Goal: Information Seeking & Learning: Find specific fact

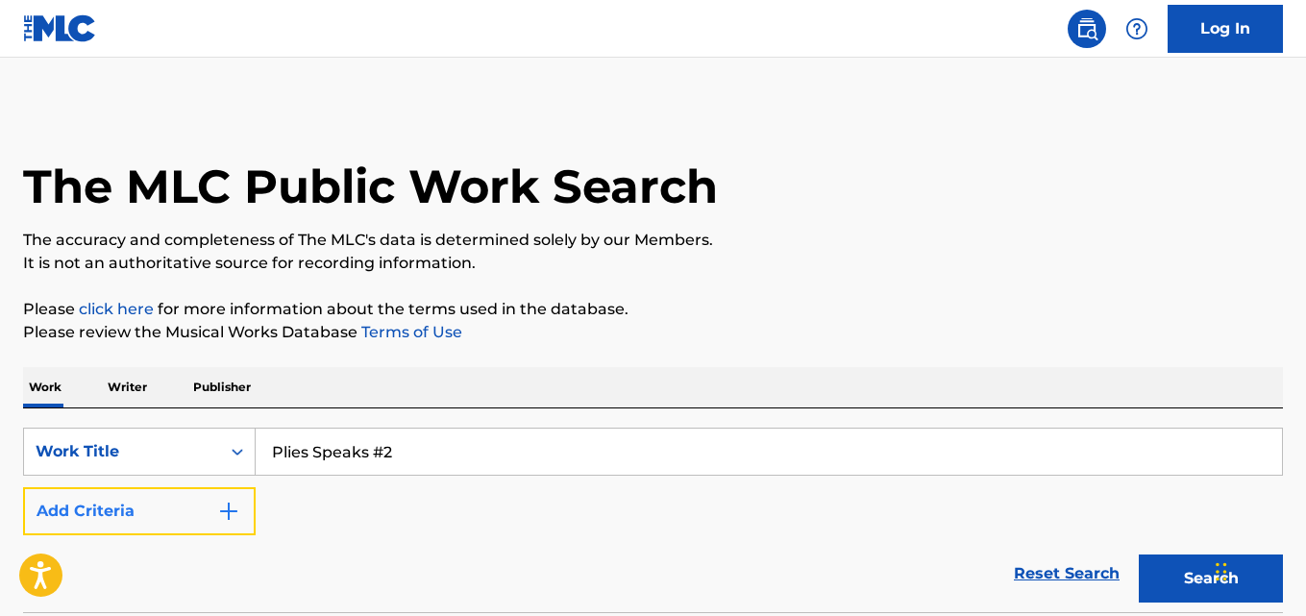
click at [204, 510] on button "Add Criteria" at bounding box center [139, 511] width 233 height 48
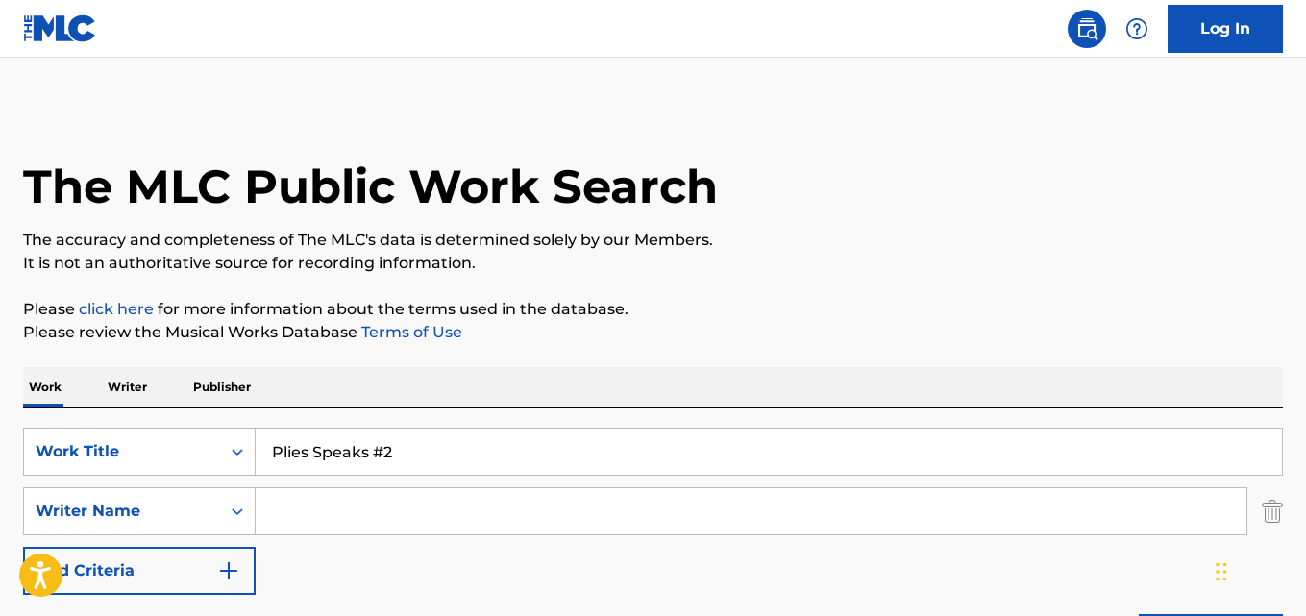
click at [309, 512] on input "Search Form" at bounding box center [751, 511] width 991 height 46
paste input "[DEMOGRAPHIC_DATA]"
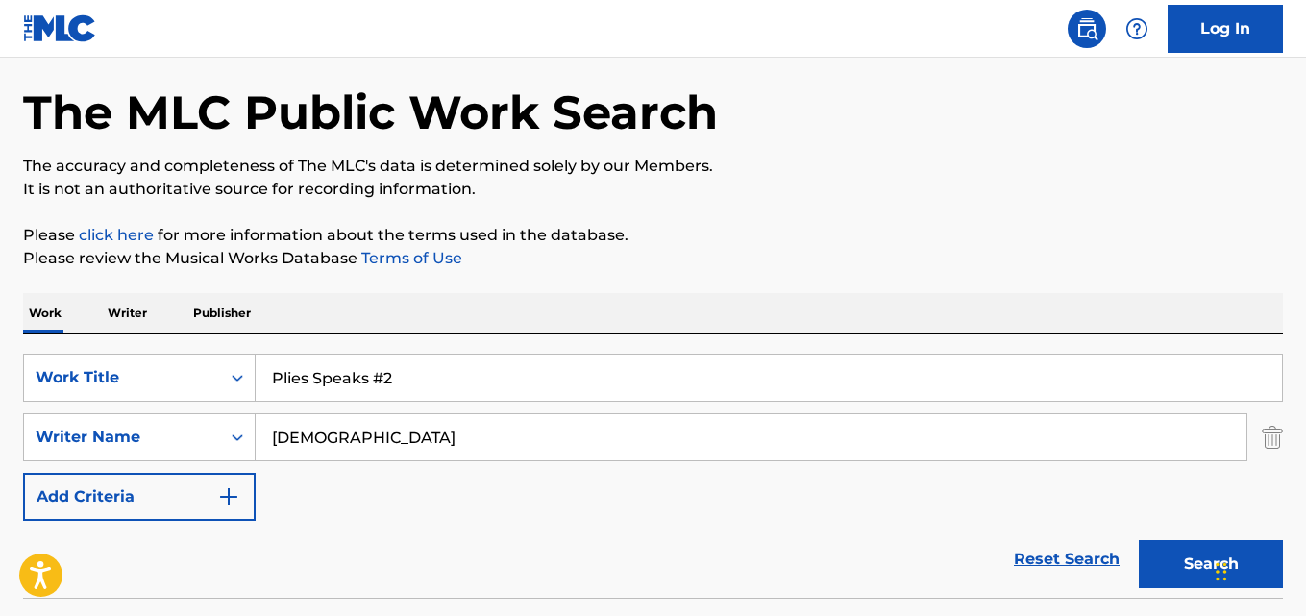
scroll to position [96, 0]
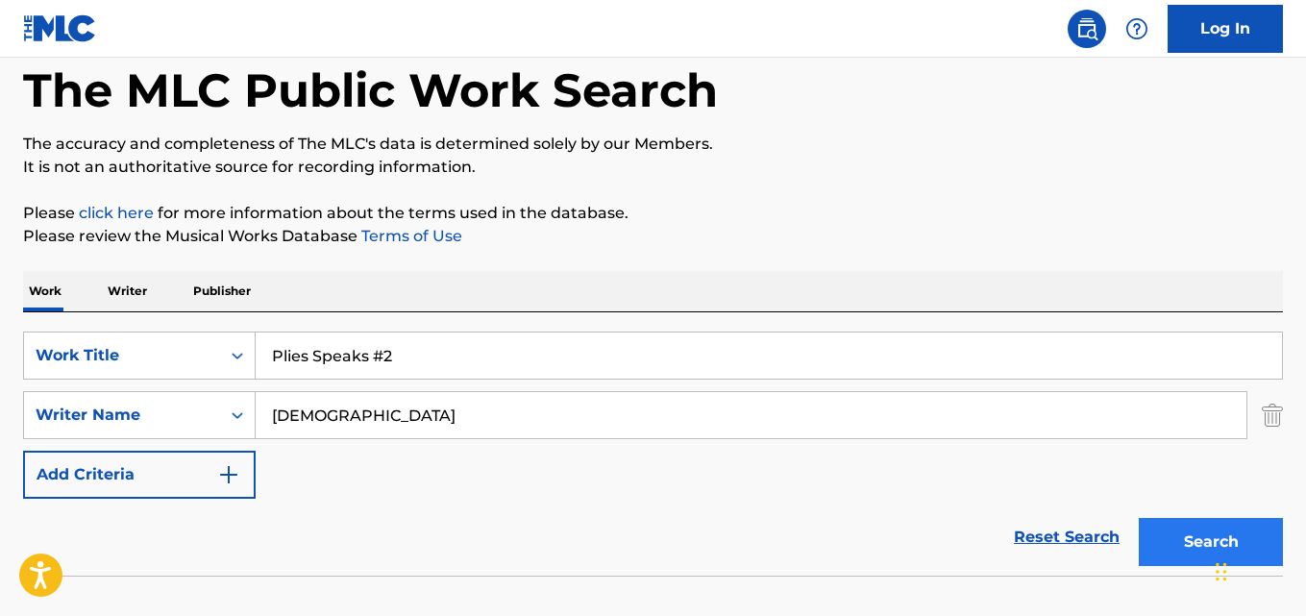
type input "[DEMOGRAPHIC_DATA]"
click at [1183, 529] on button "Search" at bounding box center [1211, 542] width 144 height 48
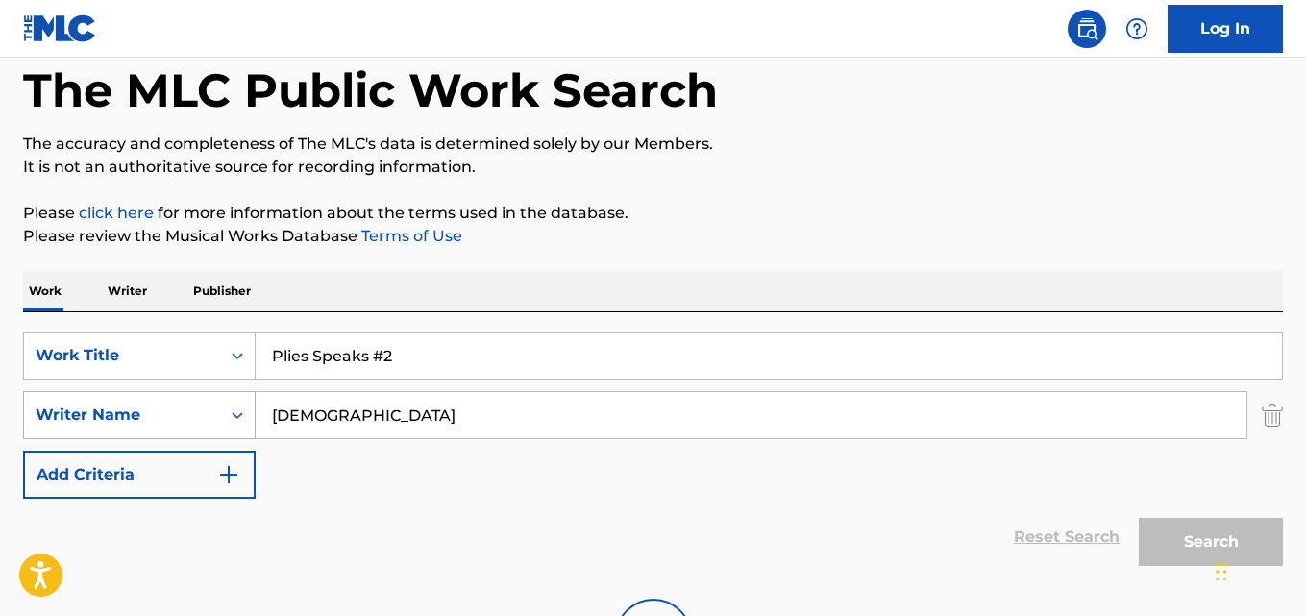
drag, startPoint x: 311, startPoint y: 413, endPoint x: 195, endPoint y: 418, distance: 116.4
click at [195, 418] on div "SearchWithCriteria1240be7a-9fed-4046-82a5-7ea4b1035572 Writer Name [DEMOGRAPHIC…" at bounding box center [653, 415] width 1260 height 48
click at [1163, 537] on div "Search" at bounding box center [1206, 537] width 154 height 77
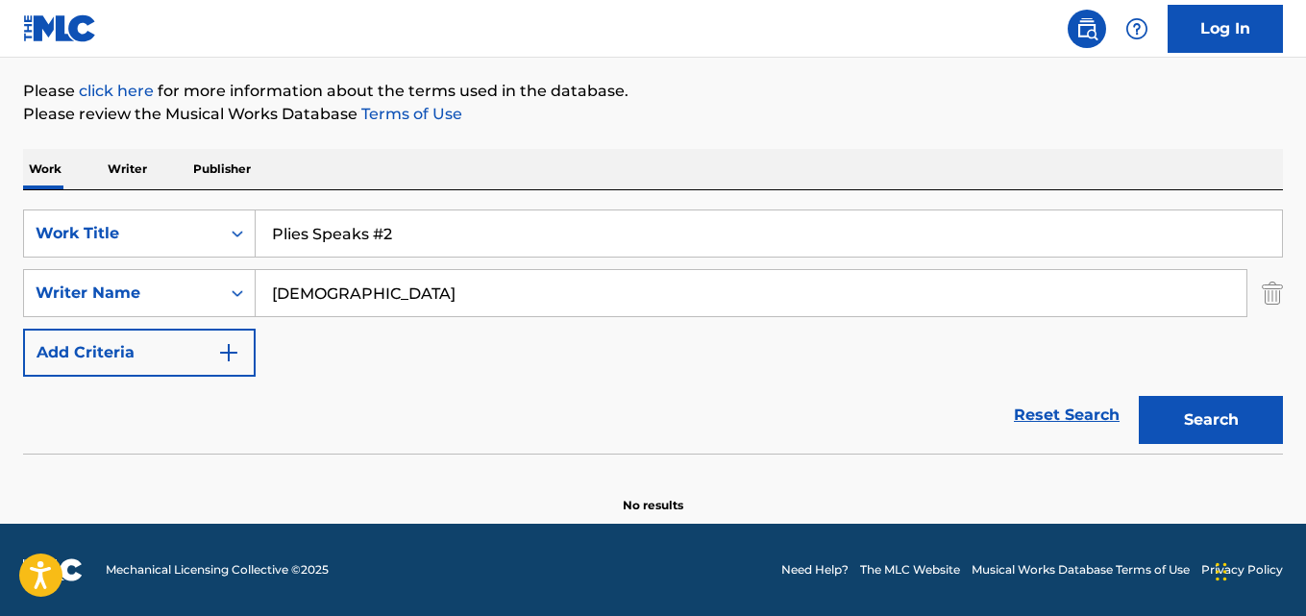
scroll to position [218, 0]
drag, startPoint x: 413, startPoint y: 248, endPoint x: 201, endPoint y: 248, distance: 212.4
click at [201, 248] on div "SearchWithCriteria61970c01-0bac-4092-bc64-91de23aa3760 Work Title Plies Speaks …" at bounding box center [653, 234] width 1260 height 48
paste input "H/C"
type input "H/C"
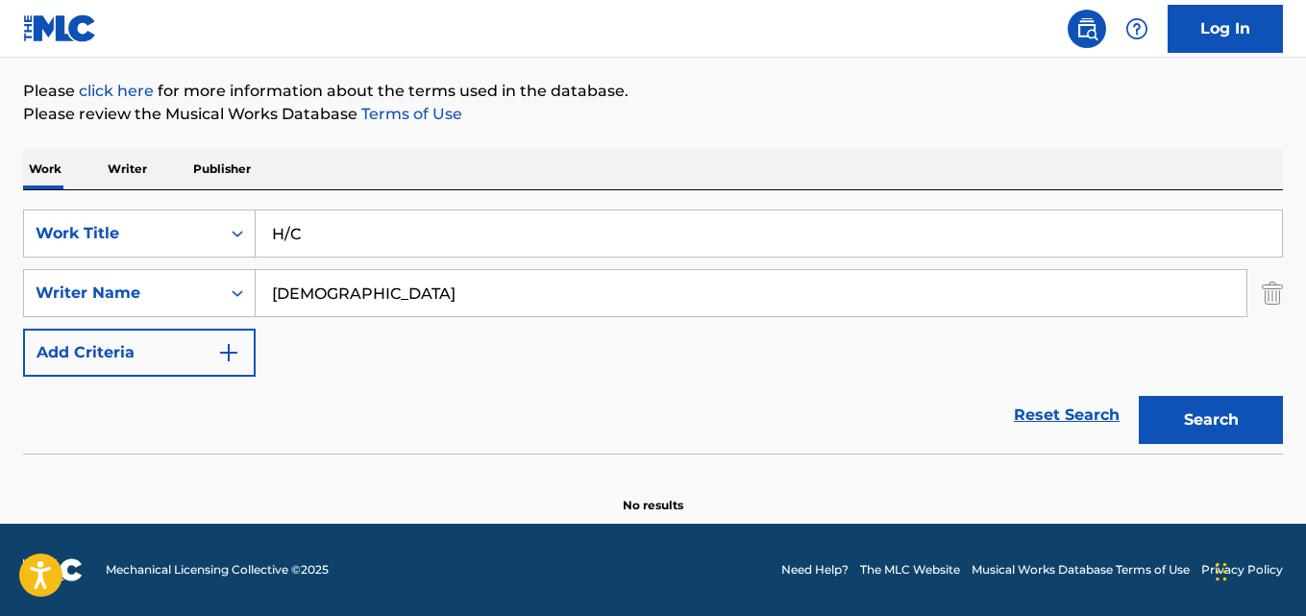
drag, startPoint x: 403, startPoint y: 322, endPoint x: 356, endPoint y: 308, distance: 49.3
click at [349, 321] on div "SearchWithCriteria61970c01-0bac-4092-bc64-91de23aa3760 Work Title H/C SearchWit…" at bounding box center [653, 293] width 1260 height 167
drag, startPoint x: 356, startPoint y: 308, endPoint x: 92, endPoint y: 305, distance: 263.4
click at [92, 305] on div "SearchWithCriteria1240be7a-9fed-4046-82a5-7ea4b1035572 Writer Name [DEMOGRAPHIC…" at bounding box center [653, 293] width 1260 height 48
paste input "[DEMOGRAPHIC_DATA][PERSON_NAME]"
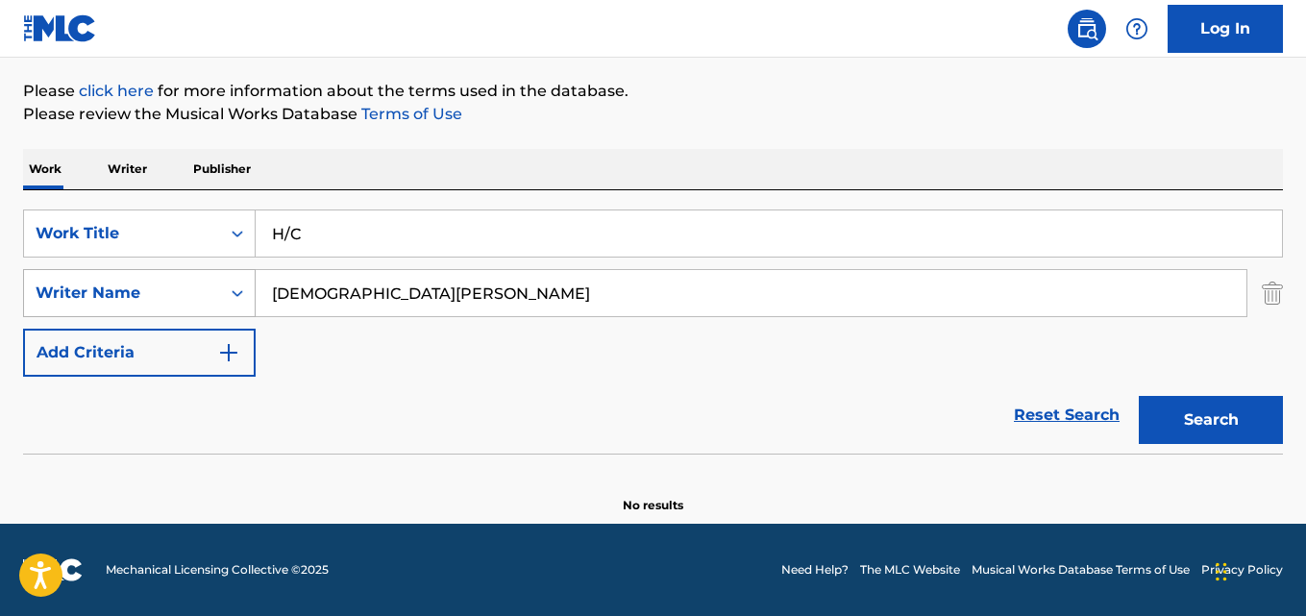
click at [1139, 396] on button "Search" at bounding box center [1211, 420] width 144 height 48
drag, startPoint x: 496, startPoint y: 294, endPoint x: 65, endPoint y: 284, distance: 430.7
click at [65, 284] on div "SearchWithCriteria1240be7a-9fed-4046-82a5-7ea4b1035572 Writer Name [PERSON_NAME]" at bounding box center [653, 293] width 1260 height 48
click at [1139, 396] on button "Search" at bounding box center [1211, 420] width 144 height 48
drag, startPoint x: 351, startPoint y: 287, endPoint x: 37, endPoint y: 285, distance: 314.3
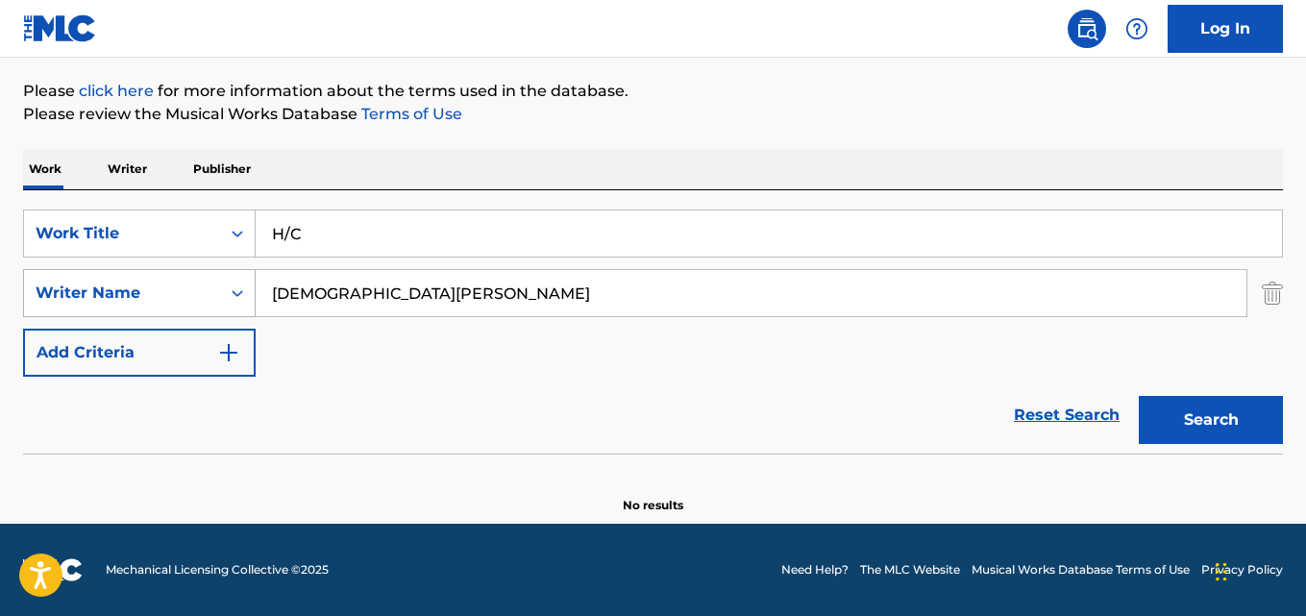
click at [37, 285] on div "SearchWithCriteria1240be7a-9fed-4046-82a5-7ea4b1035572 Writer Name [PERSON_NAME]" at bounding box center [653, 293] width 1260 height 48
type input "[PERSON_NAME]"
click at [1139, 396] on button "Search" at bounding box center [1211, 420] width 144 height 48
click at [190, 232] on div "SearchWithCriteria61970c01-0bac-4092-bc64-91de23aa3760 Work Title H/C" at bounding box center [653, 234] width 1260 height 48
type input "rise"
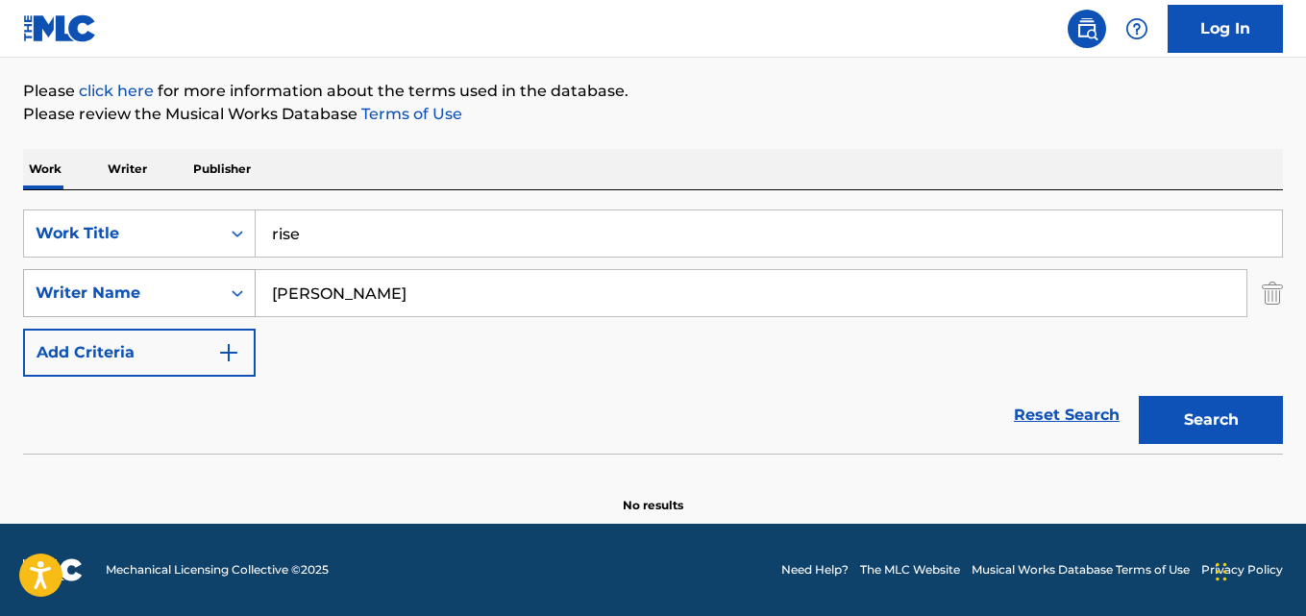
drag, startPoint x: 369, startPoint y: 279, endPoint x: 126, endPoint y: 279, distance: 243.2
click at [126, 279] on div "SearchWithCriteria1240be7a-9fed-4046-82a5-7ea4b1035572 Writer Name [PERSON_NAME]" at bounding box center [653, 293] width 1260 height 48
click at [1139, 396] on button "Search" at bounding box center [1211, 420] width 144 height 48
paste input "[PERSON_NAME], [PERSON_NAME]"
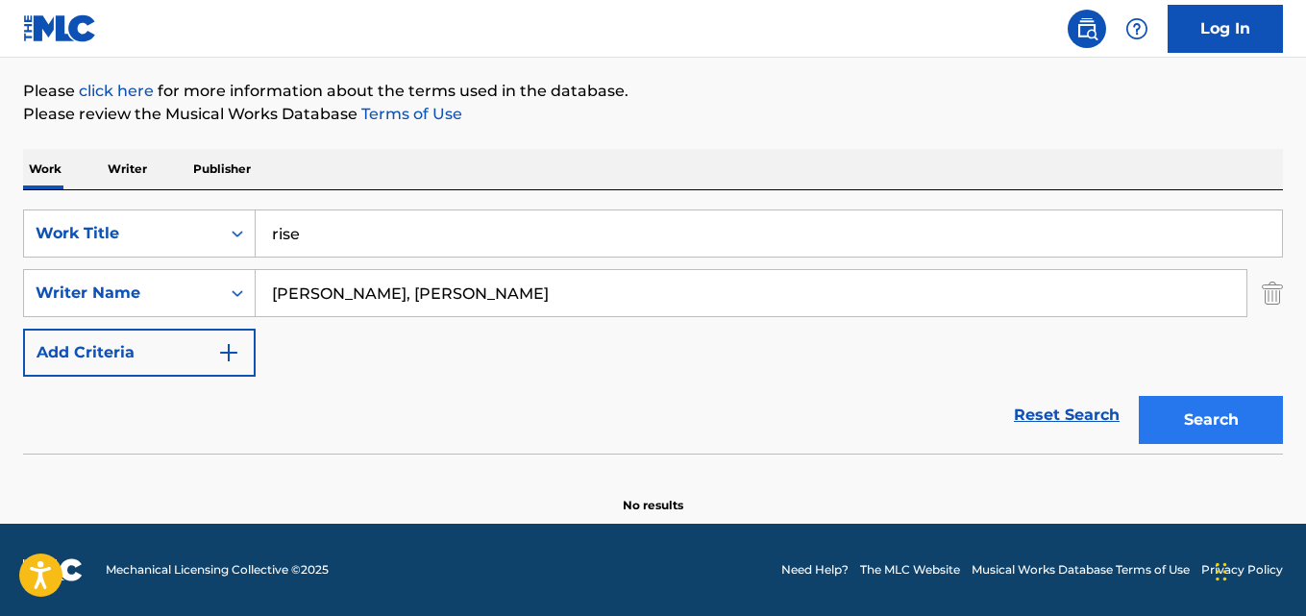
type input "[PERSON_NAME], [PERSON_NAME]"
click at [1186, 422] on button "Search" at bounding box center [1211, 420] width 144 height 48
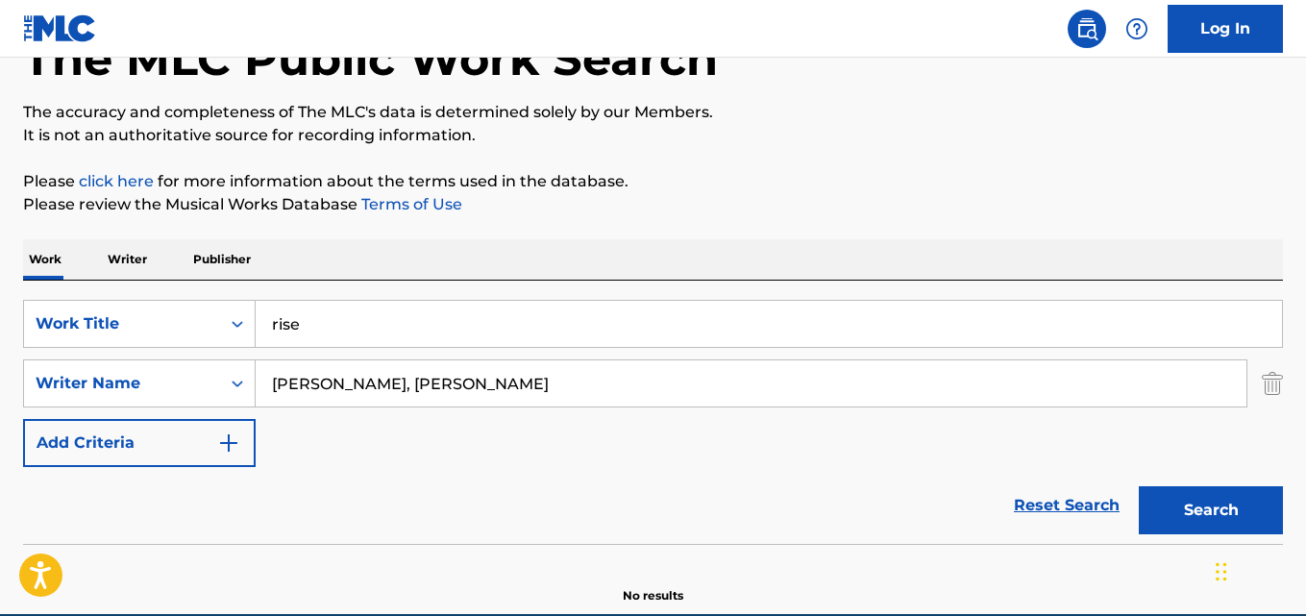
scroll to position [0, 0]
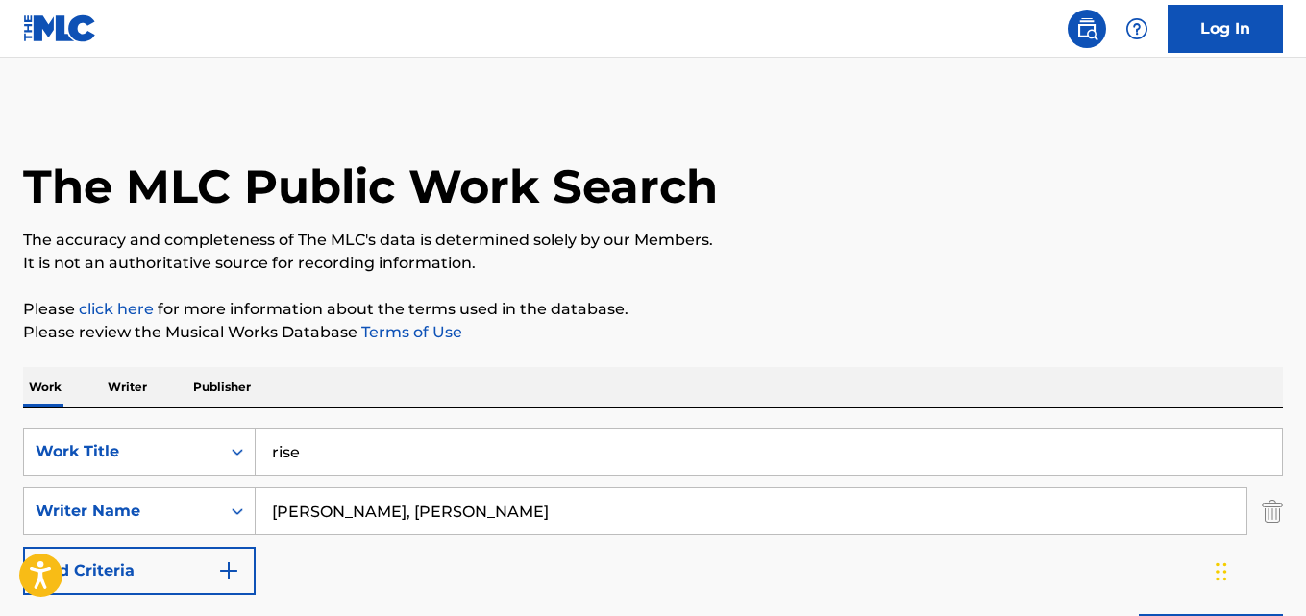
drag, startPoint x: 499, startPoint y: 519, endPoint x: 228, endPoint y: 485, distance: 273.1
click at [228, 485] on div "SearchWithCriteria61970c01-0bac-4092-bc64-91de23aa3760 Work Title rise SearchWi…" at bounding box center [653, 511] width 1260 height 167
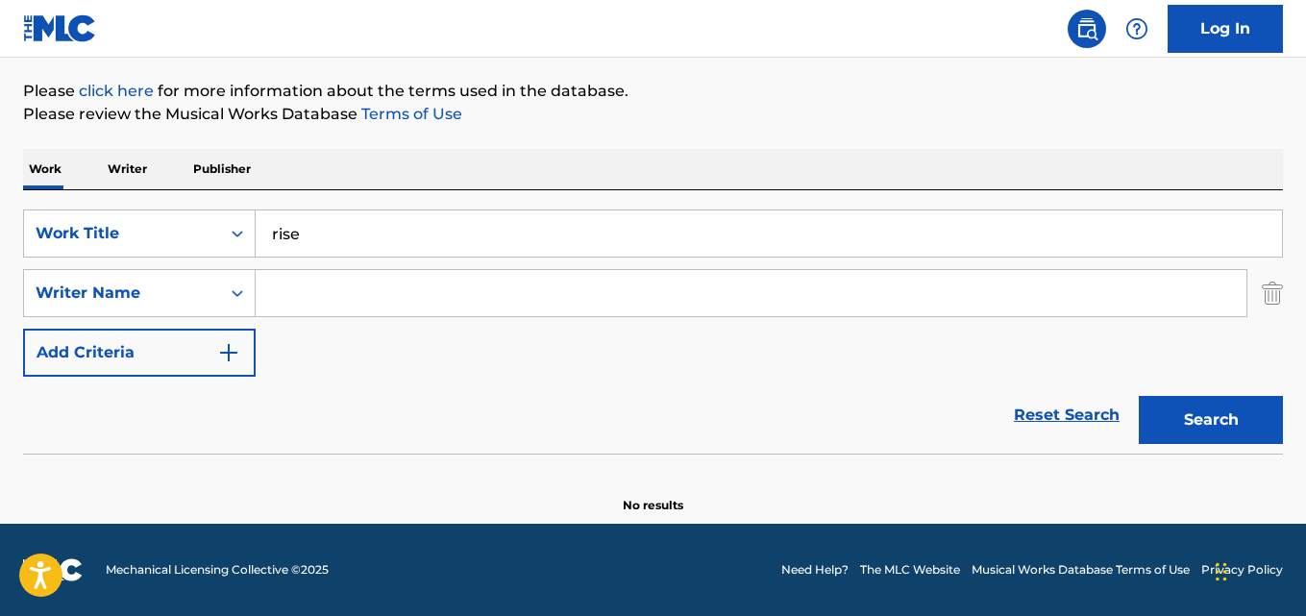
scroll to position [218, 0]
drag, startPoint x: 353, startPoint y: 230, endPoint x: 123, endPoint y: 239, distance: 229.9
click at [123, 239] on div "SearchWithCriteria61970c01-0bac-4092-bc64-91de23aa3760 Work Title rise" at bounding box center [653, 234] width 1260 height 48
click at [210, 235] on div "Work Title" at bounding box center [122, 233] width 196 height 37
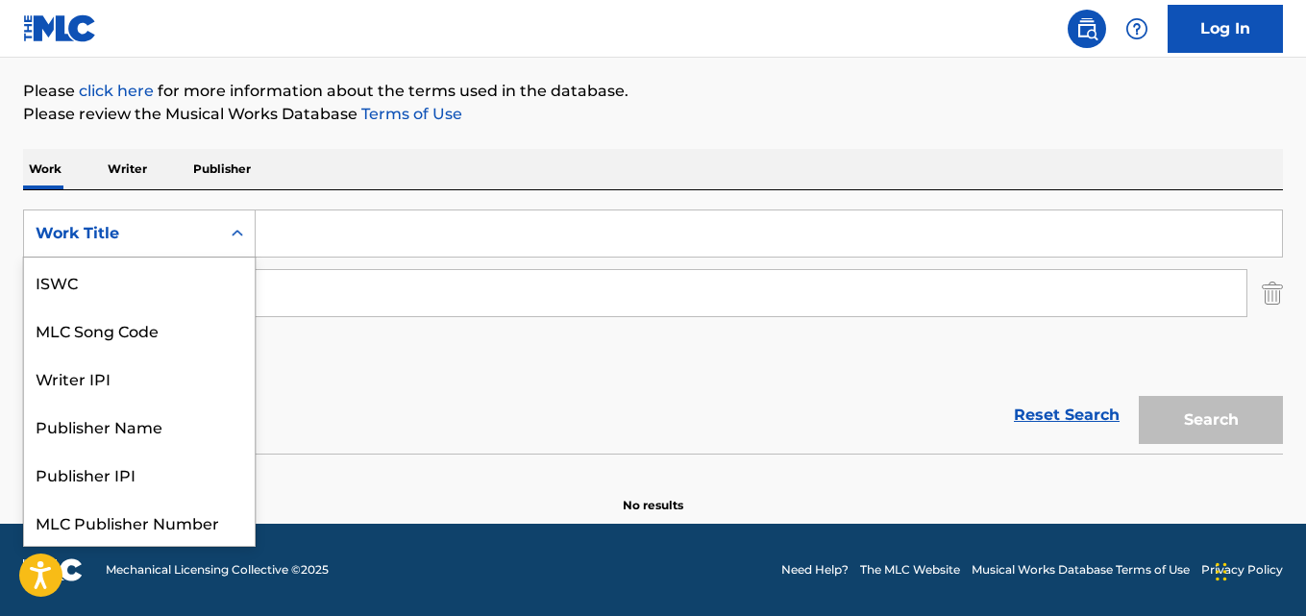
scroll to position [48, 0]
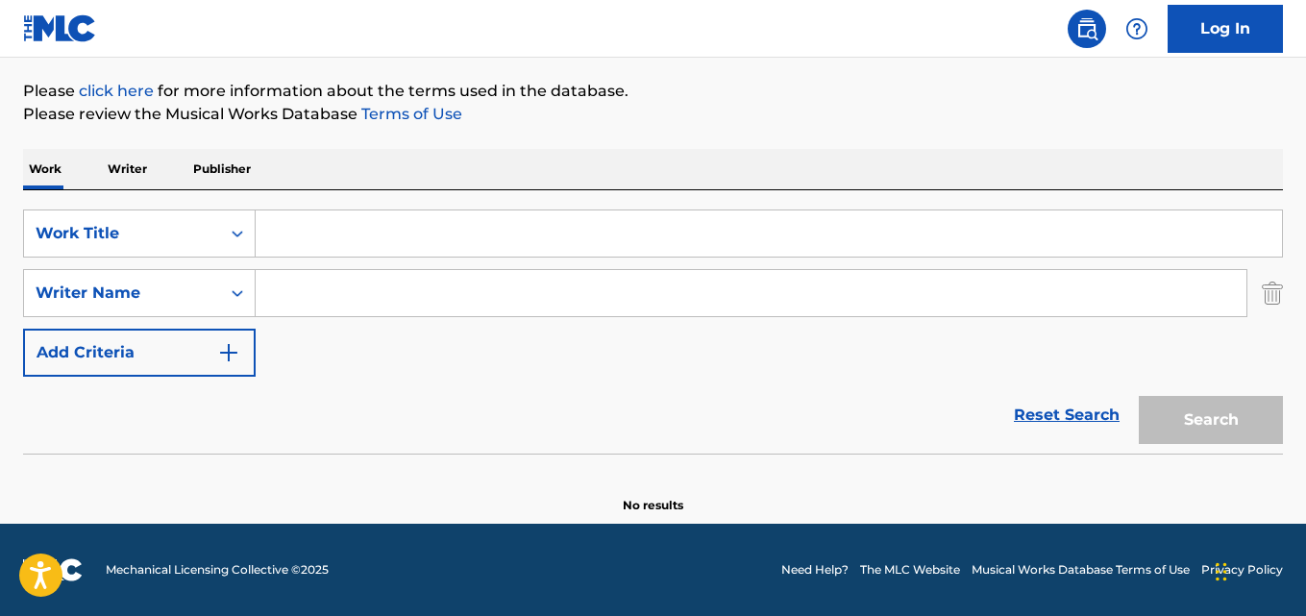
click at [411, 207] on div "SearchWithCriteria61970c01-0bac-4092-bc64-91de23aa3760 option Work Title, selec…" at bounding box center [653, 321] width 1260 height 263
click at [396, 219] on input "Search Form" at bounding box center [769, 233] width 1027 height 46
paste input "All Wet"
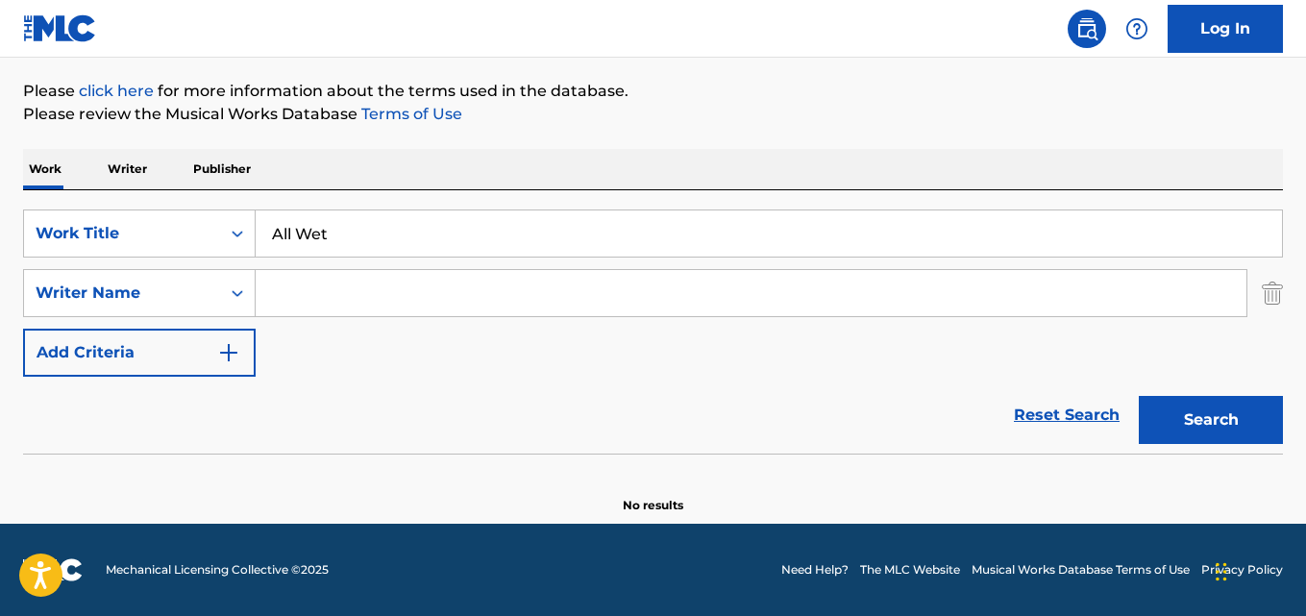
type input "All Wet"
click at [378, 283] on input "Search Form" at bounding box center [751, 293] width 991 height 46
paste input "[PERSON_NAME]"
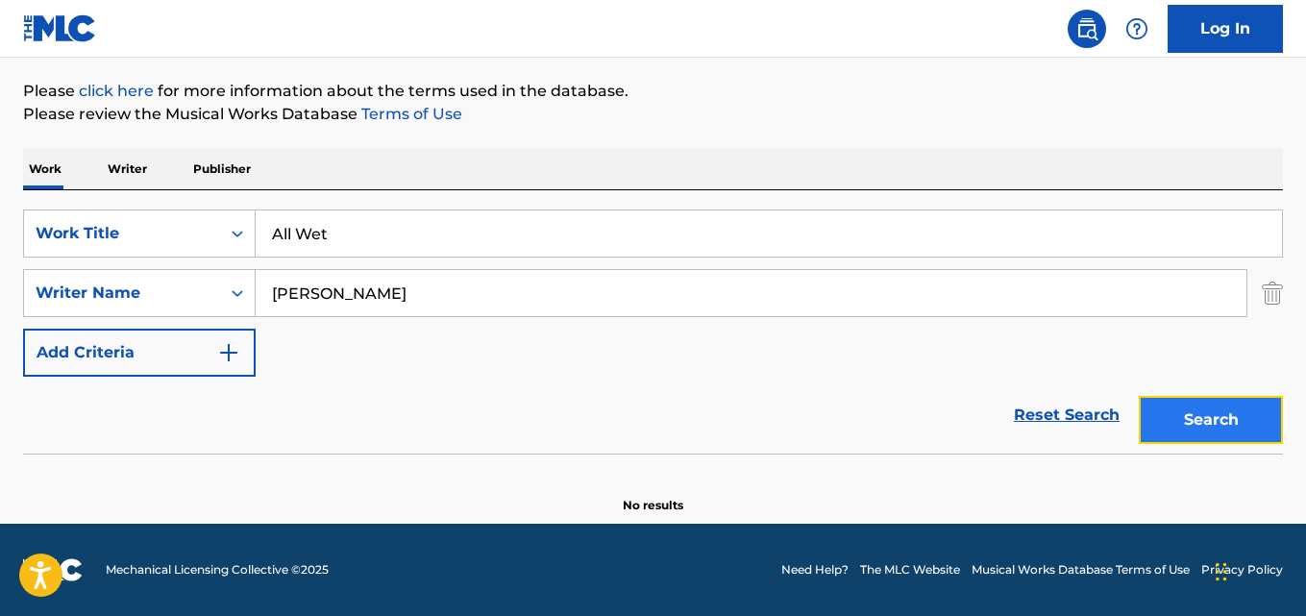
click at [1157, 406] on button "Search" at bounding box center [1211, 420] width 144 height 48
drag, startPoint x: 316, startPoint y: 285, endPoint x: 70, endPoint y: 286, distance: 246.1
click at [70, 286] on div "SearchWithCriteria1240be7a-9fed-4046-82a5-7ea4b1035572 Writer Name [PERSON_NAME]" at bounding box center [653, 293] width 1260 height 48
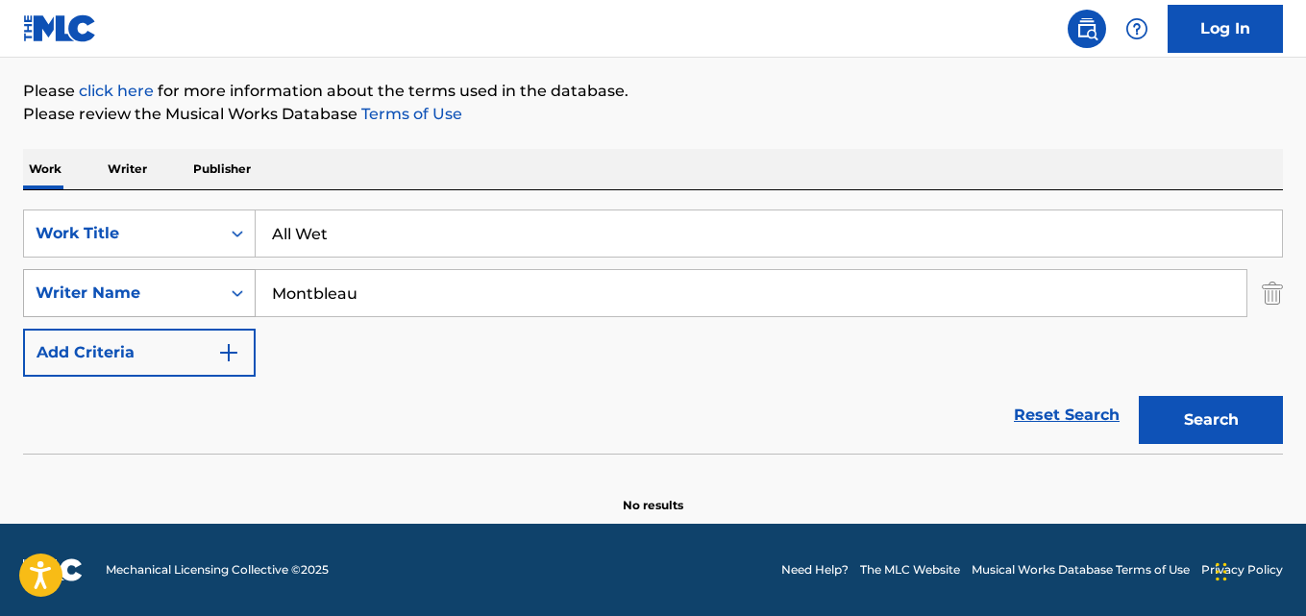
type input "Montbleau"
click at [1139, 396] on button "Search" at bounding box center [1211, 420] width 144 height 48
drag, startPoint x: 398, startPoint y: 292, endPoint x: 182, endPoint y: 301, distance: 216.4
click at [182, 301] on div "SearchWithCriteria1240be7a-9fed-4046-82a5-7ea4b1035572 Writer Name [PERSON_NAME]" at bounding box center [653, 293] width 1260 height 48
click at [1139, 396] on button "Search" at bounding box center [1211, 420] width 144 height 48
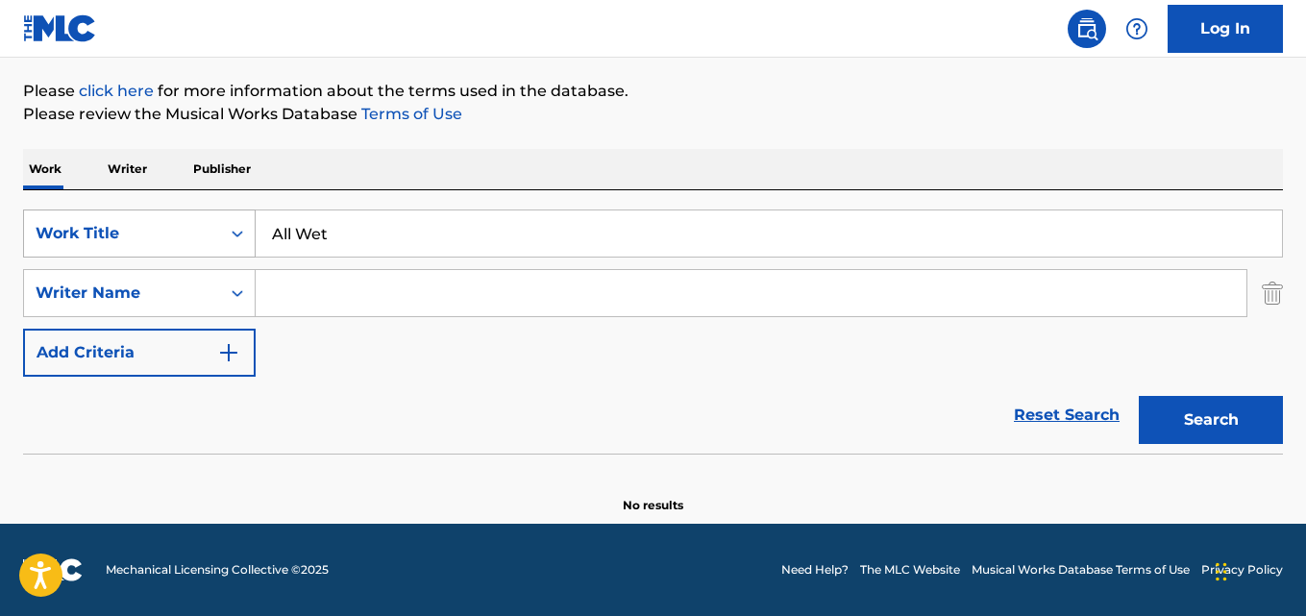
drag, startPoint x: 417, startPoint y: 209, endPoint x: 178, endPoint y: 226, distance: 240.0
click at [178, 226] on div "SearchWithCriteria61970c01-0bac-4092-bc64-91de23aa3760 Work Title All Wet Searc…" at bounding box center [653, 321] width 1260 height 263
drag, startPoint x: 456, startPoint y: 234, endPoint x: 207, endPoint y: 243, distance: 249.1
click at [207, 243] on div "SearchWithCriteria61970c01-0bac-4092-bc64-91de23aa3760 Work Title All Wet" at bounding box center [653, 234] width 1260 height 48
paste input "How To Get Rich Via The Law Of Attraction"
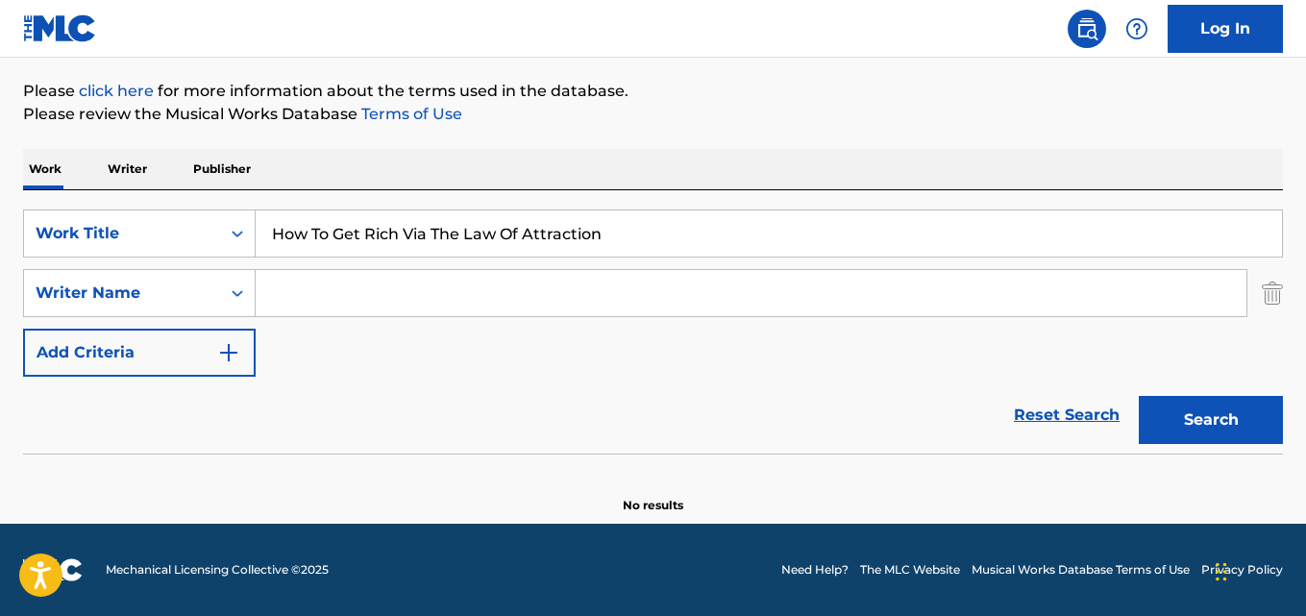
type input "How To Get Rich Via The Law Of Attraction"
click at [268, 304] on input "Search Form" at bounding box center [751, 293] width 991 height 46
paste input "[PERSON_NAME]"
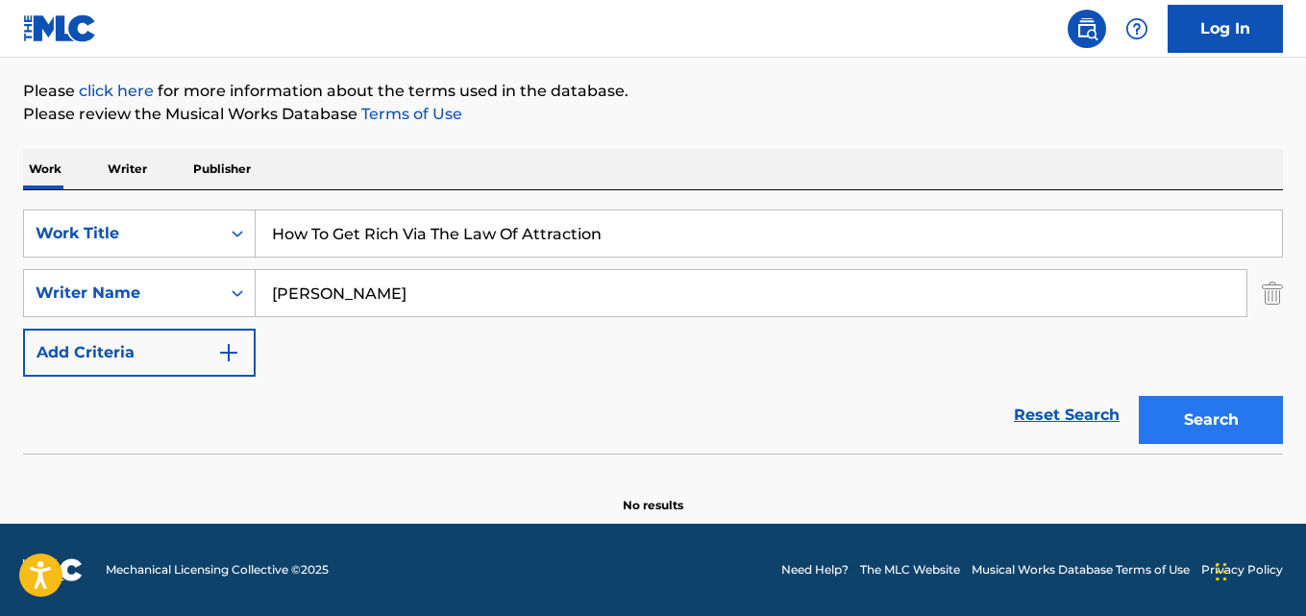
type input "[PERSON_NAME]"
click at [1207, 401] on button "Search" at bounding box center [1211, 420] width 144 height 48
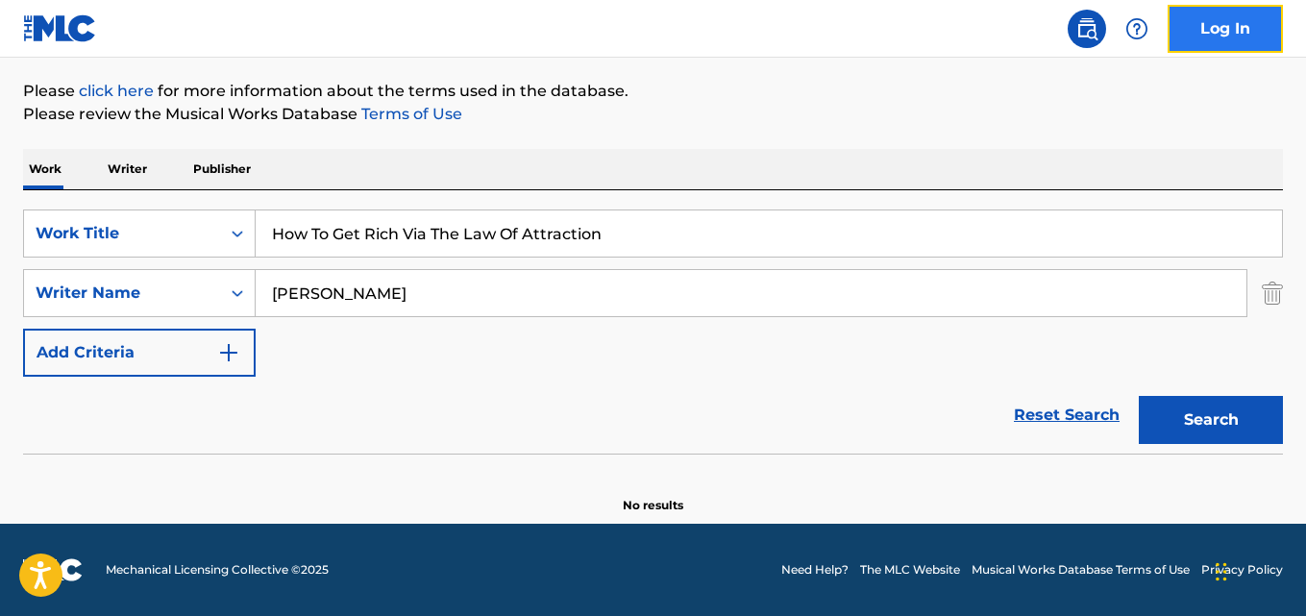
click at [1206, 37] on link "Log In" at bounding box center [1225, 29] width 115 height 48
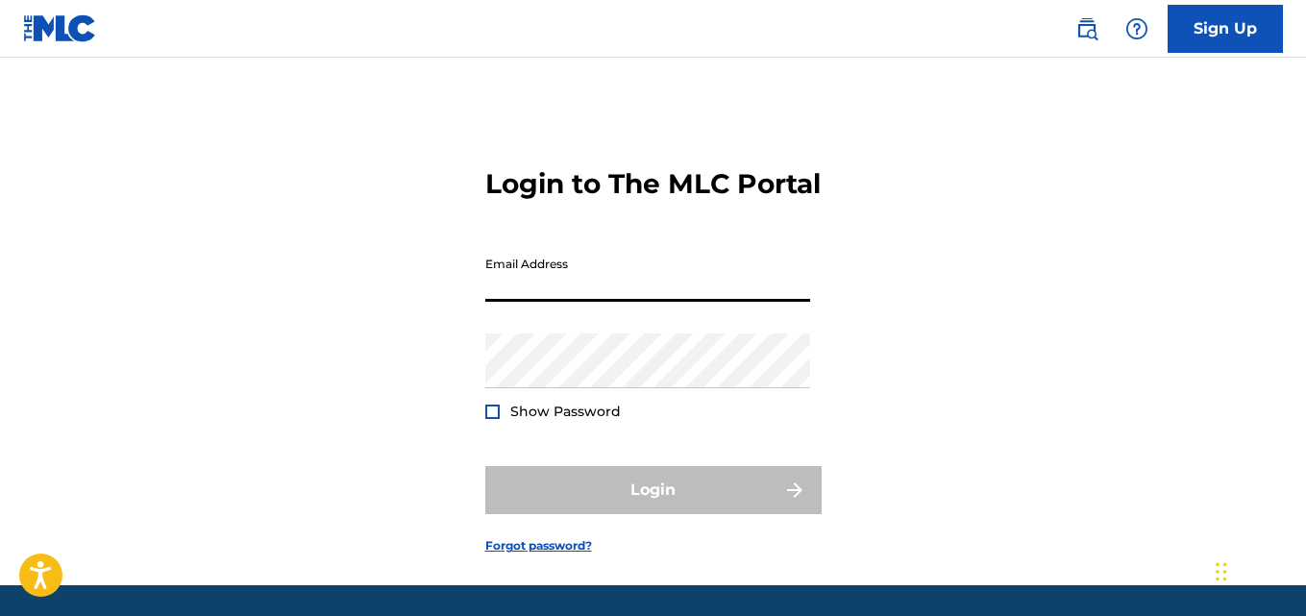
click at [694, 290] on input "Email Address" at bounding box center [647, 274] width 325 height 55
click at [678, 302] on input "Email Address" at bounding box center [647, 274] width 325 height 55
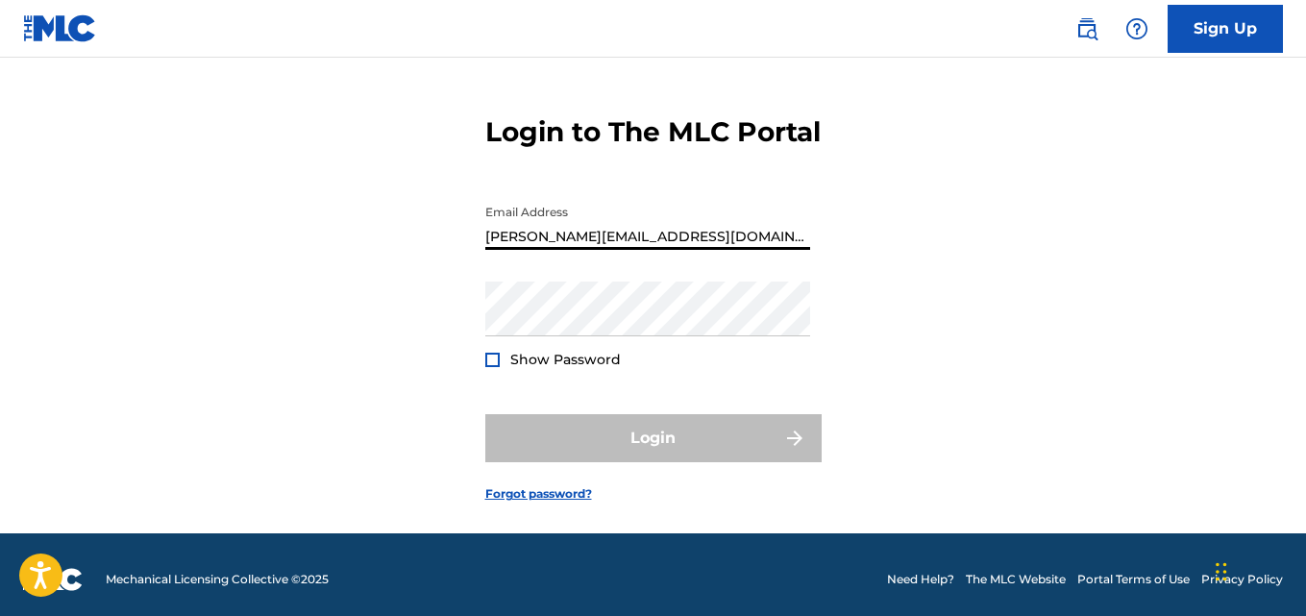
scroll to position [95, 0]
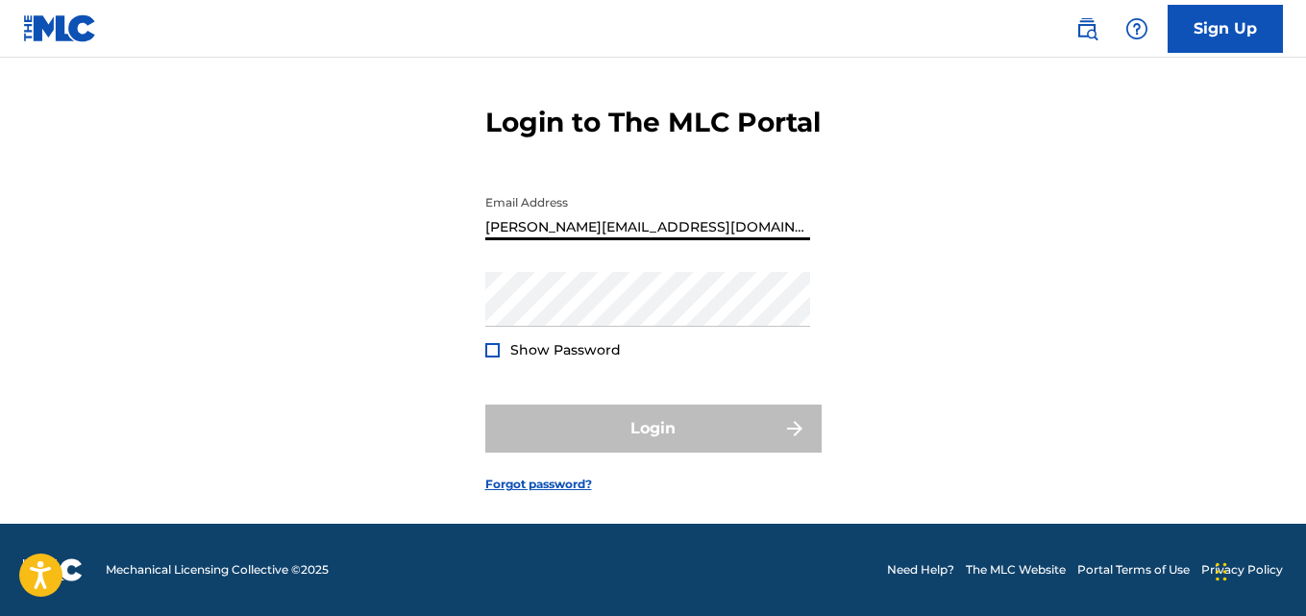
type input "[PERSON_NAME][EMAIL_ADDRESS][DOMAIN_NAME]"
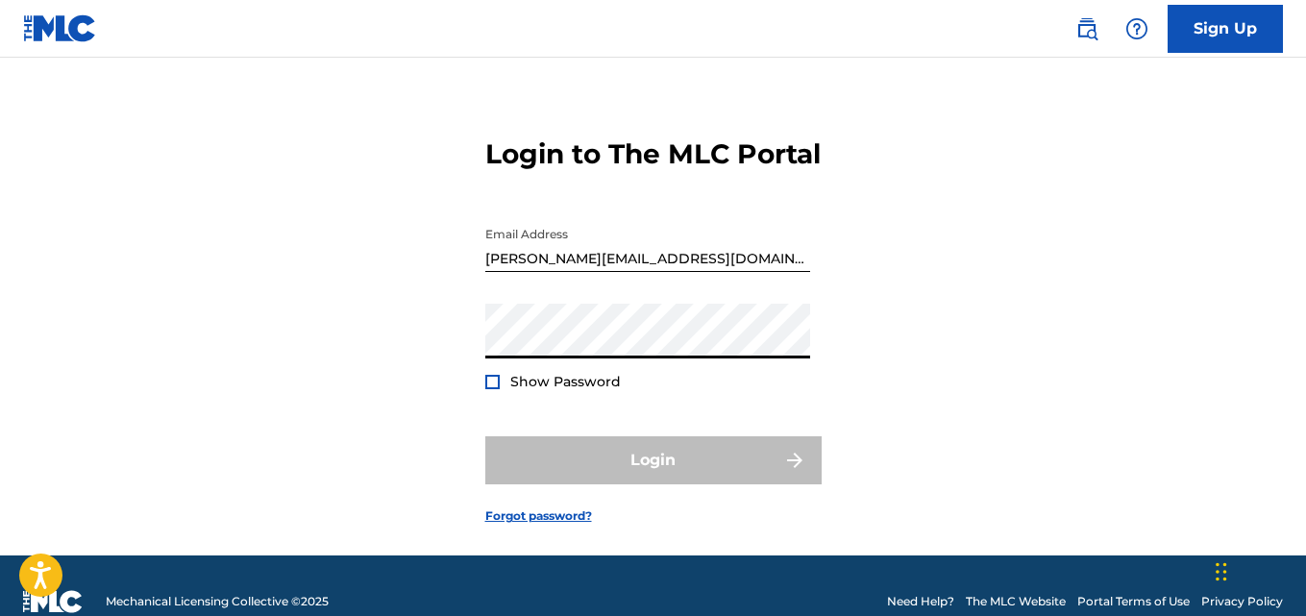
scroll to position [0, 0]
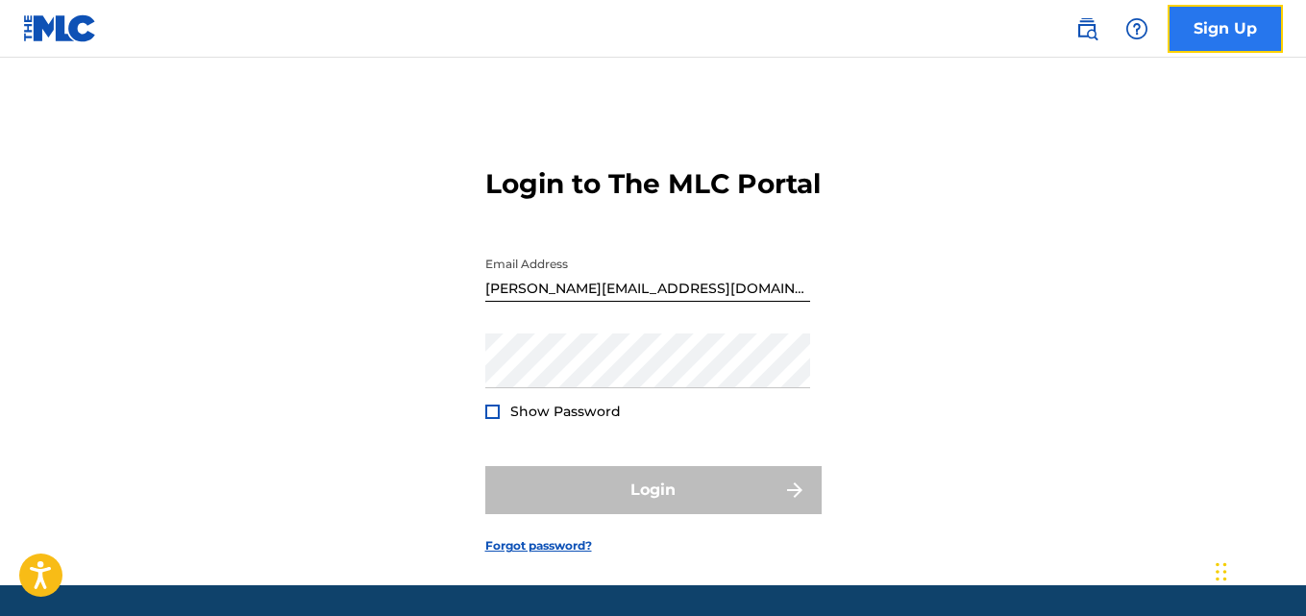
click at [1208, 32] on link "Sign Up" at bounding box center [1225, 29] width 115 height 48
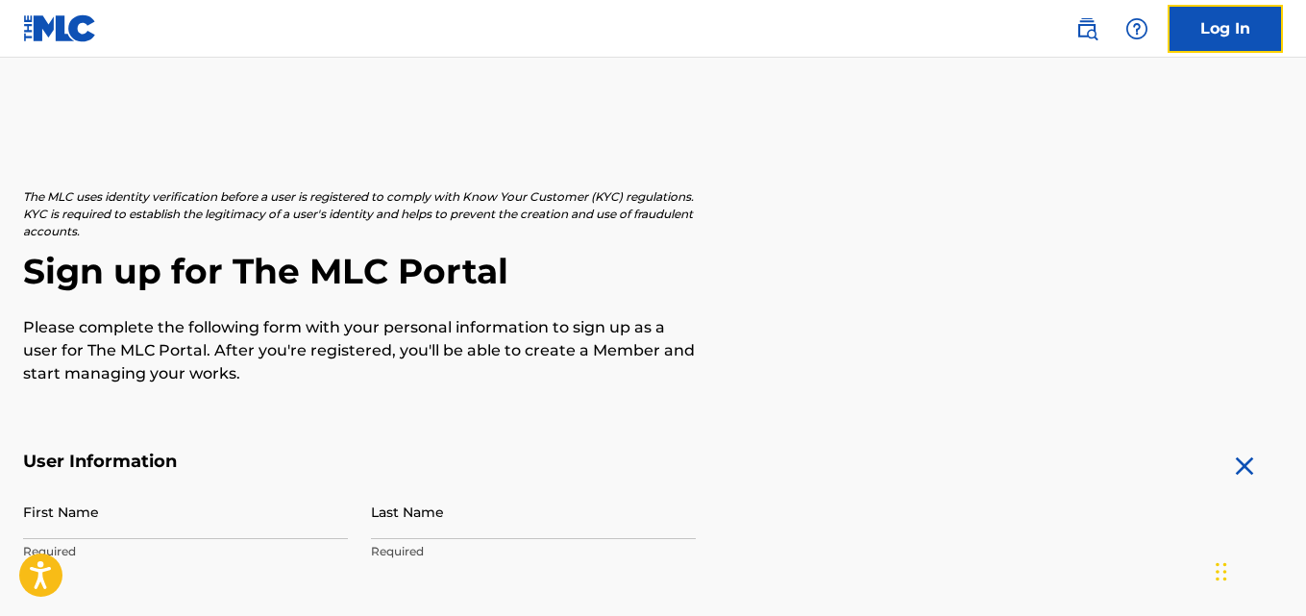
scroll to position [288, 0]
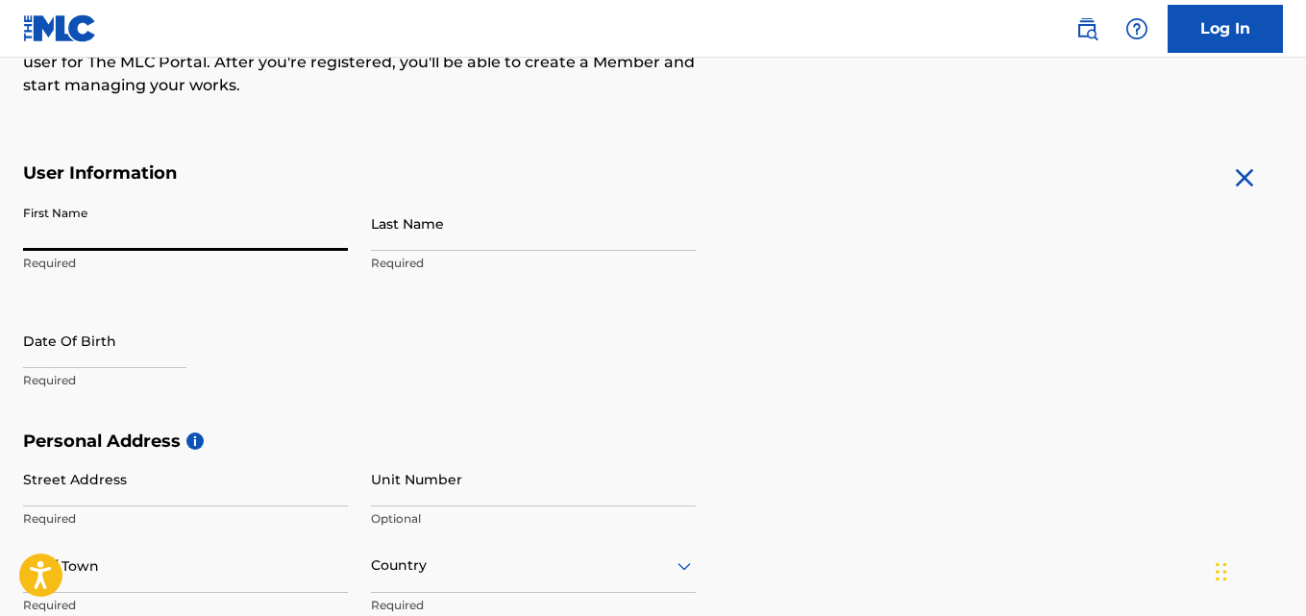
click at [195, 233] on input "First Name" at bounding box center [185, 223] width 325 height 55
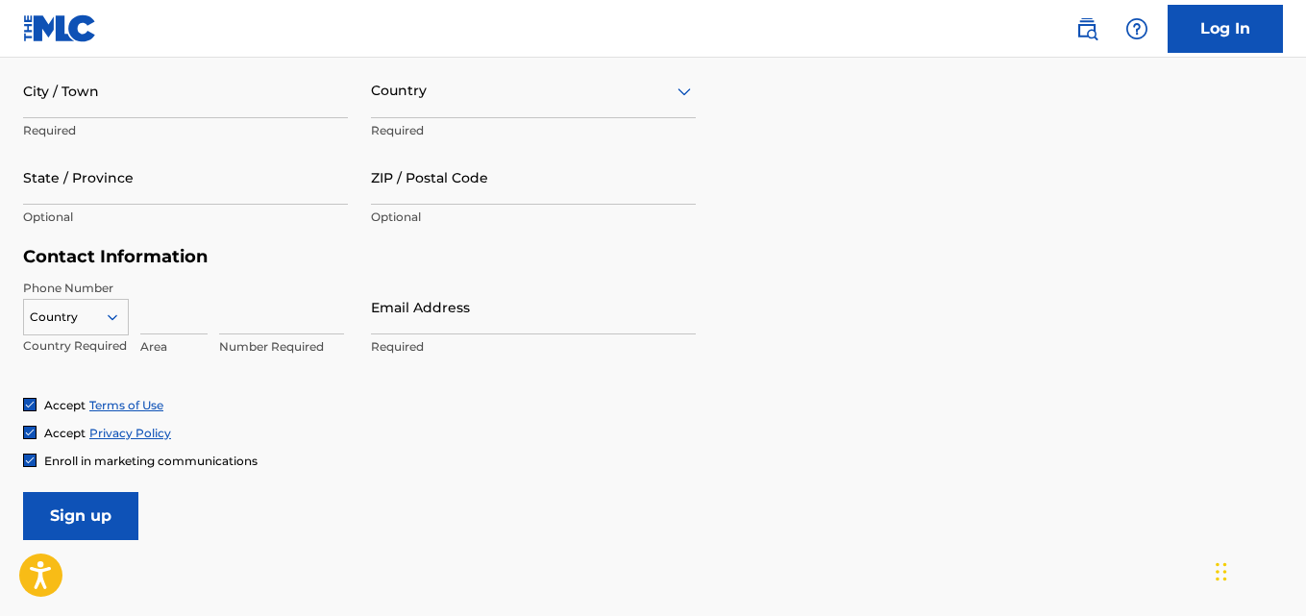
scroll to position [887, 0]
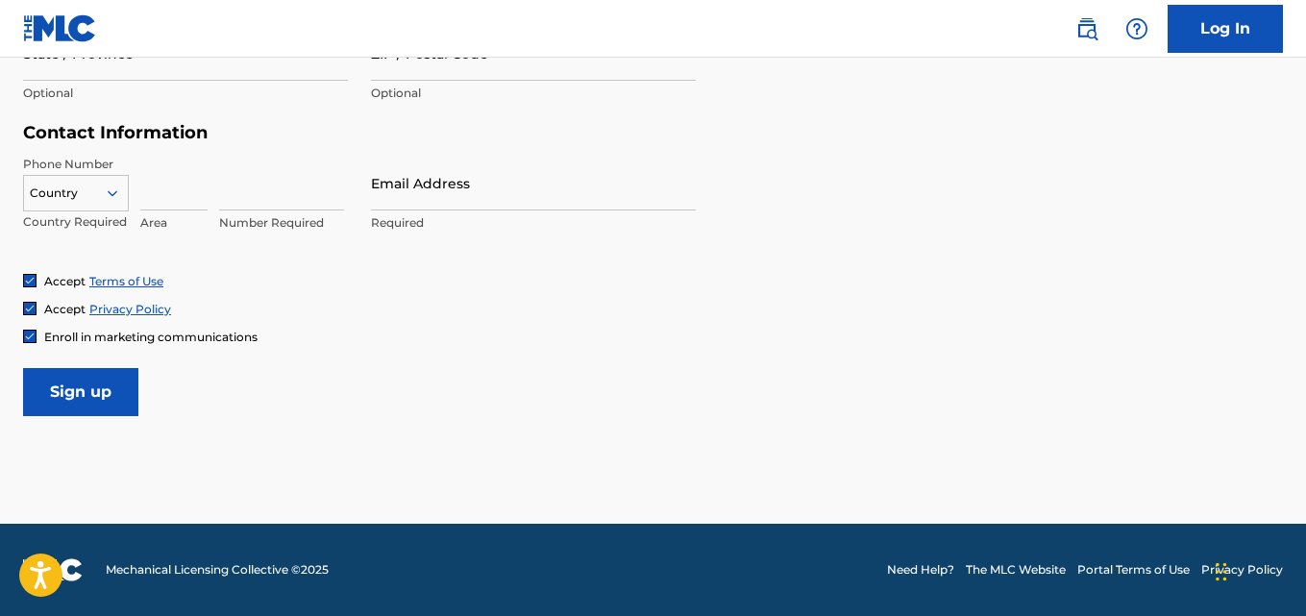
click at [24, 334] on img at bounding box center [30, 337] width 12 height 12
click at [31, 333] on div at bounding box center [29, 336] width 13 height 13
click at [31, 333] on img at bounding box center [30, 337] width 12 height 12
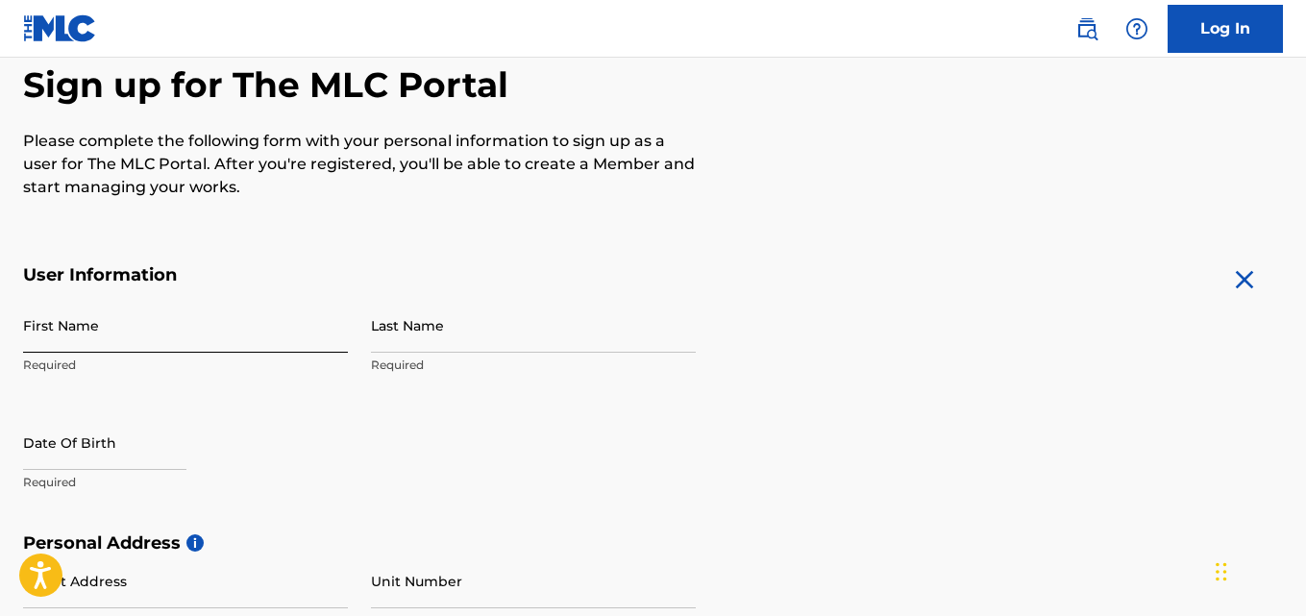
scroll to position [192, 0]
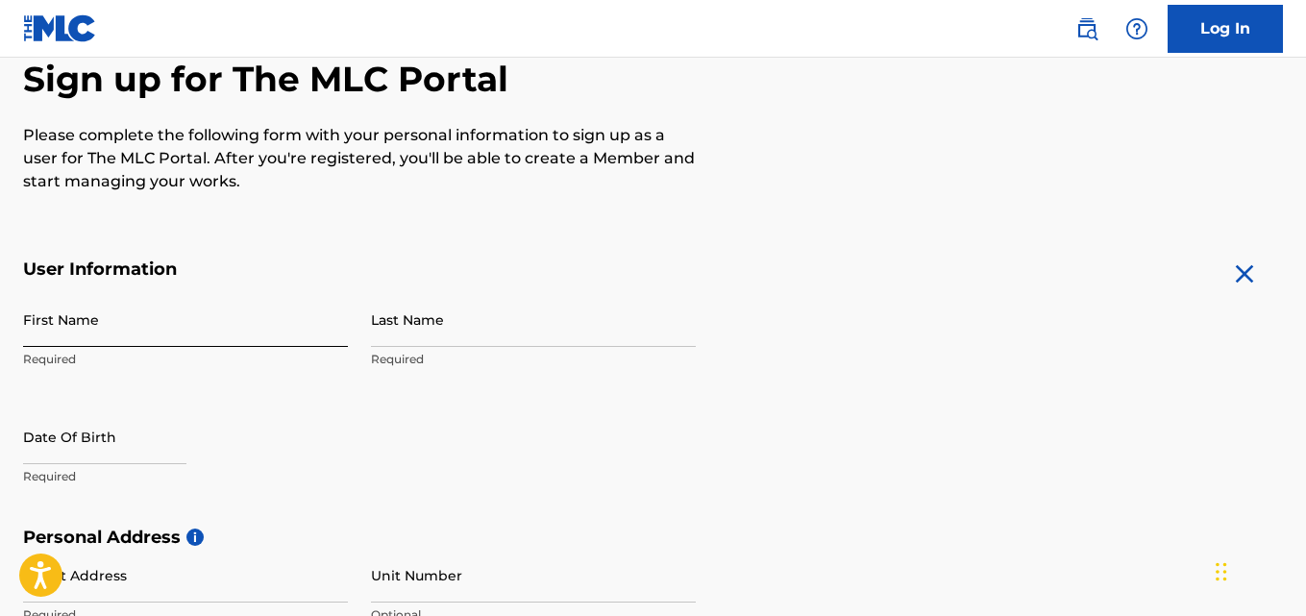
click at [135, 320] on input "First Name" at bounding box center [185, 319] width 325 height 55
type input "Delwar"
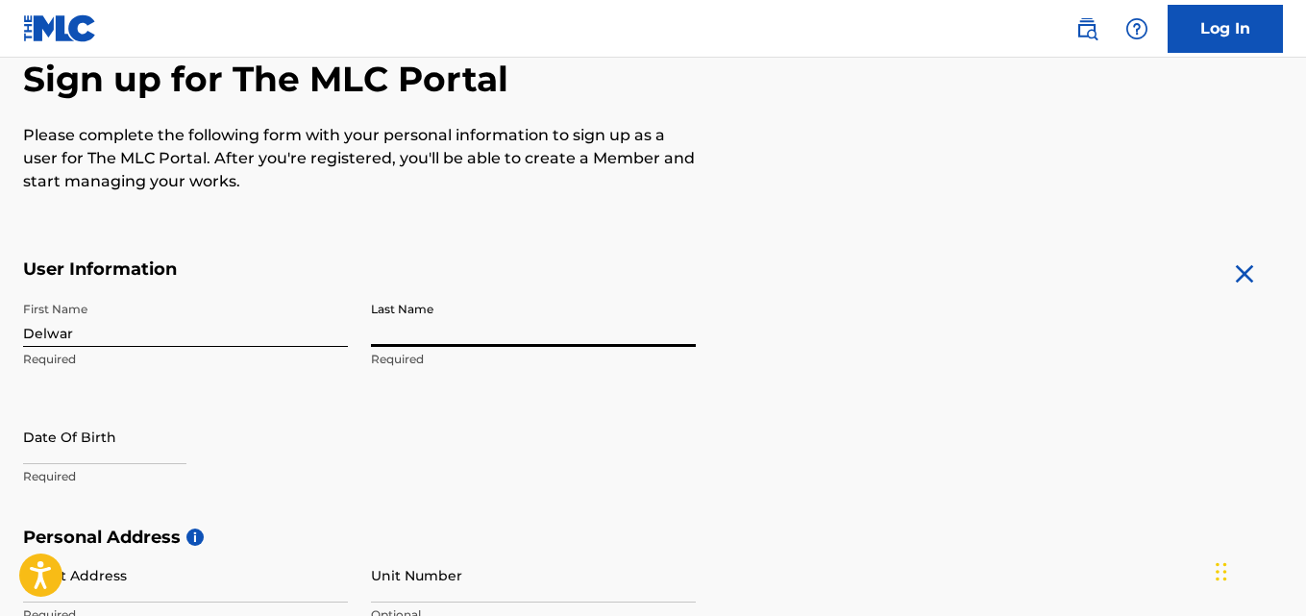
click at [447, 336] on input "Last Name" at bounding box center [533, 319] width 325 height 55
type input "[PERSON_NAME]"
click at [81, 439] on input "text" at bounding box center [104, 436] width 163 height 55
select select "8"
select select "2025"
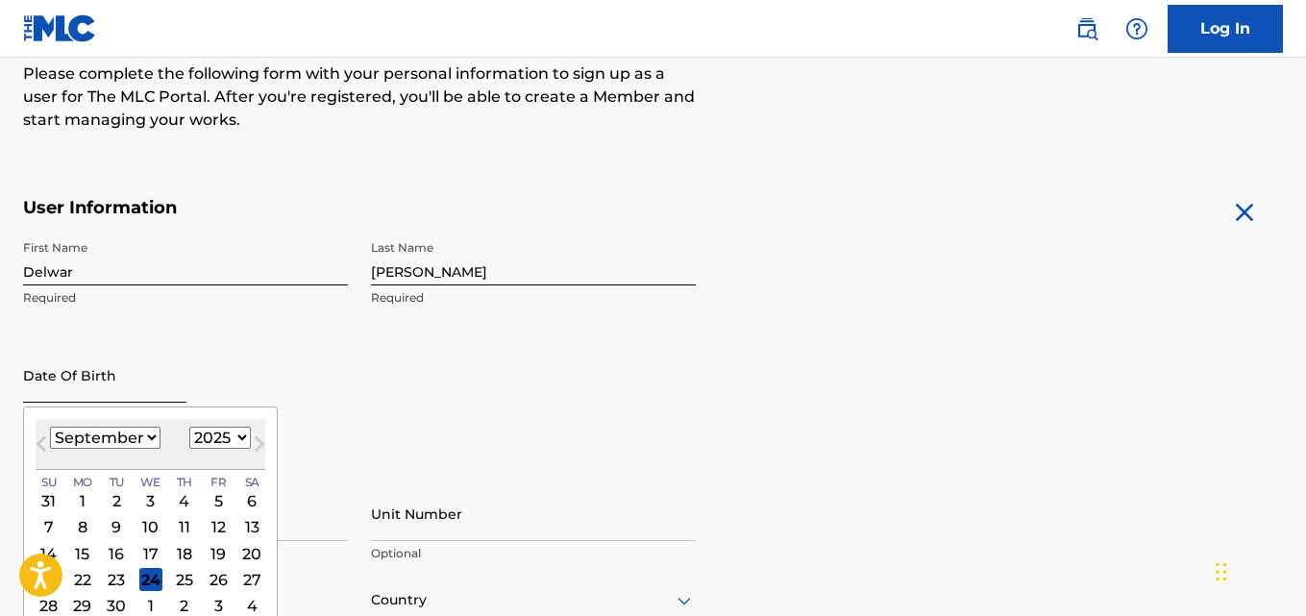
scroll to position [288, 0]
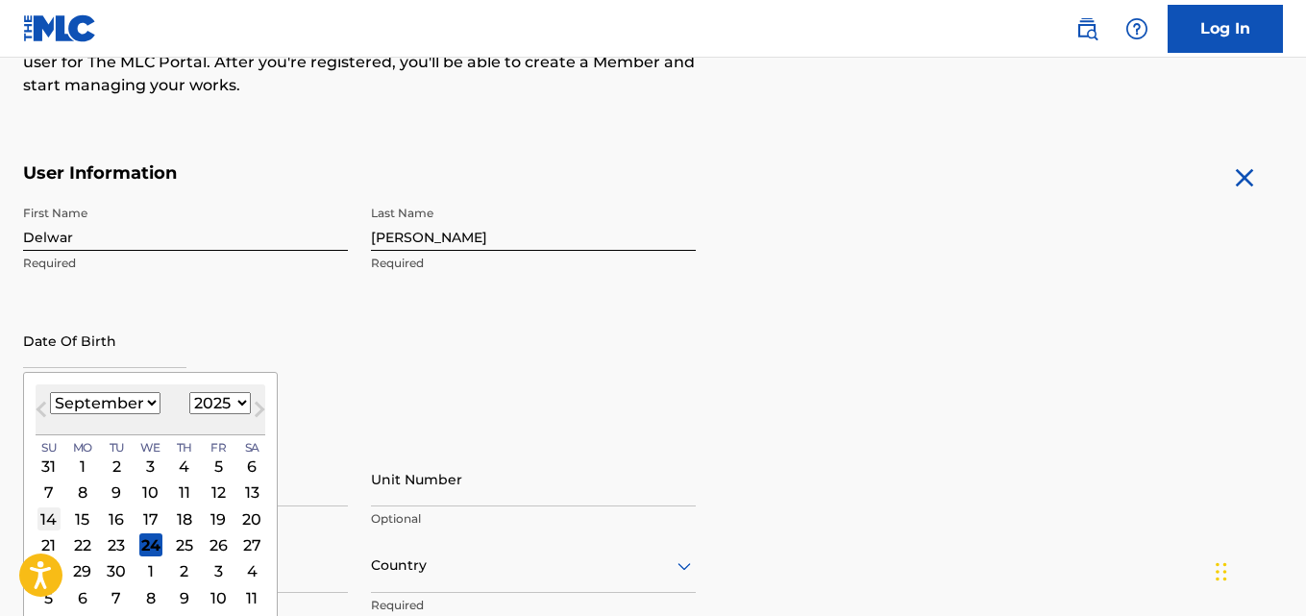
click at [54, 520] on div "14" at bounding box center [48, 519] width 23 height 23
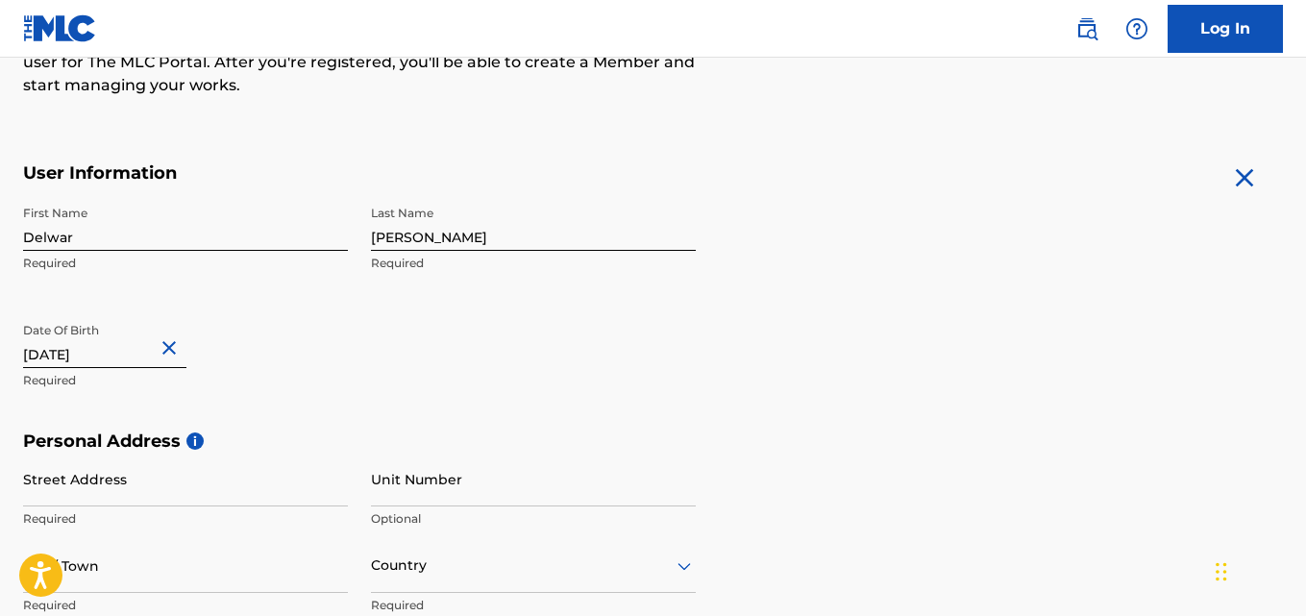
drag, startPoint x: 119, startPoint y: 354, endPoint x: 170, endPoint y: 354, distance: 50.9
click at [170, 354] on div "[DATE]" at bounding box center [104, 342] width 163 height 59
type input "[DATE]"
drag, startPoint x: 293, startPoint y: 377, endPoint x: 306, endPoint y: 378, distance: 12.5
click at [293, 377] on p "Required" at bounding box center [185, 380] width 325 height 17
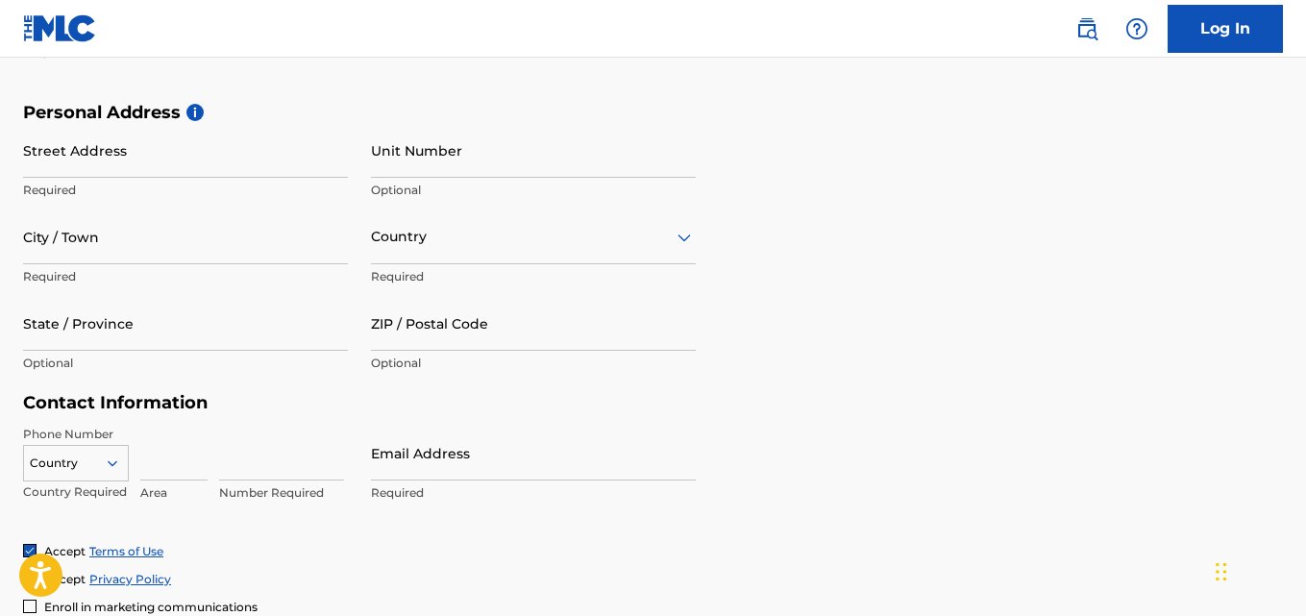
scroll to position [673, 0]
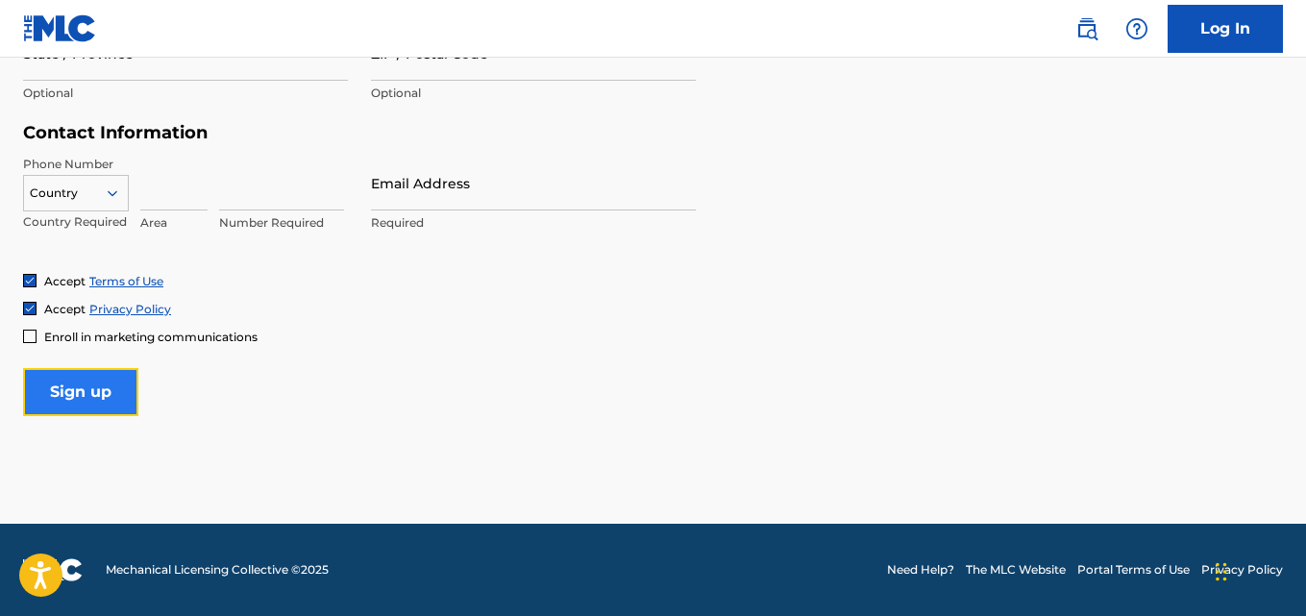
click at [107, 396] on input "Sign up" at bounding box center [80, 392] width 115 height 48
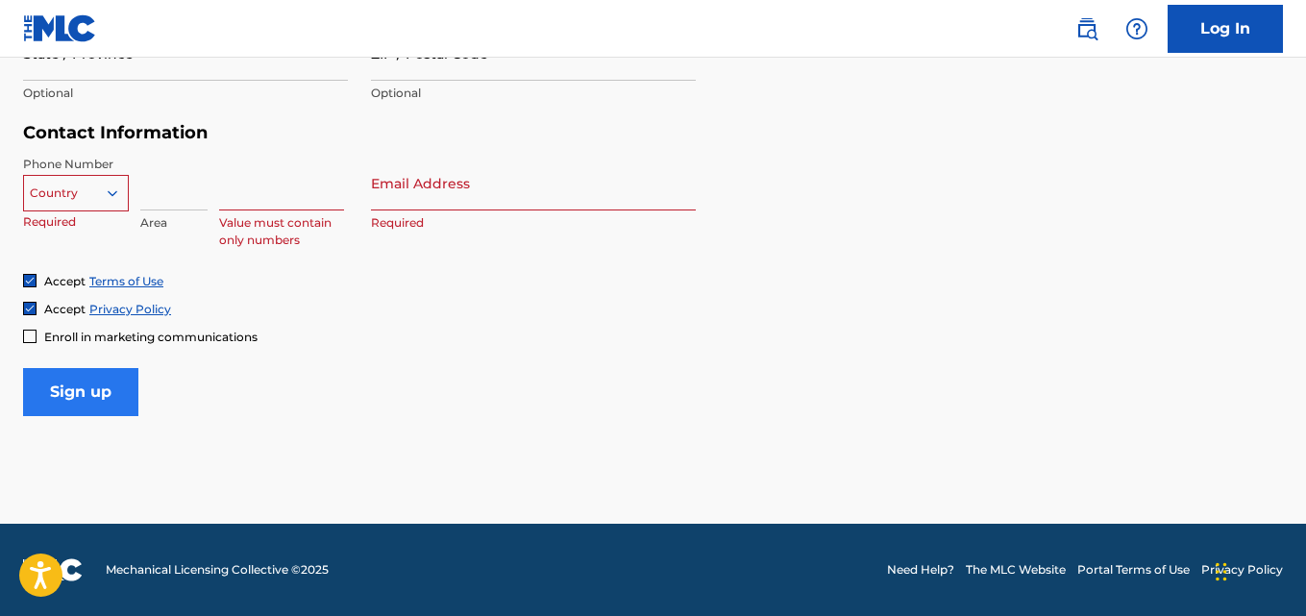
scroll to position [459, 0]
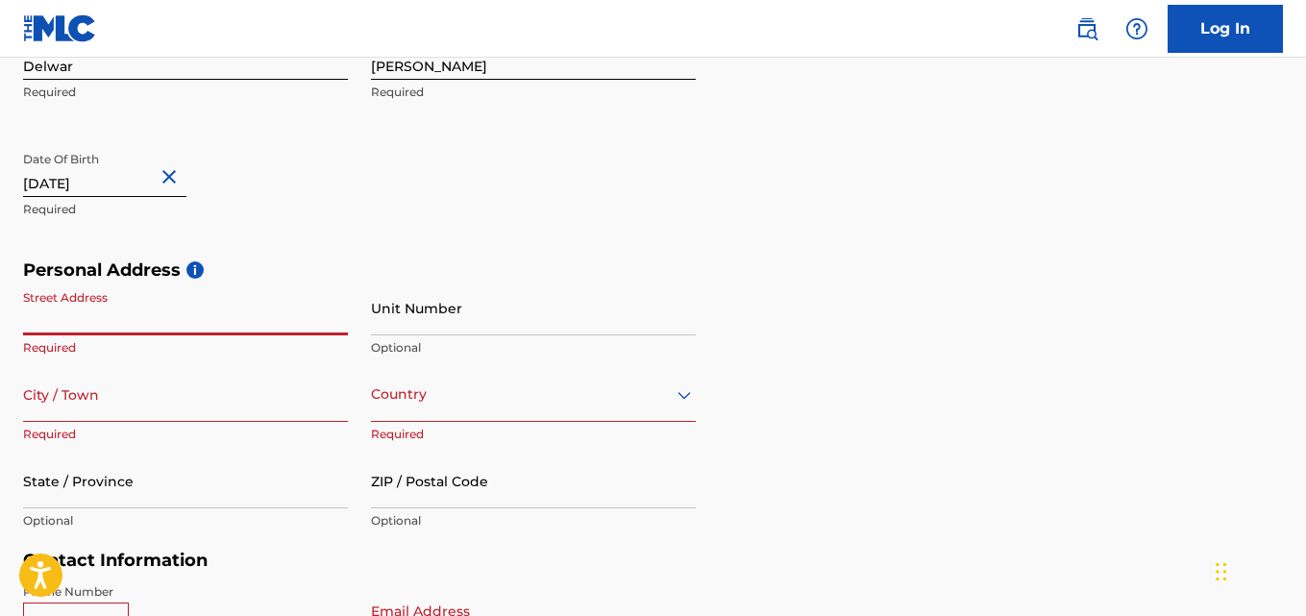
click at [120, 321] on input "Street Address" at bounding box center [185, 308] width 325 height 55
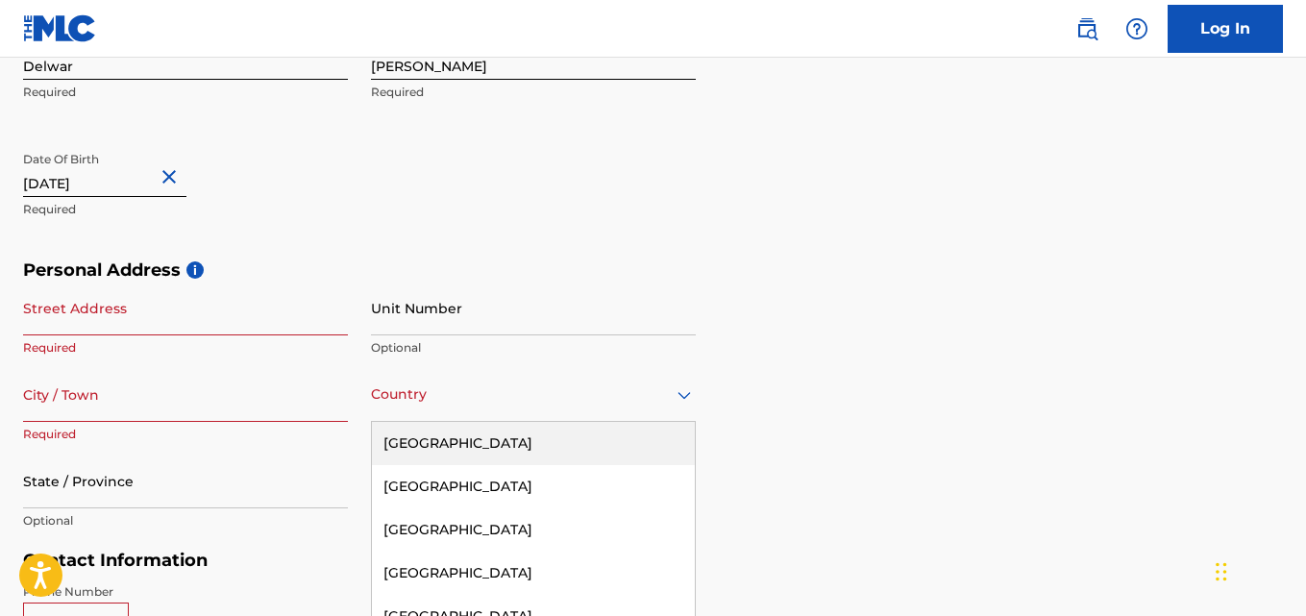
scroll to position [555, 0]
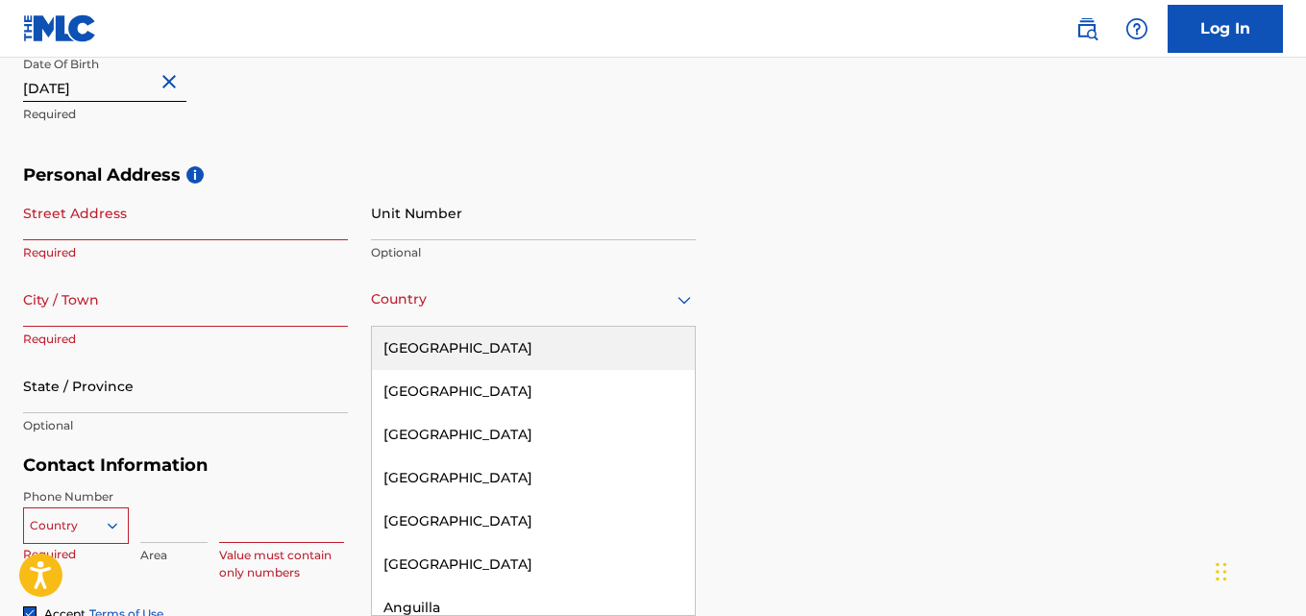
click at [610, 327] on div "223 results available. Use Up and Down to choose options, press Enter to select…" at bounding box center [533, 299] width 325 height 55
type input "ban"
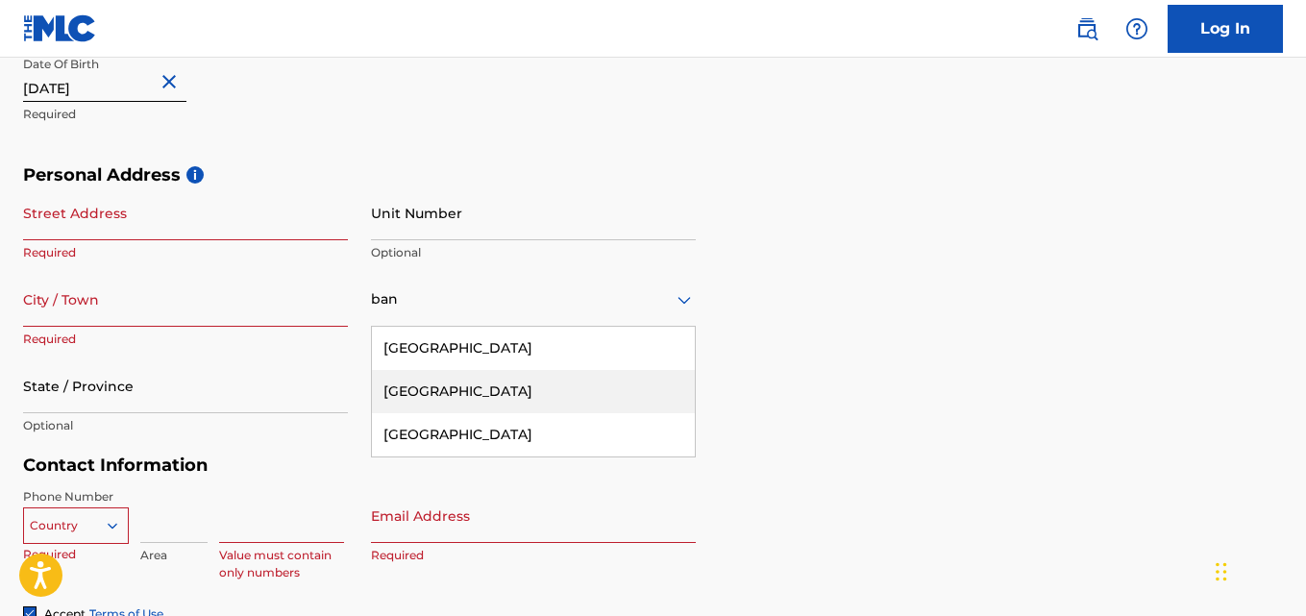
click at [546, 392] on div "[GEOGRAPHIC_DATA]" at bounding box center [533, 391] width 323 height 43
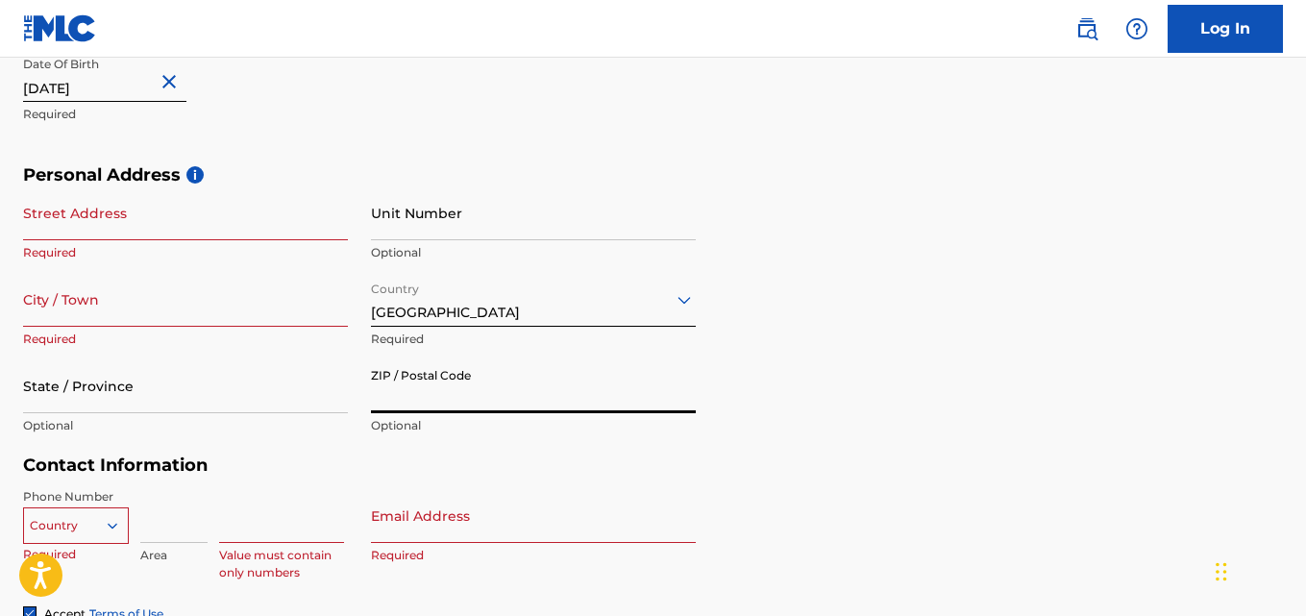
click at [534, 389] on input "ZIP / Postal Code" at bounding box center [533, 386] width 325 height 55
type input "1219"
click at [114, 309] on input "City / Town" at bounding box center [185, 299] width 325 height 55
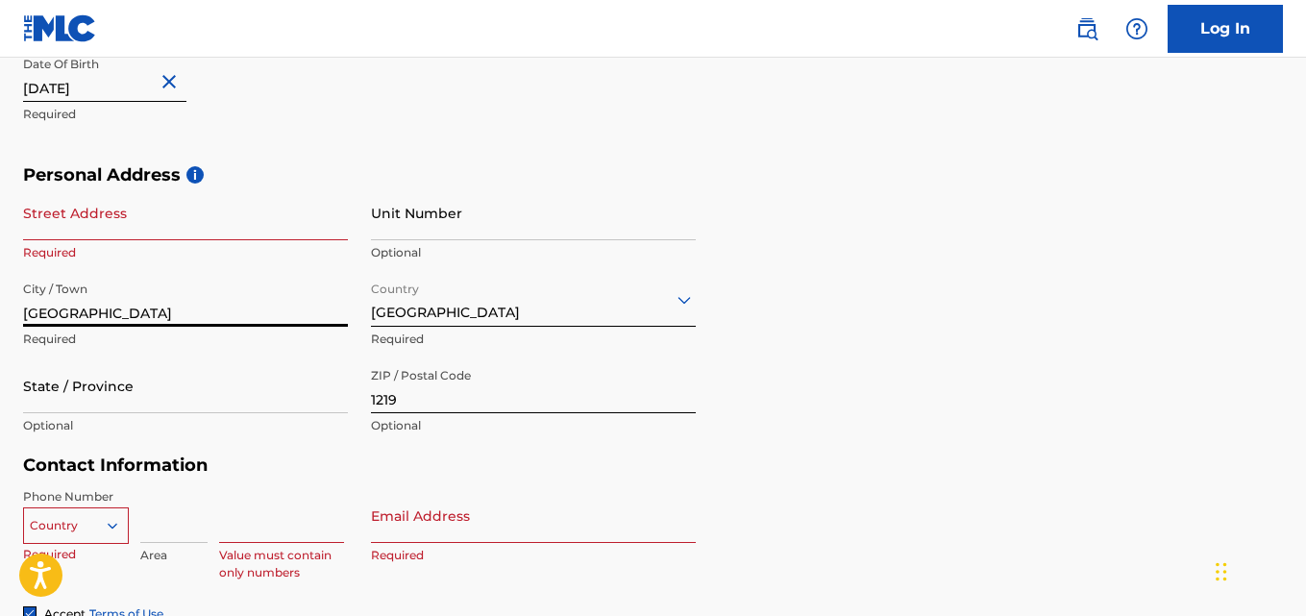
type input "[GEOGRAPHIC_DATA]"
click at [200, 218] on input "Street Address" at bounding box center [185, 213] width 325 height 55
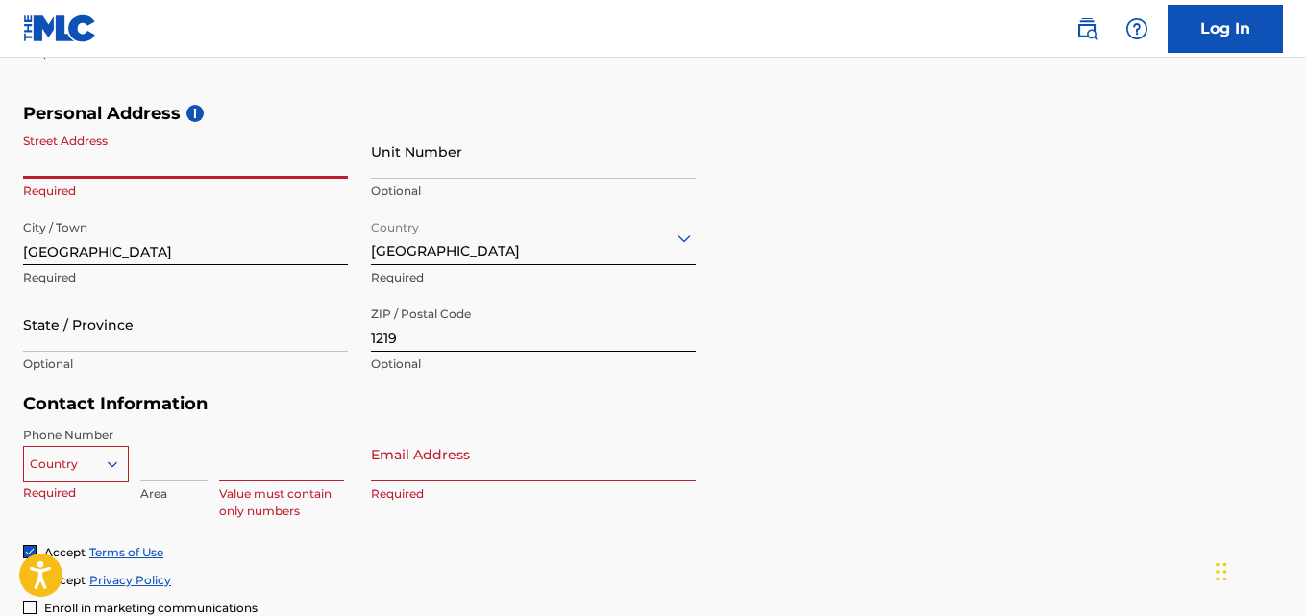
scroll to position [651, 0]
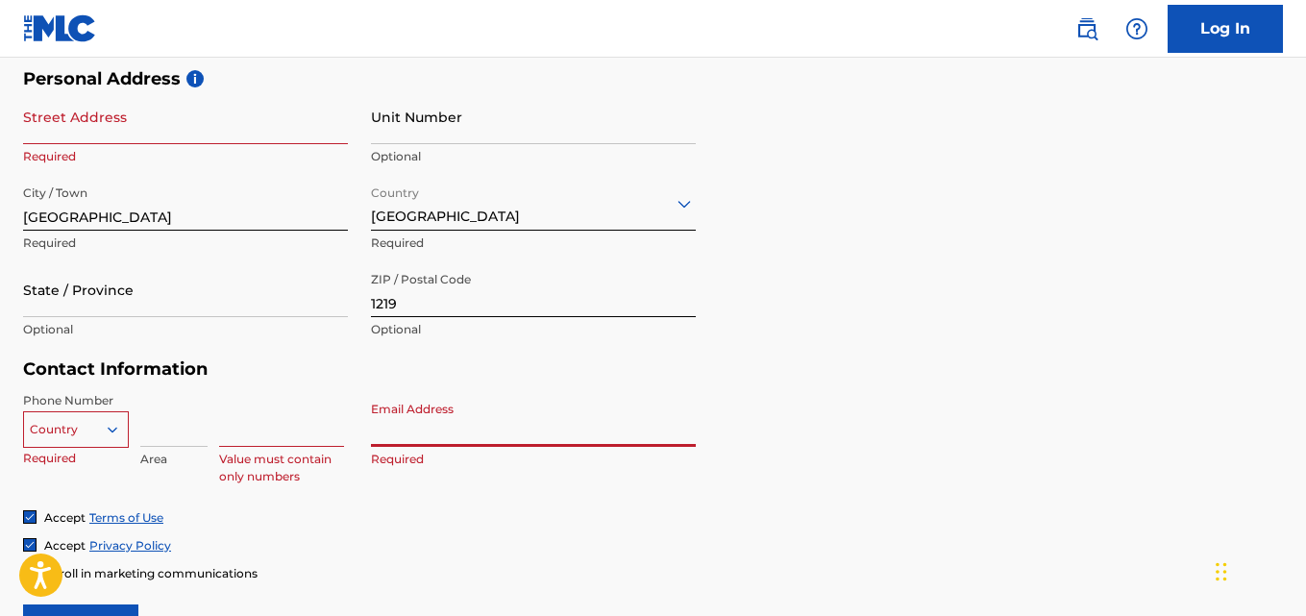
click at [453, 433] on input "Email Address" at bounding box center [533, 419] width 325 height 55
type input "[PERSON_NAME][EMAIL_ADDRESS][DOMAIN_NAME]"
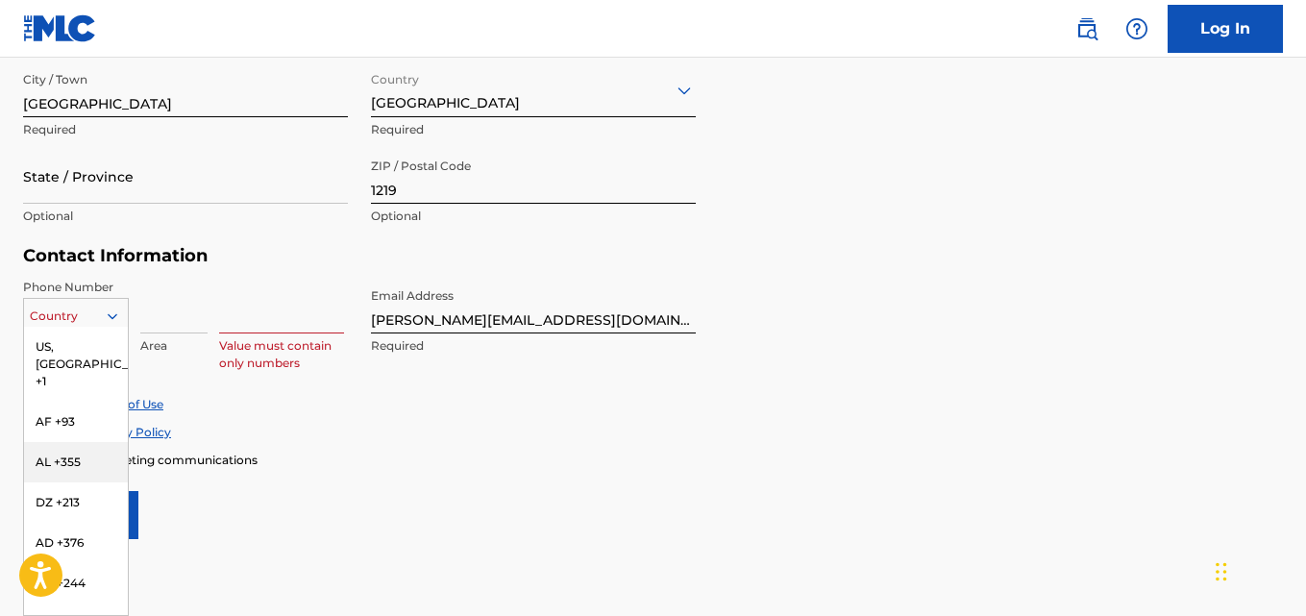
click at [106, 327] on div "216 results available. Use Up and Down to choose options, press Enter to select…" at bounding box center [76, 312] width 106 height 29
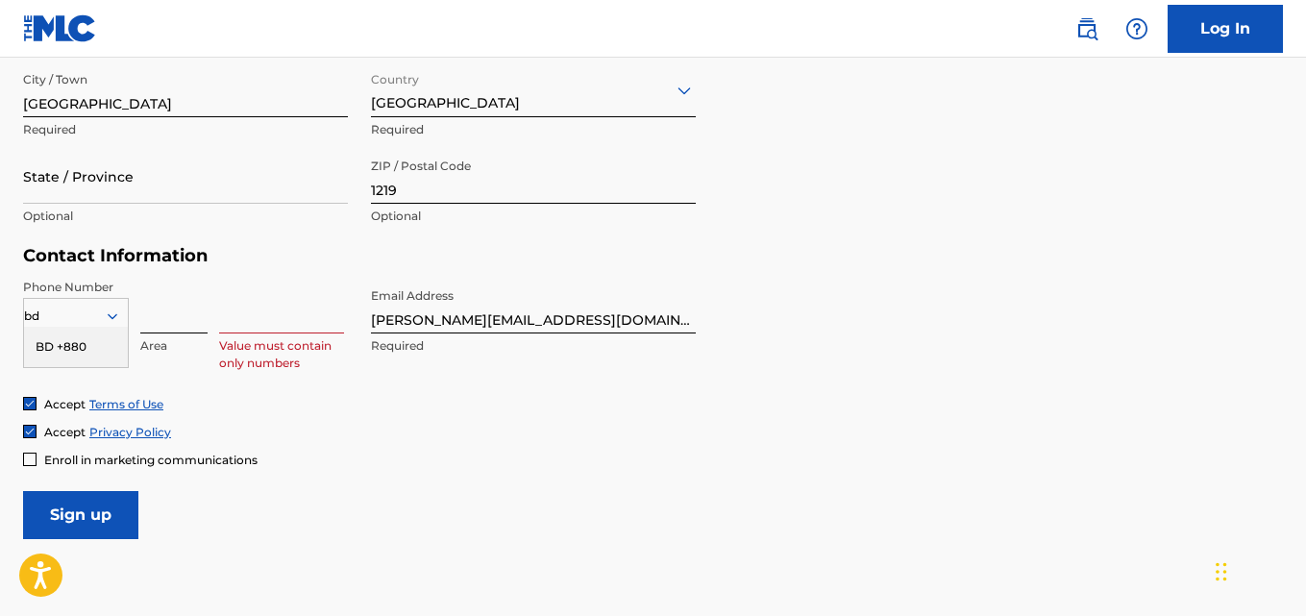
type input "bd"
click at [198, 312] on input at bounding box center [173, 306] width 67 height 55
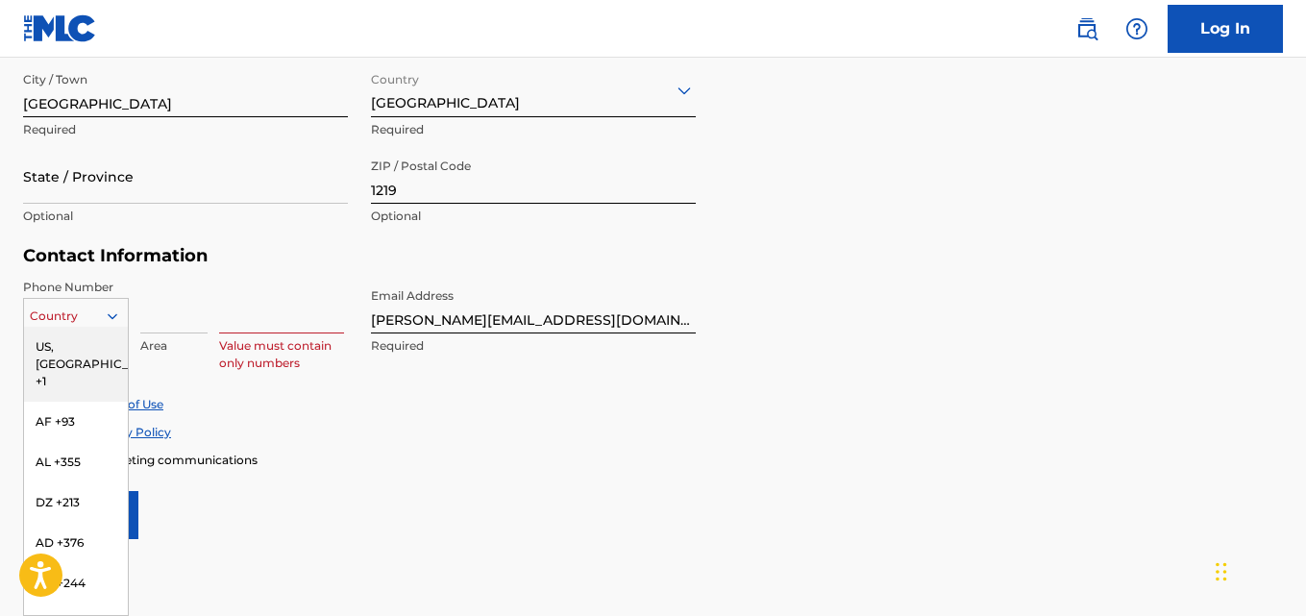
click at [126, 313] on div at bounding box center [119, 316] width 17 height 17
type input "bd"
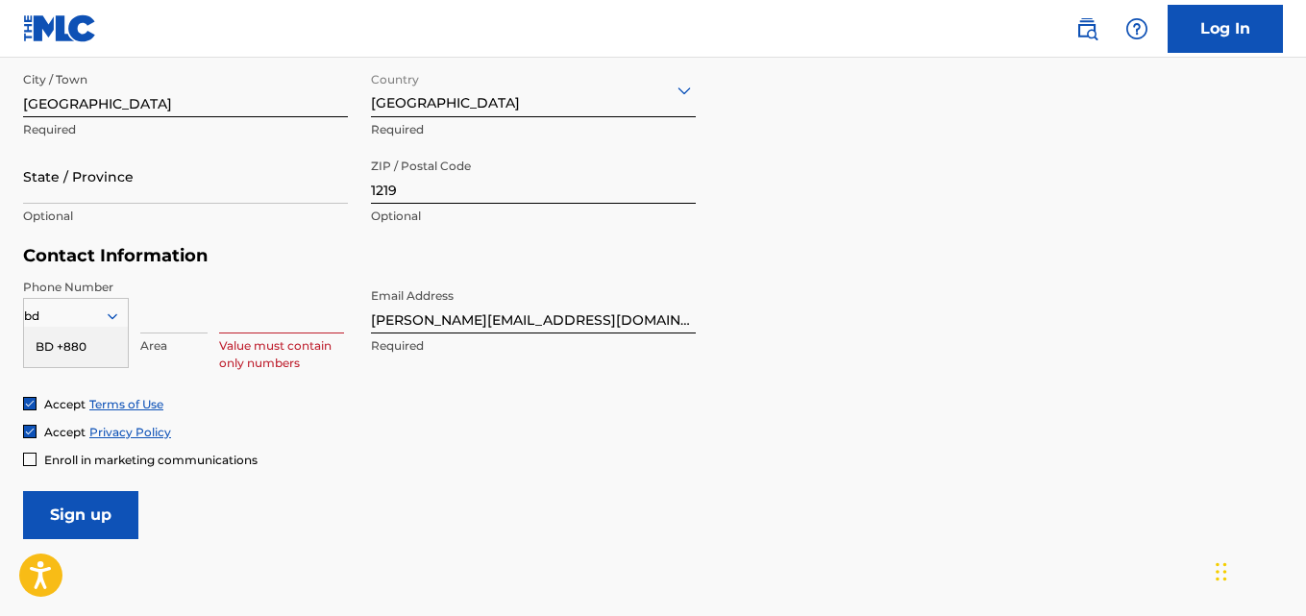
click at [52, 351] on div "BD +880" at bounding box center [76, 347] width 104 height 40
click at [165, 320] on input at bounding box center [173, 306] width 67 height 55
type input "1671637229"
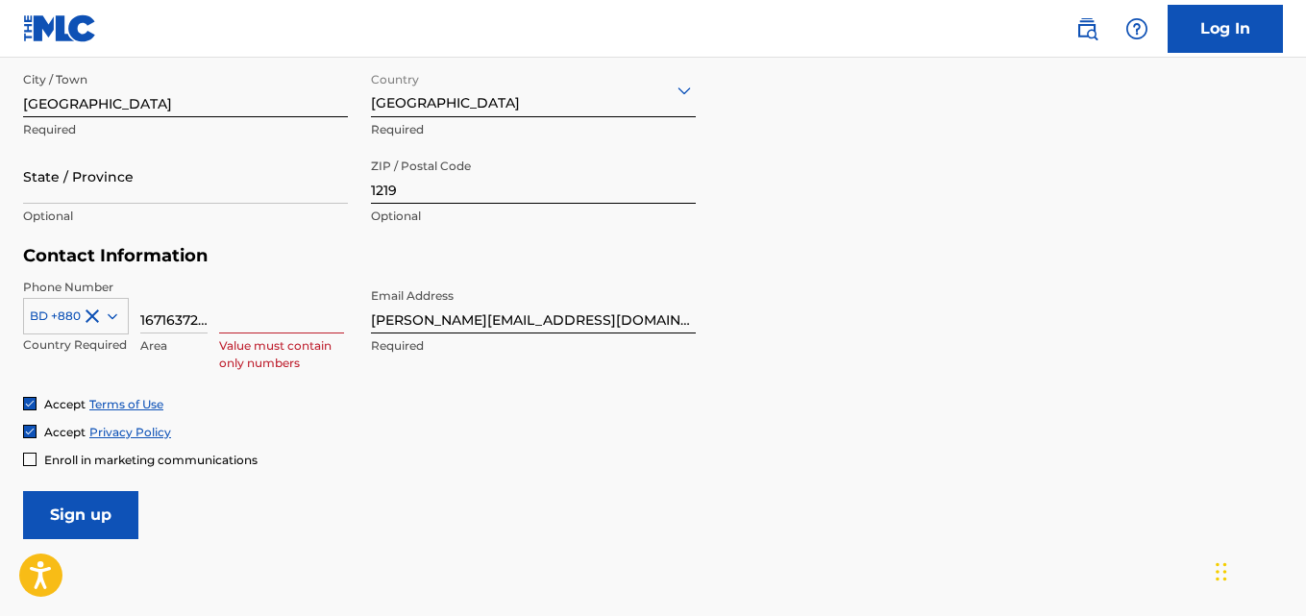
click at [383, 394] on div "Phone Number BD +880 Country Required 1671637229 Area Value must contain only n…" at bounding box center [359, 337] width 673 height 117
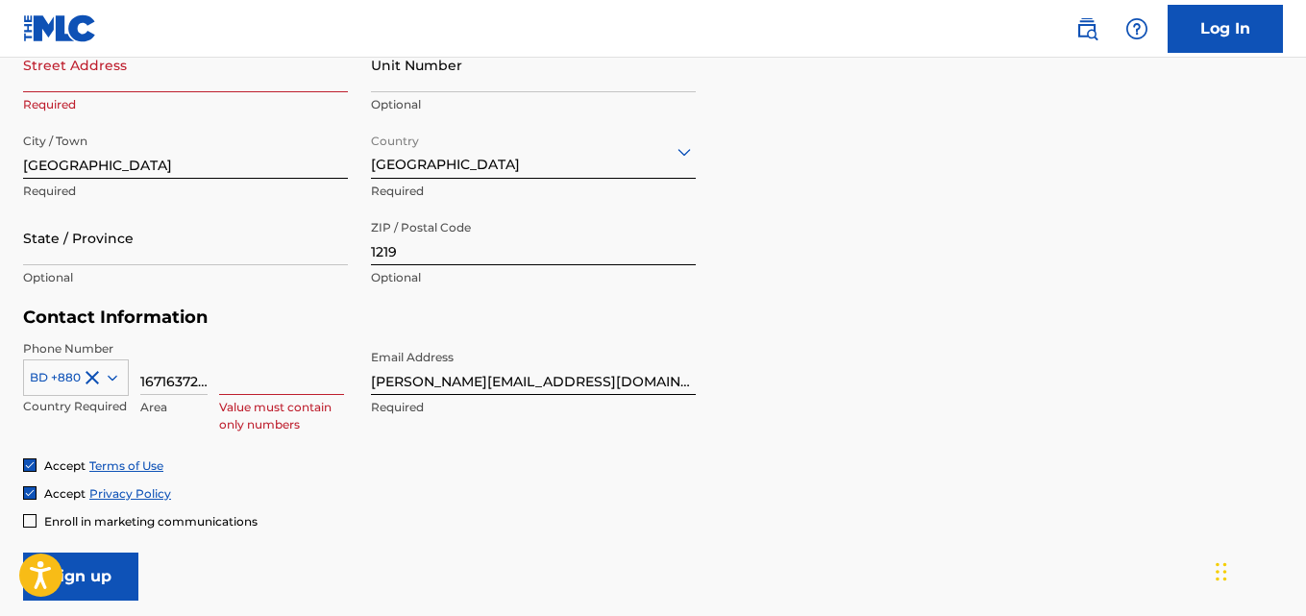
scroll to position [668, 0]
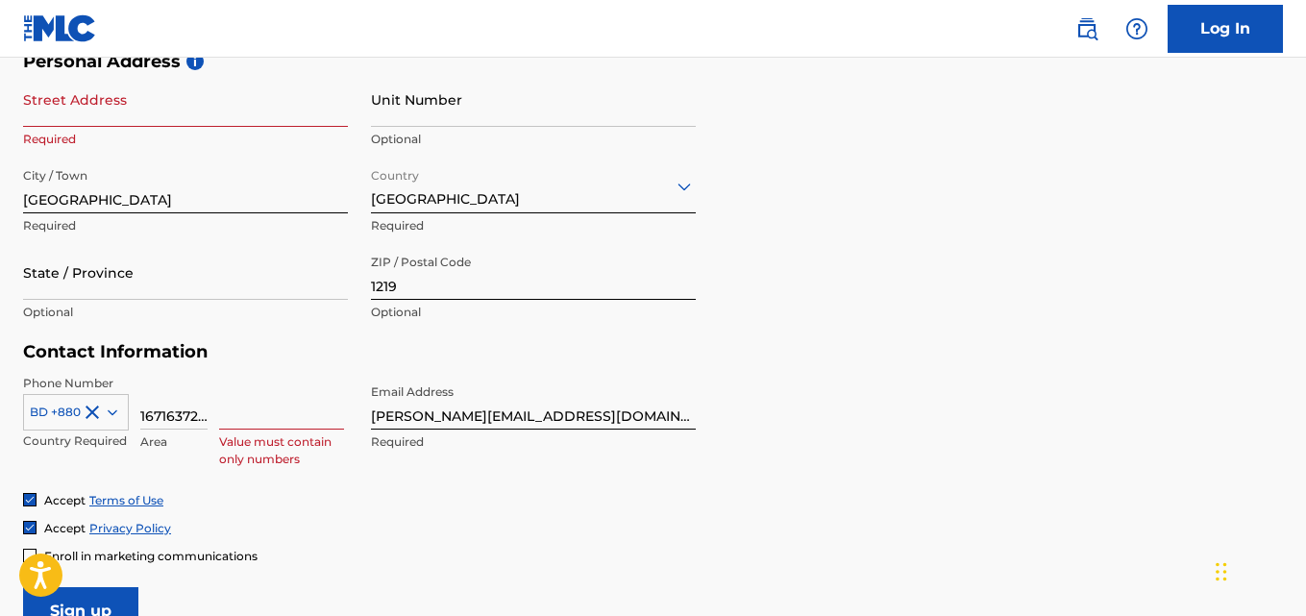
click at [141, 133] on p "Required" at bounding box center [185, 139] width 325 height 17
click at [139, 114] on input "Street Address" at bounding box center [185, 99] width 325 height 55
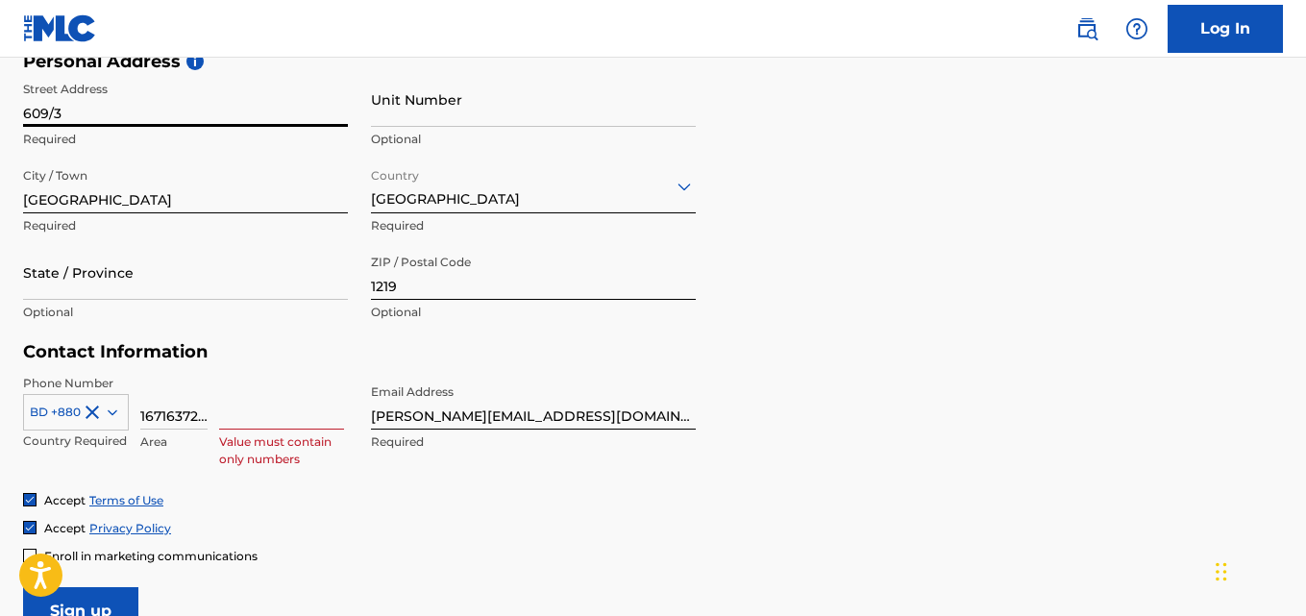
drag, startPoint x: 139, startPoint y: 114, endPoint x: 0, endPoint y: 111, distance: 139.4
click at [0, 111] on div "The MLC uses identity verification before a user is registered to comply with K…" at bounding box center [653, 77] width 1306 height 1115
click at [204, 103] on input "609/3" at bounding box center [185, 99] width 325 height 55
click at [179, 113] on input "609/3" at bounding box center [185, 99] width 325 height 55
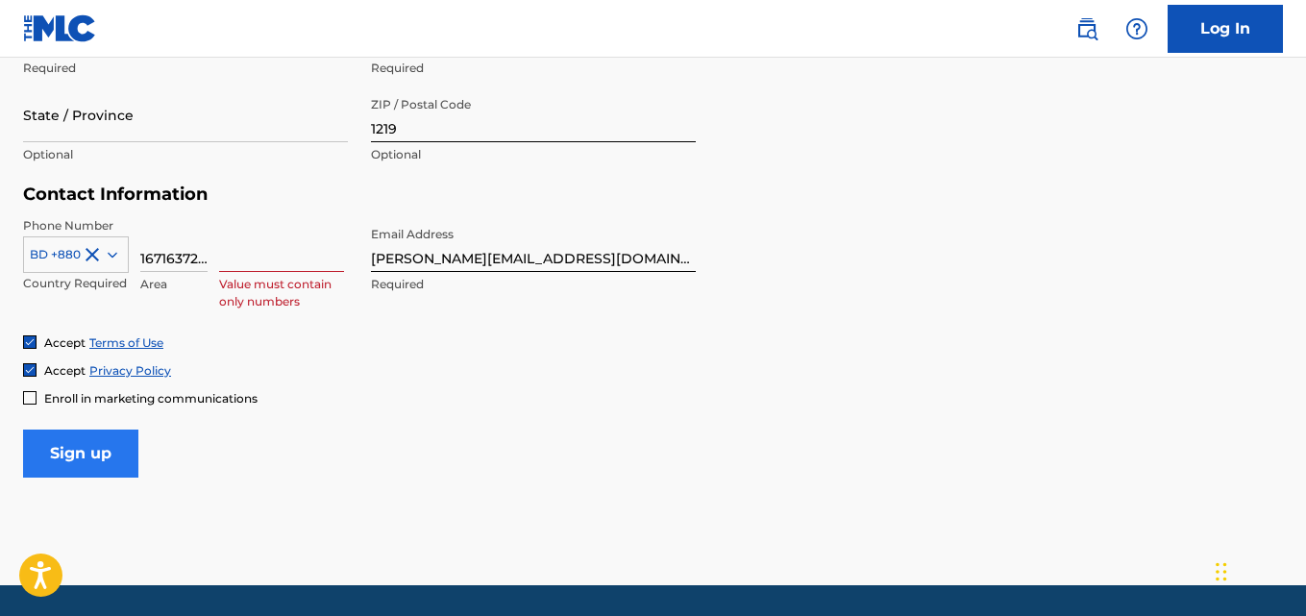
type input "[STREET_ADDRESS]"
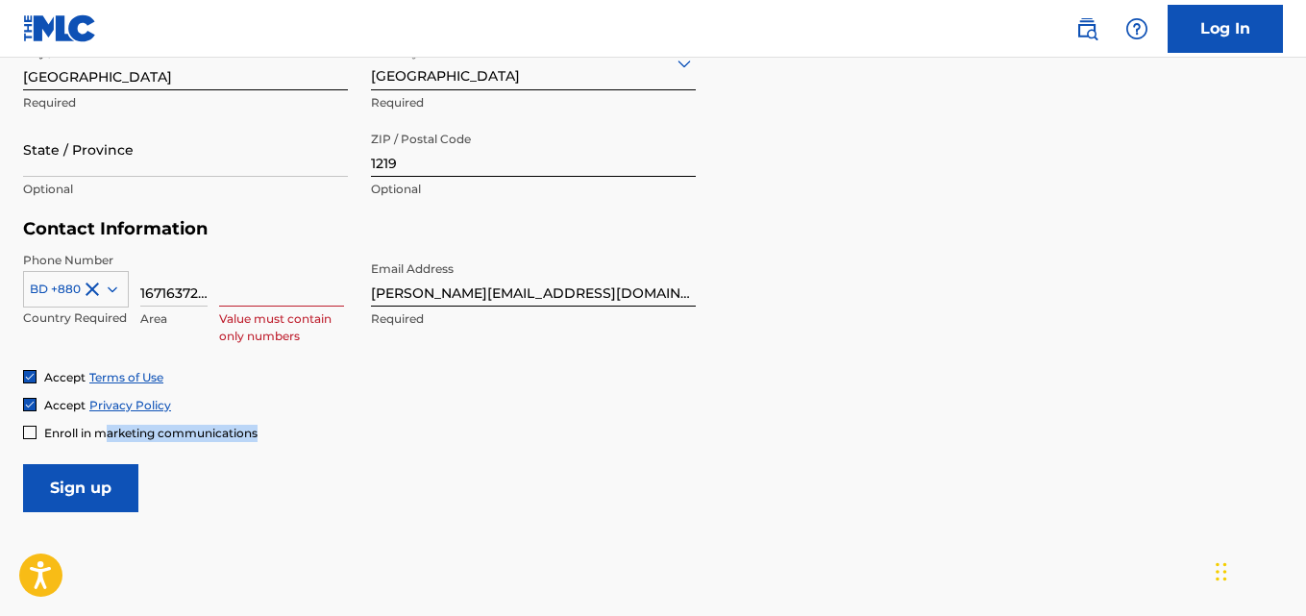
drag, startPoint x: 103, startPoint y: 387, endPoint x: 471, endPoint y: 446, distance: 372.8
click at [471, 446] on form "User Information First Name [PERSON_NAME] Required Last Name [PERSON_NAME] Requ…" at bounding box center [653, 86] width 1260 height 853
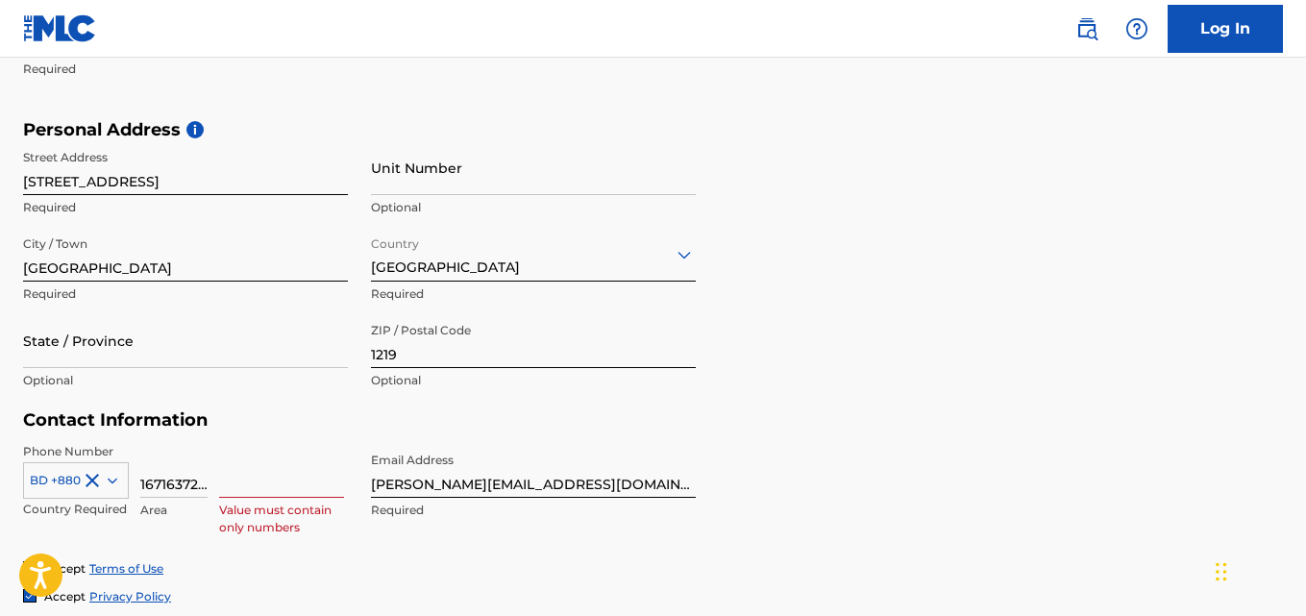
scroll to position [599, 0]
click at [799, 383] on div "Personal Address i Street Address [STREET_ADDRESS] Required Unit Number Optiona…" at bounding box center [653, 265] width 1260 height 291
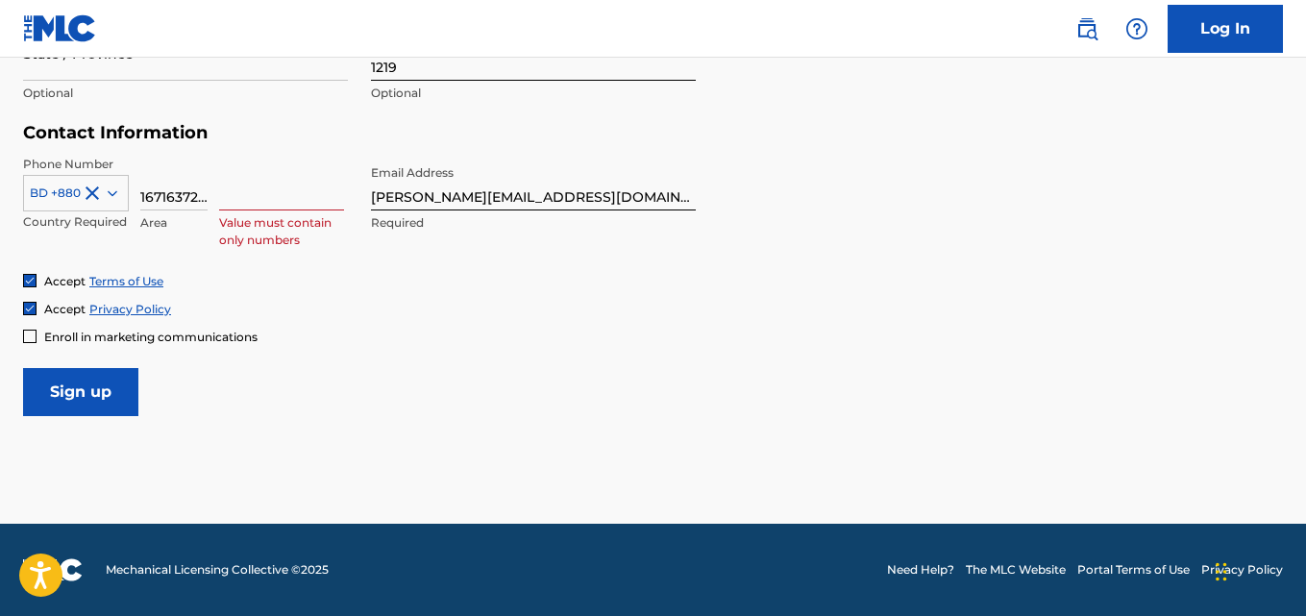
scroll to position [791, 0]
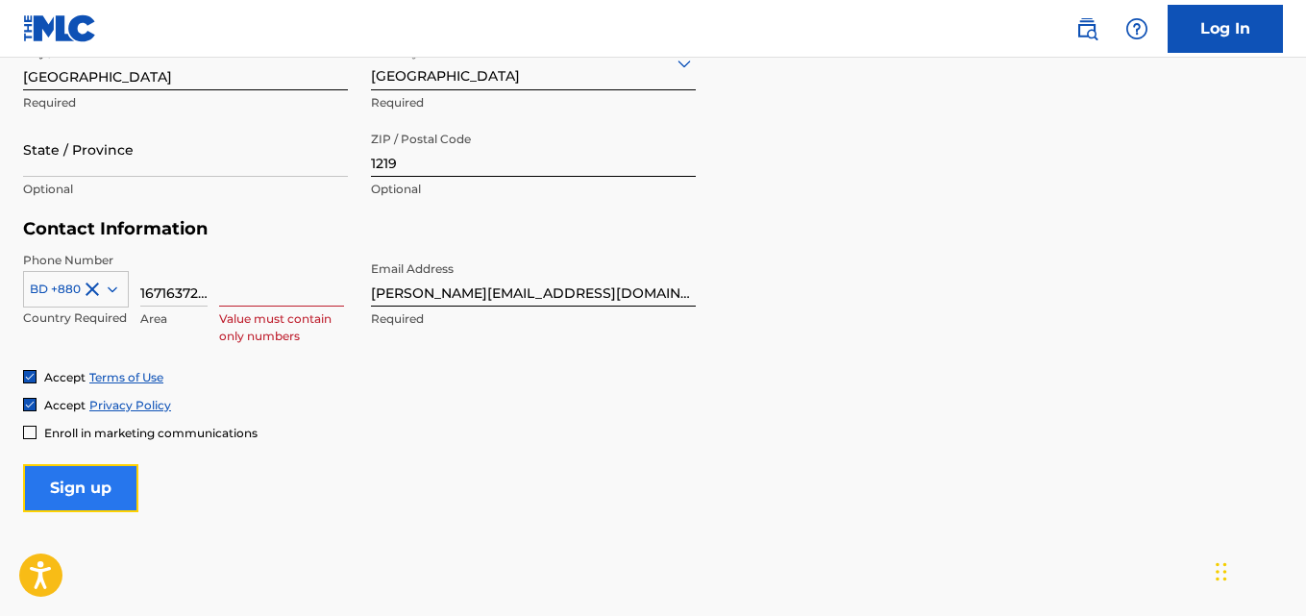
click at [92, 471] on input "Sign up" at bounding box center [80, 488] width 115 height 48
click at [228, 309] on div "Value must contain only numbers" at bounding box center [281, 295] width 125 height 87
click at [232, 298] on input at bounding box center [281, 279] width 125 height 55
click at [201, 293] on input "1671637229" at bounding box center [173, 279] width 67 height 55
click at [179, 293] on input "1671637229" at bounding box center [173, 279] width 67 height 55
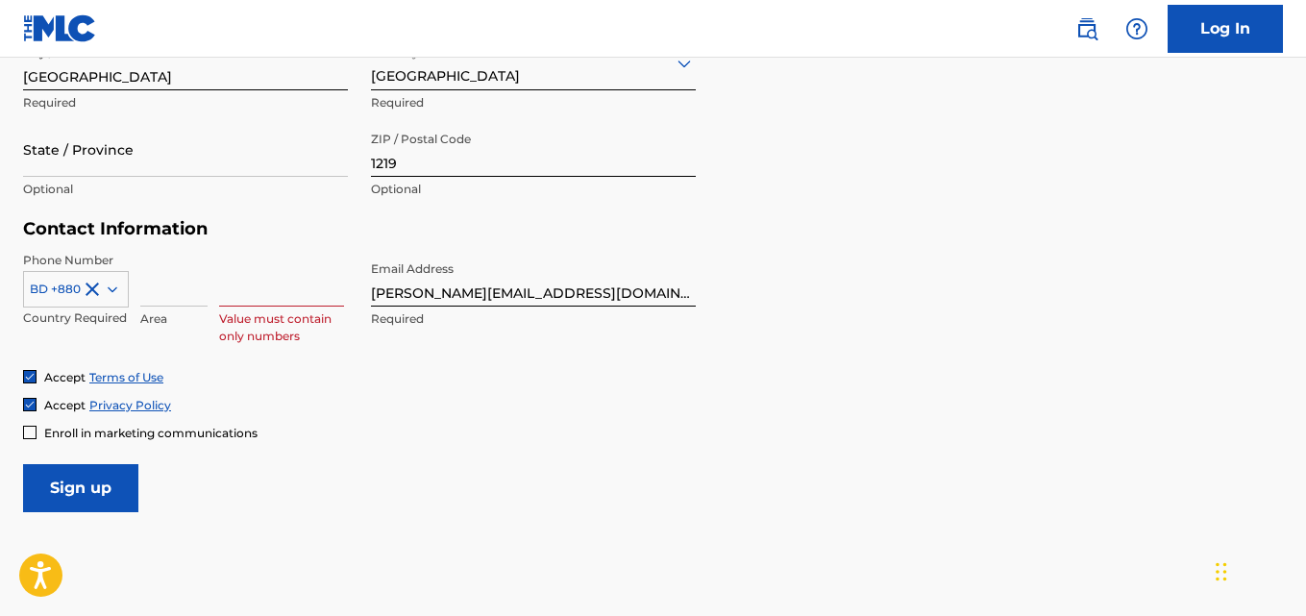
click at [239, 290] on input at bounding box center [281, 279] width 125 height 55
paste input "1671637229"
type input "1671637229"
click at [268, 343] on div "Phone Number BD +880 Country Required Area 1671637229 Number Required Email Add…" at bounding box center [359, 310] width 673 height 117
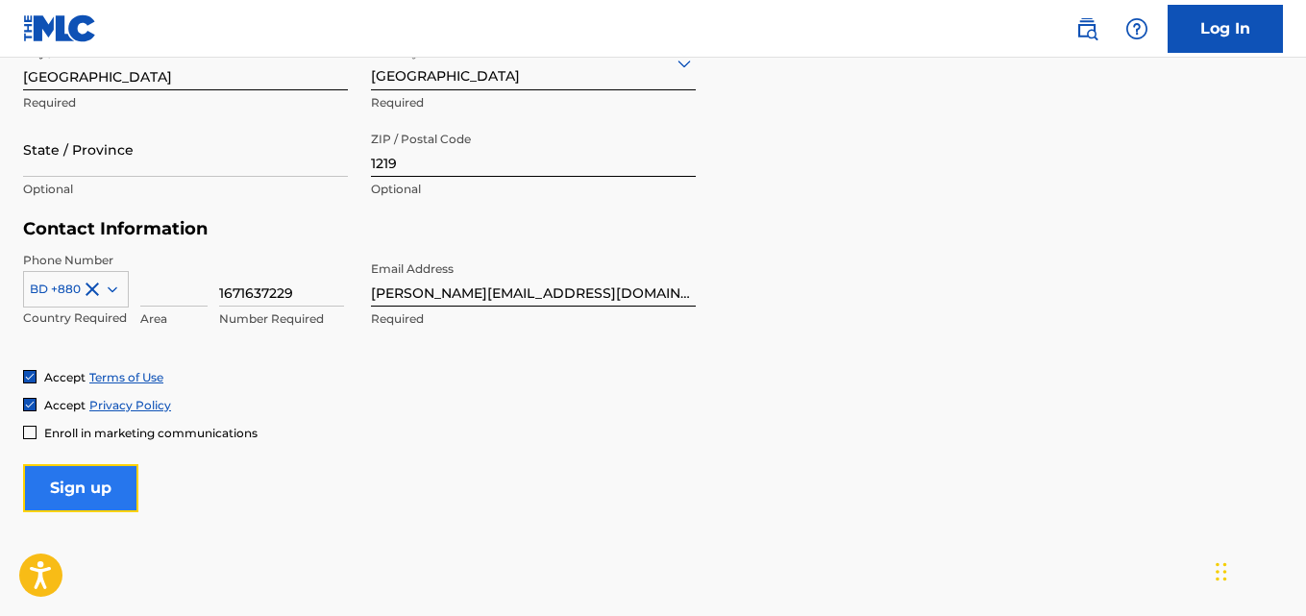
click at [110, 494] on input "Sign up" at bounding box center [80, 488] width 115 height 48
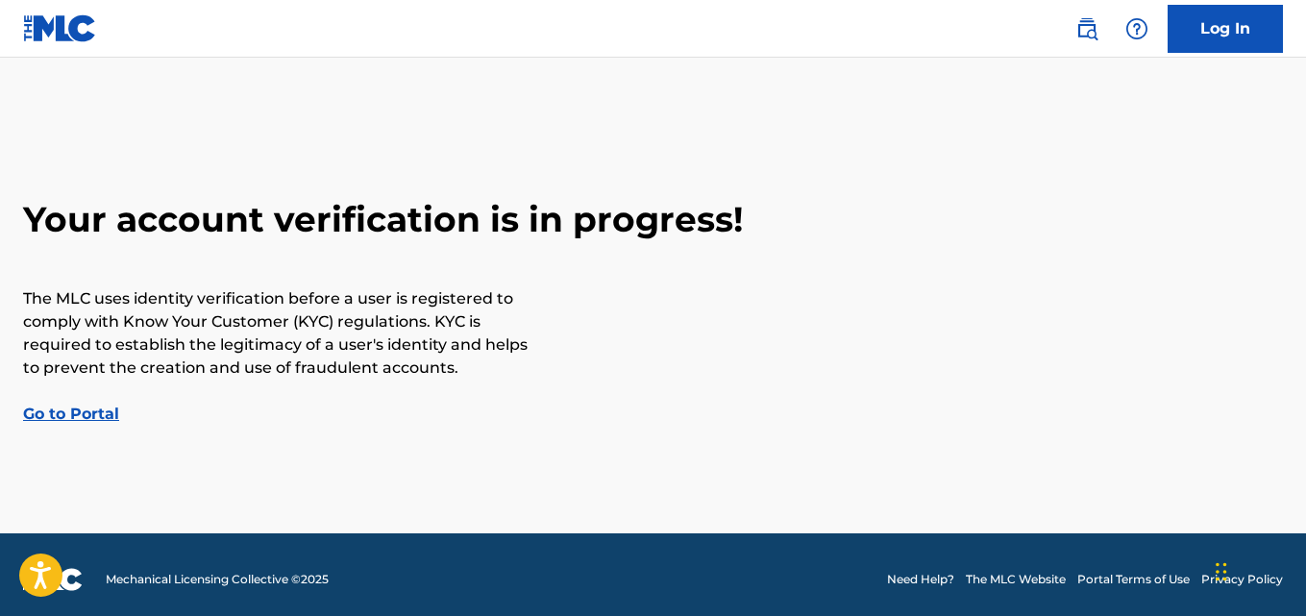
scroll to position [10, 0]
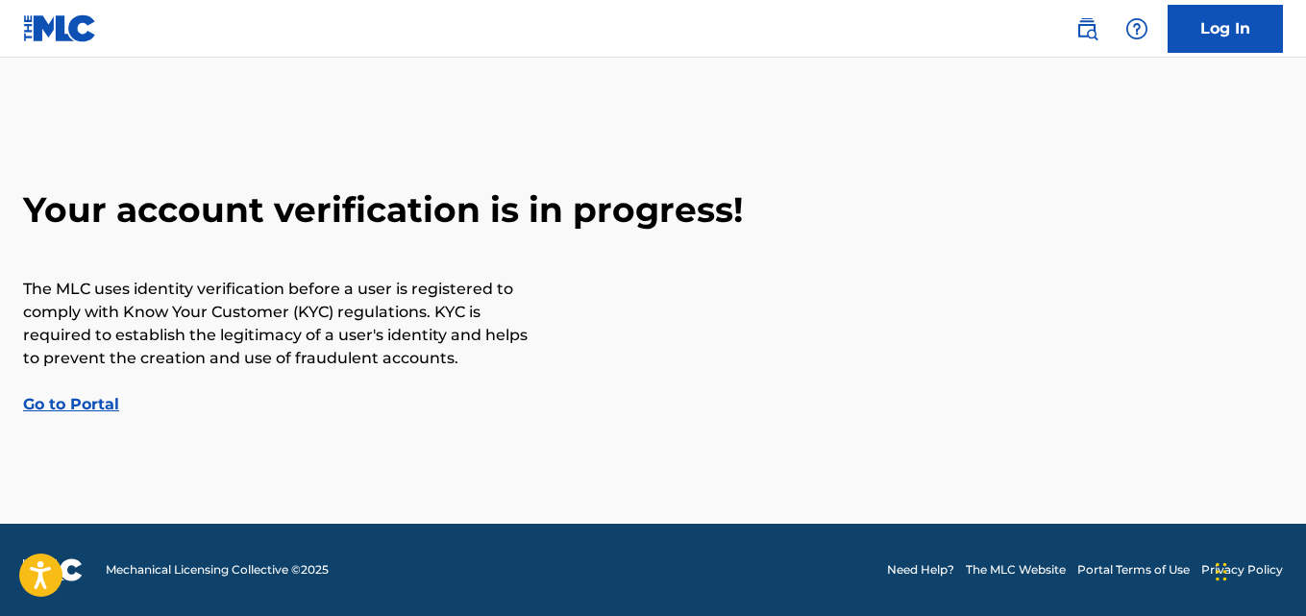
click at [108, 413] on div "Your account verification is in progress! The MLC uses identity verification be…" at bounding box center [653, 302] width 1306 height 228
click at [103, 413] on div "Your account verification is in progress! The MLC uses identity verification be…" at bounding box center [653, 302] width 1306 height 228
click at [98, 404] on link "Go to Portal" at bounding box center [71, 404] width 96 height 18
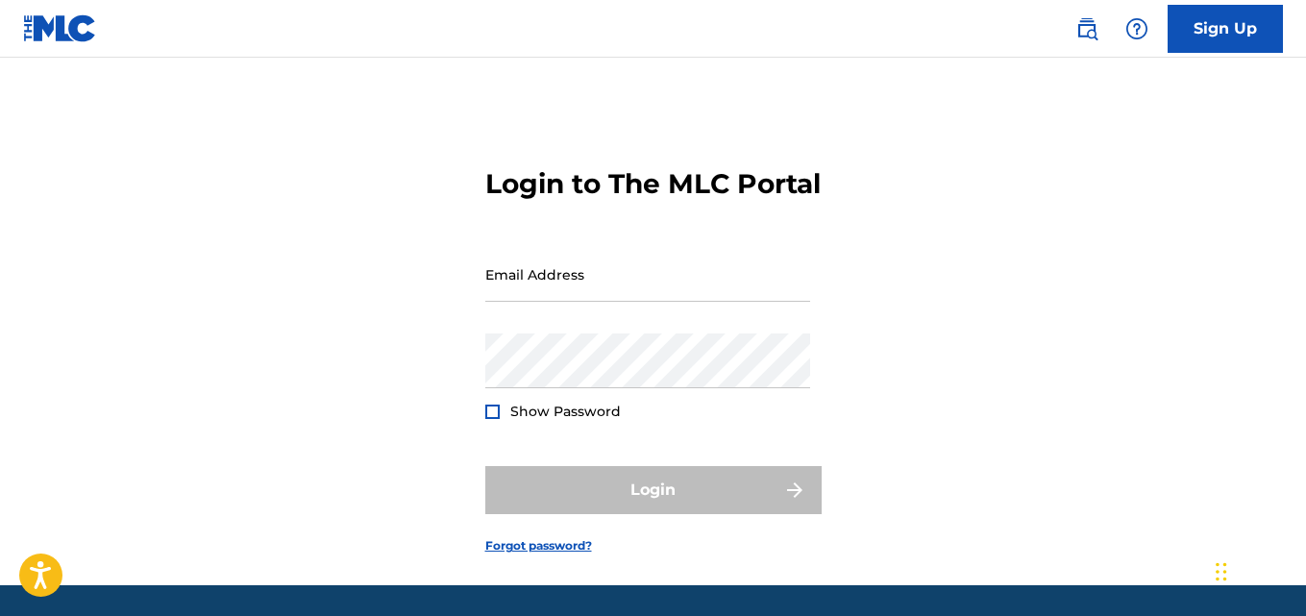
click at [1066, 39] on div "Sign Up" at bounding box center [1169, 29] width 227 height 48
click at [1108, 28] on div "Sign Up" at bounding box center [1169, 29] width 227 height 48
click at [1087, 30] on img at bounding box center [1087, 28] width 23 height 23
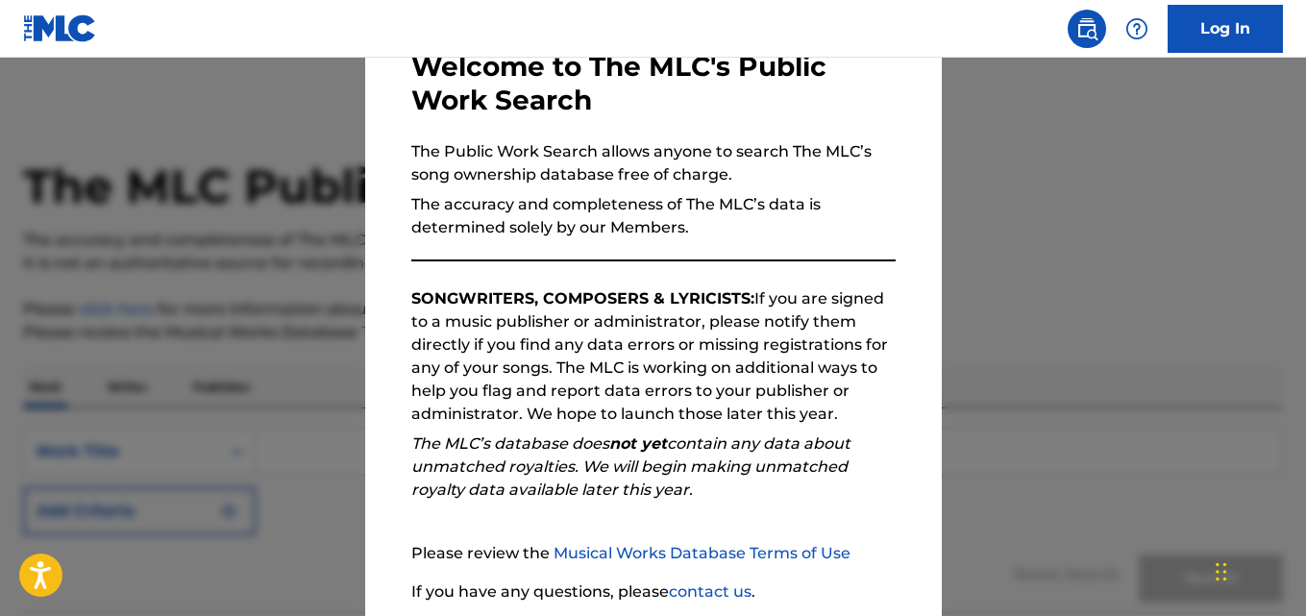
scroll to position [263, 0]
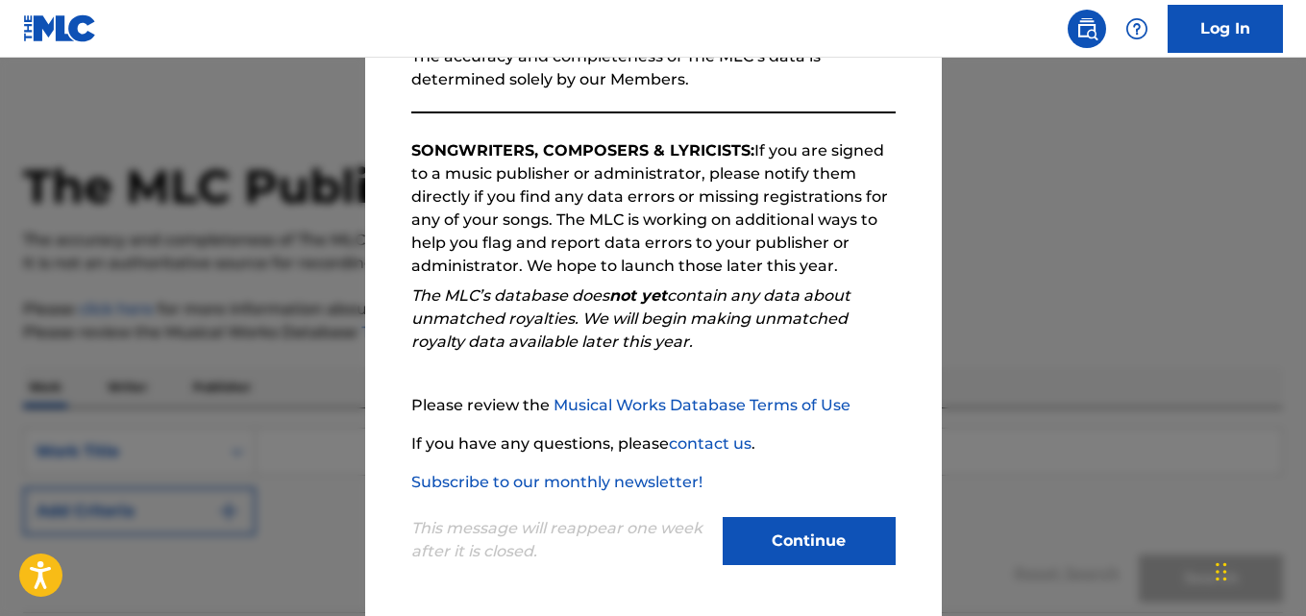
click at [777, 516] on div "This message will reappear one week after it is closed. Continue" at bounding box center [653, 532] width 484 height 76
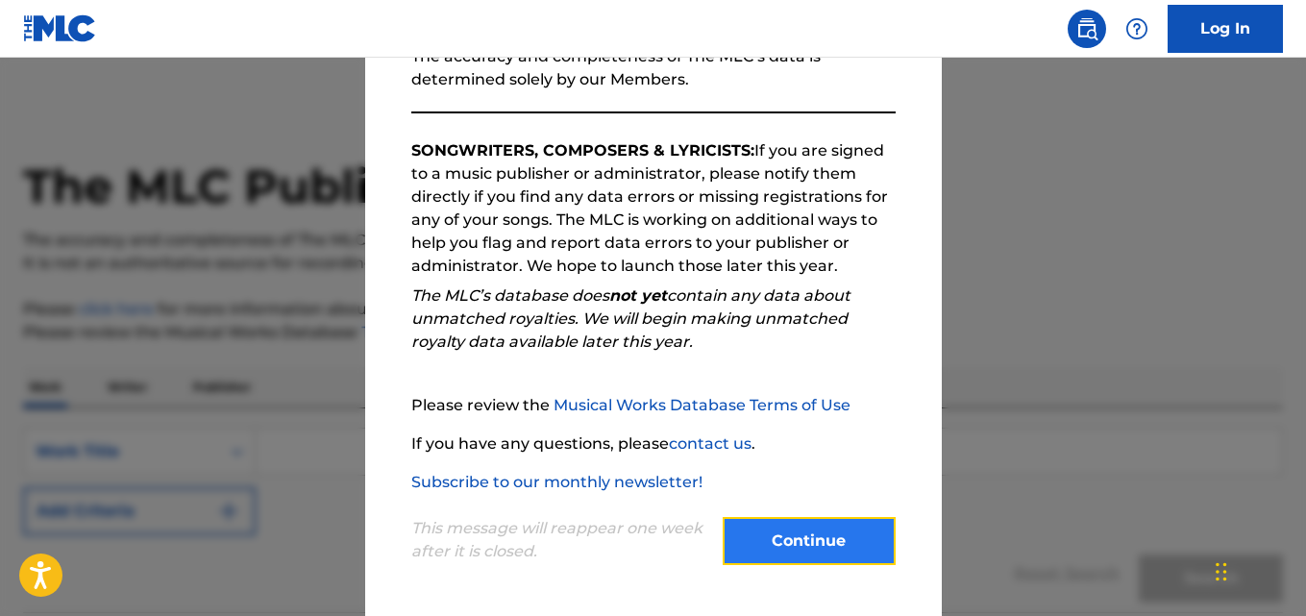
click at [780, 532] on button "Continue" at bounding box center [809, 541] width 173 height 48
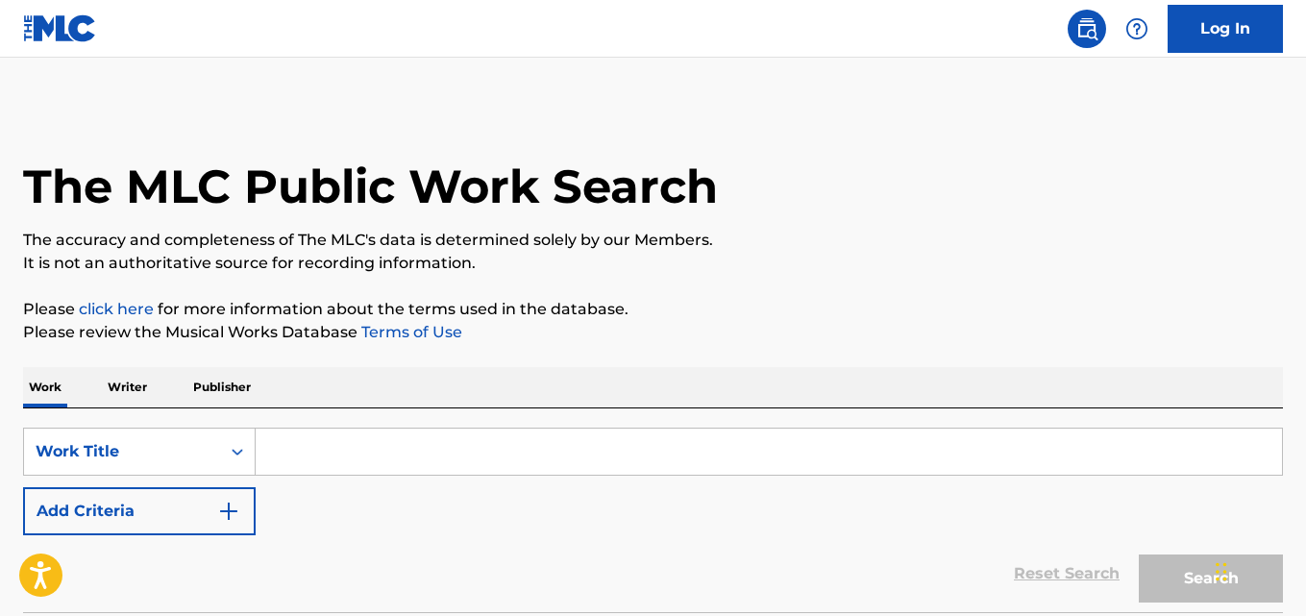
click at [620, 464] on input "Search Form" at bounding box center [769, 452] width 1027 height 46
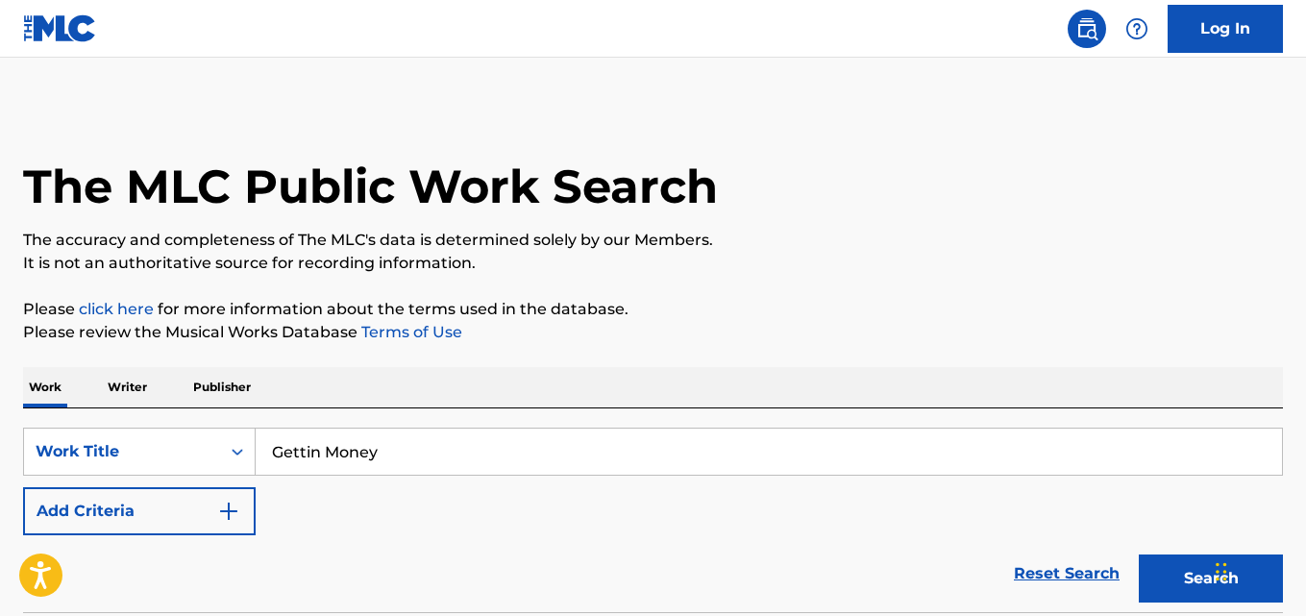
click at [1139, 555] on button "Search" at bounding box center [1211, 579] width 144 height 48
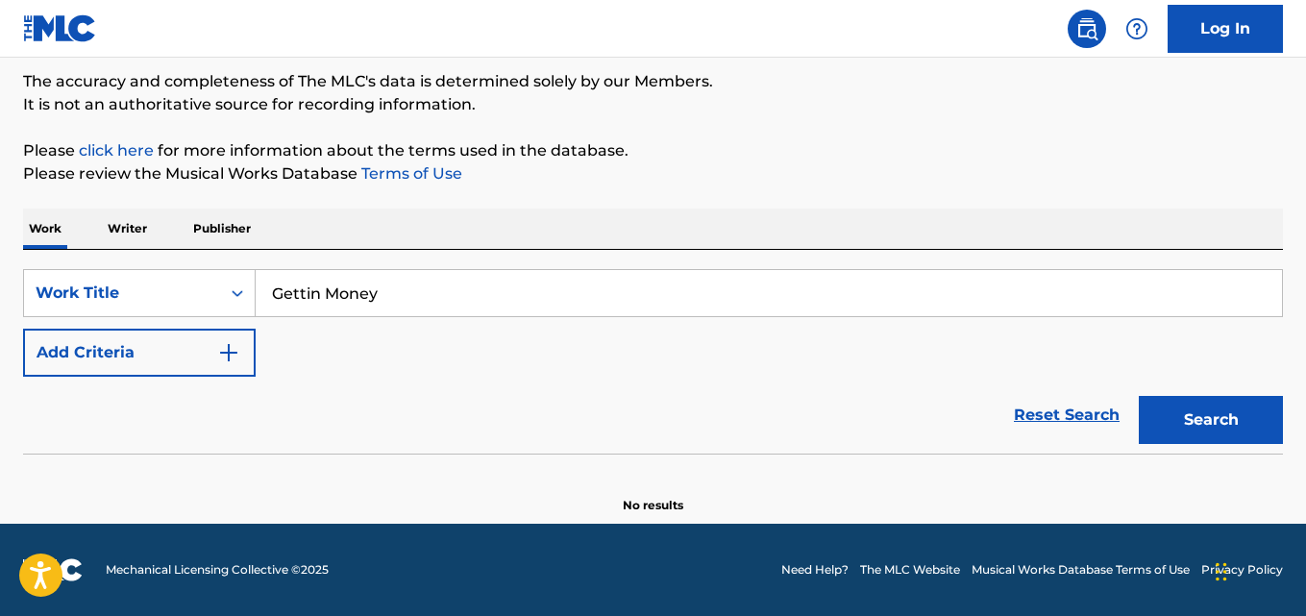
scroll to position [159, 0]
drag, startPoint x: 440, startPoint y: 294, endPoint x: 143, endPoint y: 279, distance: 297.4
click at [143, 279] on div "SearchWithCriteria61970c01-0bac-4092-bc64-91de23aa3760 Work Title Gettin Money" at bounding box center [653, 293] width 1260 height 48
paste input "Simple Gifts"
type input "Simple Gifts"
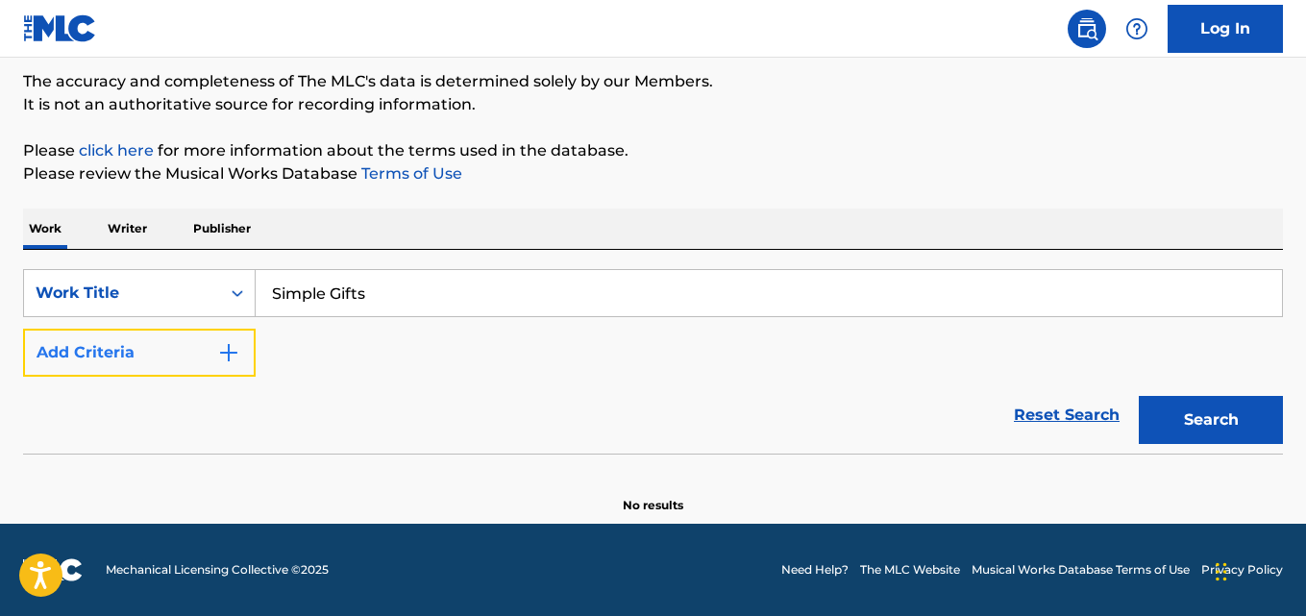
click at [192, 354] on button "Add Criteria" at bounding box center [139, 353] width 233 height 48
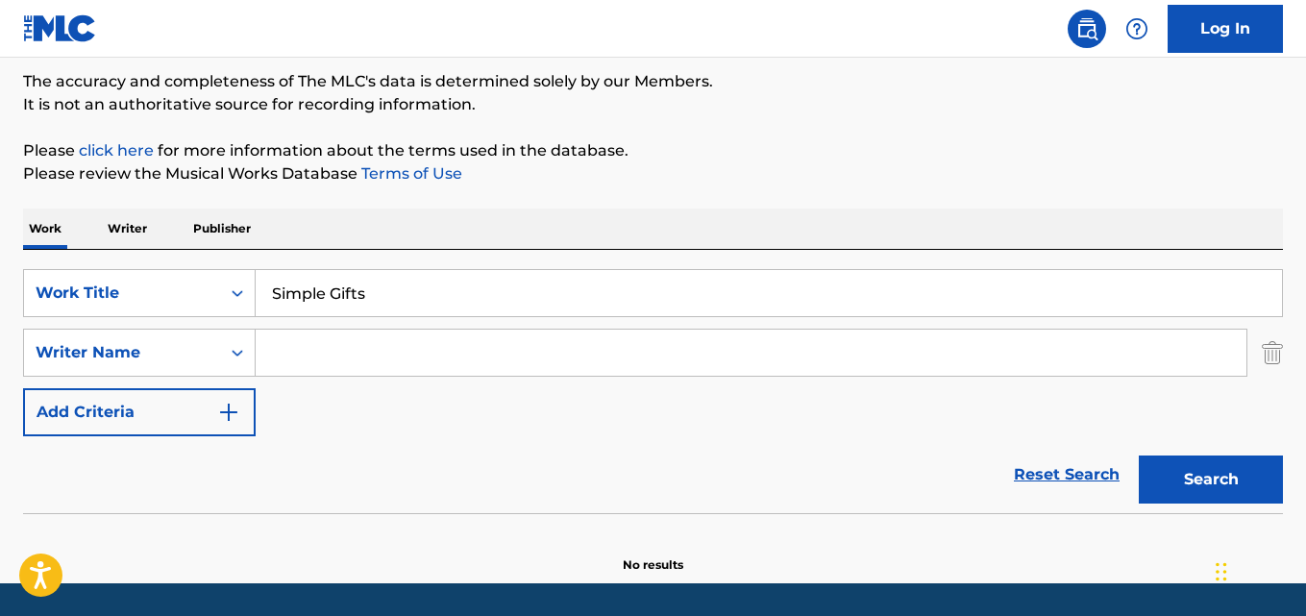
click at [288, 354] on input "Search Form" at bounding box center [751, 353] width 991 height 46
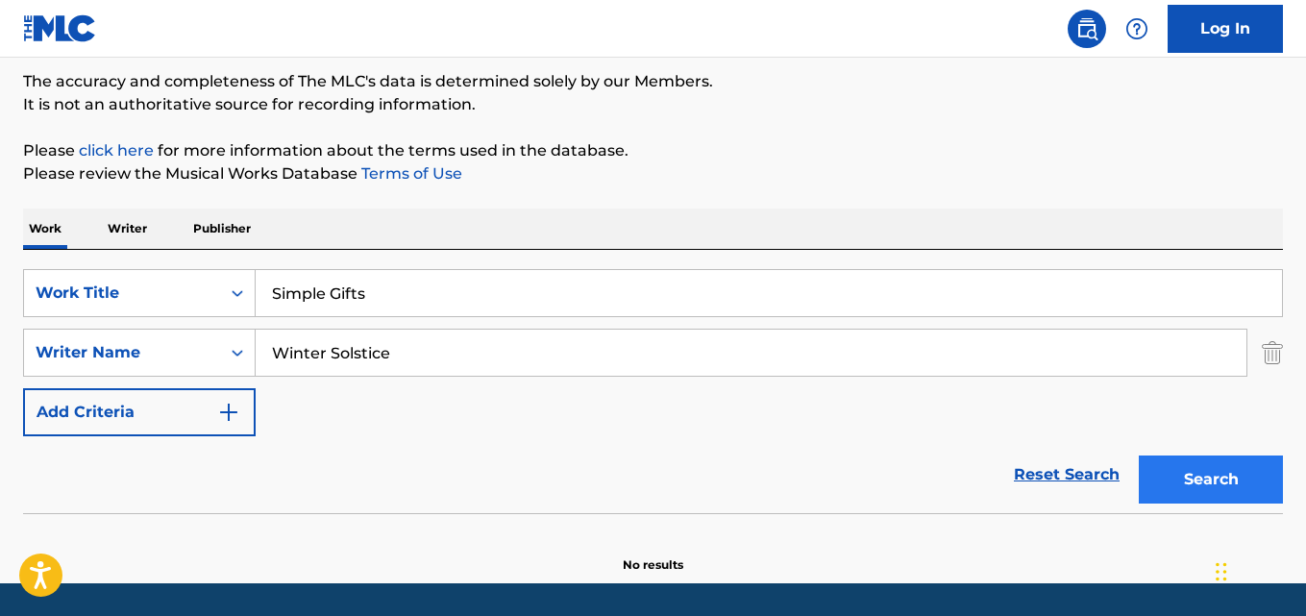
type input "Winter Solstice"
drag, startPoint x: 1164, startPoint y: 467, endPoint x: 794, endPoint y: 194, distance: 459.8
click at [1164, 467] on button "Search" at bounding box center [1211, 480] width 144 height 48
click at [1195, 484] on button "Search" at bounding box center [1211, 480] width 144 height 48
drag, startPoint x: 304, startPoint y: 294, endPoint x: 111, endPoint y: 289, distance: 193.3
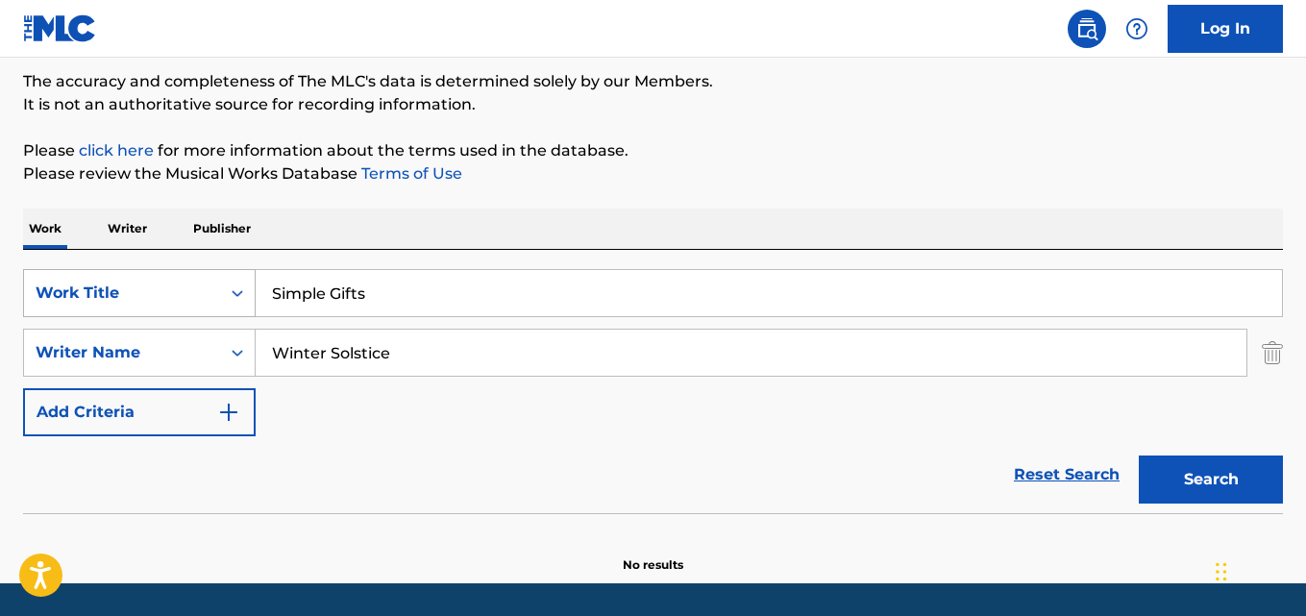
click at [111, 289] on div "SearchWithCriteria61970c01-0bac-4092-bc64-91de23aa3760 Work Title Simple Gifts" at bounding box center [653, 293] width 1260 height 48
paste input "Bless The Broken Road"
type input "Bless The Broken Roads"
drag, startPoint x: 438, startPoint y: 353, endPoint x: 125, endPoint y: 353, distance: 313.3
click at [125, 353] on div "SearchWithCriteria1240be7a-9fed-4046-82a5-7ea4b1035572 Writer Name Winter Solst…" at bounding box center [653, 353] width 1260 height 48
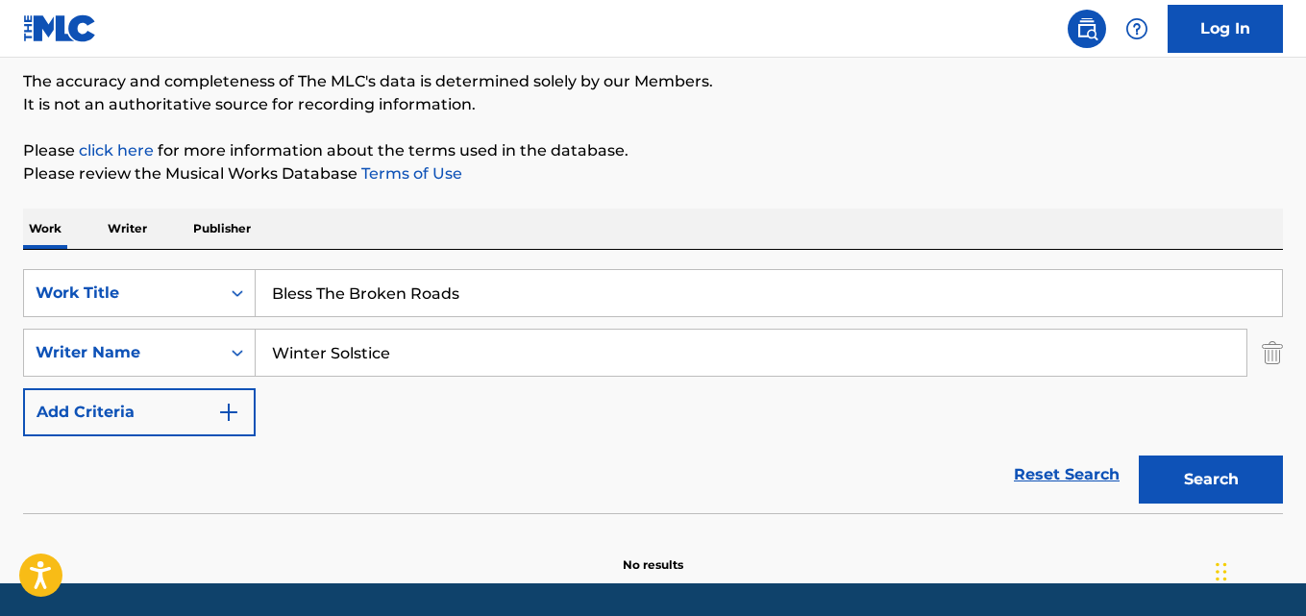
paste input "[PERSON_NAME] [PERSON_NAME]"
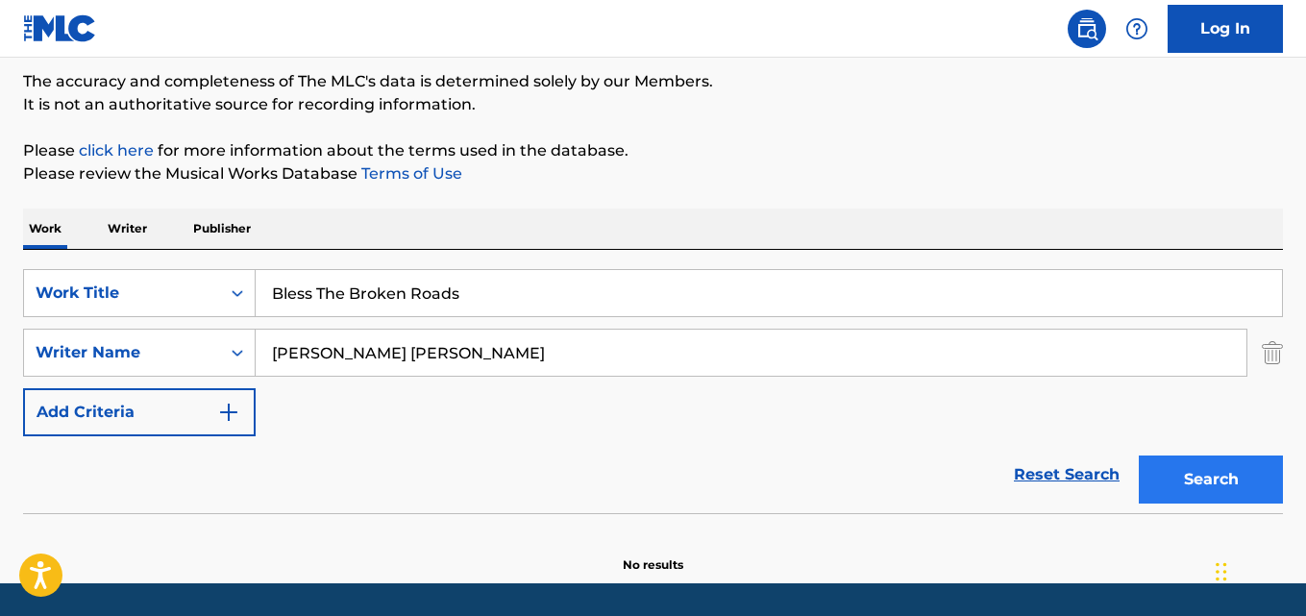
type input "[PERSON_NAME] [PERSON_NAME]"
click at [1215, 481] on button "Search" at bounding box center [1211, 480] width 144 height 48
drag, startPoint x: 481, startPoint y: 278, endPoint x: 110, endPoint y: 278, distance: 371.0
click at [110, 278] on div "SearchWithCriteria61970c01-0bac-4092-bc64-91de23aa3760 Work Title Bless The Bro…" at bounding box center [653, 293] width 1260 height 48
paste input "Yo Tenia Un Novio"
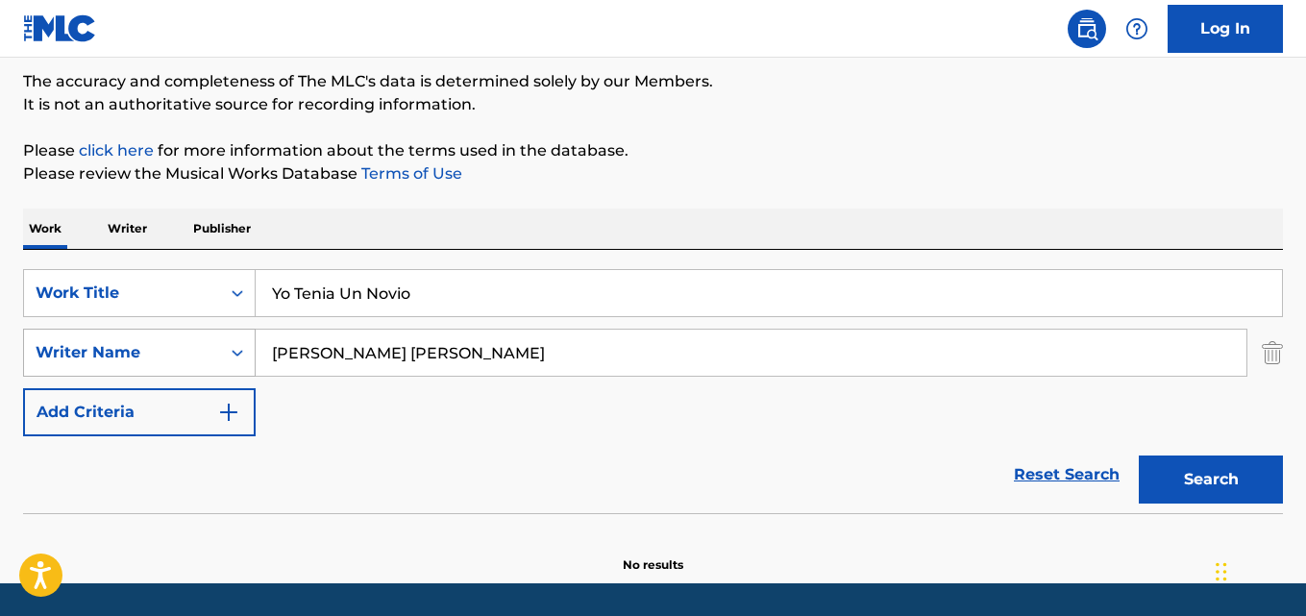
type input "Yo Tenia Un Novio"
click at [184, 367] on div "SearchWithCriteria1240be7a-9fed-4046-82a5-7ea4b1035572 Writer Name [PERSON_NAME…" at bounding box center [653, 353] width 1260 height 48
paste input "[PERSON_NAME] [PERSON_NAME] Sonido [PERSON_NAME]"
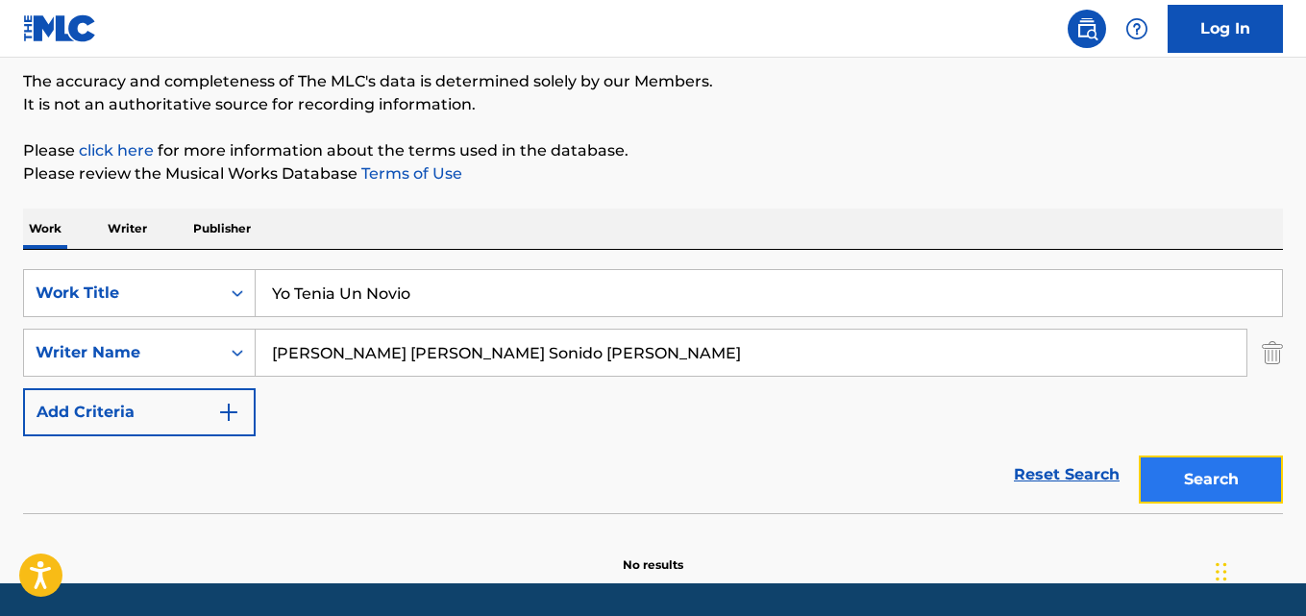
click at [1179, 482] on button "Search" at bounding box center [1211, 480] width 144 height 48
drag, startPoint x: 557, startPoint y: 353, endPoint x: 0, endPoint y: 356, distance: 557.5
click at [0, 356] on div "The MLC Public Work Search The accuracy and completeness of The MLC's data is d…" at bounding box center [653, 260] width 1306 height 627
paste input "[PERSON_NAME]"
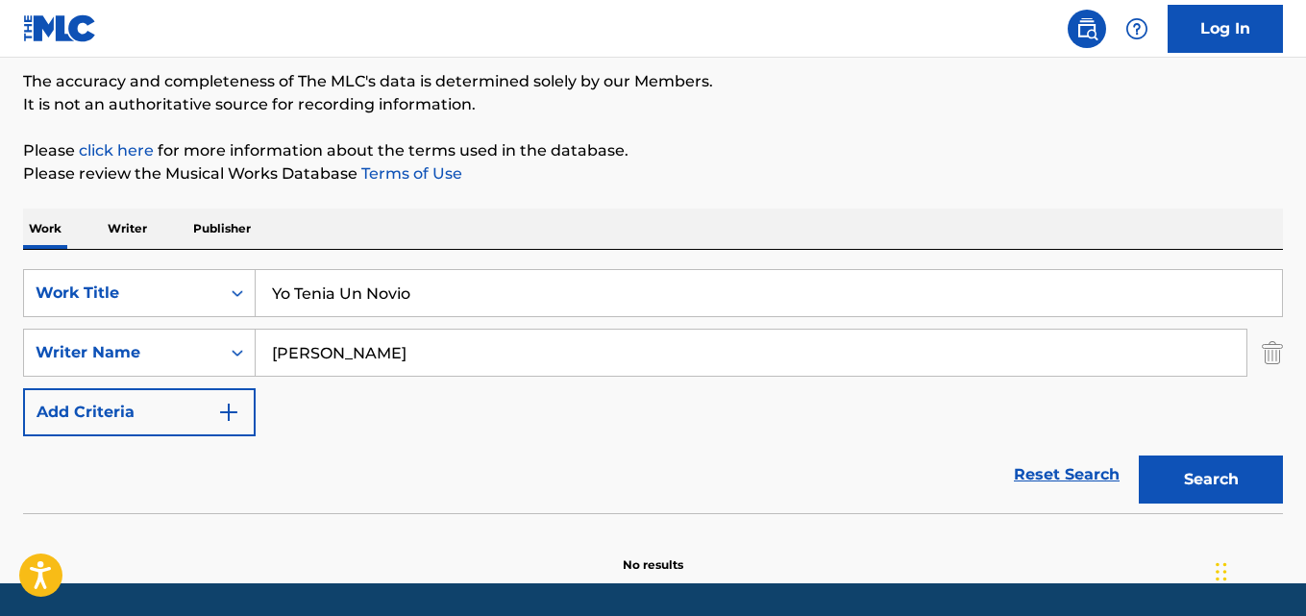
type input "[PERSON_NAME]"
click at [1139, 456] on button "Search" at bounding box center [1211, 480] width 144 height 48
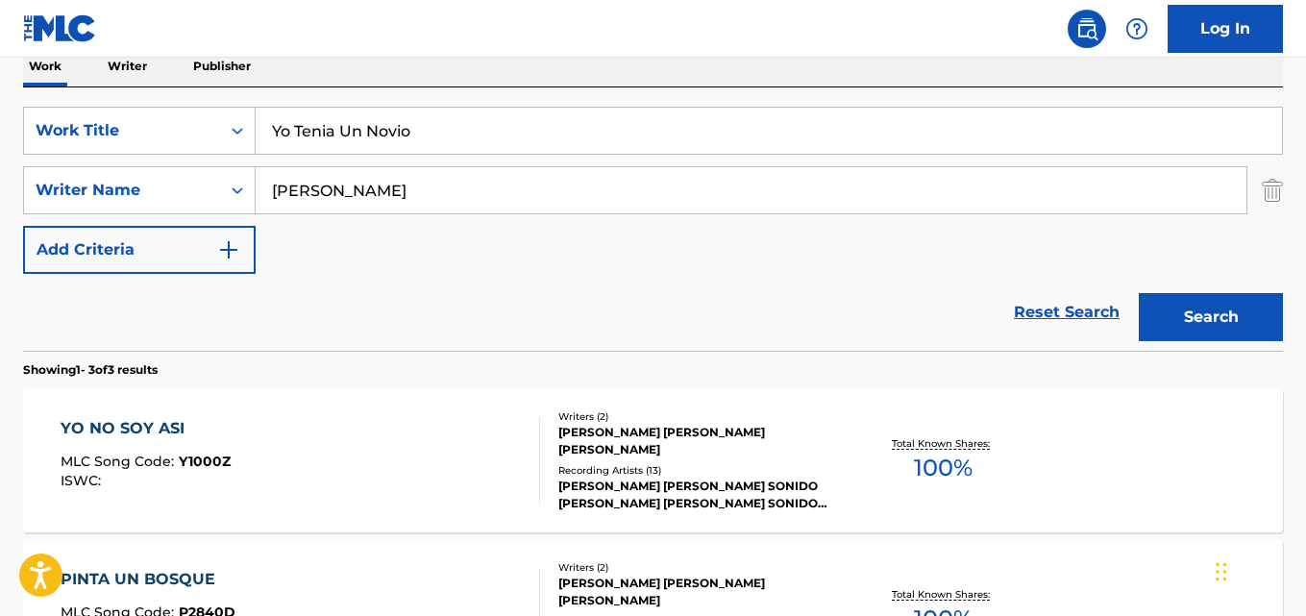
scroll to position [351, 0]
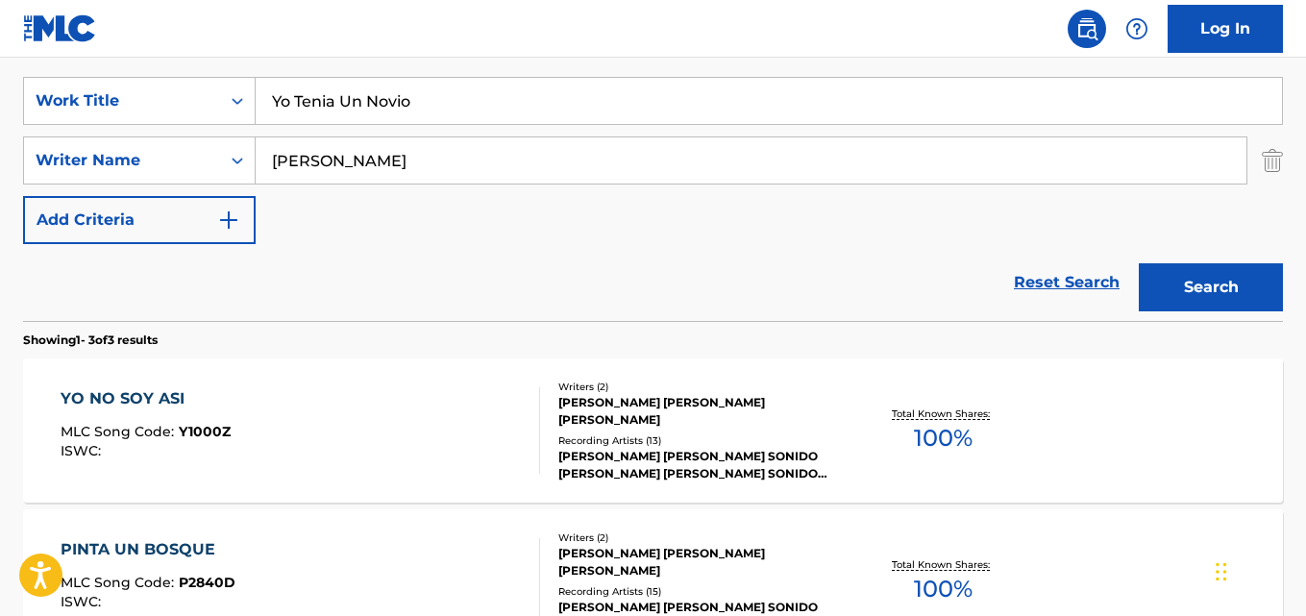
click at [143, 391] on div "YO NO SOY ASI" at bounding box center [146, 398] width 170 height 23
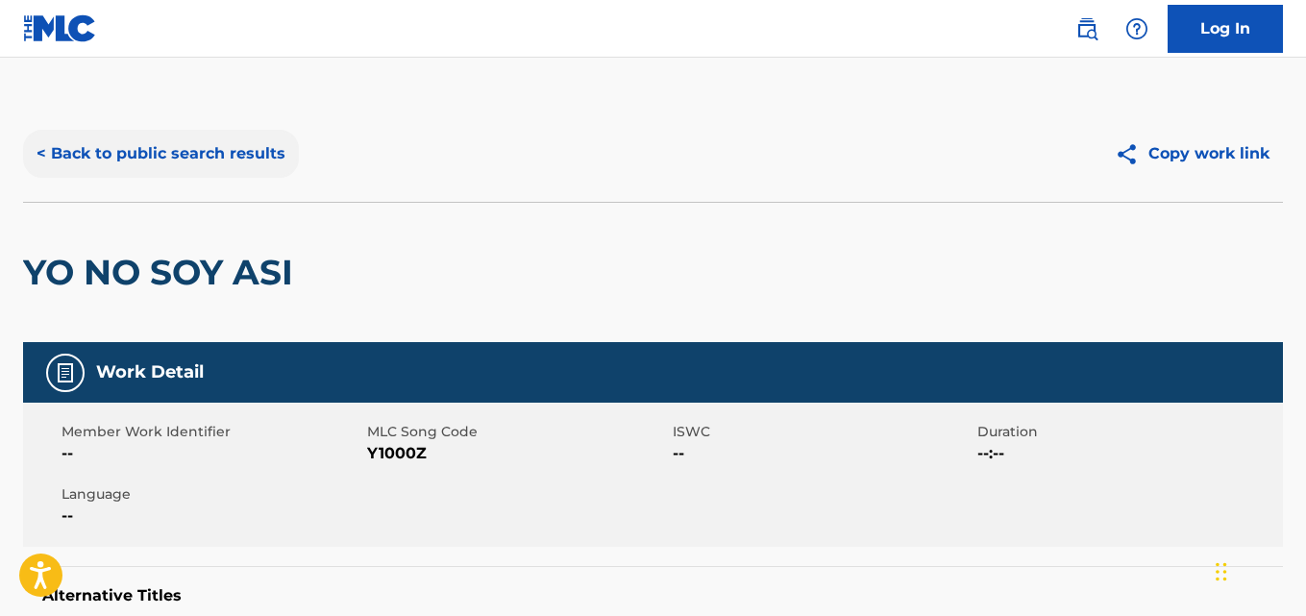
click at [197, 141] on button "< Back to public search results" at bounding box center [161, 154] width 276 height 48
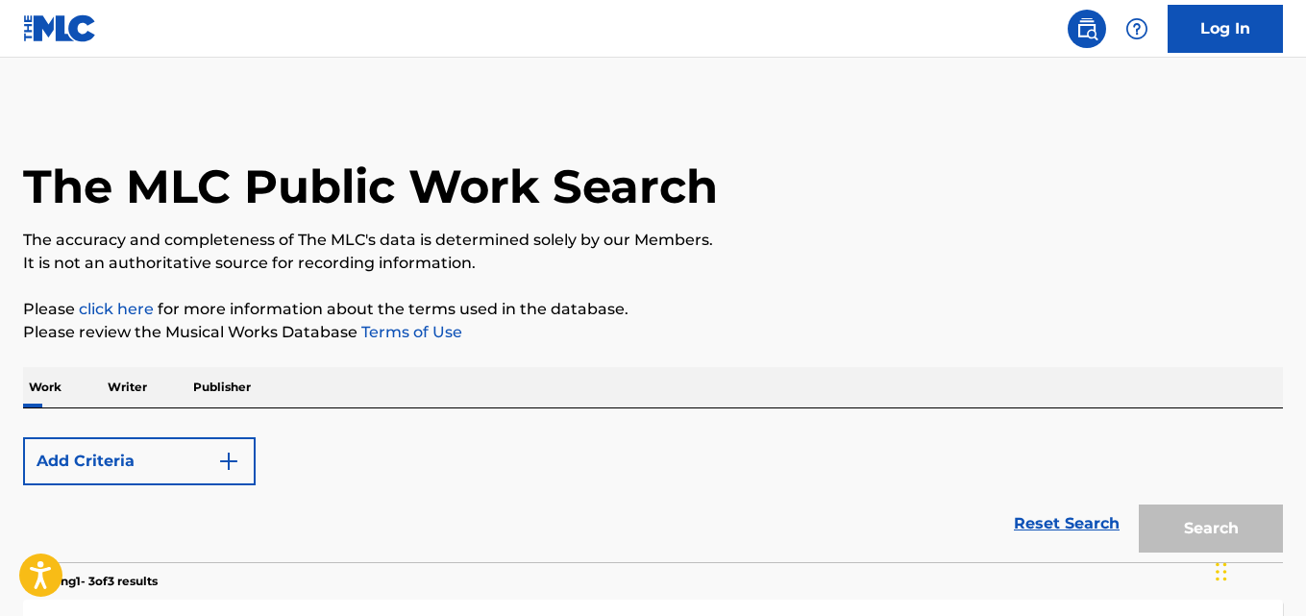
scroll to position [351, 0]
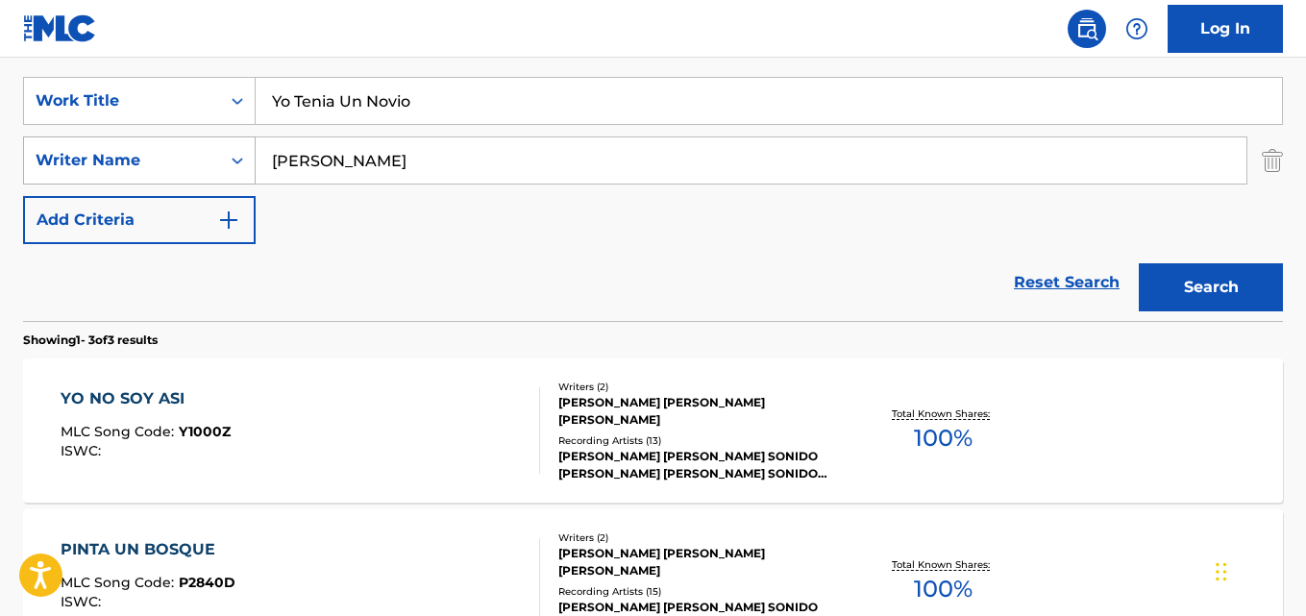
drag, startPoint x: 433, startPoint y: 165, endPoint x: 168, endPoint y: 168, distance: 265.3
click at [168, 168] on div "SearchWithCriteria1240be7a-9fed-4046-82a5-7ea4b1035572 Writer Name [PERSON_NAME]" at bounding box center [653, 160] width 1260 height 48
paste input "[PERSON_NAME]"
click at [1139, 263] on button "Search" at bounding box center [1211, 287] width 144 height 48
click at [311, 161] on input "[PERSON_NAME]" at bounding box center [751, 160] width 991 height 46
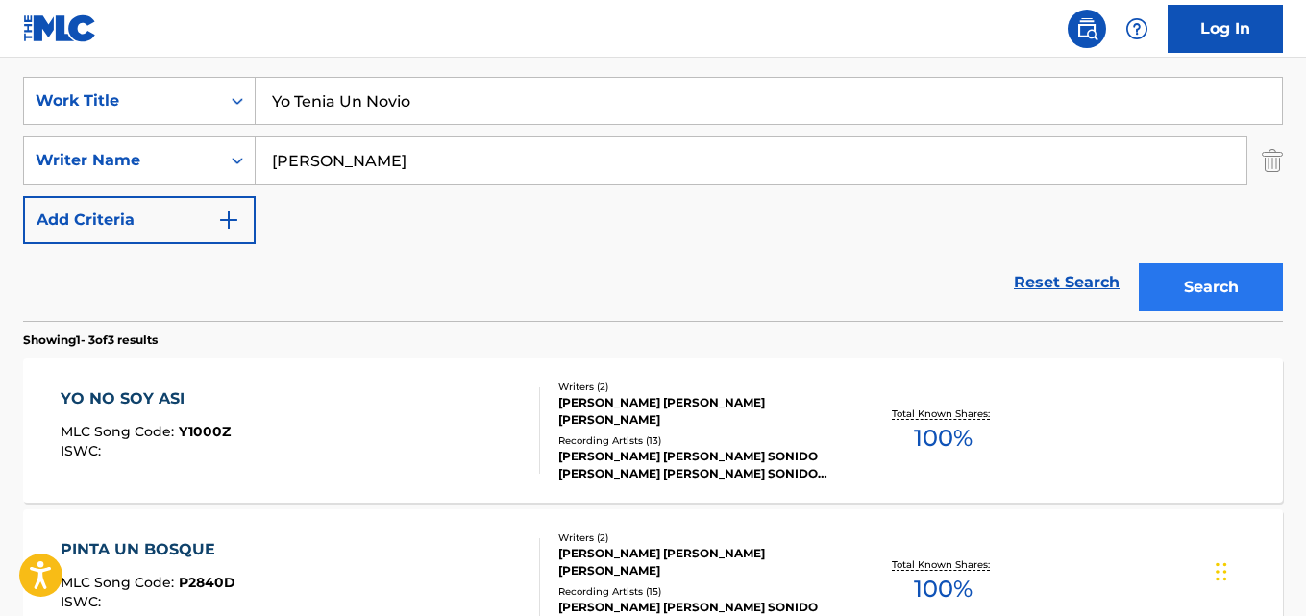
drag, startPoint x: 1131, startPoint y: 286, endPoint x: 1151, endPoint y: 286, distance: 19.2
click at [1151, 286] on div "Search" at bounding box center [1206, 282] width 154 height 77
click at [1151, 286] on button "Search" at bounding box center [1211, 287] width 144 height 48
drag, startPoint x: 385, startPoint y: 161, endPoint x: 32, endPoint y: 177, distance: 354.0
click at [32, 177] on div "SearchWithCriteria1240be7a-9fed-4046-82a5-7ea4b1035572 Writer Name [PERSON_NAME]" at bounding box center [653, 160] width 1260 height 48
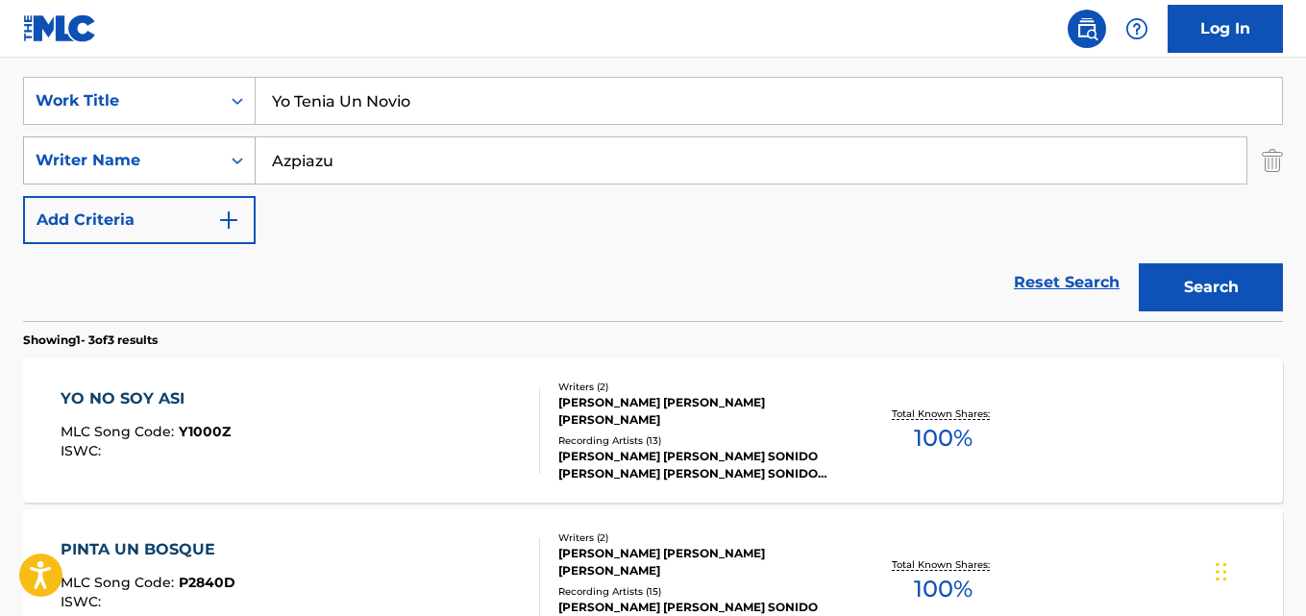
type input "Azpiazu"
click at [1139, 263] on button "Search" at bounding box center [1211, 287] width 144 height 48
click at [183, 392] on div "YO NO SOY ASI" at bounding box center [146, 398] width 170 height 23
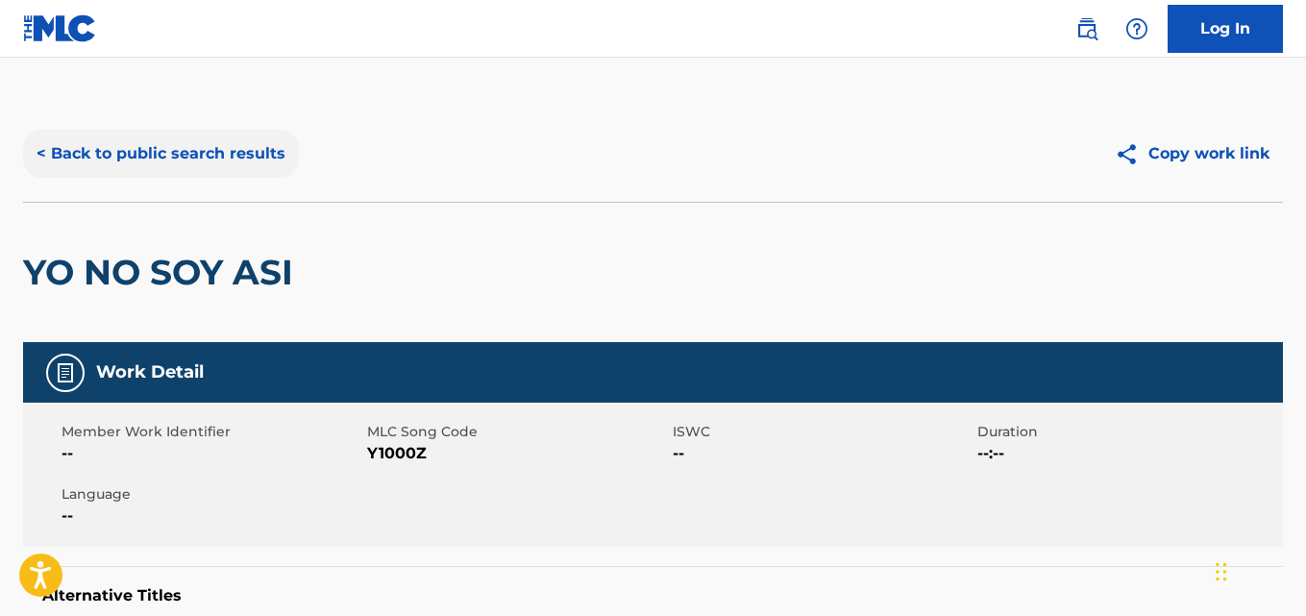
click at [200, 154] on button "< Back to public search results" at bounding box center [161, 154] width 276 height 48
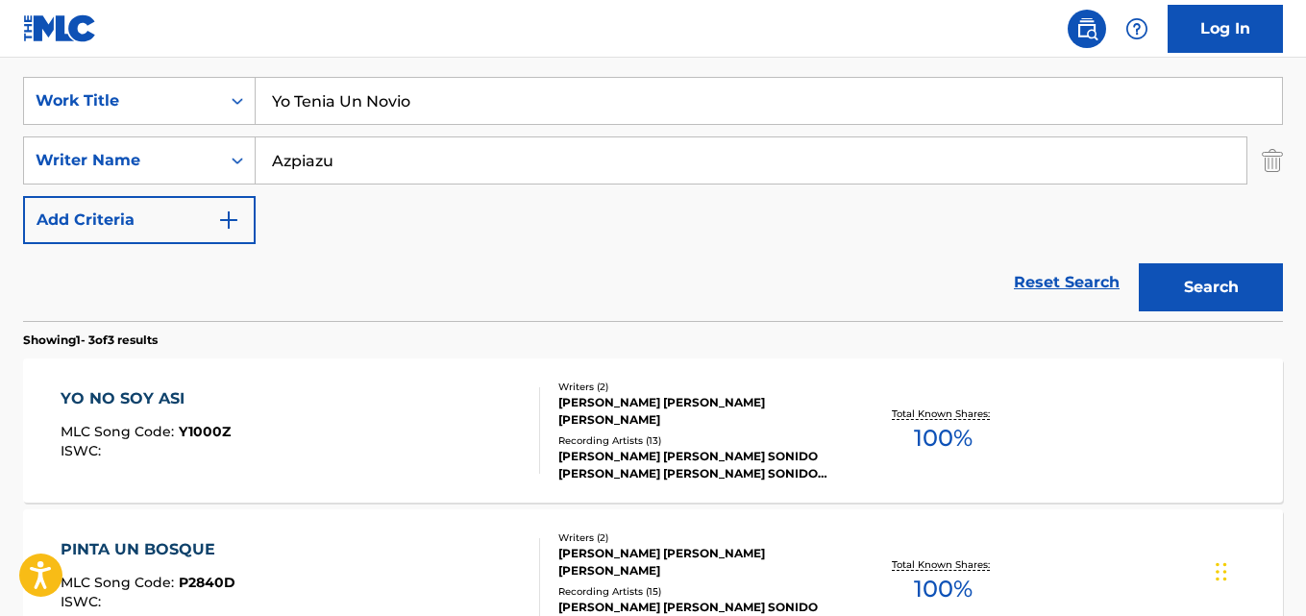
drag, startPoint x: 484, startPoint y: 120, endPoint x: 484, endPoint y: 110, distance: 10.6
click at [483, 120] on div "Yo Tenia Un Novio" at bounding box center [769, 101] width 1027 height 48
drag, startPoint x: 488, startPoint y: 104, endPoint x: 144, endPoint y: 101, distance: 344.1
click at [144, 101] on div "SearchWithCriteria61970c01-0bac-4092-bc64-91de23aa3760 Work Title Yo Tenia Un N…" at bounding box center [653, 101] width 1260 height 48
paste input "Club Dance Bhangra"
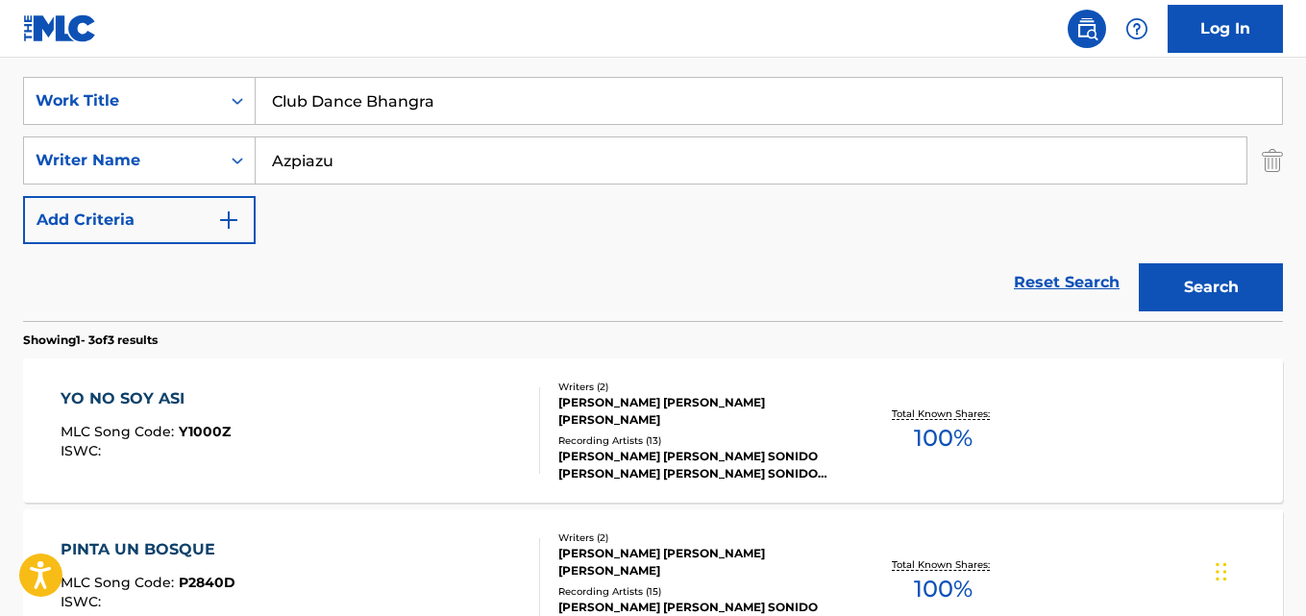
type input "Club Dance Bhangra"
click at [80, 129] on div "SearchWithCriteria61970c01-0bac-4092-bc64-91de23aa3760 Work Title Club Dance Bh…" at bounding box center [653, 160] width 1260 height 167
drag, startPoint x: 128, startPoint y: 179, endPoint x: 114, endPoint y: 179, distance: 13.5
click at [114, 179] on div "SearchWithCriteria1240be7a-9fed-4046-82a5-7ea4b1035572 Writer Name [PERSON_NAME]" at bounding box center [653, 160] width 1260 height 48
paste input "Dhol Enforcement Agency"
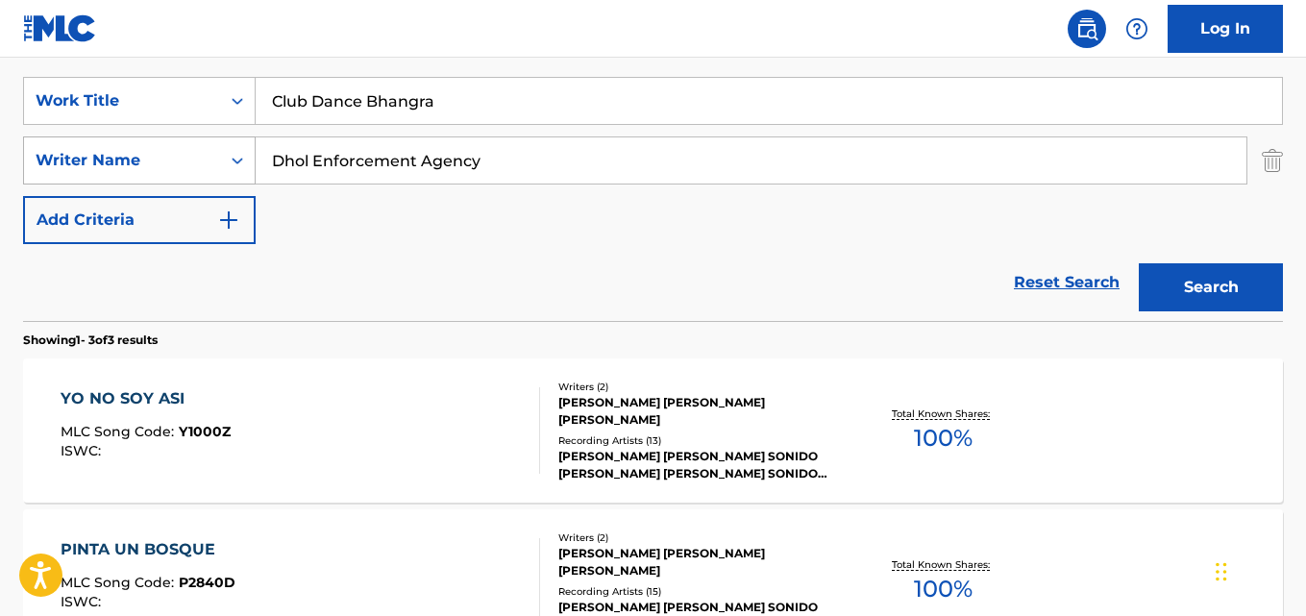
type input "Dhol Enforcement Agency"
click at [1139, 263] on button "Search" at bounding box center [1211, 287] width 144 height 48
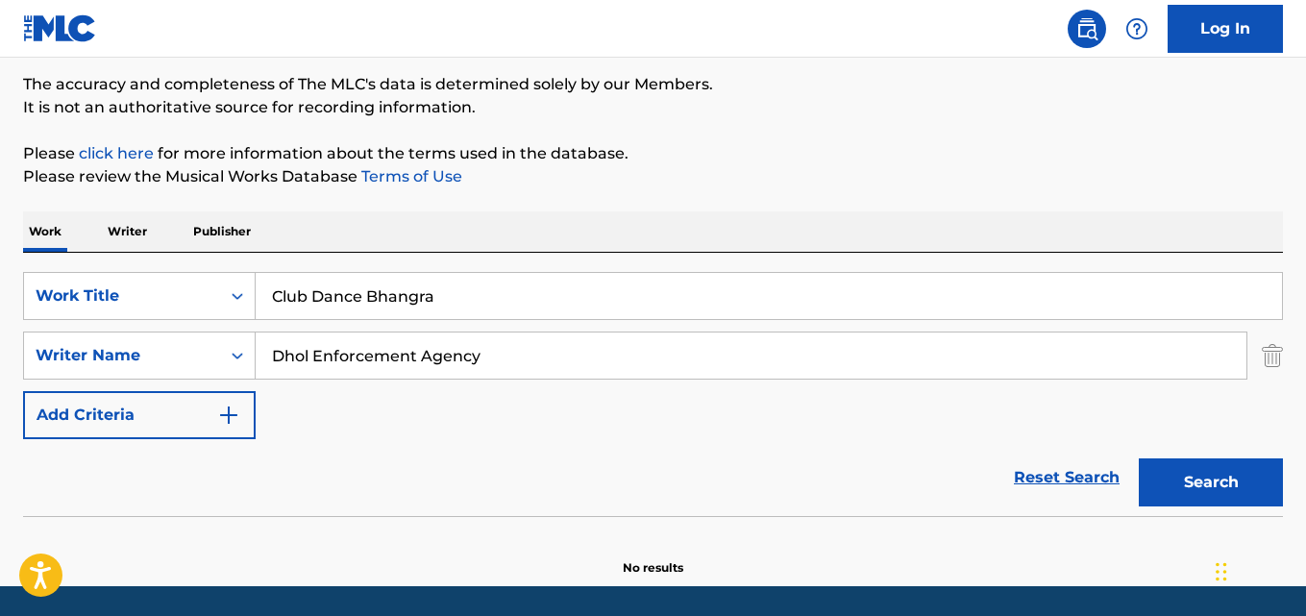
scroll to position [122, 0]
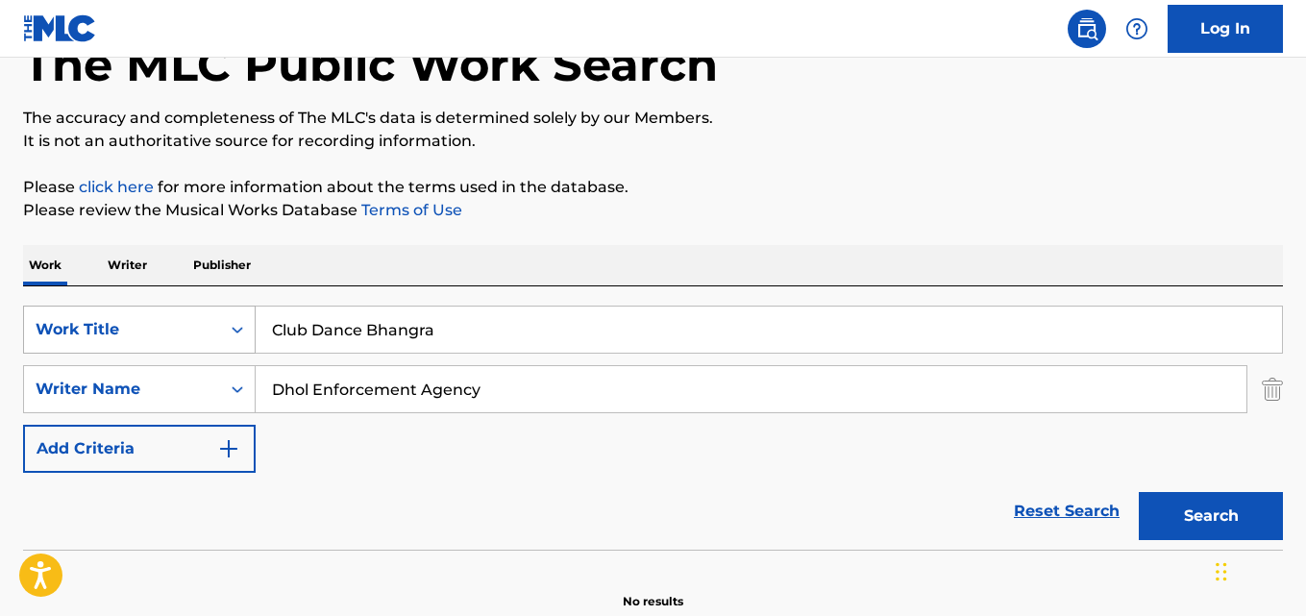
drag, startPoint x: 479, startPoint y: 324, endPoint x: 161, endPoint y: 330, distance: 318.2
click at [161, 330] on div "SearchWithCriteria61970c01-0bac-4092-bc64-91de23aa3760 Work Title Club Dance [G…" at bounding box center [653, 330] width 1260 height 48
paste input "hapter V - The Secret Of The Will"
type input "Chapter V - The Secret Of The Will"
drag, startPoint x: 532, startPoint y: 403, endPoint x: 104, endPoint y: 393, distance: 428.8
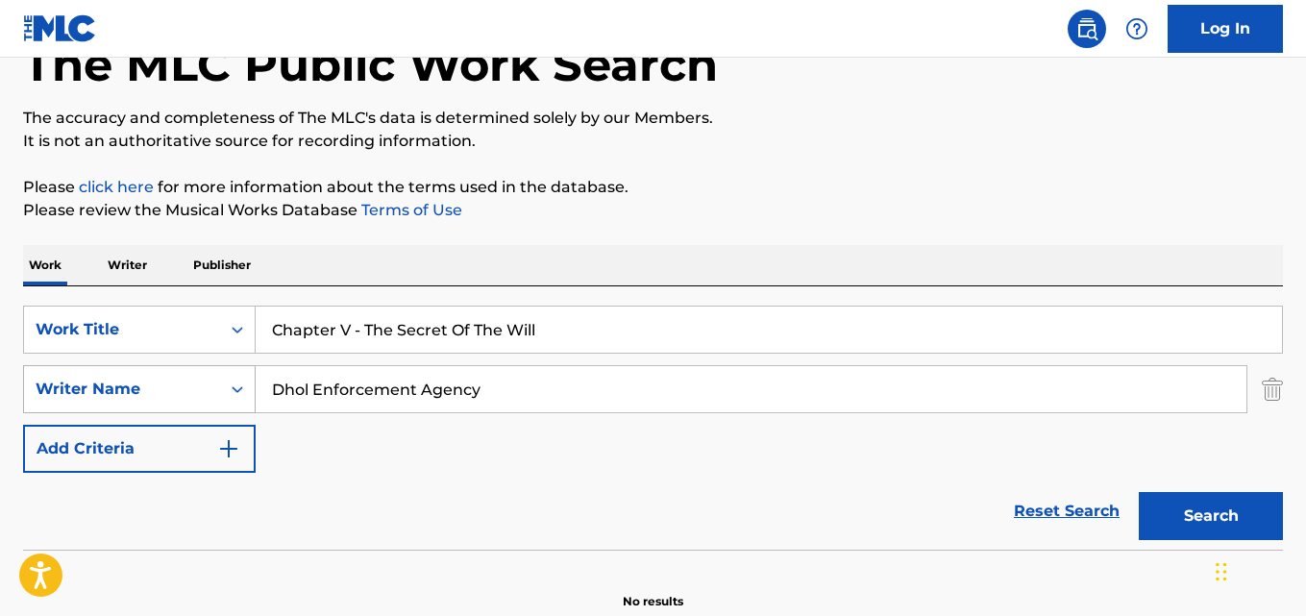
click at [104, 393] on div "SearchWithCriteria1240be7a-9fed-4046-82a5-7ea4b1035572 Writer Name Dhol Enforce…" at bounding box center [653, 389] width 1260 height 48
click at [352, 377] on input "Search Form" at bounding box center [751, 389] width 991 height 46
paste input "[PERSON_NAME] [PERSON_NAME]"
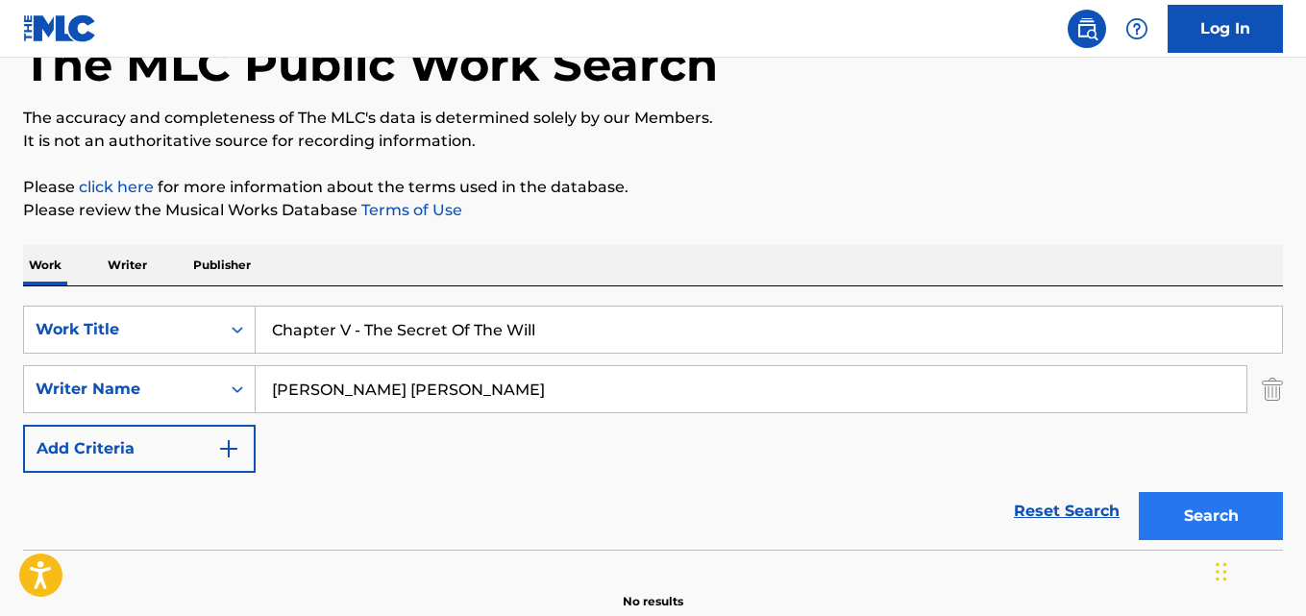
type input "[PERSON_NAME] [PERSON_NAME]"
click at [1169, 502] on button "Search" at bounding box center [1211, 516] width 144 height 48
drag, startPoint x: 392, startPoint y: 384, endPoint x: 131, endPoint y: 394, distance: 261.7
click at [131, 394] on div "SearchWithCriteria1240be7a-9fed-4046-82a5-7ea4b1035572 Writer Name [PERSON_NAME…" at bounding box center [653, 389] width 1260 height 48
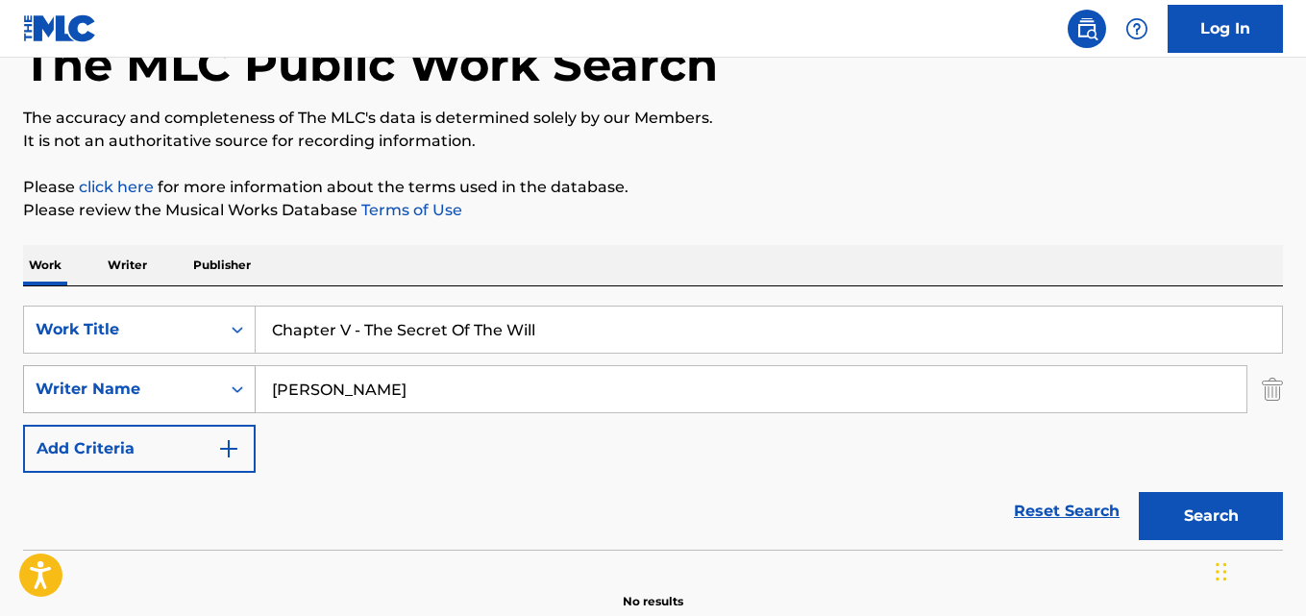
type input "[PERSON_NAME]"
click at [1139, 492] on button "Search" at bounding box center [1211, 516] width 144 height 48
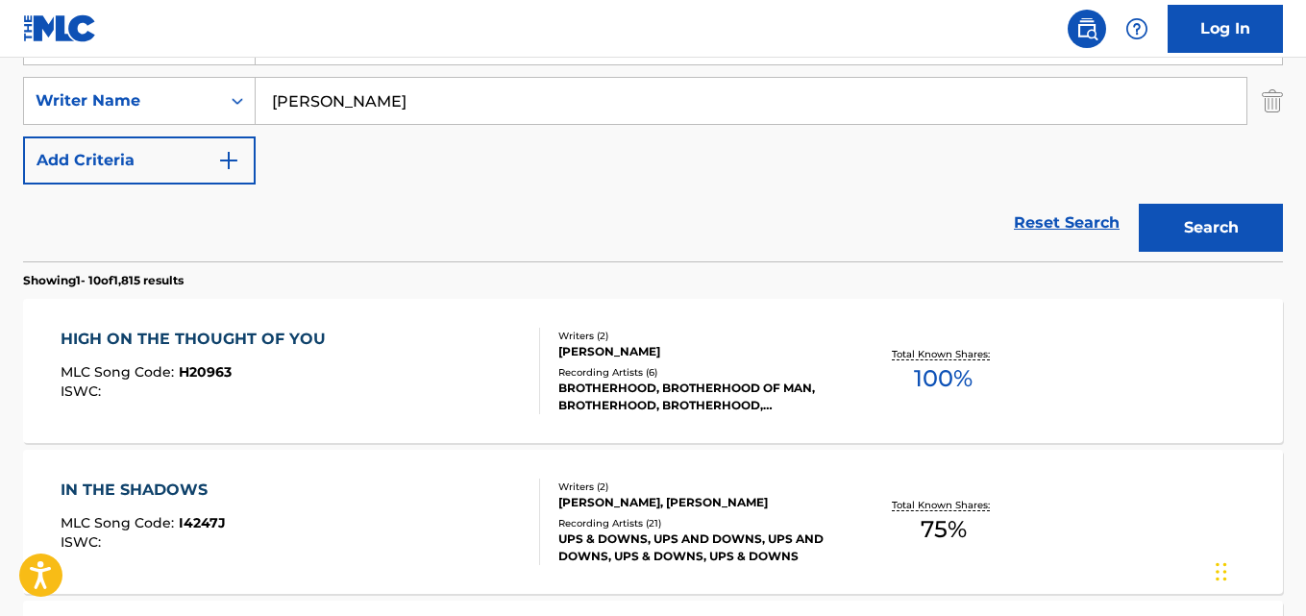
scroll to position [314, 0]
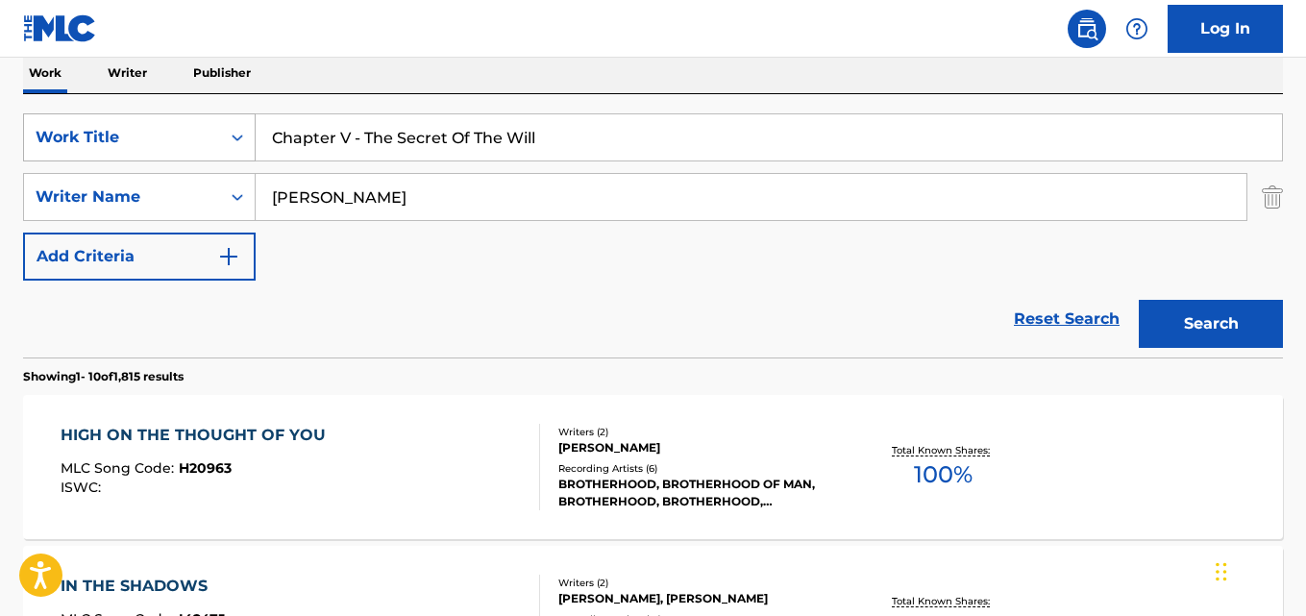
drag, startPoint x: 577, startPoint y: 156, endPoint x: 198, endPoint y: 142, distance: 378.9
click at [198, 142] on div "SearchWithCriteria61970c01-0bac-4092-bc64-91de23aa3760 Work Title Chapter V - T…" at bounding box center [653, 137] width 1260 height 48
paste input "Ogre On The Loose"
type input "Ogre On The Loose"
drag, startPoint x: 373, startPoint y: 215, endPoint x: 226, endPoint y: 209, distance: 147.2
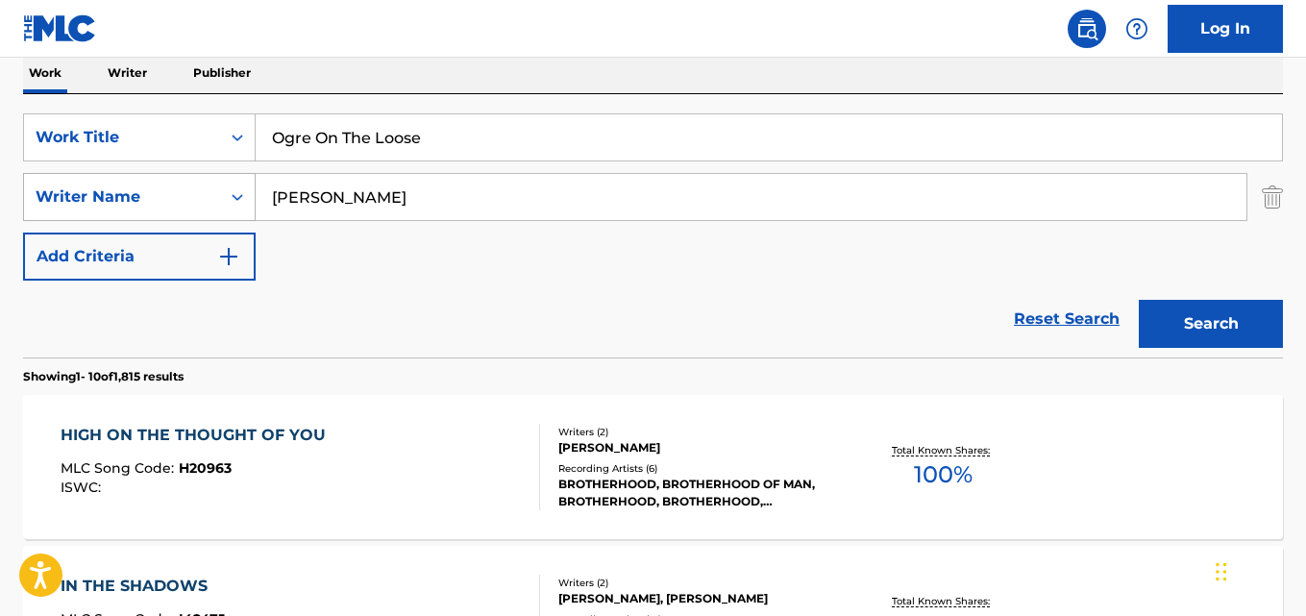
click at [226, 209] on div "SearchWithCriteria1240be7a-9fed-4046-82a5-7ea4b1035572 Writer Name [PERSON_NAME]" at bounding box center [653, 197] width 1260 height 48
paste input "[DATE] Sounds"
type input "[DATE] Sounds"
click at [1139, 300] on button "Search" at bounding box center [1211, 324] width 144 height 48
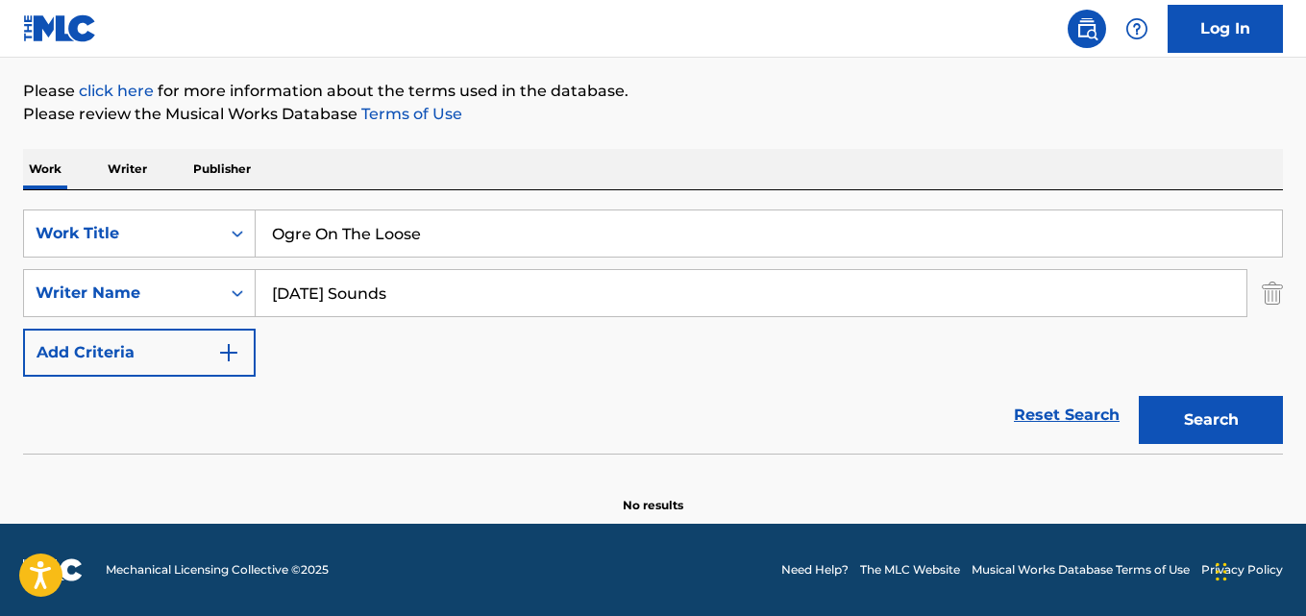
scroll to position [218, 0]
drag, startPoint x: 439, startPoint y: 226, endPoint x: 172, endPoint y: 232, distance: 267.3
click at [172, 232] on div "SearchWithCriteria61970c01-0bac-4092-bc64-91de23aa3760 Work Title Ogre On The L…" at bounding box center [653, 234] width 1260 height 48
paste input "About Distant Lands And Peopl"
type input "About Distant Lands And People"
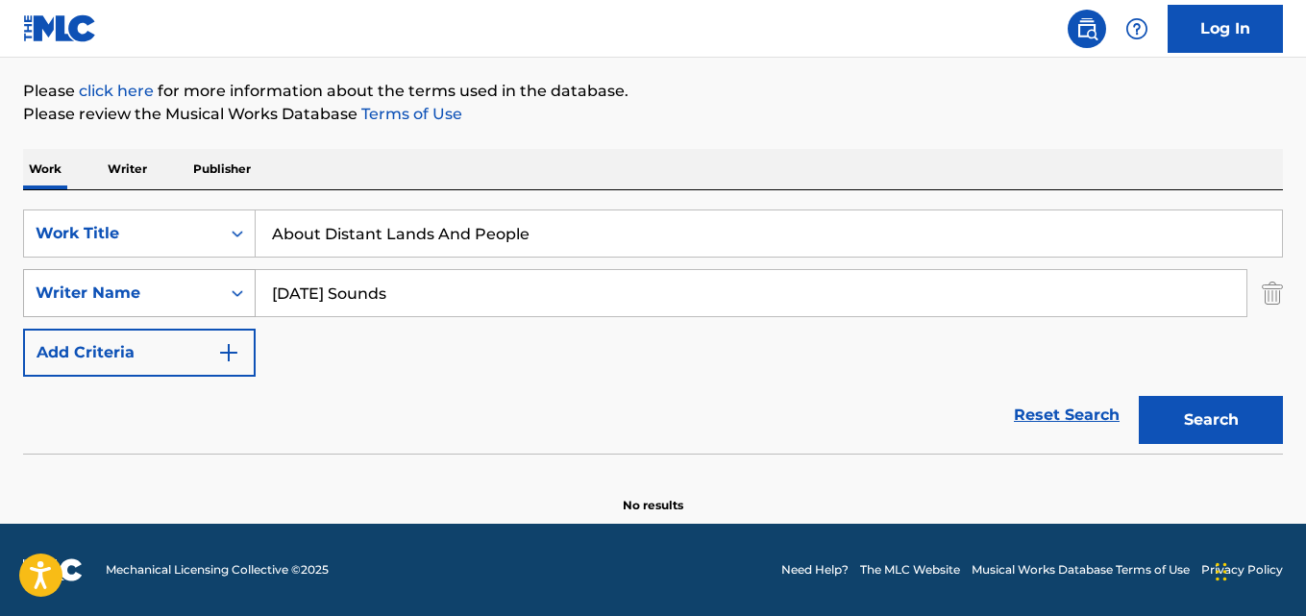
drag, startPoint x: 520, startPoint y: 296, endPoint x: 105, endPoint y: 297, distance: 415.2
click at [105, 297] on div "SearchWithCriteria1240be7a-9fed-4046-82a5-7ea4b1035572 Writer Name [DATE] Sounds" at bounding box center [653, 293] width 1260 height 48
paste input "Lullaby Renditions of Christmas Classic"
type input "Lullaby Renditions of Christmas Classics"
click at [1139, 396] on button "Search" at bounding box center [1211, 420] width 144 height 48
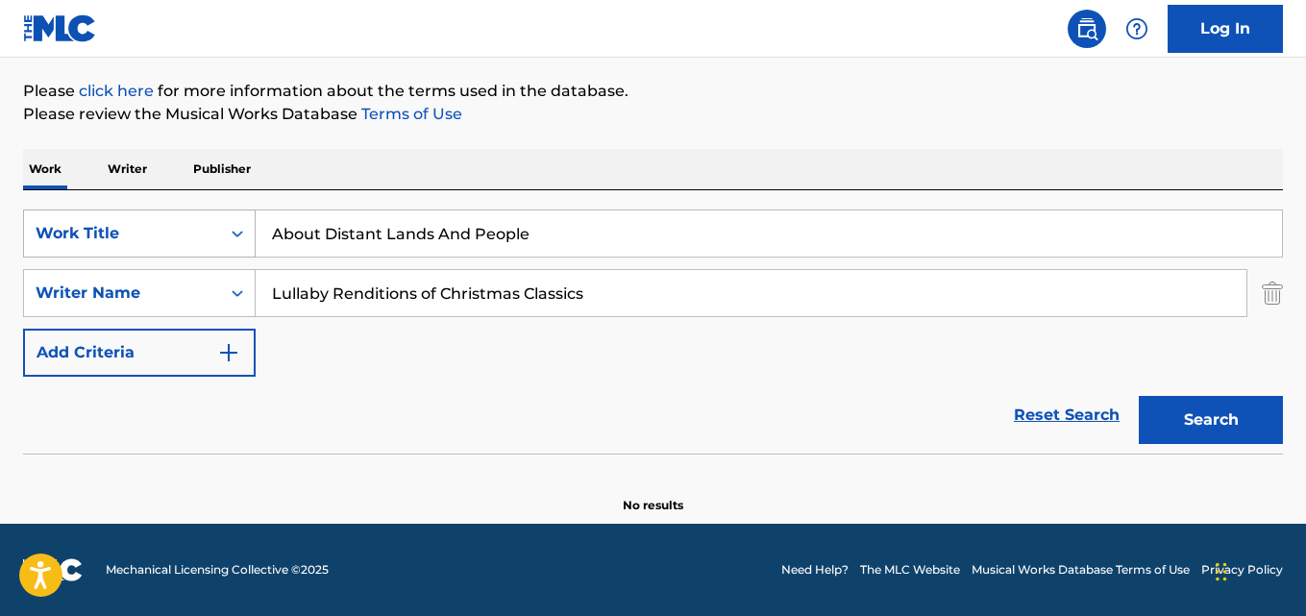
drag, startPoint x: 643, startPoint y: 228, endPoint x: 145, endPoint y: 228, distance: 497.9
click at [145, 228] on div "SearchWithCriteria61970c01-0bac-4092-bc64-91de23aa3760 Work Title About Distant…" at bounding box center [653, 234] width 1260 height 48
paste input "It's Easier To Win"
type input "It's Easier To Win"
drag, startPoint x: 665, startPoint y: 293, endPoint x: 0, endPoint y: 275, distance: 665.4
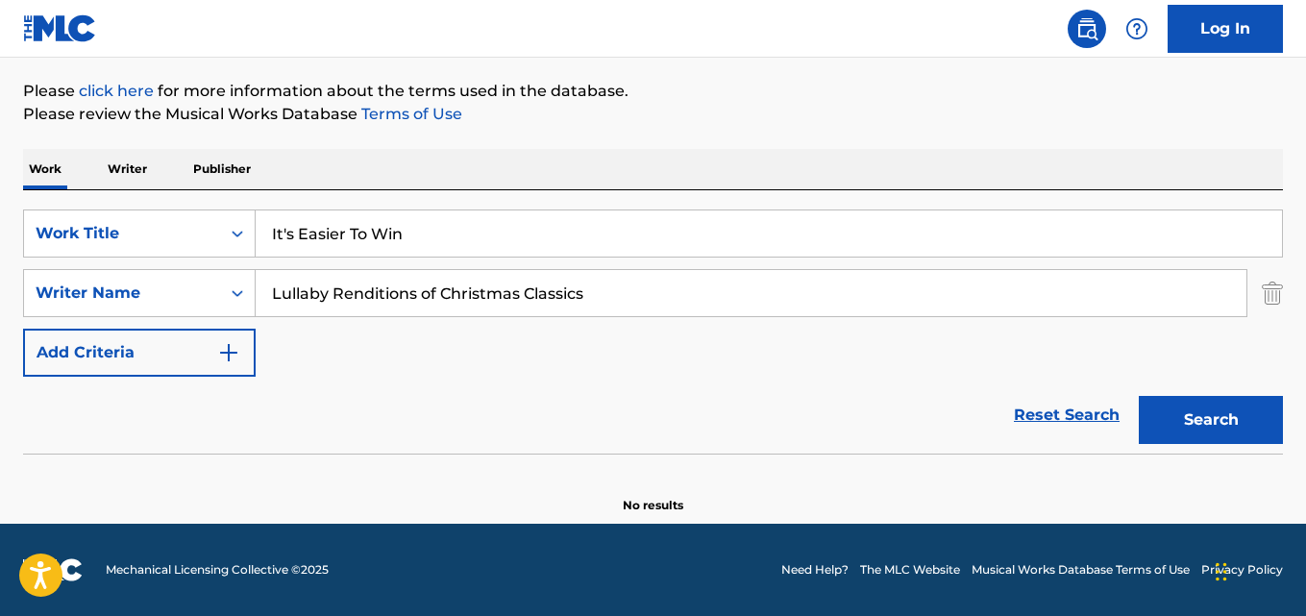
click at [0, 275] on div "The MLC Public Work Search The accuracy and completeness of The MLC's data is d…" at bounding box center [653, 201] width 1306 height 627
paste input "[PERSON_NAME]"
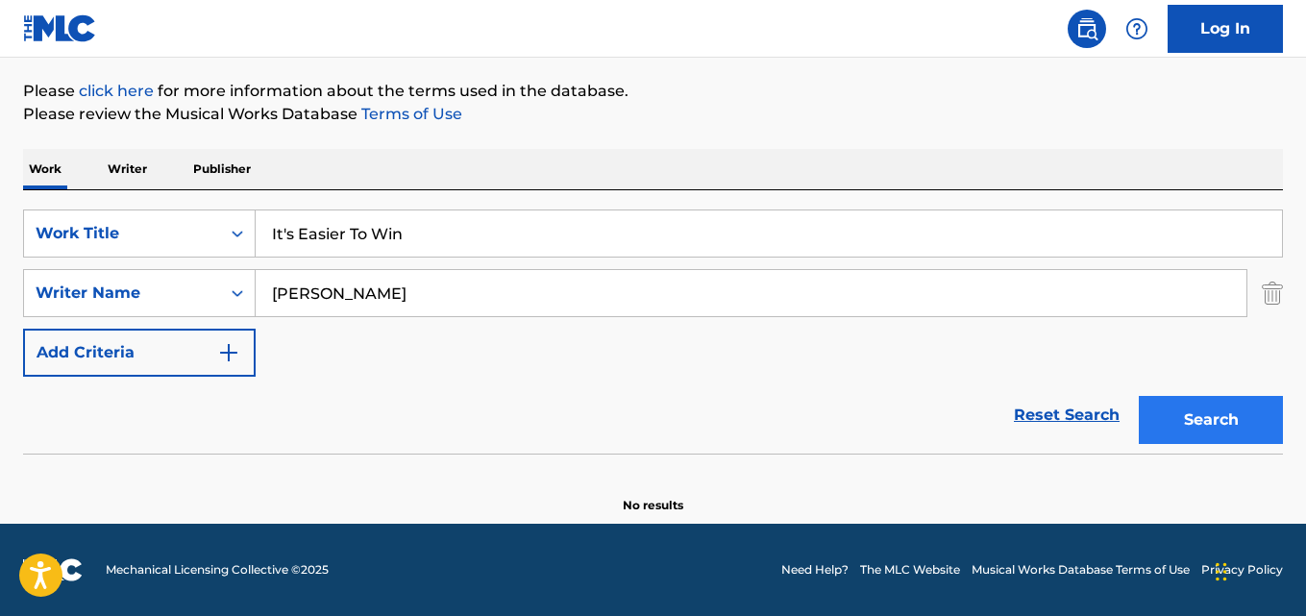
type input "[PERSON_NAME]"
click at [1205, 425] on button "Search" at bounding box center [1211, 420] width 144 height 48
drag, startPoint x: 532, startPoint y: 229, endPoint x: 33, endPoint y: 213, distance: 500.0
click at [33, 213] on div "SearchWithCriteria61970c01-0bac-4092-bc64-91de23aa3760 Work Title It's Easier T…" at bounding box center [653, 234] width 1260 height 48
paste input "Santa Claus"
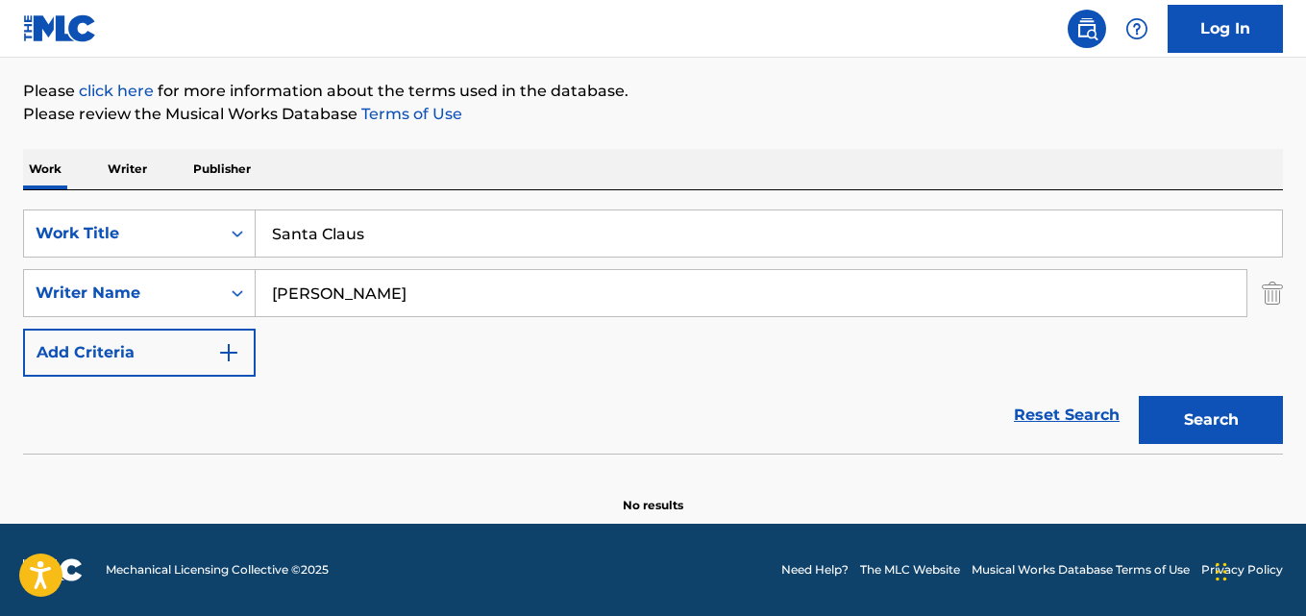
type input "Santa Claus"
drag, startPoint x: 453, startPoint y: 295, endPoint x: 21, endPoint y: 279, distance: 431.9
click at [21, 279] on div "The MLC Public Work Search The accuracy and completeness of The MLC's data is d…" at bounding box center [653, 201] width 1306 height 627
click at [1139, 396] on button "Search" at bounding box center [1211, 420] width 144 height 48
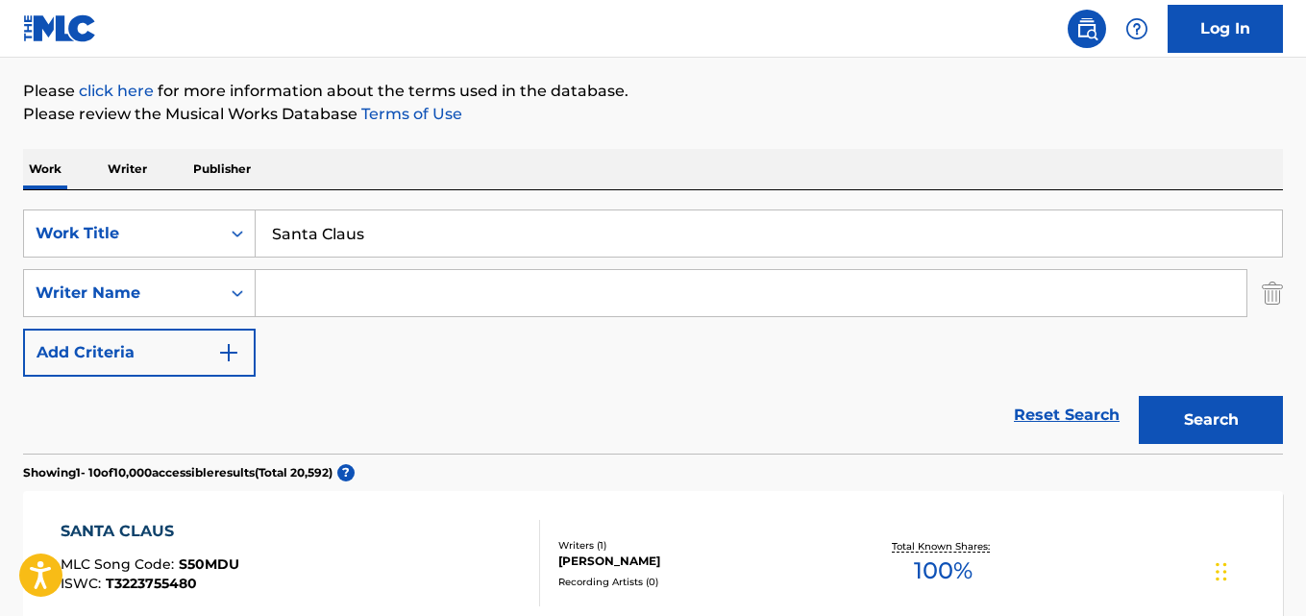
click at [535, 377] on div "Reset Search Search" at bounding box center [653, 415] width 1260 height 77
click at [364, 299] on input "Search Form" at bounding box center [751, 293] width 991 height 46
paste input "[PERSON_NAME]"
click at [1139, 396] on button "Search" at bounding box center [1211, 420] width 144 height 48
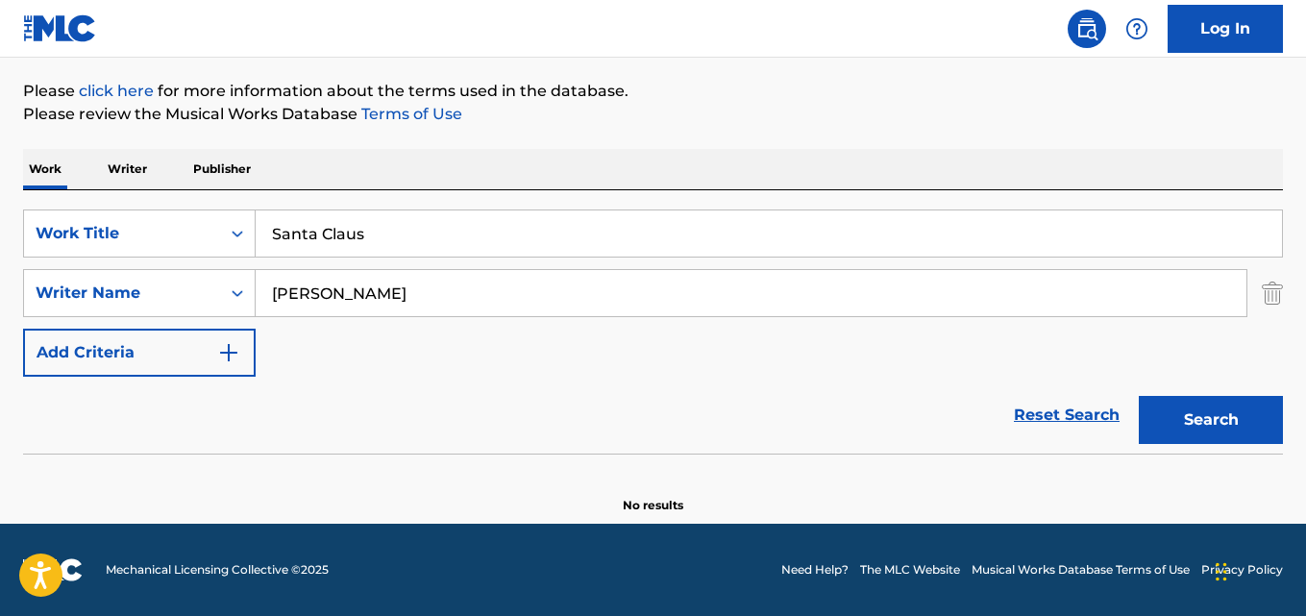
drag, startPoint x: 336, startPoint y: 319, endPoint x: 136, endPoint y: 319, distance: 199.9
click at [136, 319] on div "SearchWithCriteria61970c01-0bac-4092-bc64-91de23aa3760 Work Title Santa Claus S…" at bounding box center [653, 293] width 1260 height 167
paste input "[PERSON_NAME]"
type input "[PERSON_NAME]"
click at [1189, 404] on button "Search" at bounding box center [1211, 420] width 144 height 48
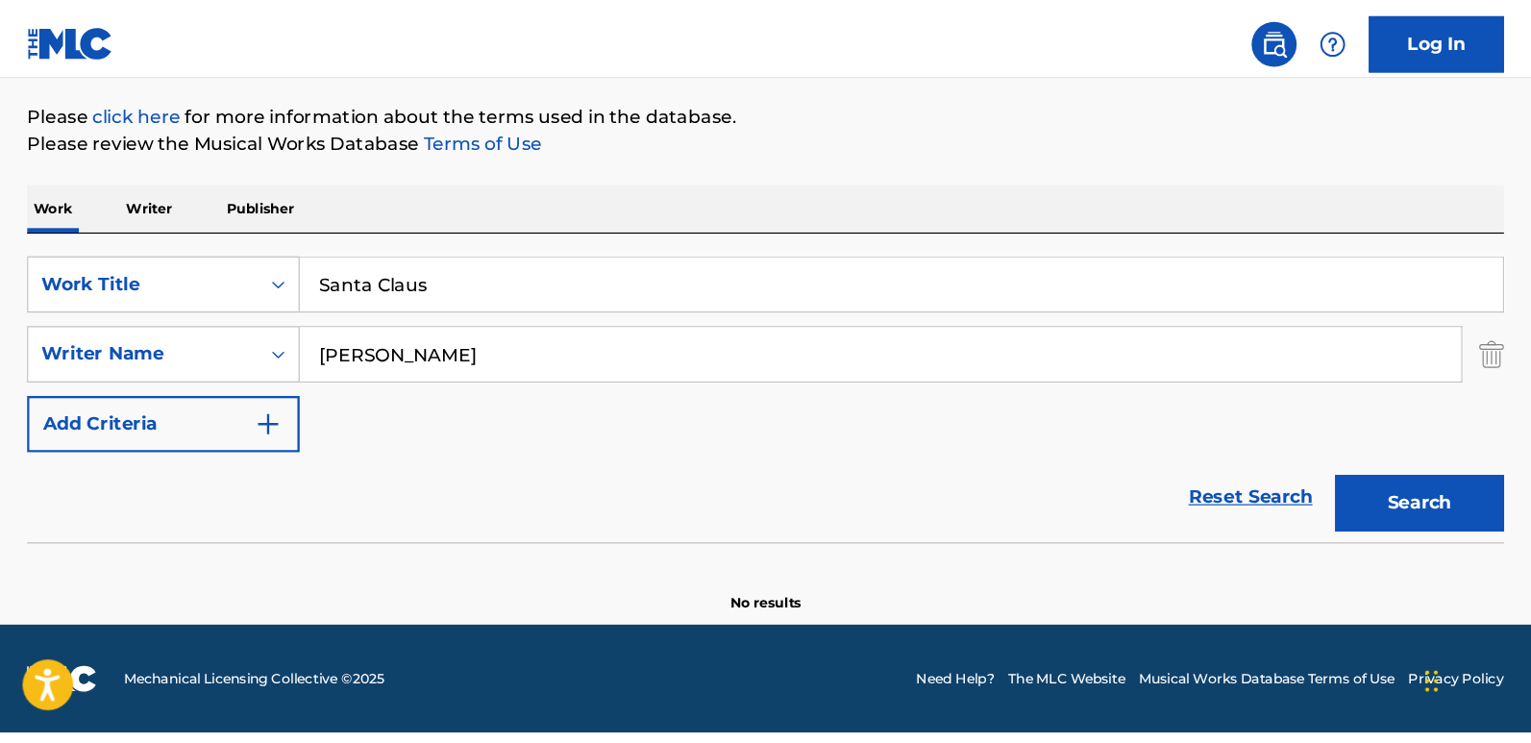
scroll to position [91, 0]
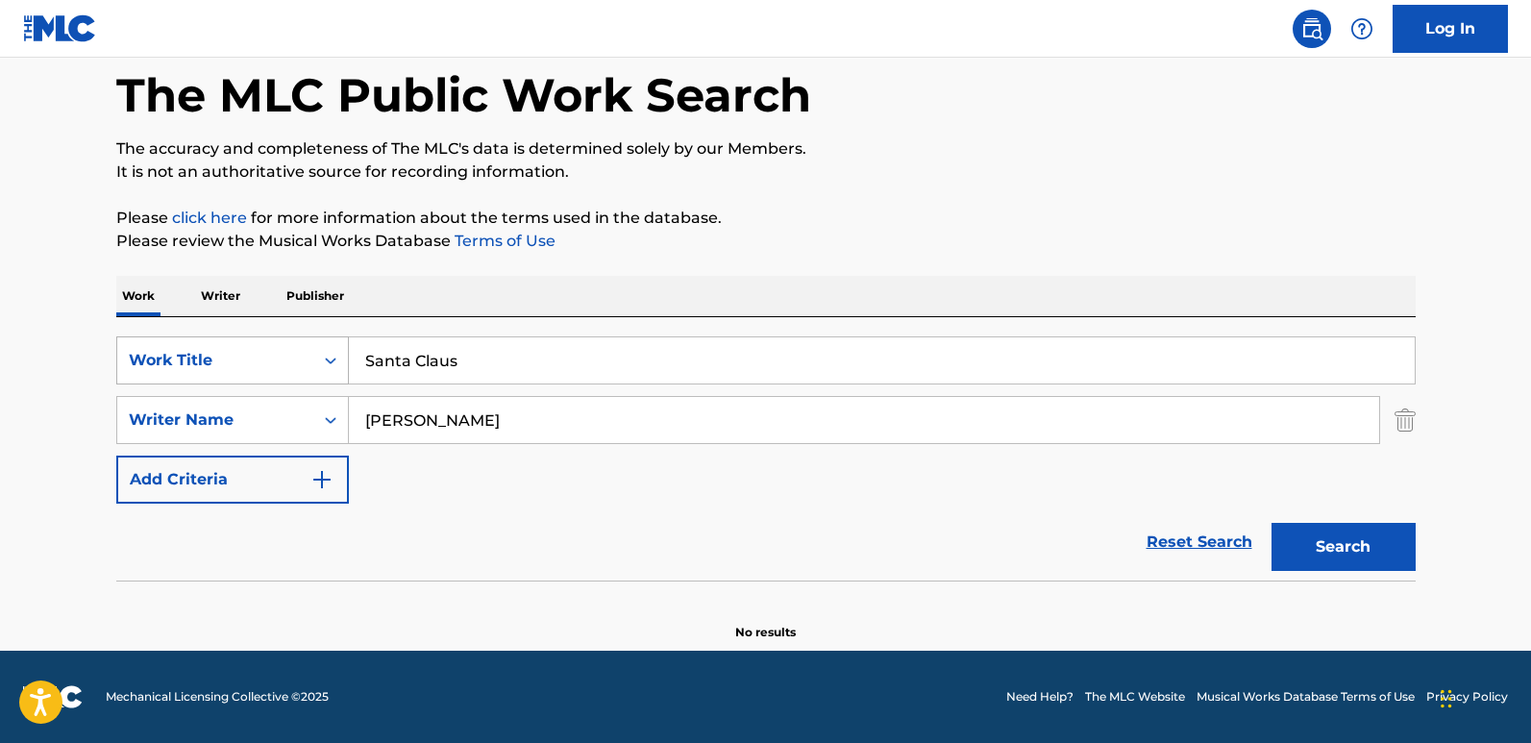
drag, startPoint x: 487, startPoint y: 357, endPoint x: 268, endPoint y: 359, distance: 219.2
click at [268, 359] on div "SearchWithCriteria61970c01-0bac-4092-bc64-91de23aa3760 Work Title Santa Claus" at bounding box center [766, 360] width 1300 height 48
paste input "Pussy Wet"
type input "Pussy Wet"
drag, startPoint x: 563, startPoint y: 423, endPoint x: 298, endPoint y: 410, distance: 265.6
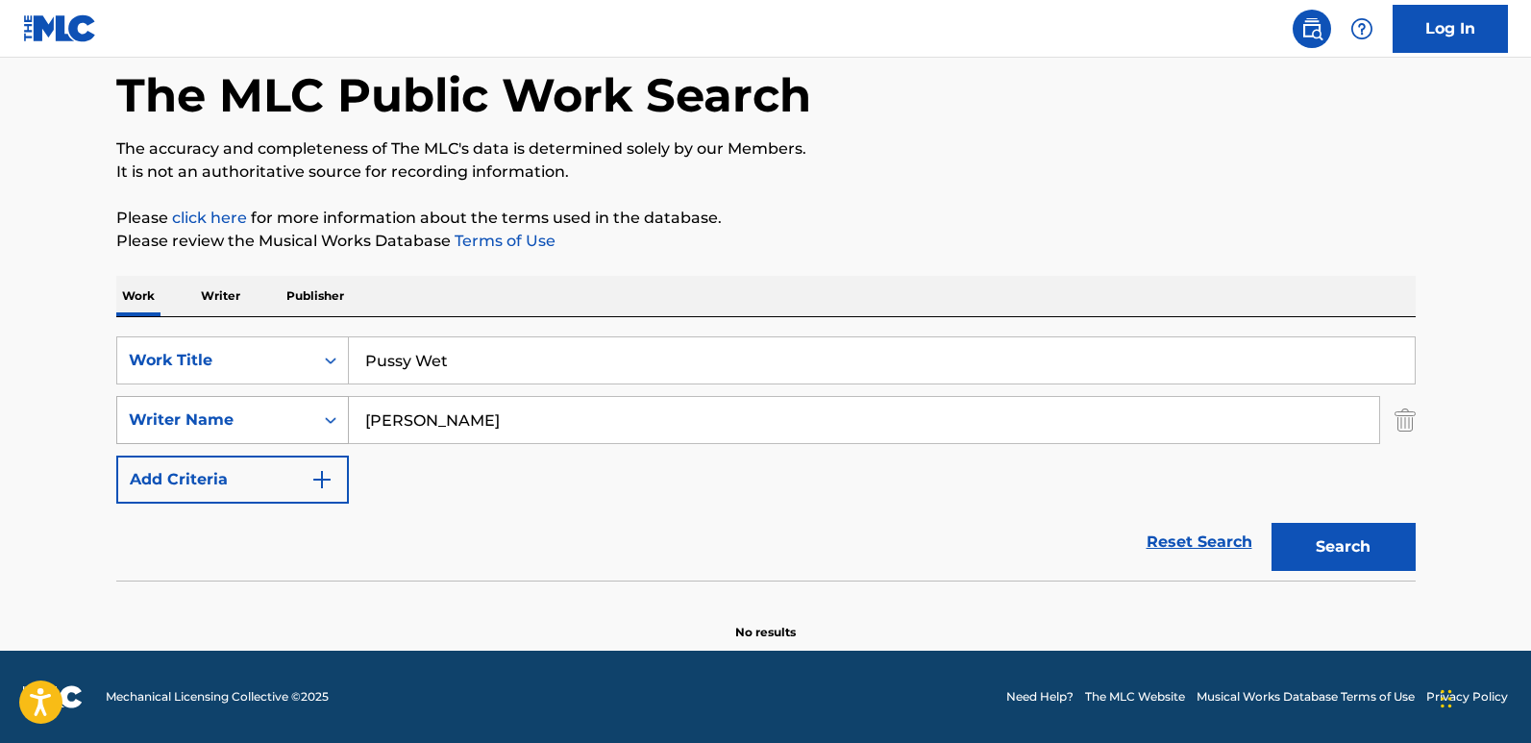
click at [298, 410] on div "SearchWithCriteria1240be7a-9fed-4046-82a5-7ea4b1035572 Writer Name [PERSON_NAME]" at bounding box center [766, 420] width 1300 height 48
paste input "Take 2"
type input "Take 2"
click at [1305, 553] on button "Search" at bounding box center [1344, 547] width 144 height 48
drag, startPoint x: 472, startPoint y: 356, endPoint x: 294, endPoint y: 358, distance: 177.8
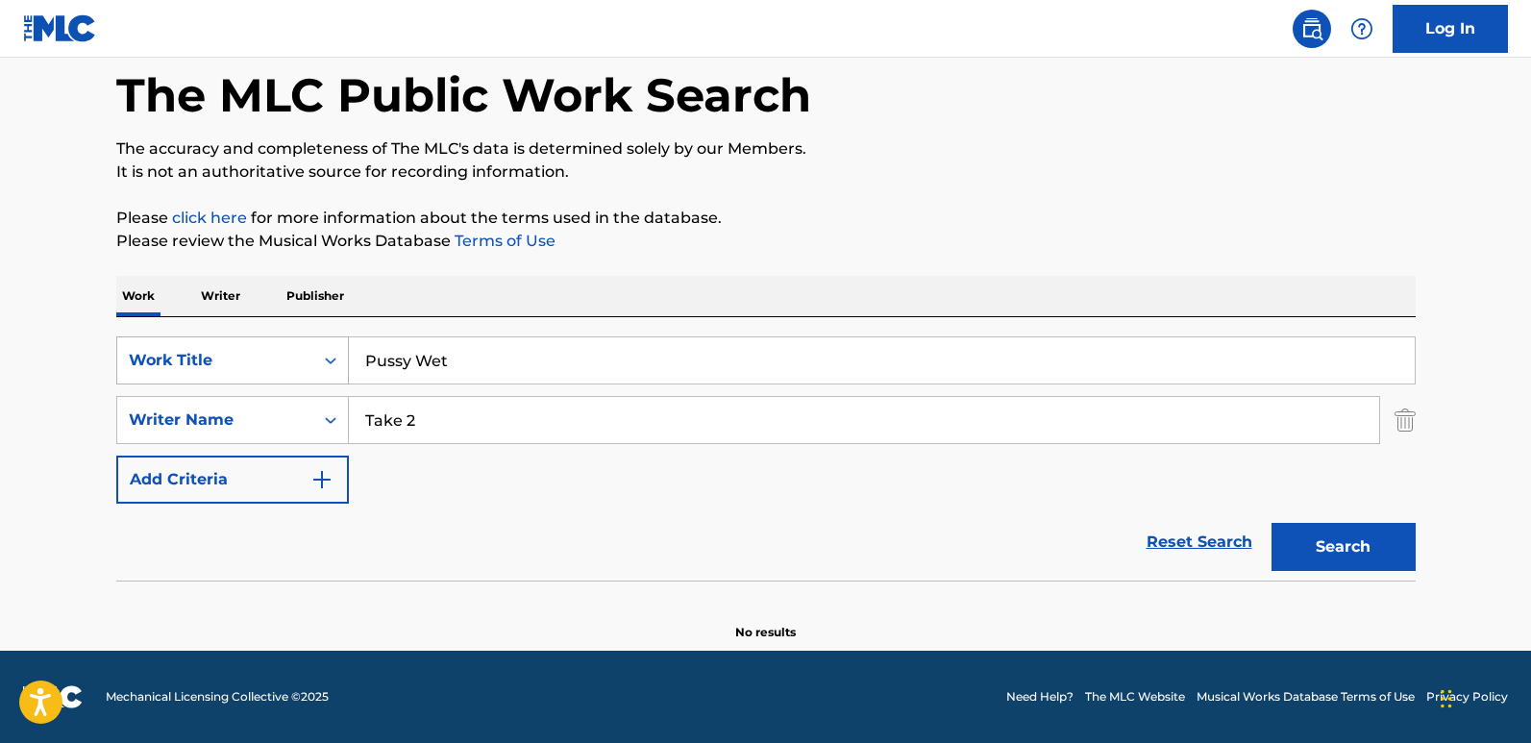
click at [294, 358] on div "SearchWithCriteria61970c01-0bac-4092-bc64-91de23aa3760 Work Title Pussy Wet" at bounding box center [766, 360] width 1300 height 48
paste input "Called My Wife"
type input "Called My Wife"
drag, startPoint x: 483, startPoint y: 430, endPoint x: 235, endPoint y: 430, distance: 247.0
click at [235, 430] on div "SearchWithCriteria1240be7a-9fed-4046-82a5-7ea4b1035572 Writer Name Take 2" at bounding box center [766, 420] width 1300 height 48
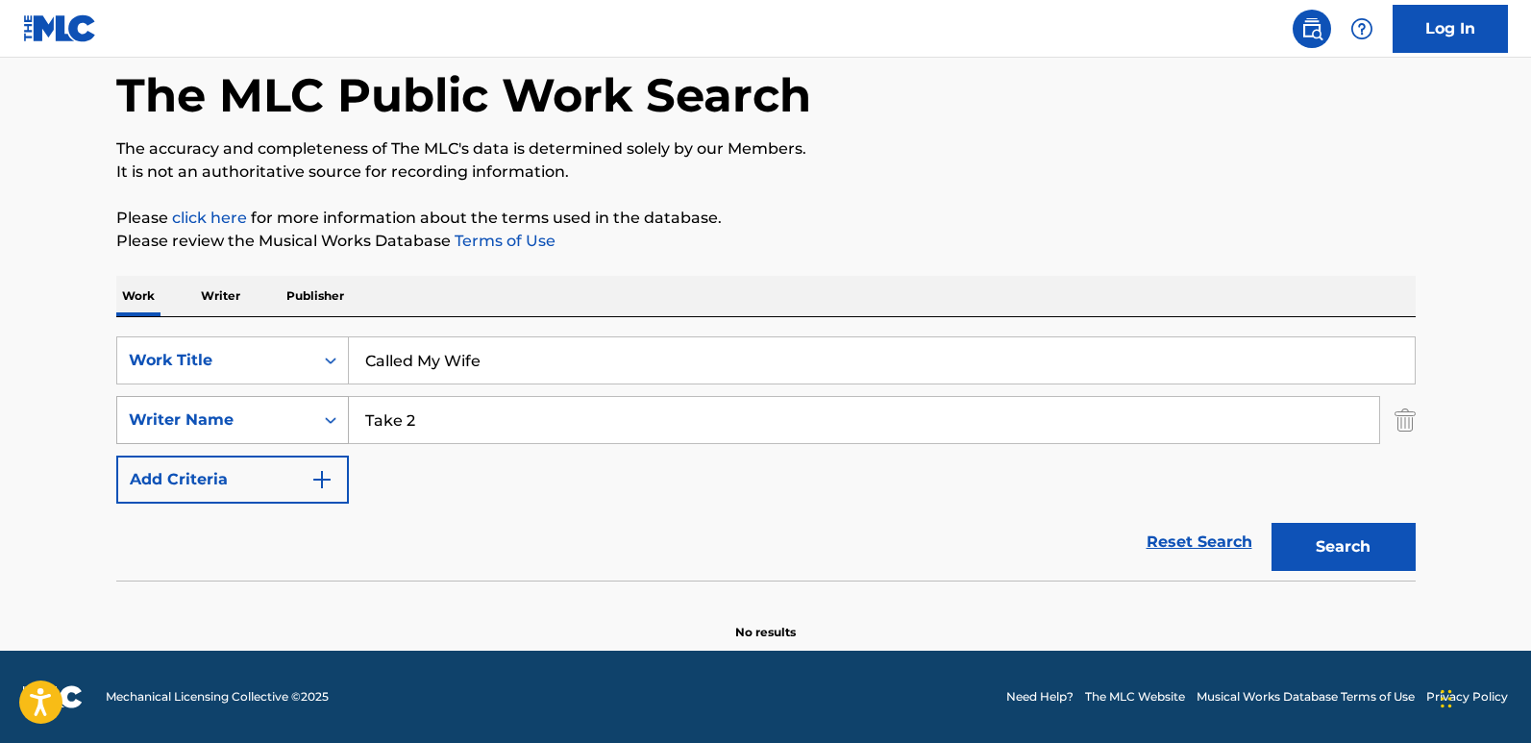
paste input "Apologetix"
click at [1305, 549] on button "Search" at bounding box center [1344, 547] width 144 height 48
click at [1305, 553] on button "Search" at bounding box center [1344, 547] width 144 height 48
drag, startPoint x: 528, startPoint y: 429, endPoint x: 194, endPoint y: 412, distance: 333.9
click at [194, 412] on div "SearchWithCriteria1240be7a-9fed-4046-82a5-7ea4b1035572 Writer Name Apologetix" at bounding box center [766, 420] width 1300 height 48
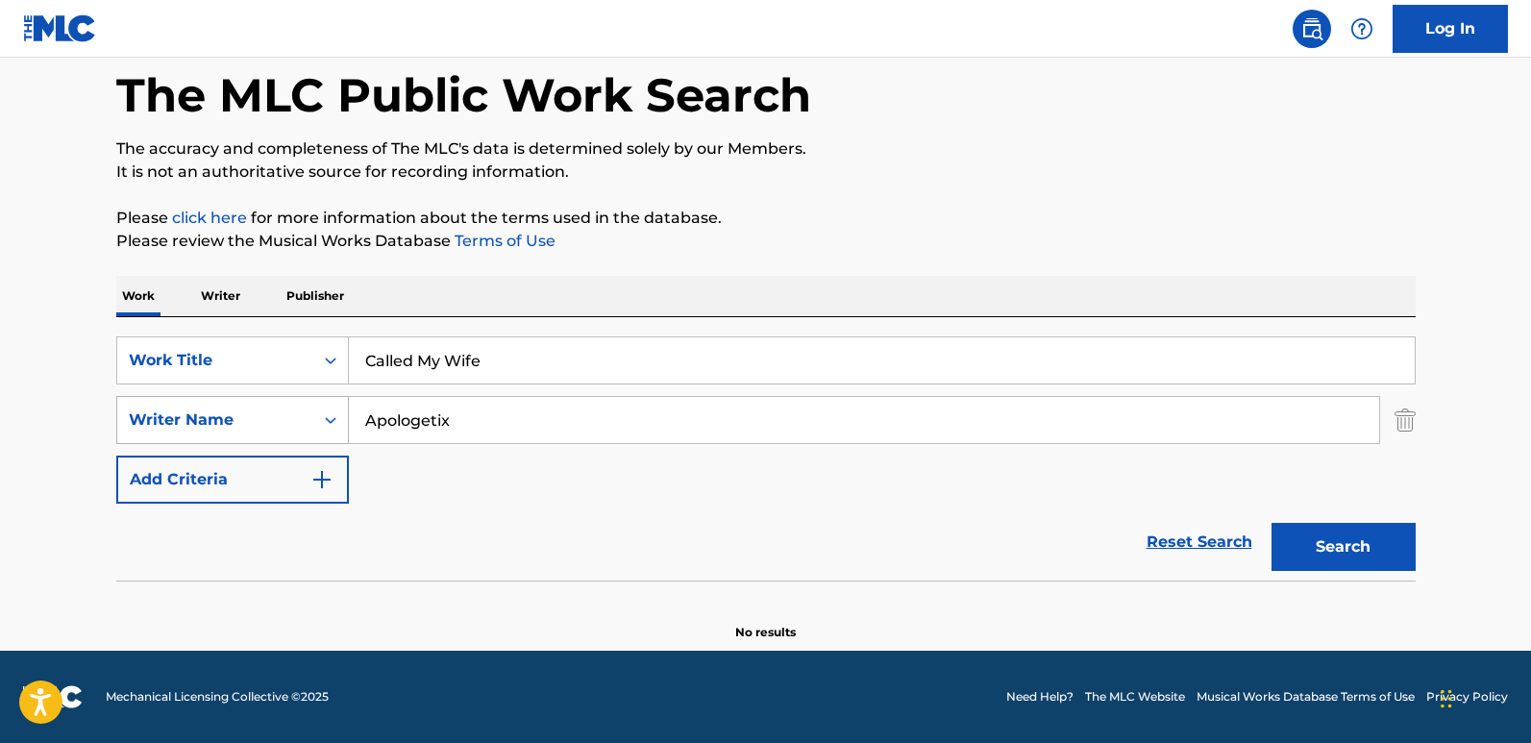
paste input "[PERSON_NAME]"
click at [1272, 523] on button "Search" at bounding box center [1344, 547] width 144 height 48
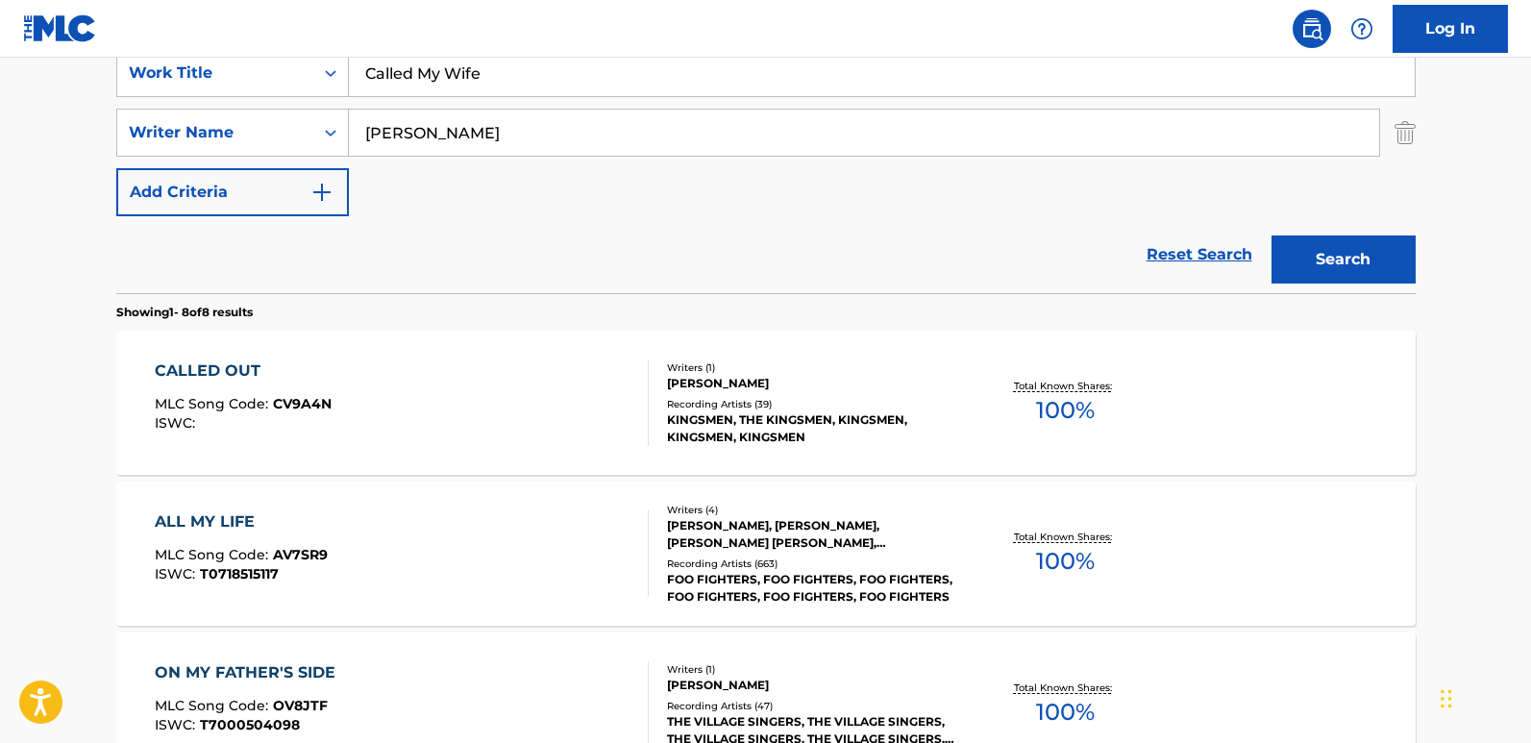
scroll to position [380, 0]
drag, startPoint x: 511, startPoint y: 119, endPoint x: 147, endPoint y: 109, distance: 364.4
click at [147, 109] on div "SearchWithCriteria1240be7a-9fed-4046-82a5-7ea4b1035572 Writer Name [PERSON_NAME]" at bounding box center [766, 132] width 1300 height 48
paste input "[PERSON_NAME]"
type input "[PERSON_NAME]"
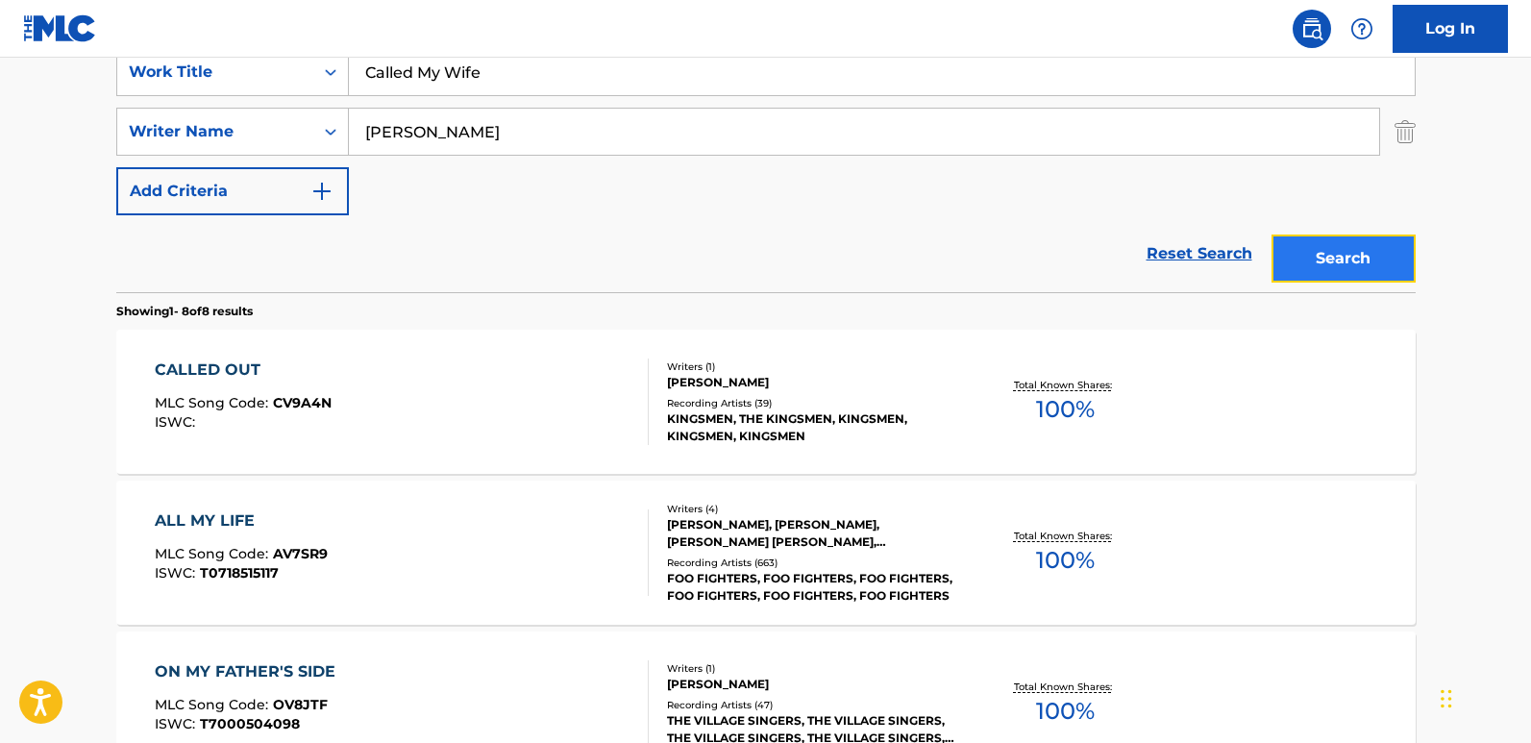
click at [1305, 238] on button "Search" at bounding box center [1344, 259] width 144 height 48
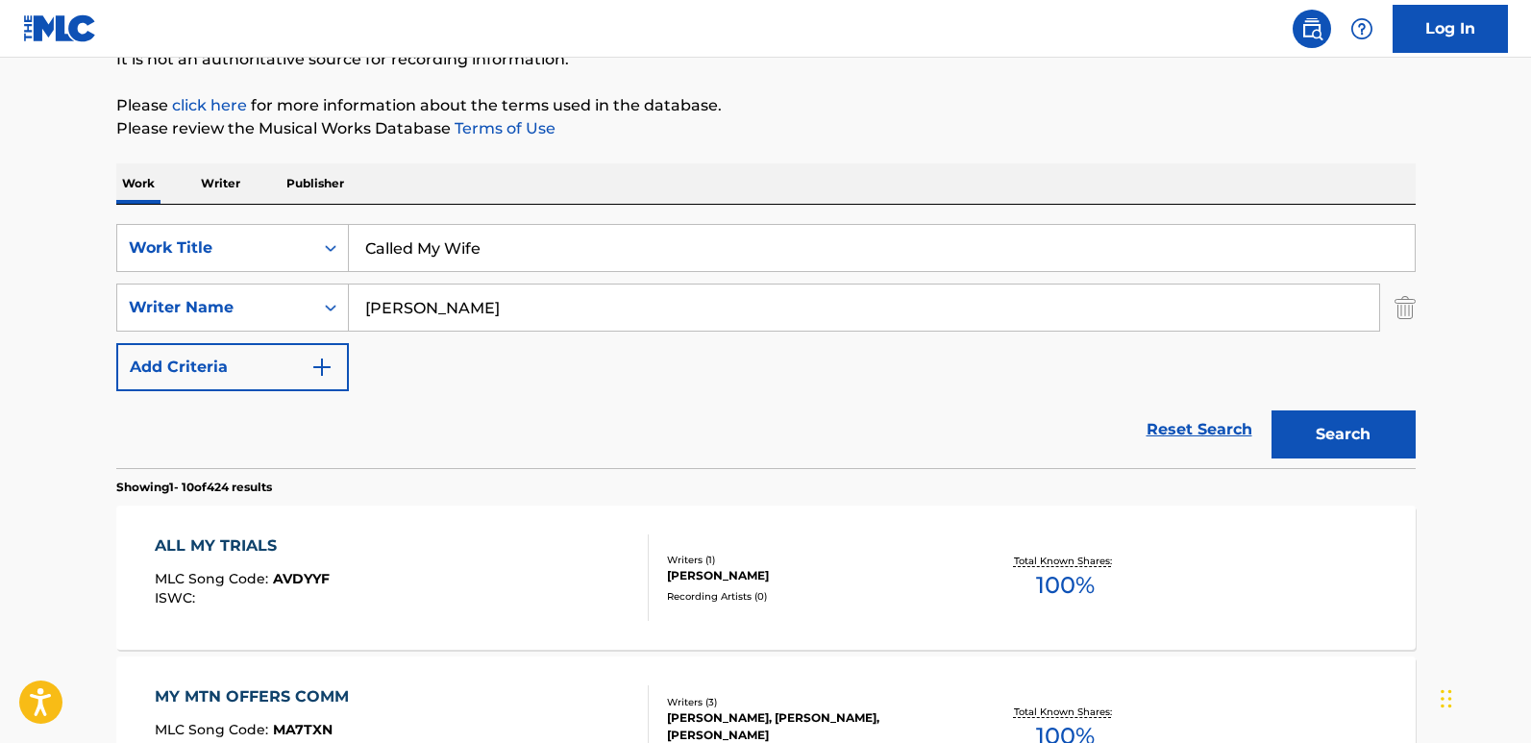
scroll to position [187, 0]
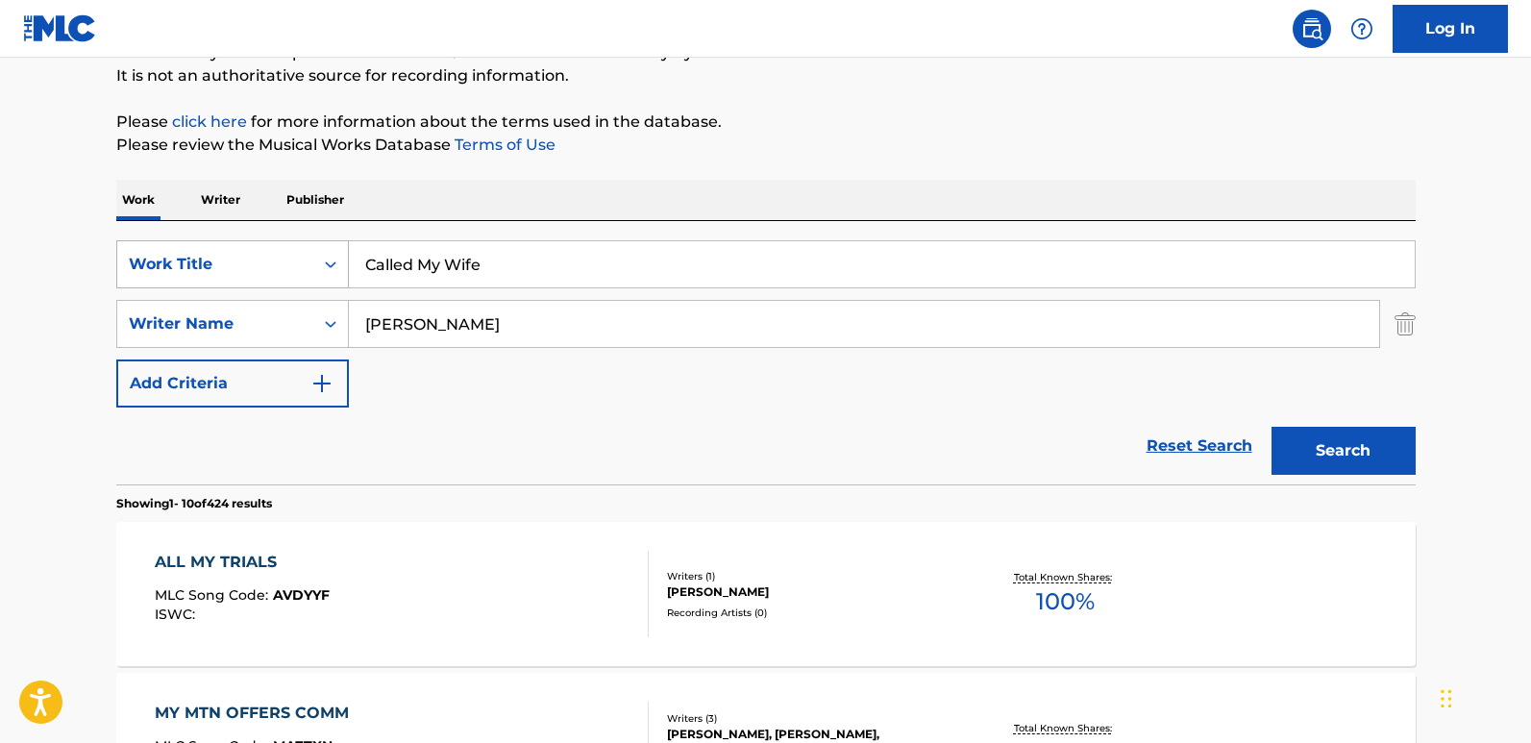
drag, startPoint x: 509, startPoint y: 276, endPoint x: 285, endPoint y: 266, distance: 224.2
click at [285, 266] on div "SearchWithCriteria61970c01-0bac-4092-bc64-91de23aa3760 Work Title Called My Wife" at bounding box center [766, 264] width 1300 height 48
paste input "Simp Liztik"
type input "Simp Liztik"
drag, startPoint x: 493, startPoint y: 337, endPoint x: 228, endPoint y: 328, distance: 265.5
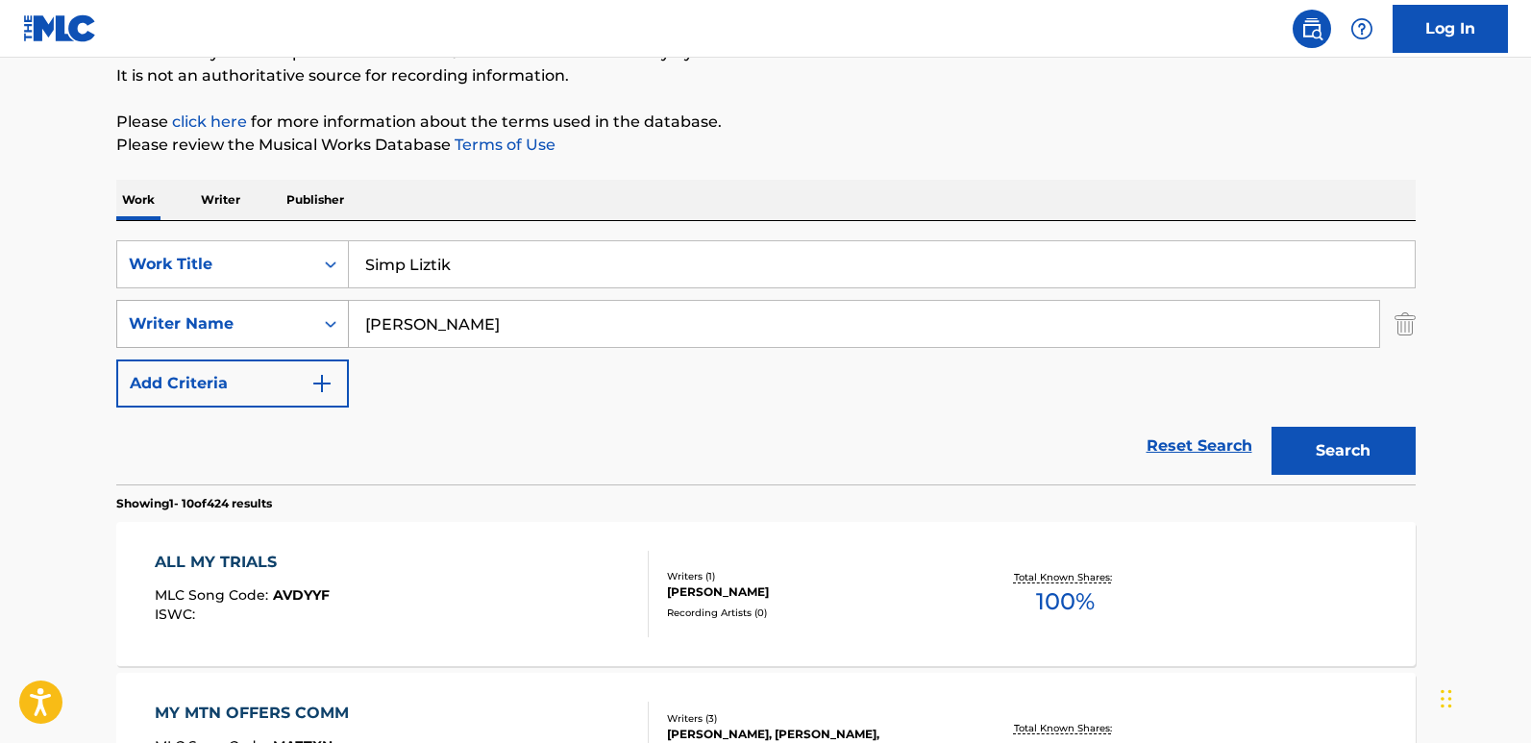
click at [228, 328] on div "SearchWithCriteria1240be7a-9fed-4046-82a5-7ea4b1035572 Writer Name [PERSON_NAME]" at bounding box center [766, 324] width 1300 height 48
paste input "Apologetix"
click at [1272, 427] on button "Search" at bounding box center [1344, 451] width 144 height 48
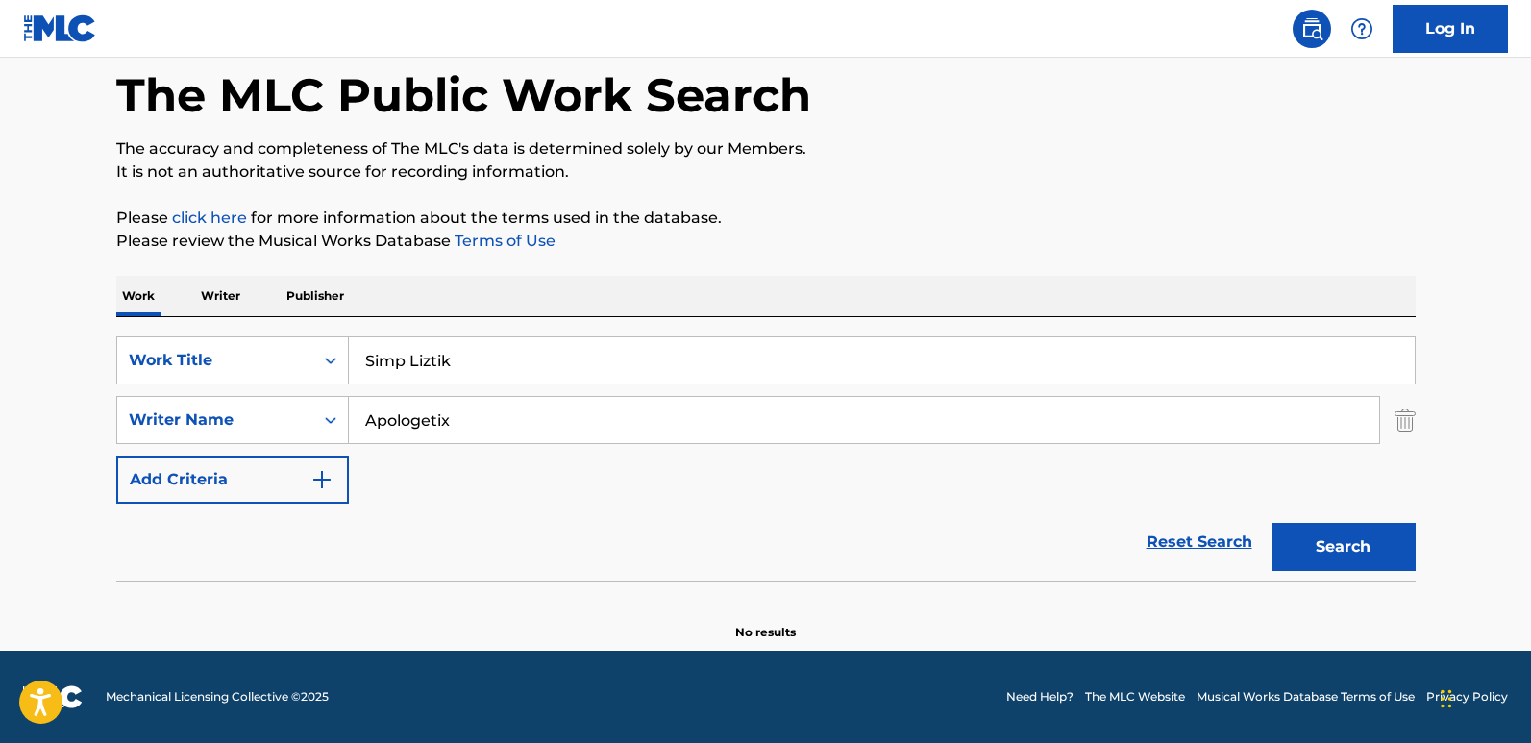
scroll to position [91, 0]
drag, startPoint x: 511, startPoint y: 433, endPoint x: 197, endPoint y: 407, distance: 315.5
click at [197, 407] on div "SearchWithCriteria1240be7a-9fed-4046-82a5-7ea4b1035572 Writer Name Apologetix" at bounding box center [766, 420] width 1300 height 48
paste input "BORLAND"
click at [1305, 552] on button "Search" at bounding box center [1344, 547] width 144 height 48
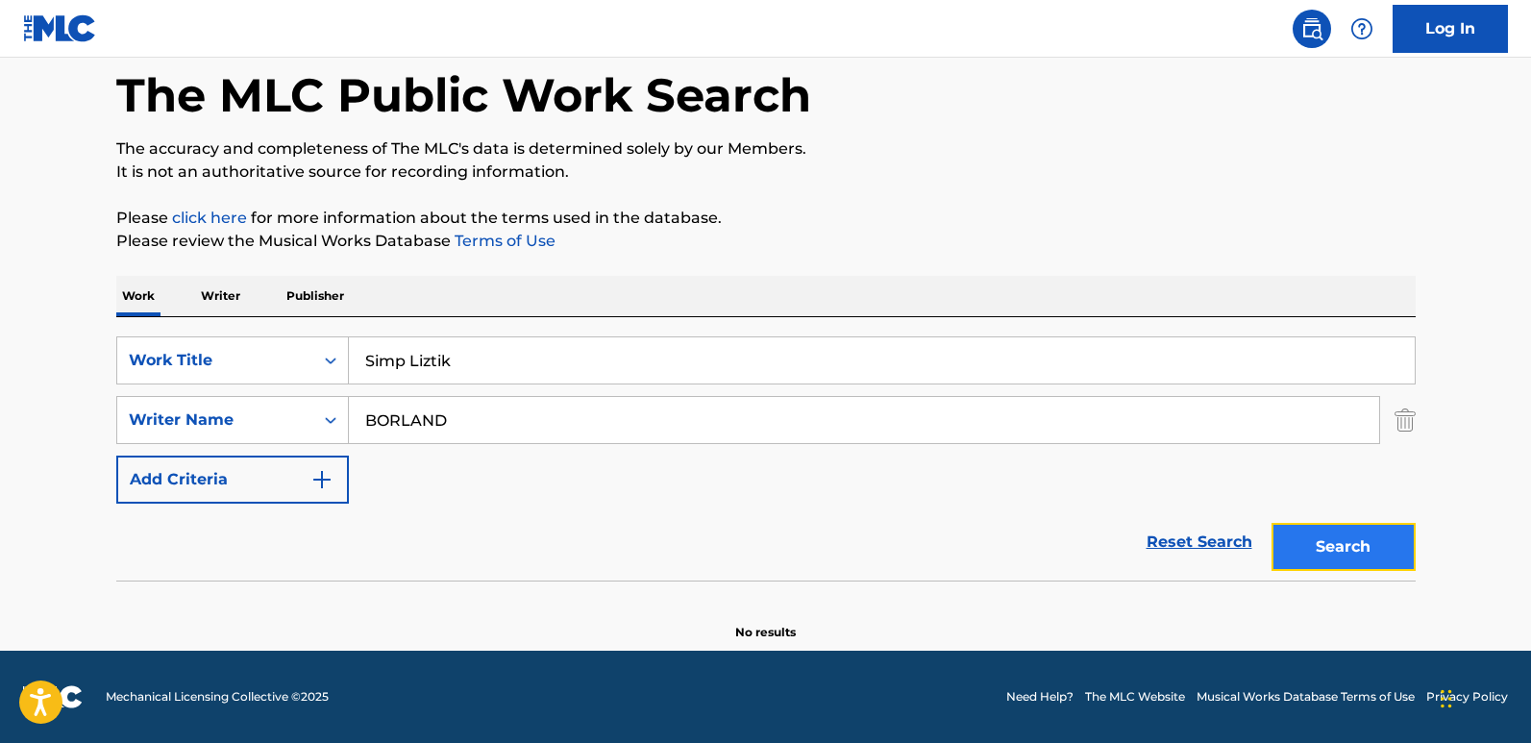
click at [1305, 534] on button "Search" at bounding box center [1344, 547] width 144 height 48
drag, startPoint x: 465, startPoint y: 431, endPoint x: 170, endPoint y: 432, distance: 295.1
click at [170, 432] on div "SearchWithCriteria1240be7a-9fed-4046-82a5-7ea4b1035572 Writer Name [PERSON_NAME]" at bounding box center [766, 420] width 1300 height 48
paste input "[PERSON_NAME]"
type input "[PERSON_NAME]"
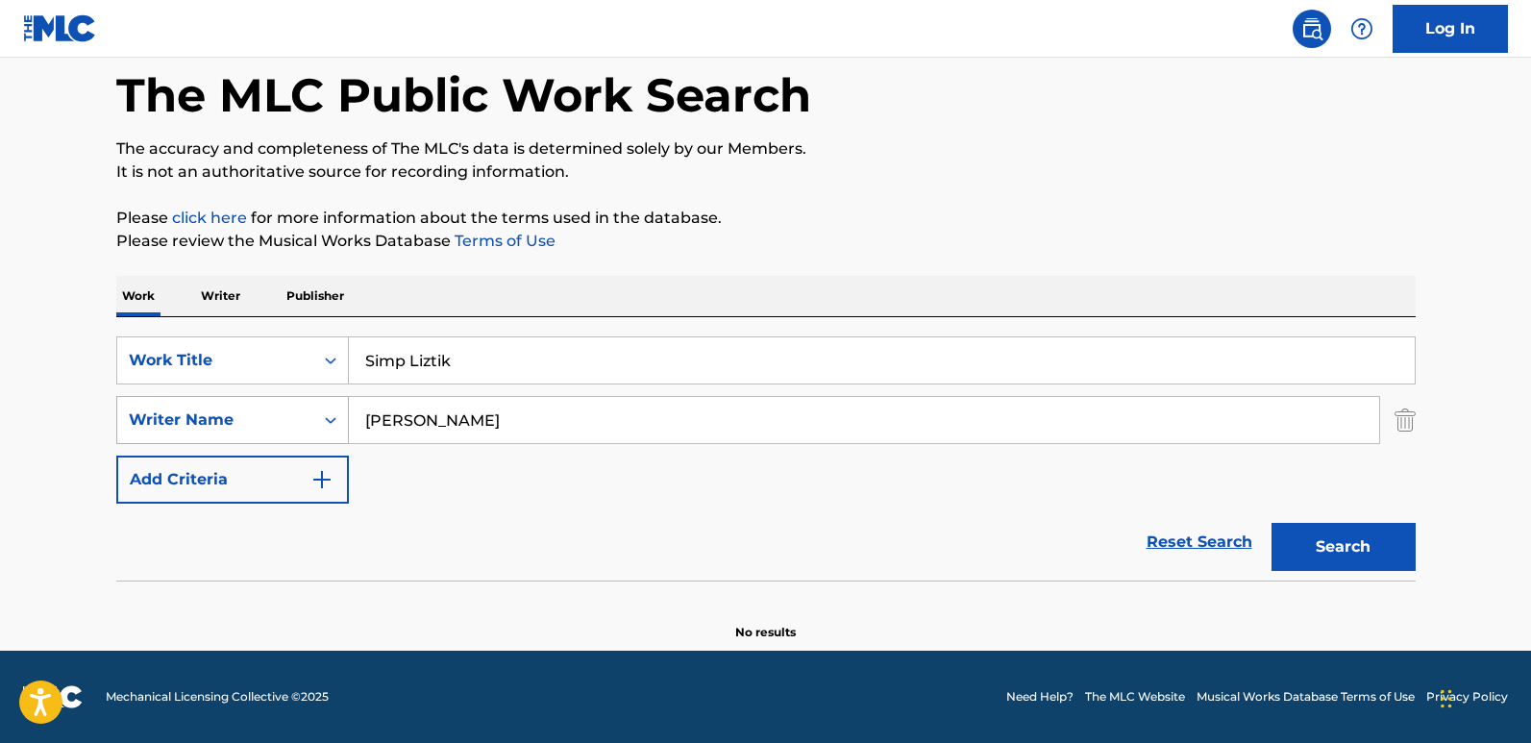
click at [1272, 523] on button "Search" at bounding box center [1344, 547] width 144 height 48
drag, startPoint x: 489, startPoint y: 353, endPoint x: 219, endPoint y: 360, distance: 270.2
click at [219, 360] on div "SearchWithCriteria61970c01-0bac-4092-bc64-91de23aa3760 Work Title Simp Liztik" at bounding box center [766, 360] width 1300 height 48
paste input "Turning A Little Seasic"
type input "Turning A Little Seasick"
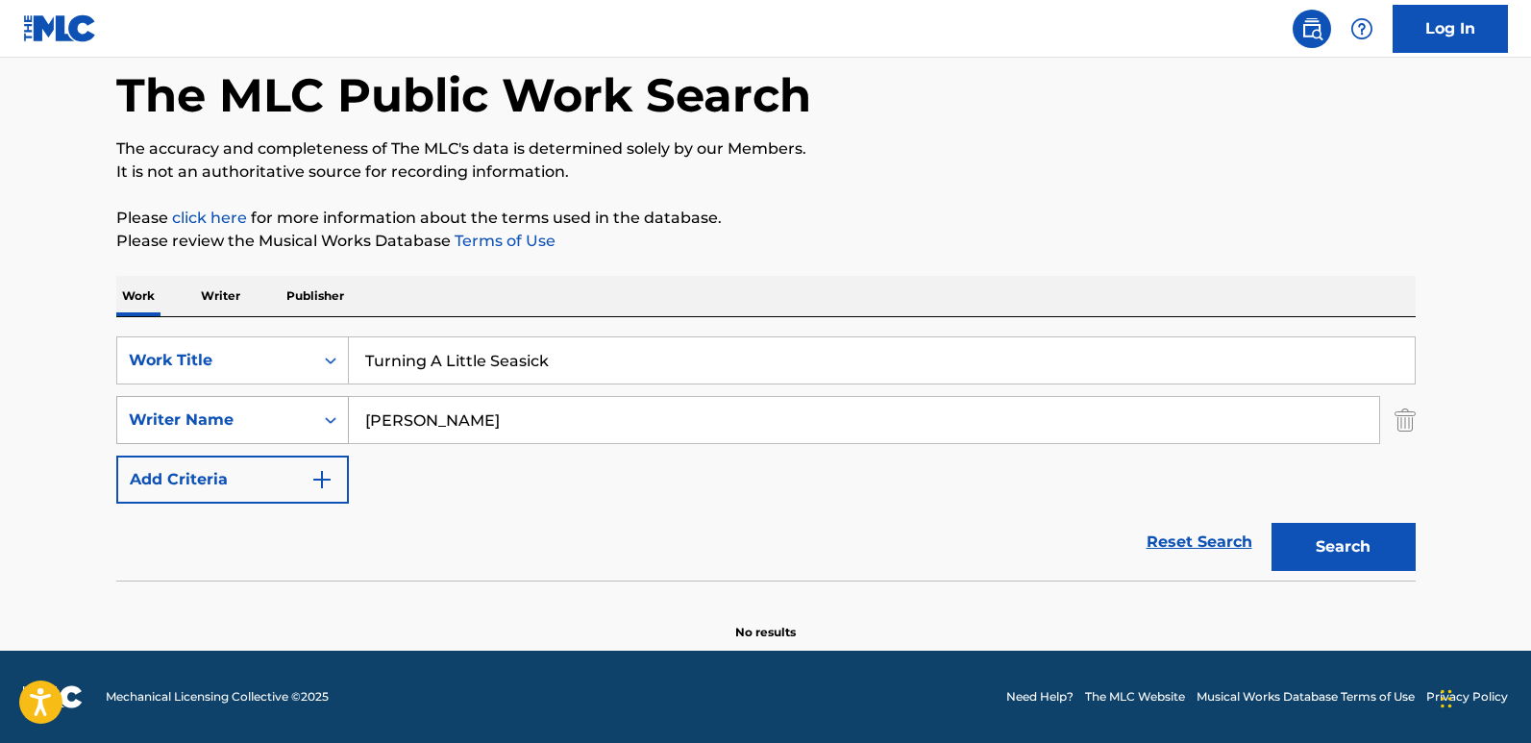
drag, startPoint x: 471, startPoint y: 411, endPoint x: 272, endPoint y: 424, distance: 199.4
click at [272, 424] on div "SearchWithCriteria1240be7a-9fed-4046-82a5-7ea4b1035572 Writer Name [PERSON_NAME]" at bounding box center [766, 420] width 1300 height 48
paste input "Apologetix"
type input "Apologetix"
click at [1272, 523] on button "Search" at bounding box center [1344, 547] width 144 height 48
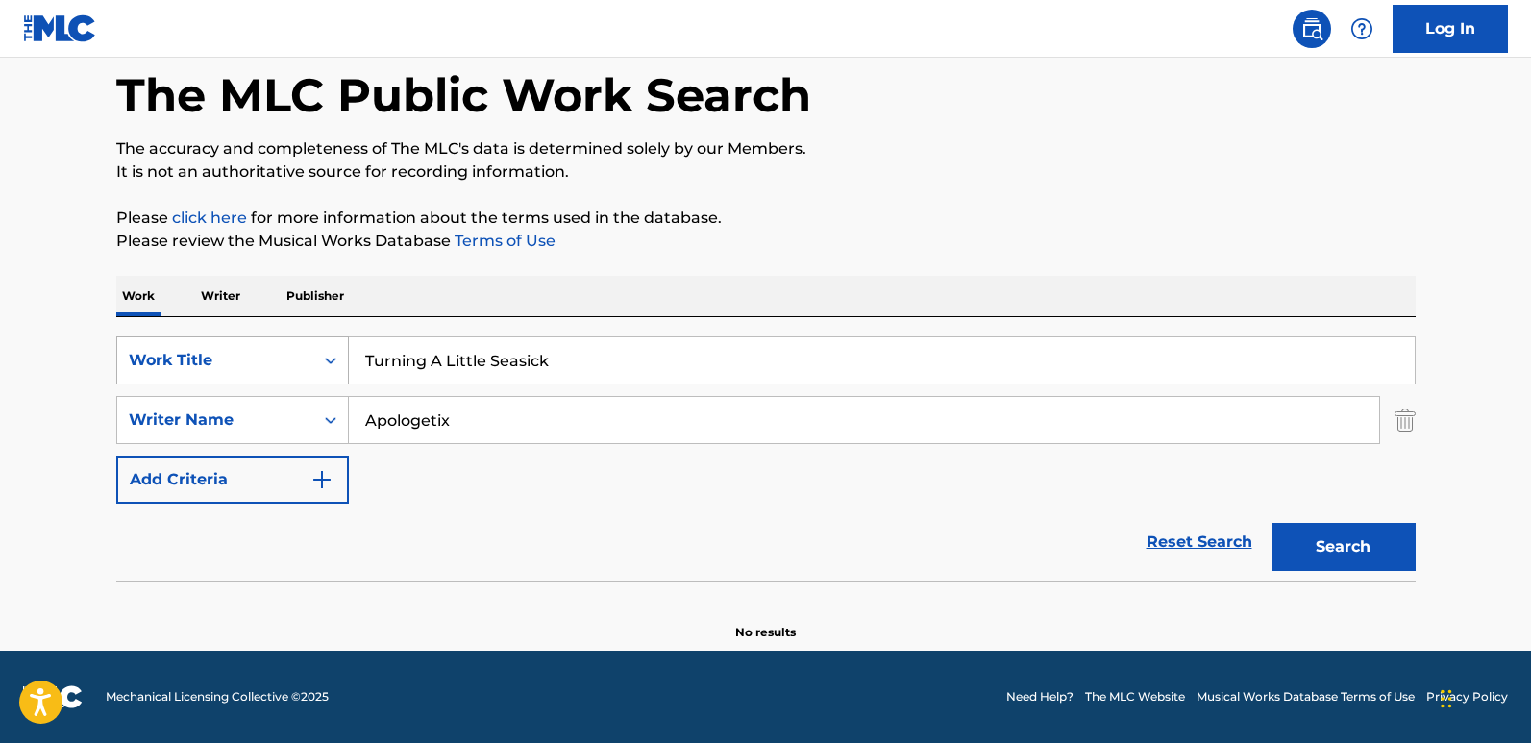
drag, startPoint x: 581, startPoint y: 360, endPoint x: 186, endPoint y: 353, distance: 395.1
click at [186, 353] on div "SearchWithCriteria61970c01-0bac-4092-bc64-91de23aa3760 Work Title Turning A Lit…" at bounding box center [766, 360] width 1300 height 48
paste input "Mine, [DEMOGRAPHIC_DATA] Is Mine"
type input "Mine, [DEMOGRAPHIC_DATA] Is Mine"
drag, startPoint x: 474, startPoint y: 428, endPoint x: 222, endPoint y: 428, distance: 251.8
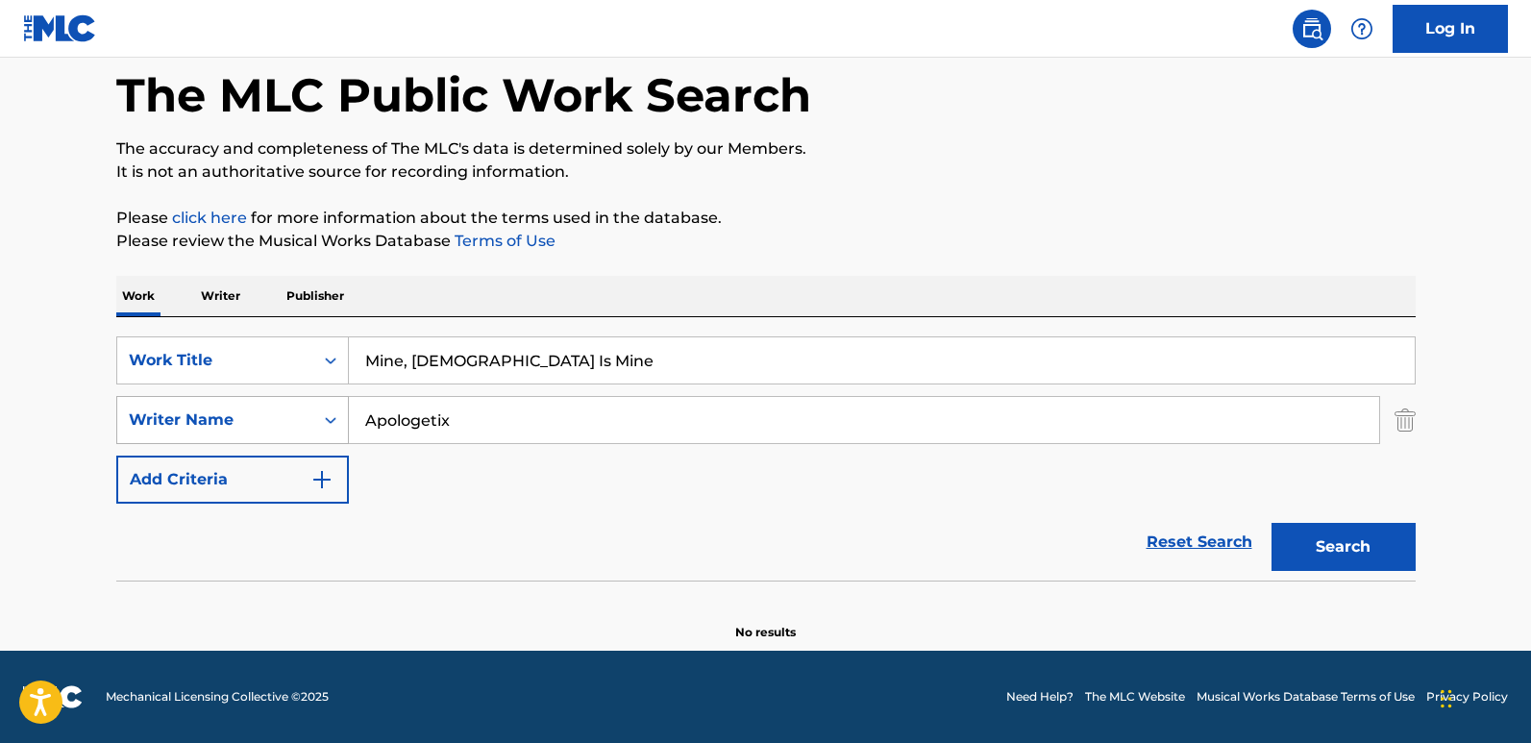
click at [226, 428] on div "SearchWithCriteria1240be7a-9fed-4046-82a5-7ea4b1035572 Writer Name Apologetix" at bounding box center [766, 420] width 1300 height 48
paste input "Original [PERSON_NAME]"
type input "Original [PERSON_NAME]"
click at [1272, 523] on button "Search" at bounding box center [1344, 547] width 144 height 48
drag, startPoint x: 569, startPoint y: 363, endPoint x: 94, endPoint y: 370, distance: 474.9
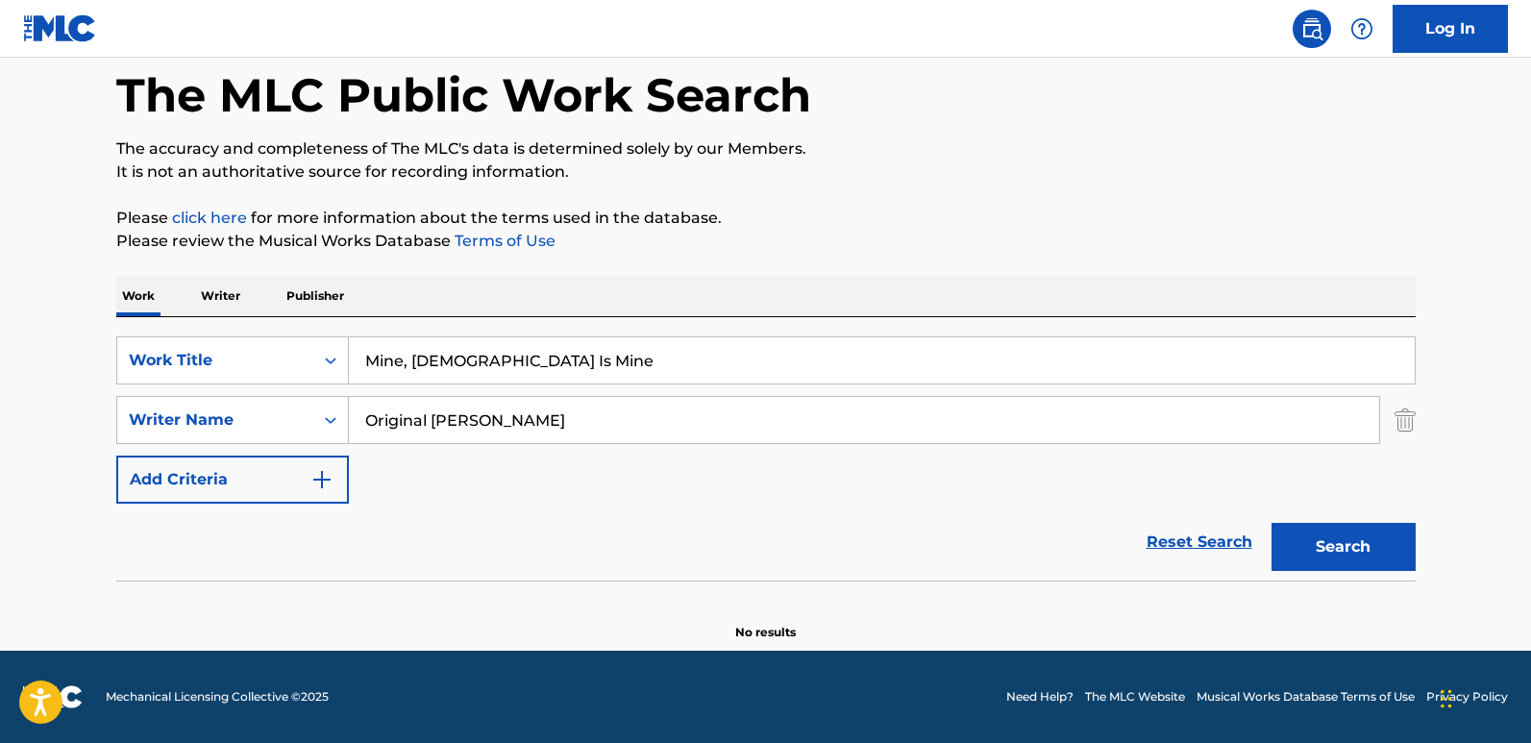
click at [94, 370] on div "The MLC Public Work Search The accuracy and completeness of The MLC's data is d…" at bounding box center [766, 327] width 1346 height 627
paste input "Bach Air"
type input "Bach Air"
drag, startPoint x: 316, startPoint y: 418, endPoint x: 168, endPoint y: 413, distance: 148.1
click at [168, 413] on div "SearchWithCriteria1240be7a-9fed-4046-82a5-7ea4b1035572 Writer Name Original [PE…" at bounding box center [766, 420] width 1300 height 48
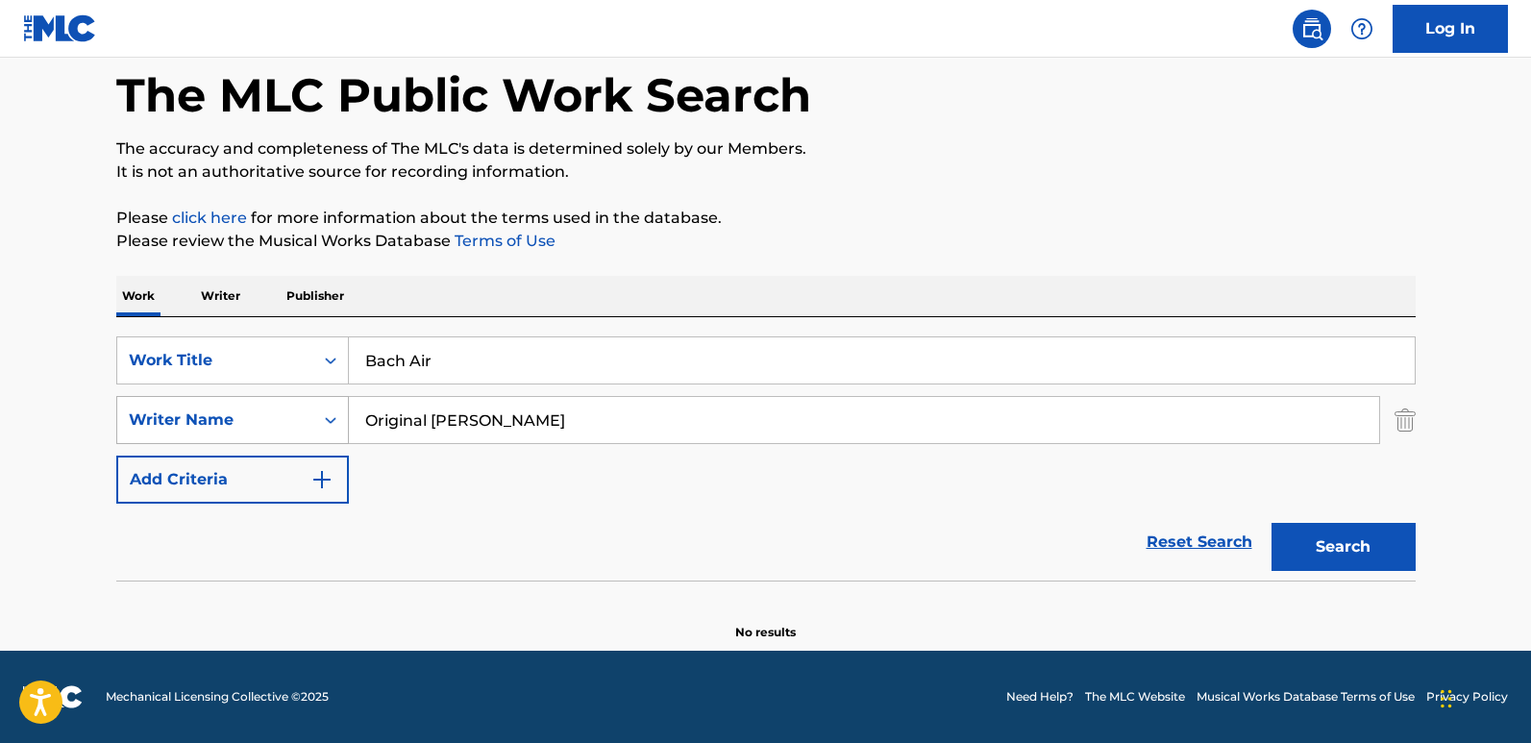
paste input "Winter Solstice"
type input "Winter Solstice"
click at [1305, 547] on button "Search" at bounding box center [1344, 547] width 144 height 48
click at [514, 419] on input "Winter Solstice" at bounding box center [864, 420] width 1030 height 46
click at [1305, 544] on button "Search" at bounding box center [1344, 547] width 144 height 48
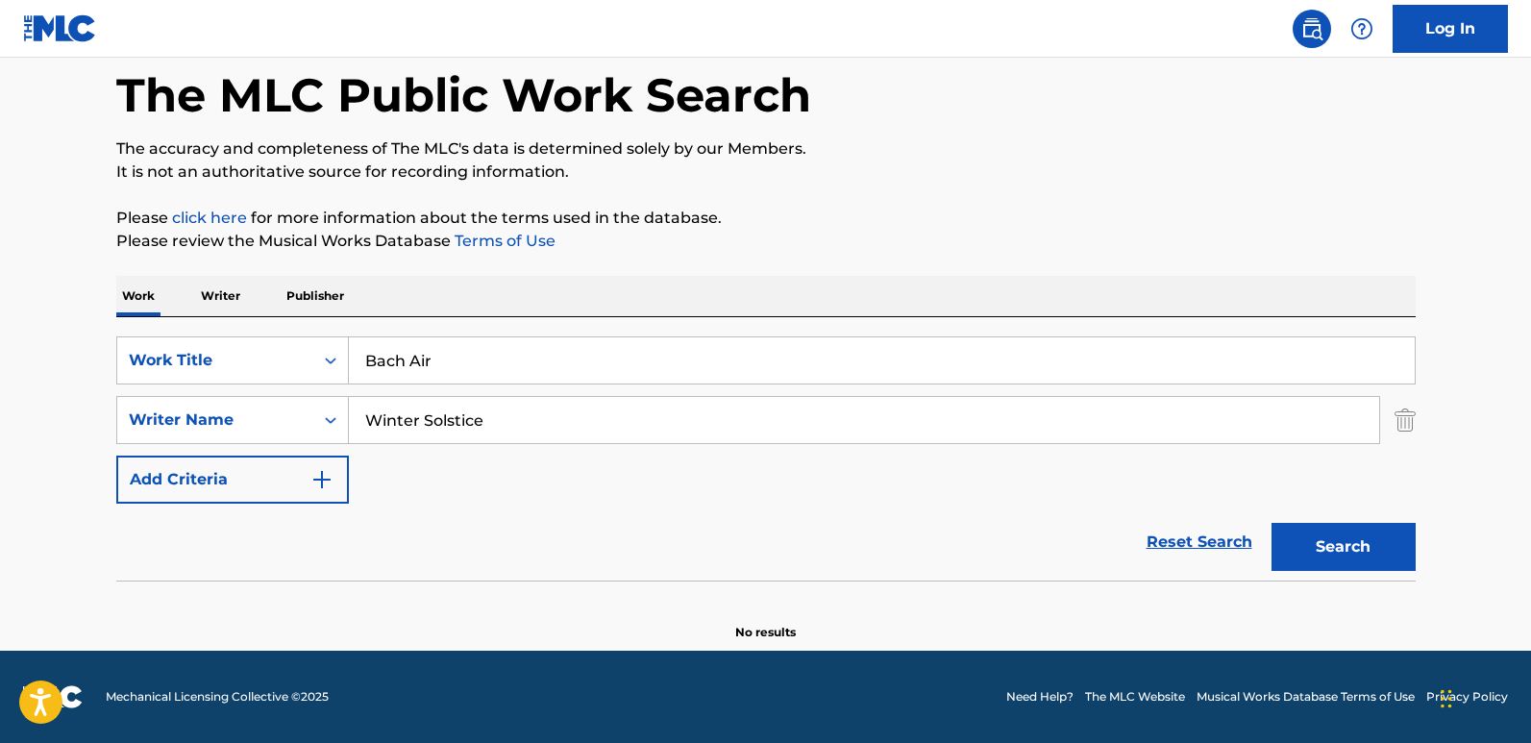
click at [598, 358] on input "Bach Air" at bounding box center [882, 360] width 1066 height 46
click at [1305, 543] on button "Search" at bounding box center [1344, 547] width 144 height 48
drag, startPoint x: 319, startPoint y: 347, endPoint x: 245, endPoint y: 348, distance: 74.0
click at [246, 348] on div "SearchWithCriteria61970c01-0bac-4092-bc64-91de23aa3760 Work Title Bach Air" at bounding box center [766, 360] width 1300 height 48
paste input "Tibetan Chakra Meditation"
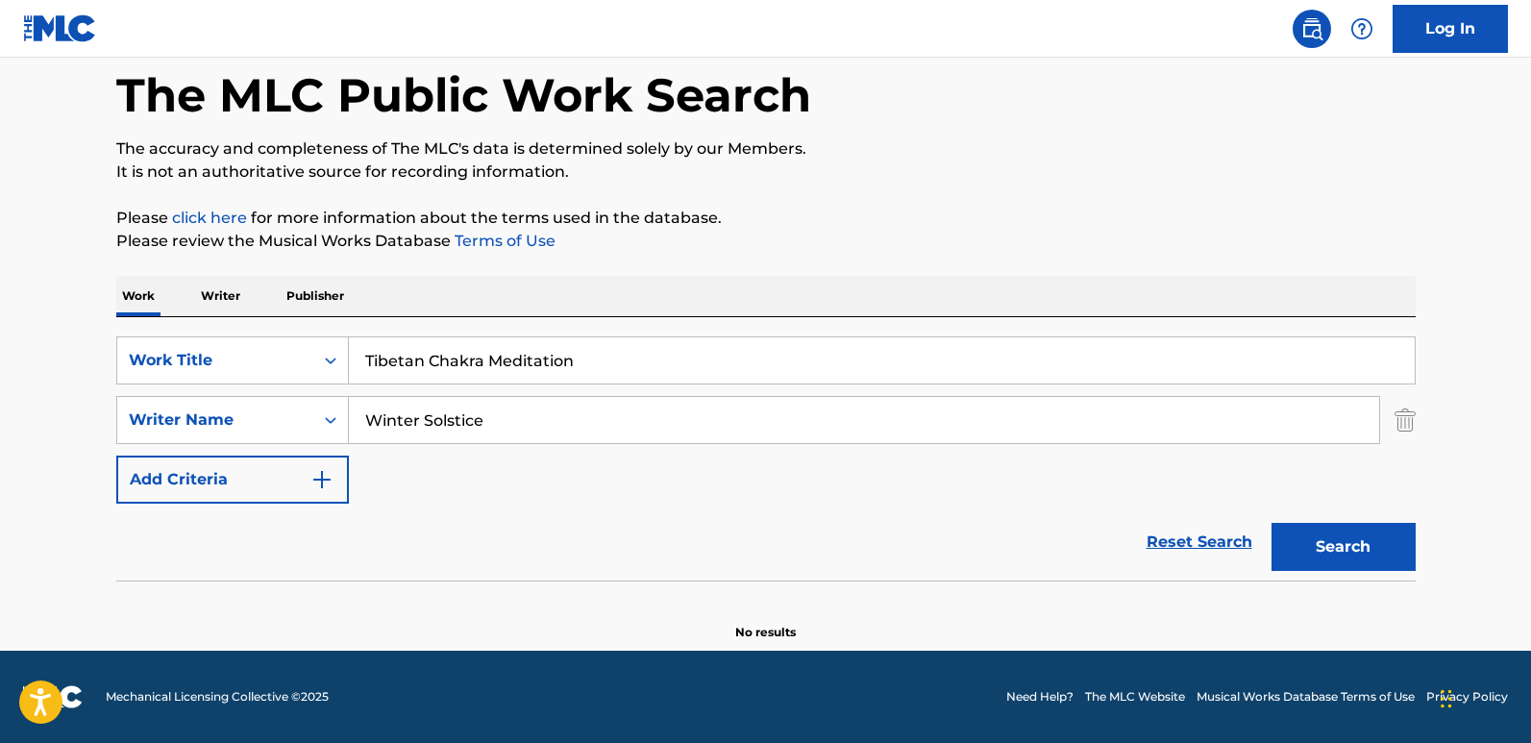
type input "Tibetan Chakra Meditation"
drag, startPoint x: 433, startPoint y: 419, endPoint x: 271, endPoint y: 414, distance: 162.5
click at [273, 414] on div "SearchWithCriteria1240be7a-9fed-4046-82a5-7ea4b1035572 Writer Name Winter Solst…" at bounding box center [766, 420] width 1300 height 48
paste input "[DEMOGRAPHIC_DATA] Meditation"
type input "[DEMOGRAPHIC_DATA] Meditation"
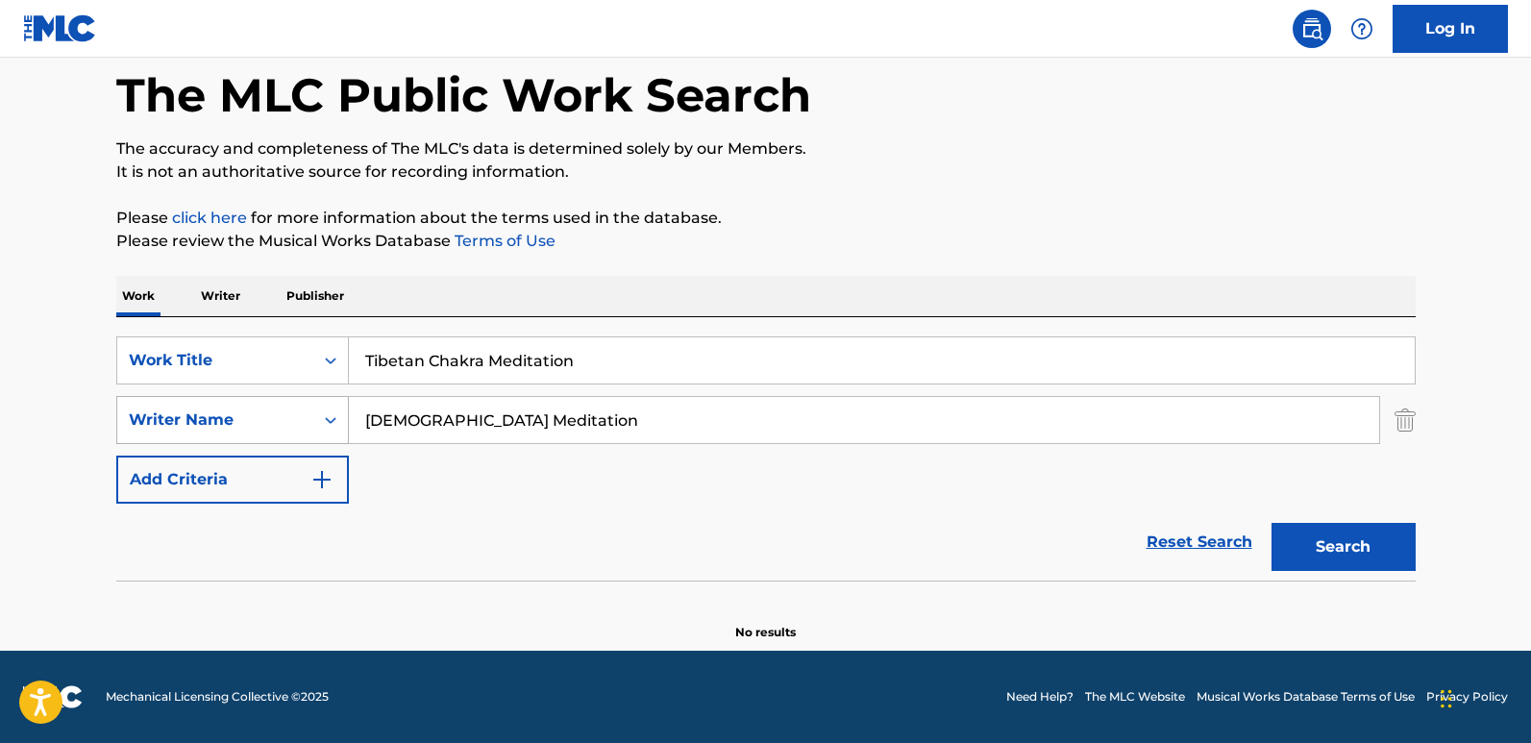
click at [1272, 523] on button "Search" at bounding box center [1344, 547] width 144 height 48
click at [1305, 540] on button "Search" at bounding box center [1344, 547] width 144 height 48
drag, startPoint x: 641, startPoint y: 351, endPoint x: 356, endPoint y: 354, distance: 285.5
click at [356, 354] on input "Tibetan Chakra Meditation" at bounding box center [882, 360] width 1066 height 46
paste input "Sleep"
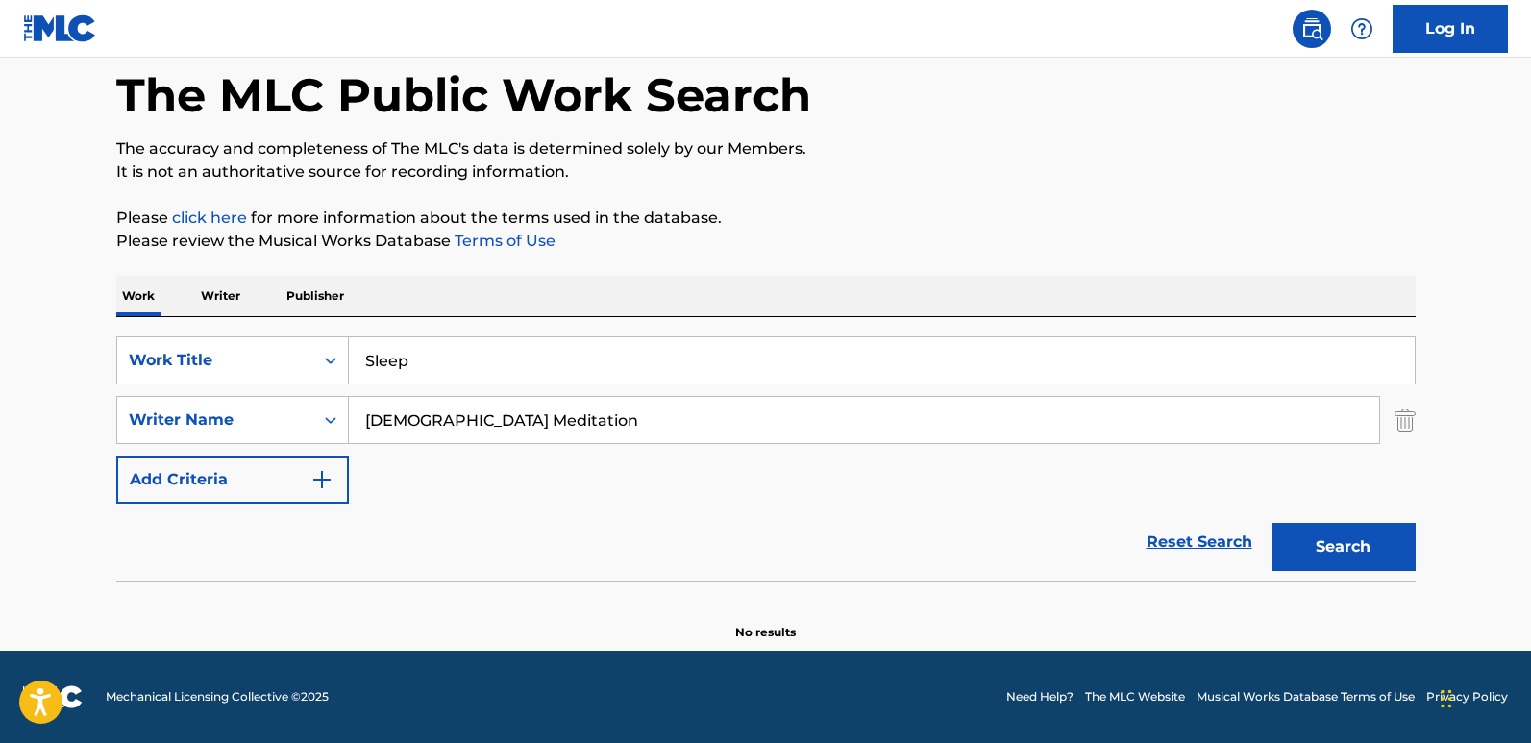
click at [1305, 515] on div "Search" at bounding box center [1339, 542] width 154 height 77
click at [1305, 532] on button "Search" at bounding box center [1344, 547] width 144 height 48
click at [1305, 529] on button "Search" at bounding box center [1344, 547] width 144 height 48
click at [465, 370] on input "Sleep" at bounding box center [882, 360] width 1066 height 46
click at [1285, 520] on div "Search" at bounding box center [1339, 542] width 154 height 77
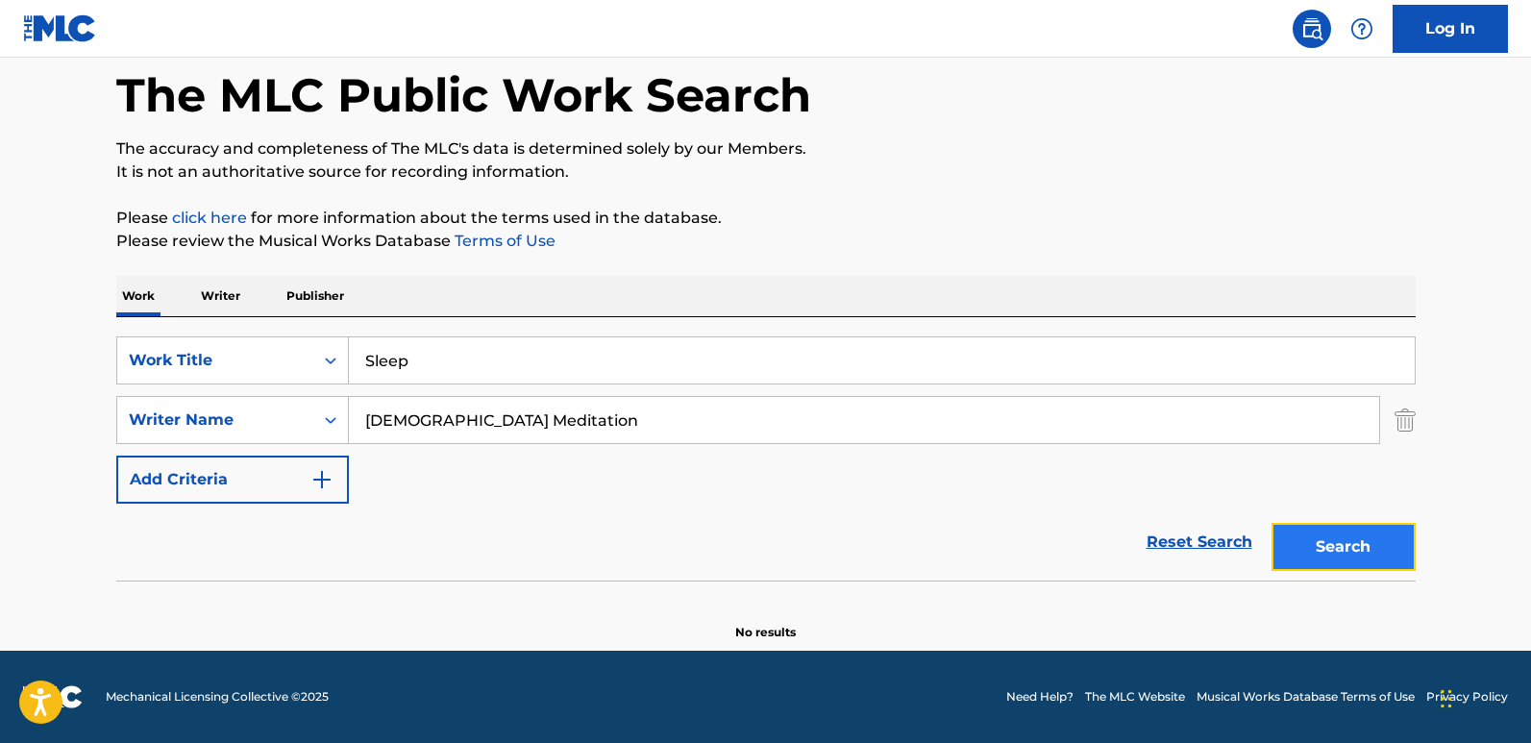
click at [1298, 535] on button "Search" at bounding box center [1344, 547] width 144 height 48
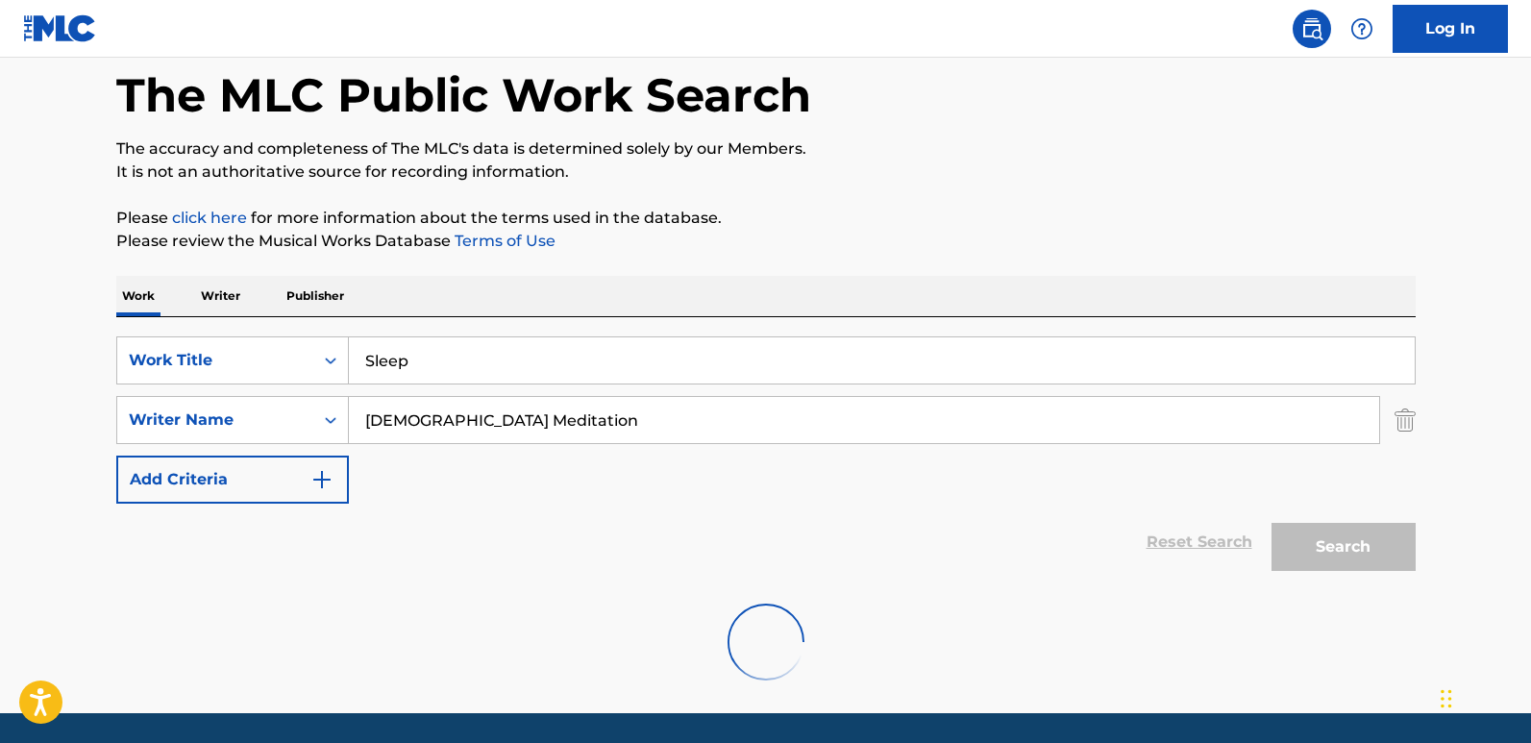
drag, startPoint x: 886, startPoint y: 224, endPoint x: 862, endPoint y: 220, distance: 24.3
click at [886, 224] on p "Please click here for more information about the terms used in the database." at bounding box center [766, 218] width 1300 height 23
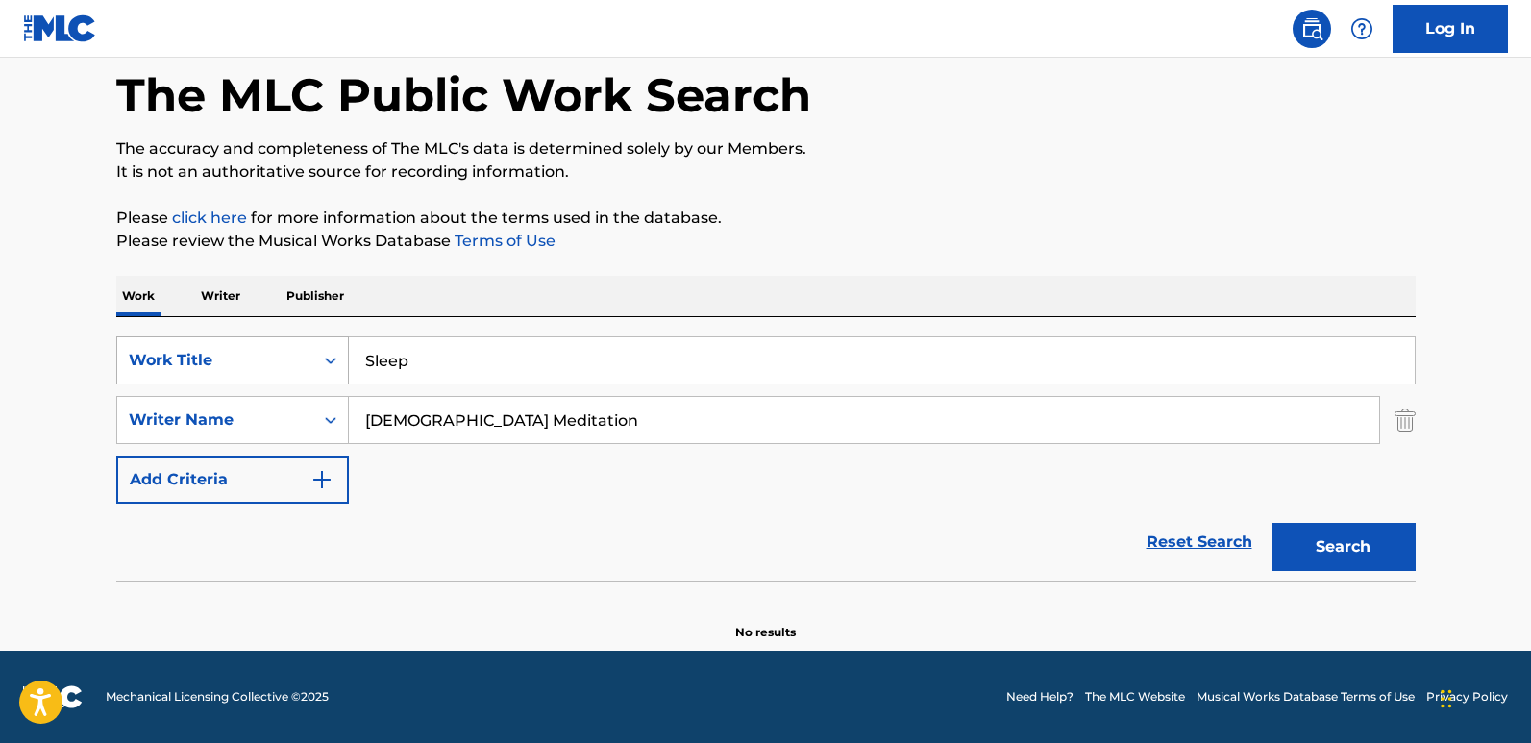
drag, startPoint x: 494, startPoint y: 375, endPoint x: 306, endPoint y: 371, distance: 188.4
click at [306, 371] on div "SearchWithCriteria61970c01-0bac-4092-bc64-91de23aa3760 Work Title Sleep" at bounding box center [766, 360] width 1300 height 48
paste input "Alphabet Song"
type input "Alphabet Song"
drag, startPoint x: 519, startPoint y: 415, endPoint x: 266, endPoint y: 418, distance: 252.8
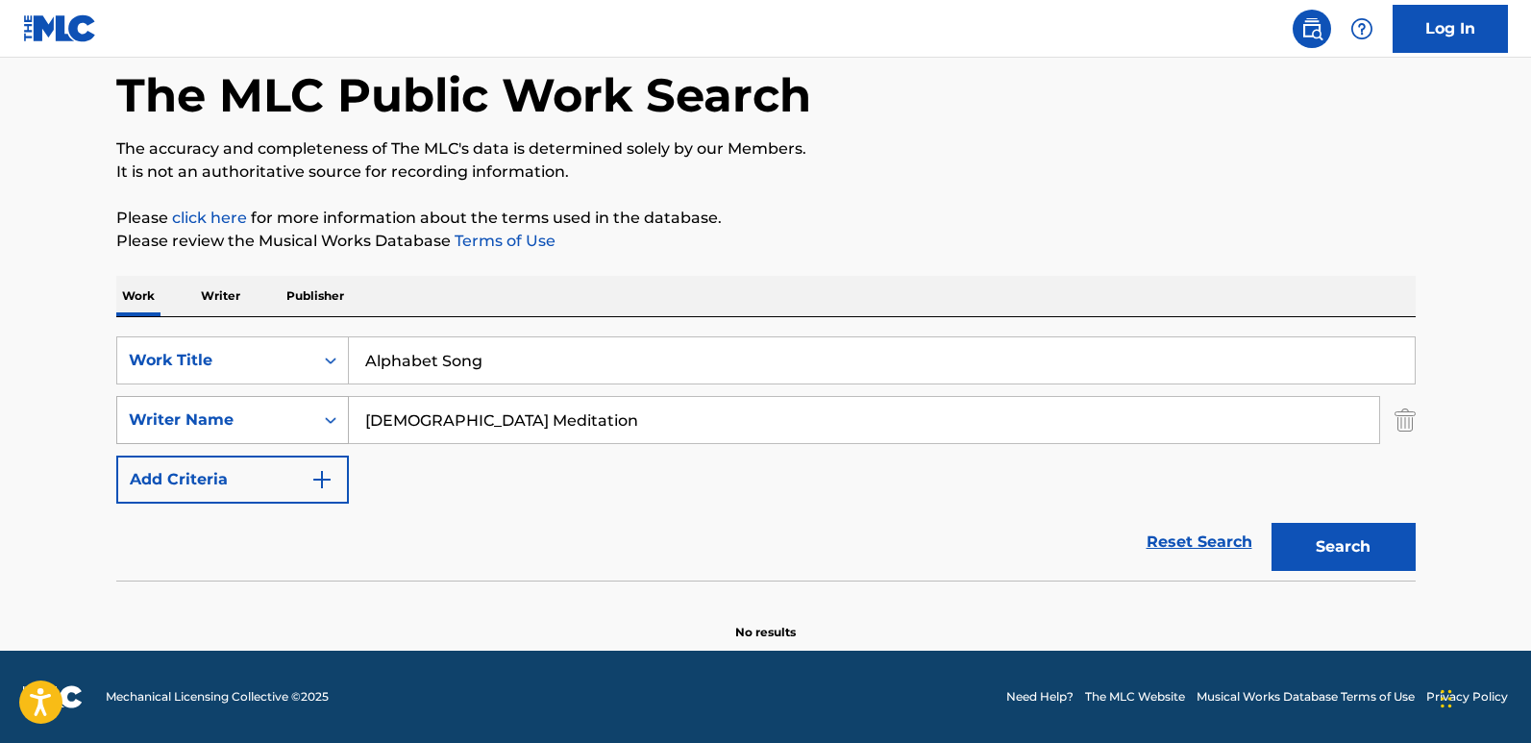
click at [266, 418] on div "SearchWithCriteria1240be7a-9fed-4046-82a5-7ea4b1035572 Writer Name Zen Meditati…" at bounding box center [766, 420] width 1300 height 48
paste input "Music For Babies"
click at [1272, 523] on button "Search" at bounding box center [1344, 547] width 144 height 48
drag, startPoint x: 536, startPoint y: 423, endPoint x: 245, endPoint y: 424, distance: 291.2
click at [245, 424] on div "SearchWithCriteria1240be7a-9fed-4046-82a5-7ea4b1035572 Writer Name Music For Ba…" at bounding box center [766, 420] width 1300 height 48
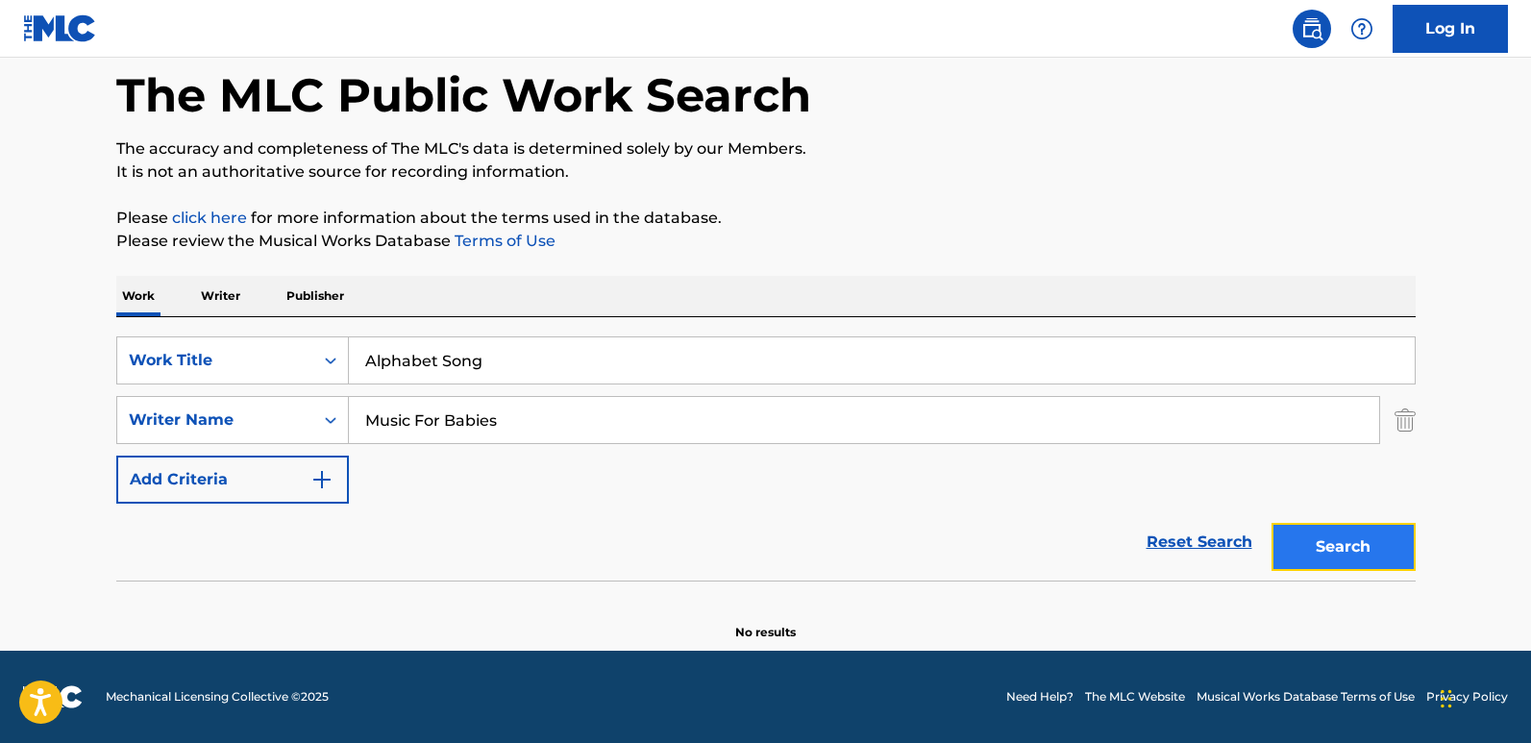
click at [1305, 529] on button "Search" at bounding box center [1344, 547] width 144 height 48
drag, startPoint x: 562, startPoint y: 427, endPoint x: 254, endPoint y: 433, distance: 308.6
click at [256, 433] on div "SearchWithCriteria1240be7a-9fed-4046-82a5-7ea4b1035572 Writer Name Music For Ba…" at bounding box center [766, 420] width 1300 height 48
paste input "[PERSON_NAME]"
drag, startPoint x: 431, startPoint y: 420, endPoint x: 406, endPoint y: 422, distance: 25.1
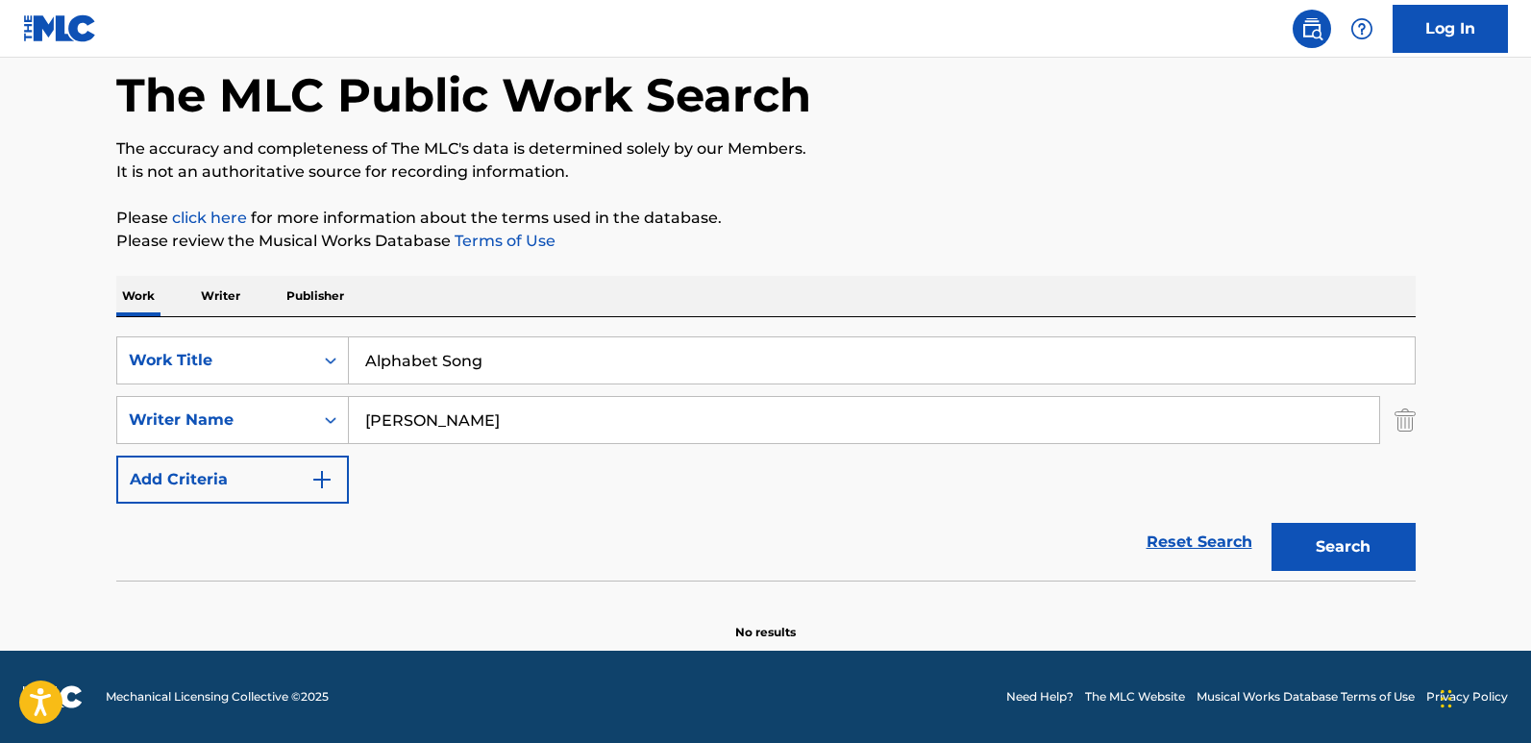
click at [406, 422] on input "[PERSON_NAME]" at bounding box center [864, 420] width 1030 height 46
drag, startPoint x: 517, startPoint y: 435, endPoint x: 354, endPoint y: 435, distance: 163.4
click at [354, 435] on input "[PERSON_NAME]" at bounding box center [864, 420] width 1030 height 46
type input "[PERSON_NAME]"
click at [1305, 576] on div "Search" at bounding box center [1339, 542] width 154 height 77
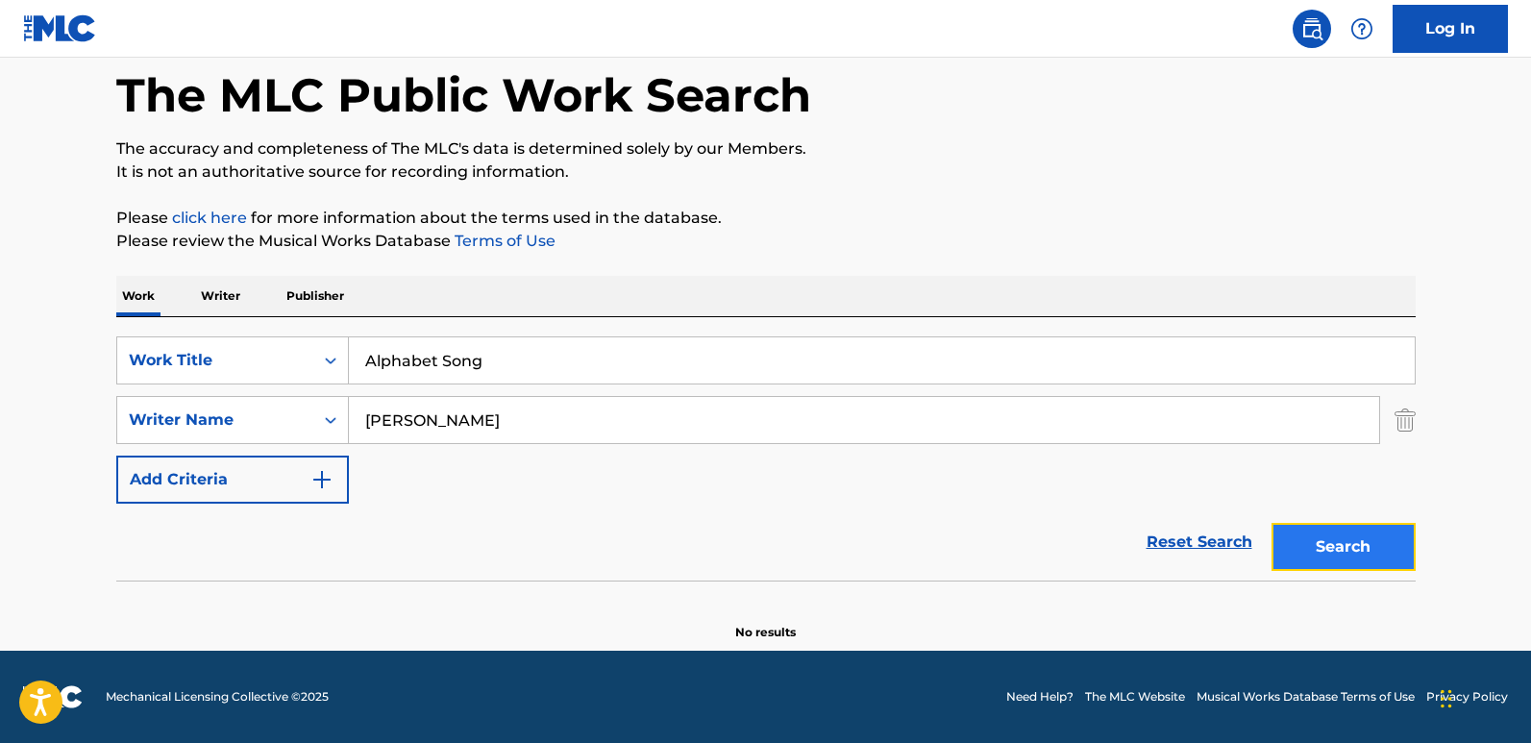
click at [1305, 546] on button "Search" at bounding box center [1344, 547] width 144 height 48
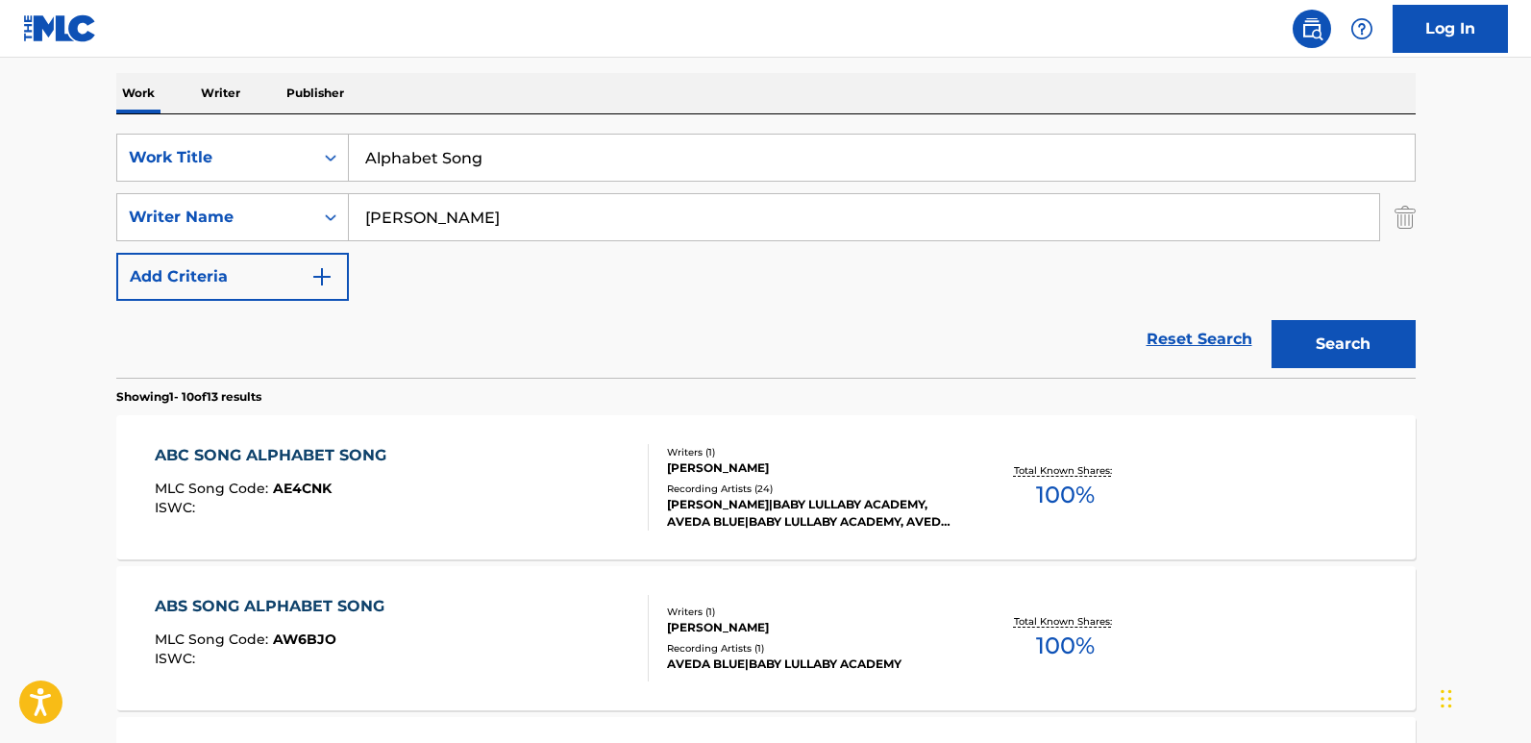
scroll to position [284, 0]
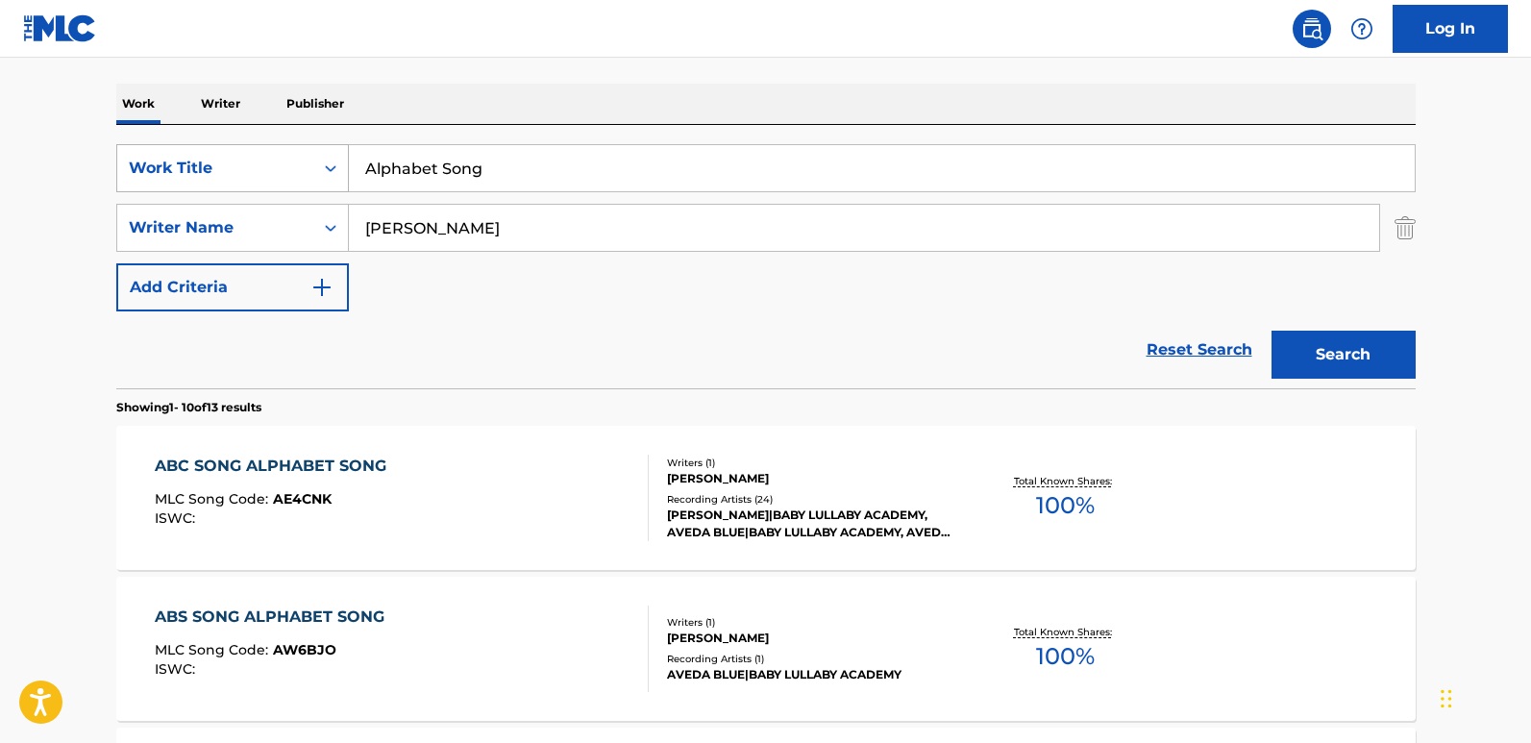
drag, startPoint x: 503, startPoint y: 178, endPoint x: 317, endPoint y: 178, distance: 185.5
click at [317, 178] on div "SearchWithCriteria61970c01-0bac-4092-bc64-91de23aa3760 Work Title Alphabet Song" at bounding box center [766, 168] width 1300 height 48
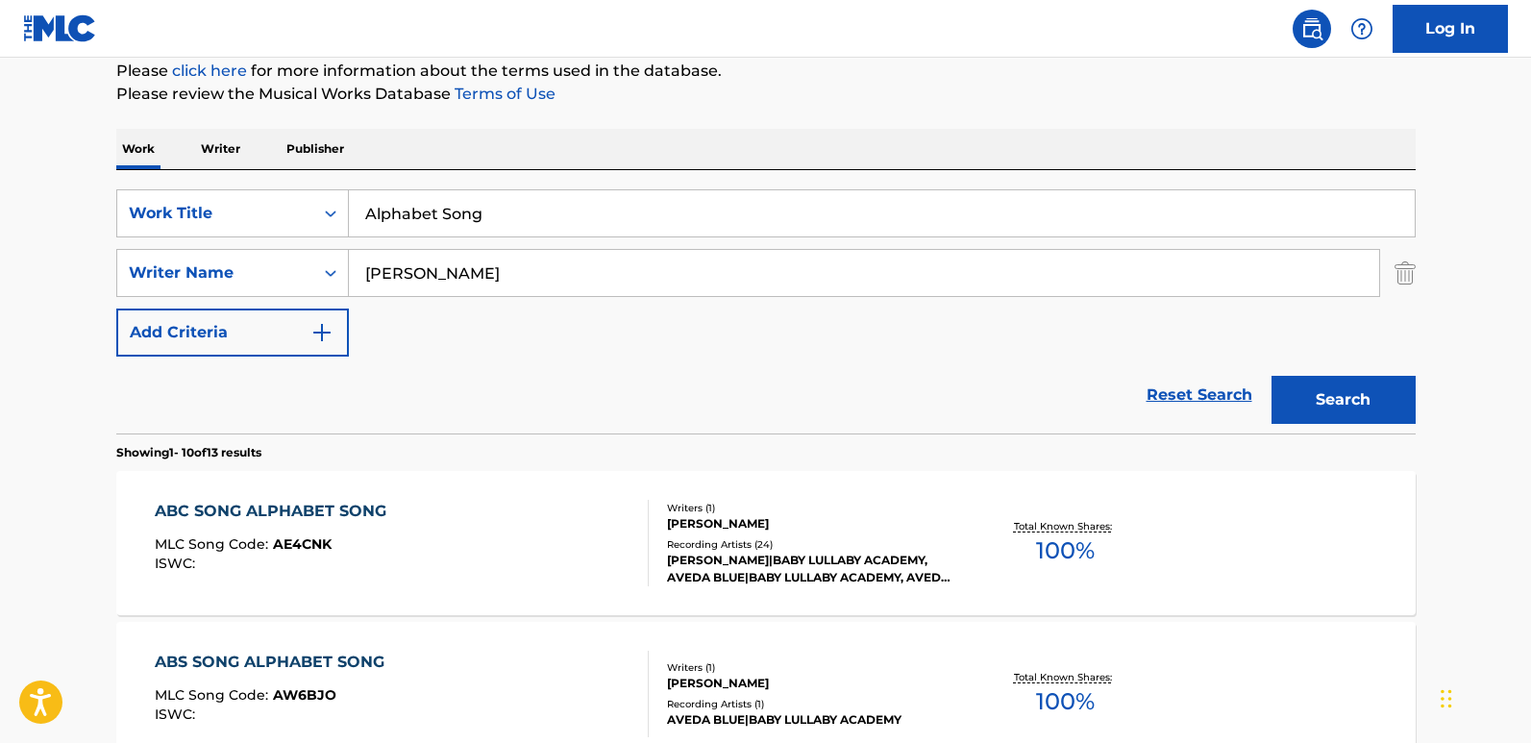
scroll to position [228, 0]
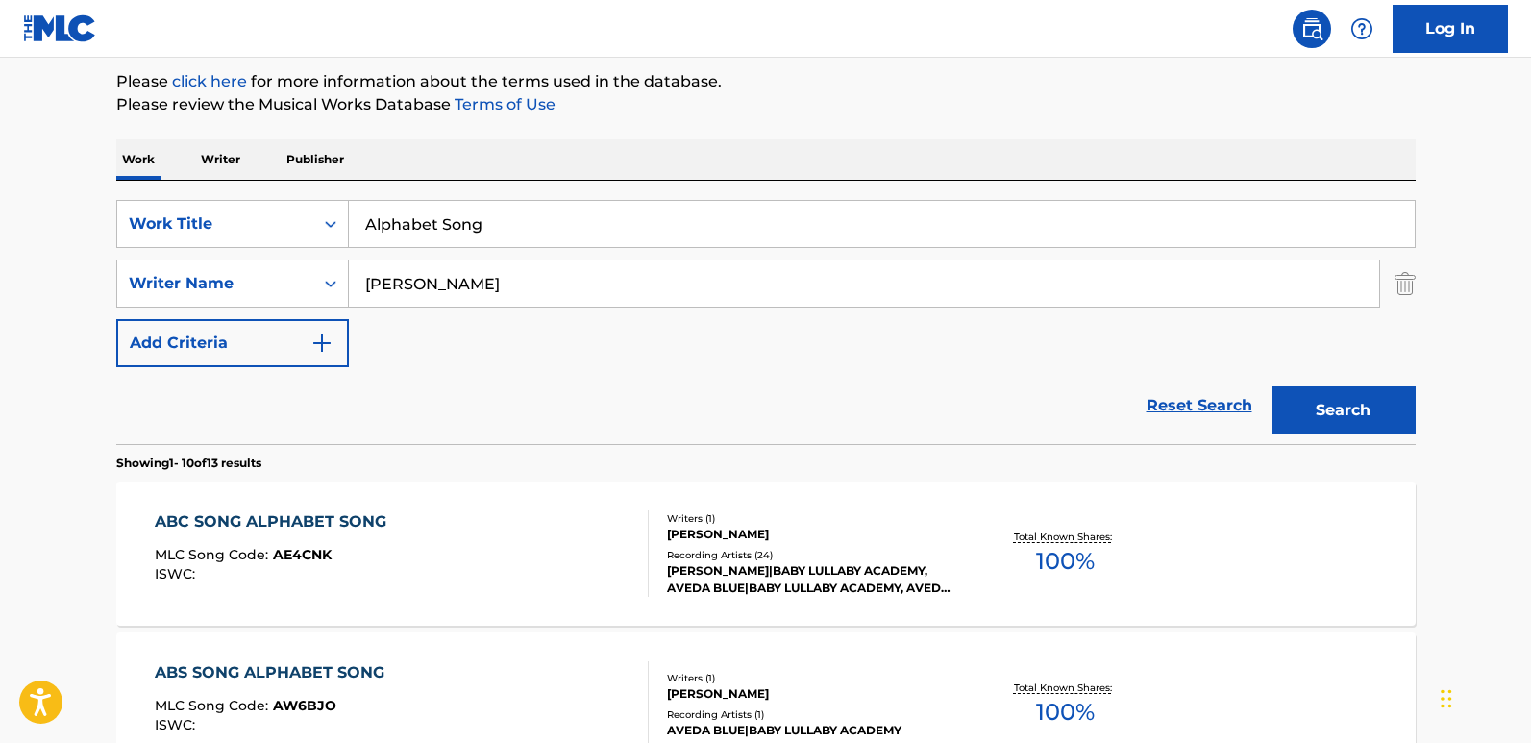
click at [499, 377] on div "Reset Search Search" at bounding box center [766, 405] width 1300 height 77
click at [325, 515] on div "ABC SONG ALPHABET SONG" at bounding box center [275, 521] width 241 height 23
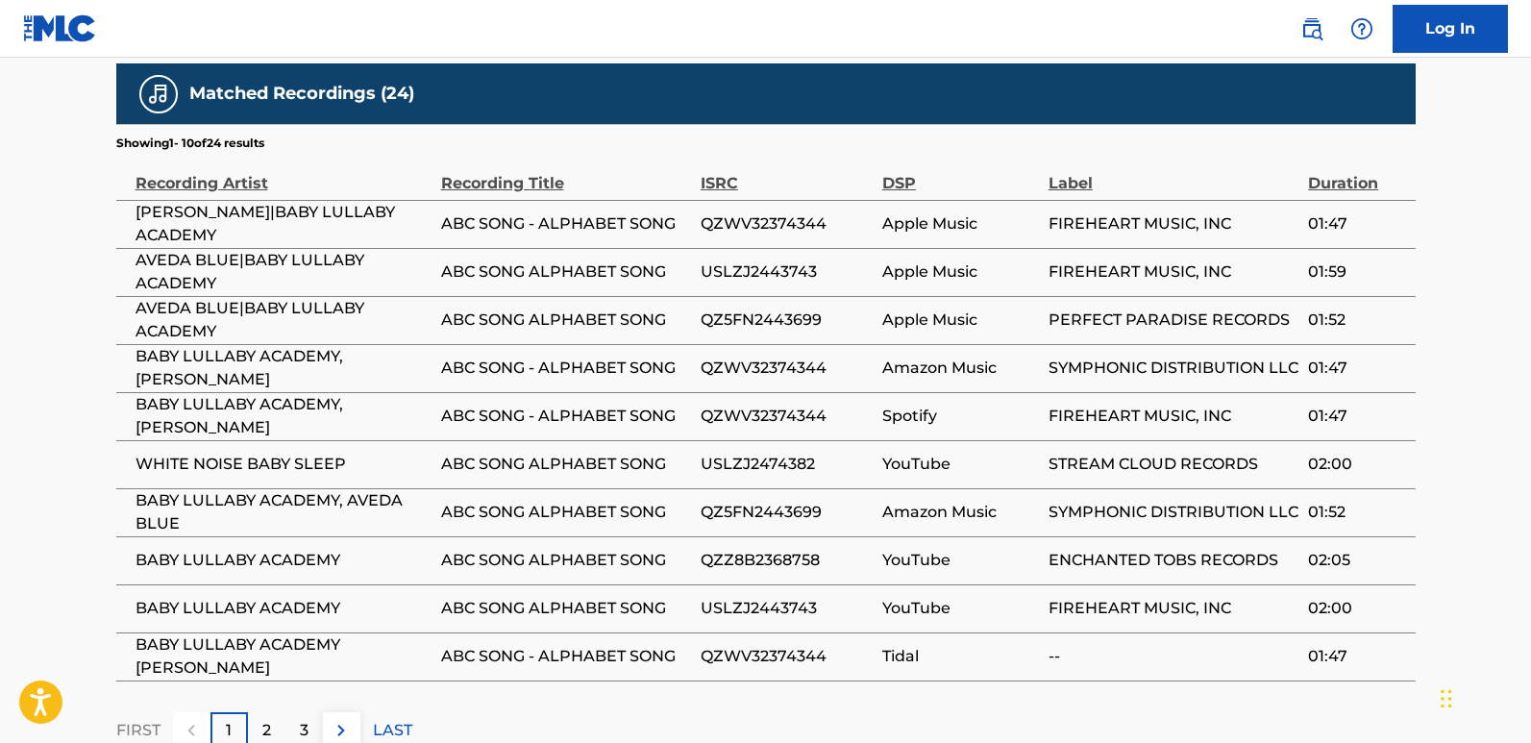
scroll to position [1316, 0]
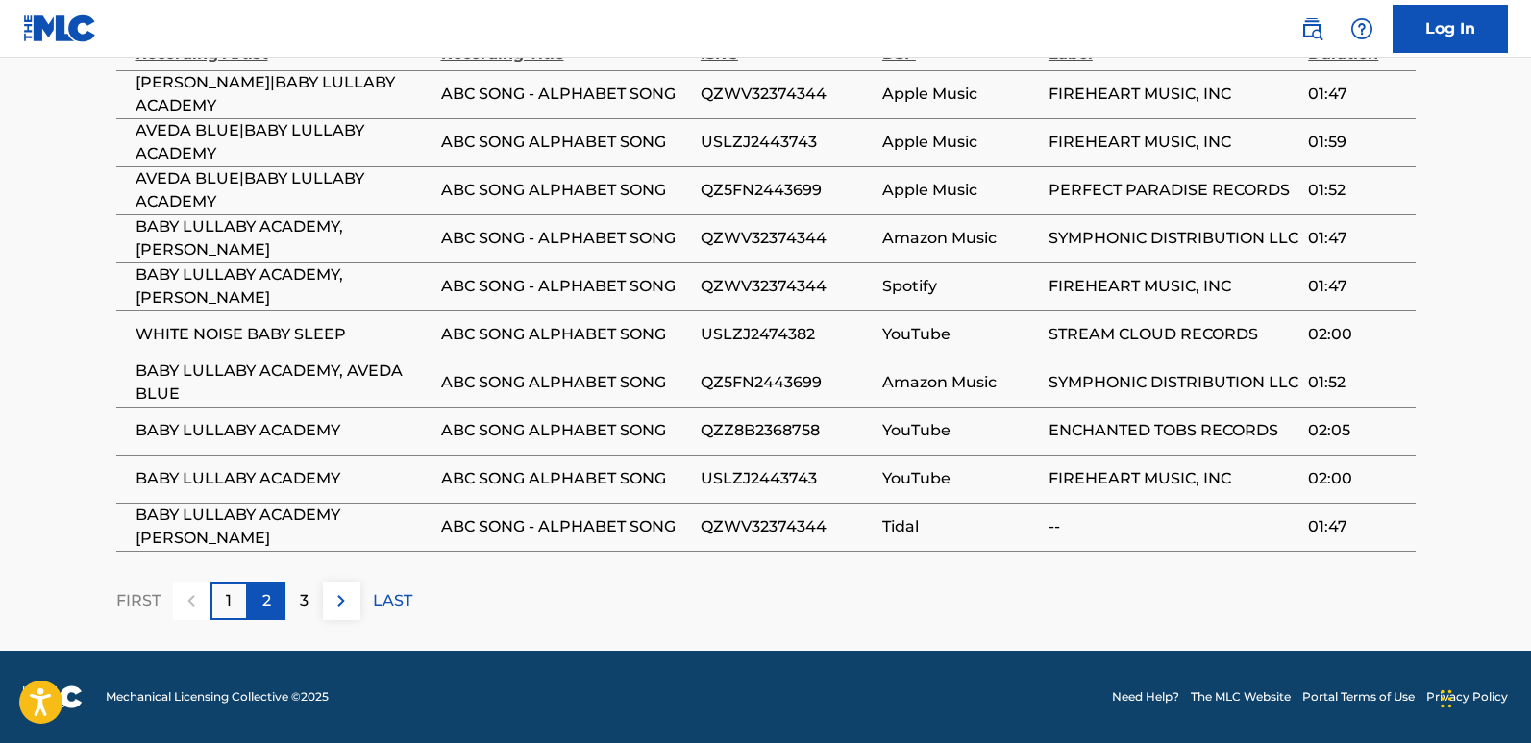
click at [270, 610] on p "2" at bounding box center [266, 600] width 9 height 23
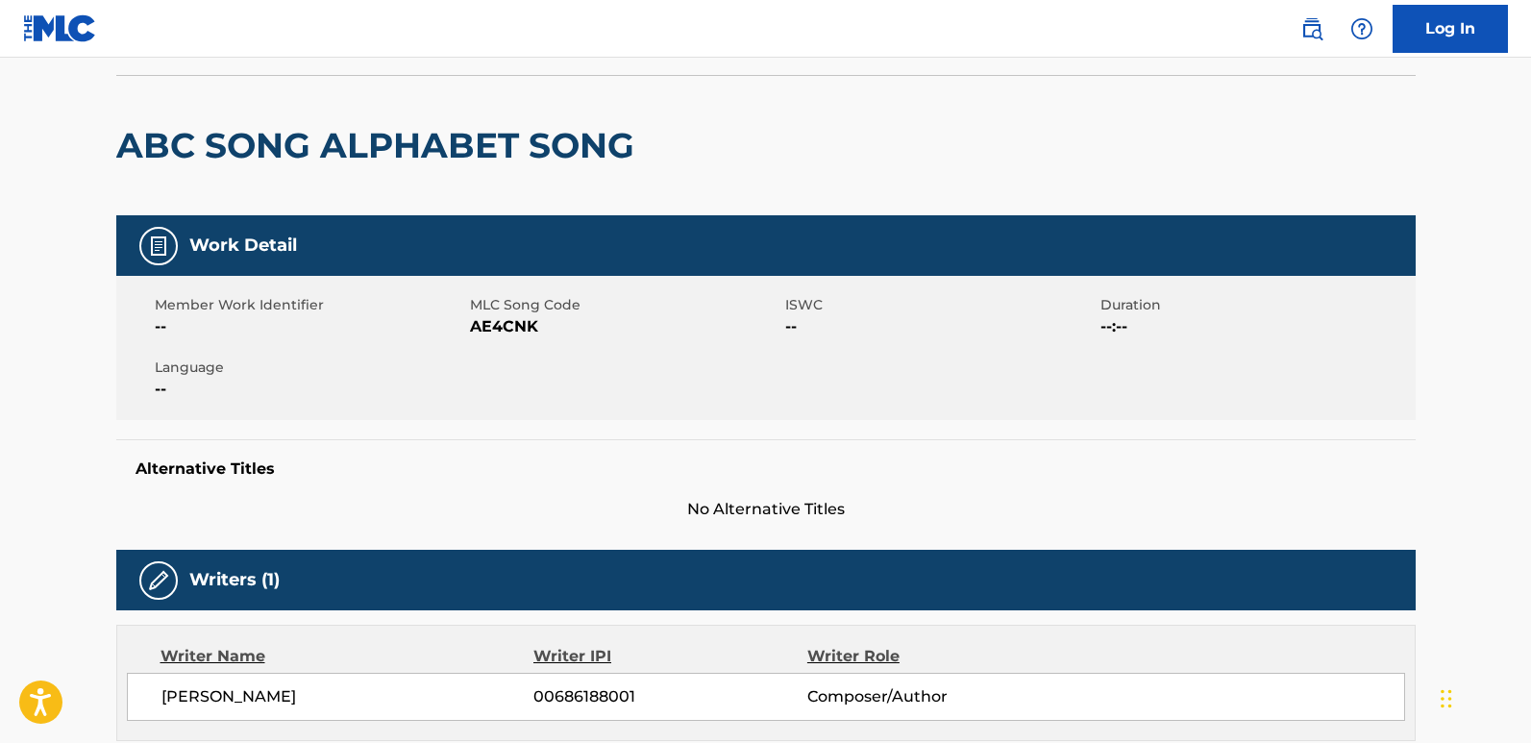
scroll to position [0, 0]
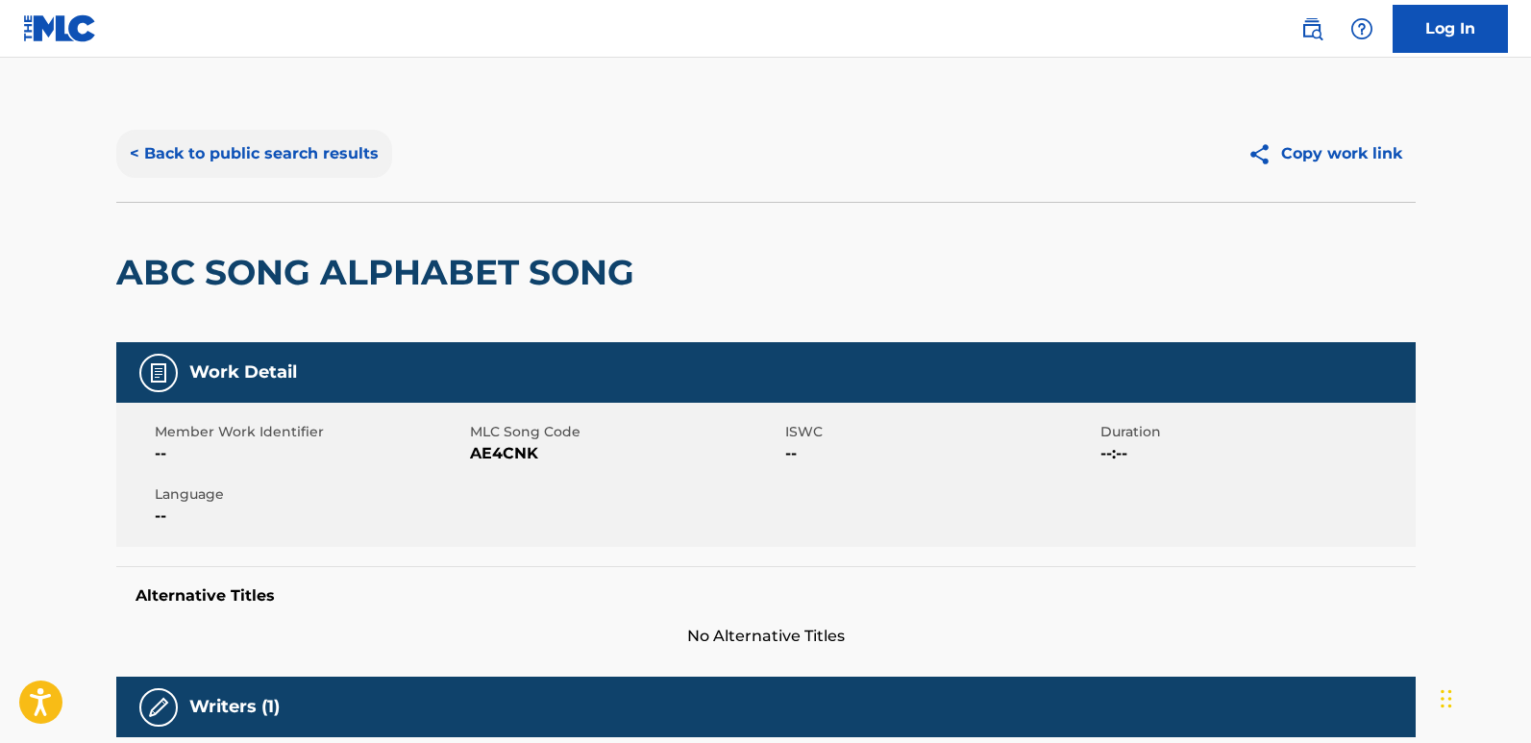
click at [254, 140] on button "< Back to public search results" at bounding box center [254, 154] width 276 height 48
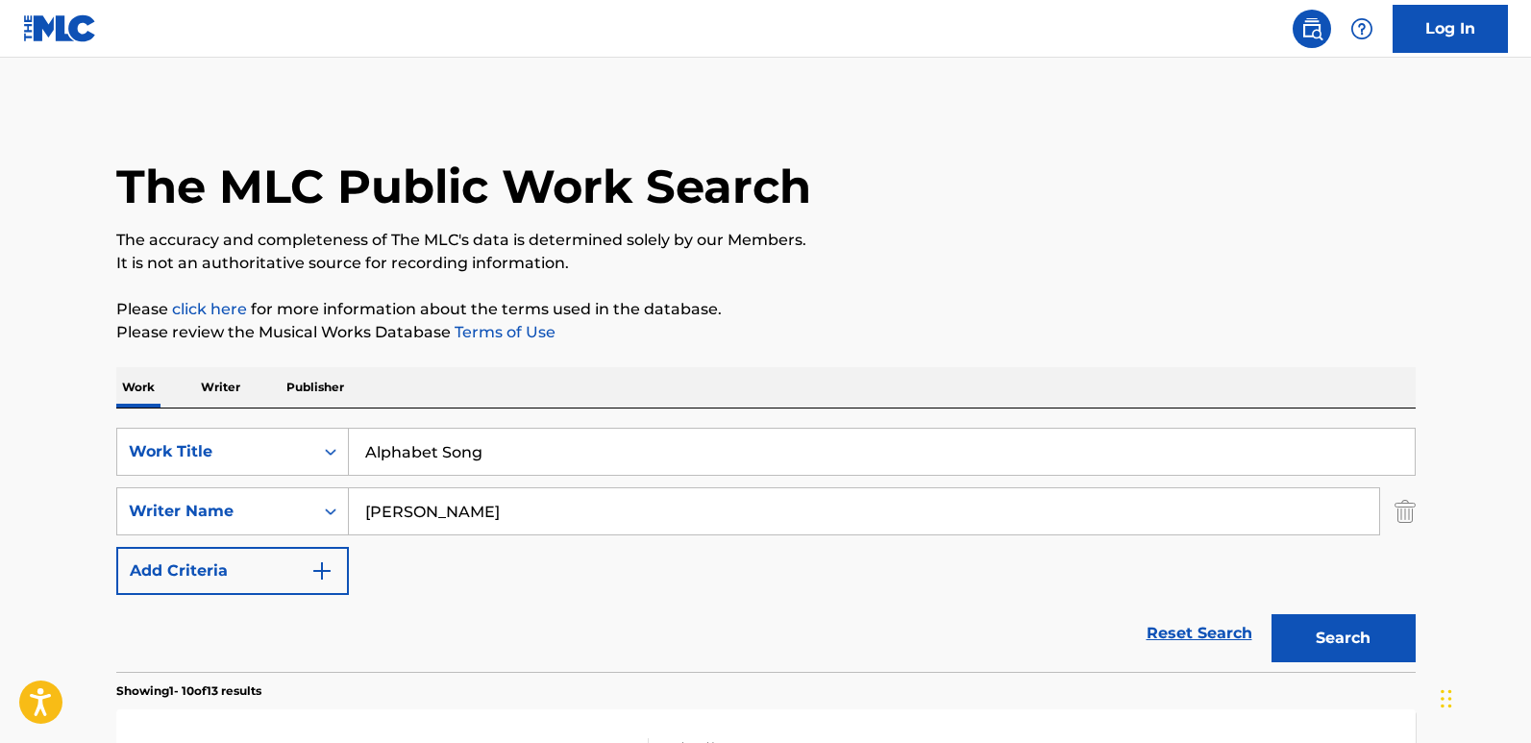
scroll to position [228, 0]
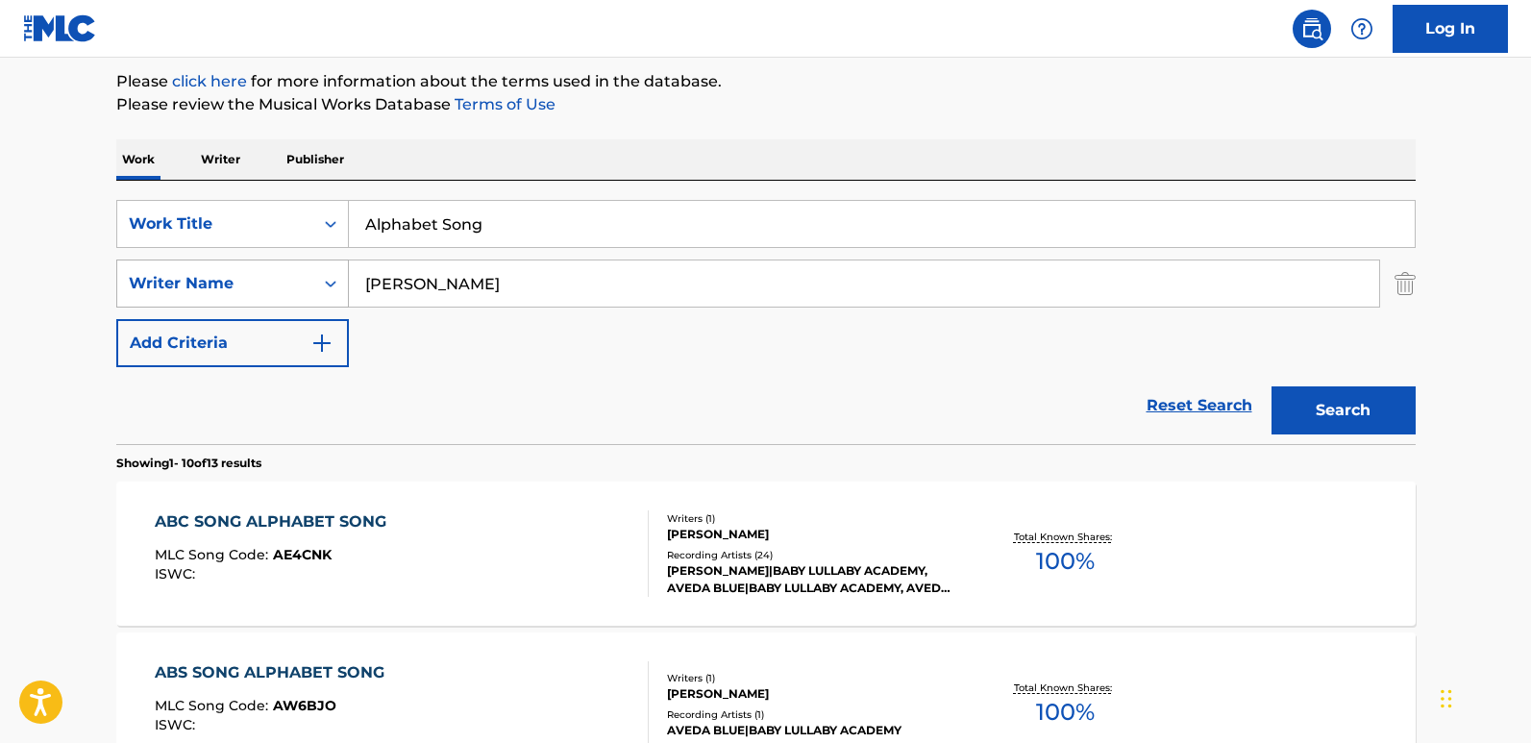
drag, startPoint x: 476, startPoint y: 280, endPoint x: 336, endPoint y: 282, distance: 139.4
click at [336, 282] on div "SearchWithCriteria1240be7a-9fed-4046-82a5-7ea4b1035572 Writer Name [PERSON_NAME]" at bounding box center [766, 284] width 1300 height 48
paste input "[PERSON_NAME]"
click at [1272, 386] on button "Search" at bounding box center [1344, 410] width 144 height 48
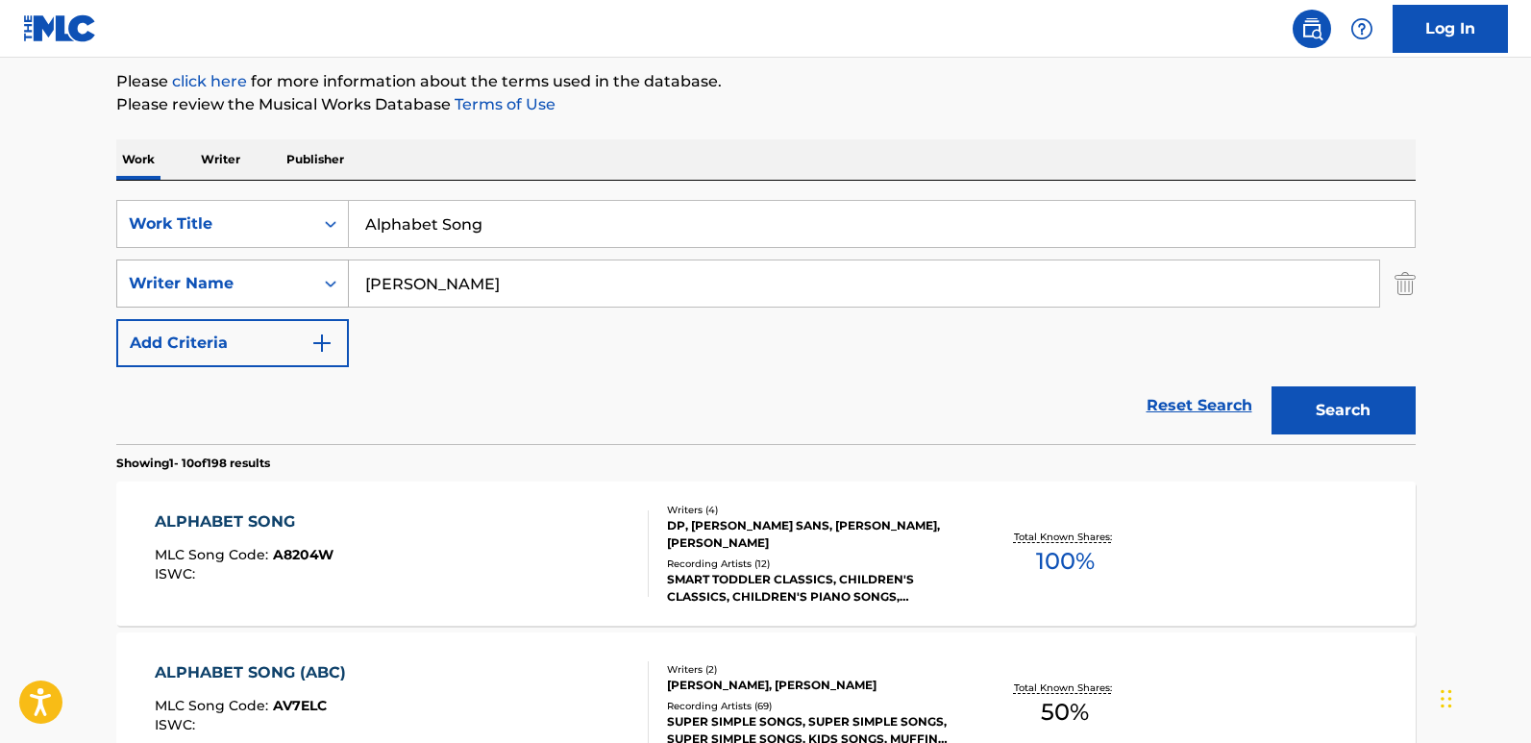
drag, startPoint x: 507, startPoint y: 283, endPoint x: 162, endPoint y: 291, distance: 344.2
click at [162, 291] on div "SearchWithCriteria1240be7a-9fed-4046-82a5-7ea4b1035572 Writer Name [PERSON_NAME]" at bounding box center [766, 284] width 1300 height 48
paste input "BALL"
type input "BALL"
click at [1272, 386] on button "Search" at bounding box center [1344, 410] width 144 height 48
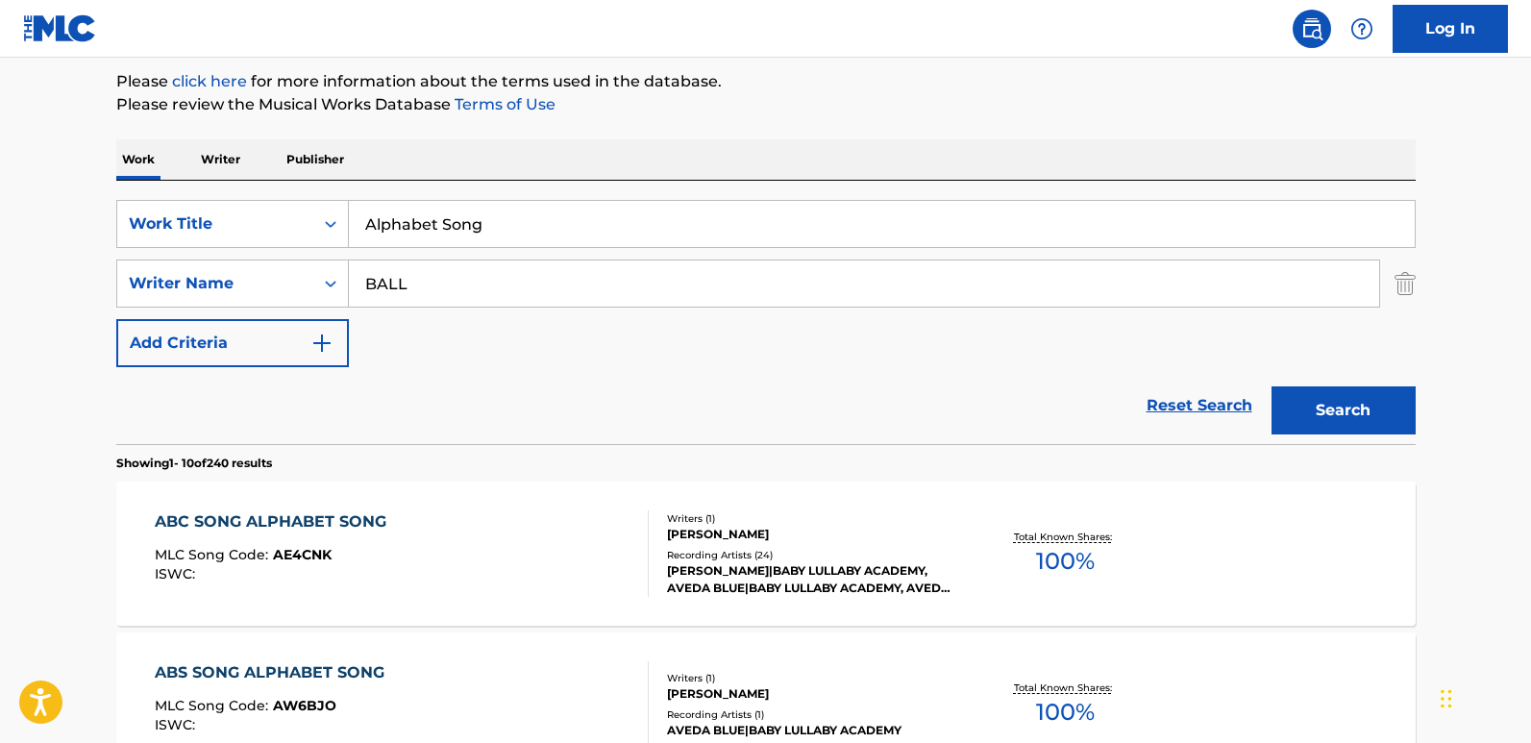
click at [558, 384] on div "Reset Search Search" at bounding box center [766, 405] width 1300 height 77
drag, startPoint x: 520, startPoint y: 231, endPoint x: 279, endPoint y: 226, distance: 241.3
click at [279, 226] on div "SearchWithCriteria61970c01-0bac-4092-bc64-91de23aa3760 Work Title Alphabet Song" at bounding box center [766, 224] width 1300 height 48
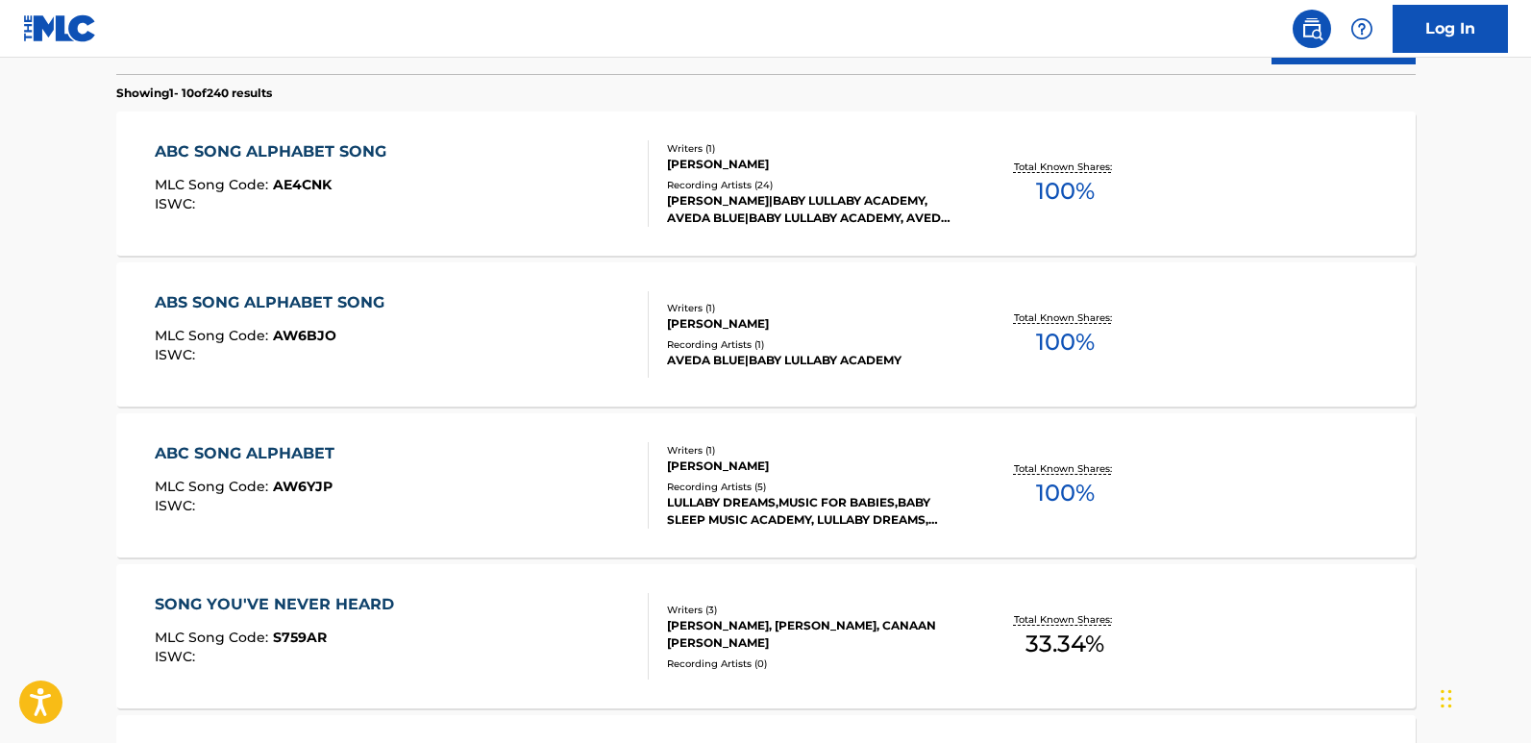
scroll to position [708, 0]
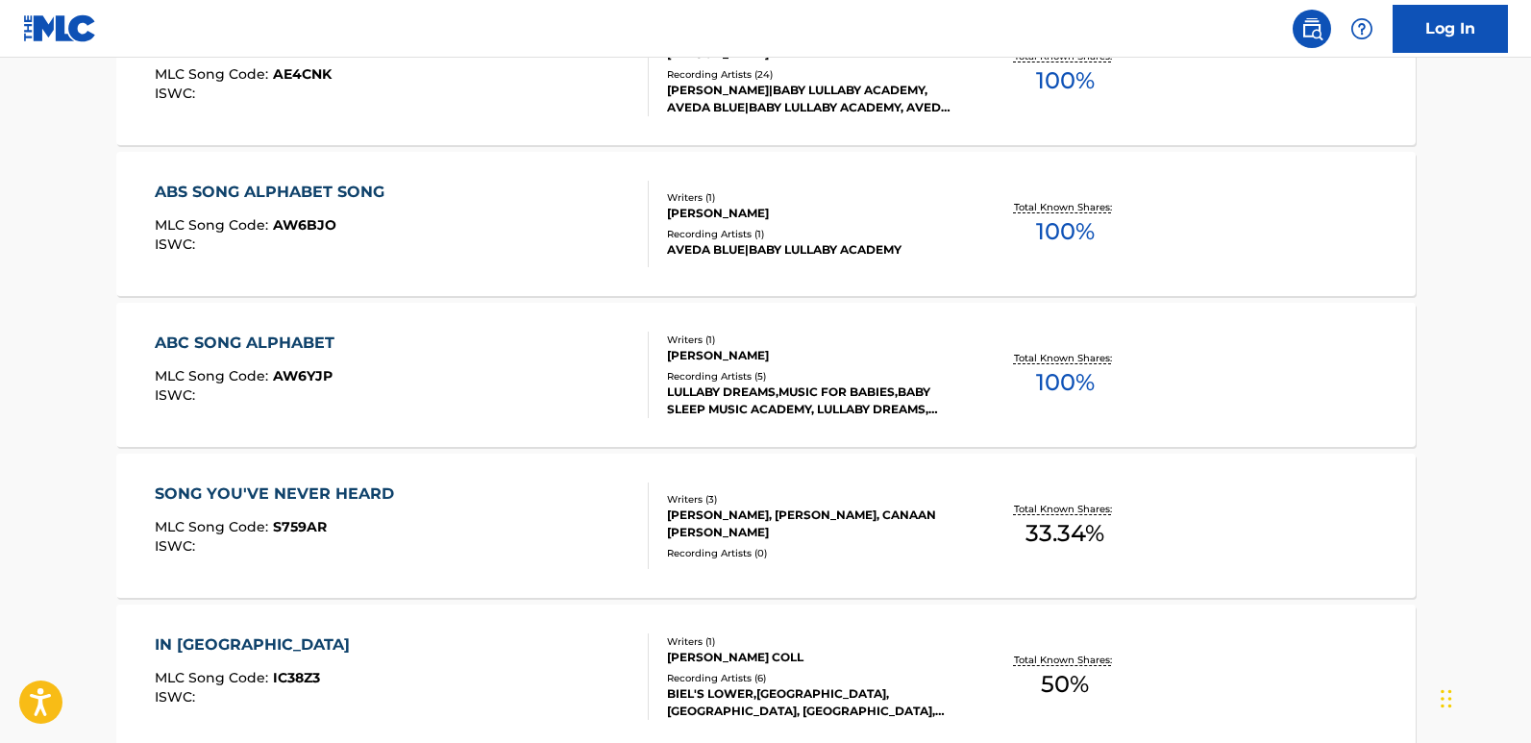
click at [321, 350] on div "ABC SONG ALPHABET" at bounding box center [249, 343] width 189 height 23
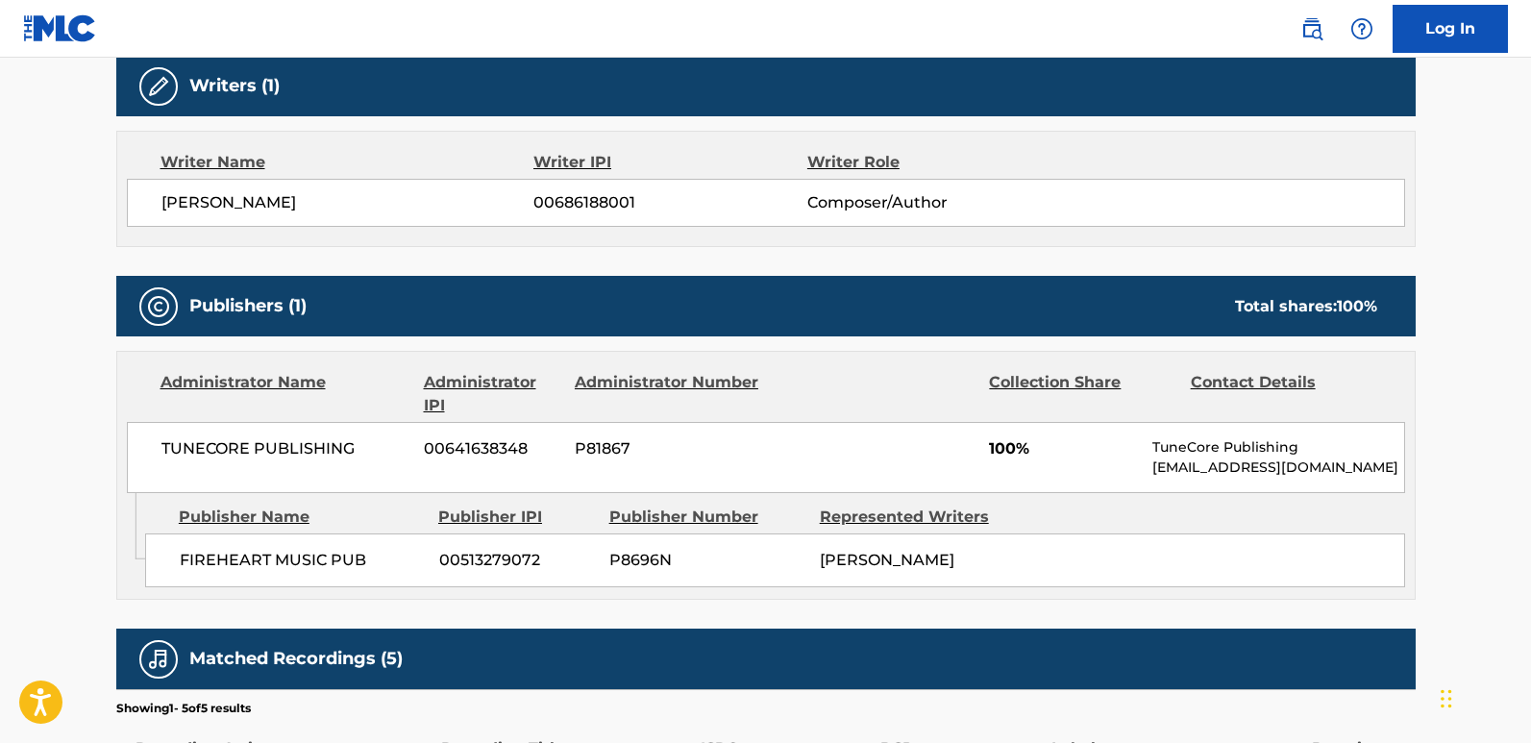
scroll to position [865, 0]
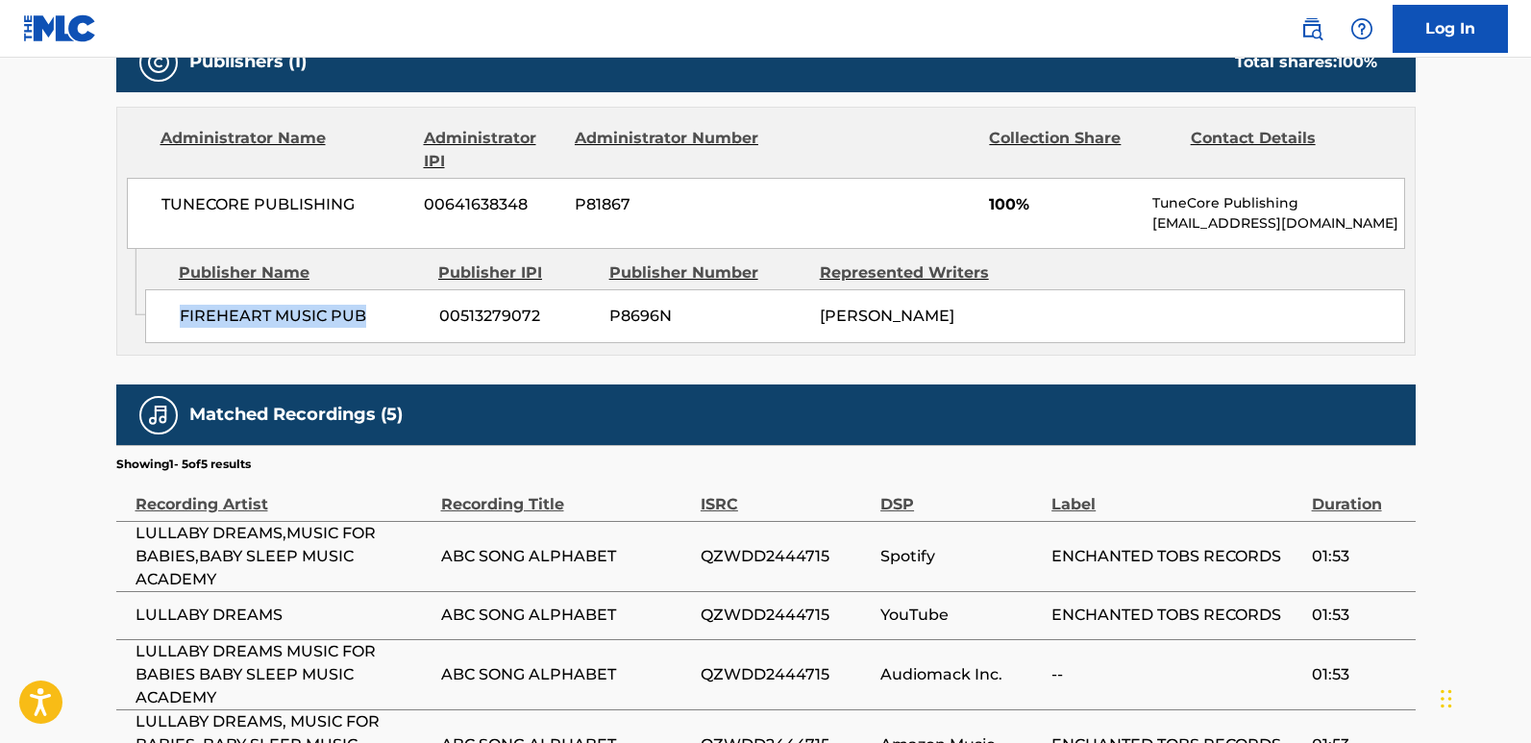
drag, startPoint x: 174, startPoint y: 329, endPoint x: 395, endPoint y: 327, distance: 221.1
click at [395, 327] on div "FIREHEART MUSIC PUB 00513279072 P8696N [PERSON_NAME]" at bounding box center [775, 316] width 1260 height 54
copy span "FIREHEART MUSIC PUB"
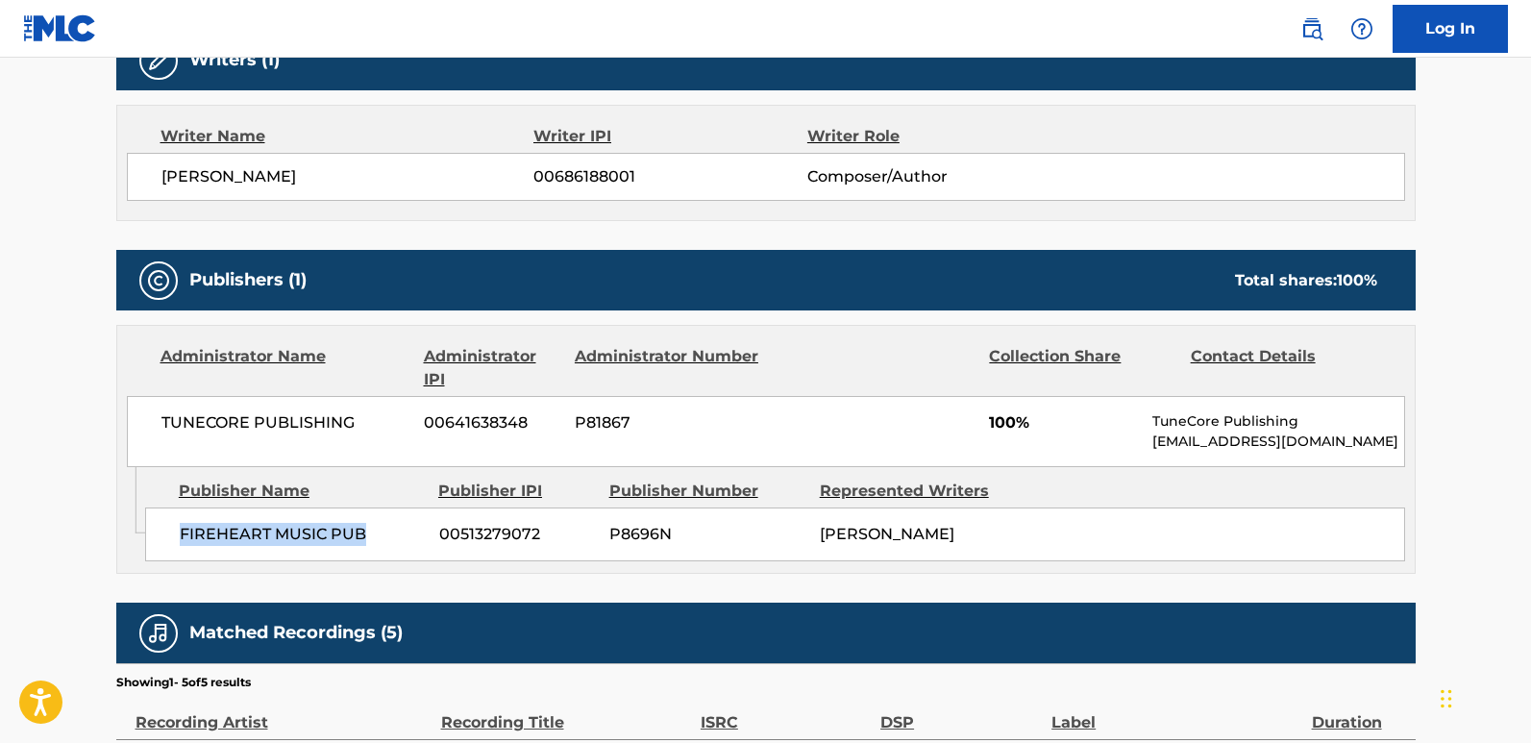
scroll to position [673, 0]
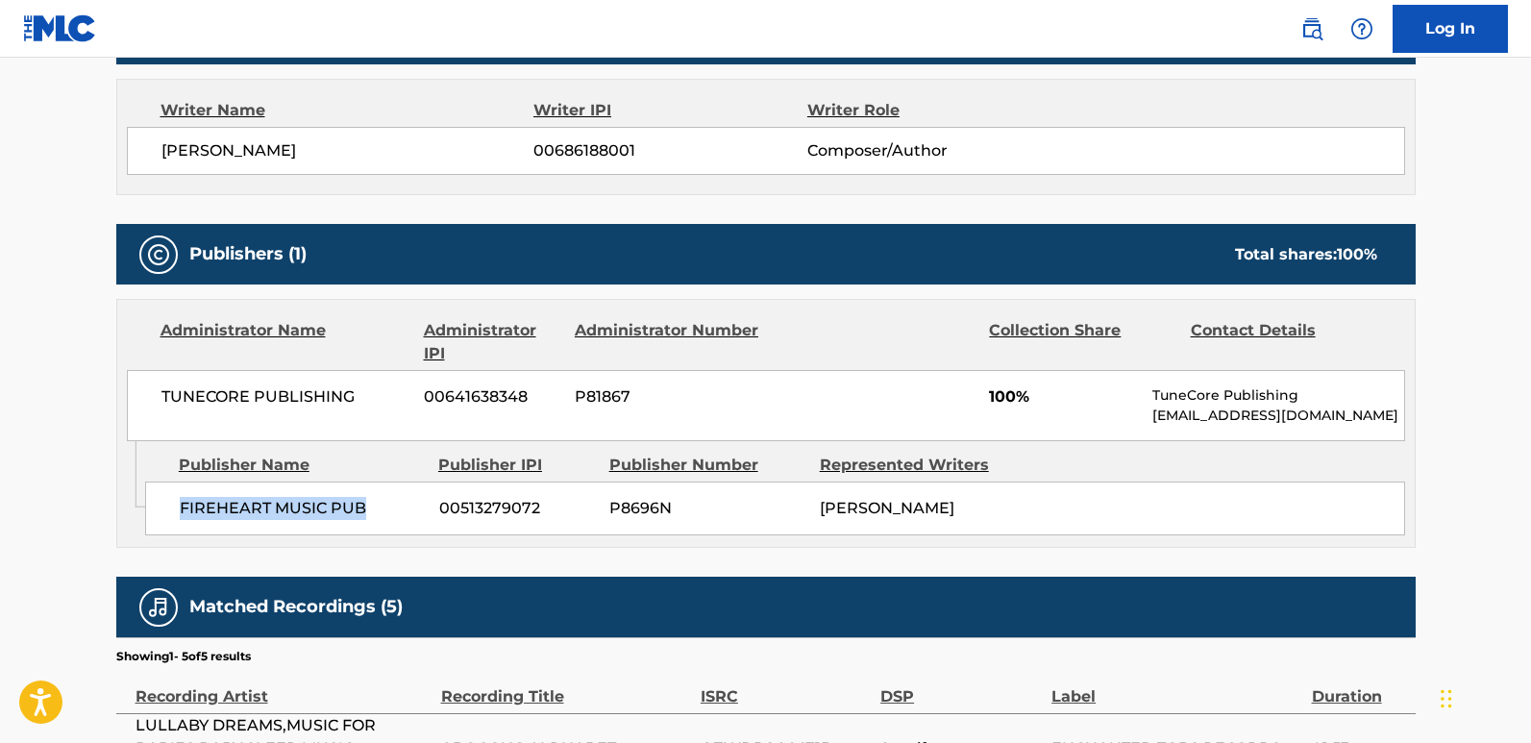
copy span "FIREHEART MUSIC PUB"
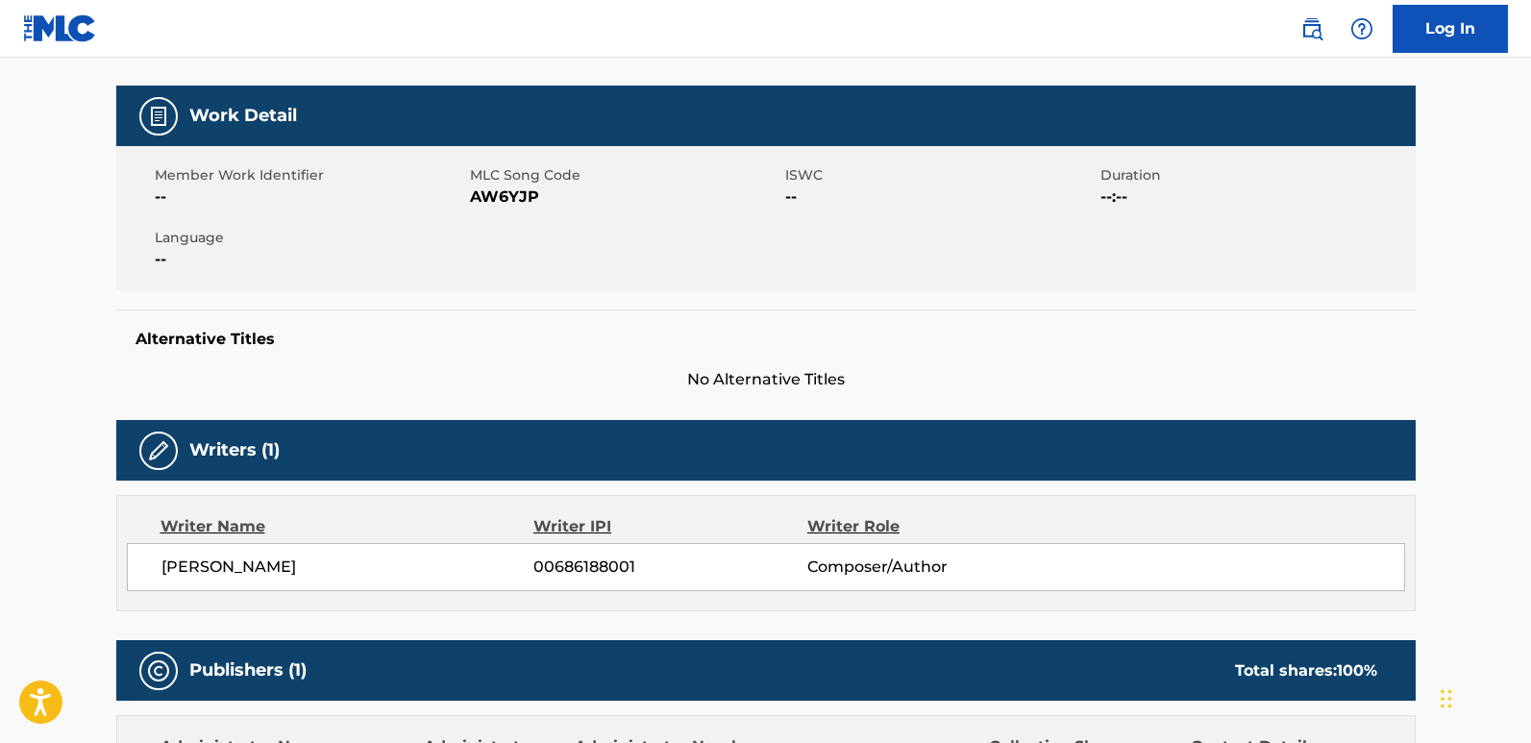
scroll to position [0, 0]
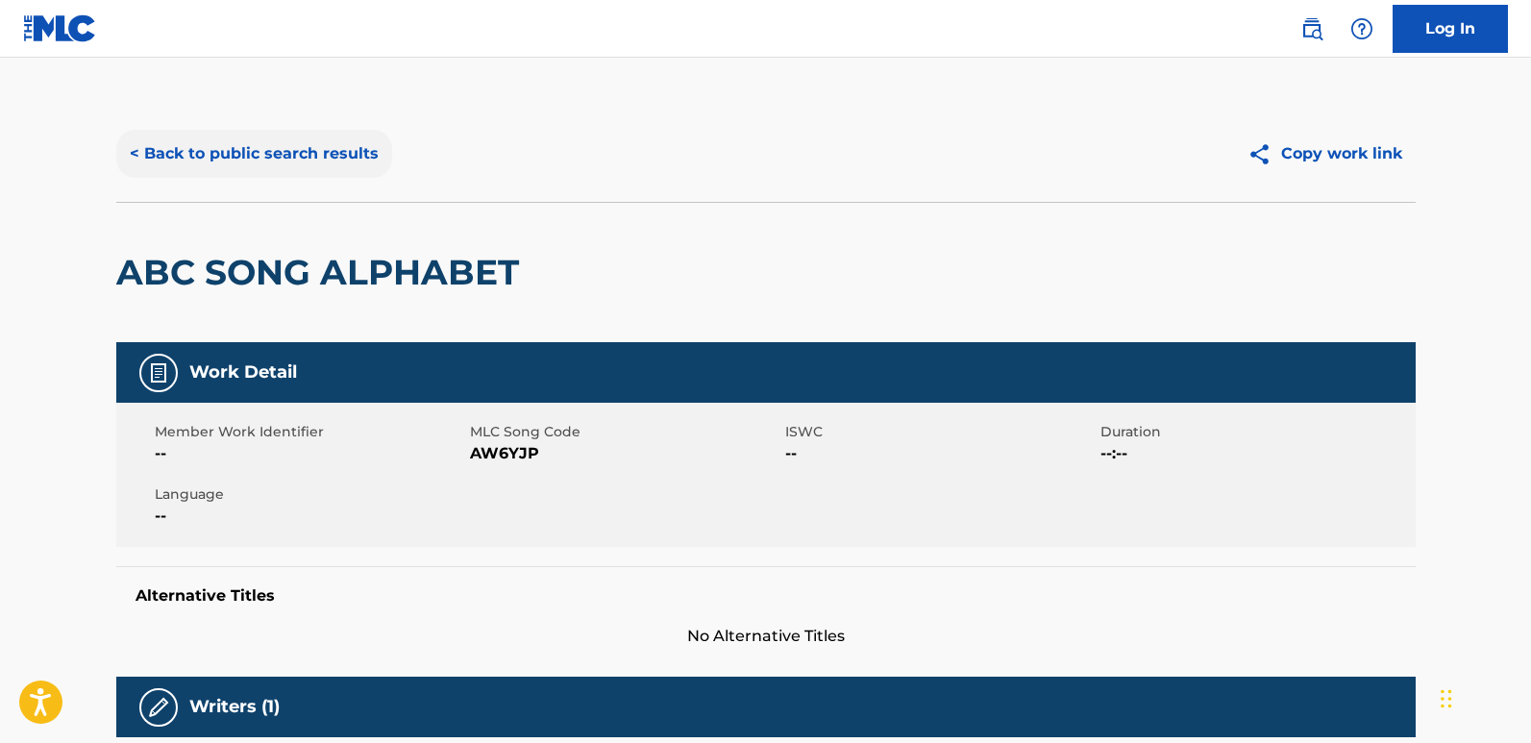
click at [267, 170] on button "< Back to public search results" at bounding box center [254, 154] width 276 height 48
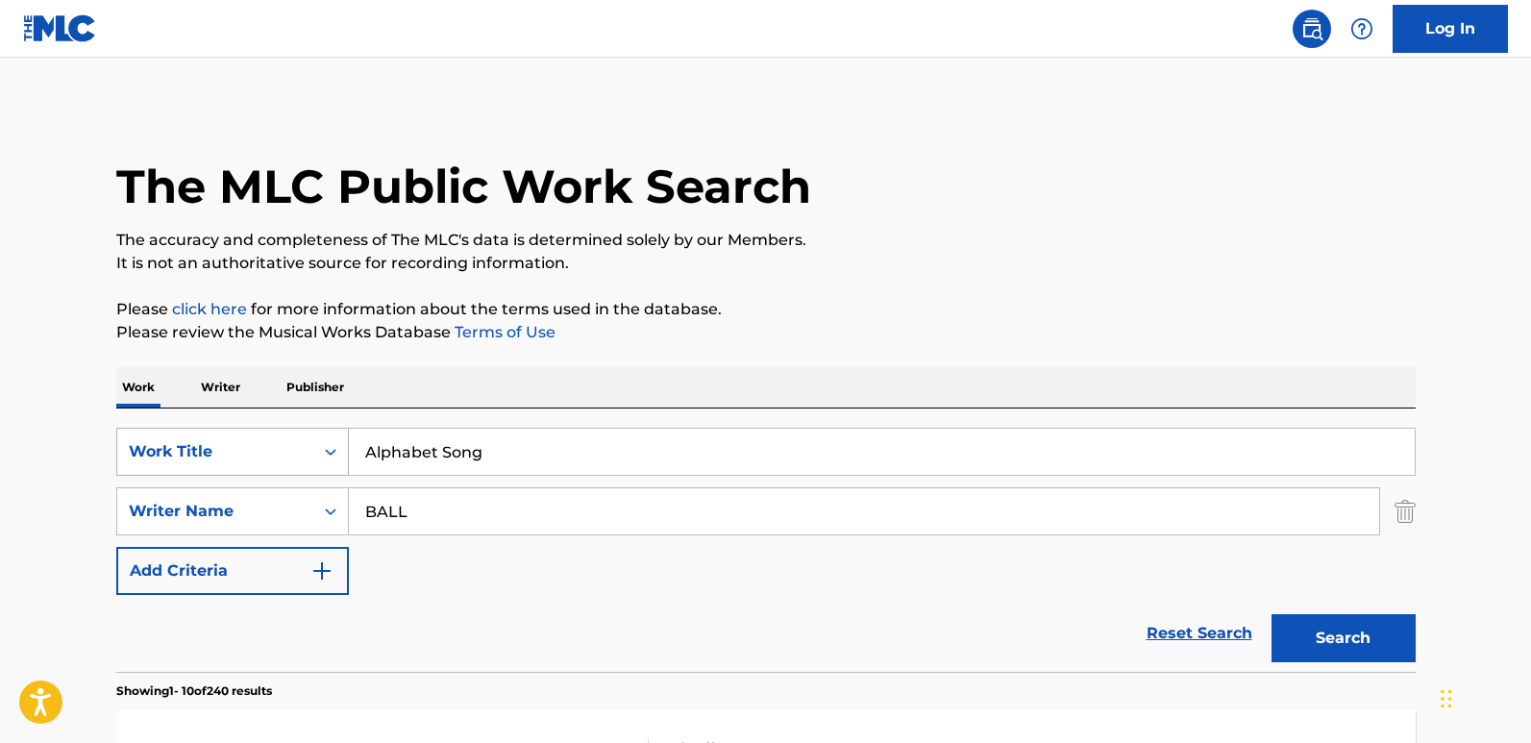
drag, startPoint x: 489, startPoint y: 449, endPoint x: 266, endPoint y: 458, distance: 223.2
click at [266, 458] on div "SearchWithCriteria61970c01-0bac-4092-bc64-91de23aa3760 Work Title Alphabet Song" at bounding box center [766, 452] width 1300 height 48
paste input "Spotlight"
type input "Spotlight"
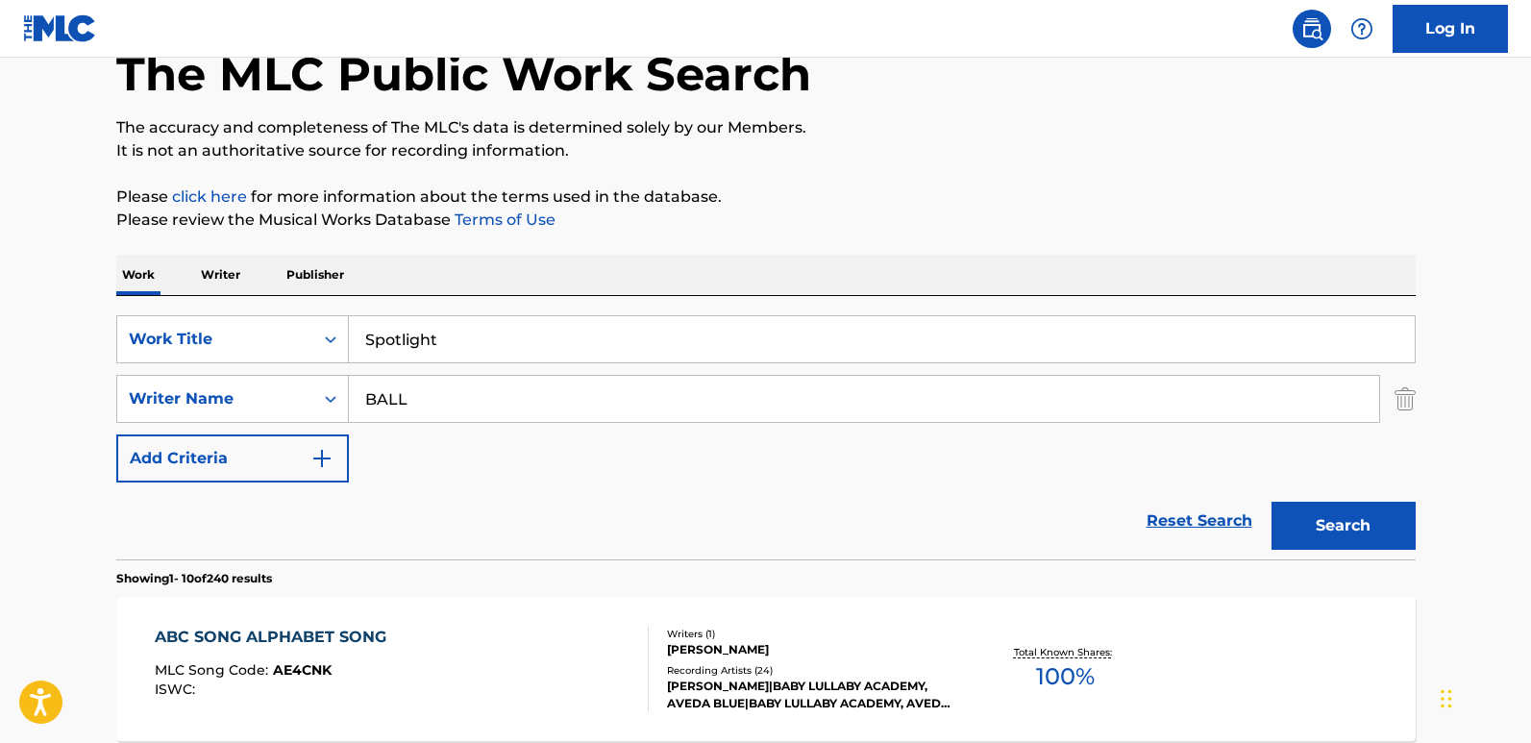
scroll to position [288, 0]
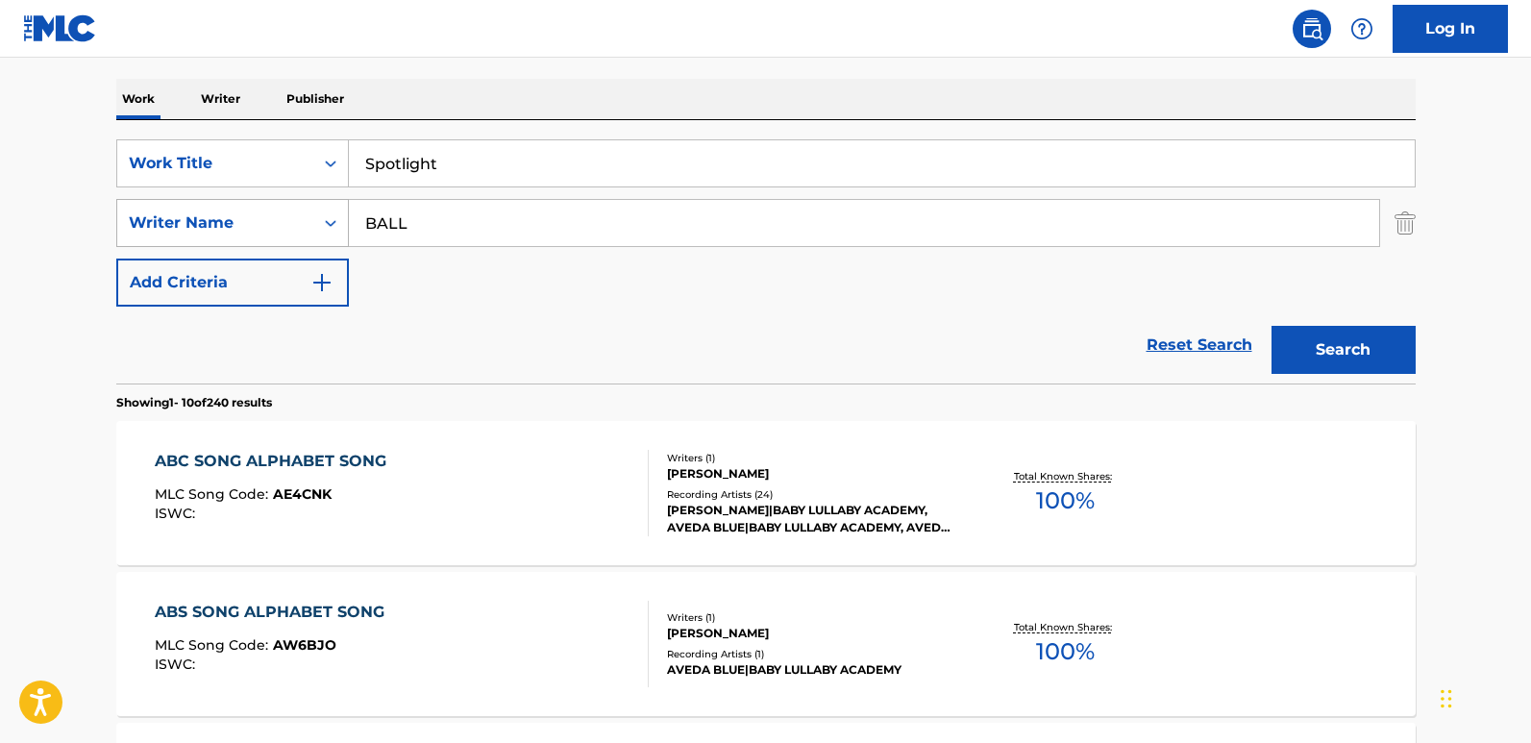
drag, startPoint x: 458, startPoint y: 227, endPoint x: 344, endPoint y: 224, distance: 113.5
click at [344, 224] on div "SearchWithCriteria1240be7a-9fed-4046-82a5-7ea4b1035572 Writer Name BALL" at bounding box center [766, 223] width 1300 height 48
paste input "Twhy Xclusive"
click at [1272, 326] on button "Search" at bounding box center [1344, 350] width 144 height 48
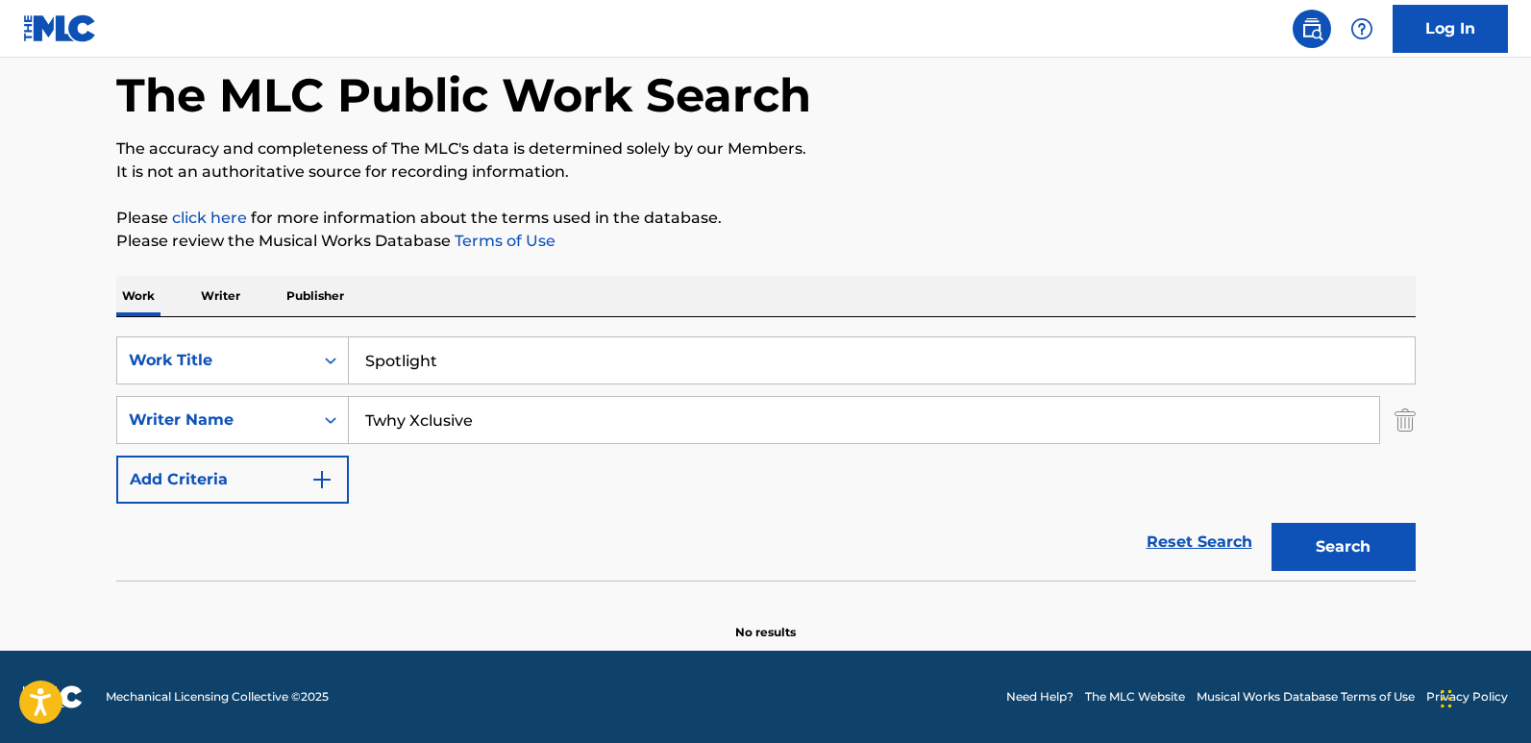
scroll to position [91, 0]
drag, startPoint x: 573, startPoint y: 423, endPoint x: 253, endPoint y: 392, distance: 321.5
click at [253, 392] on div "SearchWithCriteria61970c01-0bac-4092-bc64-91de23aa3760 Work Title Spotlight Sea…" at bounding box center [766, 419] width 1300 height 167
paste input "[PERSON_NAME]"
click at [1272, 523] on button "Search" at bounding box center [1344, 547] width 144 height 48
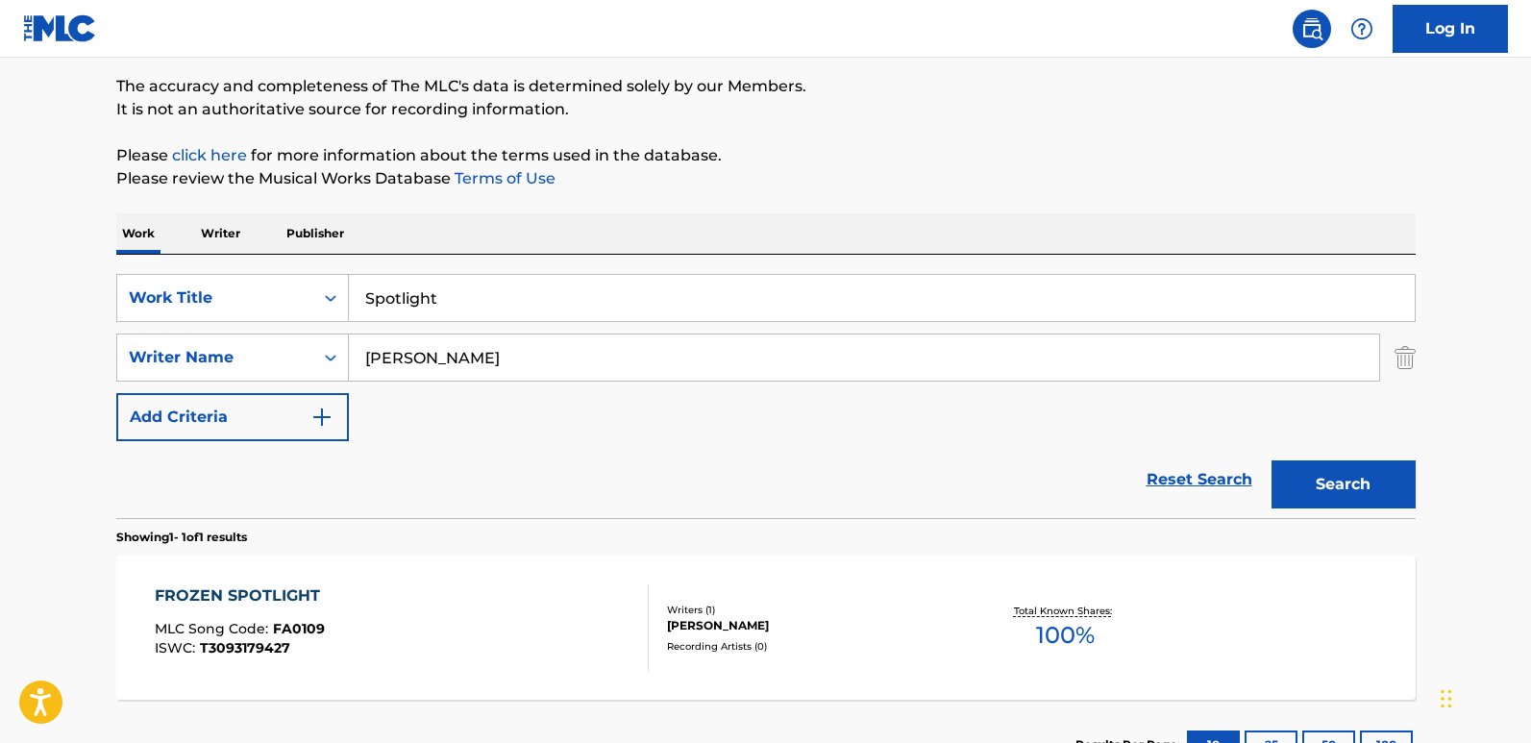
scroll to position [288, 0]
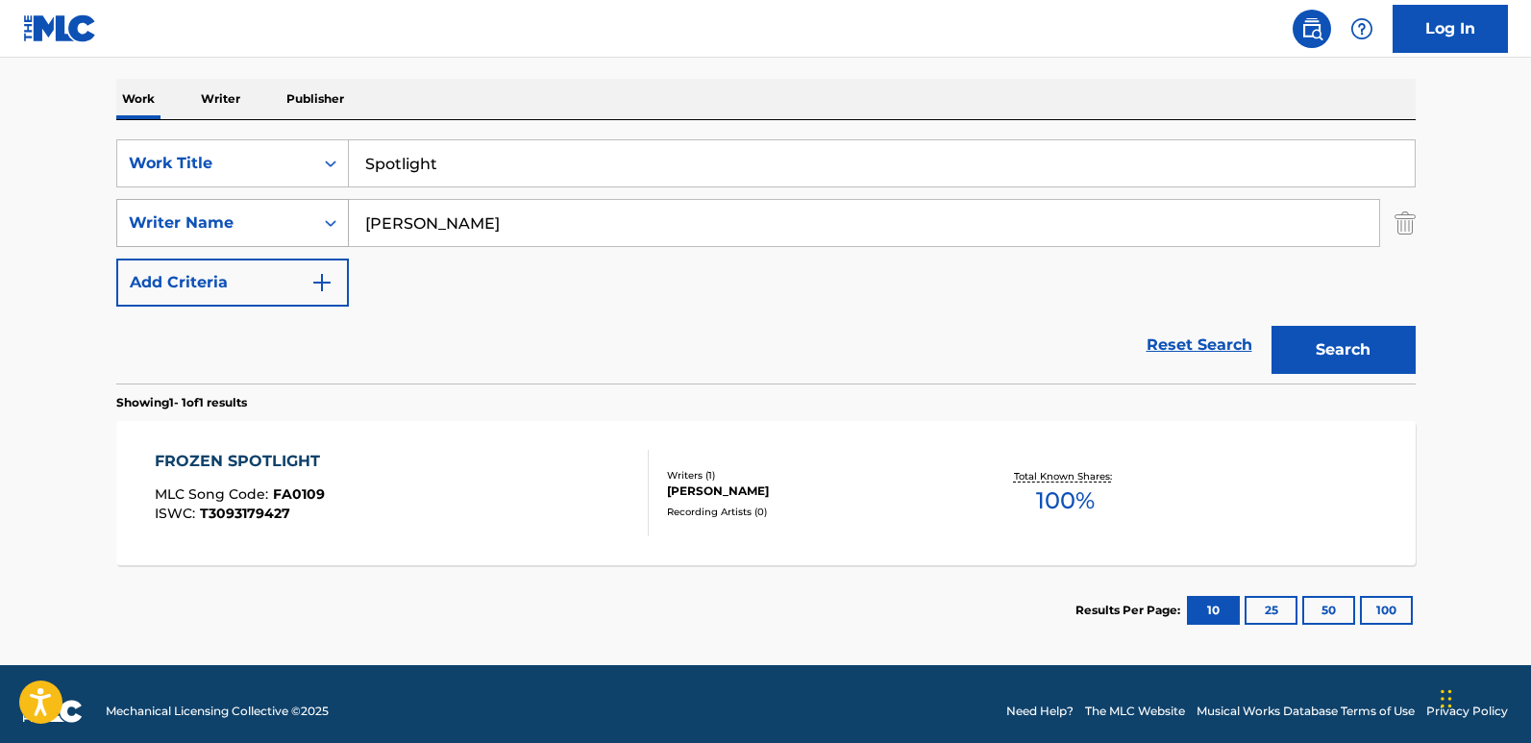
drag, startPoint x: 417, startPoint y: 227, endPoint x: 244, endPoint y: 223, distance: 173.1
click at [244, 223] on div "SearchWithCriteria1240be7a-9fed-4046-82a5-7ea4b1035572 Writer Name [PERSON_NAME]" at bounding box center [766, 223] width 1300 height 48
click at [1272, 326] on button "Search" at bounding box center [1344, 350] width 144 height 48
drag, startPoint x: 472, startPoint y: 228, endPoint x: 301, endPoint y: 228, distance: 171.1
click at [301, 228] on div "SearchWithCriteria1240be7a-9fed-4046-82a5-7ea4b1035572 Writer Name [PERSON_NAME]" at bounding box center [766, 223] width 1300 height 48
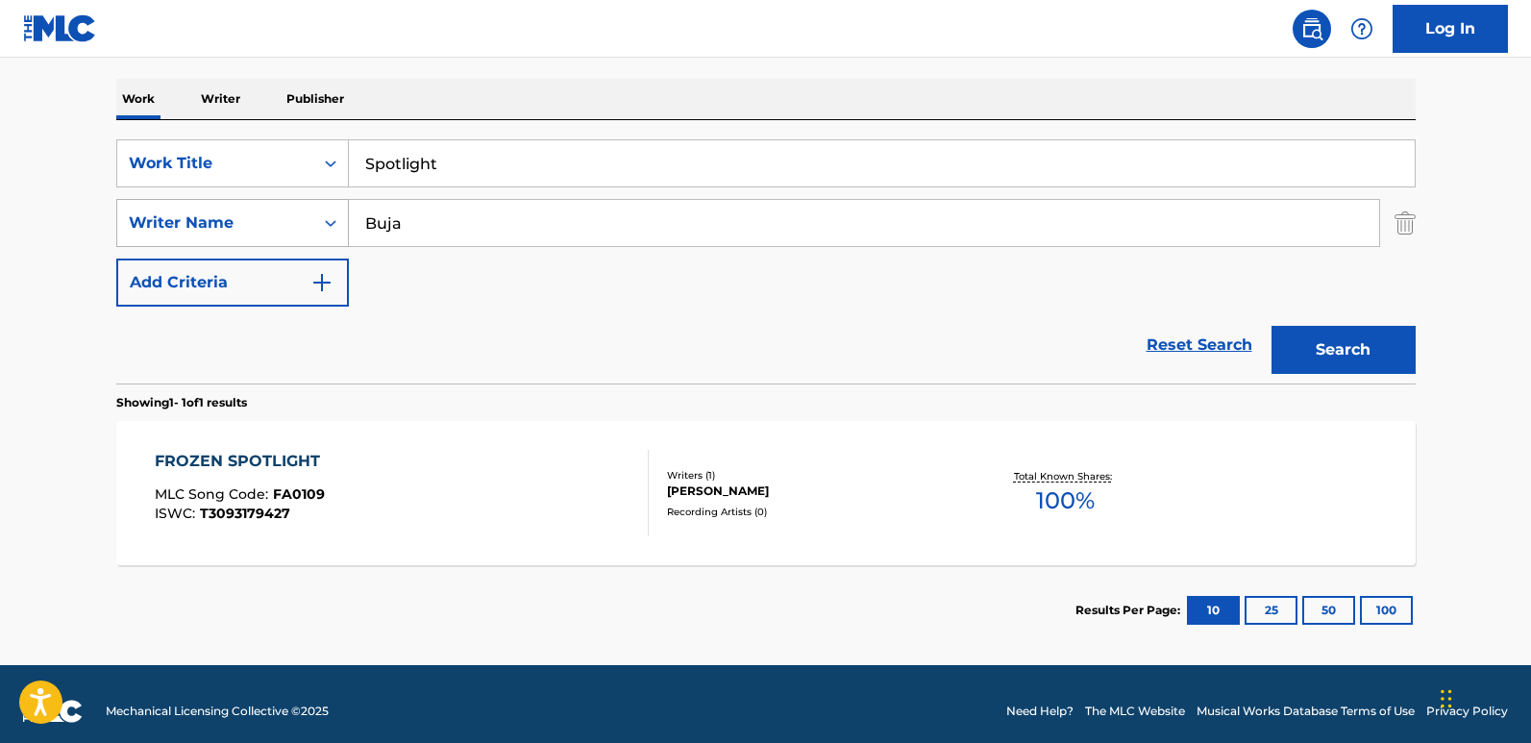
paste input "[PERSON_NAME]"
click at [1305, 336] on button "Search" at bounding box center [1344, 350] width 144 height 48
drag, startPoint x: 318, startPoint y: 226, endPoint x: 286, endPoint y: 226, distance: 31.7
click at [287, 226] on div "SearchWithCriteria1240be7a-9fed-4046-82a5-7ea4b1035572 Writer Name [PERSON_NAME]" at bounding box center [766, 223] width 1300 height 48
paste input "[PERSON_NAME]"
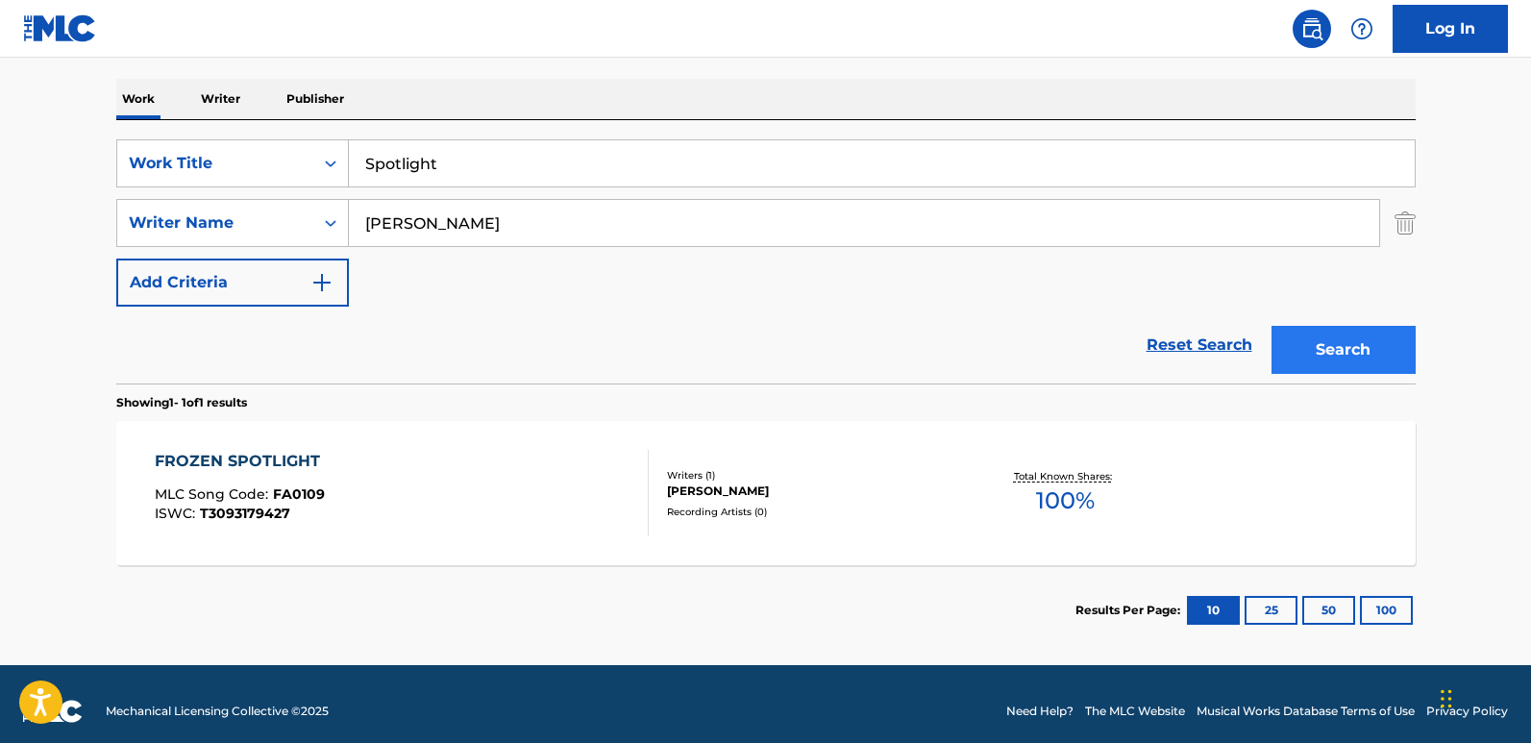
type input "[PERSON_NAME]"
click at [1305, 355] on button "Search" at bounding box center [1344, 350] width 144 height 48
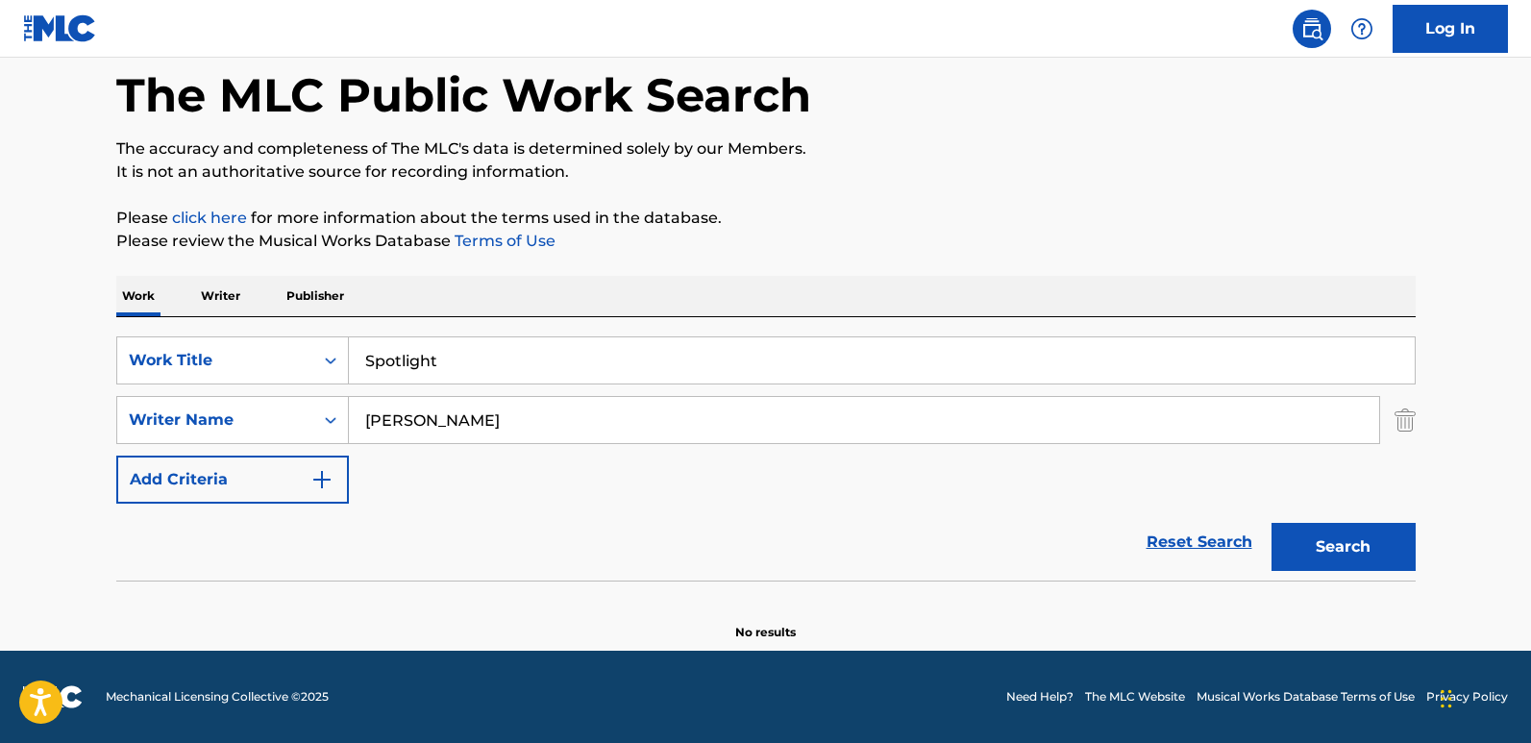
scroll to position [91, 0]
drag, startPoint x: 334, startPoint y: 368, endPoint x: 289, endPoint y: 368, distance: 44.2
click at [289, 368] on div "SearchWithCriteria61970c01-0bac-4092-bc64-91de23aa3760 Work Title Spotlight" at bounding box center [766, 360] width 1300 height 48
paste input "Quiero Pistear"
type input "Quiero Pistear"
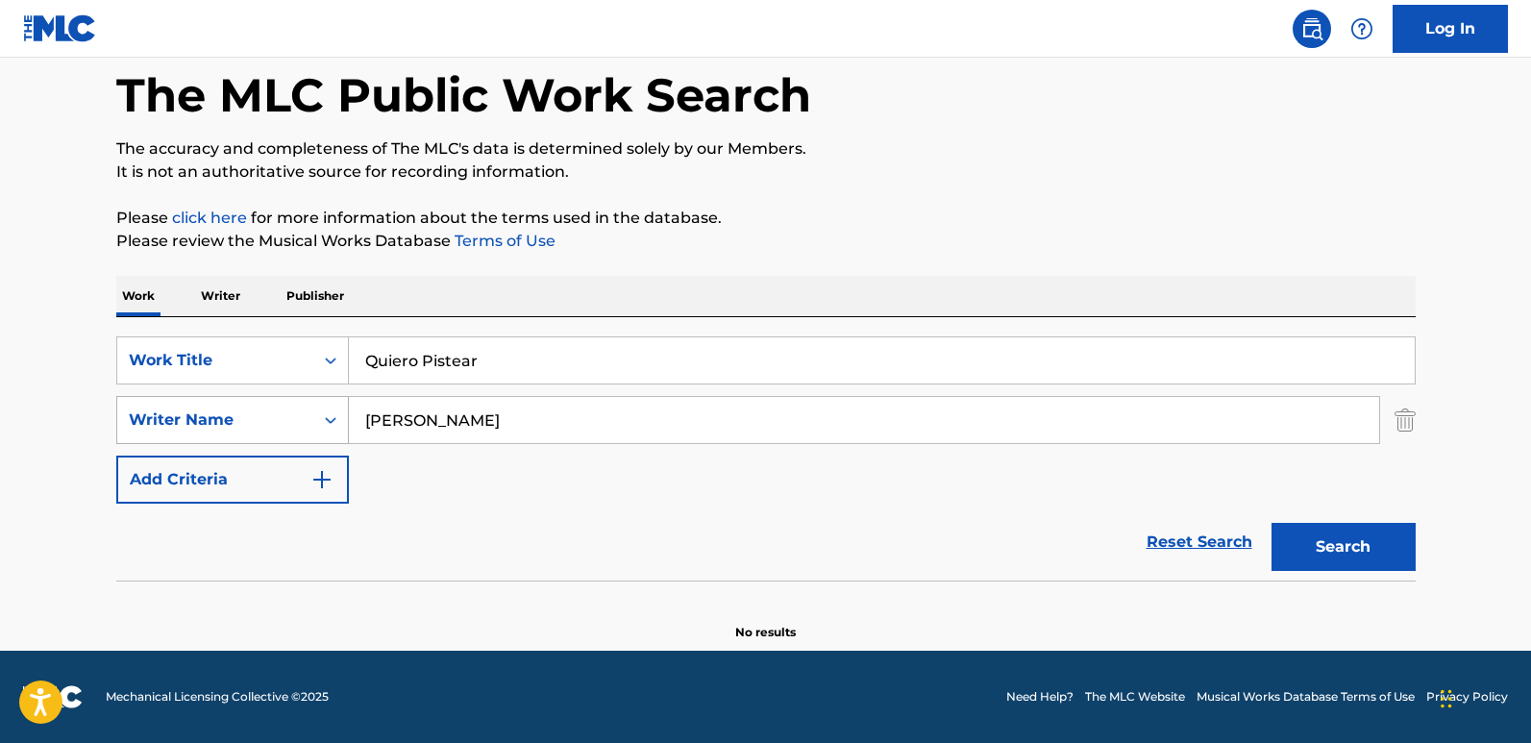
drag, startPoint x: 495, startPoint y: 413, endPoint x: 325, endPoint y: 413, distance: 170.1
click at [325, 413] on div "SearchWithCriteria1240be7a-9fed-4046-82a5-7ea4b1035572 Writer Name [PERSON_NAME]" at bounding box center [766, 420] width 1300 height 48
paste input "[PERSON_NAME]"
click at [1305, 526] on button "Search" at bounding box center [1344, 547] width 144 height 48
drag, startPoint x: 424, startPoint y: 425, endPoint x: 206, endPoint y: 418, distance: 218.3
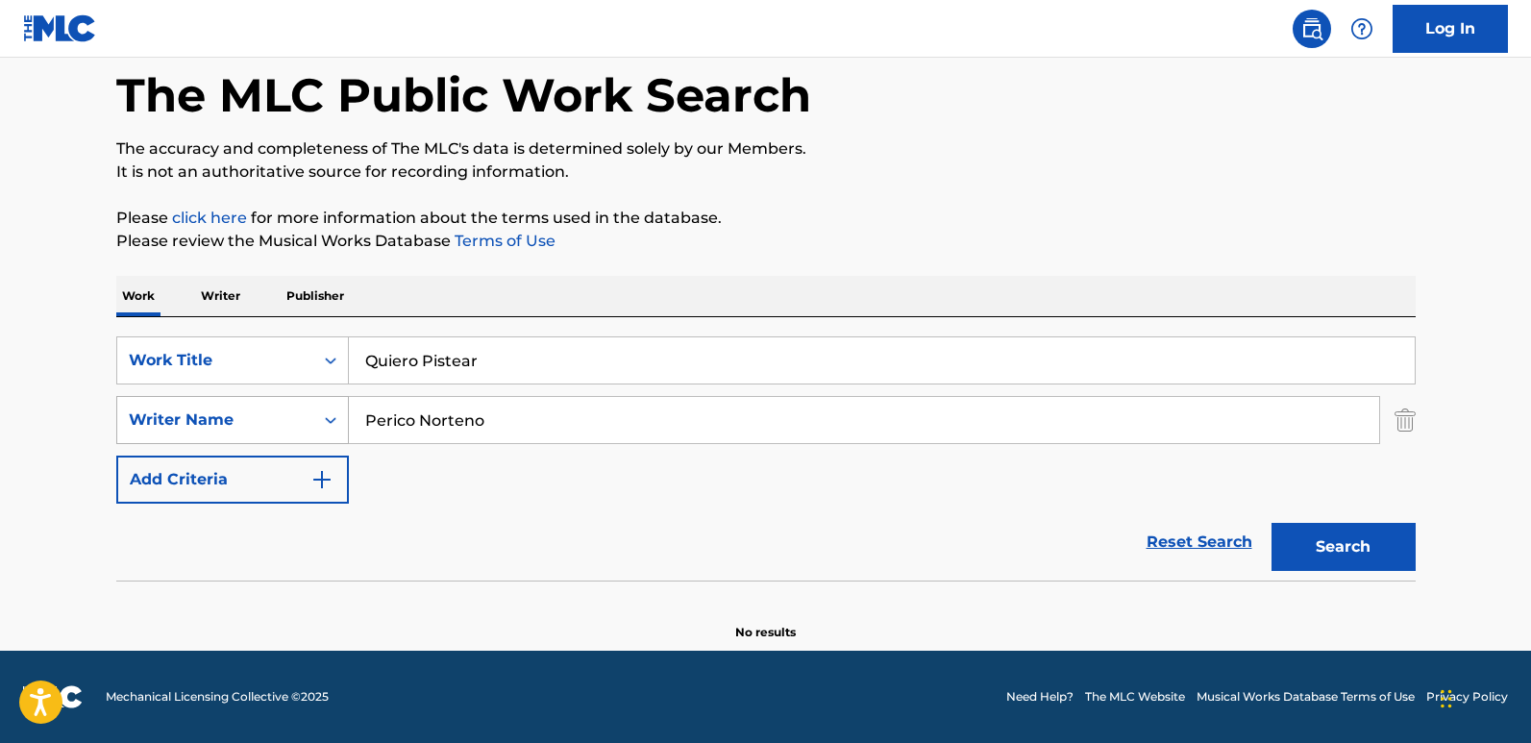
click at [206, 418] on div "SearchWithCriteria1240be7a-9fed-4046-82a5-7ea4b1035572 Writer Name Perico Norte…" at bounding box center [766, 420] width 1300 height 48
type input "Norteno"
click at [1272, 523] on button "Search" at bounding box center [1344, 547] width 144 height 48
drag, startPoint x: 536, startPoint y: 356, endPoint x: 333, endPoint y: 362, distance: 203.9
click at [333, 362] on div "SearchWithCriteria61970c01-0bac-4092-bc64-91de23aa3760 Work Title Quiero Pistear" at bounding box center [766, 360] width 1300 height 48
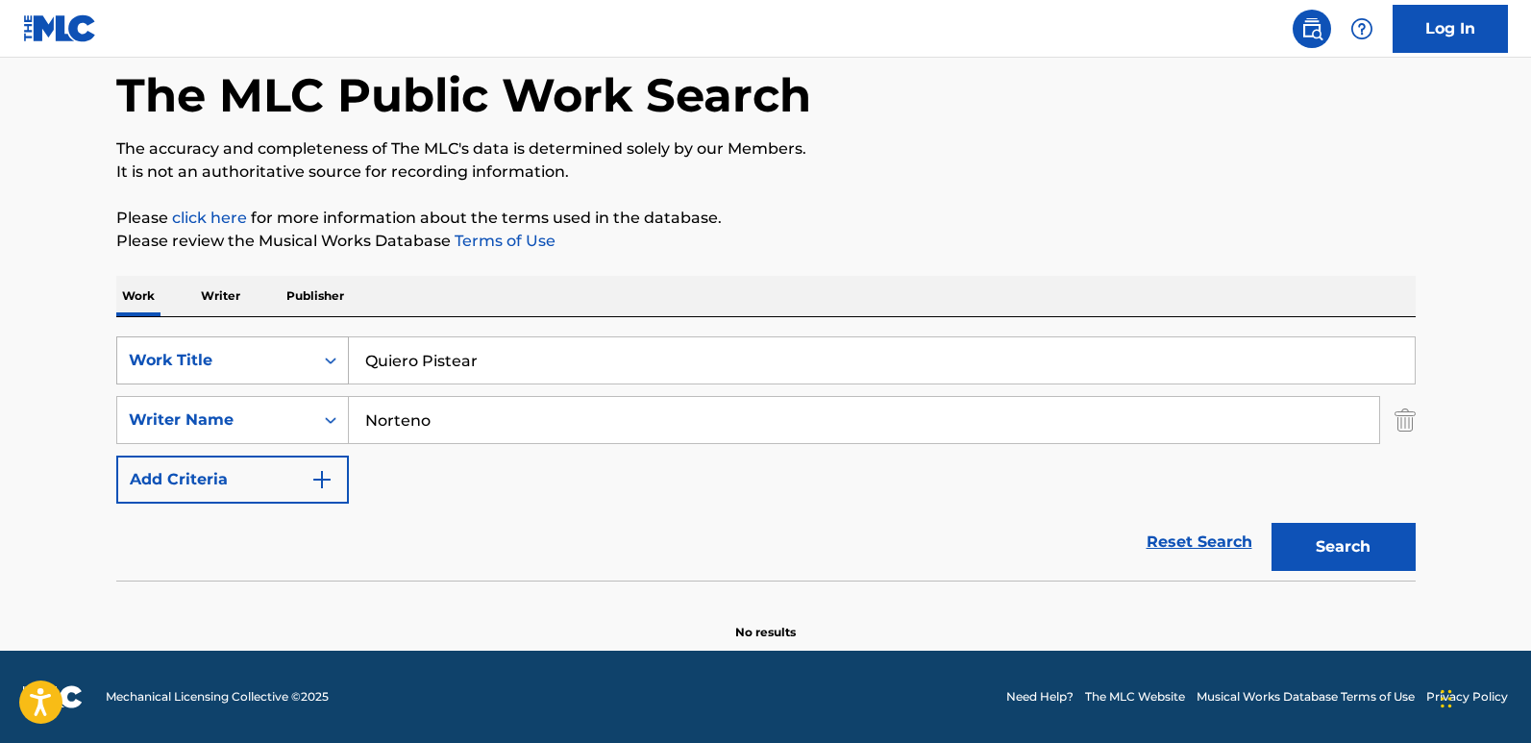
paste input "La Borrachera"
type input "La Borrachera"
drag, startPoint x: 480, startPoint y: 417, endPoint x: 290, endPoint y: 434, distance: 190.1
click at [292, 434] on div "SearchWithCriteria1240be7a-9fed-4046-82a5-7ea4b1035572 Writer Name [PERSON_NAME]" at bounding box center [766, 420] width 1300 height 48
paste input "Perico Norteñ"
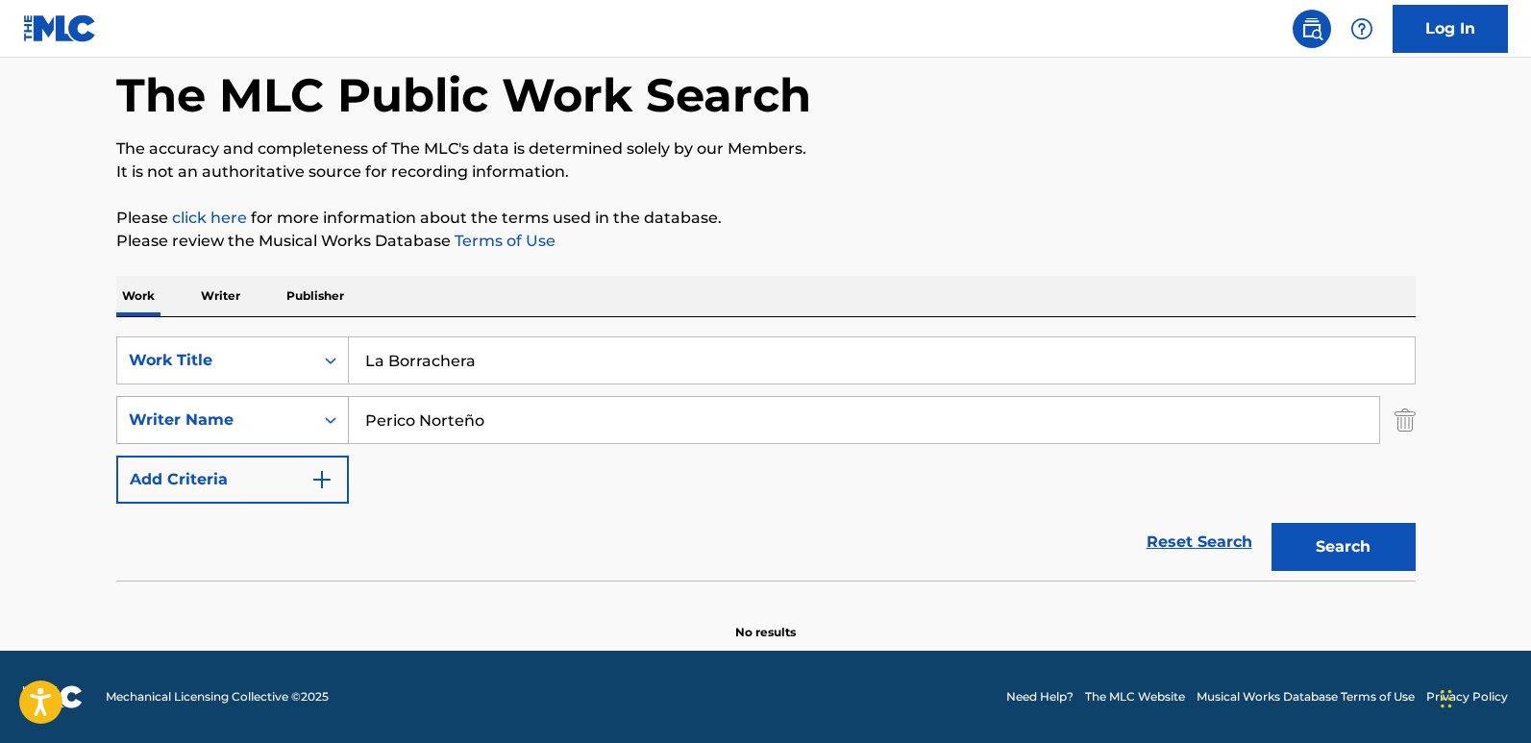
drag, startPoint x: 395, startPoint y: 425, endPoint x: 273, endPoint y: 433, distance: 122.3
click at [273, 433] on div "SearchWithCriteria1240be7a-9fed-4046-82a5-7ea4b1035572 Writer Name Perico Norte…" at bounding box center [766, 420] width 1300 height 48
click at [470, 421] on input "Perico Norteño" at bounding box center [864, 420] width 1030 height 46
drag, startPoint x: 520, startPoint y: 419, endPoint x: 188, endPoint y: 422, distance: 331.6
click at [188, 422] on div "SearchWithCriteria1240be7a-9fed-4046-82a5-7ea4b1035572 Writer Name Perico Norte…" at bounding box center [766, 420] width 1300 height 48
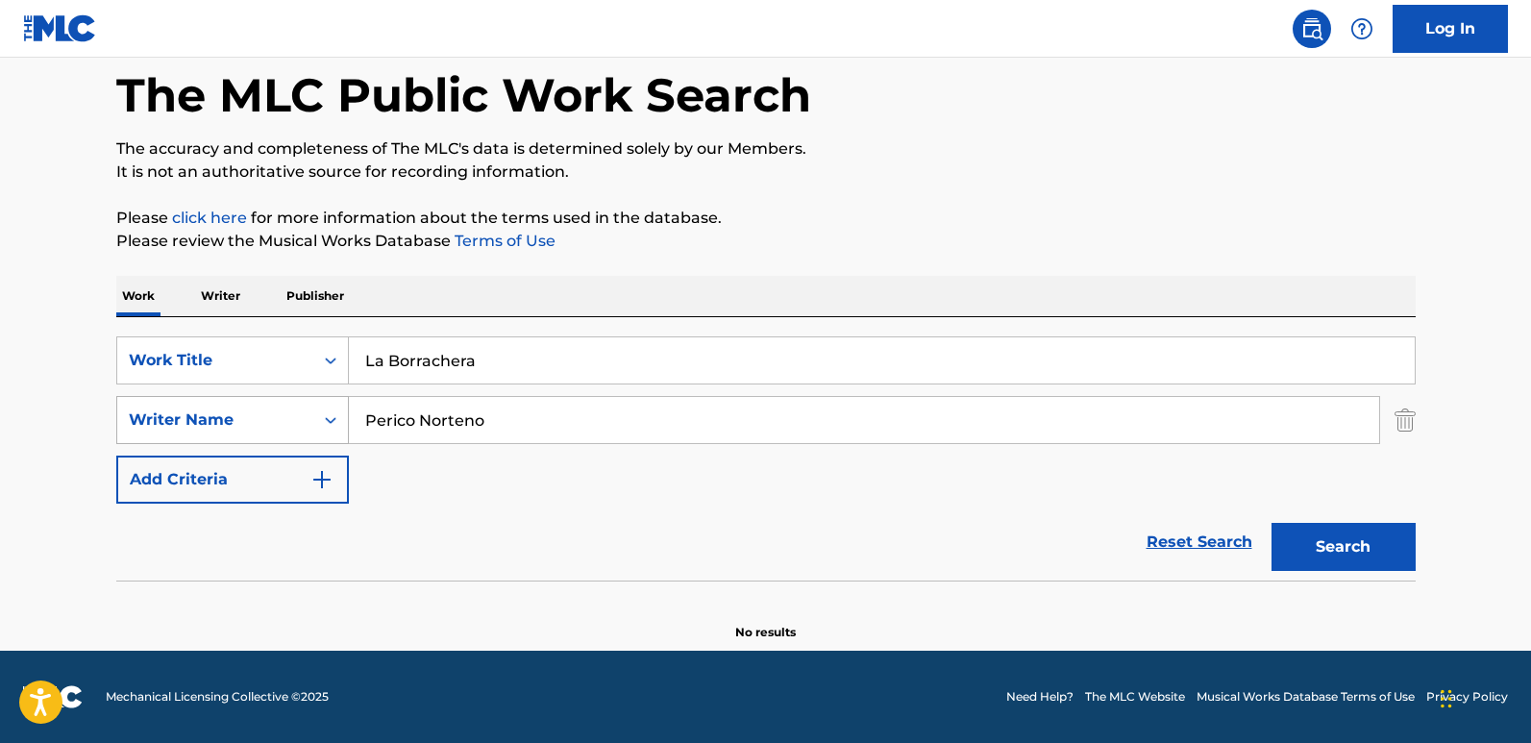
type input "Perico Norteno"
click at [1272, 523] on button "Search" at bounding box center [1344, 547] width 144 height 48
drag, startPoint x: 502, startPoint y: 360, endPoint x: 235, endPoint y: 385, distance: 268.4
click at [235, 385] on div "SearchWithCriteria61970c01-0bac-4092-bc64-91de23aa3760 Work Title La Borrachera…" at bounding box center [766, 419] width 1300 height 167
paste input "oved Me Through It All"
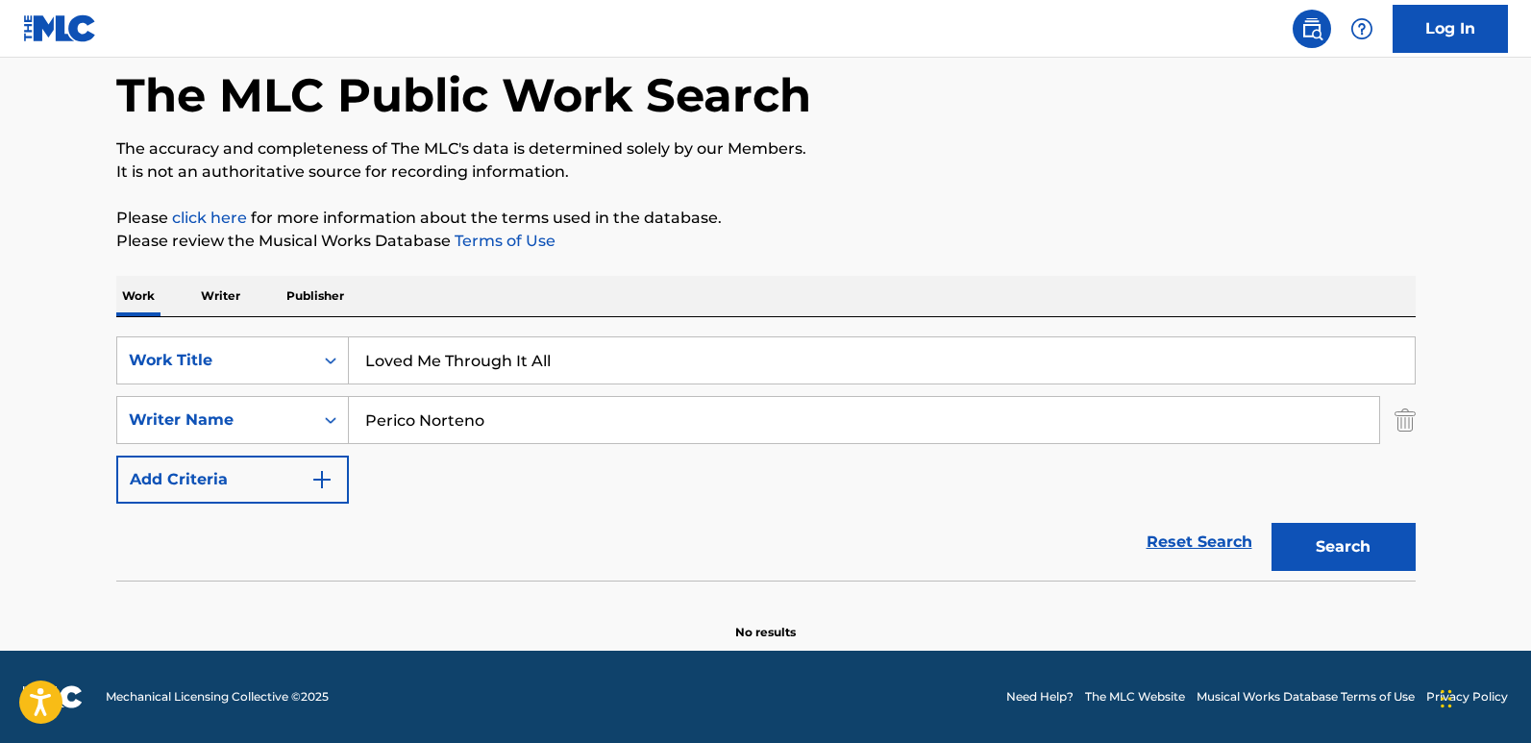
type input "Loved Me Through It All"
drag, startPoint x: 494, startPoint y: 436, endPoint x: 147, endPoint y: 439, distance: 347.0
click at [147, 439] on div "SearchWithCriteria1240be7a-9fed-4046-82a5-7ea4b1035572 Writer Name Perico Norte…" at bounding box center [766, 420] width 1300 height 48
paste input "[PERSON_NAME]"
type input "[PERSON_NAME]"
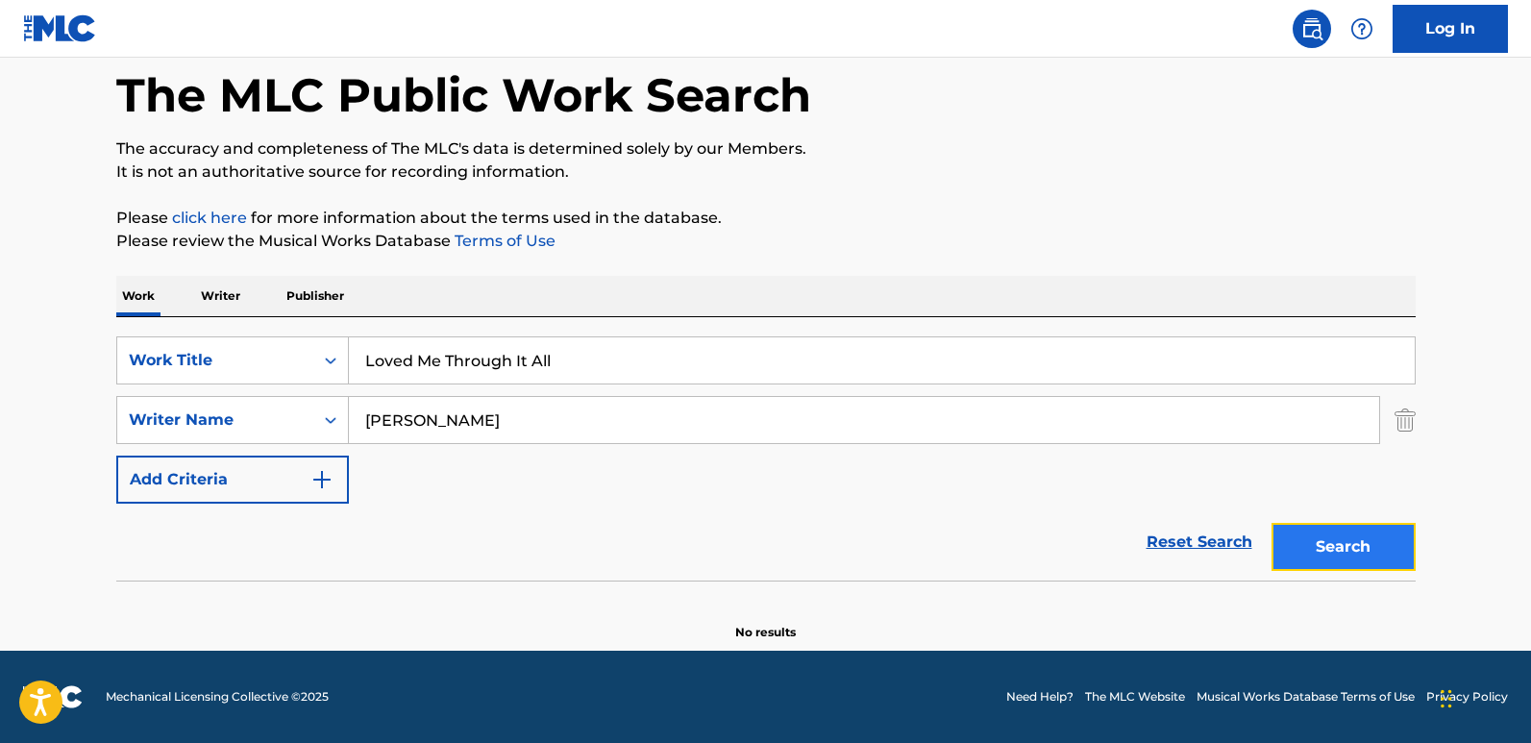
click at [1305, 540] on button "Search" at bounding box center [1344, 547] width 144 height 48
drag, startPoint x: 624, startPoint y: 373, endPoint x: 65, endPoint y: 368, distance: 558.5
click at [65, 368] on main "The MLC Public Work Search The accuracy and completeness of The MLC's data is d…" at bounding box center [765, 308] width 1531 height 684
paste input "Care"
type input "Care"
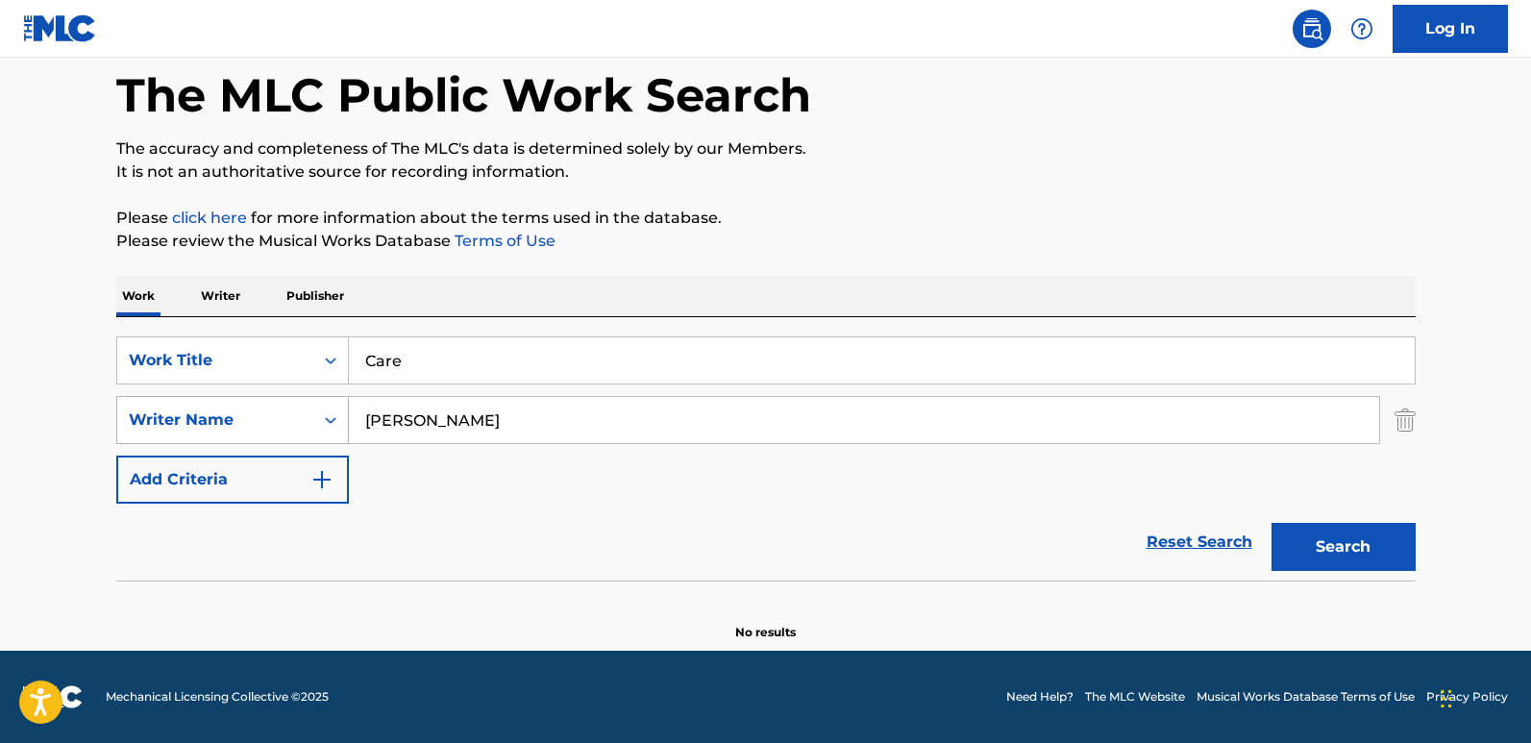
drag, startPoint x: 474, startPoint y: 427, endPoint x: 294, endPoint y: 430, distance: 179.8
click at [294, 430] on div "SearchWithCriteria1240be7a-9fed-4046-82a5-7ea4b1035572 Writer Name [PERSON_NAME]" at bounding box center [766, 420] width 1300 height 48
paste input "[PERSON_NAME]"
click at [1272, 523] on button "Search" at bounding box center [1344, 547] width 144 height 48
drag, startPoint x: 428, startPoint y: 452, endPoint x: 290, endPoint y: 452, distance: 137.4
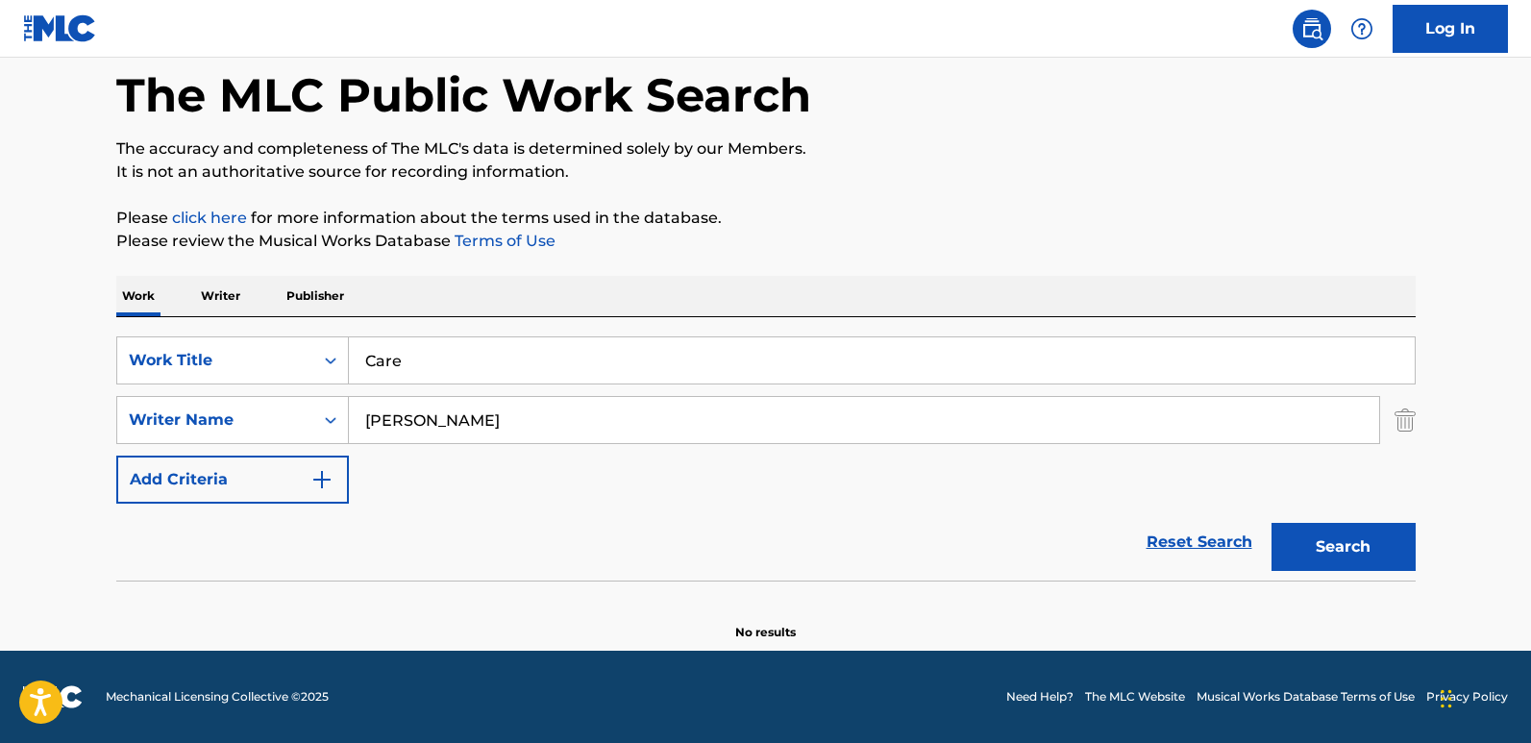
click at [290, 452] on div "SearchWithCriteria61970c01-0bac-4092-bc64-91de23aa3760 Work Title Care SearchWi…" at bounding box center [766, 419] width 1300 height 167
paste input "YOUNG [PERSON_NAME]"
type input "YOUNG [PERSON_NAME]"
click at [1272, 523] on button "Search" at bounding box center [1344, 547] width 144 height 48
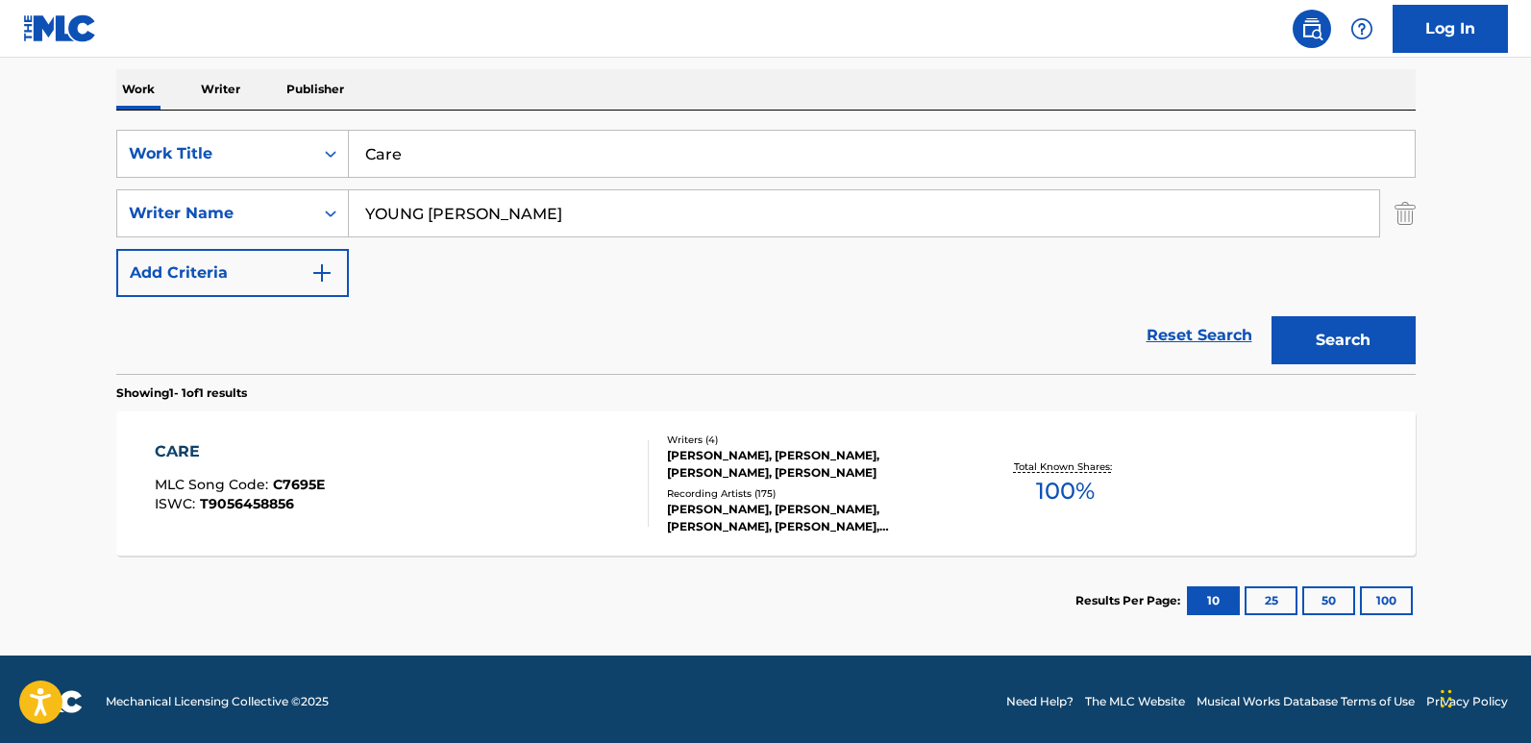
scroll to position [303, 0]
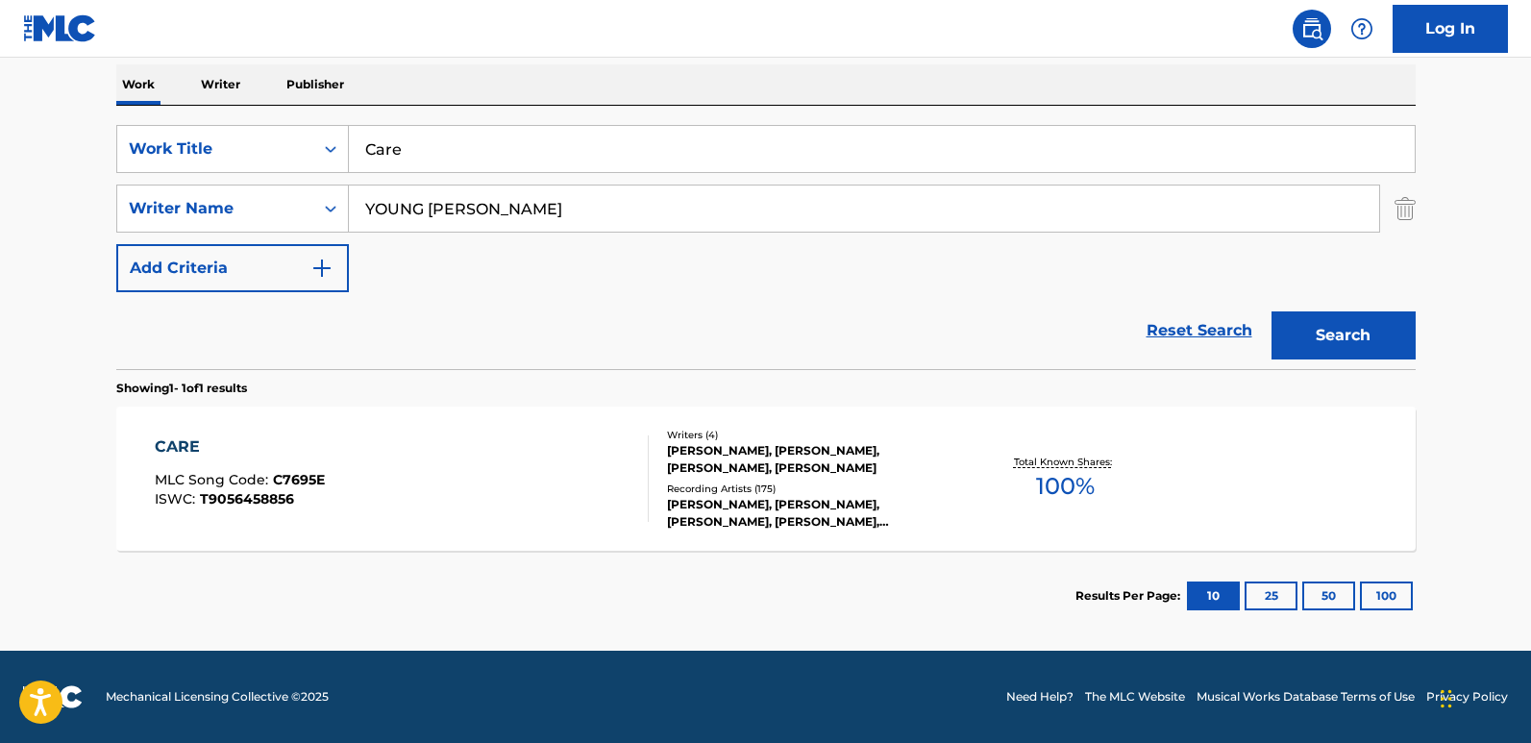
click at [763, 490] on div "Recording Artists ( 175 )" at bounding box center [812, 489] width 290 height 14
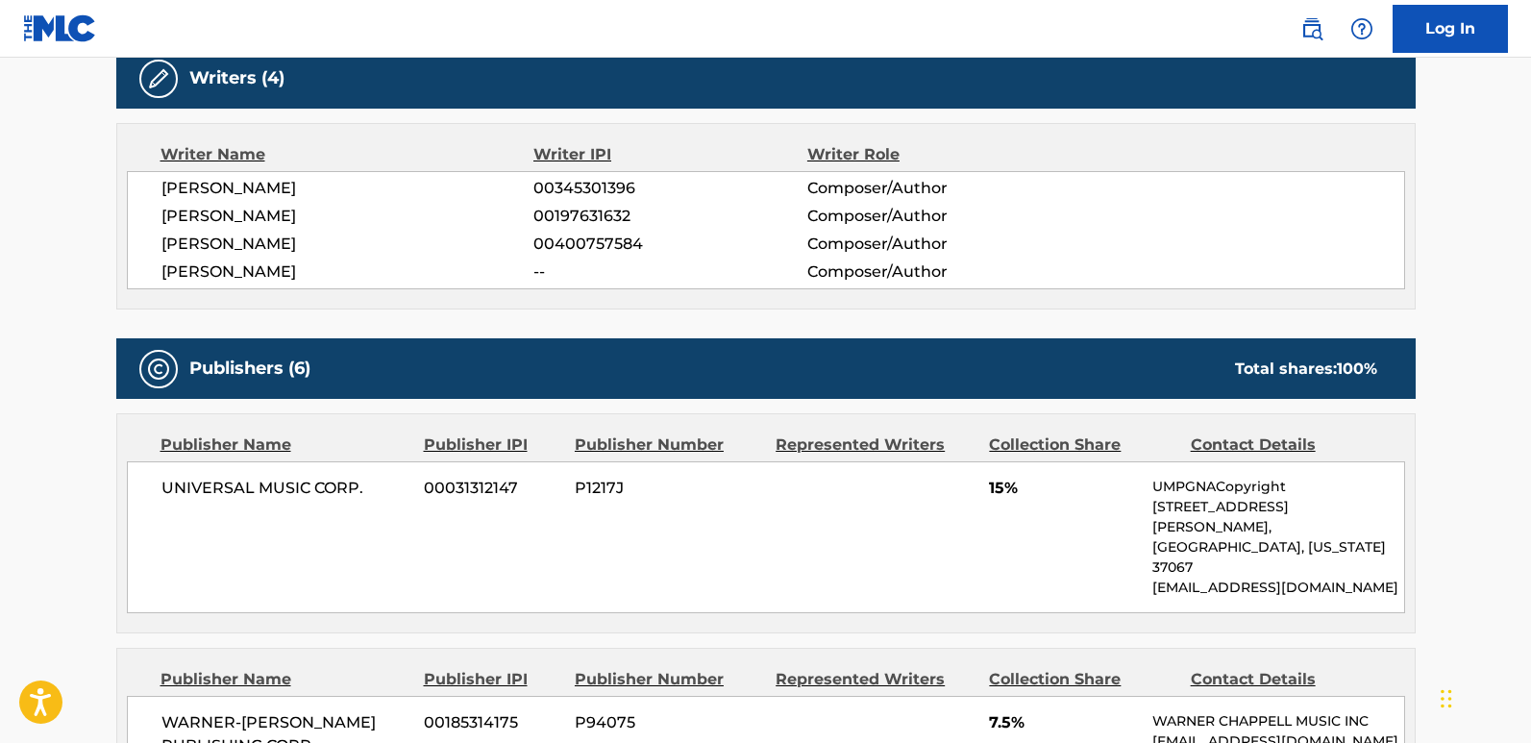
scroll to position [769, 0]
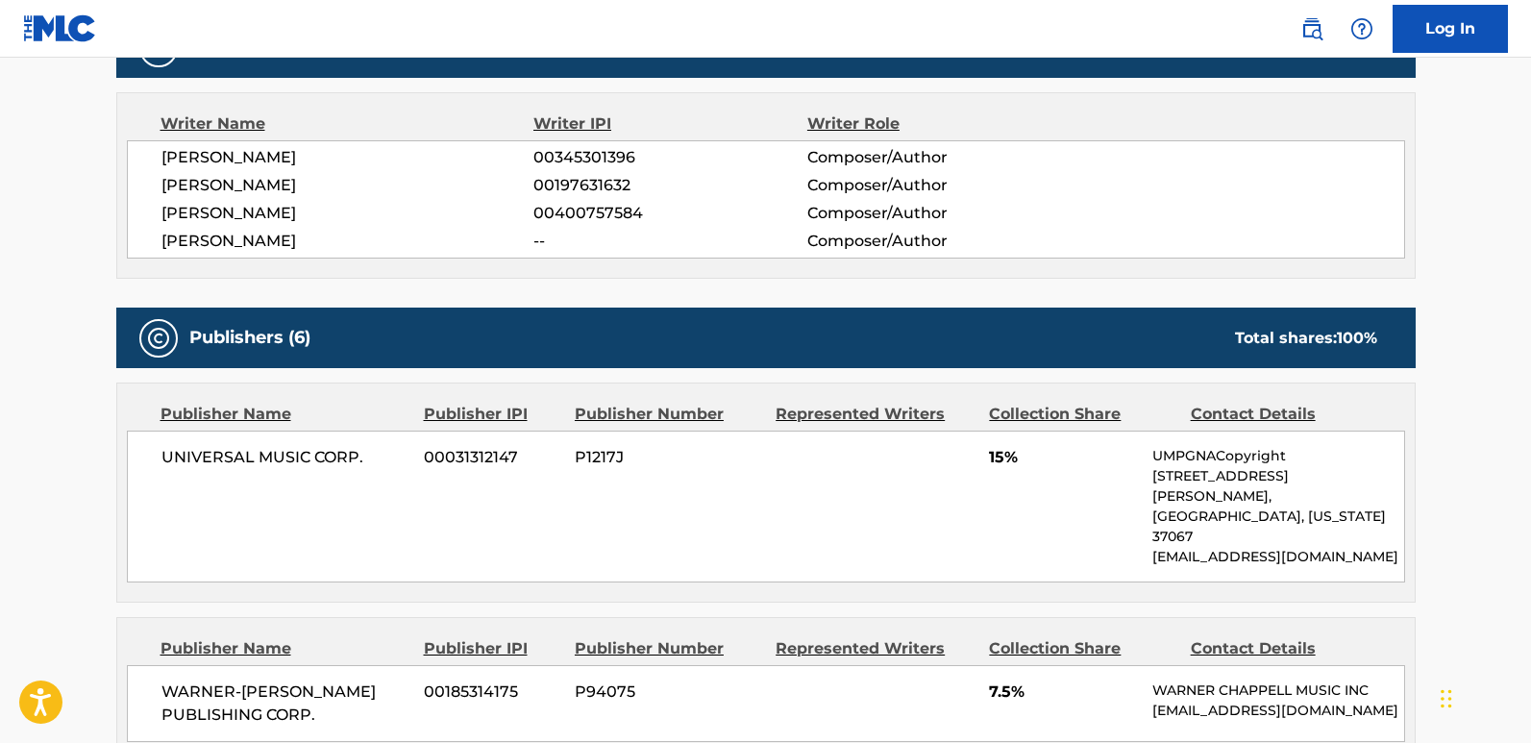
click at [349, 151] on span "[PERSON_NAME]" at bounding box center [347, 157] width 373 height 23
drag, startPoint x: 315, startPoint y: 153, endPoint x: 465, endPoint y: 153, distance: 149.9
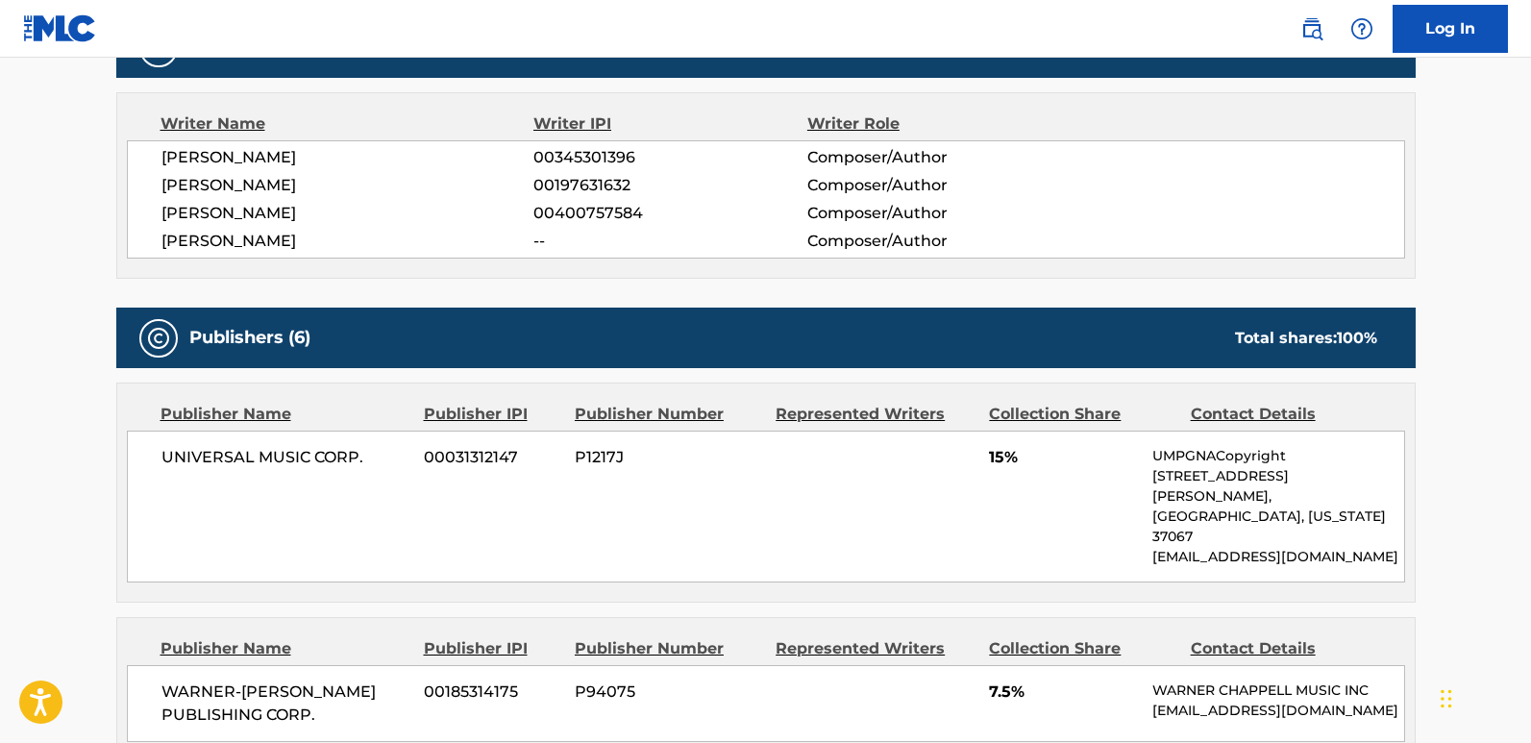
click at [465, 153] on span "[PERSON_NAME]" at bounding box center [347, 157] width 373 height 23
copy span "[PERSON_NAME]"
click at [273, 246] on span "[PERSON_NAME]" at bounding box center [347, 241] width 373 height 23
copy span "[PERSON_NAME]"
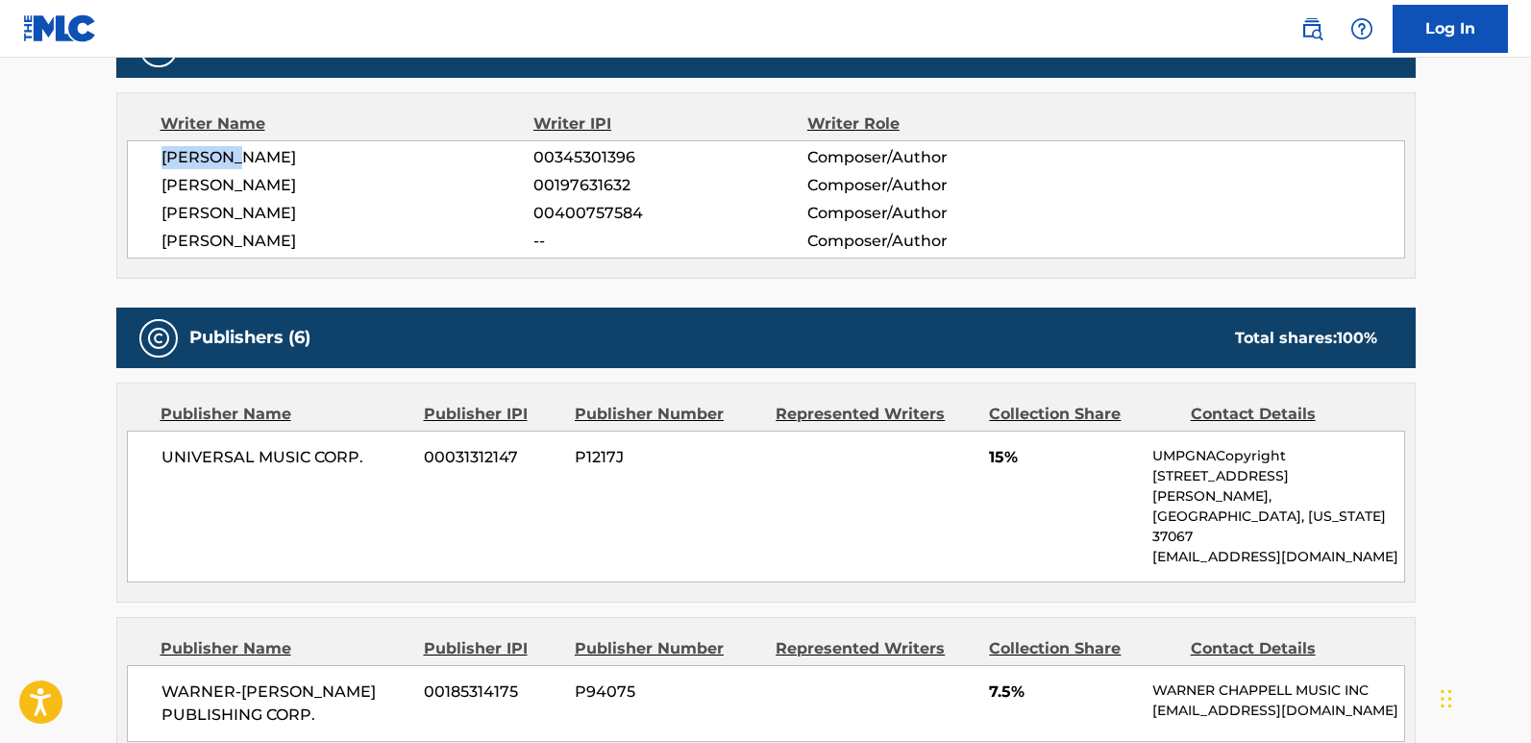
drag, startPoint x: 163, startPoint y: 158, endPoint x: 241, endPoint y: 152, distance: 78.1
click at [241, 152] on span "[PERSON_NAME]" at bounding box center [347, 157] width 373 height 23
copy span "[PERSON_NAME]"
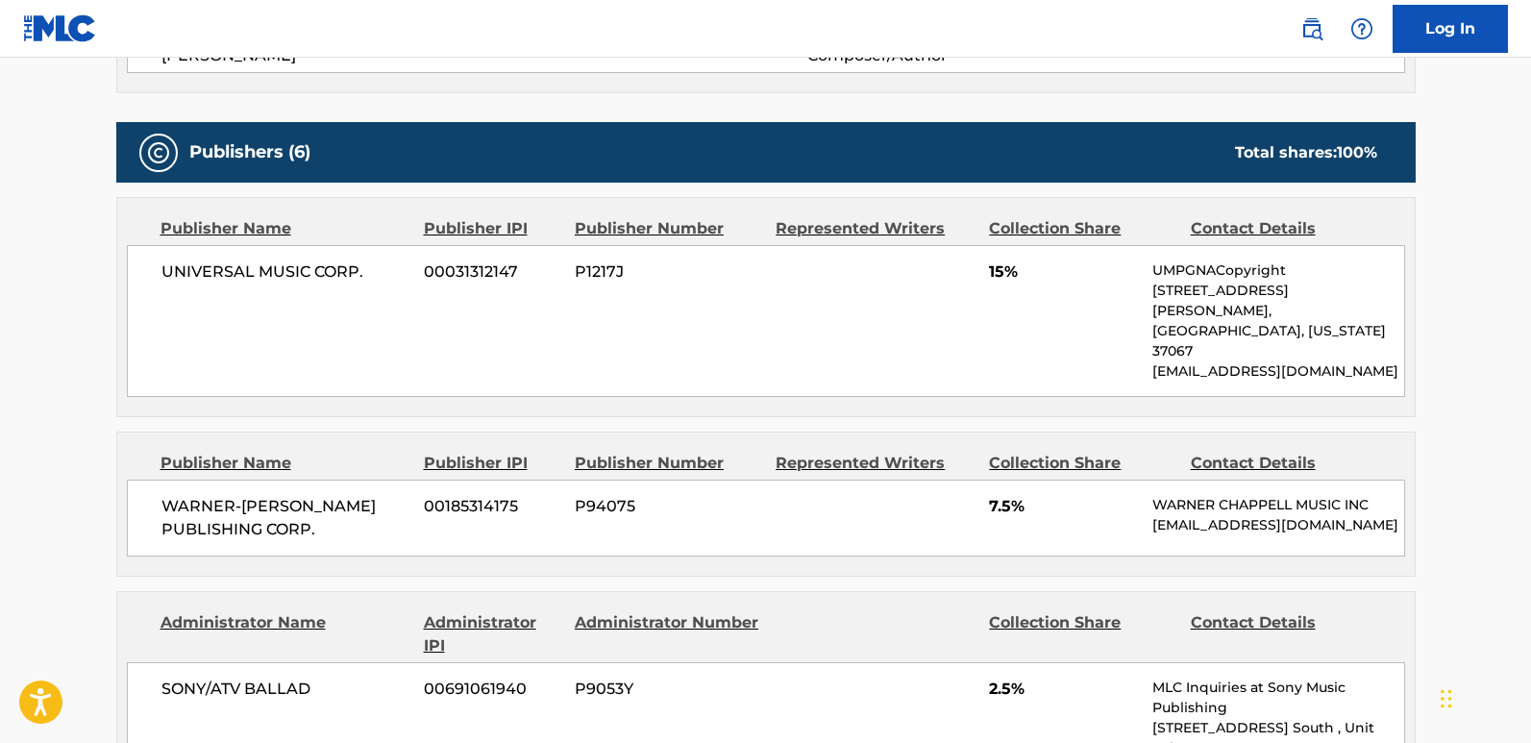
scroll to position [961, 0]
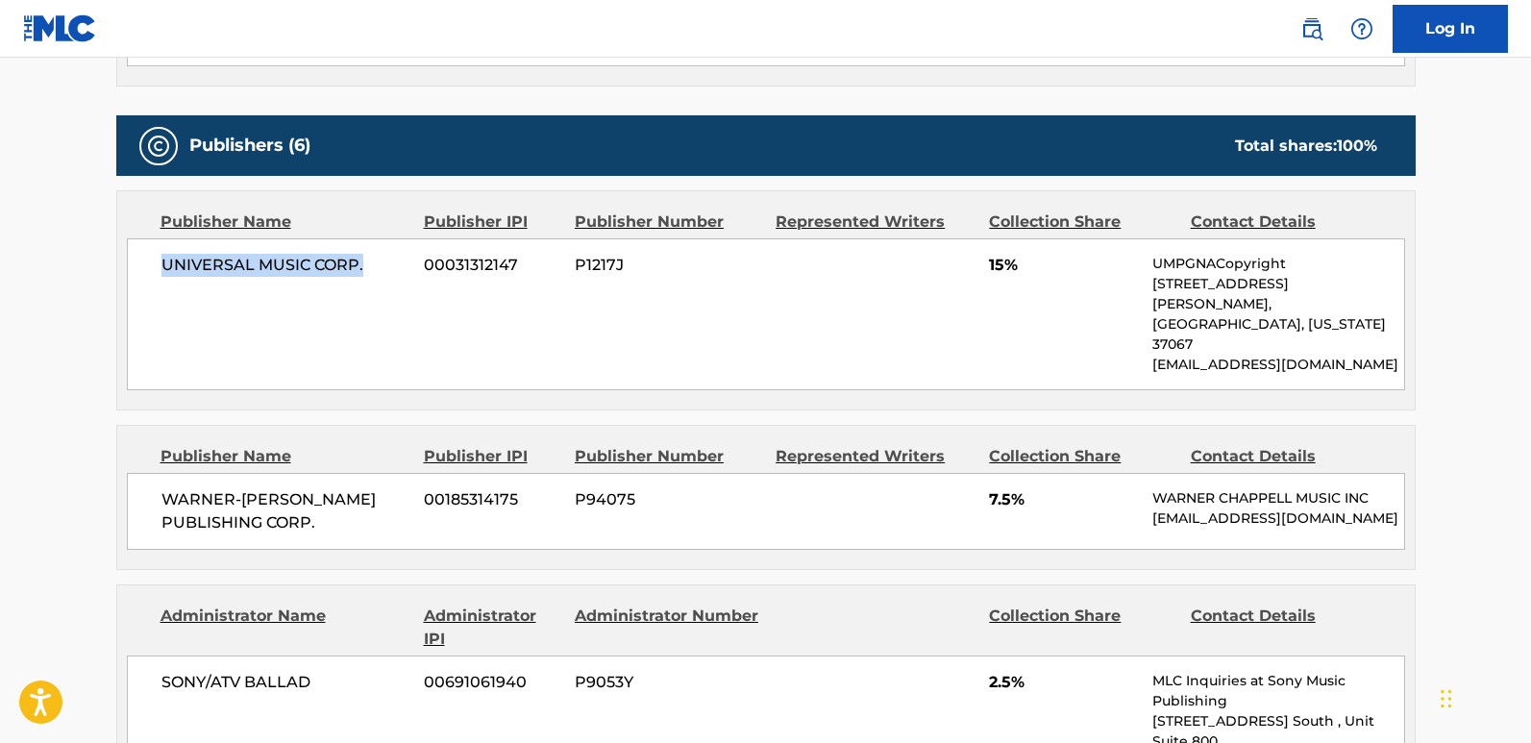
drag, startPoint x: 163, startPoint y: 262, endPoint x: 371, endPoint y: 263, distance: 207.6
click at [371, 263] on span "UNIVERSAL MUSIC CORP." at bounding box center [285, 265] width 249 height 23
copy span "UNIVERSAL MUSIC CORP."
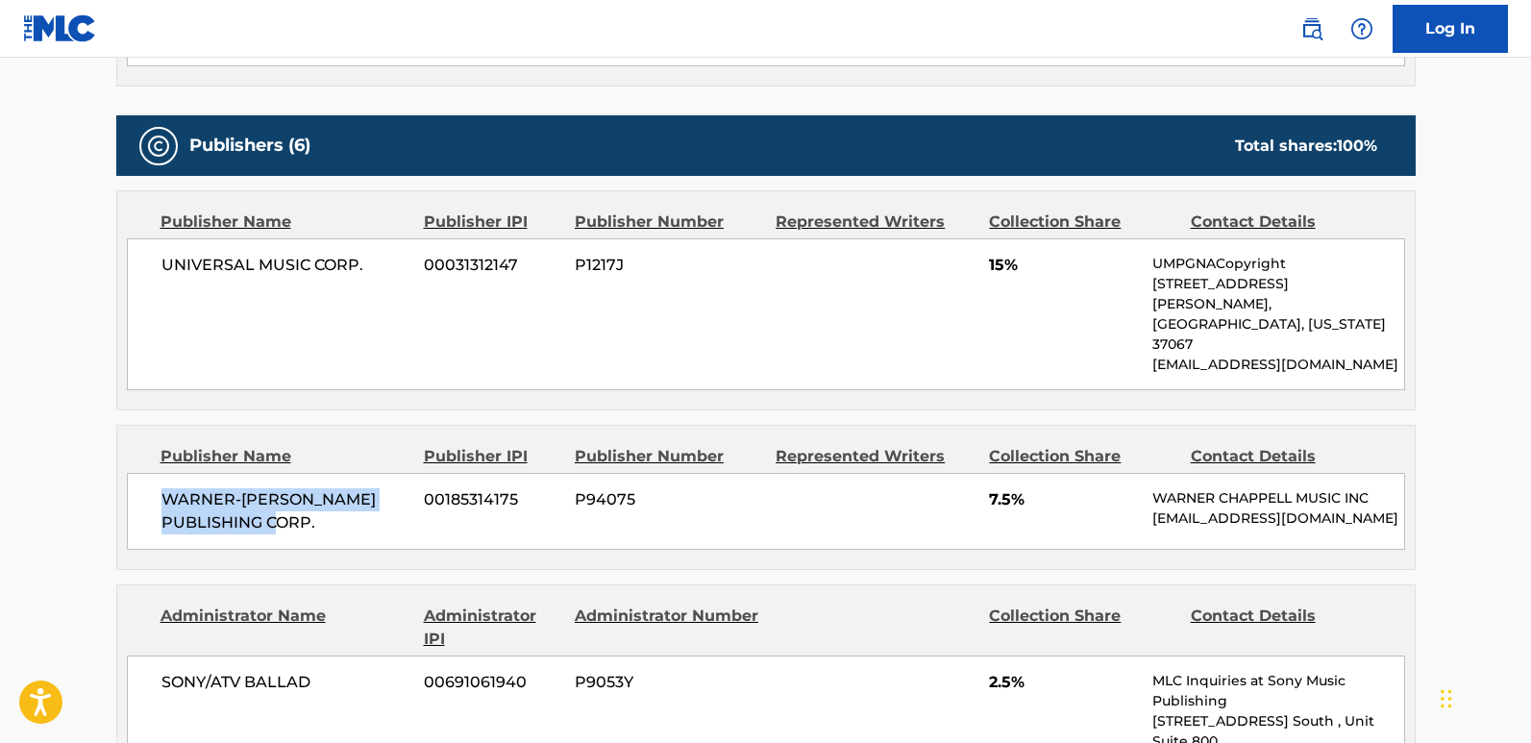
drag, startPoint x: 163, startPoint y: 458, endPoint x: 384, endPoint y: 499, distance: 224.9
click at [384, 499] on div "WARNER-[PERSON_NAME] PUBLISHING CORP. 00185314175 P94075 7.5% [PERSON_NAME] MUS…" at bounding box center [766, 511] width 1278 height 77
copy span "WARNER-[PERSON_NAME] PUBLISHING CORP."
click at [999, 488] on span "7.5%" at bounding box center [1063, 499] width 149 height 23
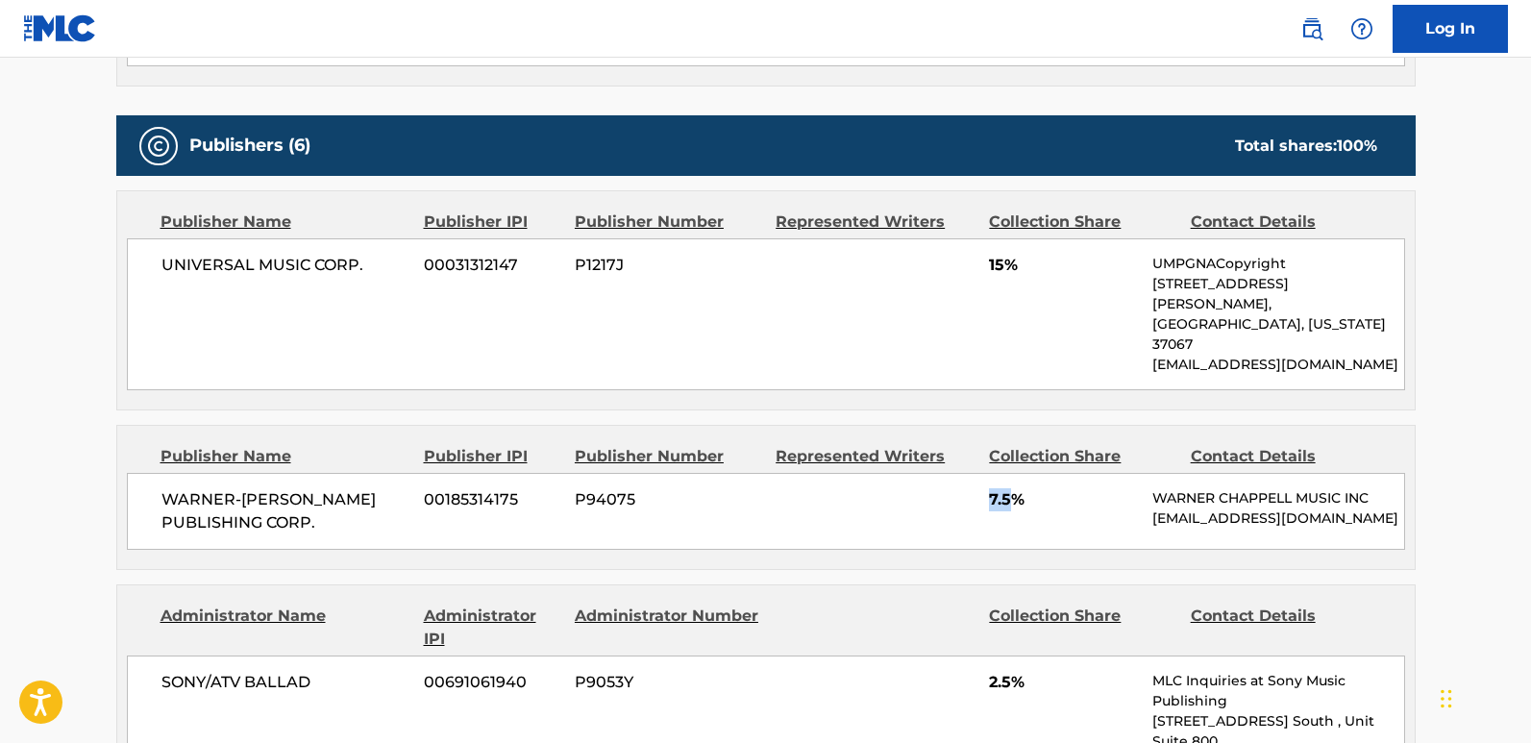
copy span "7.5"
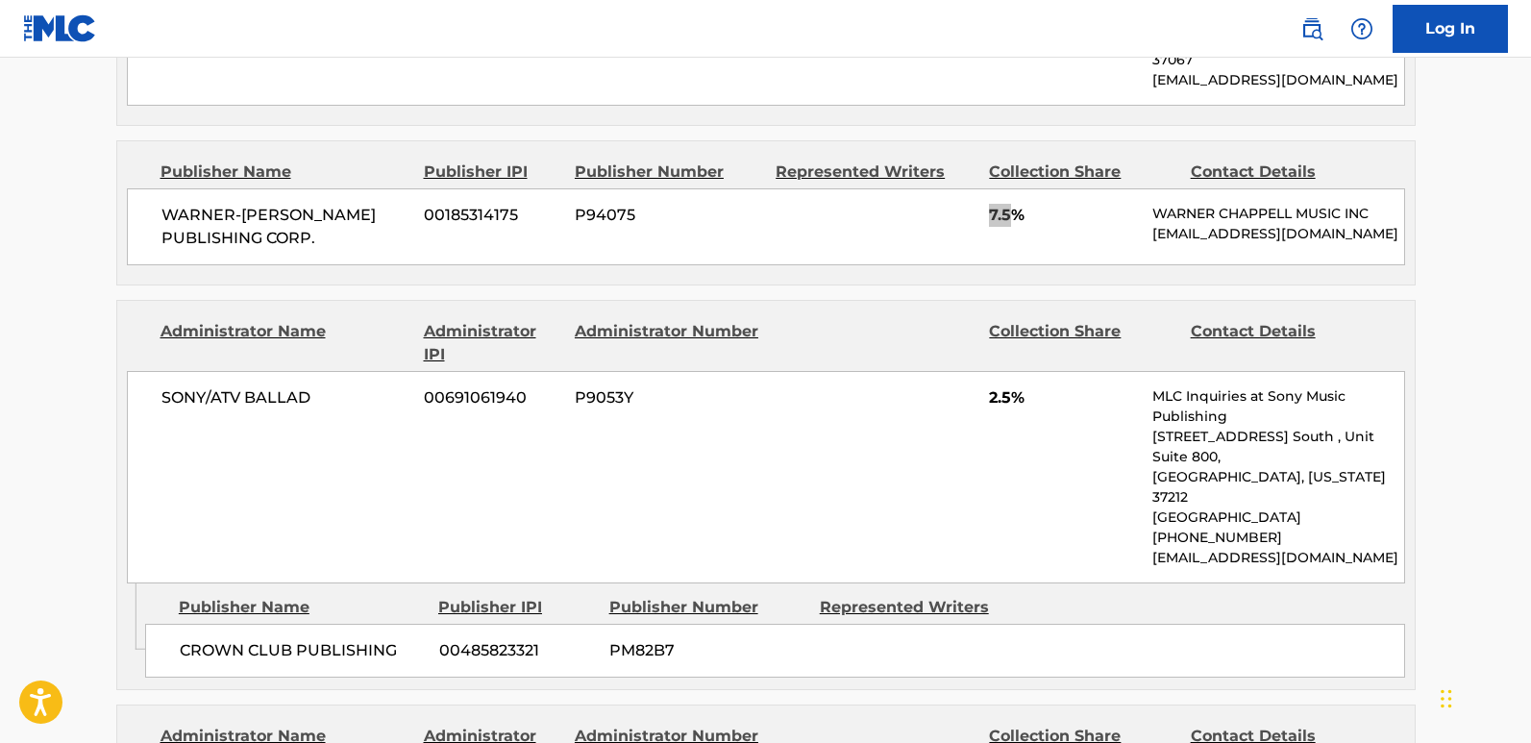
scroll to position [1250, 0]
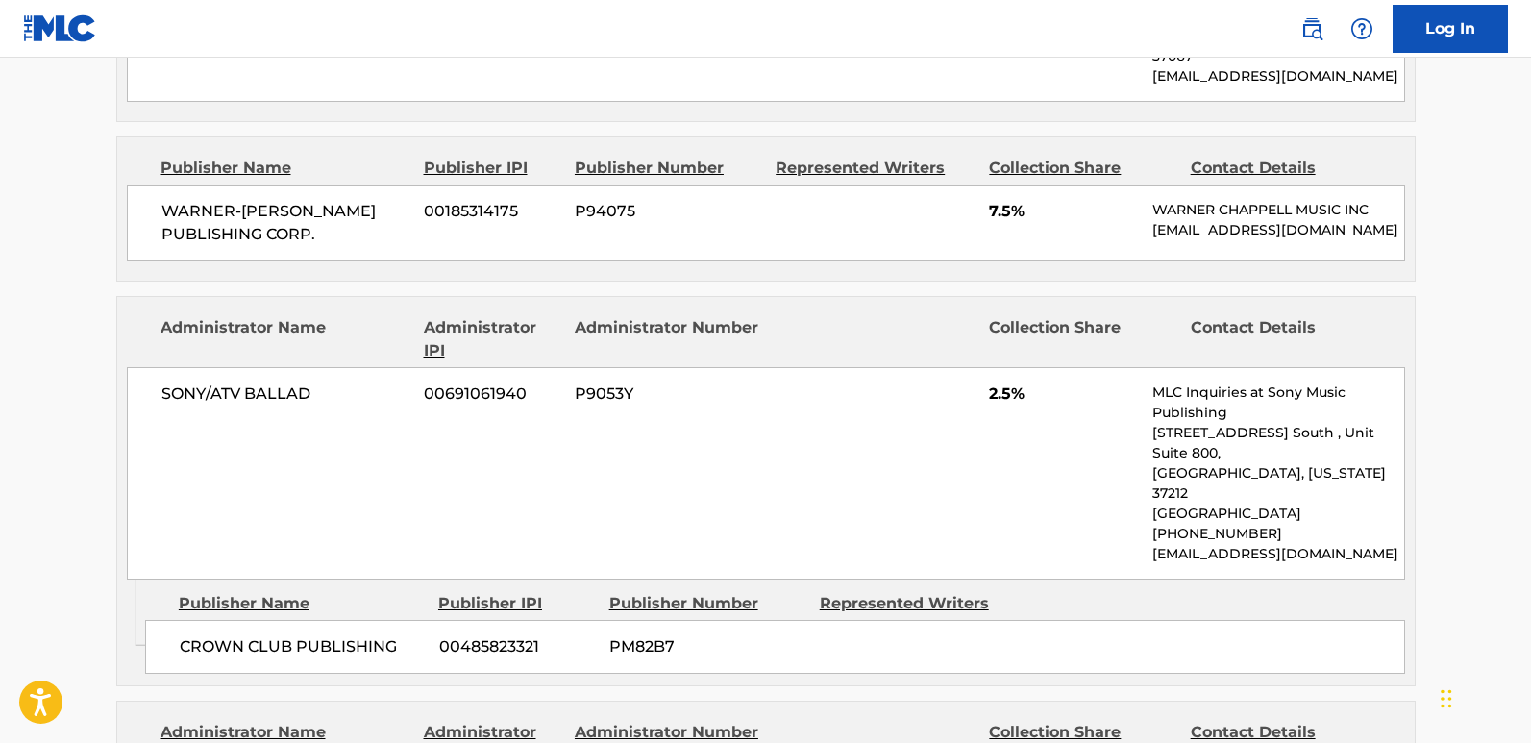
click at [996, 383] on span "2.5%" at bounding box center [1063, 394] width 149 height 23
copy span "2.5"
click at [1017, 580] on div "Publisher Name Publisher IPI Publisher Number Represented Writers CROWN CLUB PU…" at bounding box center [780, 628] width 1270 height 96
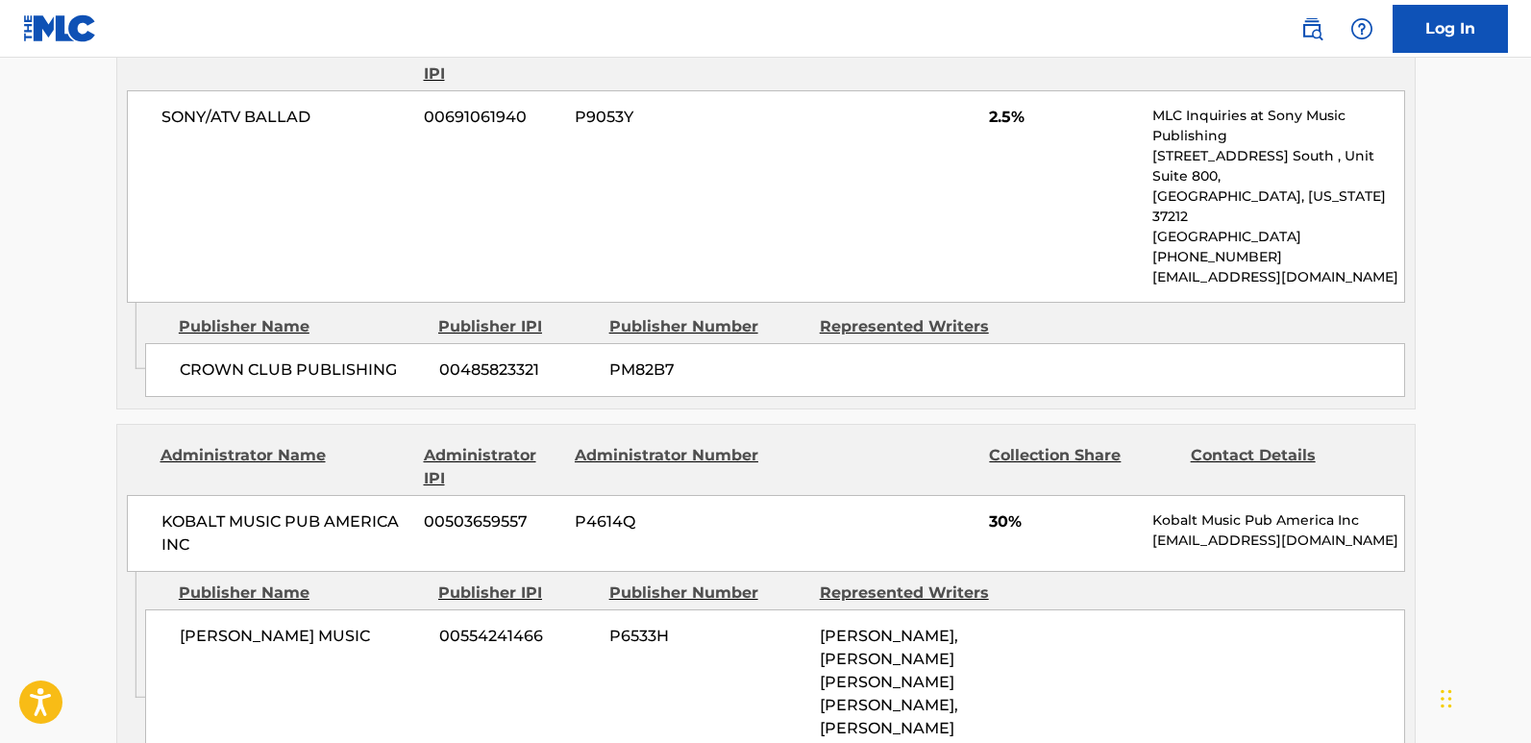
scroll to position [1538, 0]
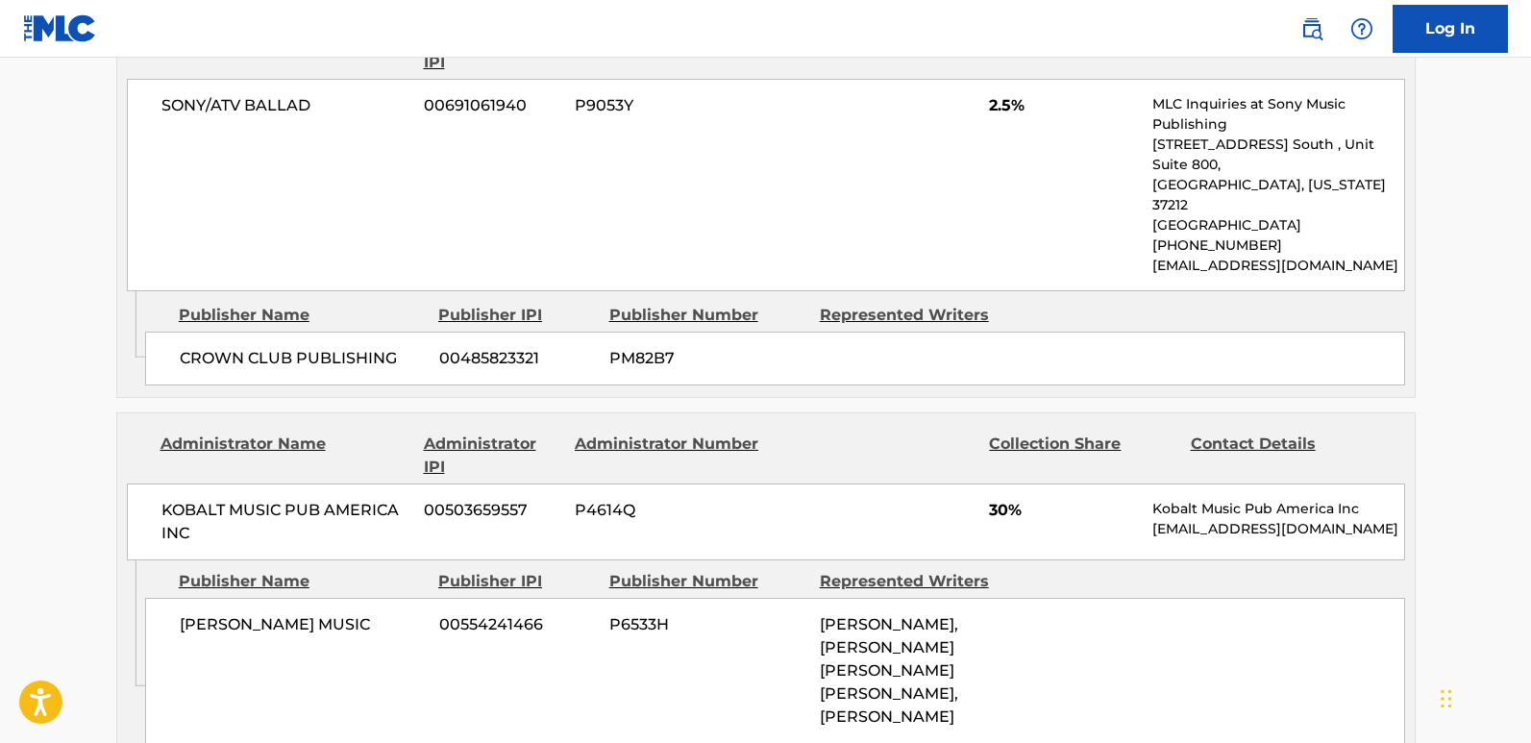
click at [994, 499] on span "30%" at bounding box center [1063, 510] width 149 height 23
click at [828, 483] on div "KOBALT MUSIC PUB AMERICA INC 00503659557 P4614Q 30% Kobalt Music Pub America In…" at bounding box center [766, 521] width 1278 height 77
click at [717, 570] on div "Publisher Number" at bounding box center [707, 581] width 196 height 23
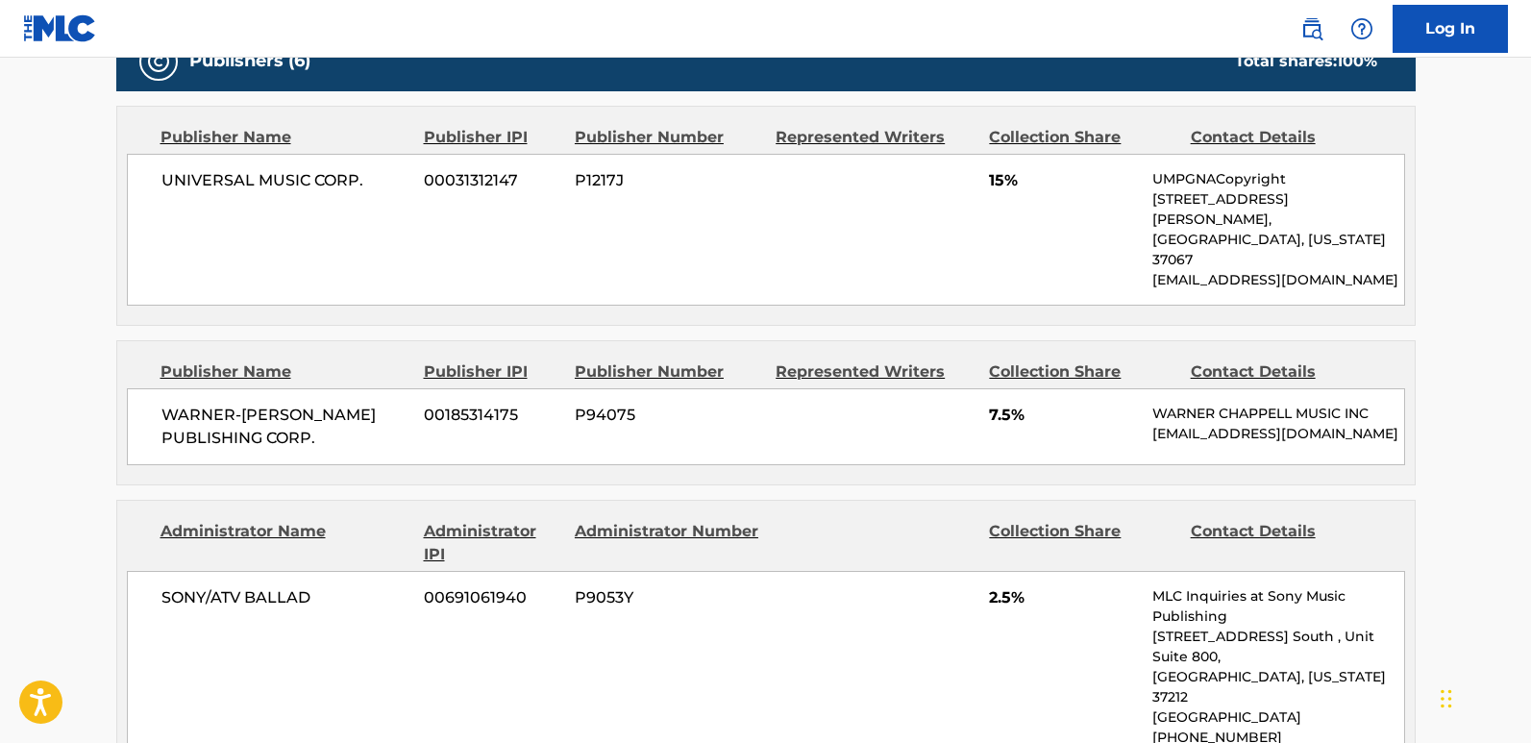
scroll to position [1346, 0]
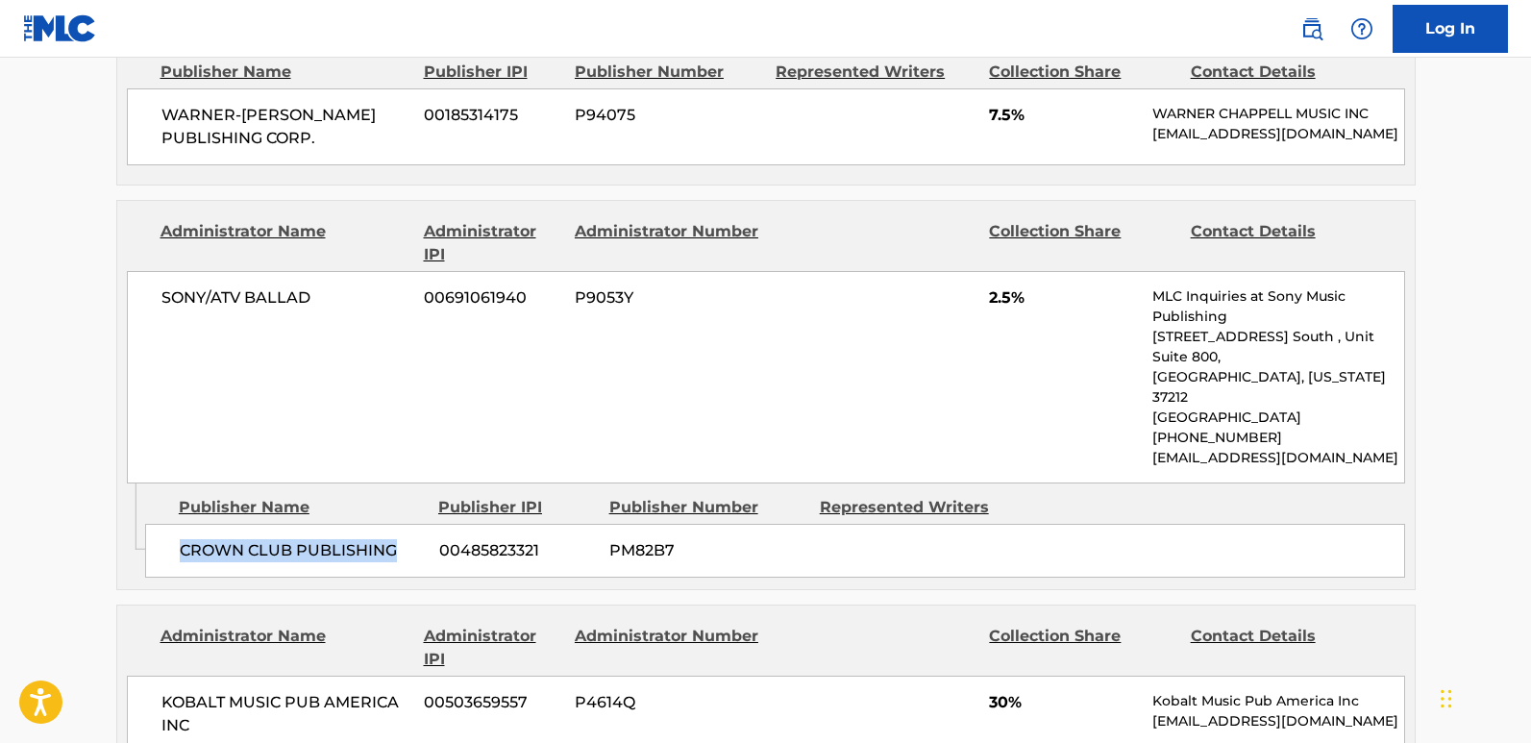
drag, startPoint x: 174, startPoint y: 487, endPoint x: 393, endPoint y: 508, distance: 220.1
click at [393, 524] on div "CROWN CLUB PUBLISHING 00485823321 PM82B7" at bounding box center [775, 551] width 1260 height 54
copy span "CROWN CLUB PUBLISHING"
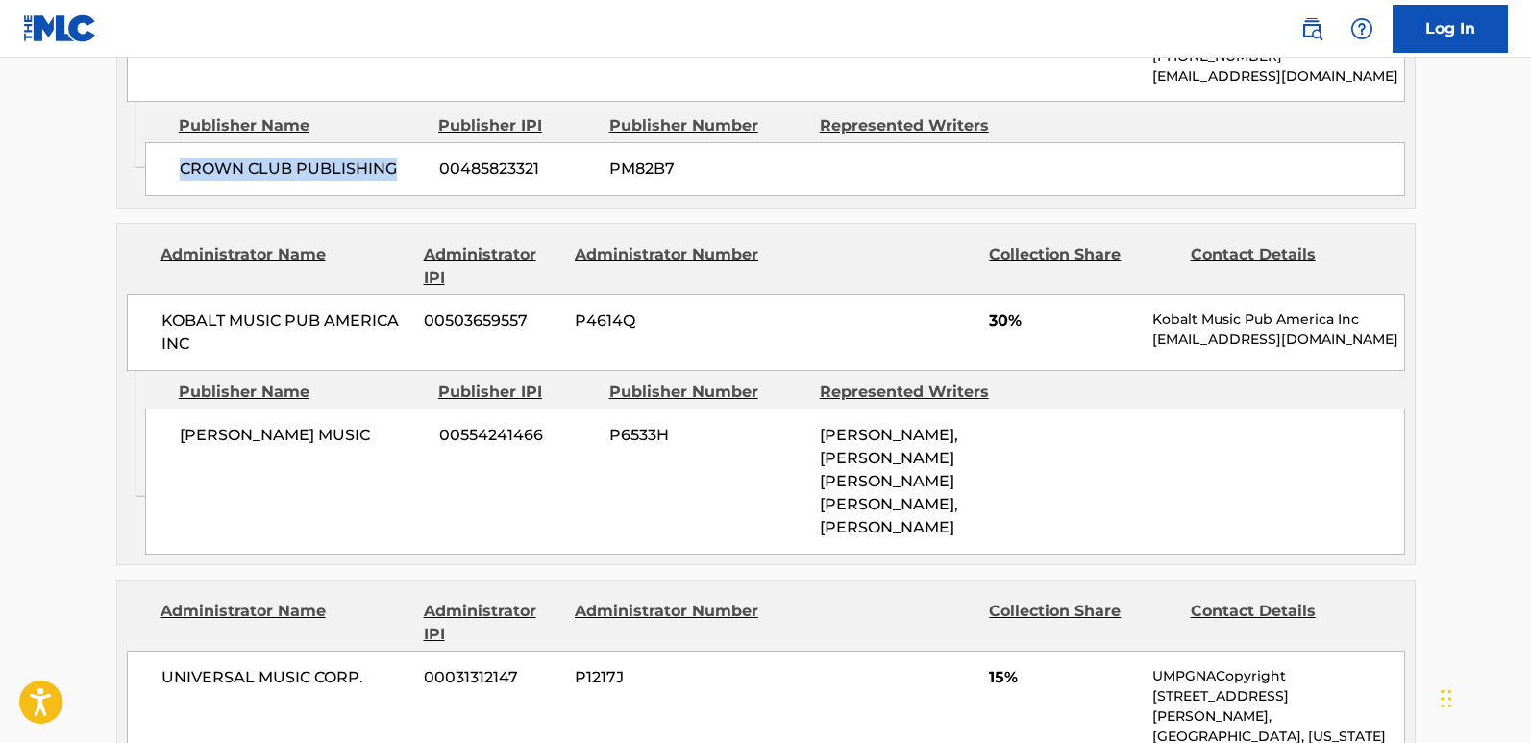
scroll to position [1730, 0]
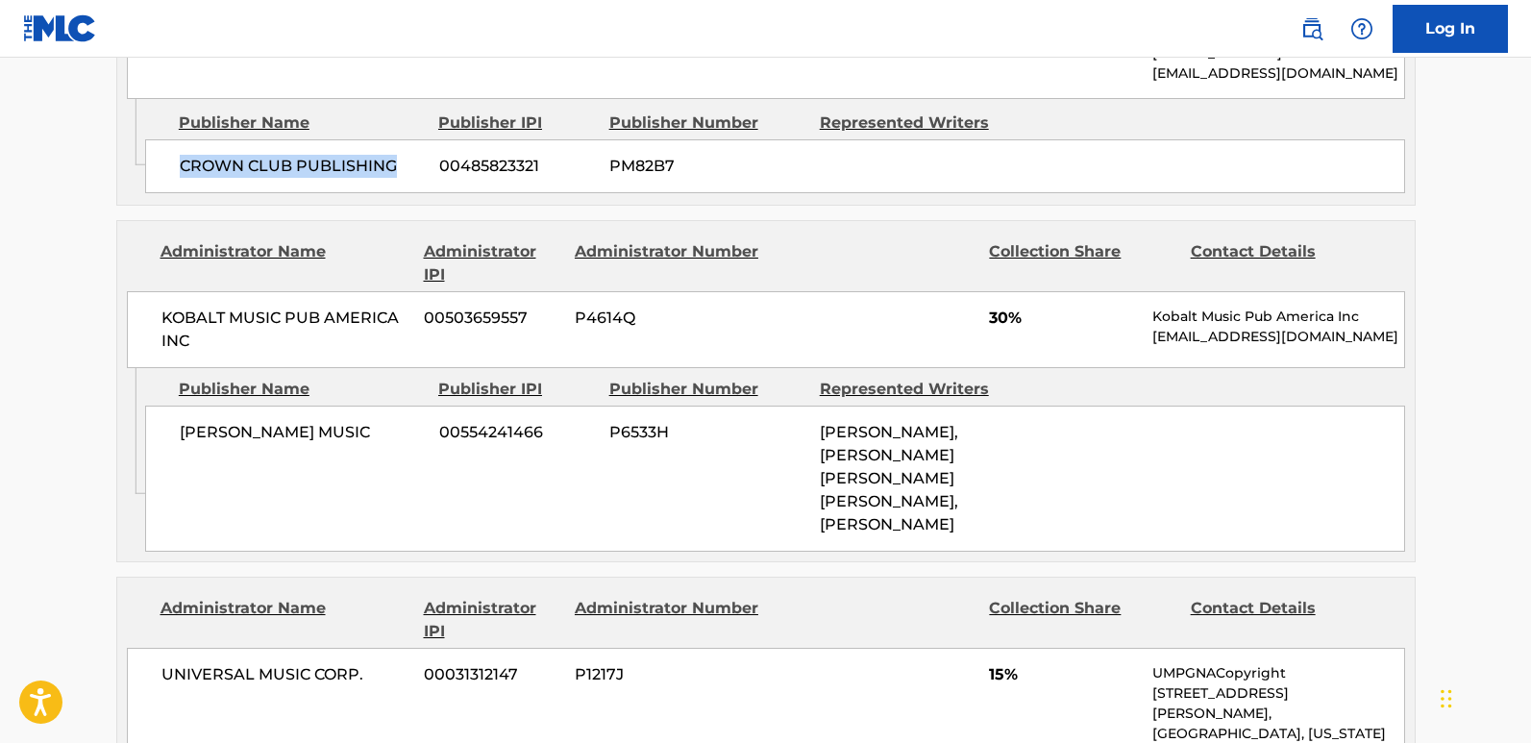
drag, startPoint x: 177, startPoint y: 377, endPoint x: 336, endPoint y: 411, distance: 163.3
click at [336, 411] on div "[PERSON_NAME] MUSIC 00554241466 P6533H [PERSON_NAME], [PERSON_NAME] [PERSON_NAM…" at bounding box center [775, 479] width 1260 height 146
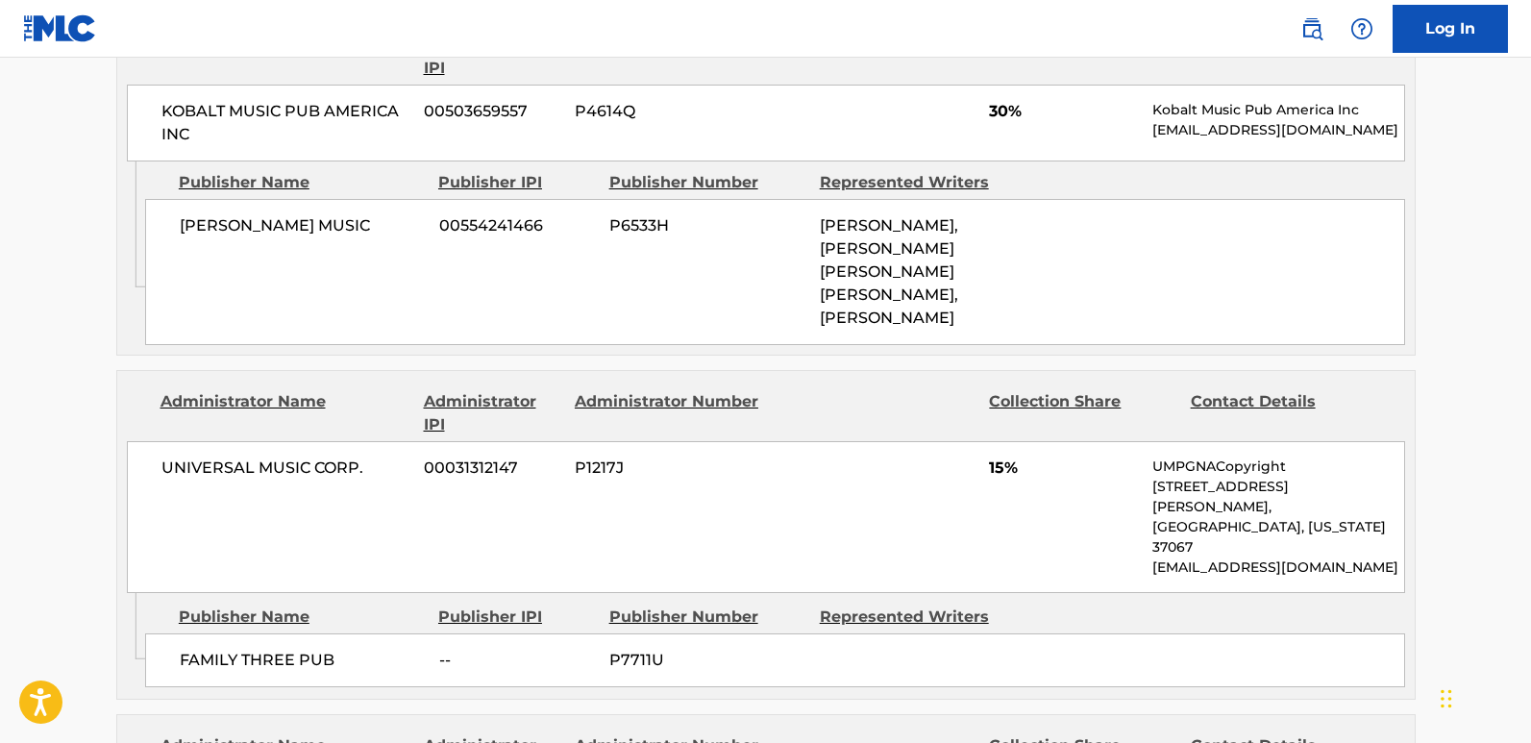
scroll to position [2018, 0]
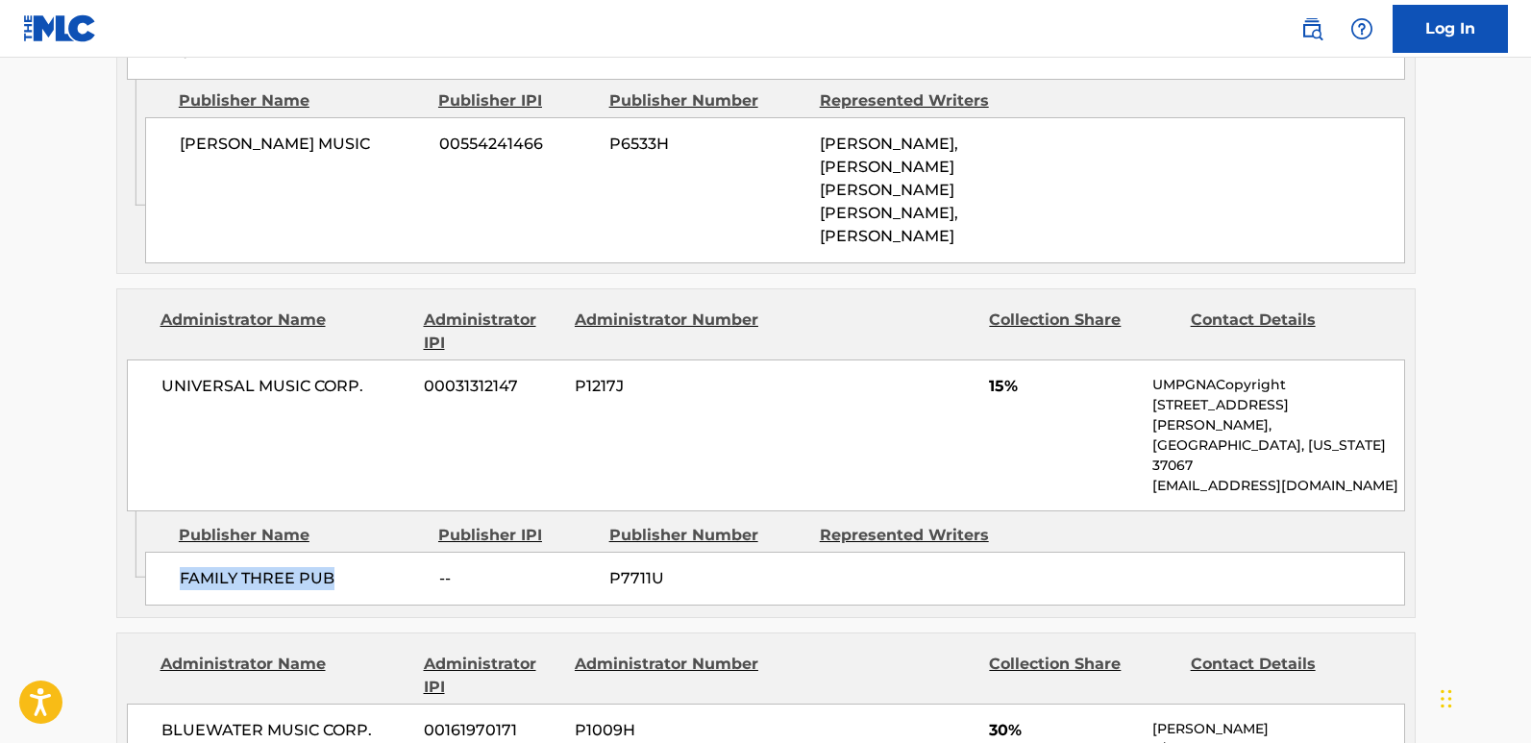
drag, startPoint x: 169, startPoint y: 466, endPoint x: 407, endPoint y: 473, distance: 237.5
click at [407, 552] on div "FAMILY THREE PUB -- P7711U" at bounding box center [775, 579] width 1260 height 54
click at [991, 375] on span "15%" at bounding box center [1063, 386] width 149 height 23
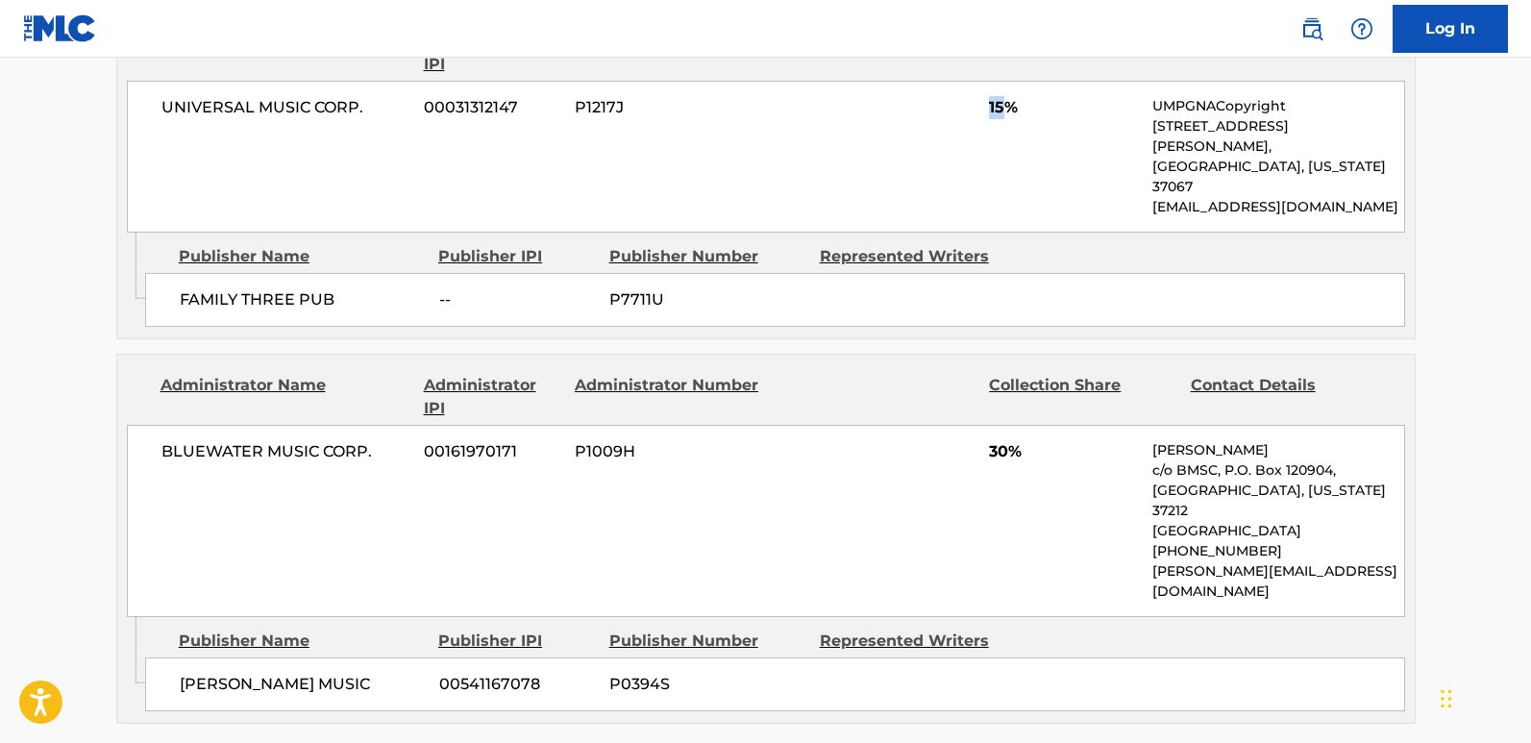
scroll to position [2307, 0]
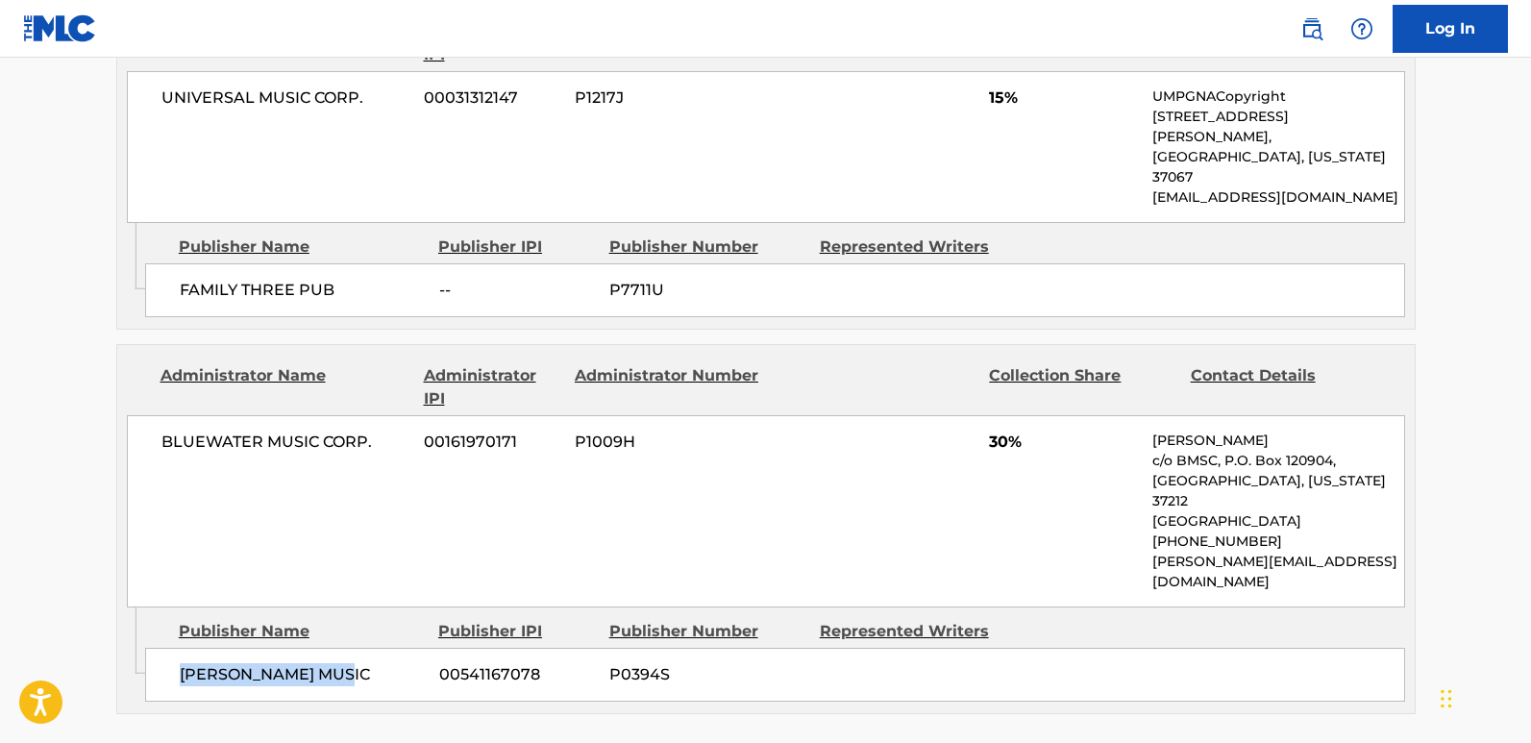
drag, startPoint x: 172, startPoint y: 532, endPoint x: 367, endPoint y: 551, distance: 196.1
click at [367, 615] on div "[PERSON_NAME] MUSIC 00541167078 P0394S" at bounding box center [775, 675] width 1260 height 54
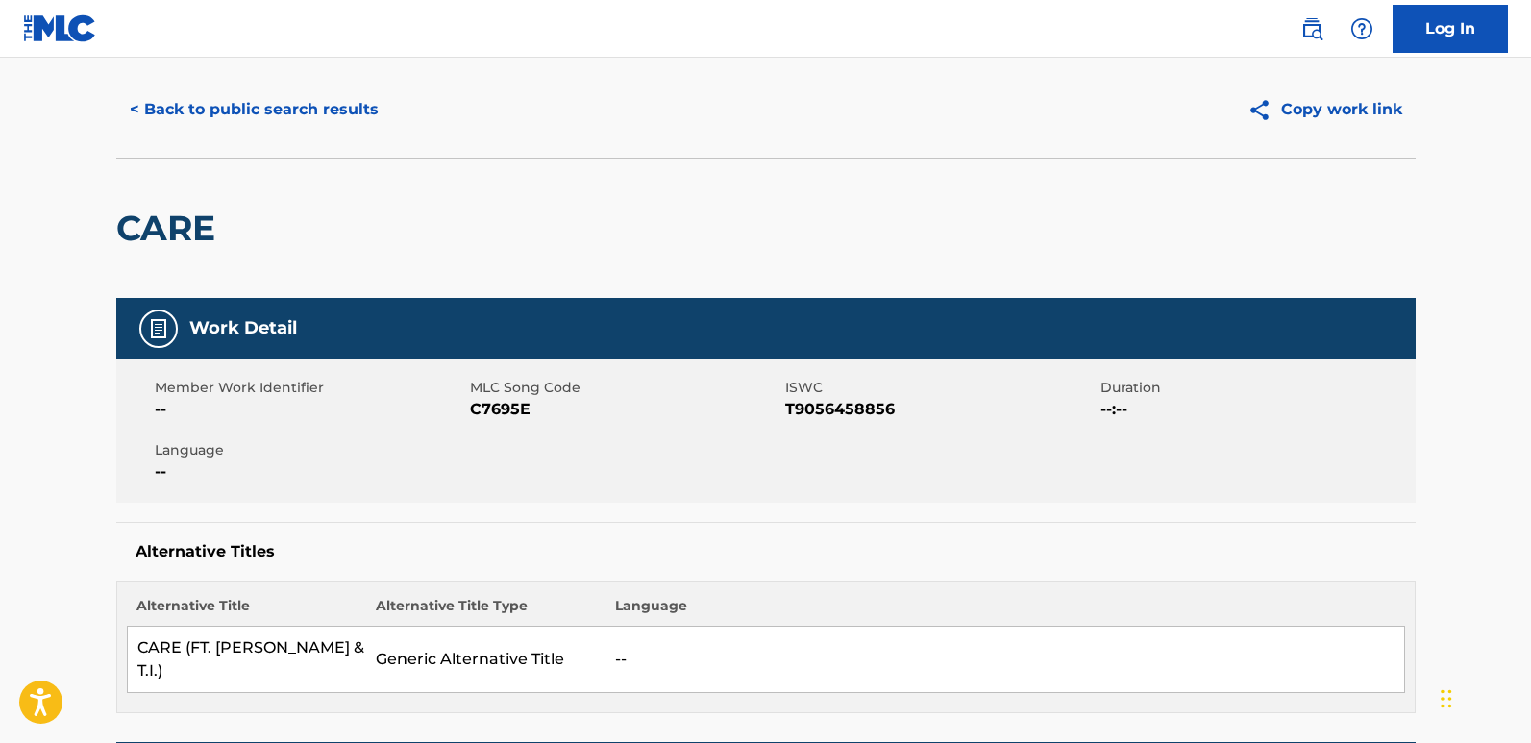
scroll to position [0, 0]
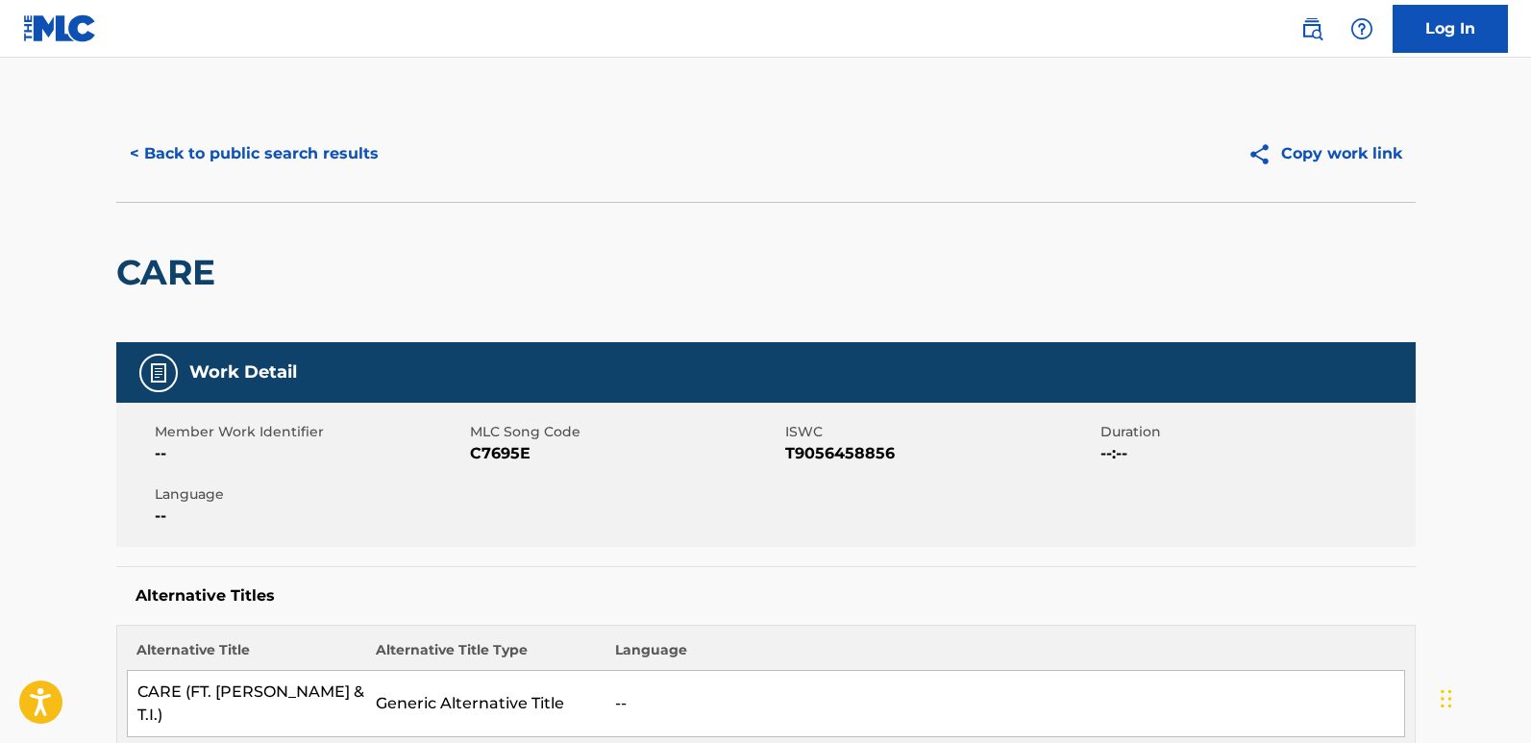
click at [349, 191] on div "< Back to public search results Copy work link" at bounding box center [766, 154] width 1300 height 96
click at [337, 175] on button "< Back to public search results" at bounding box center [254, 154] width 276 height 48
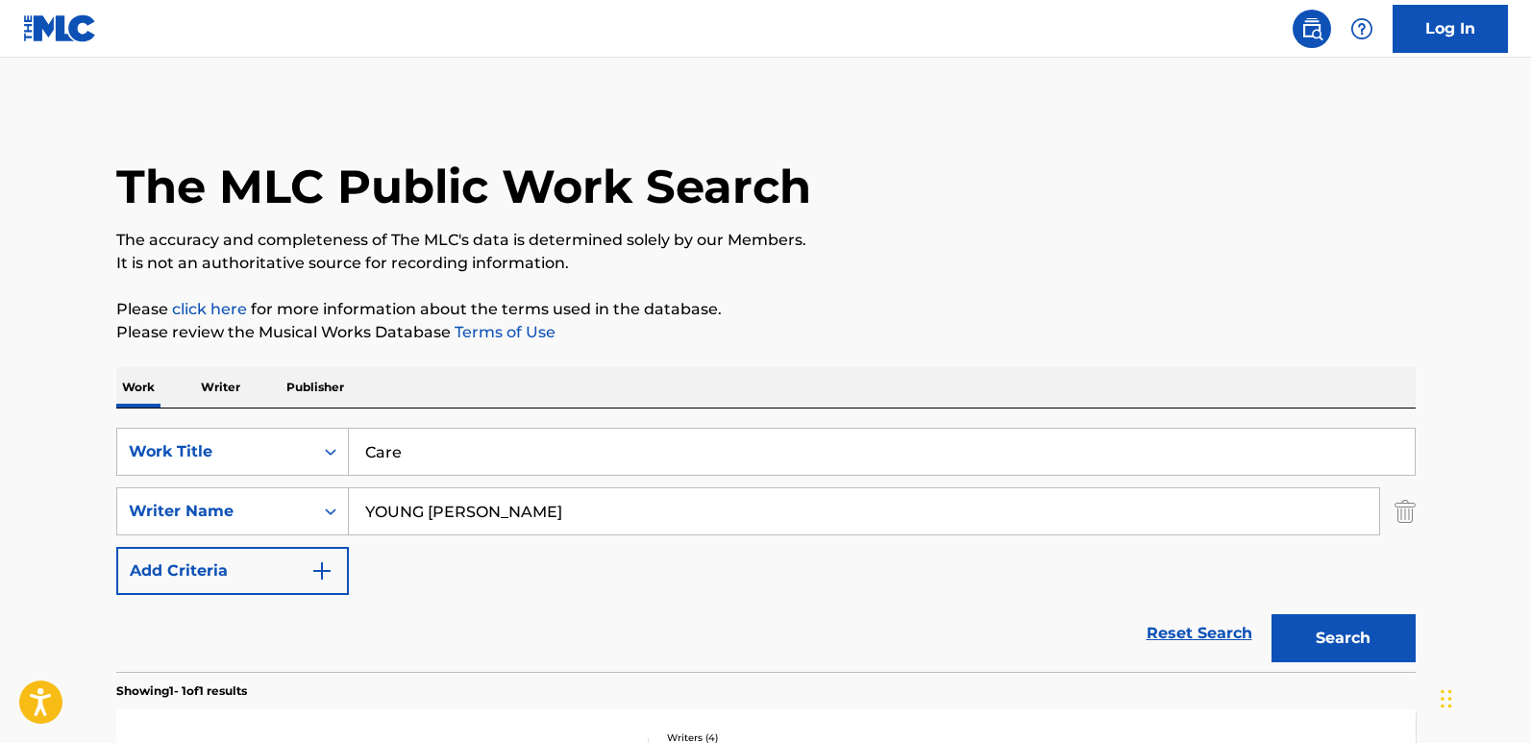
scroll to position [193, 0]
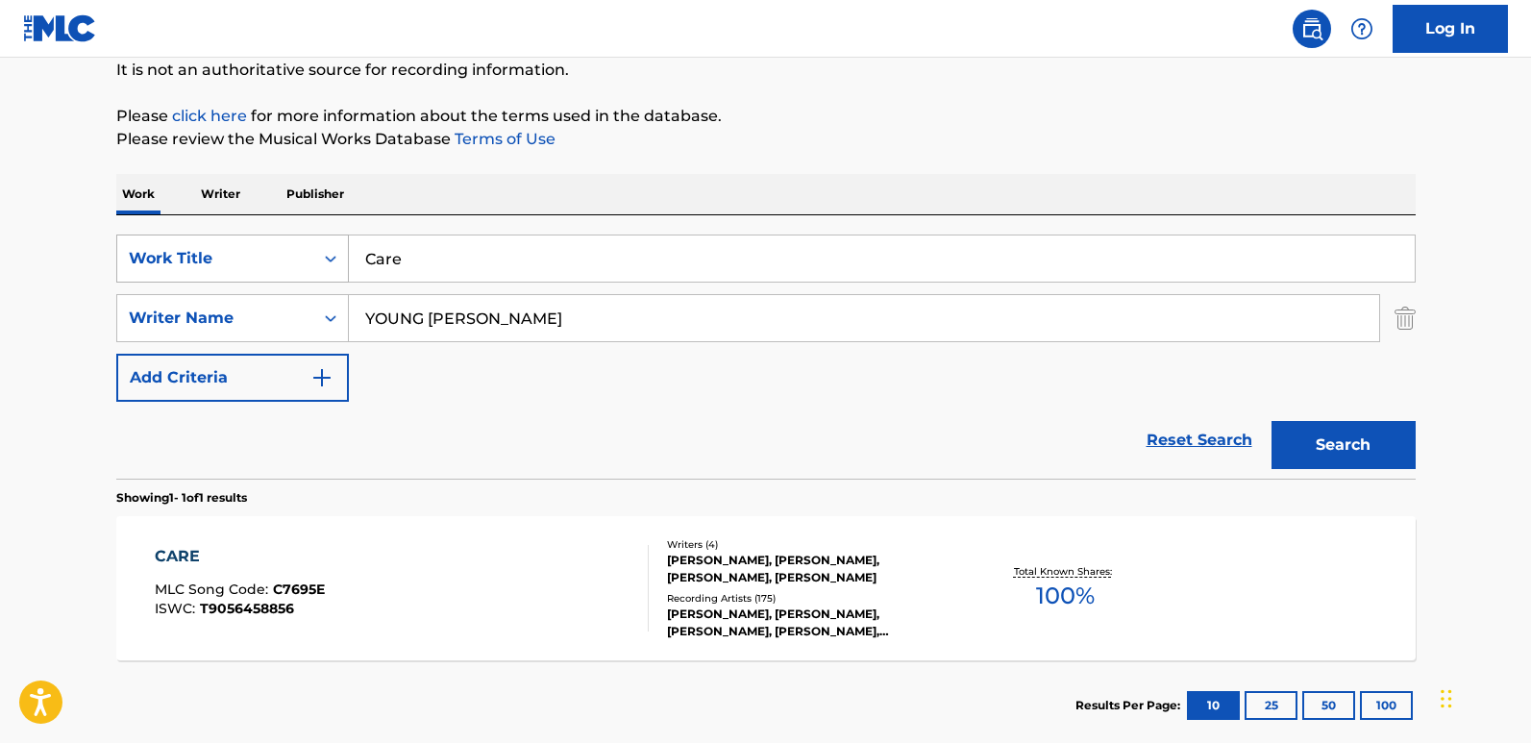
drag, startPoint x: 306, startPoint y: 245, endPoint x: 233, endPoint y: 245, distance: 73.0
click at [233, 245] on div "SearchWithCriteria61970c01-0bac-4092-bc64-91de23aa3760 Work Title Care" at bounding box center [766, 259] width 1300 height 48
paste input "Anhelo II"
type input "Anhelo II"
drag, startPoint x: 611, startPoint y: 313, endPoint x: 207, endPoint y: 288, distance: 405.4
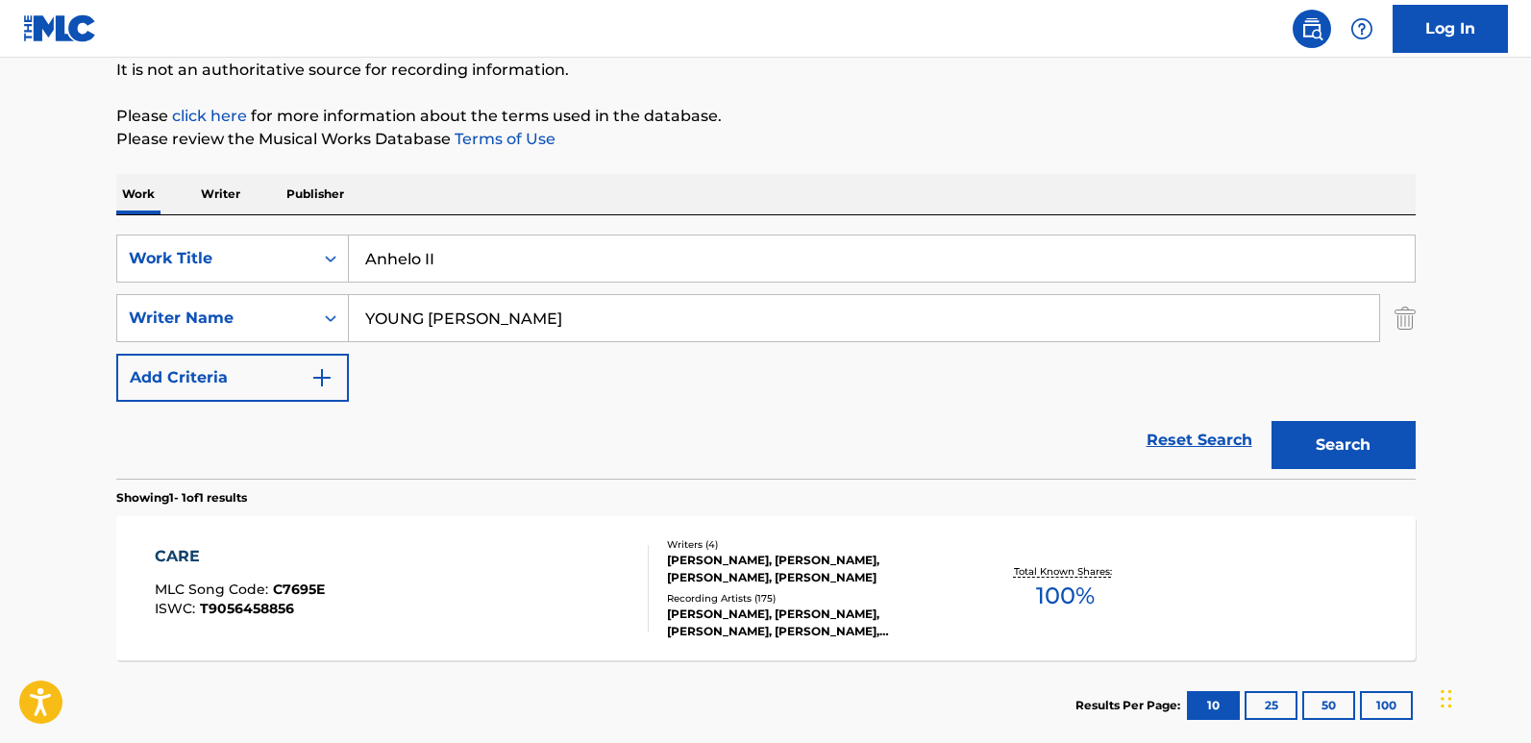
click at [207, 288] on div "SearchWithCriteria61970c01-0bac-4092-bc64-91de23aa3760 Work Title Anhelo II Sea…" at bounding box center [766, 318] width 1300 height 167
paste input "[PERSON_NAME]"
type input "[PERSON_NAME]"
click at [1305, 441] on button "Search" at bounding box center [1344, 445] width 144 height 48
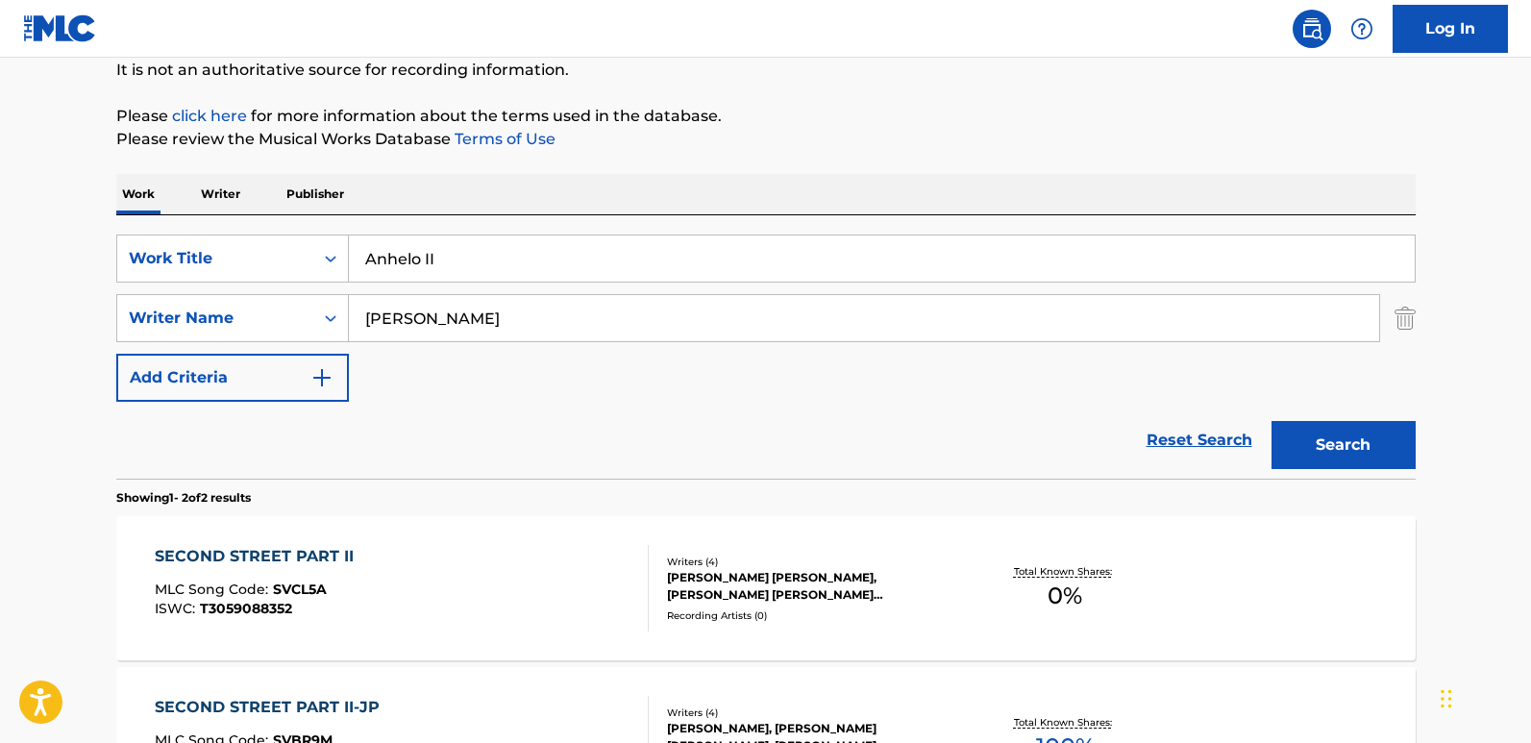
click at [508, 310] on input "[PERSON_NAME]" at bounding box center [864, 318] width 1030 height 46
drag, startPoint x: 557, startPoint y: 320, endPoint x: 284, endPoint y: 290, distance: 274.6
click at [284, 290] on div "SearchWithCriteria61970c01-0bac-4092-bc64-91de23aa3760 Work Title Anhelo II Sea…" at bounding box center [766, 318] width 1300 height 167
click at [1272, 421] on button "Search" at bounding box center [1344, 445] width 144 height 48
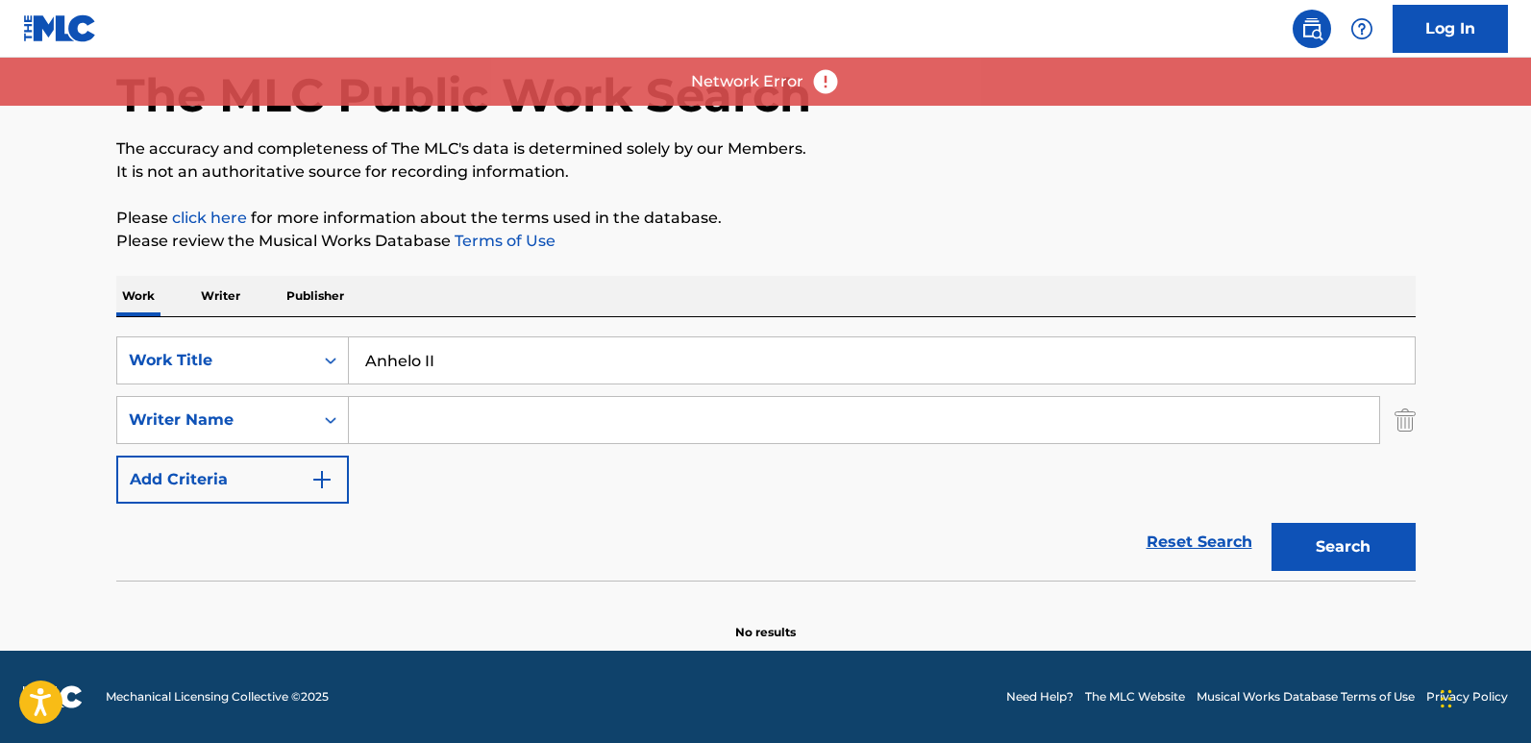
scroll to position [91, 0]
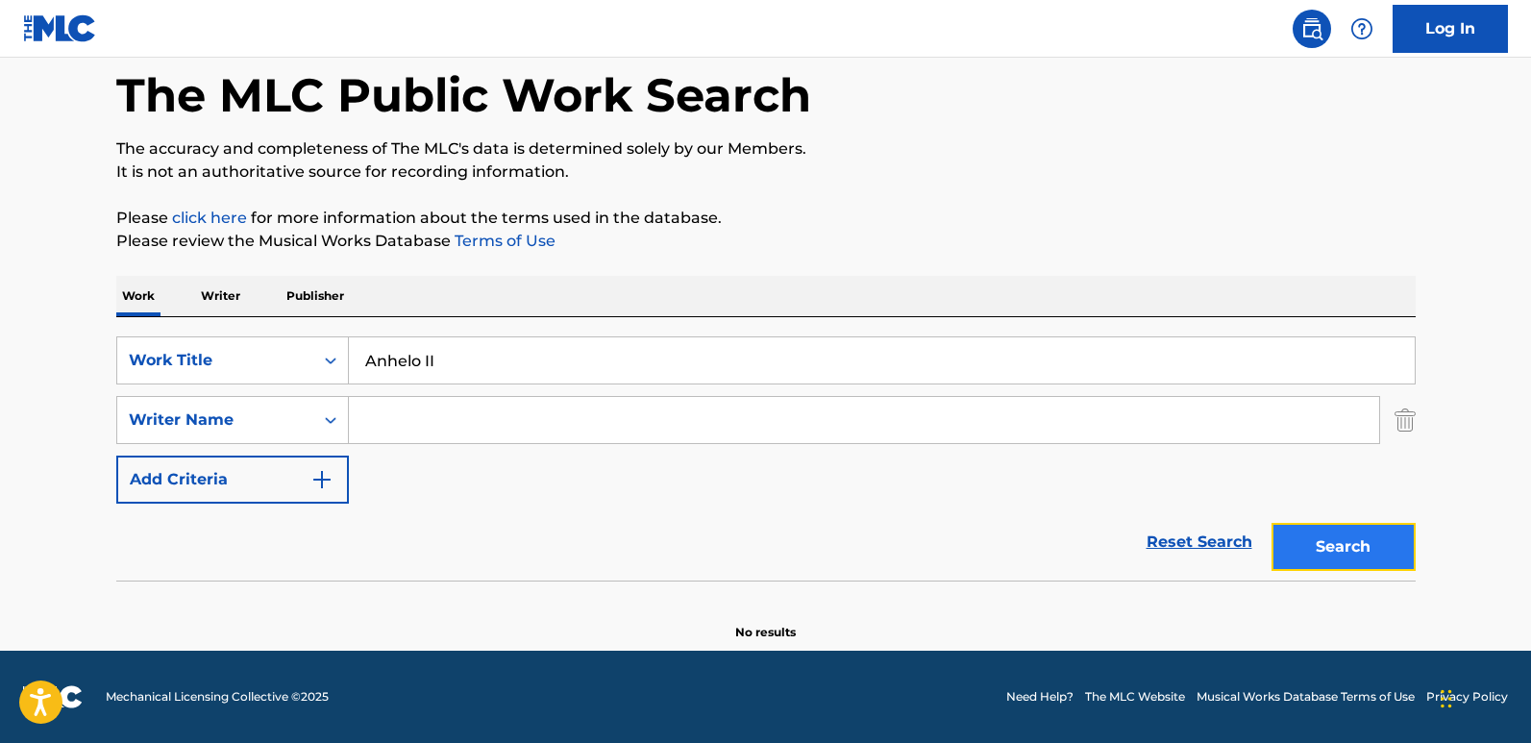
click at [1305, 570] on button "Search" at bounding box center [1344, 547] width 144 height 48
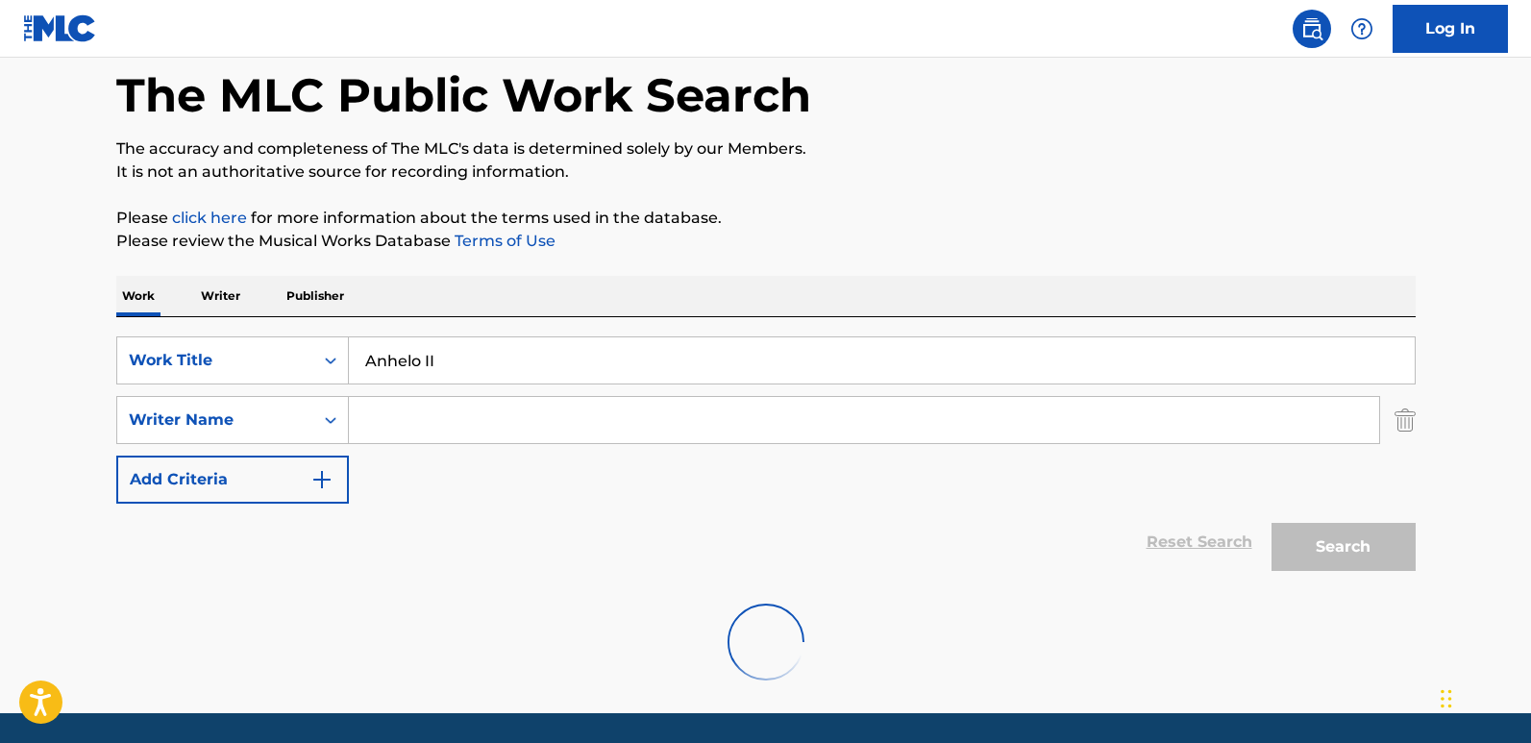
click at [1305, 548] on div "Search" at bounding box center [1339, 542] width 154 height 77
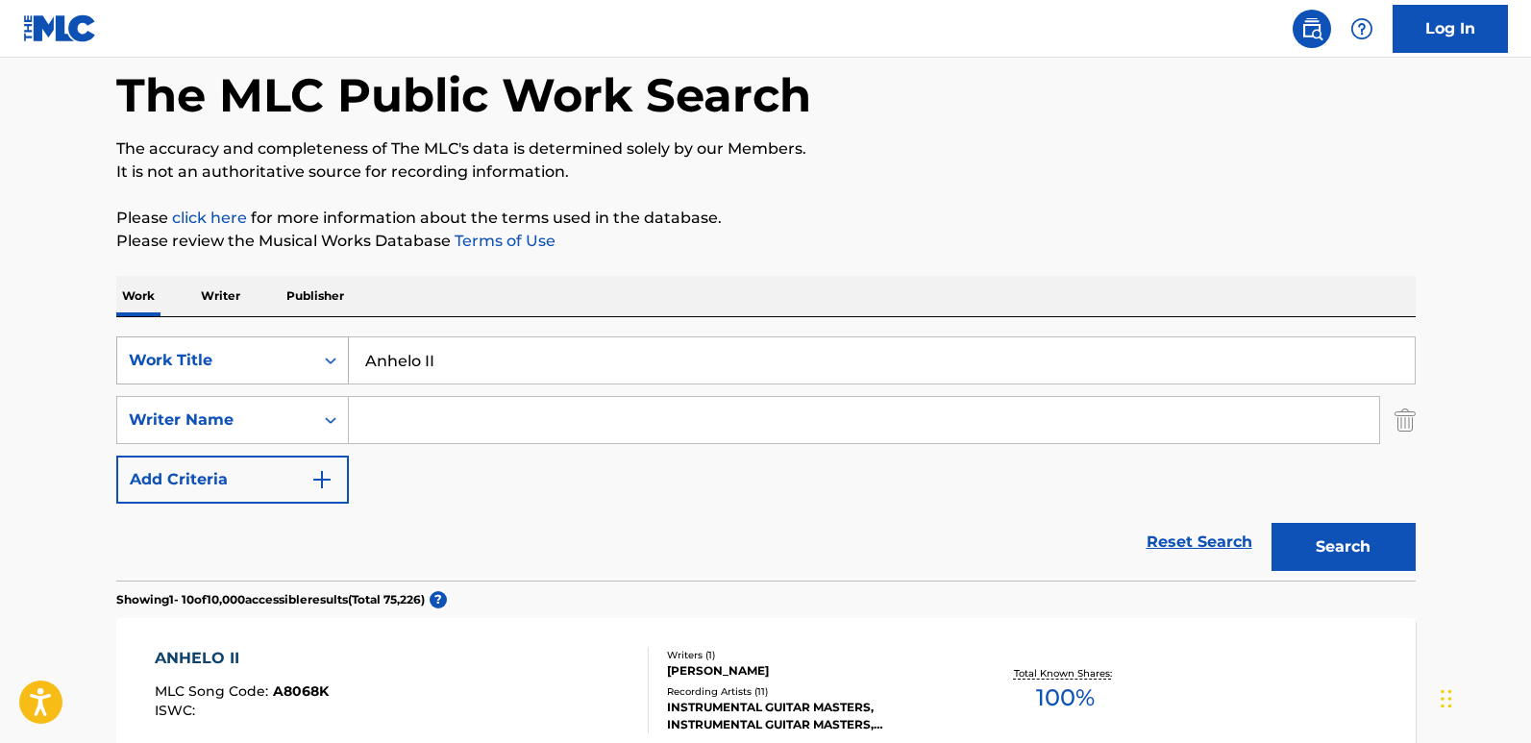
drag, startPoint x: 497, startPoint y: 358, endPoint x: 318, endPoint y: 358, distance: 178.8
click at [318, 358] on div "SearchWithCriteria61970c01-0bac-4092-bc64-91de23aa3760 Work Title Anhelo II" at bounding box center [766, 360] width 1300 height 48
paste input "Tropical Breeze"
type input "Tropical Breeze"
click at [461, 415] on input "Search Form" at bounding box center [864, 420] width 1030 height 46
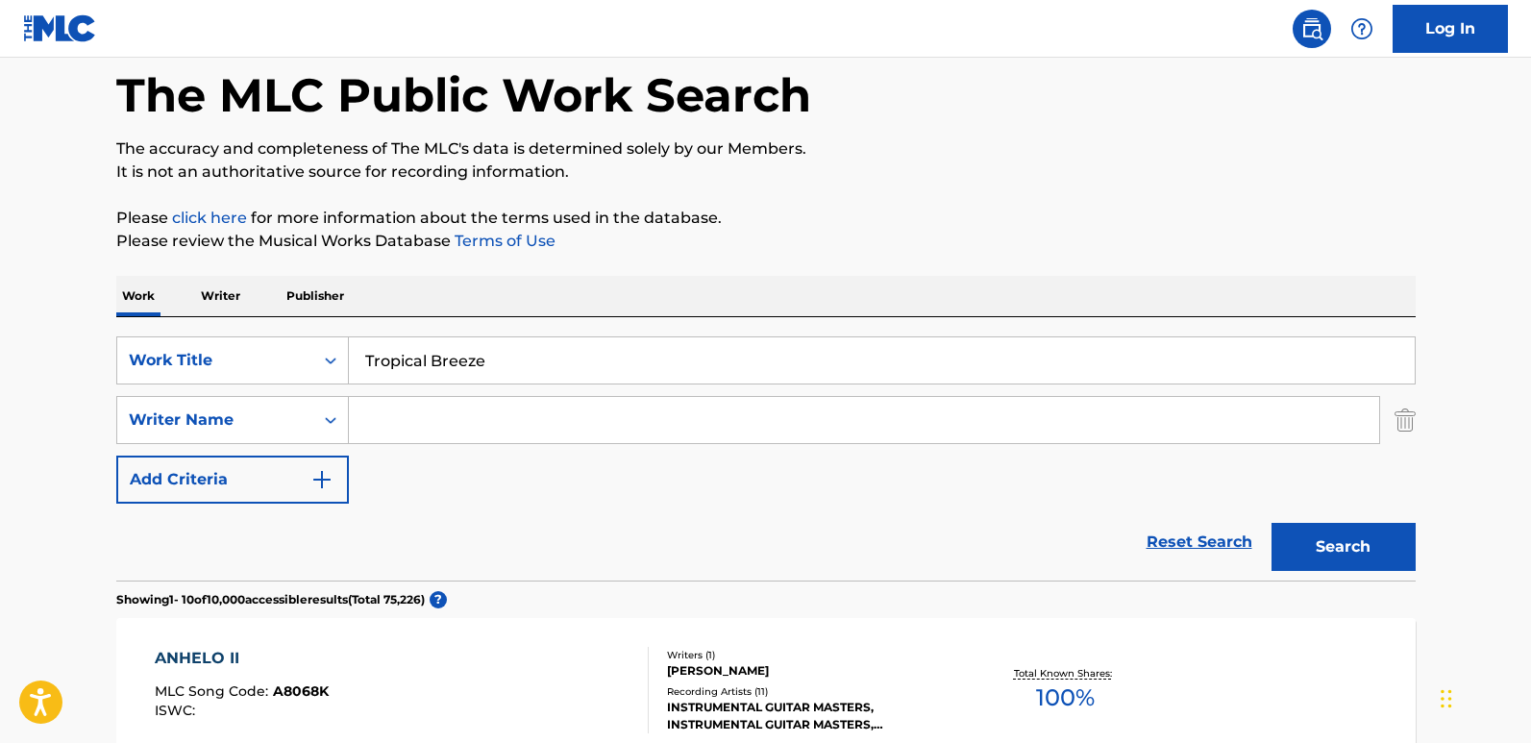
paste input "Rinaldo"
type input "Rinaldo"
click at [1305, 534] on button "Search" at bounding box center [1344, 547] width 144 height 48
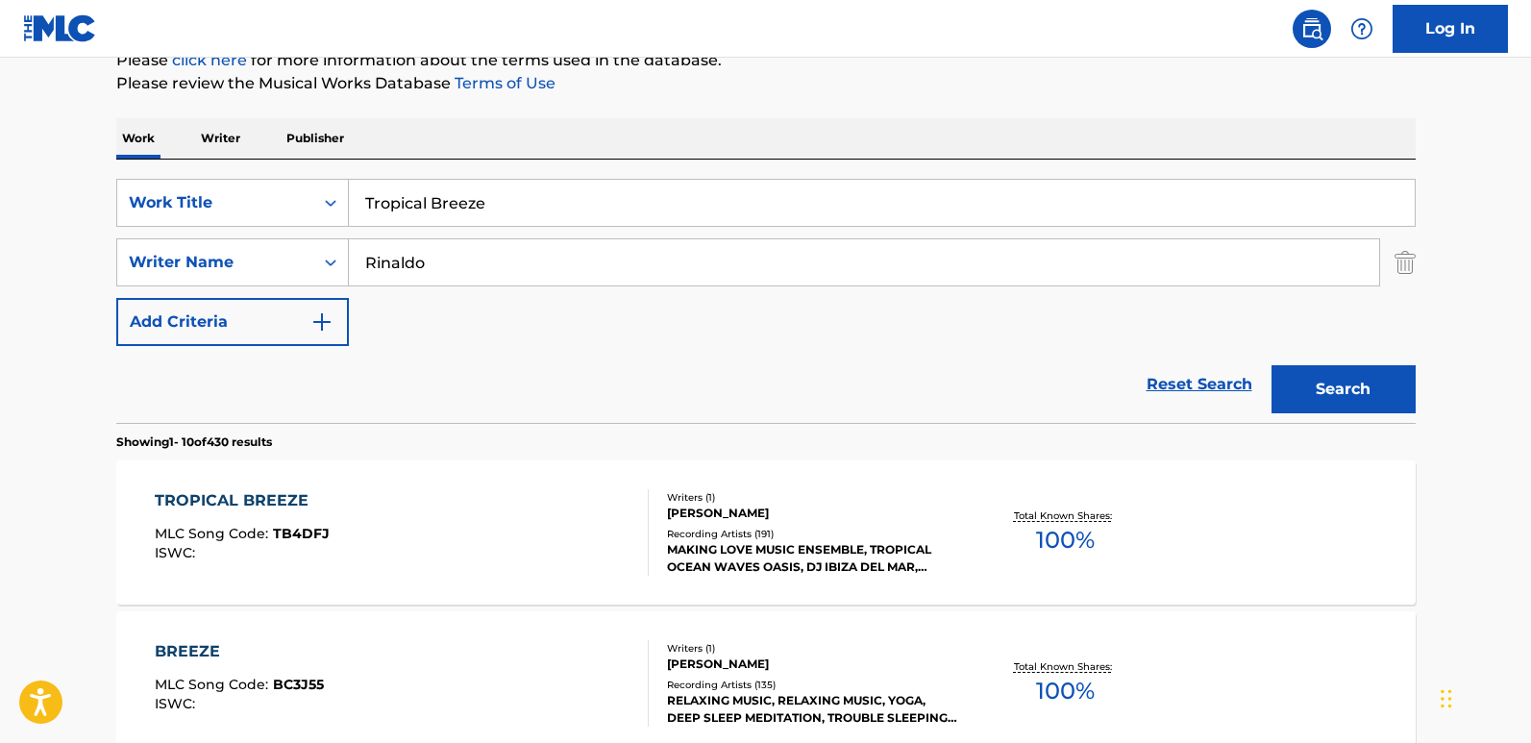
scroll to position [284, 0]
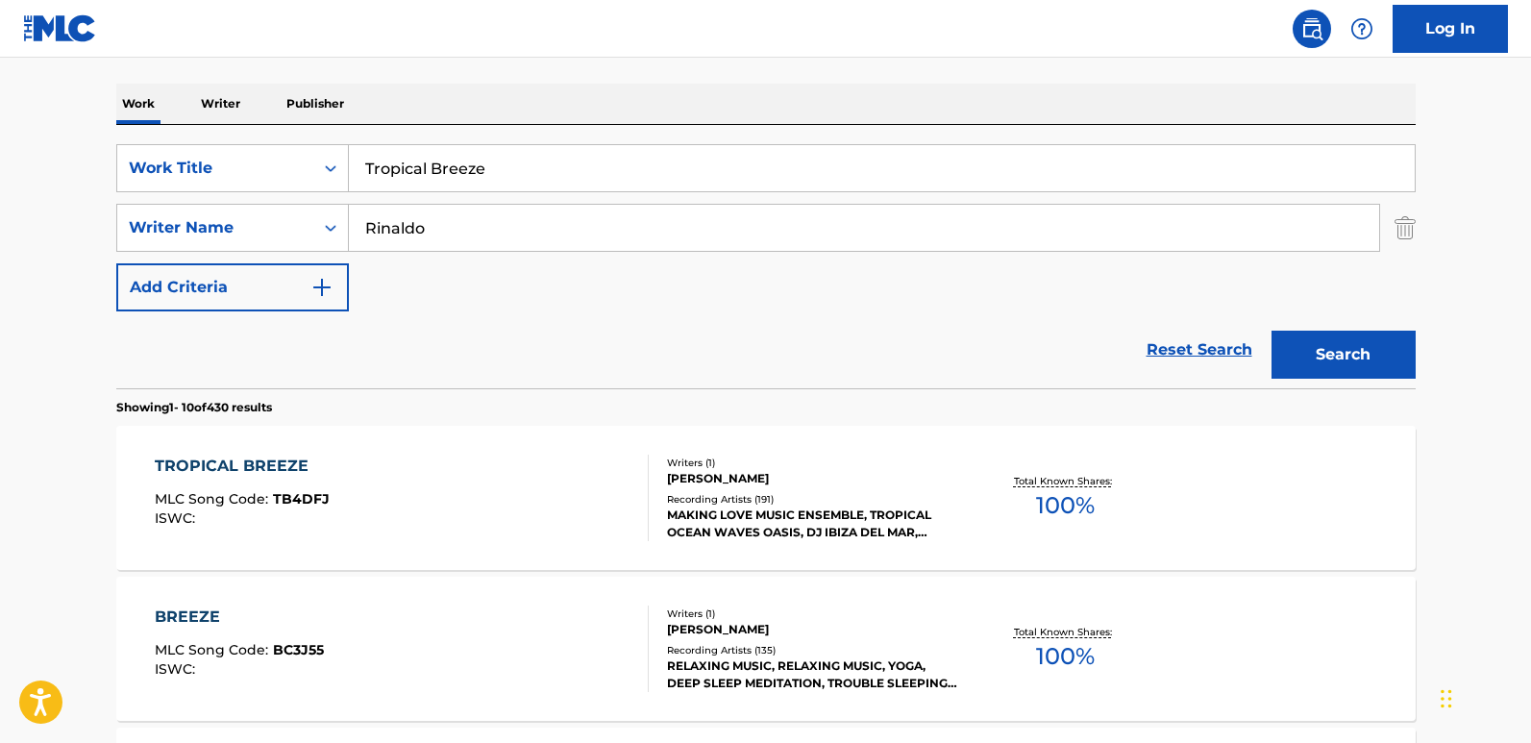
click at [270, 471] on div "TROPICAL BREEZE" at bounding box center [242, 466] width 175 height 23
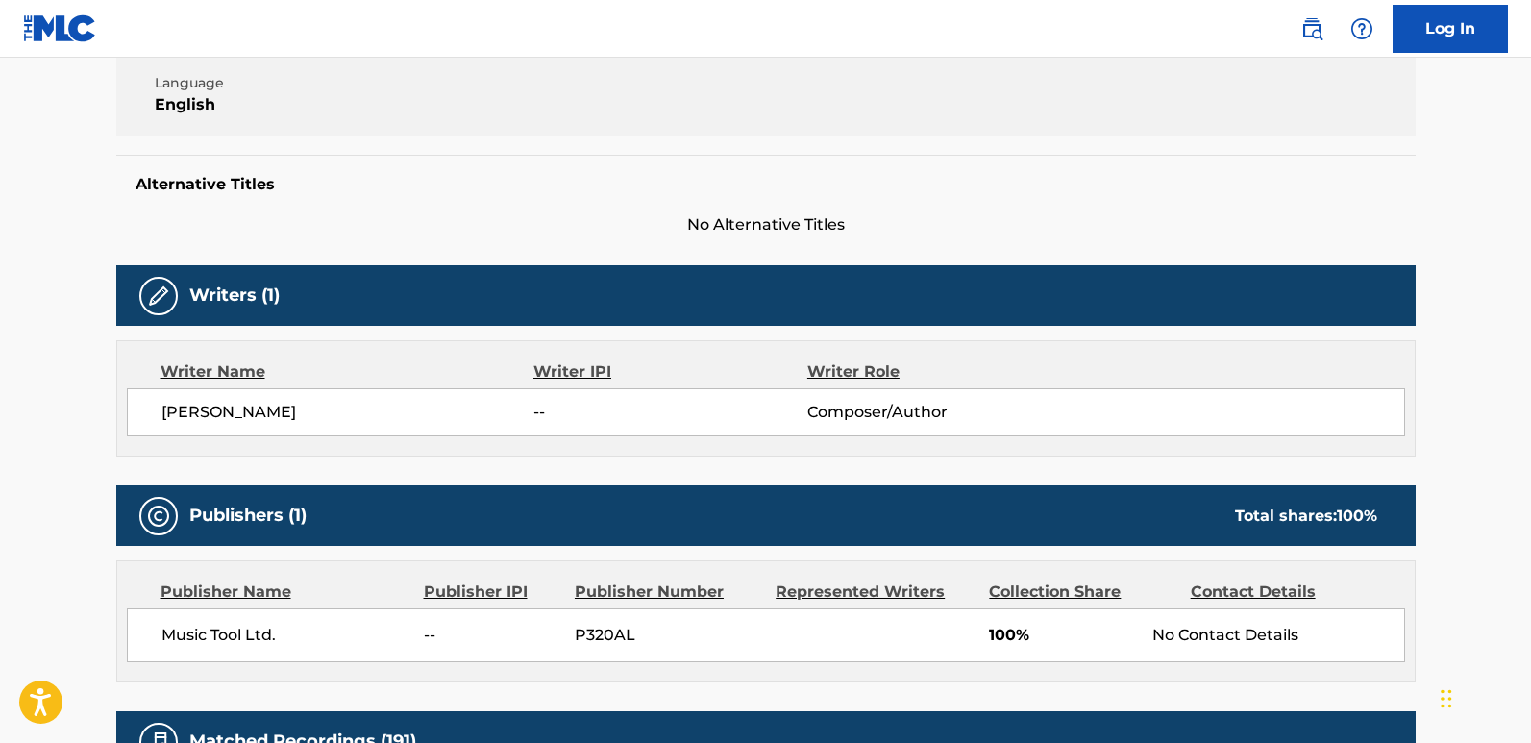
scroll to position [420, 0]
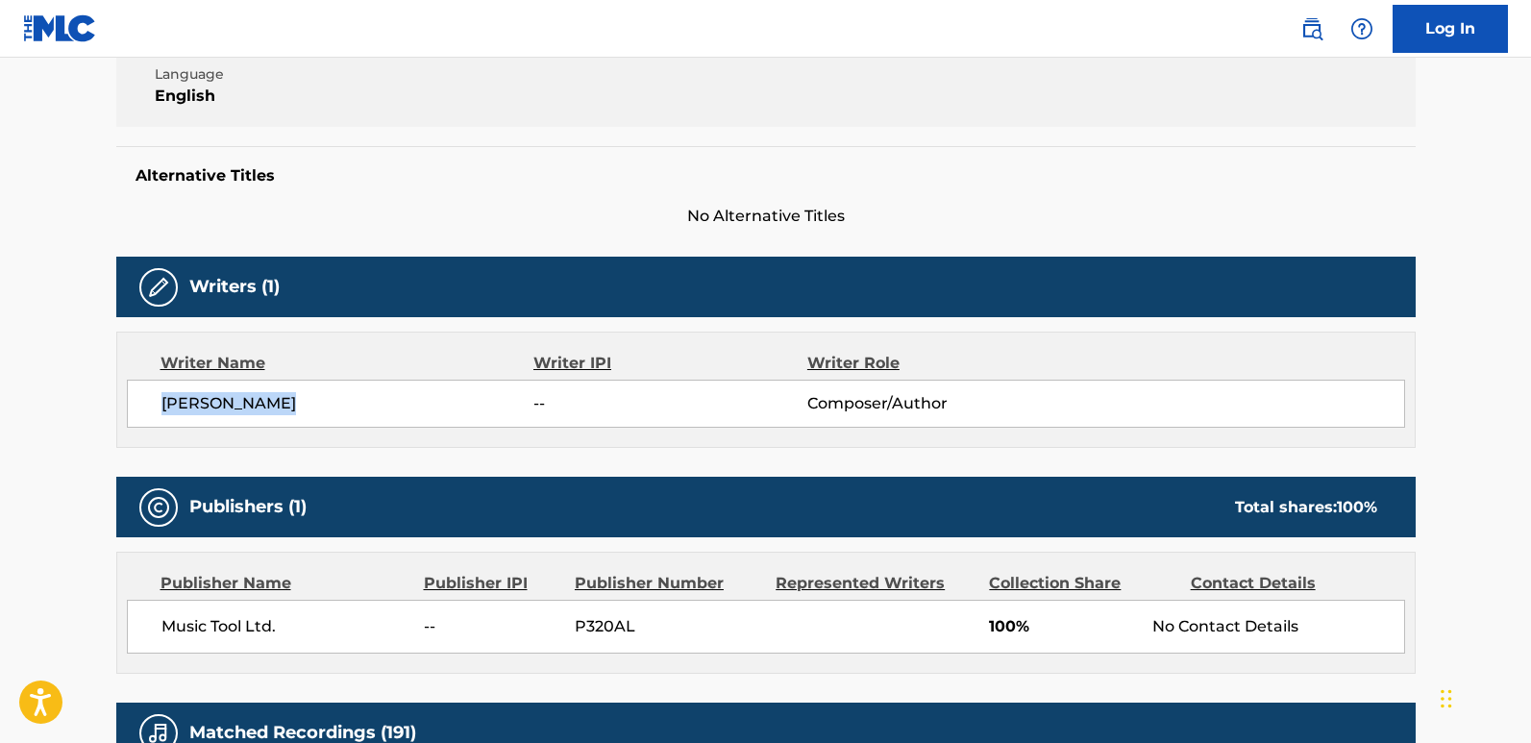
drag, startPoint x: 157, startPoint y: 412, endPoint x: 334, endPoint y: 411, distance: 177.8
click at [334, 411] on div "[PERSON_NAME] -- Composer/Author" at bounding box center [766, 404] width 1278 height 48
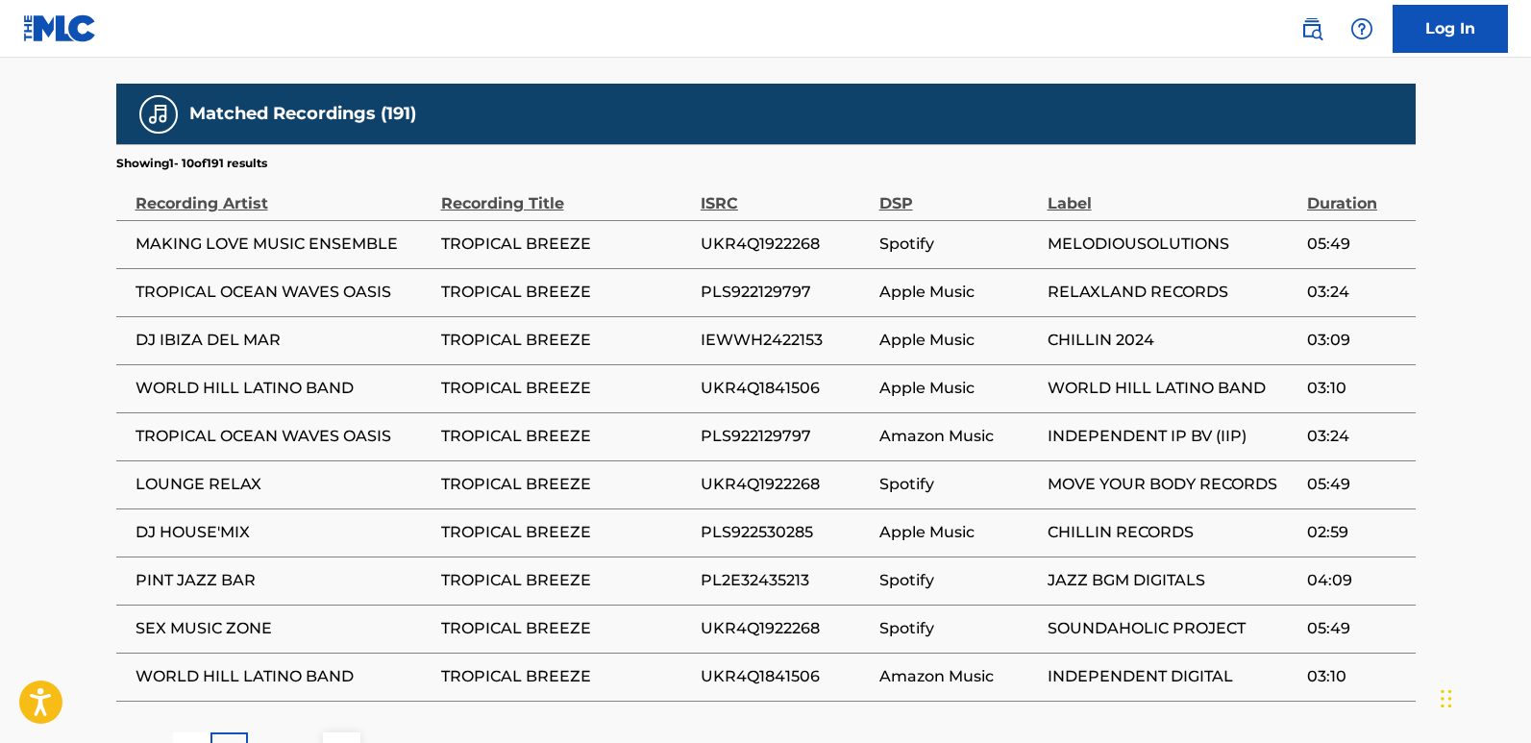
scroll to position [1093, 0]
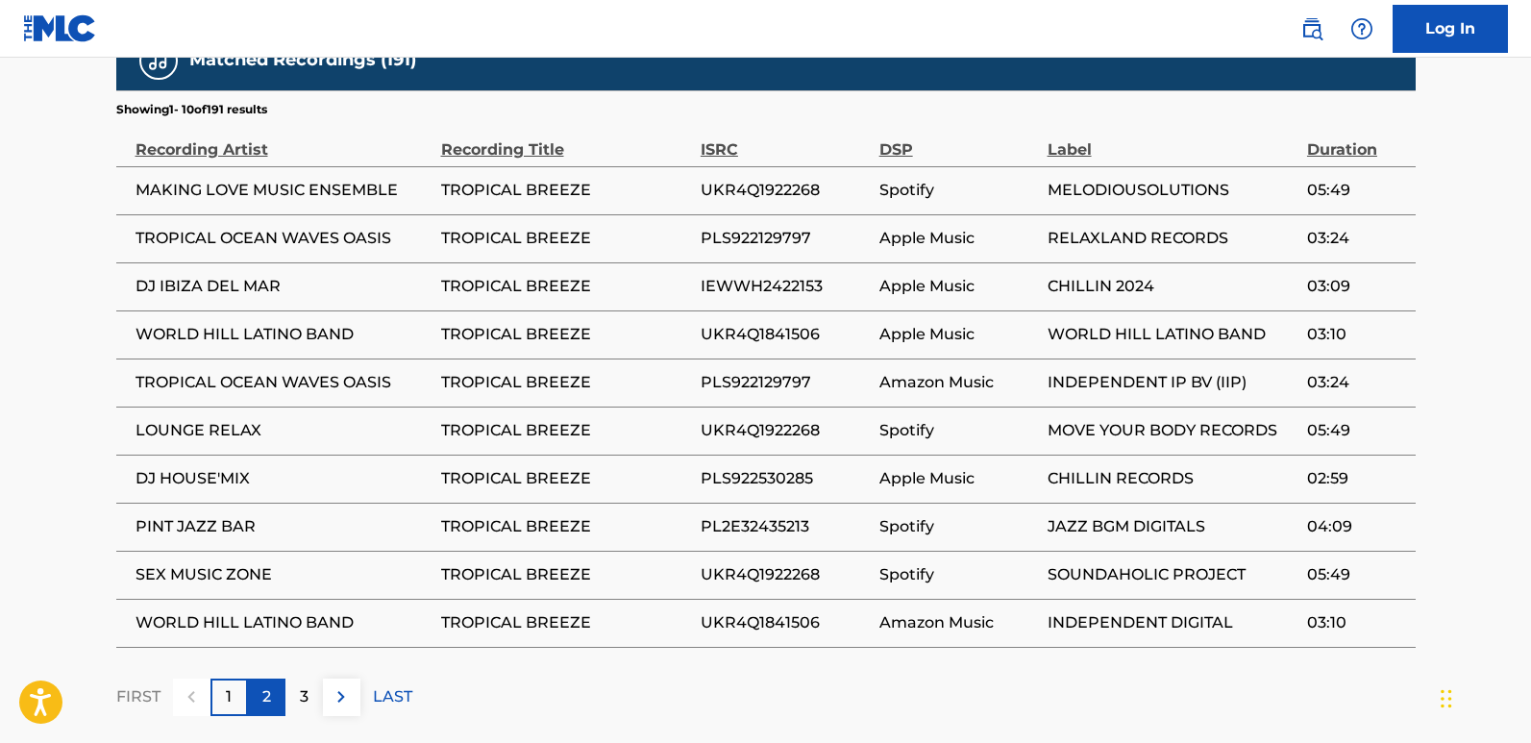
click at [262, 615] on p "2" at bounding box center [266, 696] width 9 height 23
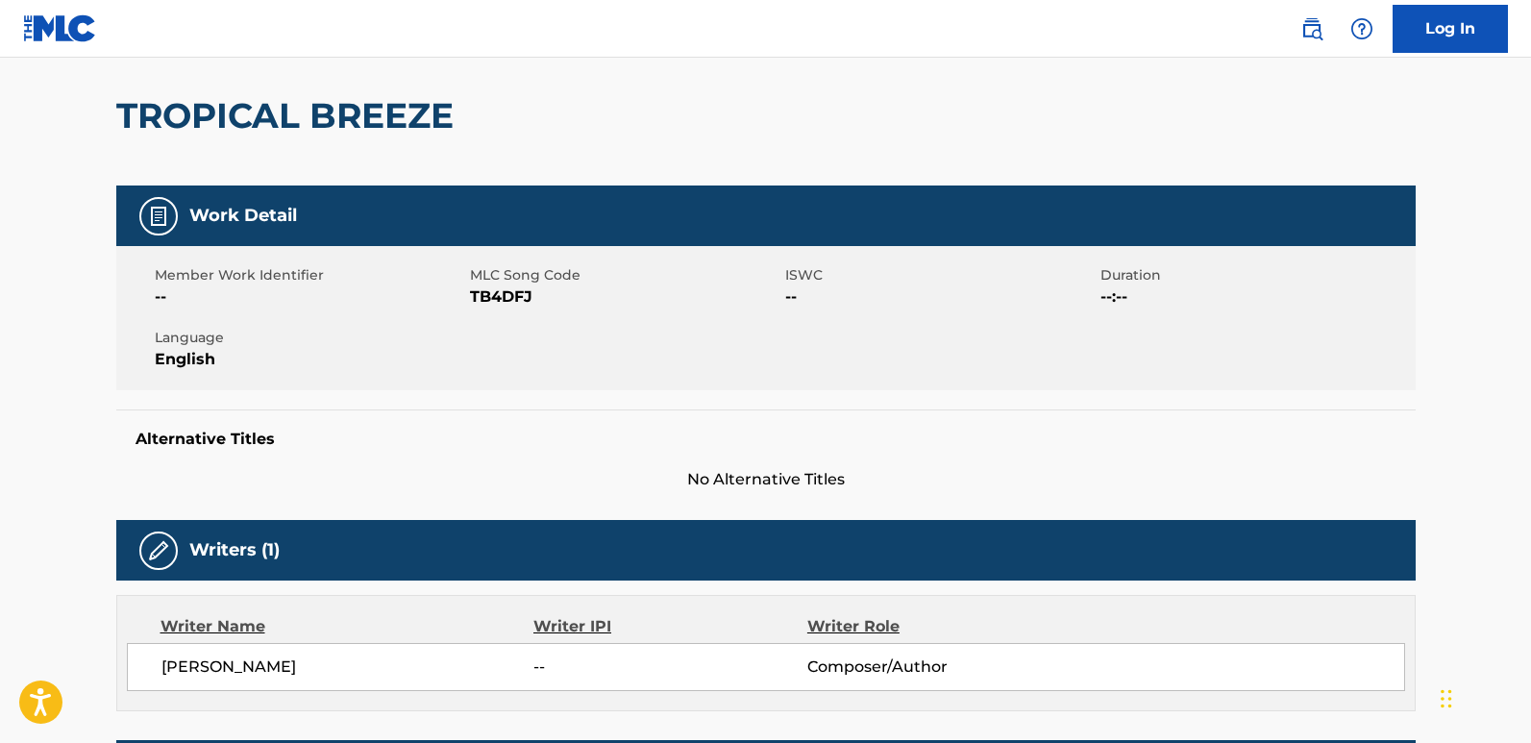
scroll to position [516, 0]
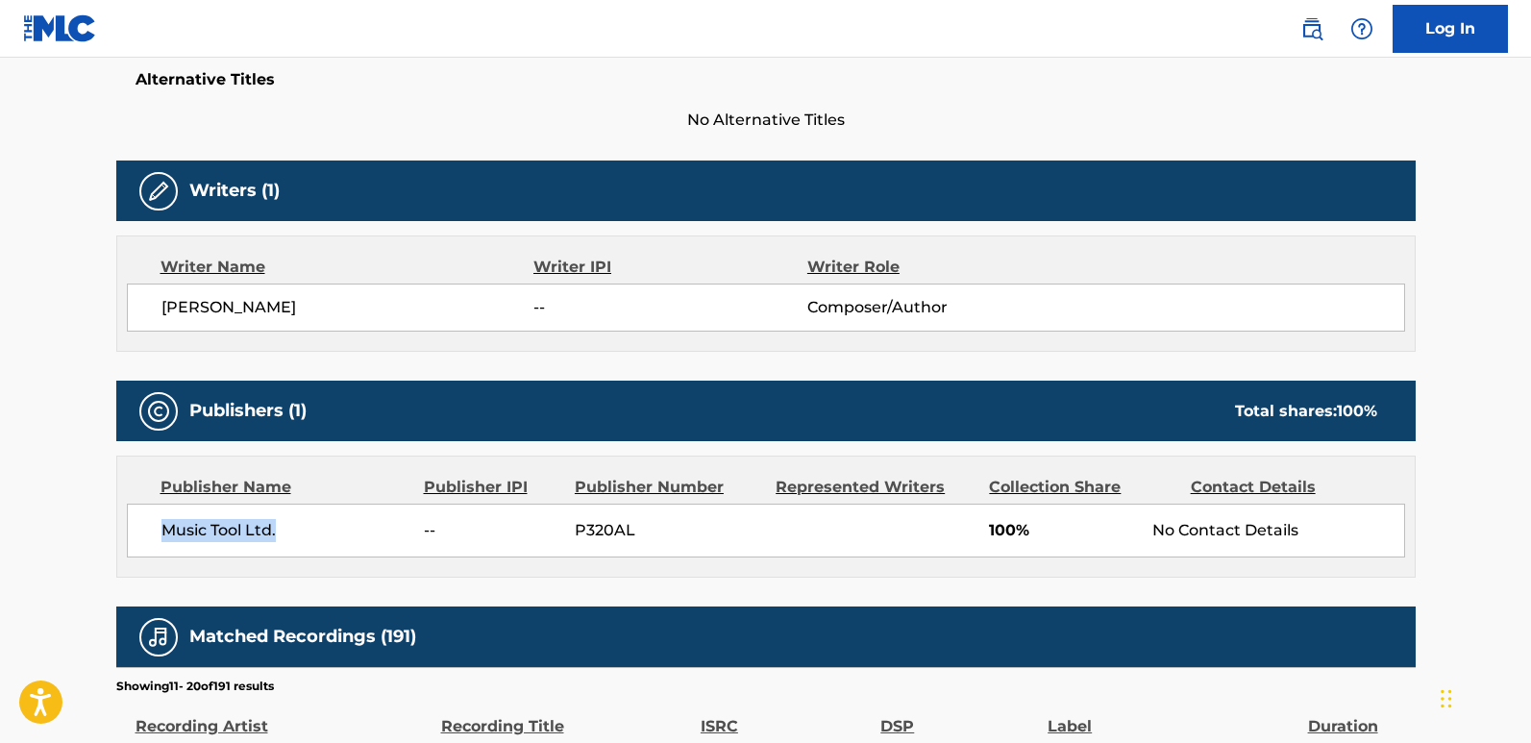
drag, startPoint x: 154, startPoint y: 537, endPoint x: 325, endPoint y: 565, distance: 173.3
click at [297, 535] on div "Music Tool Ltd. -- P320AL 100% No Contact Details" at bounding box center [766, 531] width 1278 height 54
drag, startPoint x: 159, startPoint y: 309, endPoint x: 347, endPoint y: 314, distance: 188.5
click at [347, 314] on div "[PERSON_NAME] -- Composer/Author" at bounding box center [766, 308] width 1278 height 48
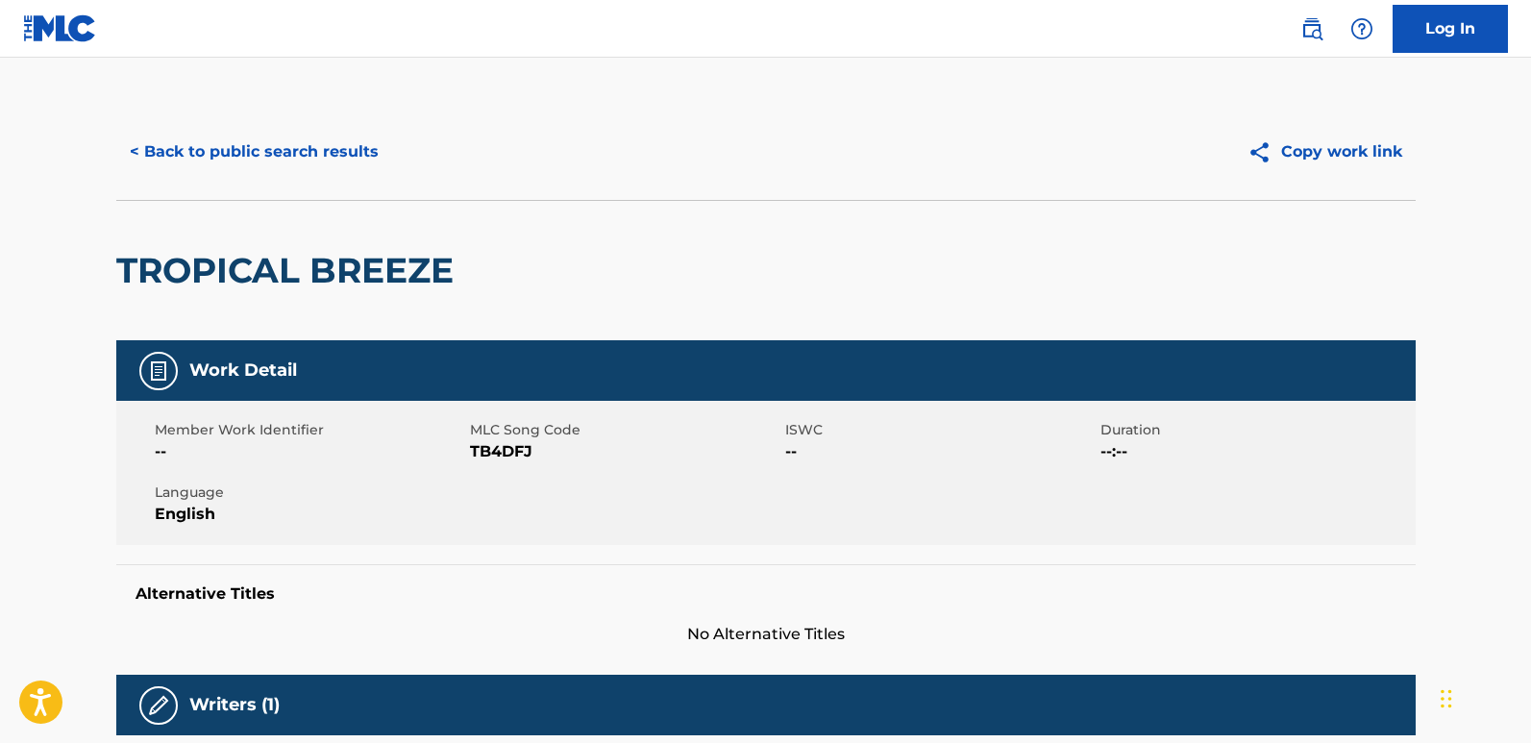
scroll to position [0, 0]
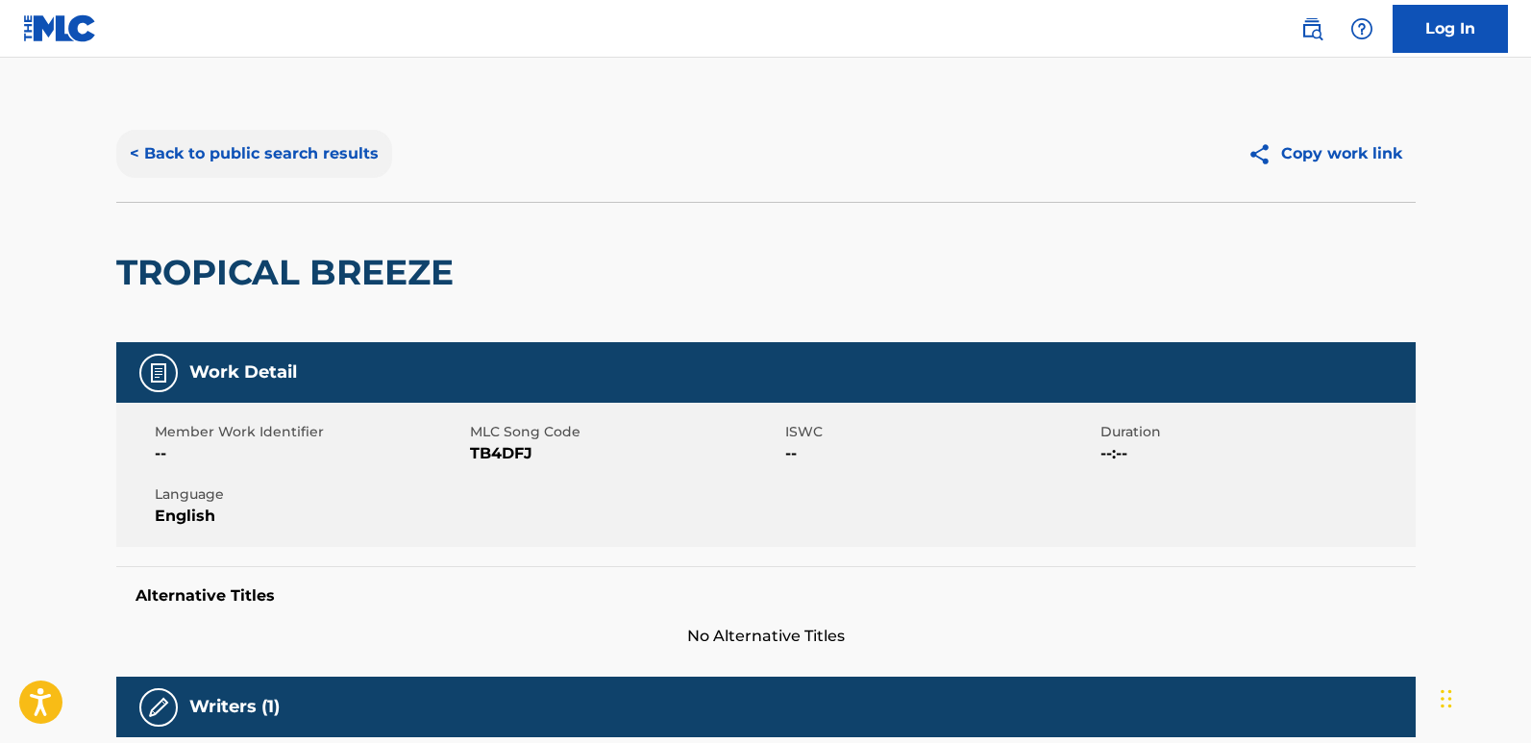
click at [301, 146] on button "< Back to public search results" at bounding box center [254, 154] width 276 height 48
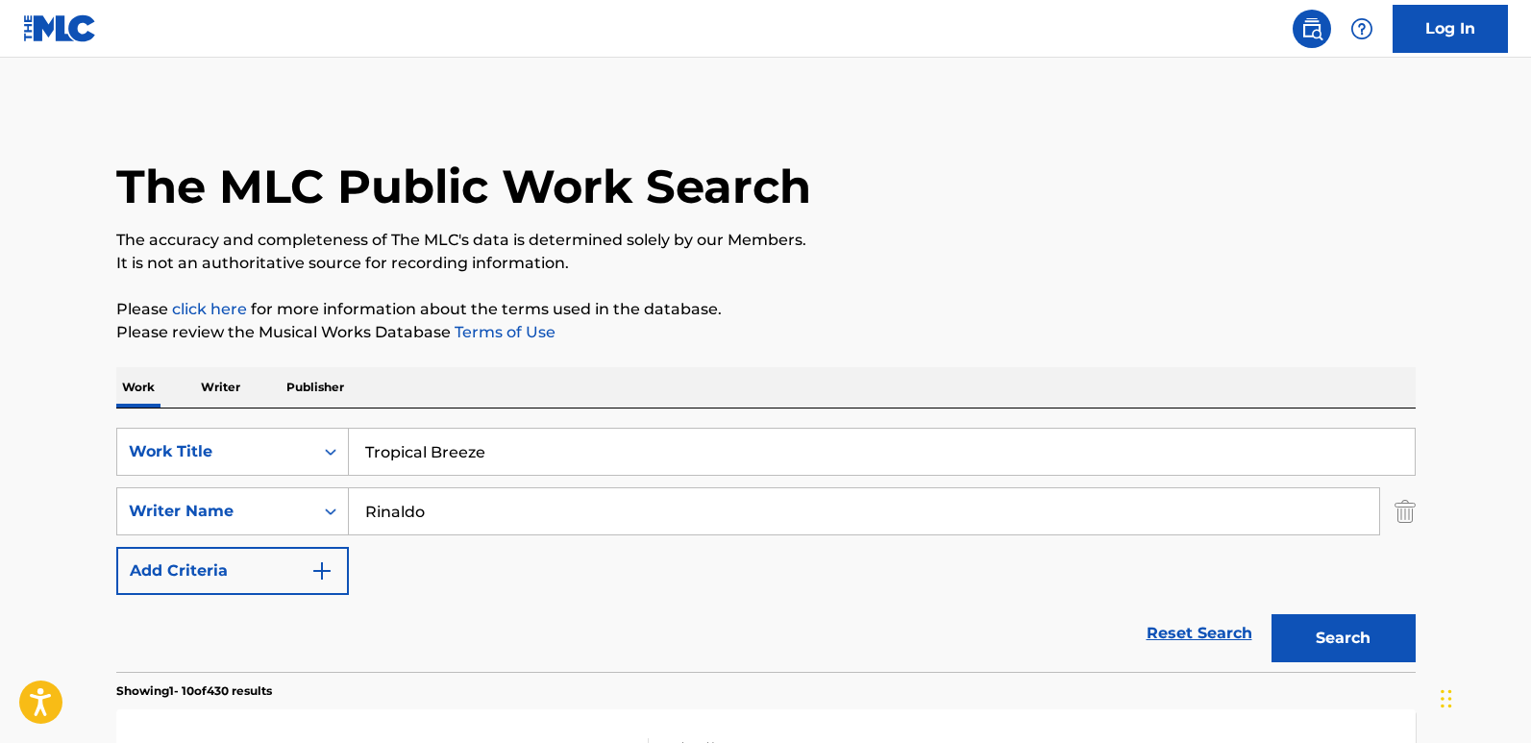
scroll to position [284, 0]
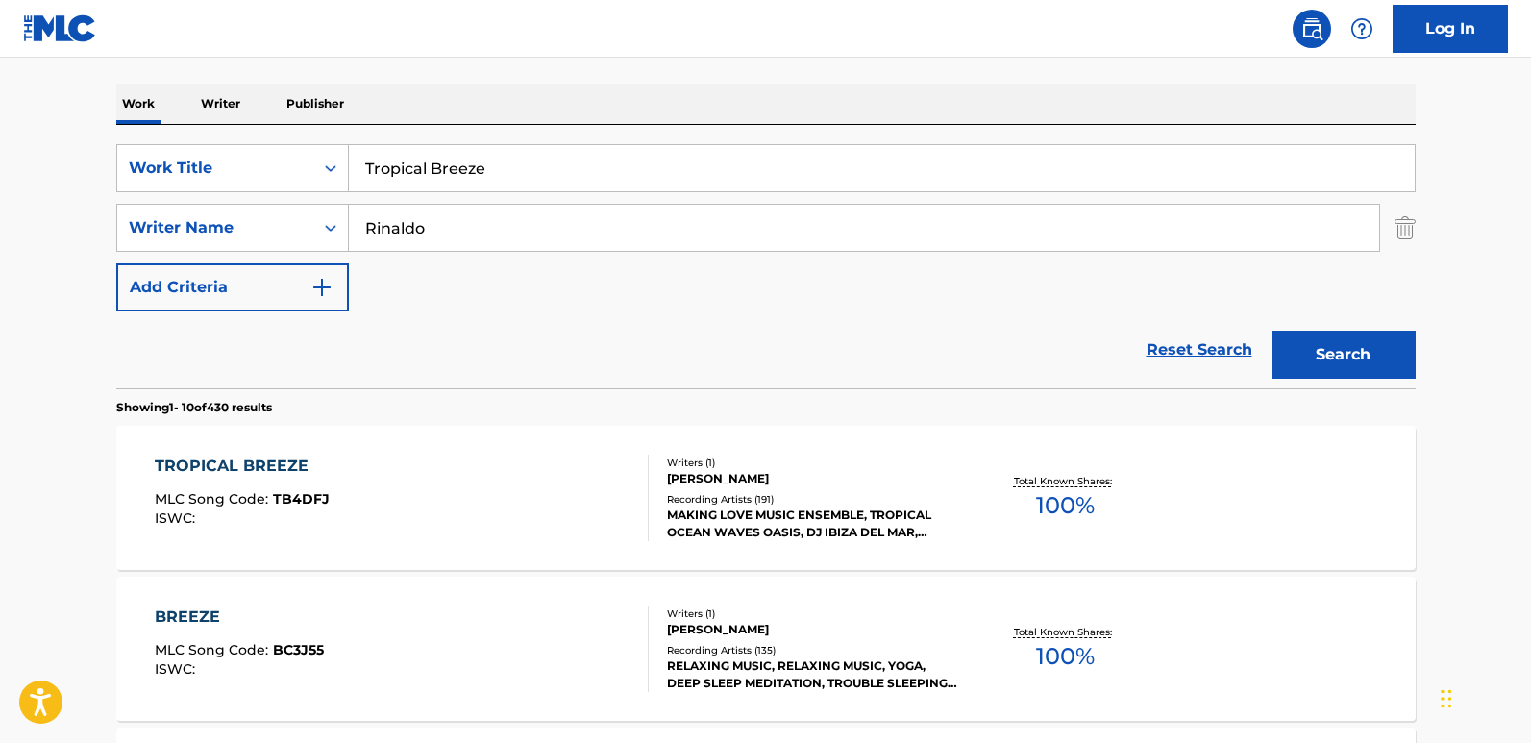
drag, startPoint x: 523, startPoint y: 165, endPoint x: 309, endPoint y: 202, distance: 217.4
click at [309, 202] on div "SearchWithCriteria61970c01-0bac-4092-bc64-91de23aa3760 Work Title Tropical Bree…" at bounding box center [766, 227] width 1300 height 167
paste input "Night Sounds"
type input "Night Sounds"
drag, startPoint x: 470, startPoint y: 239, endPoint x: 291, endPoint y: 244, distance: 178.8
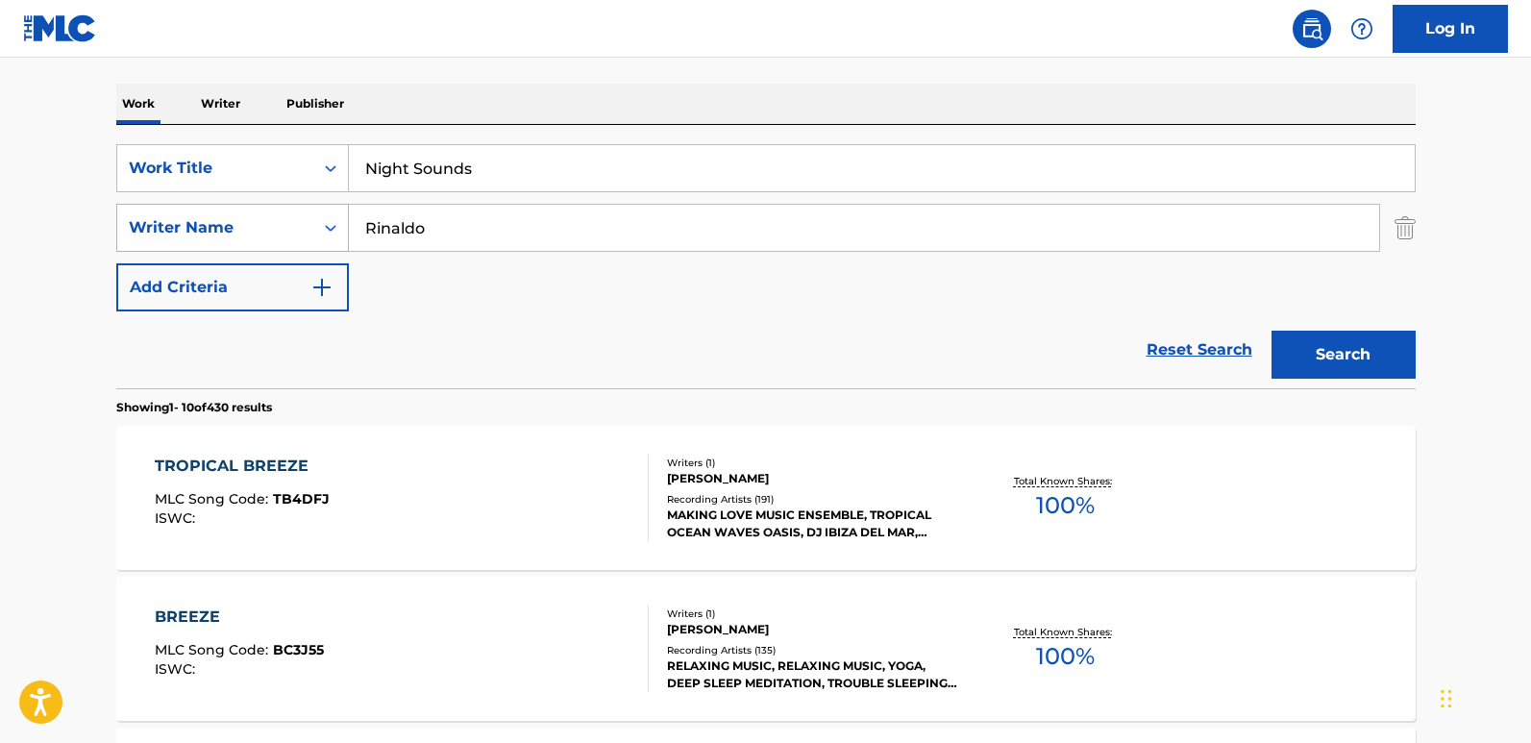
click at [291, 244] on div "SearchWithCriteria1240be7a-9fed-4046-82a5-7ea4b1035572 Writer Name [PERSON_NAME]" at bounding box center [766, 228] width 1300 height 48
paste input "Ahanu Nature Sounds"
type input "Ahanu Nature Sounds"
click at [1305, 368] on button "Search" at bounding box center [1344, 355] width 144 height 48
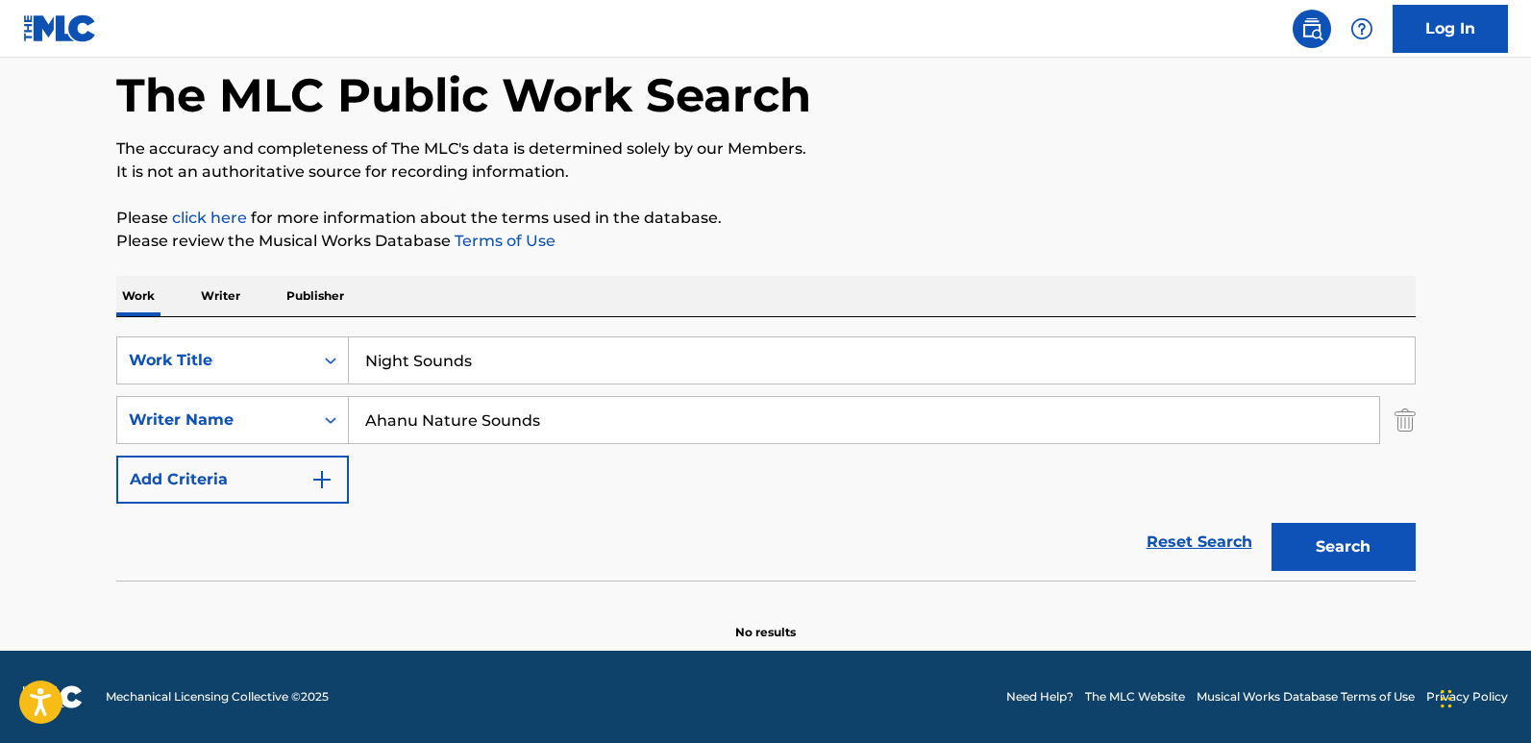
scroll to position [91, 0]
drag, startPoint x: 600, startPoint y: 433, endPoint x: 253, endPoint y: 397, distance: 348.8
click at [253, 397] on div "SearchWithCriteria1240be7a-9fed-4046-82a5-7ea4b1035572 Writer Name Ahanu Nature…" at bounding box center [766, 420] width 1300 height 48
click at [1305, 528] on button "Search" at bounding box center [1344, 547] width 144 height 48
drag, startPoint x: 523, startPoint y: 353, endPoint x: 292, endPoint y: 354, distance: 230.7
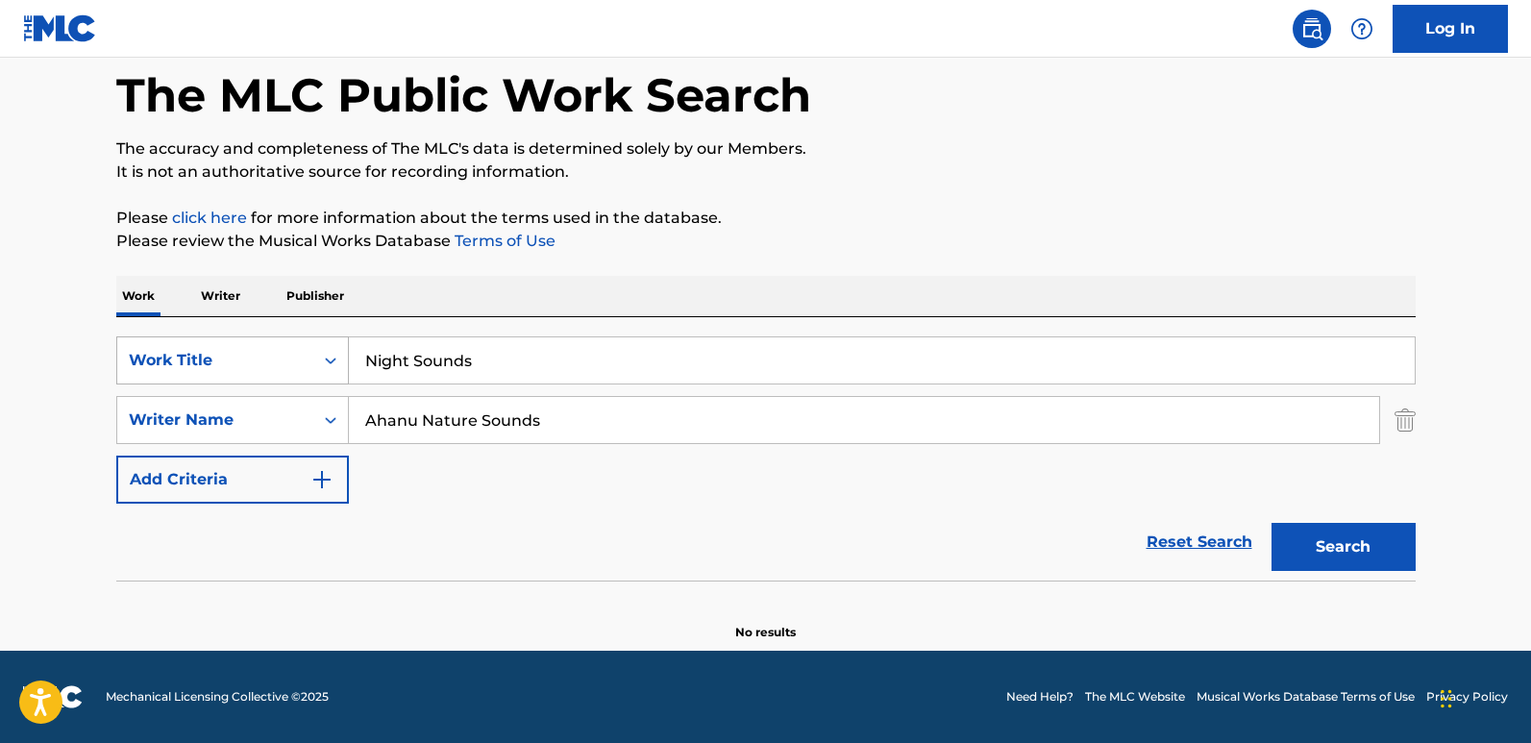
click at [294, 354] on div "SearchWithCriteria61970c01-0bac-4092-bc64-91de23aa3760 Work Title Night Sounds" at bounding box center [766, 360] width 1300 height 48
paste input "Sleep Song Of Summer"
drag, startPoint x: 586, startPoint y: 346, endPoint x: 288, endPoint y: 348, distance: 298.0
click at [288, 348] on div "SearchWithCriteria61970c01-0bac-4092-bc64-91de23aa3760 Work Title Sleep Song Of…" at bounding box center [766, 360] width 1300 height 48
paste input "Amazon Rainforest"
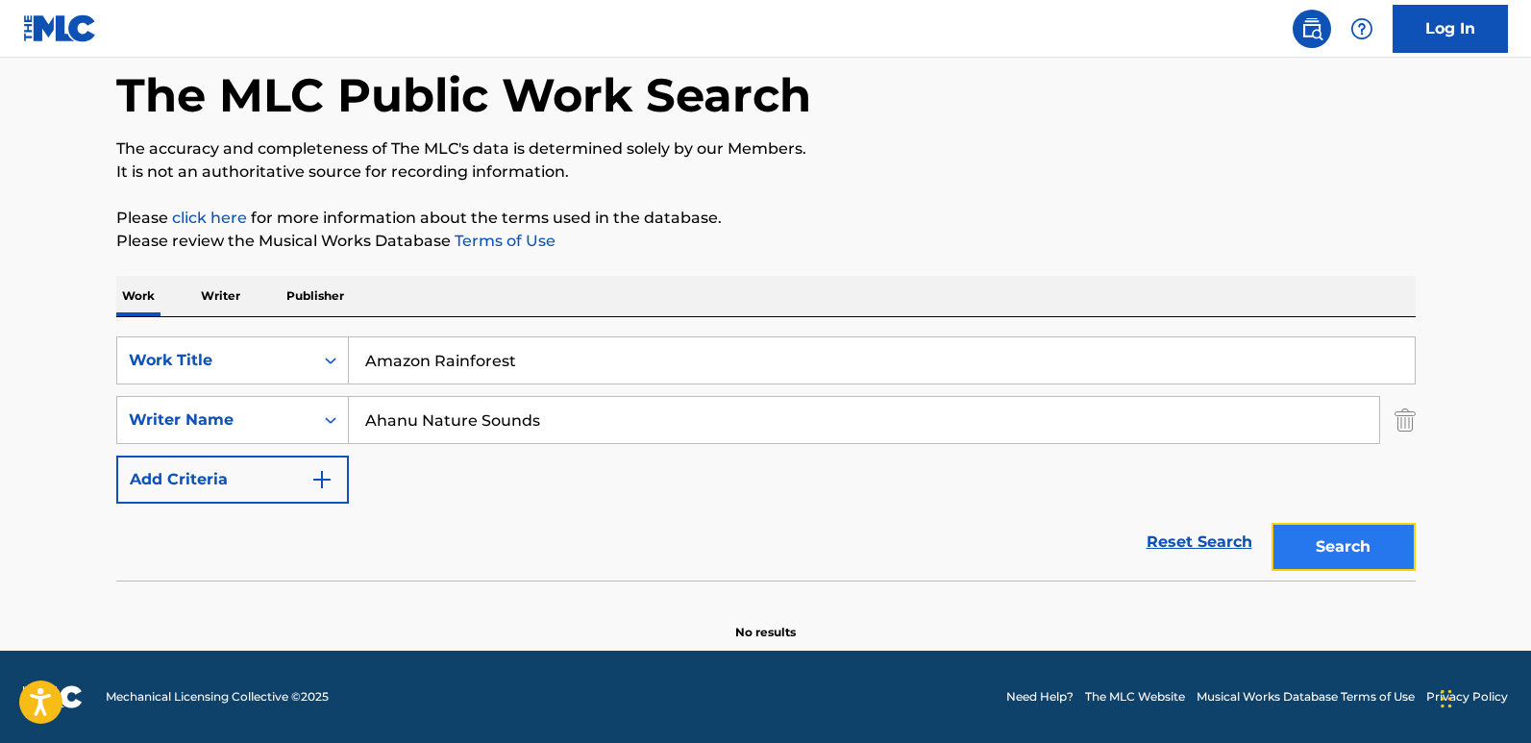
click at [1305, 550] on button "Search" at bounding box center [1344, 547] width 144 height 48
drag, startPoint x: 530, startPoint y: 350, endPoint x: 352, endPoint y: 342, distance: 178.0
click at [352, 342] on input "Amazon Rainforest" at bounding box center [882, 360] width 1066 height 46
paste input "Black & Silver"
type input "Black & Silver"
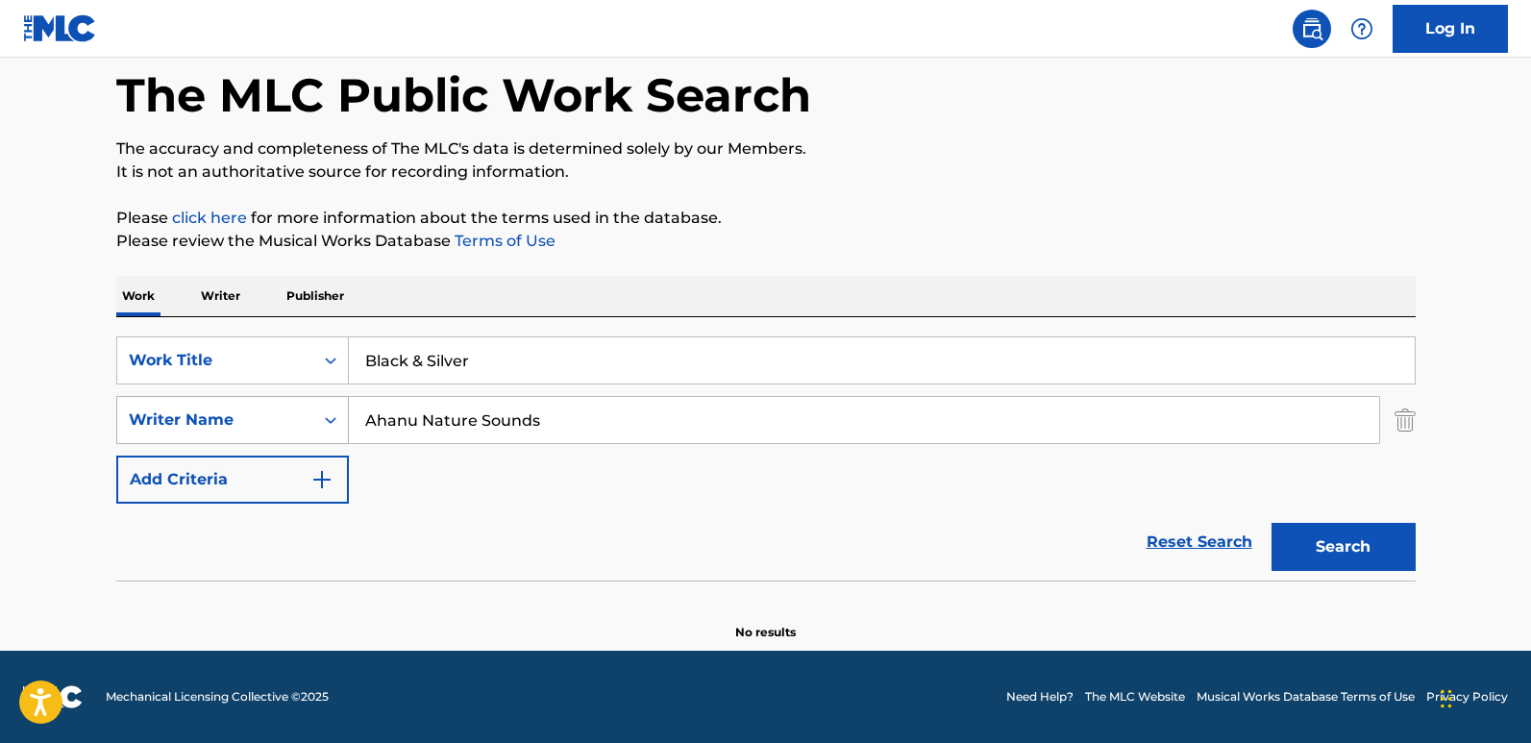
drag, startPoint x: 555, startPoint y: 434, endPoint x: 274, endPoint y: 434, distance: 280.7
click at [274, 434] on div "SearchWithCriteria1240be7a-9fed-4046-82a5-7ea4b1035572 Writer Name Ahanu Nature…" at bounding box center [766, 420] width 1300 height 48
paste input "Young [PERSON_NAME]"
type input "Young [PERSON_NAME]"
click at [1272, 523] on button "Search" at bounding box center [1344, 547] width 144 height 48
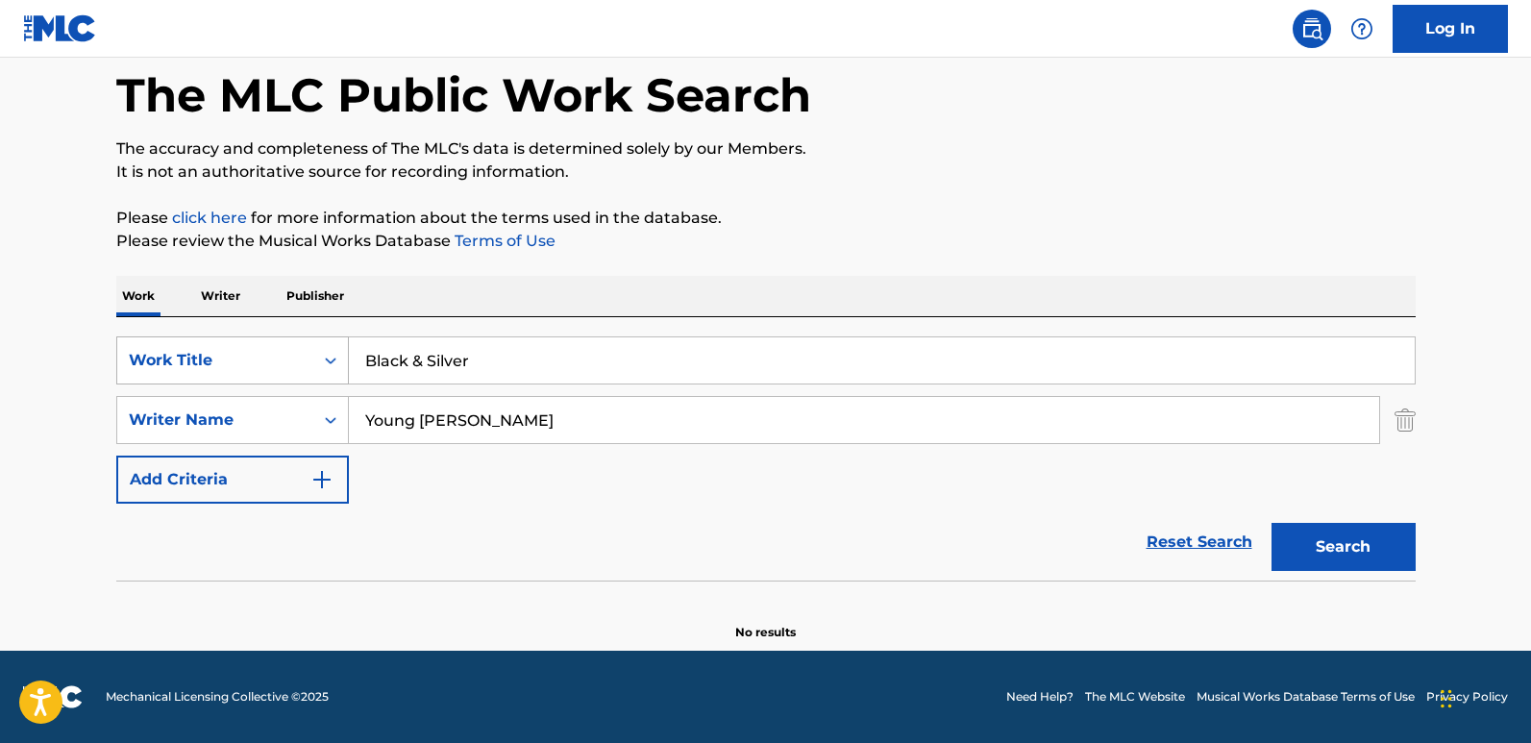
drag, startPoint x: 407, startPoint y: 357, endPoint x: 208, endPoint y: 357, distance: 199.0
click at [208, 357] on div "SearchWithCriteria61970c01-0bac-4092-bc64-91de23aa3760 Work Title Black & Silver" at bounding box center [766, 360] width 1300 height 48
paste input "Tomb Of Reason"
type input "Tomb Of Reason"
drag, startPoint x: 503, startPoint y: 409, endPoint x: 331, endPoint y: 421, distance: 172.5
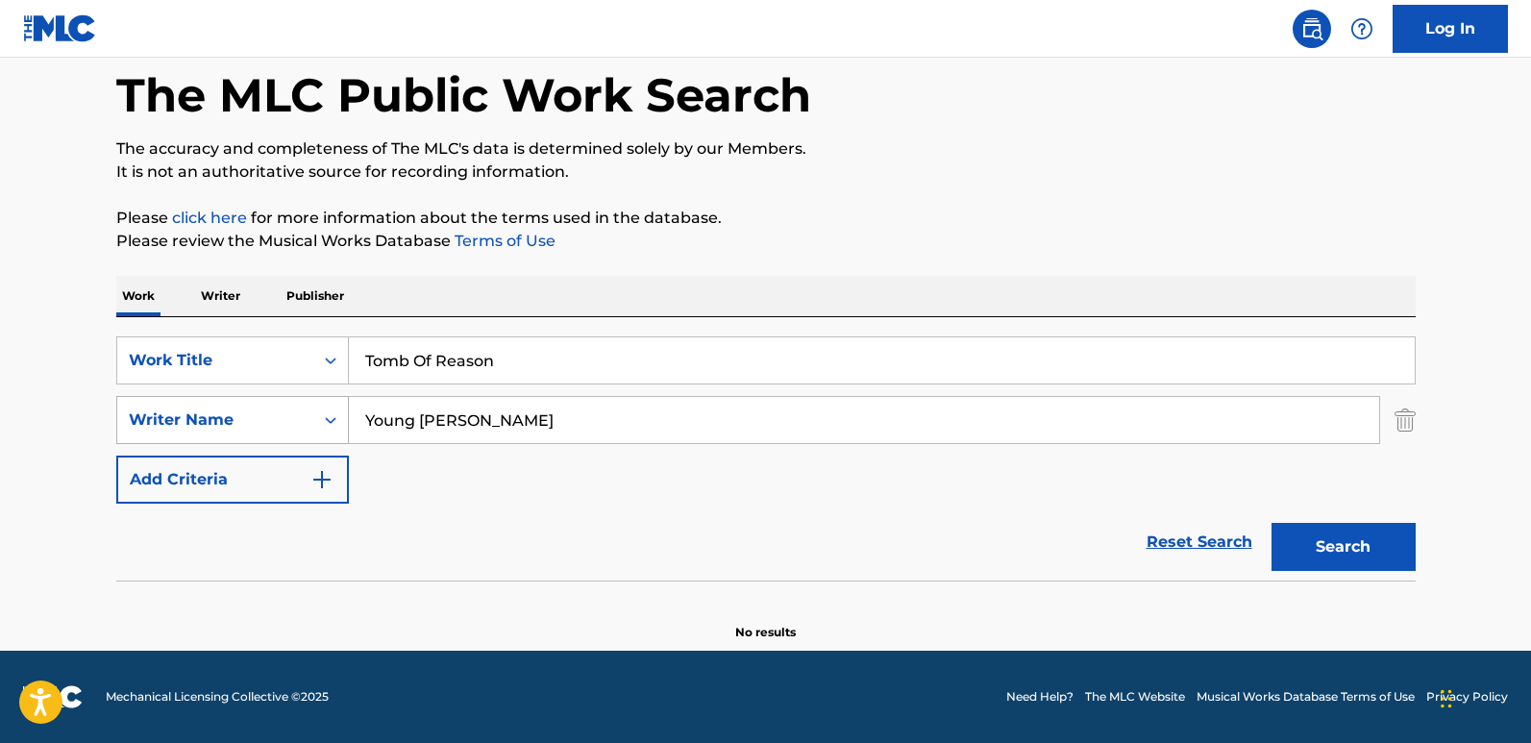
click at [332, 421] on div "SearchWithCriteria1240be7a-9fed-4046-82a5-7ea4b1035572 Writer Name Young [PERSO…" at bounding box center [766, 420] width 1300 height 48
paste input "Belie My Burial"
click at [1305, 530] on button "Search" at bounding box center [1344, 547] width 144 height 48
drag, startPoint x: 532, startPoint y: 351, endPoint x: 273, endPoint y: 354, distance: 258.6
click at [273, 354] on div "SearchWithCriteria61970c01-0bac-4092-bc64-91de23aa3760 Work Title Tomb Of Reason" at bounding box center [766, 360] width 1300 height 48
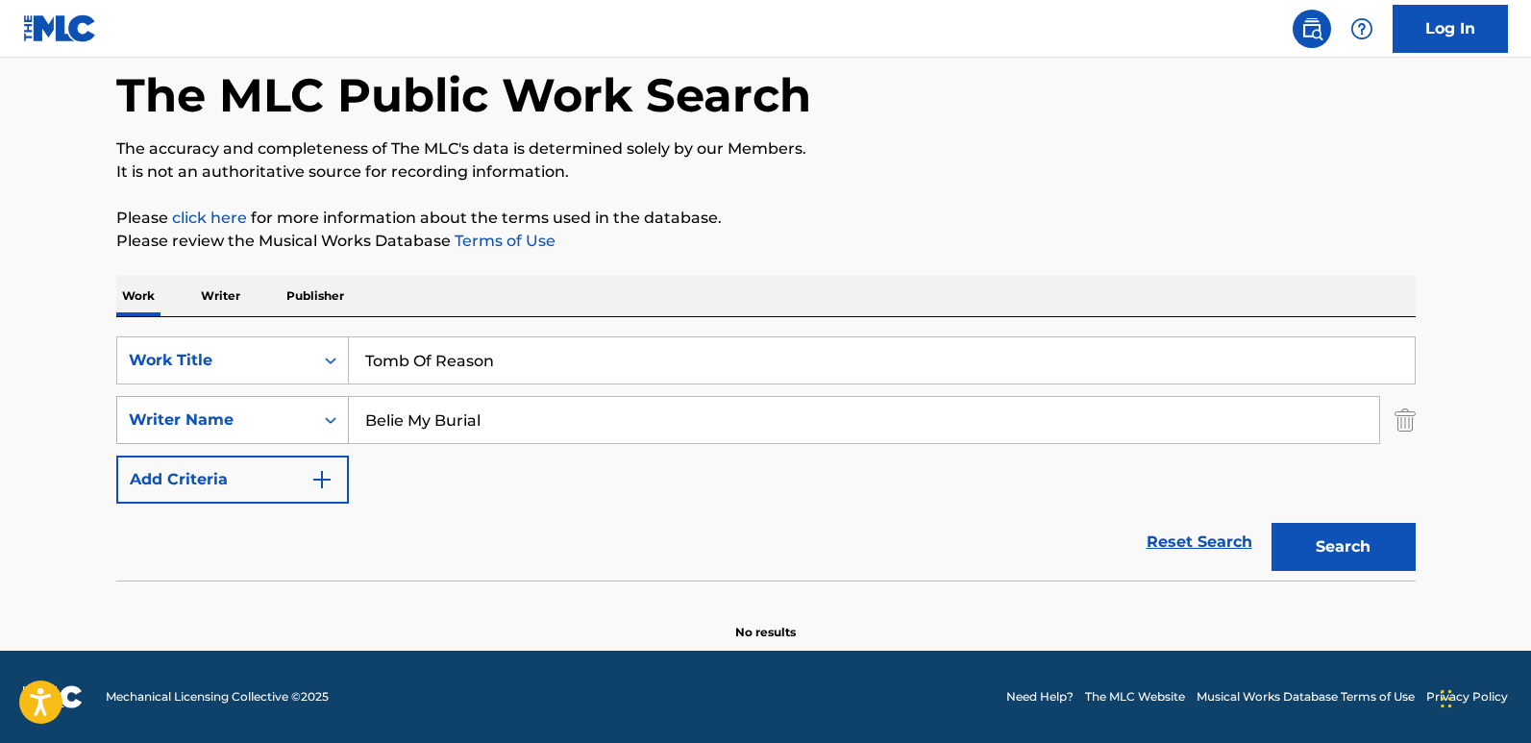
drag, startPoint x: 536, startPoint y: 428, endPoint x: 303, endPoint y: 431, distance: 233.6
click at [303, 431] on div "SearchWithCriteria1240be7a-9fed-4046-82a5-7ea4b1035572 Writer Name [PERSON_NAME…" at bounding box center [766, 420] width 1300 height 48
paste input "Search Form"
drag, startPoint x: 393, startPoint y: 419, endPoint x: 276, endPoint y: 419, distance: 117.3
click at [276, 419] on div "SearchWithCriteria1240be7a-9fed-4046-82a5-7ea4b1035572 Writer Name [PERSON_NAME…" at bounding box center [766, 420] width 1300 height 48
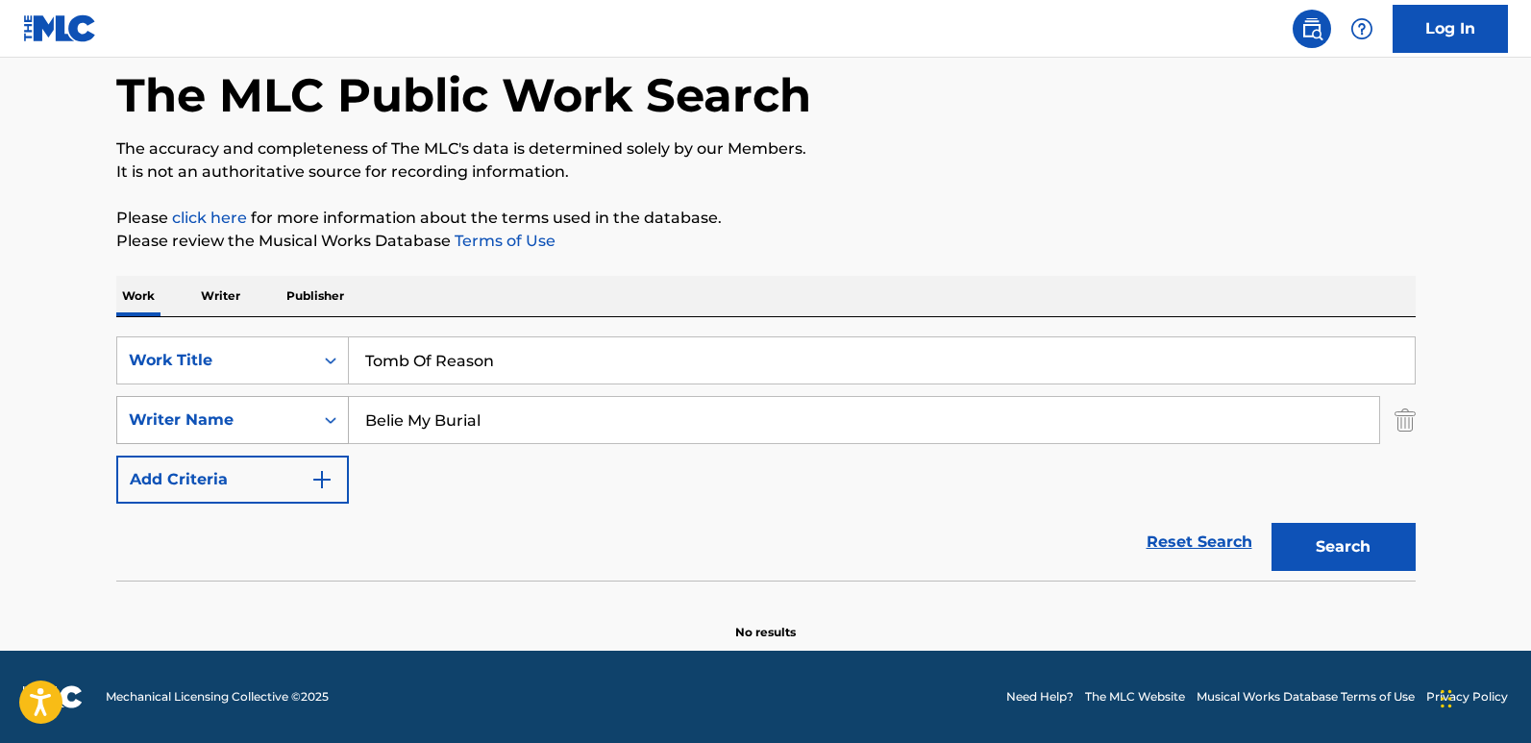
type input "Belie My Burial"
drag, startPoint x: 526, startPoint y: 414, endPoint x: 252, endPoint y: 410, distance: 274.0
click at [252, 410] on div "SearchWithCriteria1240be7a-9fed-4046-82a5-7ea4b1035572 Writer Name [PERSON_NAME…" at bounding box center [766, 420] width 1300 height 48
click at [1305, 546] on button "Search" at bounding box center [1344, 547] width 144 height 48
click at [1305, 547] on button "Search" at bounding box center [1344, 547] width 144 height 48
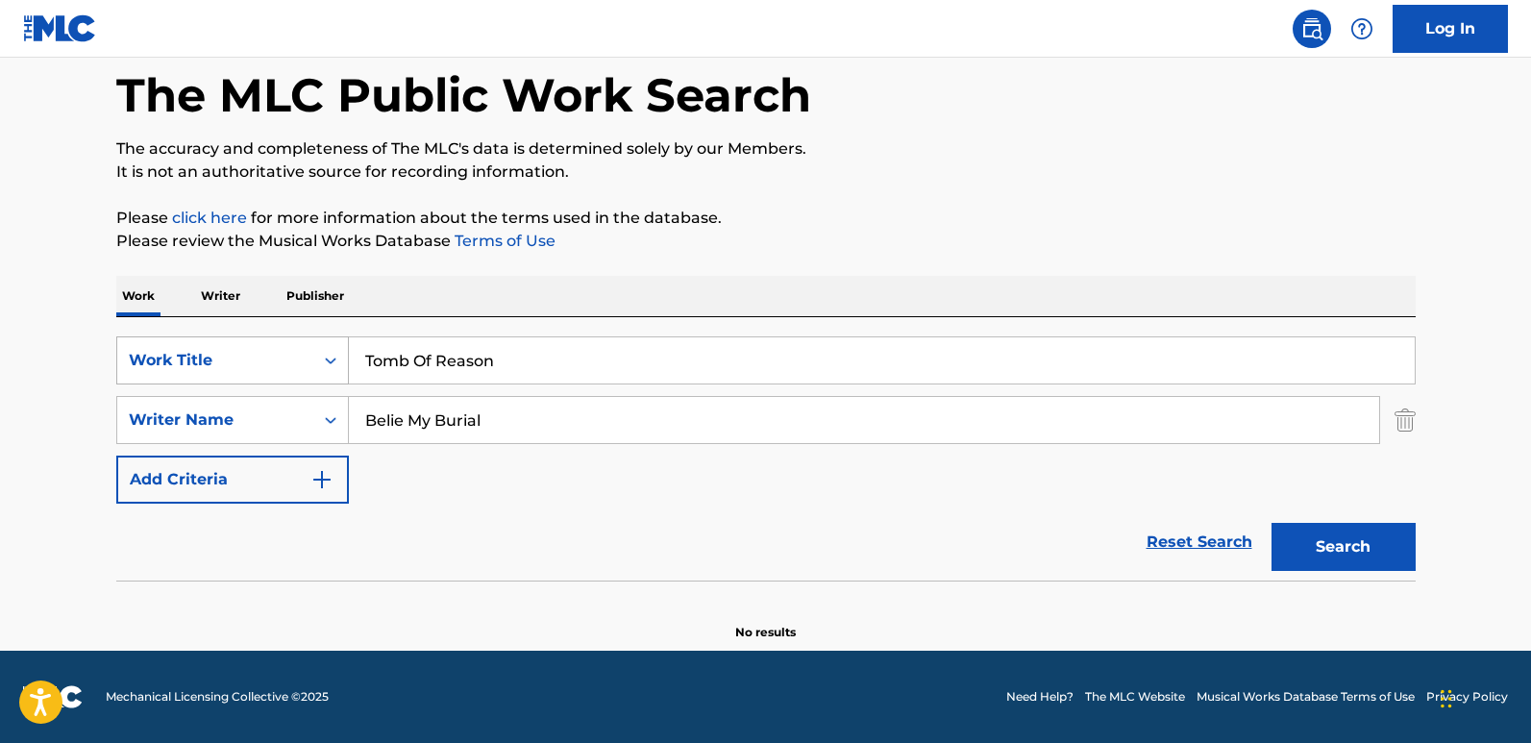
drag, startPoint x: 548, startPoint y: 361, endPoint x: 313, endPoint y: 361, distance: 234.5
click at [313, 361] on div "SearchWithCriteria61970c01-0bac-4092-bc64-91de23aa3760 Work Title Tomb Of Reason" at bounding box center [766, 360] width 1300 height 48
paste input "Evening At [GEOGRAPHIC_DATA]"
type input "Evening At [GEOGRAPHIC_DATA]"
drag, startPoint x: 545, startPoint y: 416, endPoint x: 269, endPoint y: 418, distance: 275.9
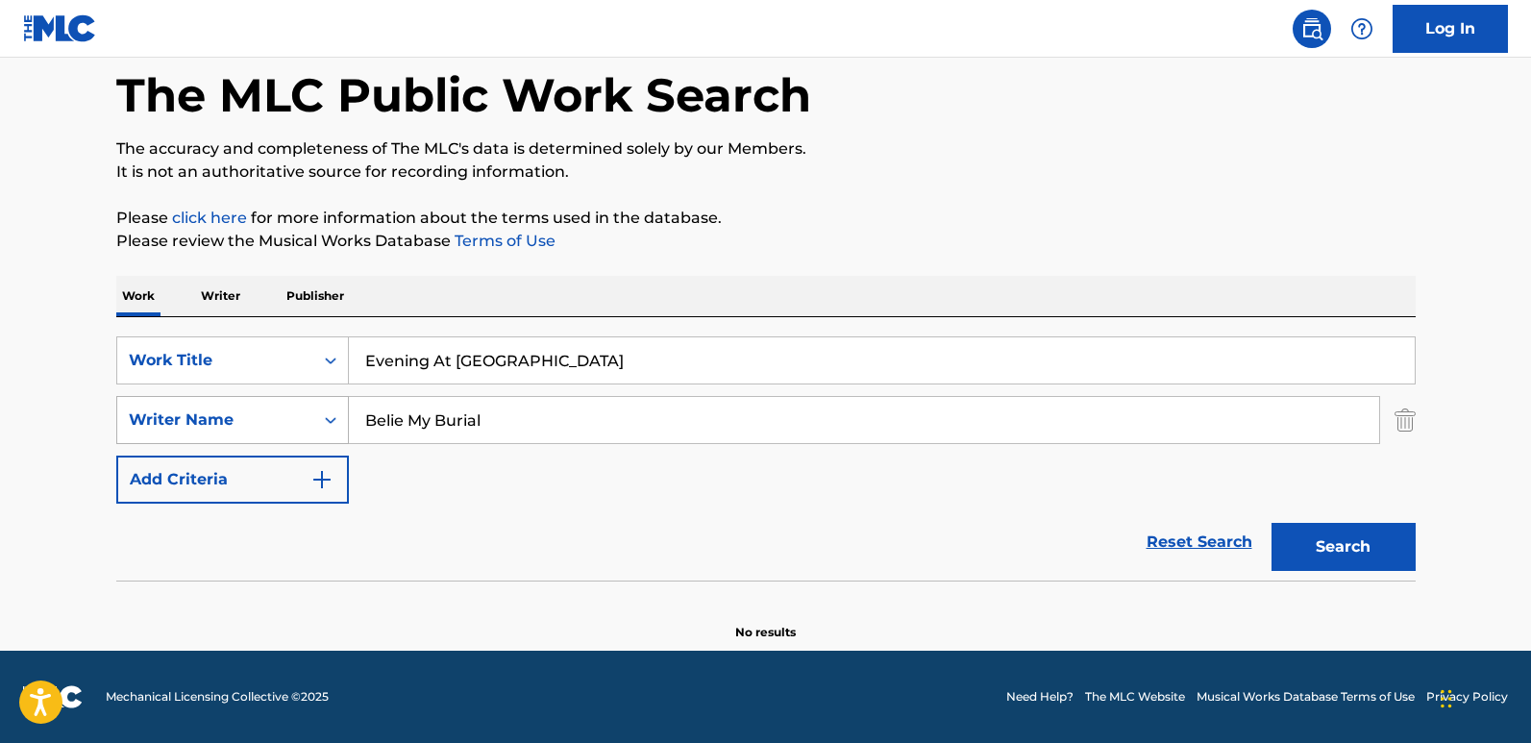
click at [269, 418] on div "SearchWithCriteria1240be7a-9fed-4046-82a5-7ea4b1035572 Writer Name [PERSON_NAME…" at bounding box center [766, 420] width 1300 height 48
paste input "Rain Meditation"
type input "Rain Meditation"
click at [1305, 537] on button "Search" at bounding box center [1344, 547] width 144 height 48
drag, startPoint x: 568, startPoint y: 366, endPoint x: 209, endPoint y: 359, distance: 359.6
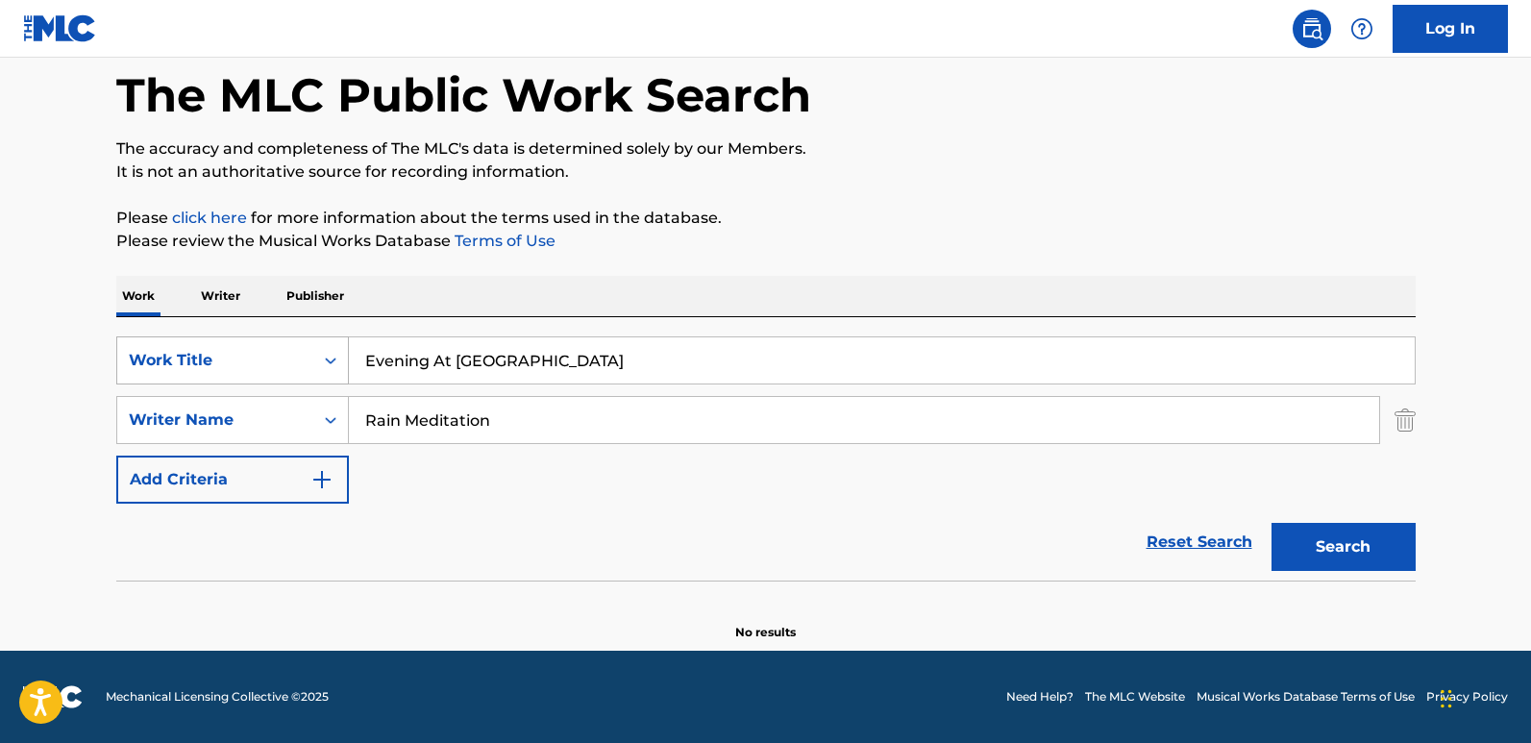
click at [209, 359] on div "SearchWithCriteria61970c01-0bac-4092-bc64-91de23aa3760 Work Title Evening At [G…" at bounding box center [766, 360] width 1300 height 48
paste input "Like You Use M"
type input "Like You Use Me"
drag, startPoint x: 508, startPoint y: 411, endPoint x: 309, endPoint y: 419, distance: 199.1
click at [309, 419] on div "SearchWithCriteria1240be7a-9fed-4046-82a5-7ea4b1035572 Writer Name Rain Meditat…" at bounding box center [766, 420] width 1300 height 48
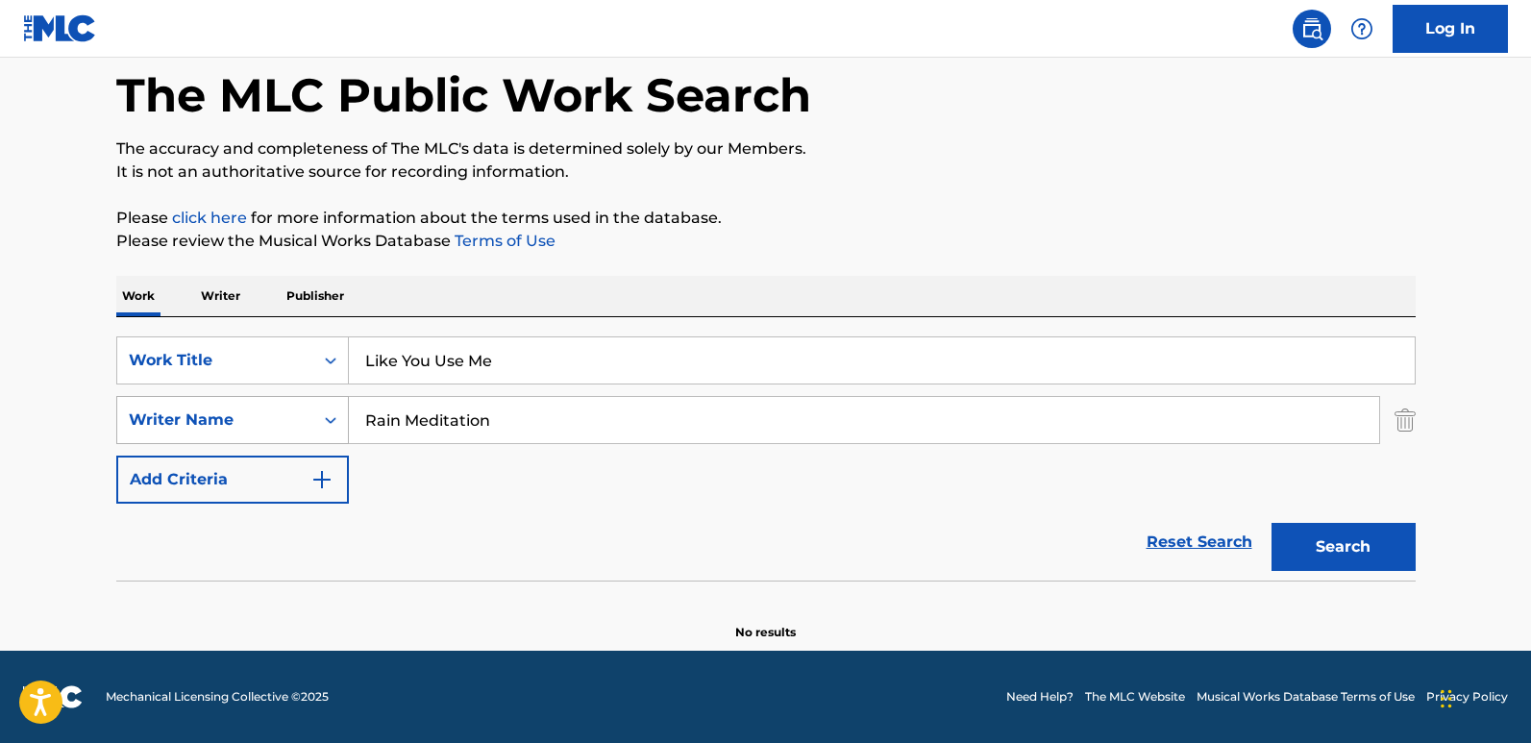
paste input "The Evolution Control Committee"
type input "The Evolution Control Committee"
click at [1305, 550] on button "Search" at bounding box center [1344, 547] width 144 height 48
drag, startPoint x: 680, startPoint y: 420, endPoint x: 259, endPoint y: 404, distance: 421.3
click at [259, 404] on div "SearchWithCriteria1240be7a-9fed-4046-82a5-7ea4b1035572 Writer Name The Evolutio…" at bounding box center [766, 420] width 1300 height 48
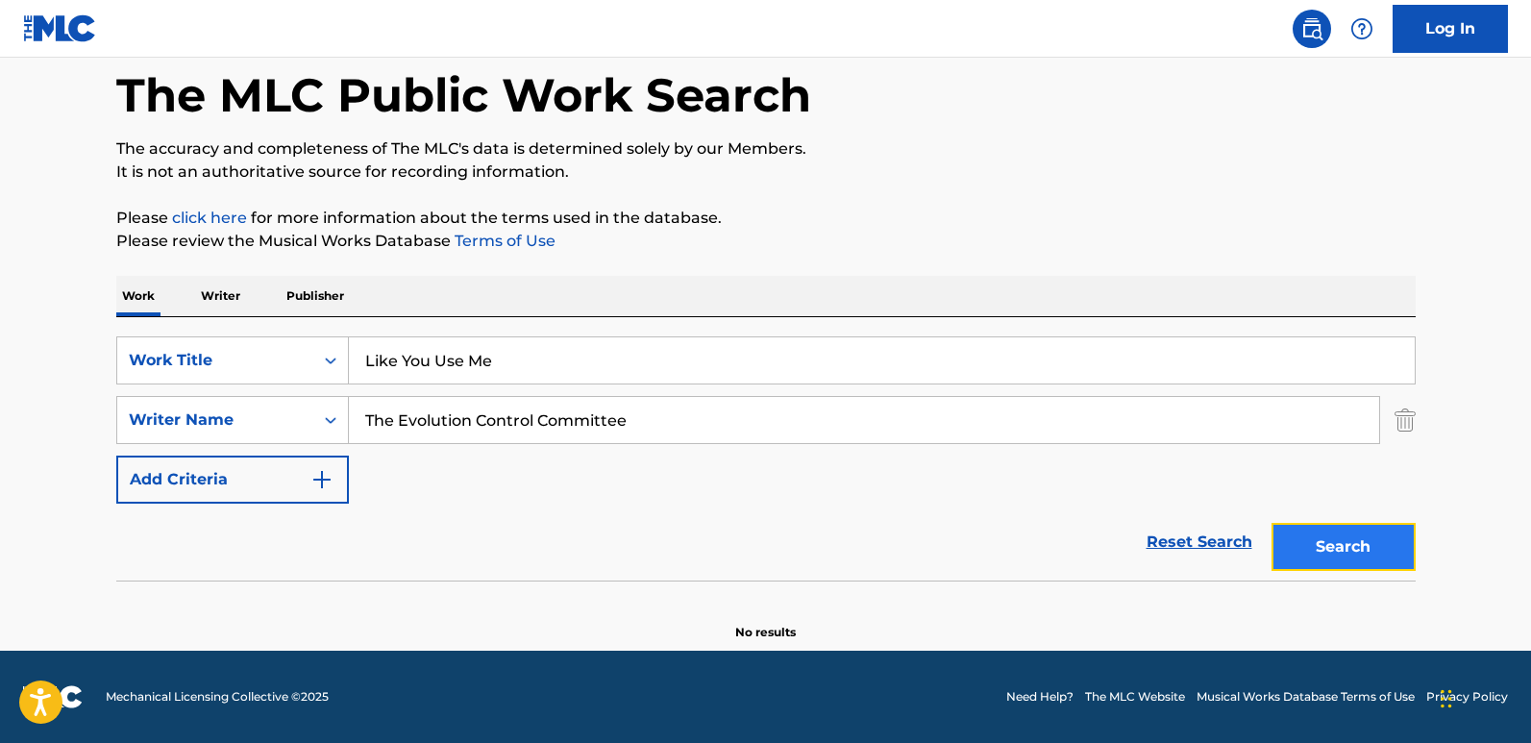
click at [1304, 528] on button "Search" at bounding box center [1344, 547] width 144 height 48
drag, startPoint x: 533, startPoint y: 354, endPoint x: 256, endPoint y: 353, distance: 277.8
click at [256, 353] on div "SearchWithCriteria61970c01-0bac-4092-bc64-91de23aa3760 Work Title Like You Use …" at bounding box center [766, 360] width 1300 height 48
paste input "Scenerio"
type input "Scenerio"
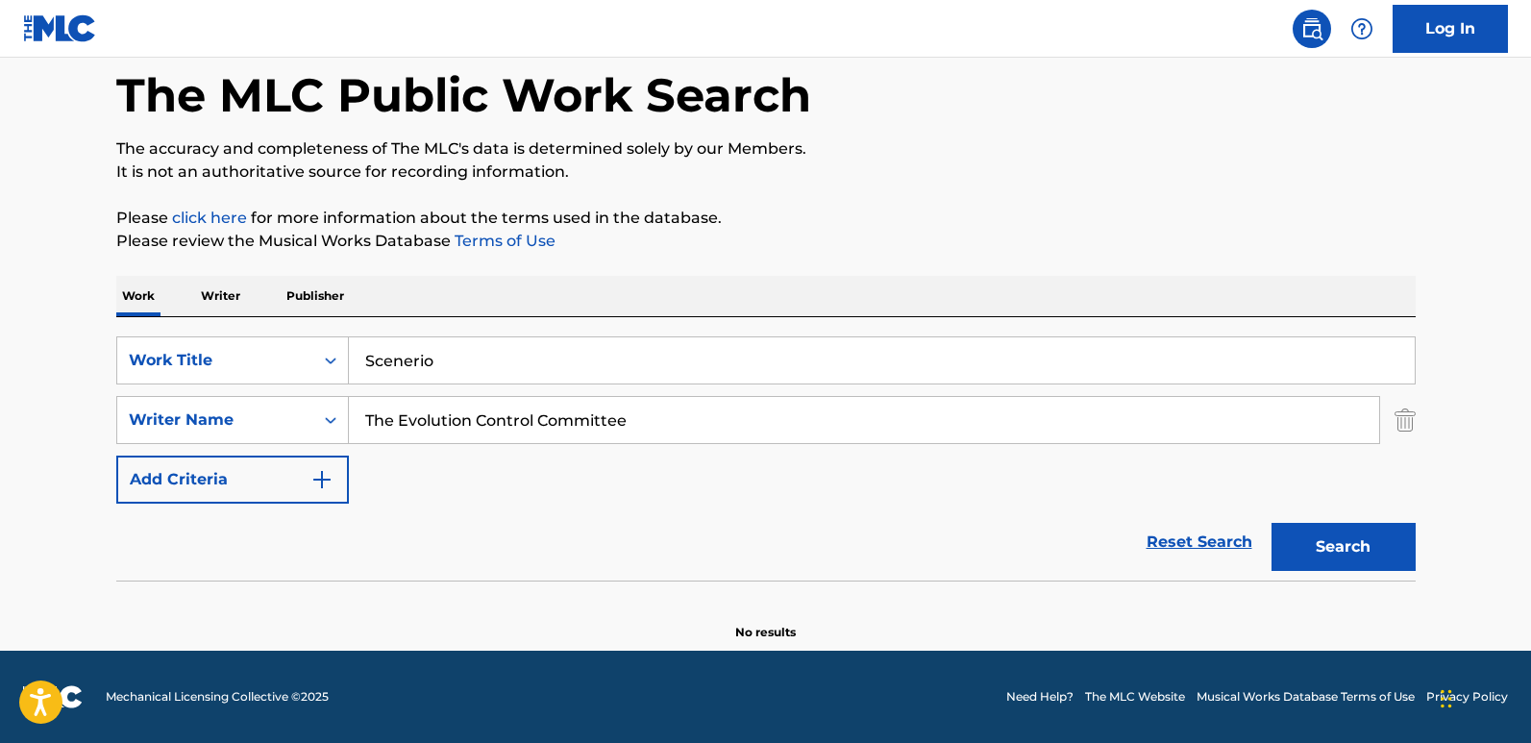
drag, startPoint x: 655, startPoint y: 417, endPoint x: -5, endPoint y: 358, distance: 662.1
click at [0, 358] on html "Accessibility Screen-Reader Guide, Feedback, and Issue Reporting | New window C…" at bounding box center [765, 280] width 1531 height 743
paste input "J Lov"
type input "[PERSON_NAME]"
click at [1272, 523] on button "Search" at bounding box center [1344, 547] width 144 height 48
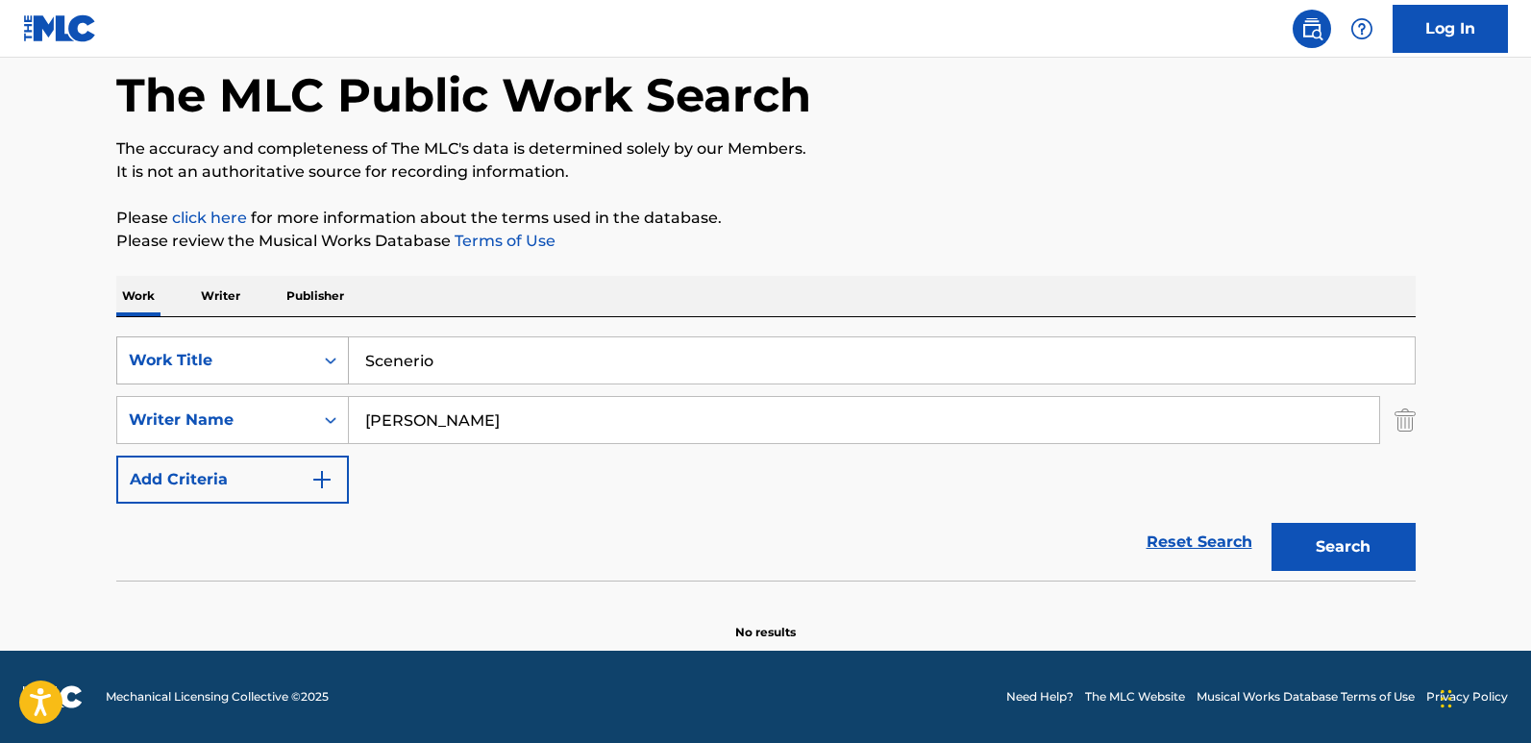
drag, startPoint x: 321, startPoint y: 355, endPoint x: 261, endPoint y: 346, distance: 60.2
click at [261, 346] on div "SearchWithCriteria61970c01-0bac-4092-bc64-91de23aa3760 Work Title Scenerio" at bounding box center [766, 360] width 1300 height 48
paste input "[PERSON_NAME]"
type input "Sigo Sonando"
drag, startPoint x: 444, startPoint y: 411, endPoint x: 305, endPoint y: 426, distance: 140.1
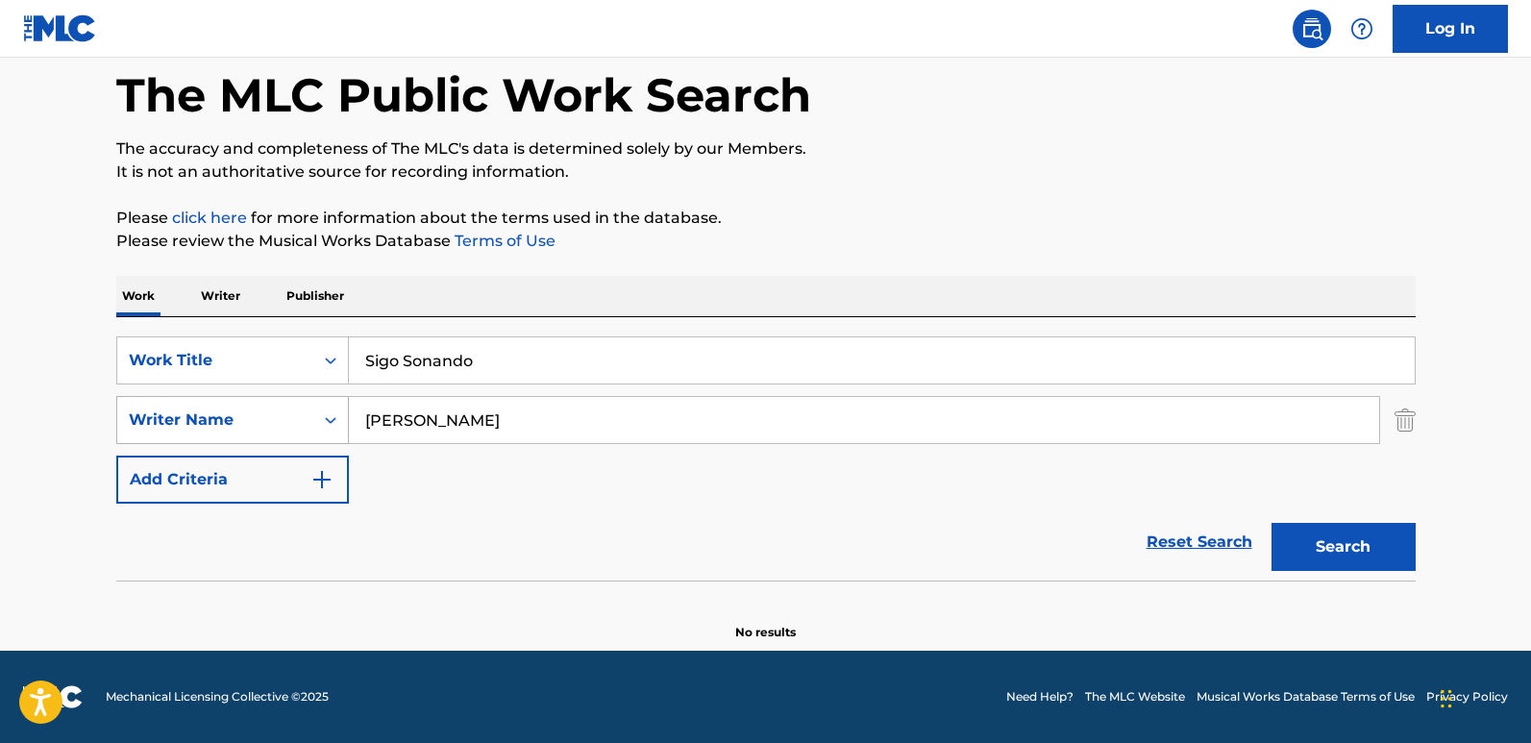
click at [308, 426] on div "SearchWithCriteria1240be7a-9fed-4046-82a5-7ea4b1035572 Writer Name [PERSON_NAME]" at bounding box center [766, 420] width 1300 height 48
paste input "Fama"
type input "Fama"
click at [1305, 528] on button "Search" at bounding box center [1344, 547] width 144 height 48
drag, startPoint x: 514, startPoint y: 350, endPoint x: 279, endPoint y: 319, distance: 237.5
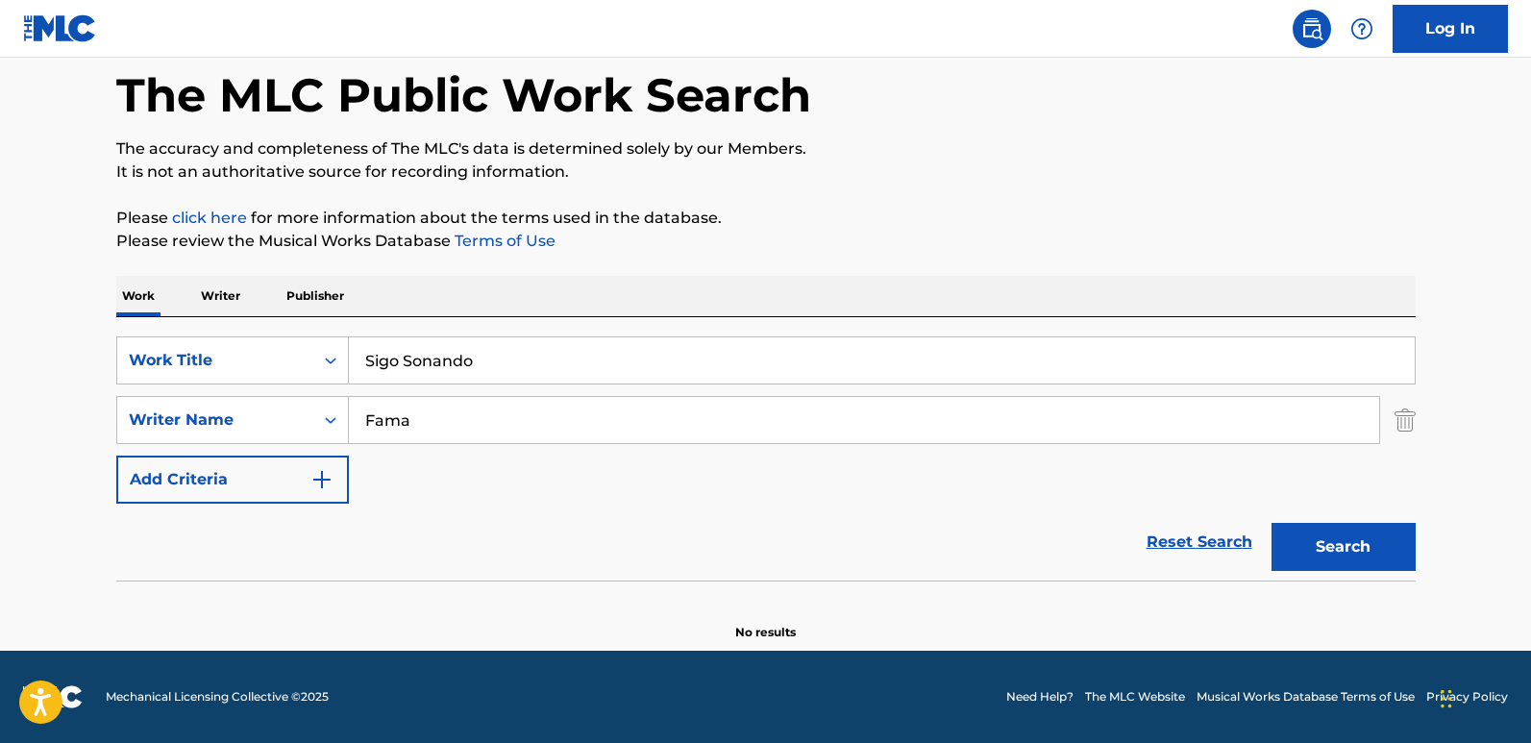
click at [279, 319] on div "SearchWithCriteria61970c01-0bac-4092-bc64-91de23aa3760 Work Title Sigo Sonando …" at bounding box center [766, 448] width 1300 height 263
paste input "[PERSON_NAME]'s Song"
type input "[PERSON_NAME]'s Song"
drag, startPoint x: 343, startPoint y: 428, endPoint x: 318, endPoint y: 428, distance: 25.0
click at [318, 428] on div "SearchWithCriteria1240be7a-9fed-4046-82a5-7ea4b1035572 Writer Name Fama" at bounding box center [766, 420] width 1300 height 48
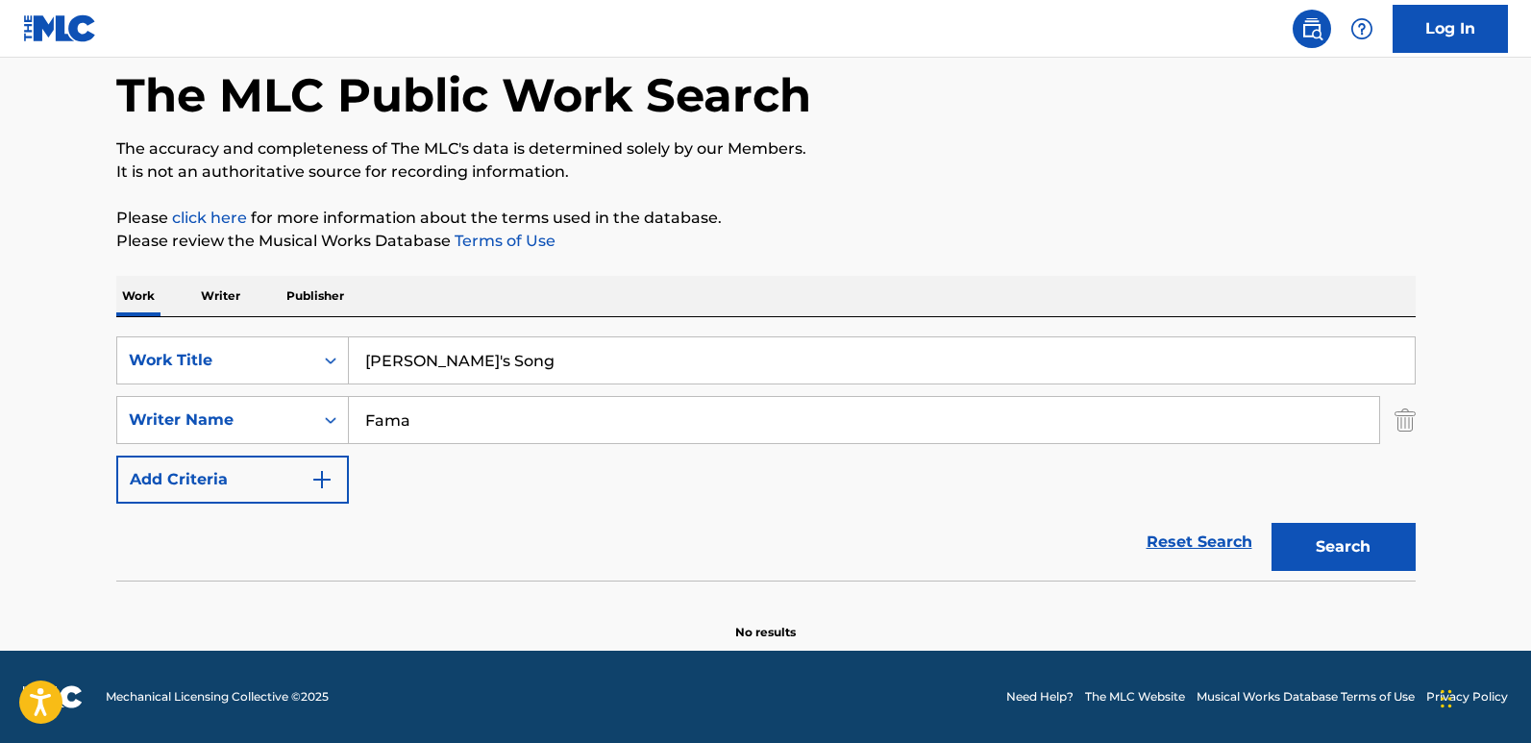
paste input "Soft Background Music"
type input "Soft Background Music"
click at [1305, 565] on button "Search" at bounding box center [1344, 547] width 144 height 48
drag, startPoint x: 509, startPoint y: 353, endPoint x: 287, endPoint y: 359, distance: 222.1
click at [287, 359] on div "SearchWithCriteria61970c01-0bac-4092-bc64-91de23aa3760 Work Title [PERSON_NAME]…" at bounding box center [766, 360] width 1300 height 48
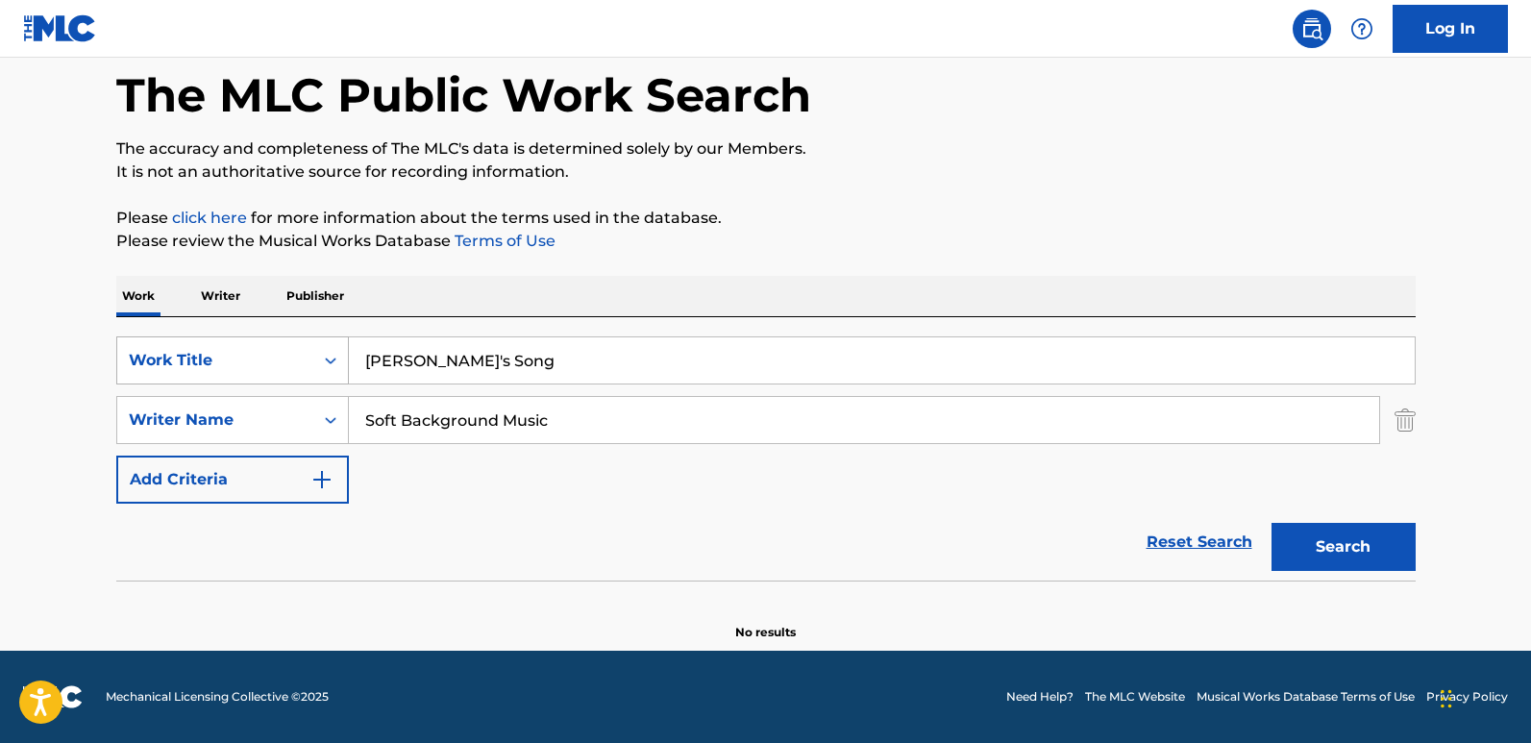
paste input "Lift His Name High"
type input "Lift His Name High"
drag, startPoint x: 578, startPoint y: 409, endPoint x: 288, endPoint y: 383, distance: 290.6
click at [288, 383] on div "SearchWithCriteria61970c01-0bac-4092-bc64-91de23aa3760 Work Title Lift His Name…" at bounding box center [766, 419] width 1300 height 167
paste input "The Exodus Movement"
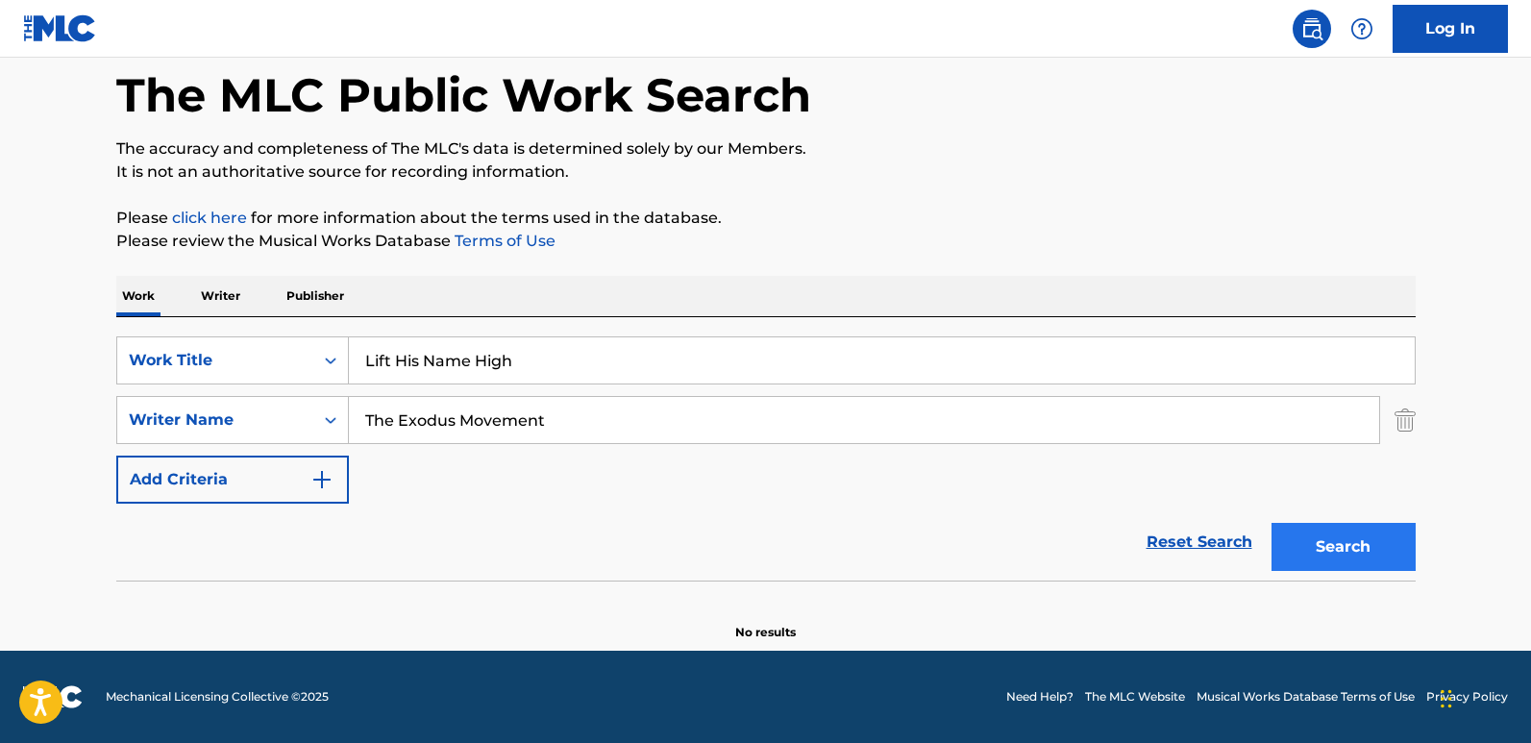
type input "The Exodus Movement"
click at [1305, 546] on button "Search" at bounding box center [1344, 547] width 144 height 48
drag, startPoint x: 611, startPoint y: 379, endPoint x: 260, endPoint y: 355, distance: 351.7
click at [260, 355] on div "SearchWithCriteria61970c01-0bac-4092-bc64-91de23aa3760 Work Title Lift His Name…" at bounding box center [766, 360] width 1300 height 48
paste input "Indigo Ocean Dreams"
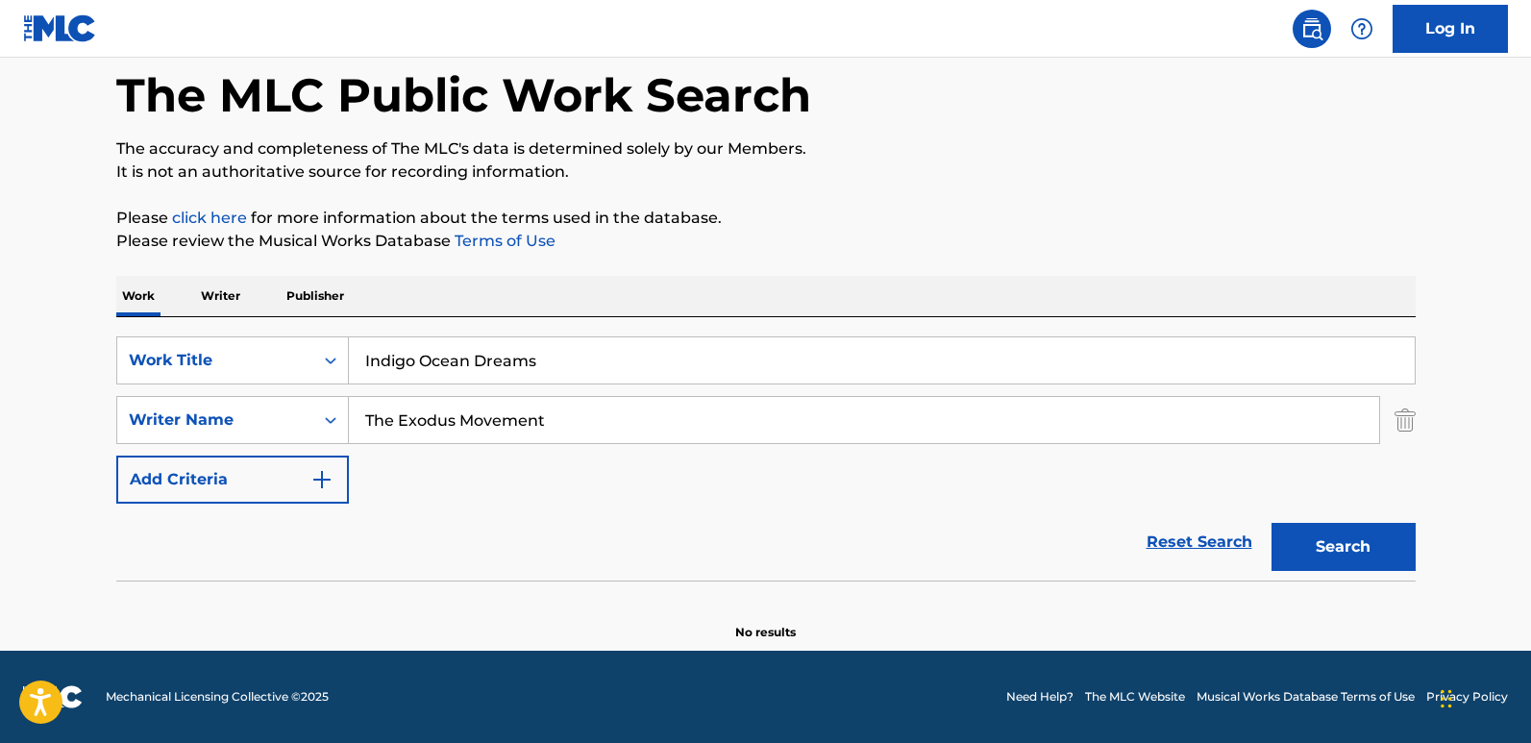
type input "Indigo Ocean Dreams"
drag, startPoint x: 559, startPoint y: 421, endPoint x: 174, endPoint y: 408, distance: 385.7
click at [174, 408] on div "SearchWithCriteria1240be7a-9fed-4046-82a5-7ea4b1035572 Writer Name The Exodus M…" at bounding box center [766, 420] width 1300 height 48
paste input "New Age Music Ensemble"
type input "New Age Music Ensemble"
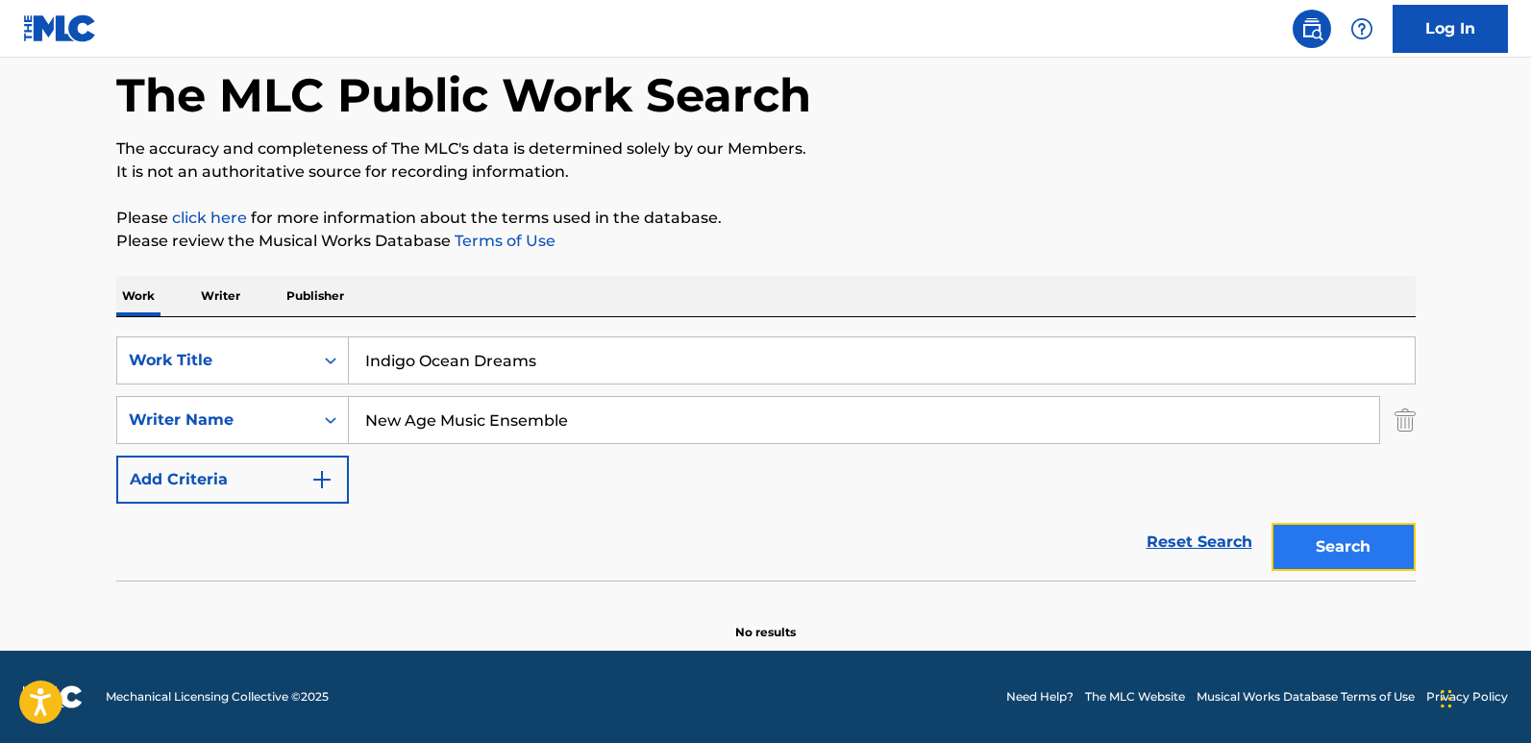
click at [1305, 570] on button "Search" at bounding box center [1344, 547] width 144 height 48
drag, startPoint x: 612, startPoint y: 392, endPoint x: 168, endPoint y: 386, distance: 444.1
click at [168, 386] on div "SearchWithCriteria61970c01-0bac-4092-bc64-91de23aa3760 Work Title Indigo Ocean …" at bounding box center [766, 419] width 1300 height 167
click at [422, 378] on input "Indigo Ocean Dreams" at bounding box center [882, 360] width 1066 height 46
drag, startPoint x: 579, startPoint y: 363, endPoint x: 35, endPoint y: 346, distance: 544.3
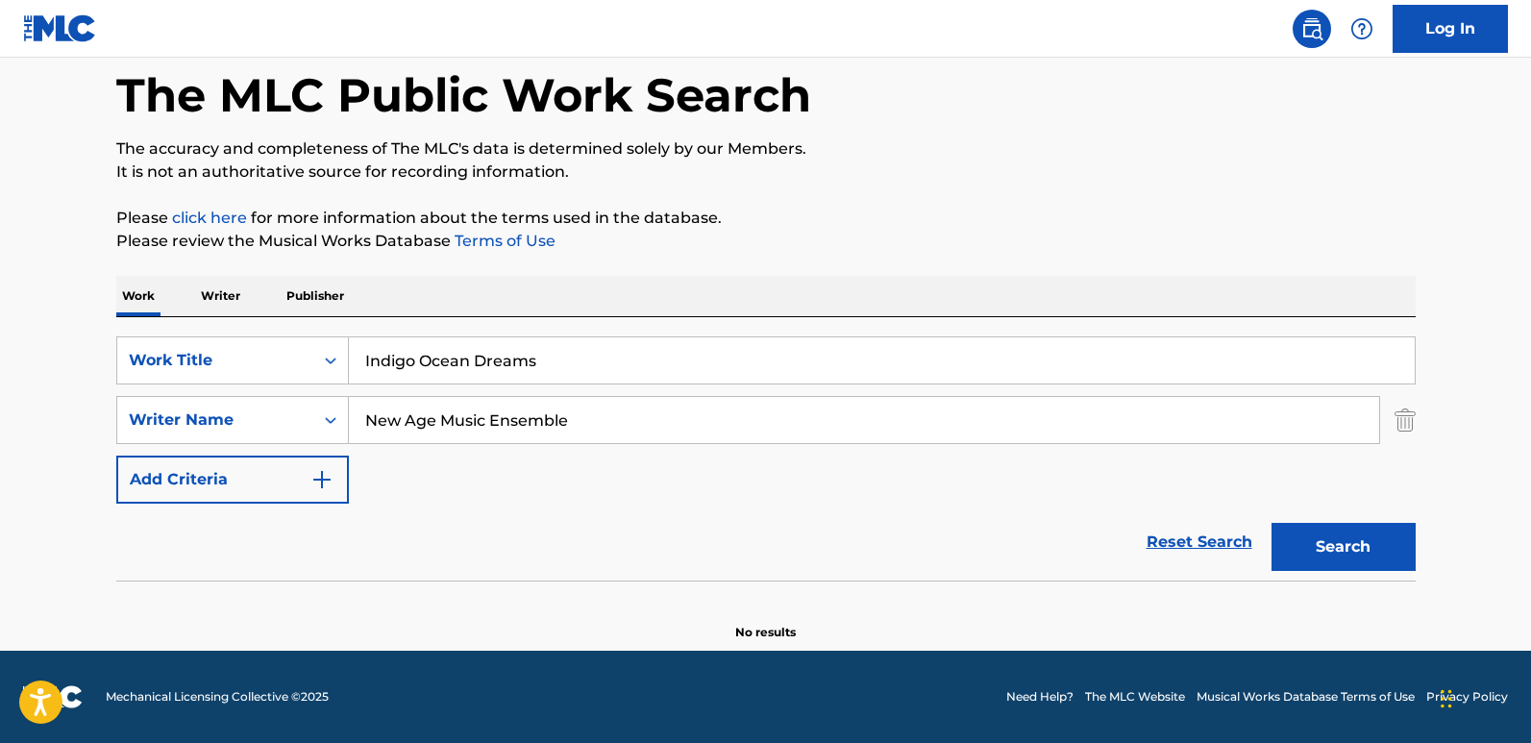
click at [35, 346] on main "The MLC Public Work Search The accuracy and completeness of The MLC's data is d…" at bounding box center [765, 308] width 1531 height 684
paste input "[PERSON_NAME]'s Lullaby"
click at [600, 438] on input "New Age Music Ensemble" at bounding box center [864, 420] width 1030 height 46
click at [1305, 531] on button "Search" at bounding box center [1344, 547] width 144 height 48
drag, startPoint x: 542, startPoint y: 363, endPoint x: 273, endPoint y: 362, distance: 269.1
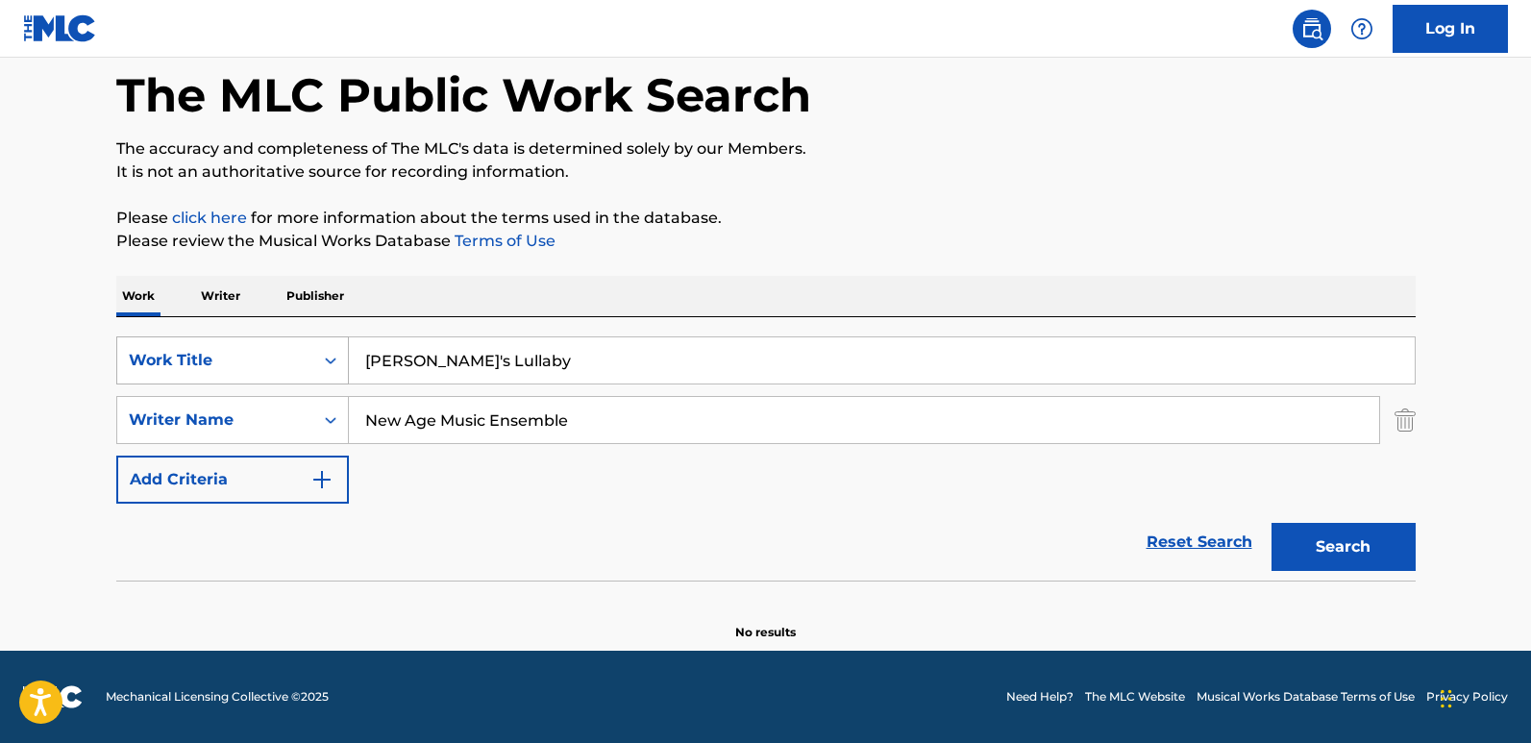
click at [273, 362] on div "SearchWithCriteria61970c01-0bac-4092-bc64-91de23aa3760 Work Title [PERSON_NAME]…" at bounding box center [766, 360] width 1300 height 48
paste input "Show Me Your Genitals"
type input "Show Me Your Genitals"
drag, startPoint x: 594, startPoint y: 369, endPoint x: 238, endPoint y: 346, distance: 356.4
click at [239, 346] on div "SearchWithCriteria61970c01-0bac-4092-bc64-91de23aa3760 Work Title Show Me Your …" at bounding box center [766, 360] width 1300 height 48
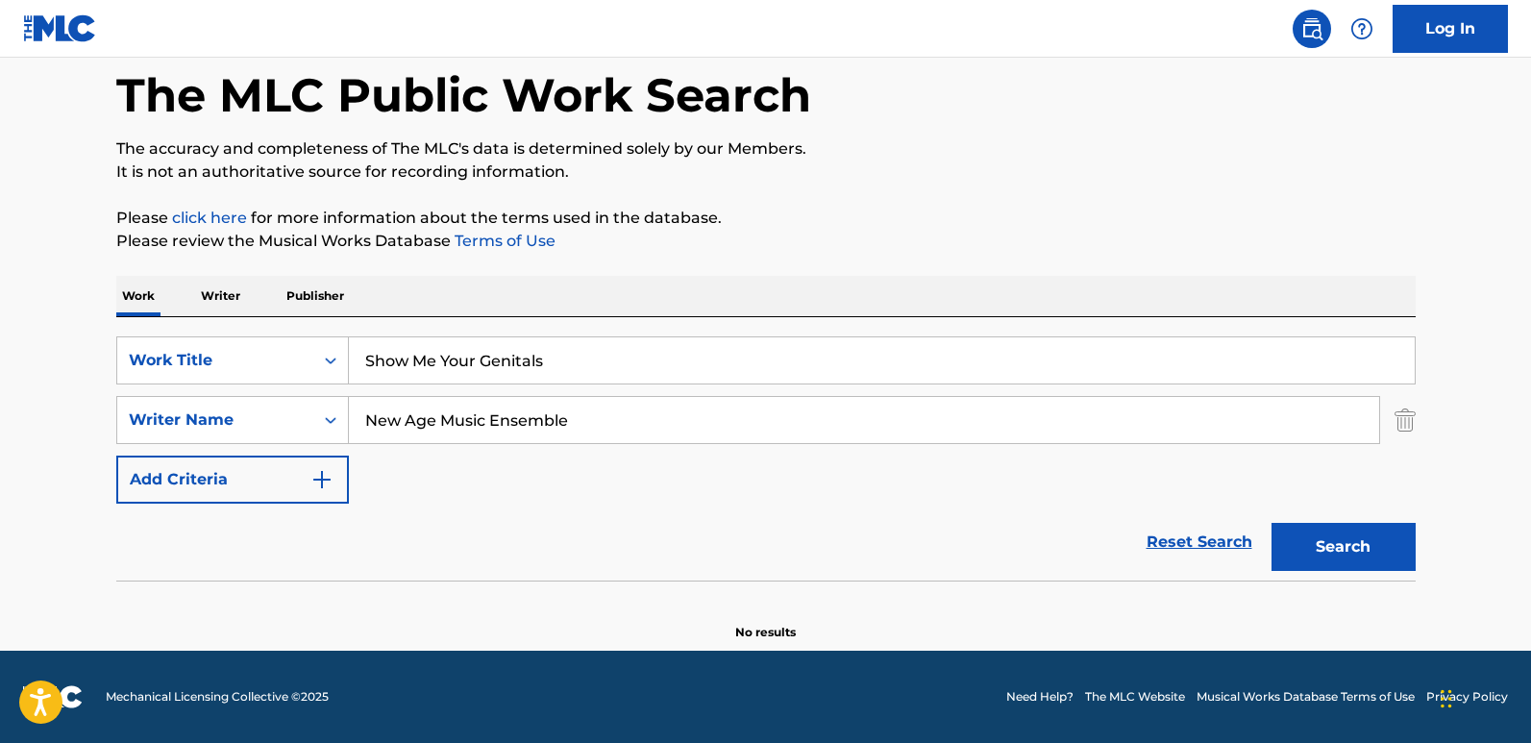
drag, startPoint x: 640, startPoint y: 429, endPoint x: 80, endPoint y: 401, distance: 561.1
click at [80, 401] on main "The MLC Public Work Search The accuracy and completeness of The MLC's data is d…" at bounding box center [765, 308] width 1531 height 684
paste input "[PERSON_NAME]"
click at [1272, 523] on button "Search" at bounding box center [1344, 547] width 144 height 48
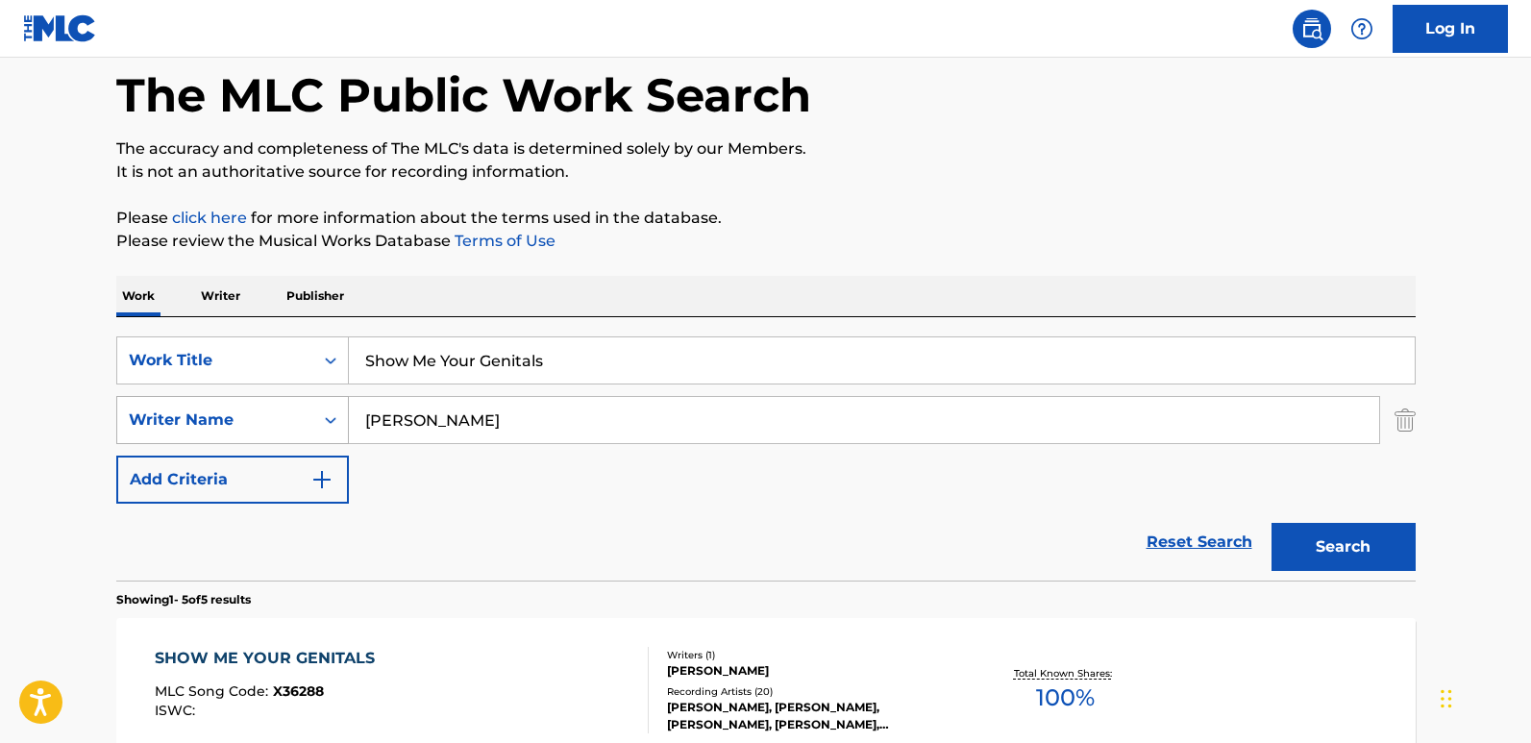
drag, startPoint x: 396, startPoint y: 433, endPoint x: 181, endPoint y: 439, distance: 215.4
click at [181, 439] on div "SearchWithCriteria1240be7a-9fed-4046-82a5-7ea4b1035572 Writer Name [PERSON_NAME]" at bounding box center [766, 420] width 1300 height 48
drag, startPoint x: 572, startPoint y: 429, endPoint x: 161, endPoint y: 420, distance: 411.5
click at [161, 420] on div "SearchWithCriteria1240be7a-9fed-4046-82a5-7ea4b1035572 Writer Name [PERSON_NAME]" at bounding box center [766, 420] width 1300 height 48
type input "[PERSON_NAME]"
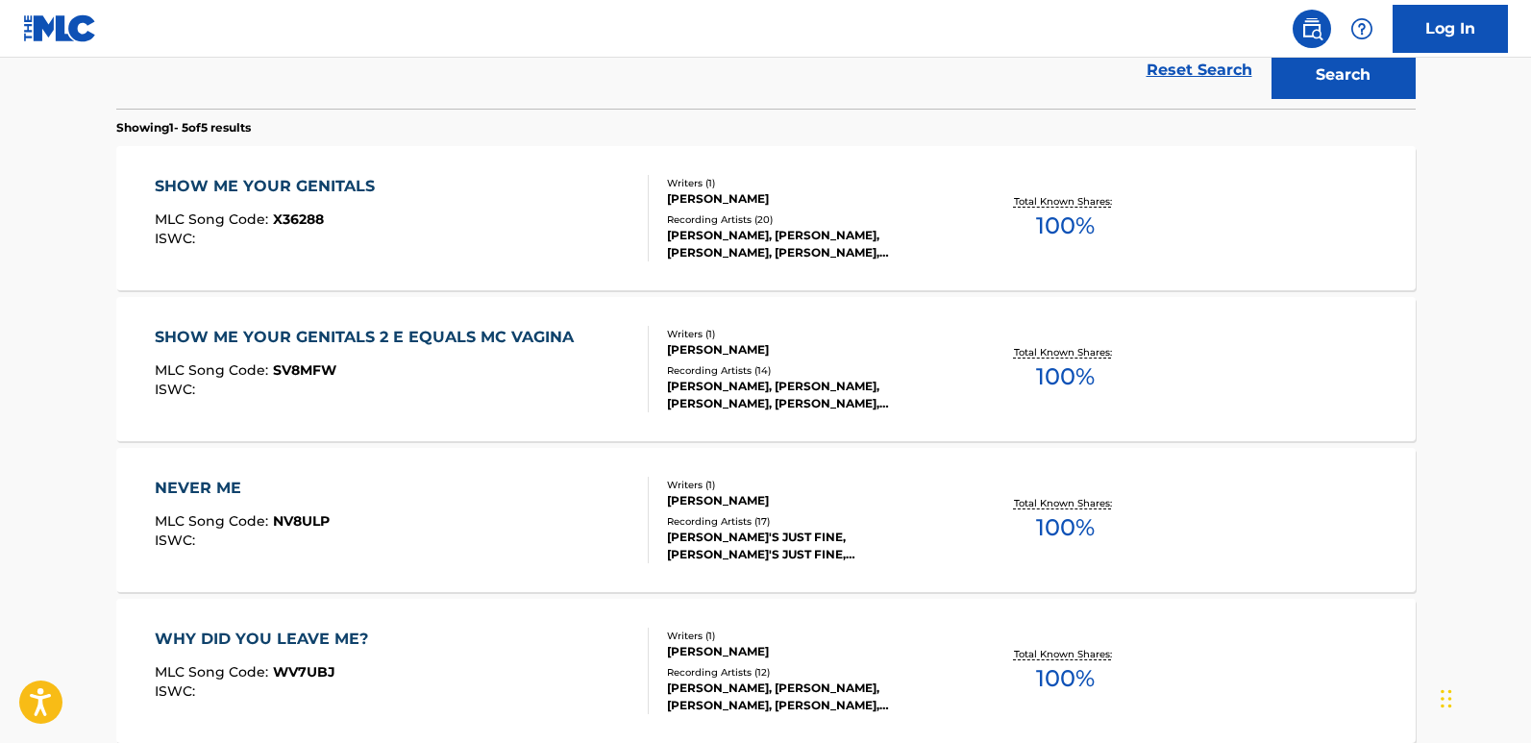
scroll to position [522, 0]
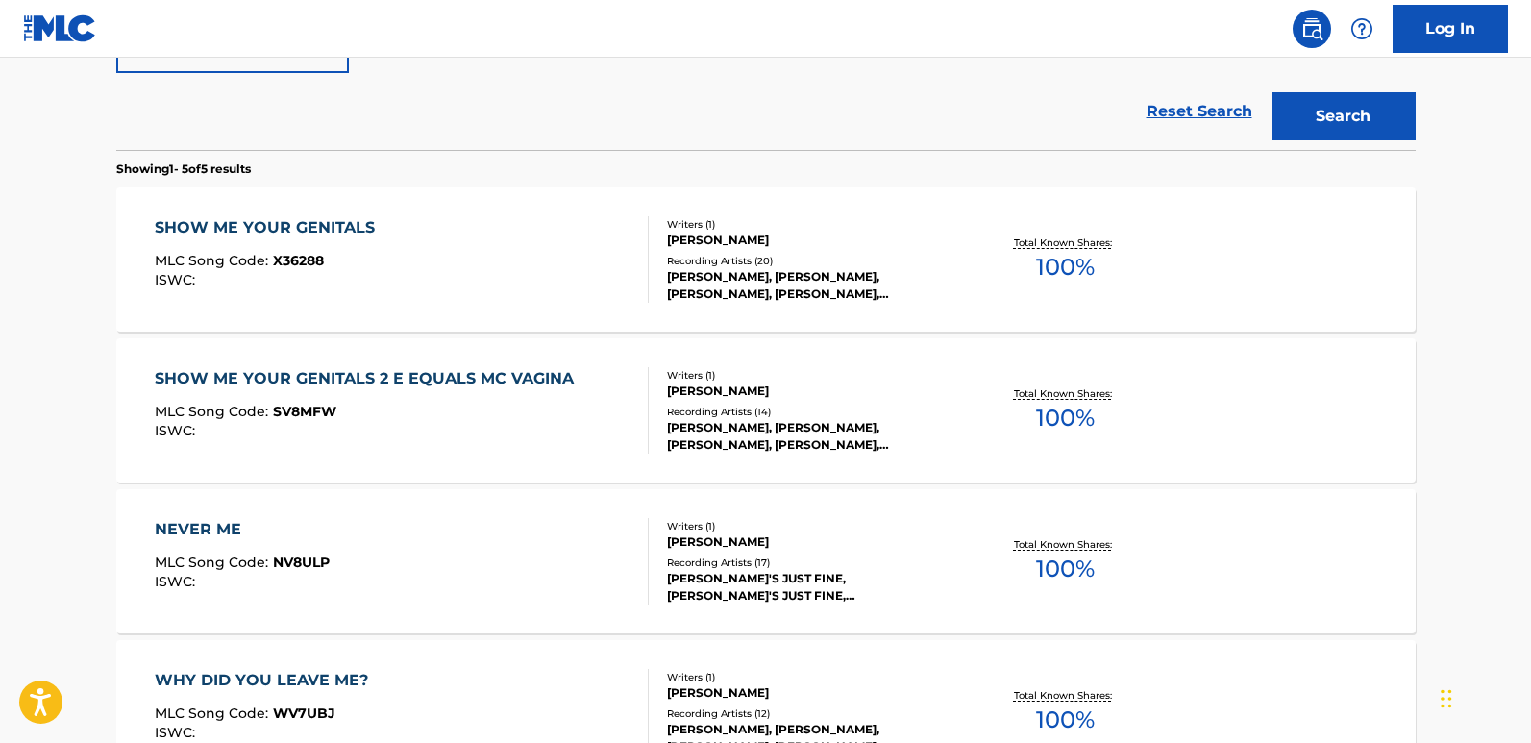
click at [284, 228] on div "SHOW ME YOUR GENITALS" at bounding box center [270, 227] width 230 height 23
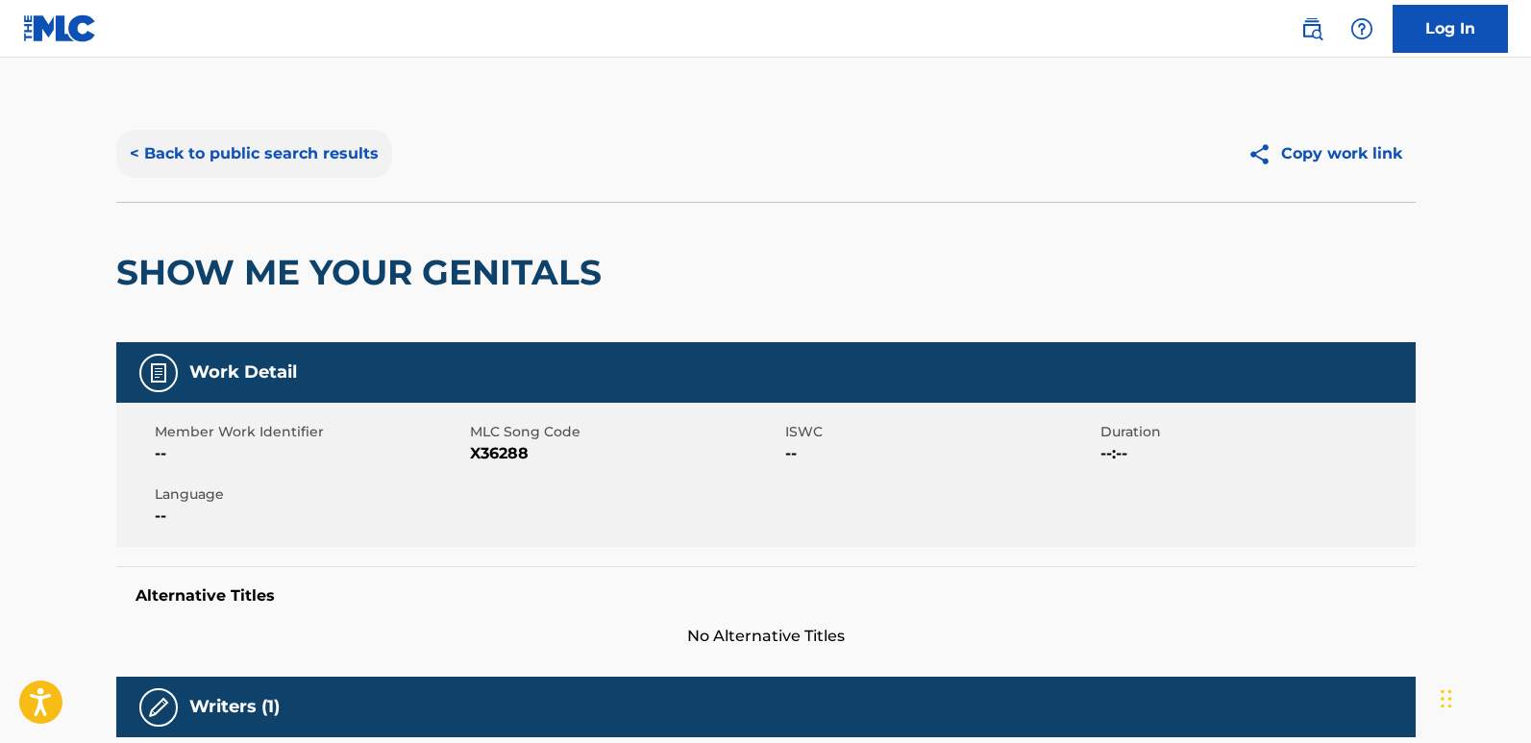
click at [309, 172] on button "< Back to public search results" at bounding box center [254, 154] width 276 height 48
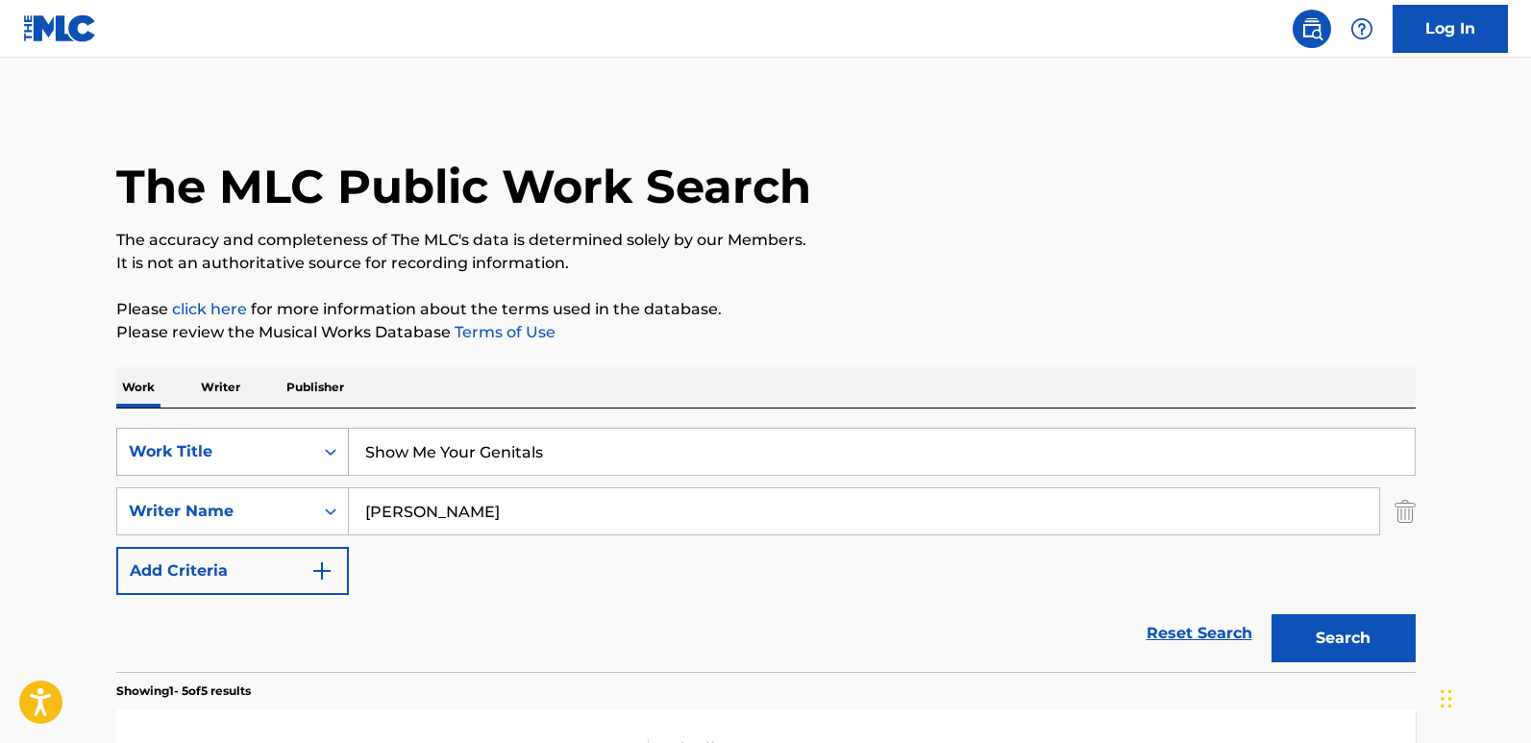
drag, startPoint x: 595, startPoint y: 452, endPoint x: 275, endPoint y: 451, distance: 320.1
click at [275, 451] on div "SearchWithCriteria61970c01-0bac-4092-bc64-91de23aa3760 Work Title Show Me Your …" at bounding box center [766, 452] width 1300 height 48
paste input "Jazzavator"
type input "Jazzavator"
drag, startPoint x: 547, startPoint y: 519, endPoint x: 227, endPoint y: 519, distance: 320.1
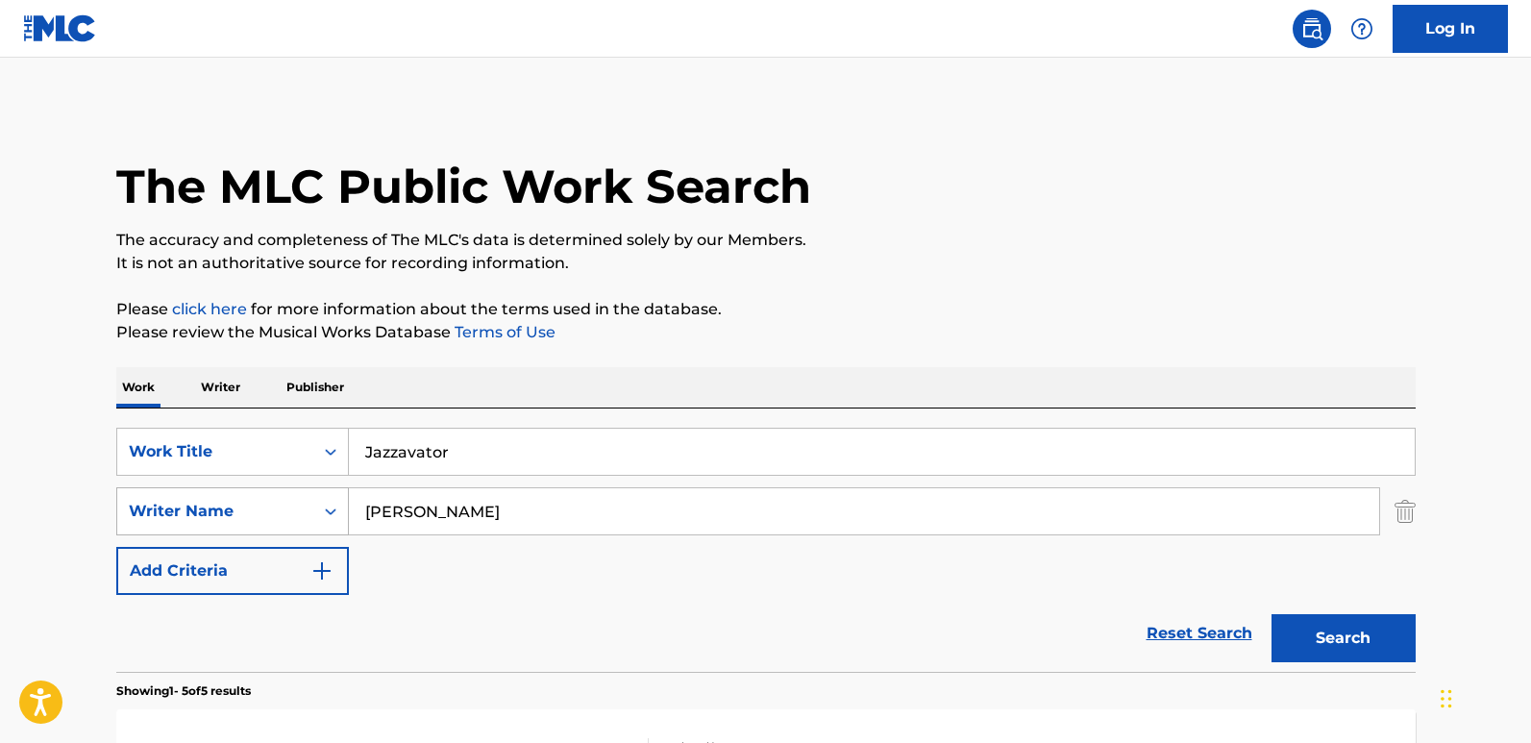
click at [227, 519] on div "SearchWithCriteria1240be7a-9fed-4046-82a5-7ea4b1035572 Writer Name [PERSON_NAME]" at bounding box center [766, 511] width 1300 height 48
paste input "Lullatone"
click at [1305, 615] on button "Search" at bounding box center [1344, 638] width 144 height 48
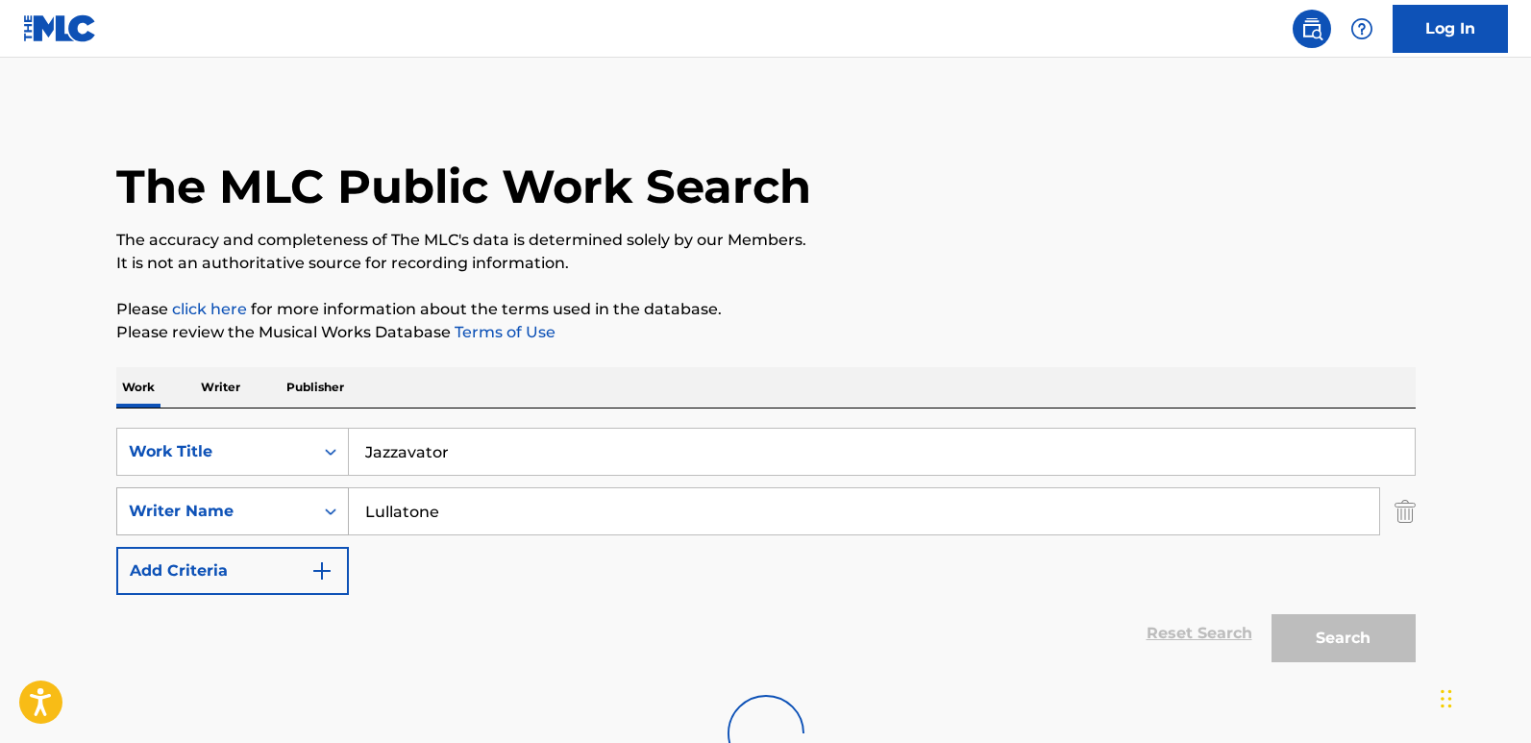
drag, startPoint x: 445, startPoint y: 532, endPoint x: 312, endPoint y: 532, distance: 132.6
click at [312, 532] on div "SearchWithCriteria1240be7a-9fed-4046-82a5-7ea4b1035572 Writer Name Lullatone" at bounding box center [766, 511] width 1300 height 48
paste input "[PERSON_NAME] [PERSON_NAME]"
type input "[PERSON_NAME] [PERSON_NAME]"
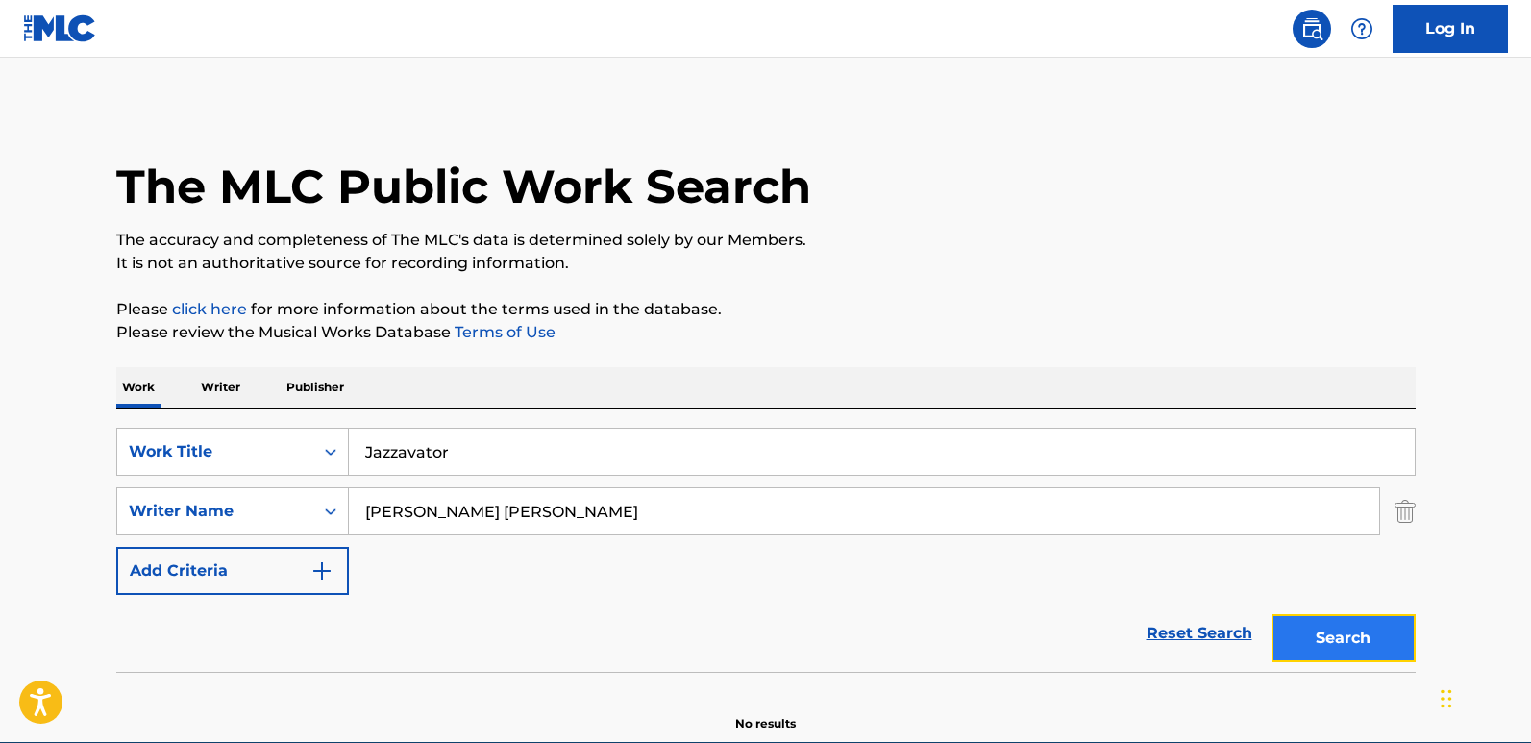
click at [1305, 615] on button "Search" at bounding box center [1344, 638] width 144 height 48
click at [607, 537] on div "SearchWithCriteria61970c01-0bac-4092-bc64-91de23aa3760 Work Title Jazzavator Se…" at bounding box center [766, 511] width 1300 height 167
drag, startPoint x: 605, startPoint y: 510, endPoint x: 289, endPoint y: 497, distance: 315.6
click at [292, 497] on div "SearchWithCriteria1240be7a-9fed-4046-82a5-7ea4b1035572 Writer Name [PERSON_NAME…" at bounding box center [766, 511] width 1300 height 48
click at [1305, 615] on button "Search" at bounding box center [1344, 638] width 144 height 48
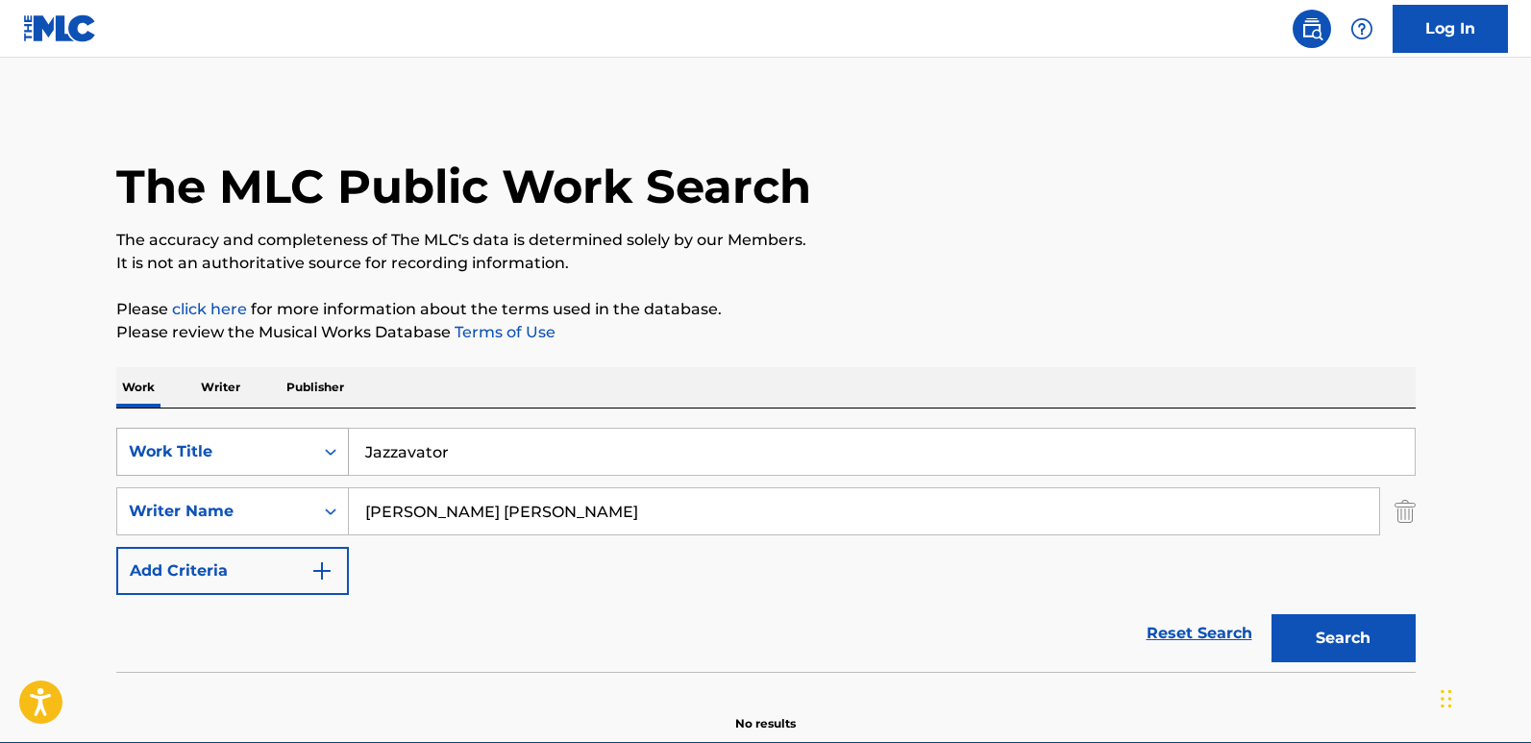
drag, startPoint x: 521, startPoint y: 440, endPoint x: 169, endPoint y: 439, distance: 351.8
click at [169, 439] on div "SearchWithCriteria61970c01-0bac-4092-bc64-91de23aa3760 Work Title Jazzavator" at bounding box center [766, 452] width 1300 height 48
paste
type input "Landslide"
drag, startPoint x: 610, startPoint y: 516, endPoint x: 264, endPoint y: 491, distance: 346.9
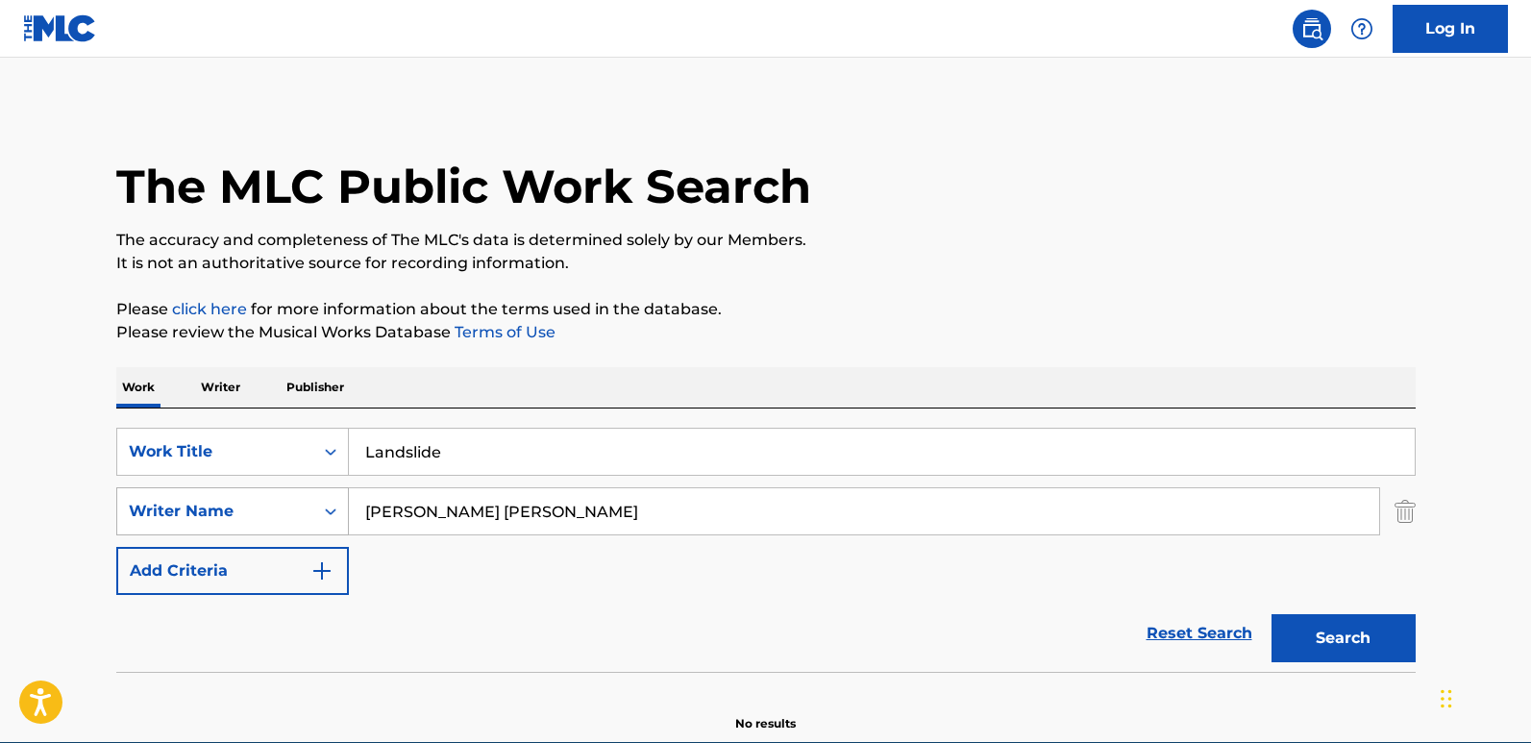
click at [264, 491] on div "SearchWithCriteria1240be7a-9fed-4046-82a5-7ea4b1035572 Writer Name [PERSON_NAME…" at bounding box center [766, 511] width 1300 height 48
type input "[PERSON_NAME]"
click at [1305, 615] on button "Search" at bounding box center [1344, 638] width 144 height 48
drag, startPoint x: 492, startPoint y: 508, endPoint x: 132, endPoint y: 510, distance: 360.5
click at [132, 510] on div "SearchWithCriteria1240be7a-9fed-4046-82a5-7ea4b1035572 Writer Name [PERSON_NAME]" at bounding box center [766, 511] width 1300 height 48
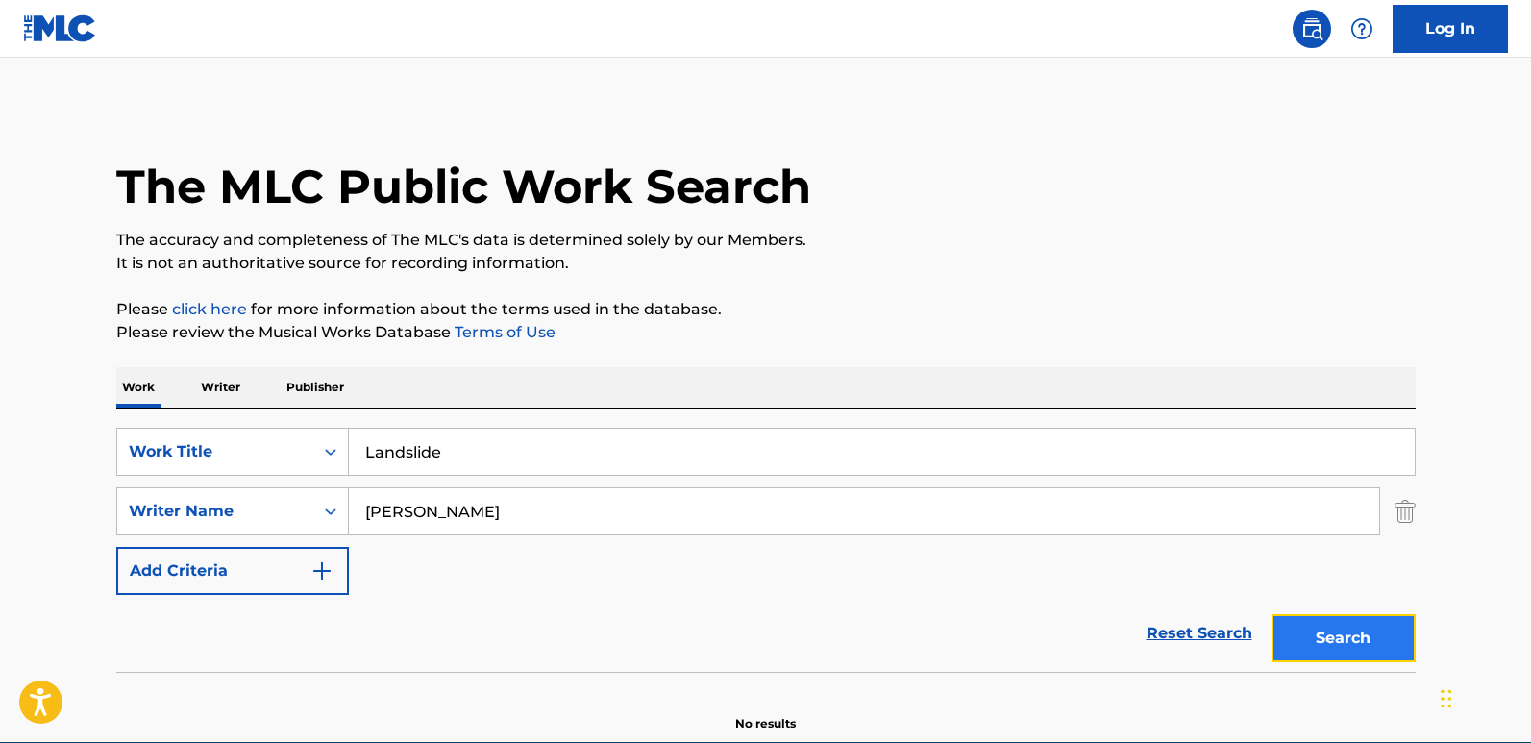
click at [1305, 615] on button "Search" at bounding box center [1344, 638] width 144 height 48
drag, startPoint x: 340, startPoint y: 467, endPoint x: 273, endPoint y: 467, distance: 67.3
click at [273, 467] on div "SearchWithCriteria61970c01-0bac-4092-bc64-91de23aa3760 Work Title Landslide" at bounding box center [766, 452] width 1300 height 48
type input "[MEDICAL_DATA]"
drag, startPoint x: 521, startPoint y: 511, endPoint x: 174, endPoint y: 512, distance: 347.0
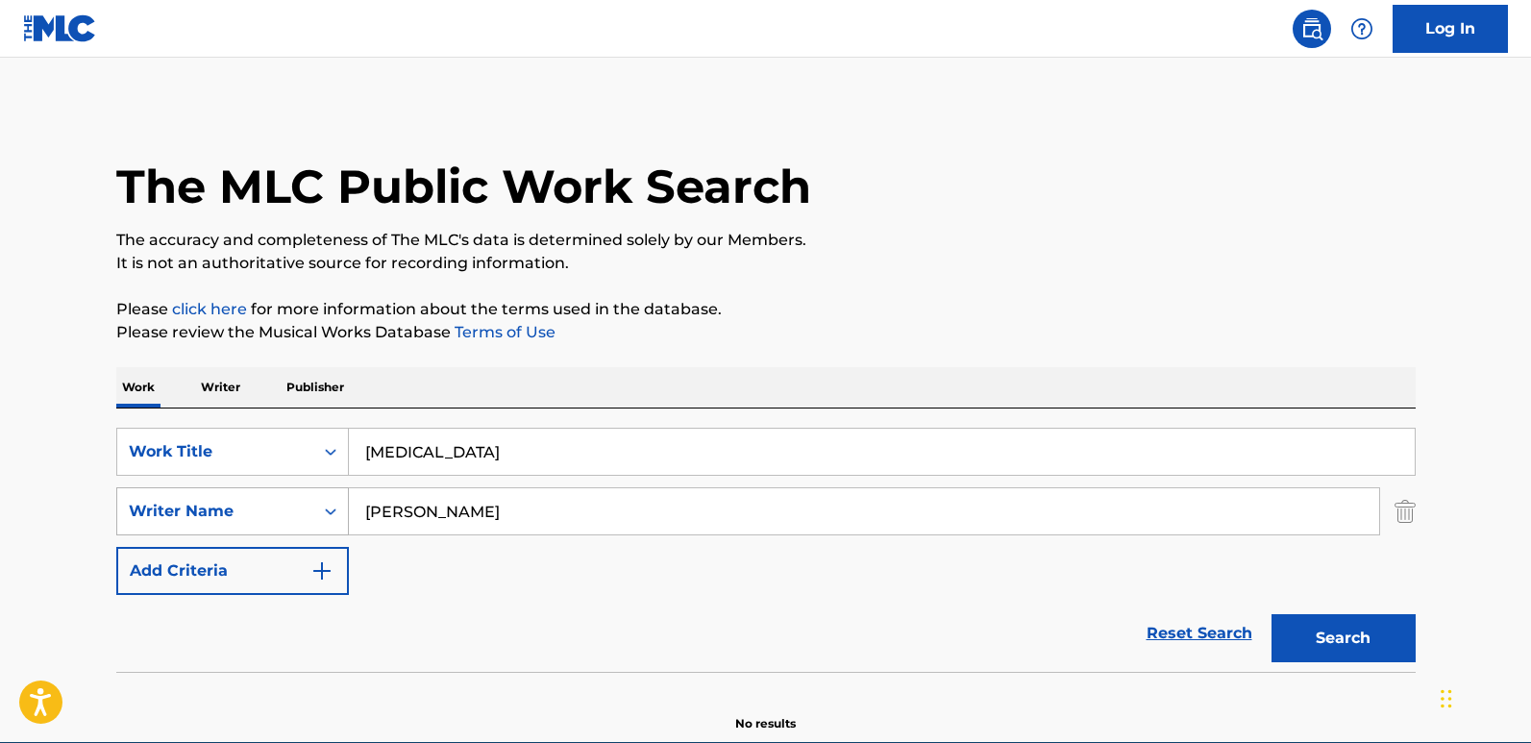
click at [174, 512] on div "SearchWithCriteria1240be7a-9fed-4046-82a5-7ea4b1035572 Writer Name [PERSON_NAME]" at bounding box center [766, 511] width 1300 height 48
type input "aimon"
click at [1272, 614] on button "Search" at bounding box center [1344, 638] width 144 height 48
drag, startPoint x: 513, startPoint y: 458, endPoint x: 349, endPoint y: 474, distance: 165.1
click at [349, 474] on input "[MEDICAL_DATA]" at bounding box center [882, 452] width 1066 height 46
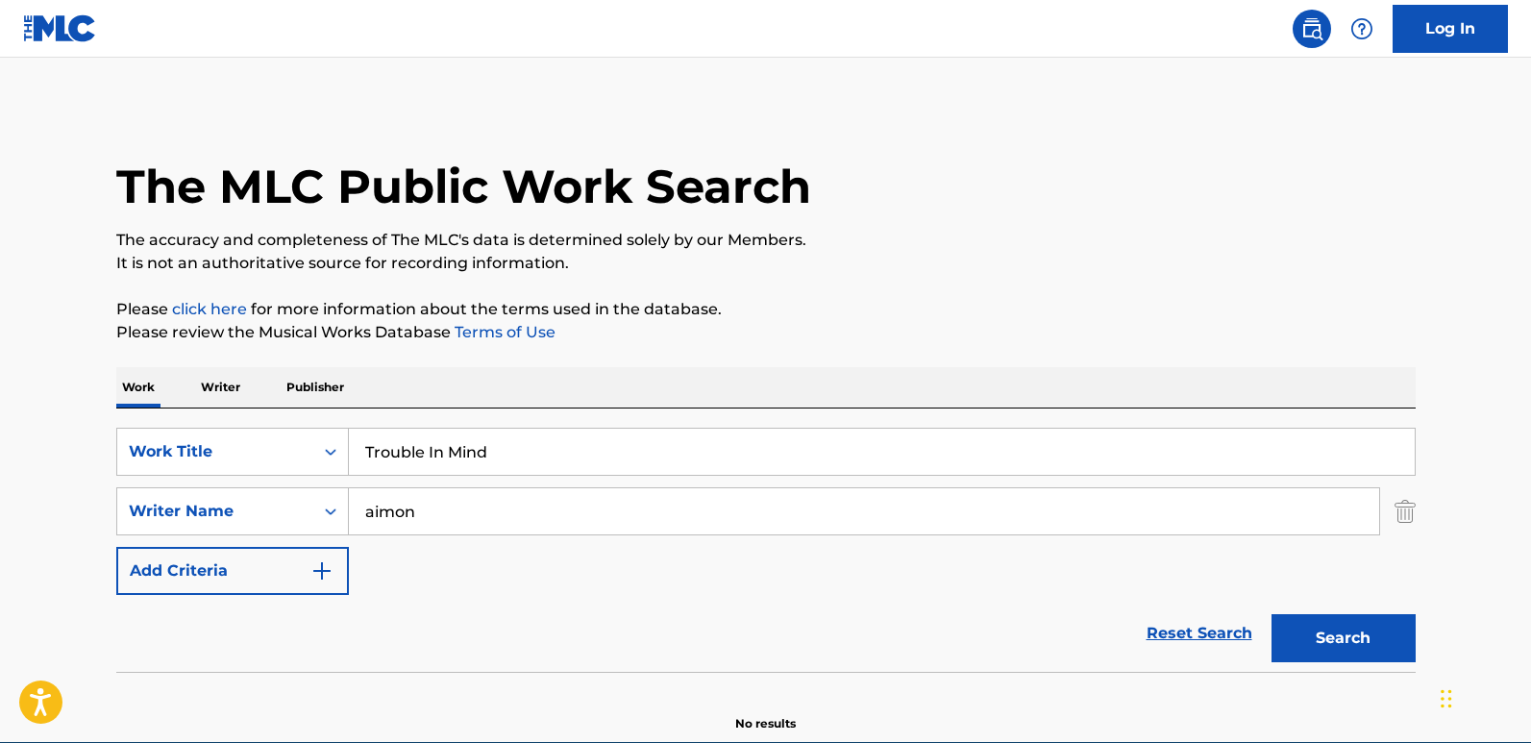
type input "Trouble In Mind"
drag, startPoint x: 497, startPoint y: 510, endPoint x: 345, endPoint y: 518, distance: 152.1
click at [345, 518] on div "SearchWithCriteria1240be7a-9fed-4046-82a5-7ea4b1035572 Writer Name aimon" at bounding box center [766, 511] width 1300 height 48
type input "[PERSON_NAME]"
click at [1305, 615] on button "Search" at bounding box center [1344, 638] width 144 height 48
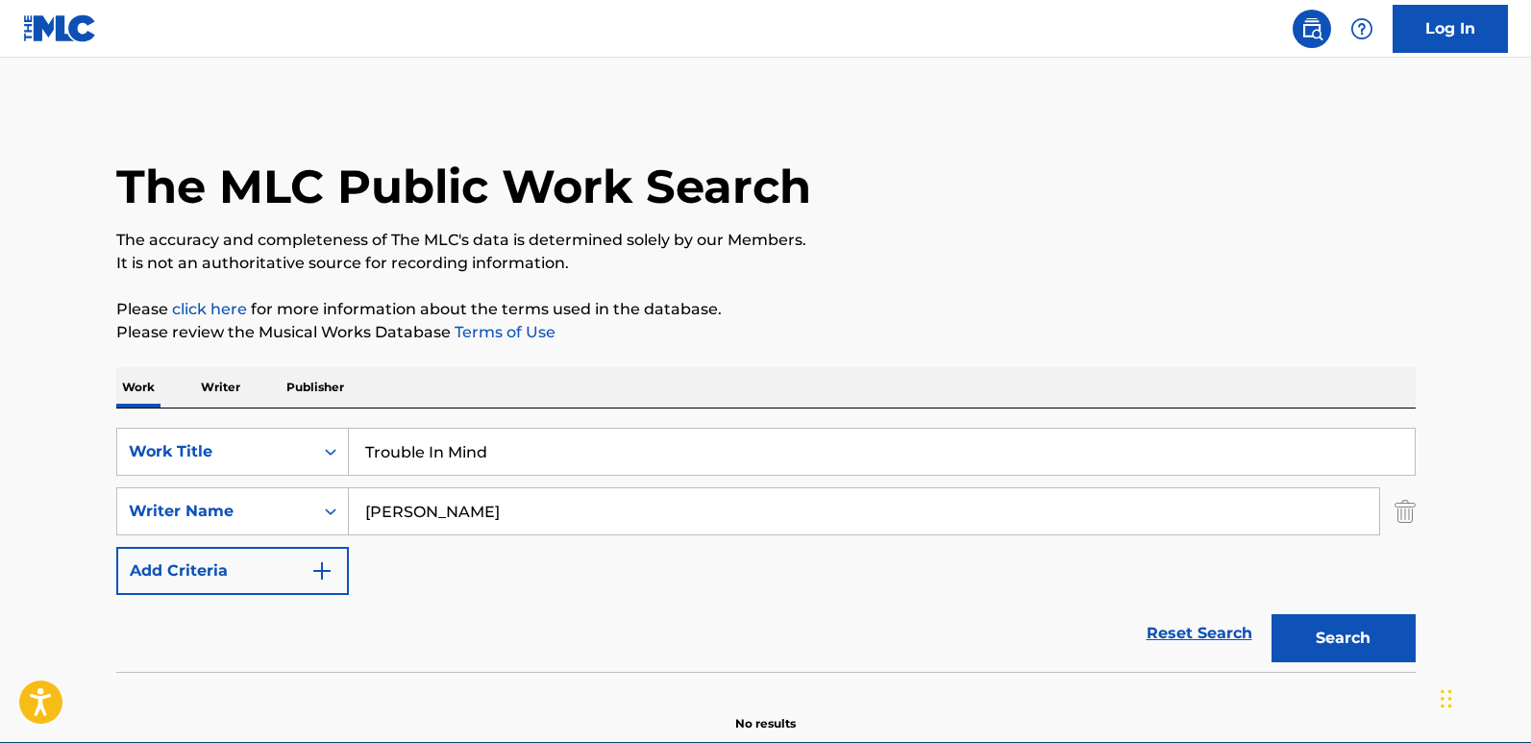
drag, startPoint x: 521, startPoint y: 469, endPoint x: 245, endPoint y: 481, distance: 276.1
click at [246, 481] on div "SearchWithCriteria61970c01-0bac-4092-bc64-91de23aa3760 Work Title Trouble In Mi…" at bounding box center [766, 511] width 1300 height 167
type input "[PERSON_NAME]'kiy Samolet"
drag, startPoint x: 483, startPoint y: 524, endPoint x: 129, endPoint y: 491, distance: 356.2
click at [129, 491] on div "SearchWithCriteria1240be7a-9fed-4046-82a5-7ea4b1035572 Writer Name [PERSON_NAME]" at bounding box center [766, 511] width 1300 height 48
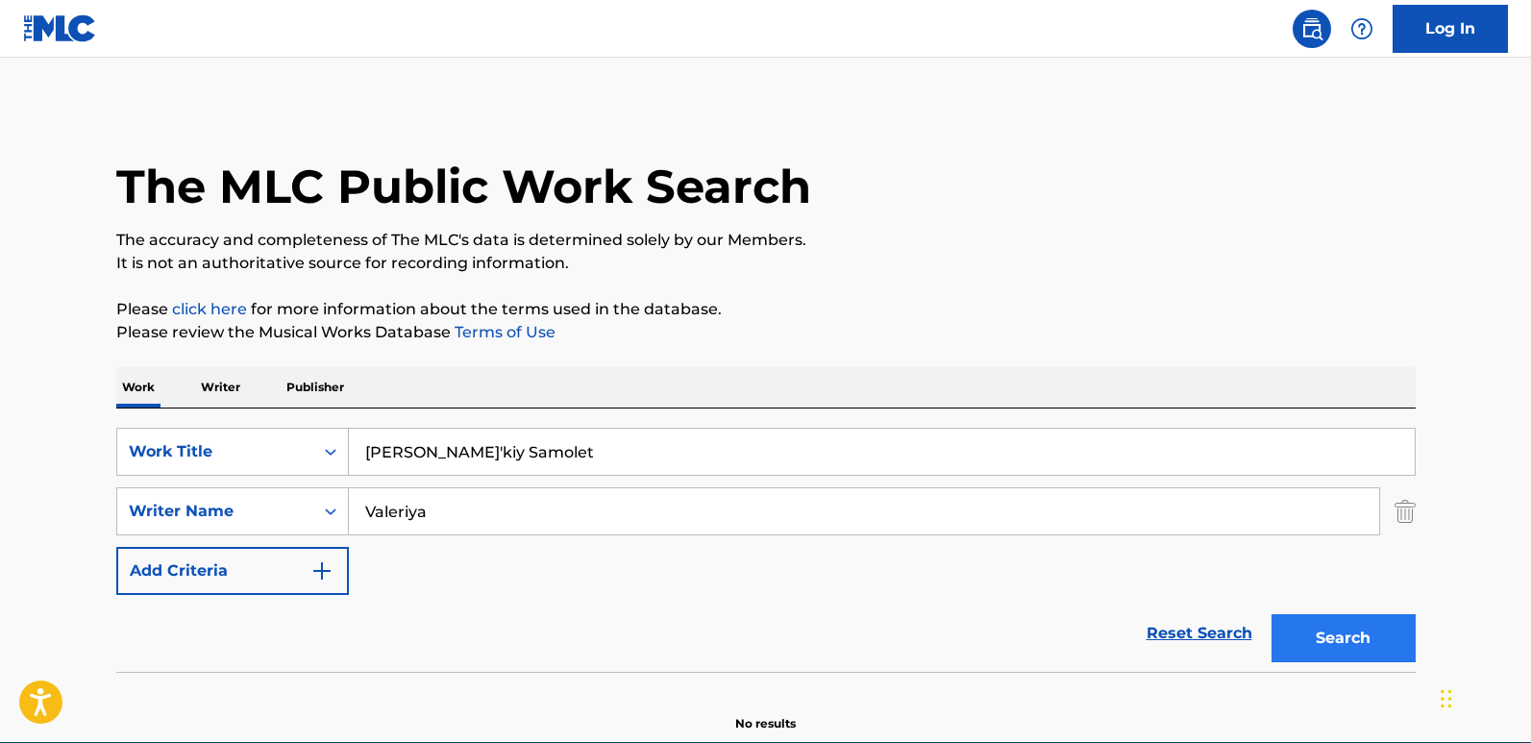
type input "Valeriya"
click at [1305, 615] on button "Search" at bounding box center [1344, 638] width 144 height 48
